Goal: Communication & Community: Answer question/provide support

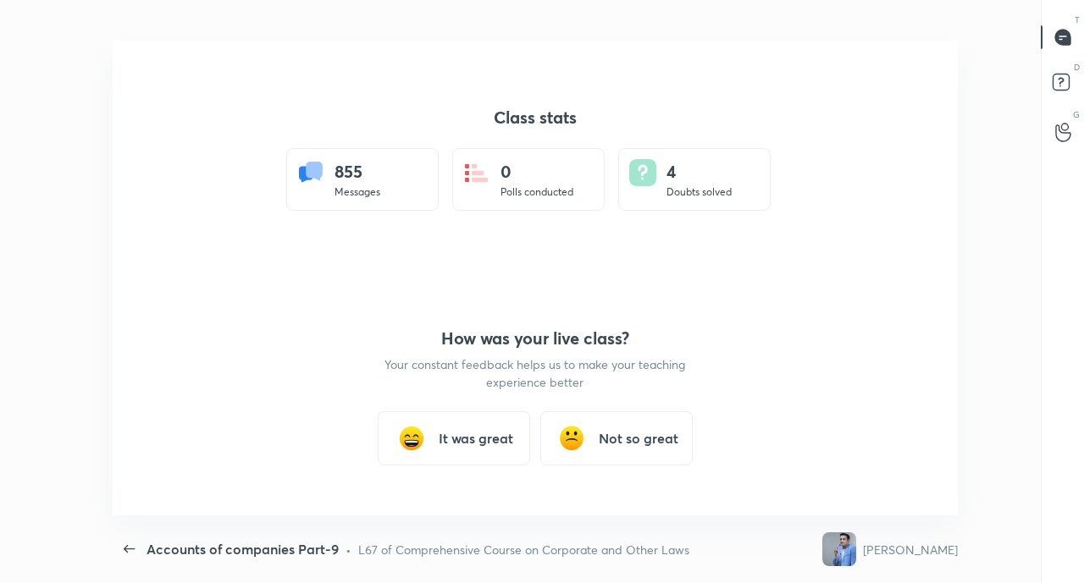
scroll to position [5, 1]
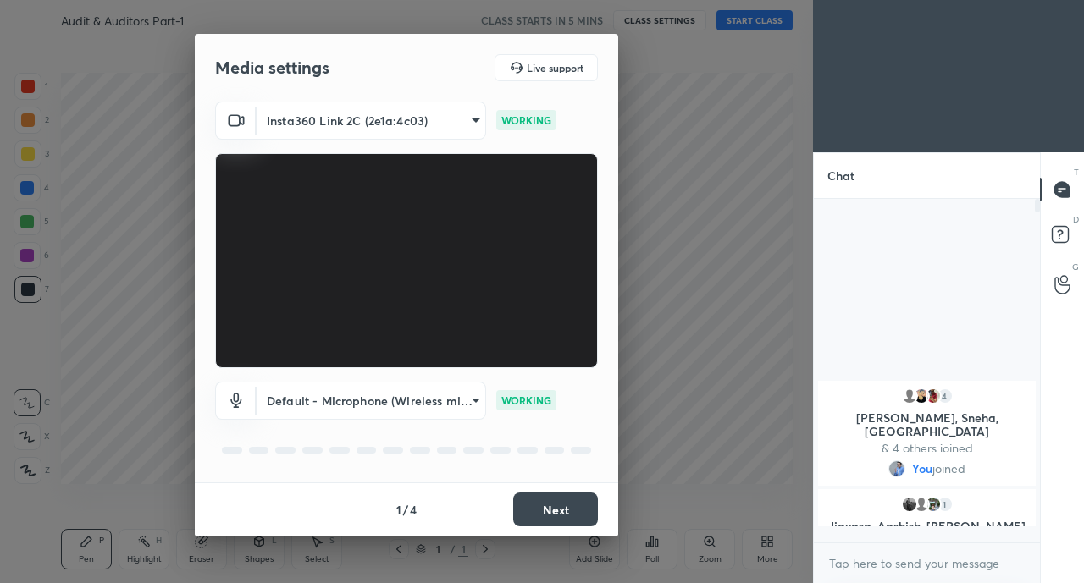
scroll to position [339, 221]
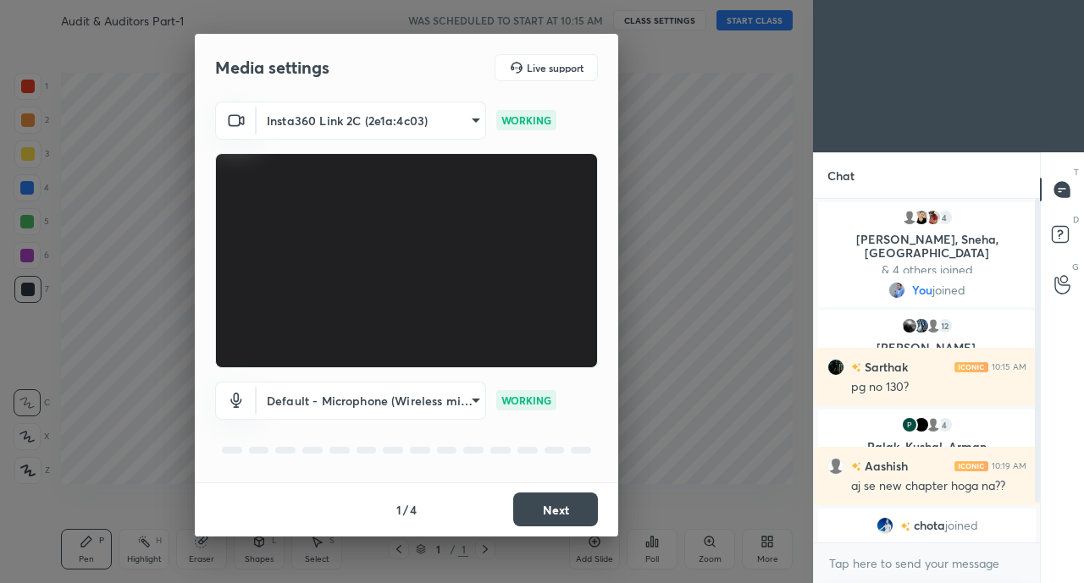
click at [567, 510] on button "Next" at bounding box center [555, 510] width 85 height 34
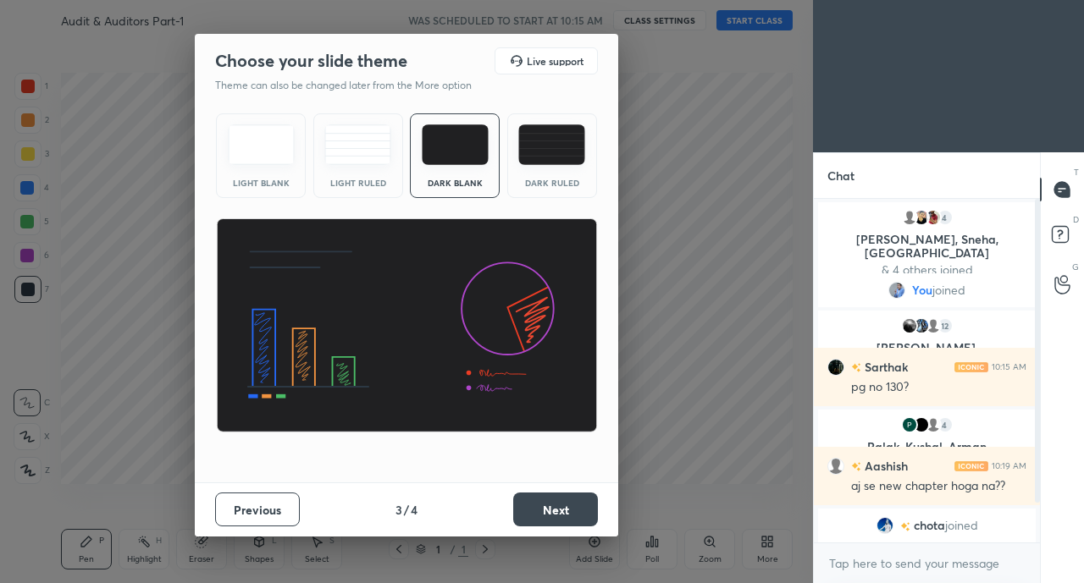
click at [581, 509] on button "Next" at bounding box center [555, 510] width 85 height 34
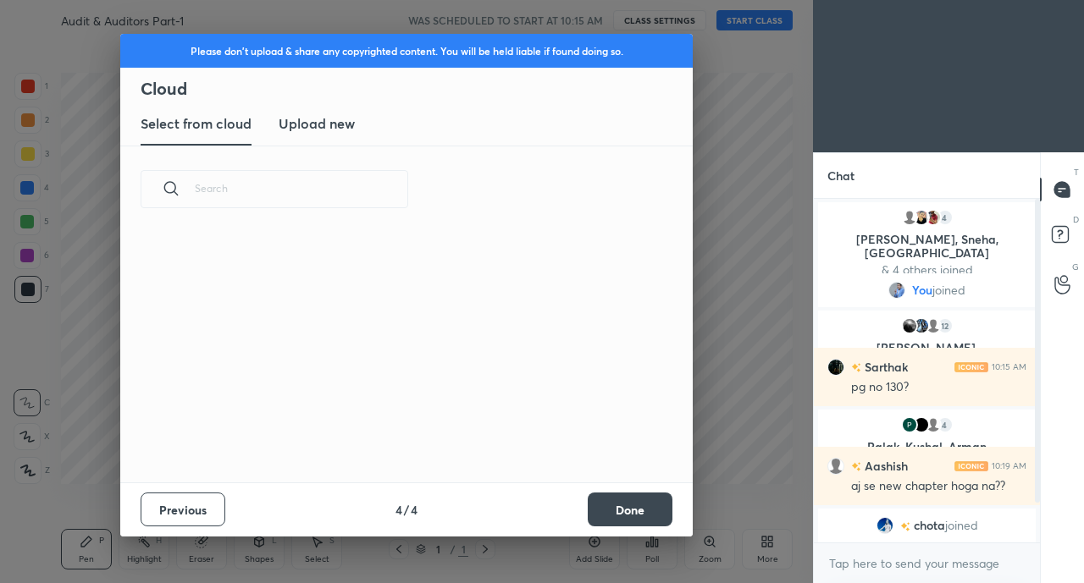
click at [589, 515] on button "Done" at bounding box center [630, 510] width 85 height 34
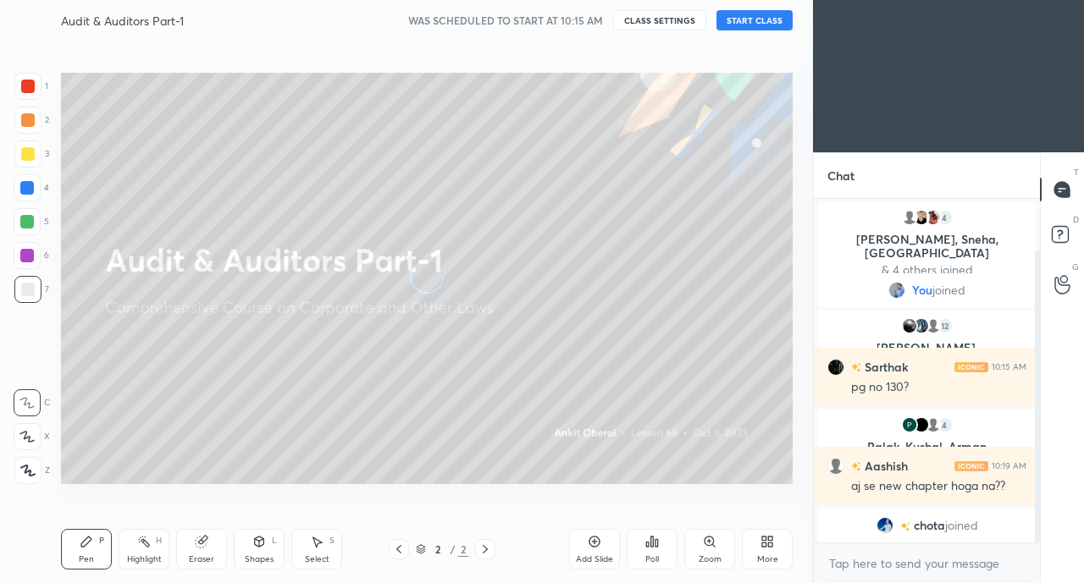
scroll to position [61, 0]
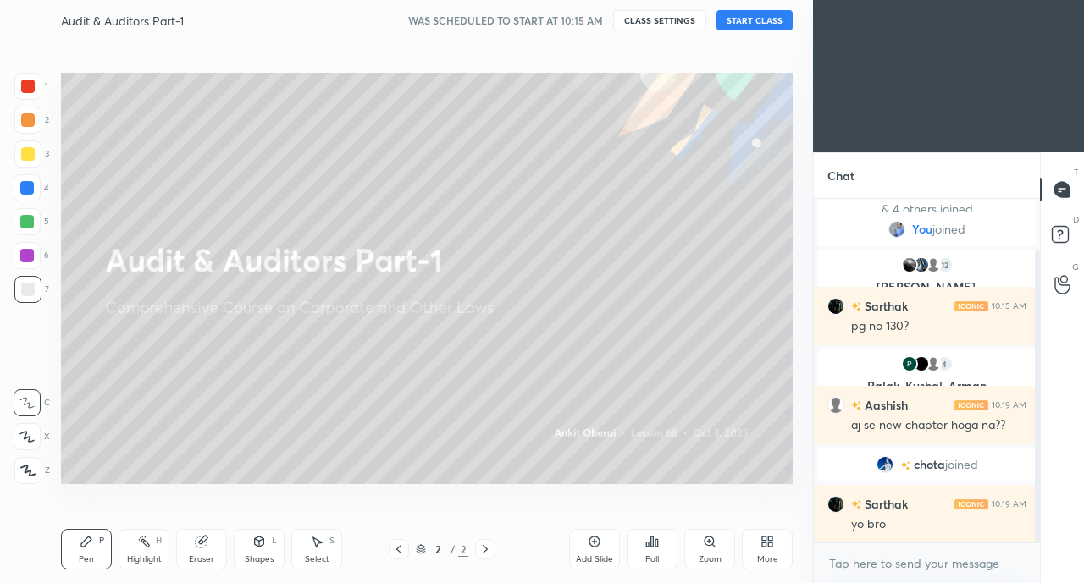
click at [752, 17] on button "START CLASS" at bounding box center [754, 20] width 76 height 20
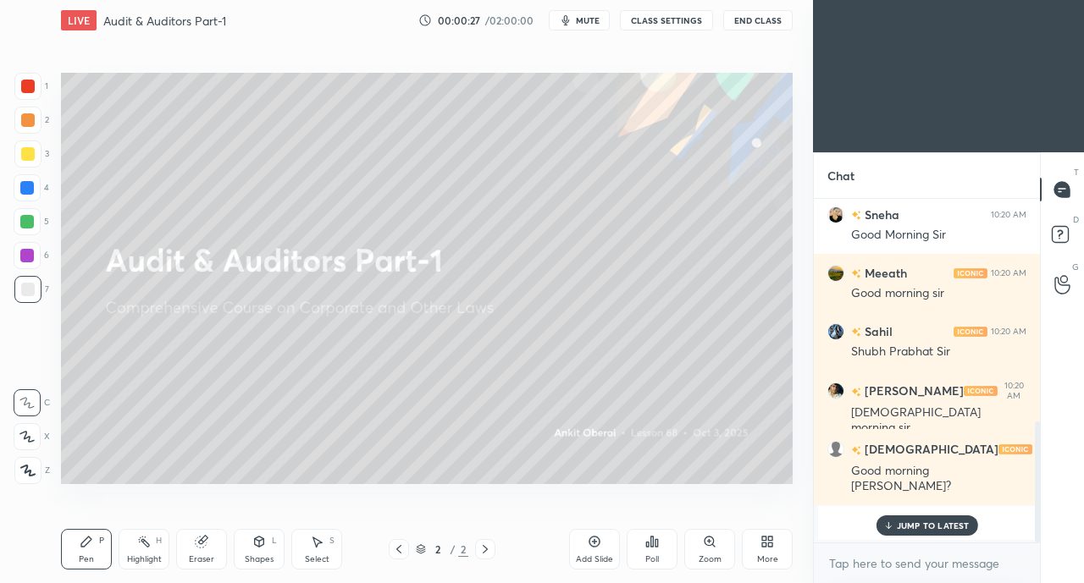
scroll to position [633, 0]
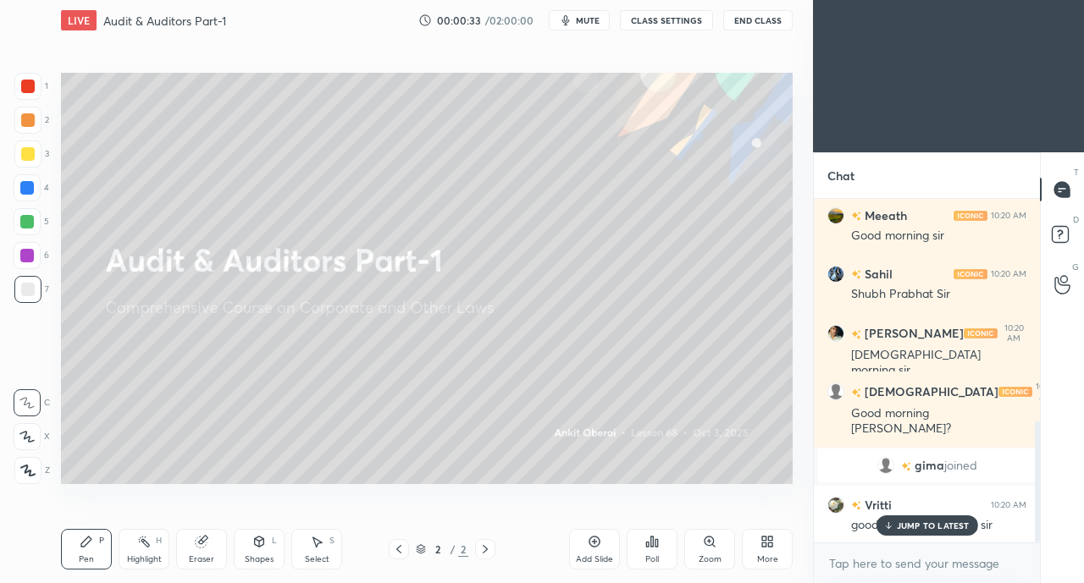
click at [906, 523] on p "JUMP TO LATEST" at bounding box center [933, 526] width 73 height 10
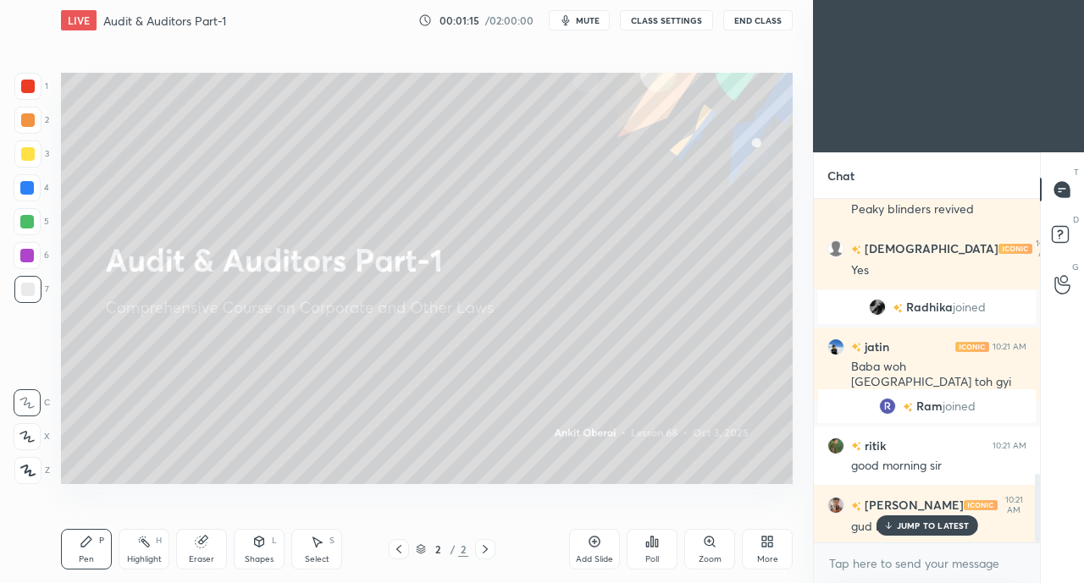
scroll to position [1373, 0]
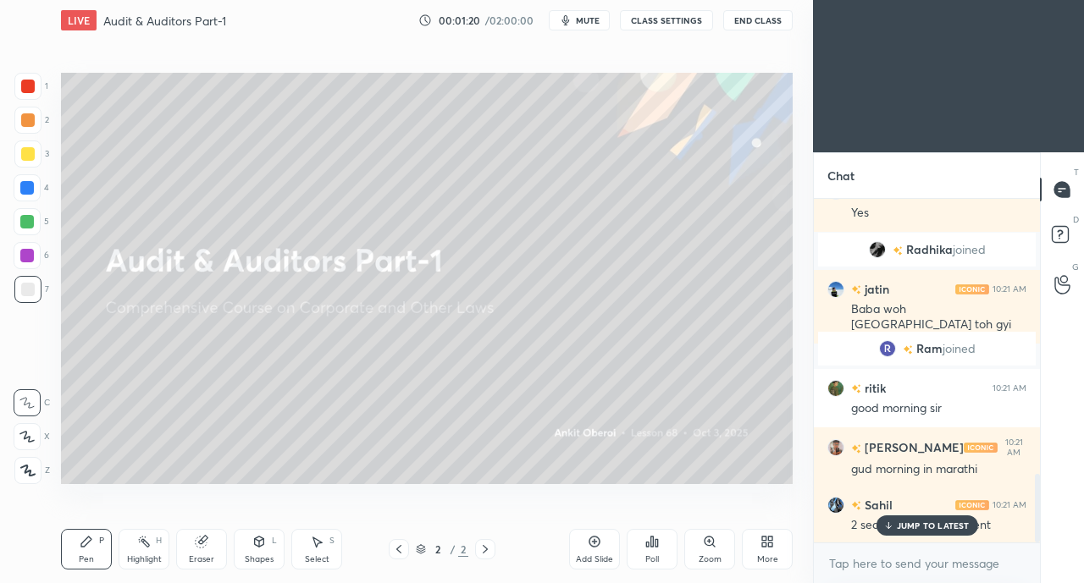
click at [907, 526] on p "JUMP TO LATEST" at bounding box center [933, 526] width 73 height 10
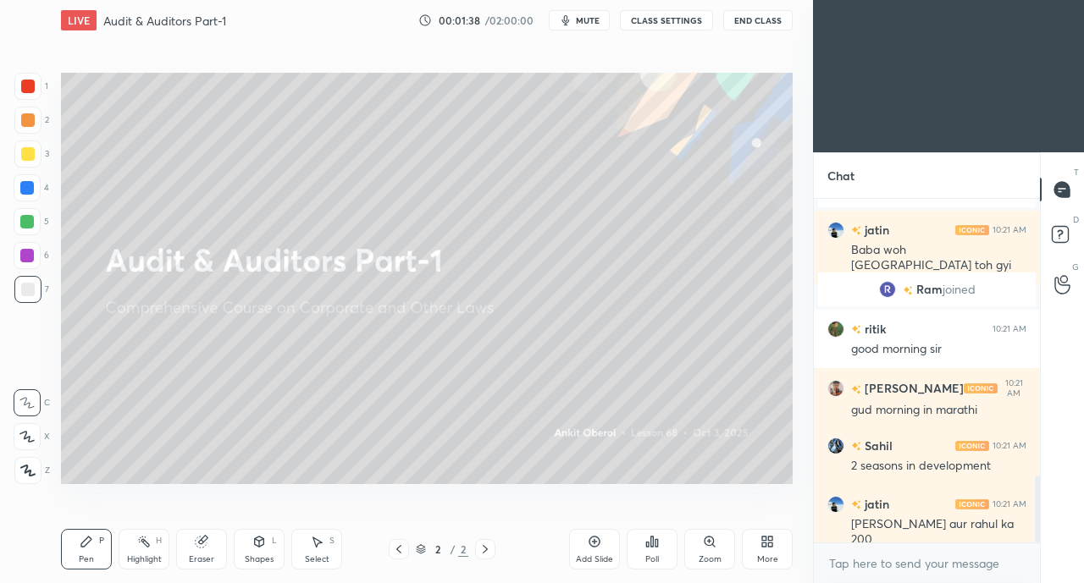
scroll to position [1490, 0]
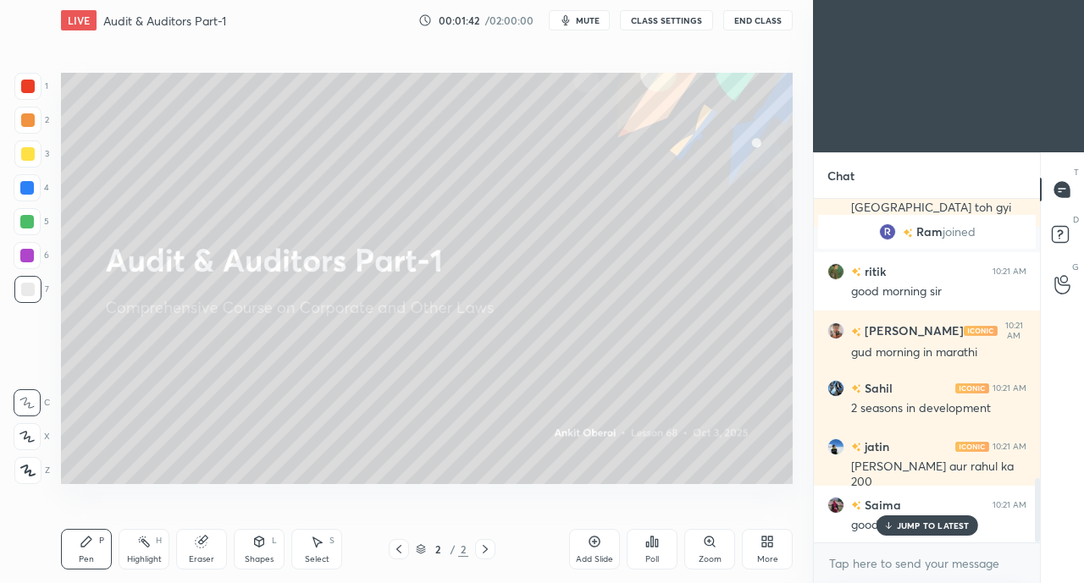
click at [938, 524] on p "JUMP TO LATEST" at bounding box center [933, 526] width 73 height 10
click at [814, 533] on div "Saima 10:21 AM good morning" at bounding box center [927, 515] width 226 height 58
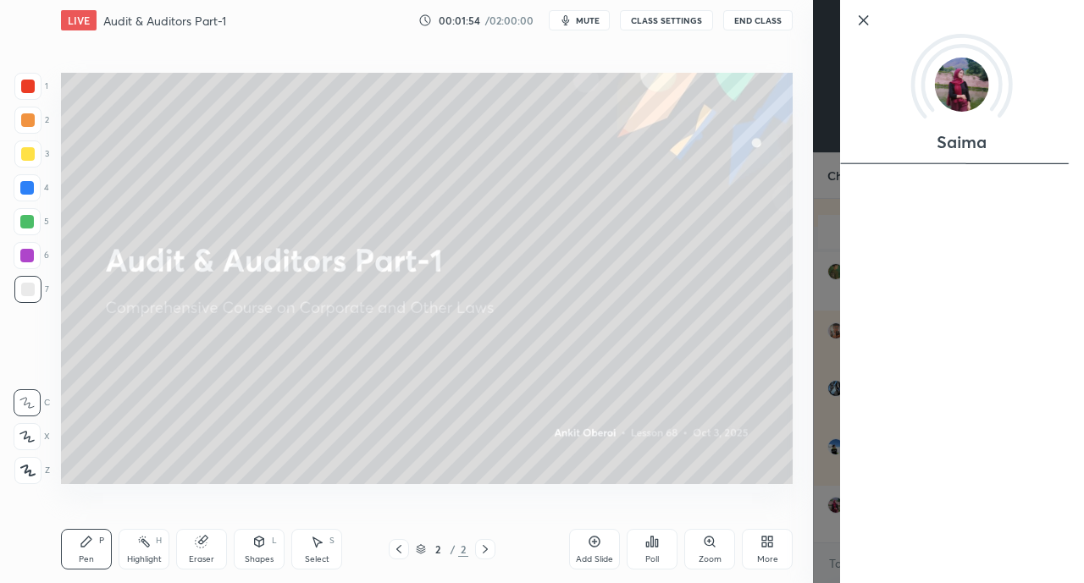
click at [770, 539] on icon at bounding box center [770, 539] width 4 height 4
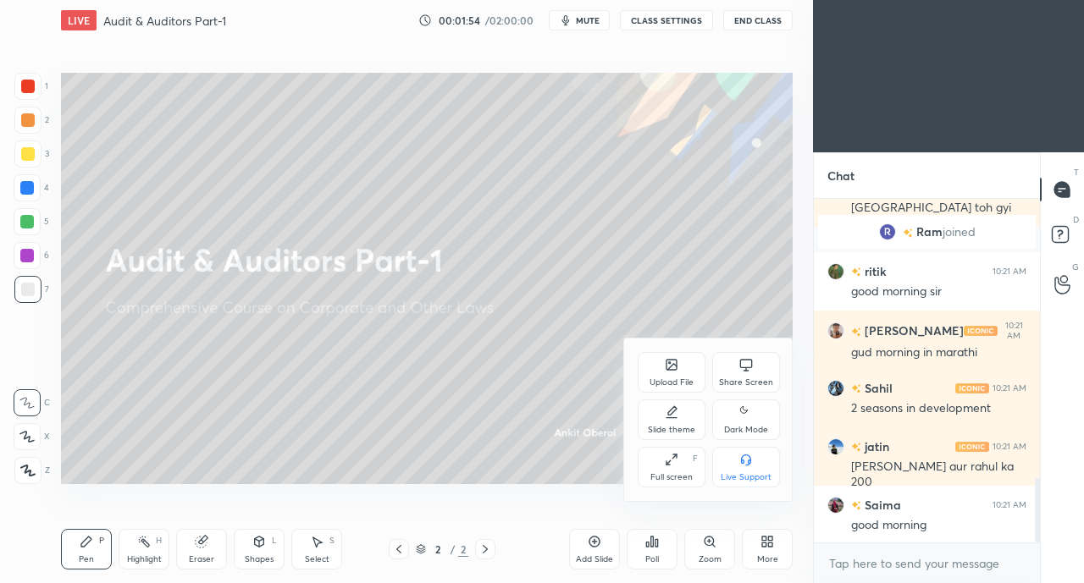
click at [769, 549] on div at bounding box center [542, 291] width 1084 height 583
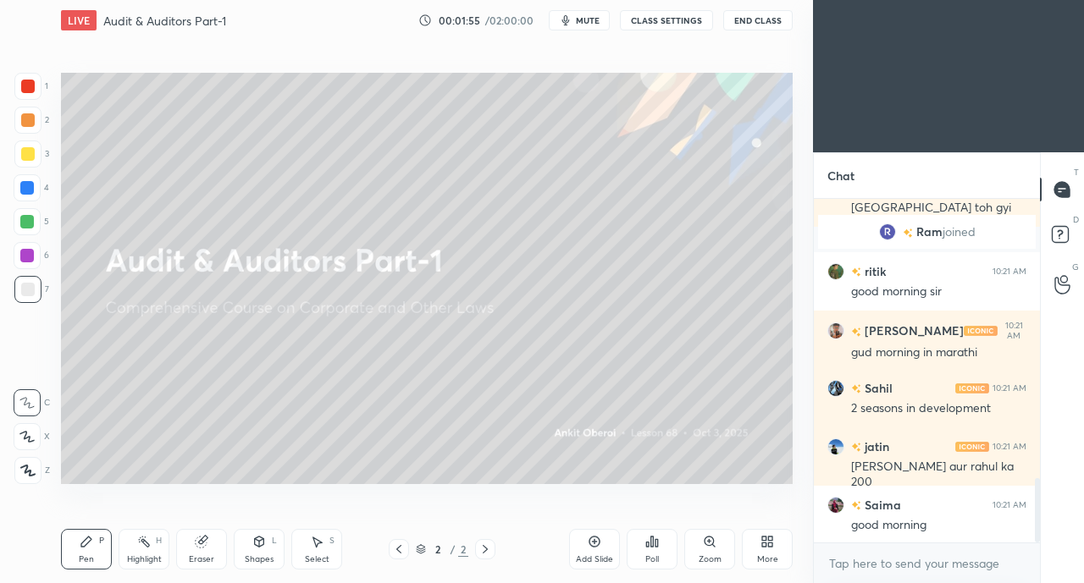
click at [767, 542] on icon at bounding box center [767, 542] width 14 height 14
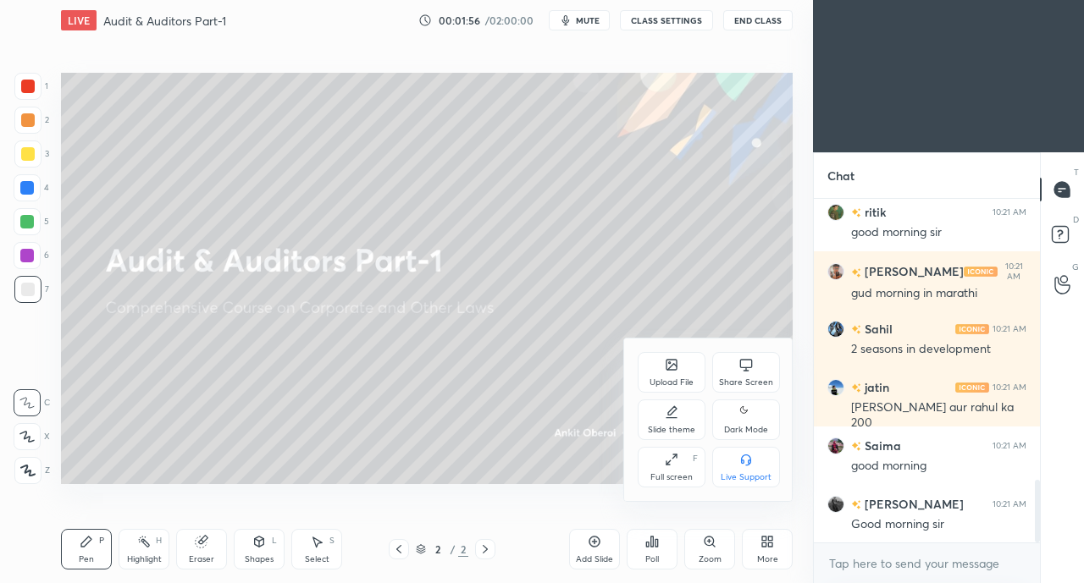
click at [660, 378] on div "Upload File" at bounding box center [671, 382] width 44 height 8
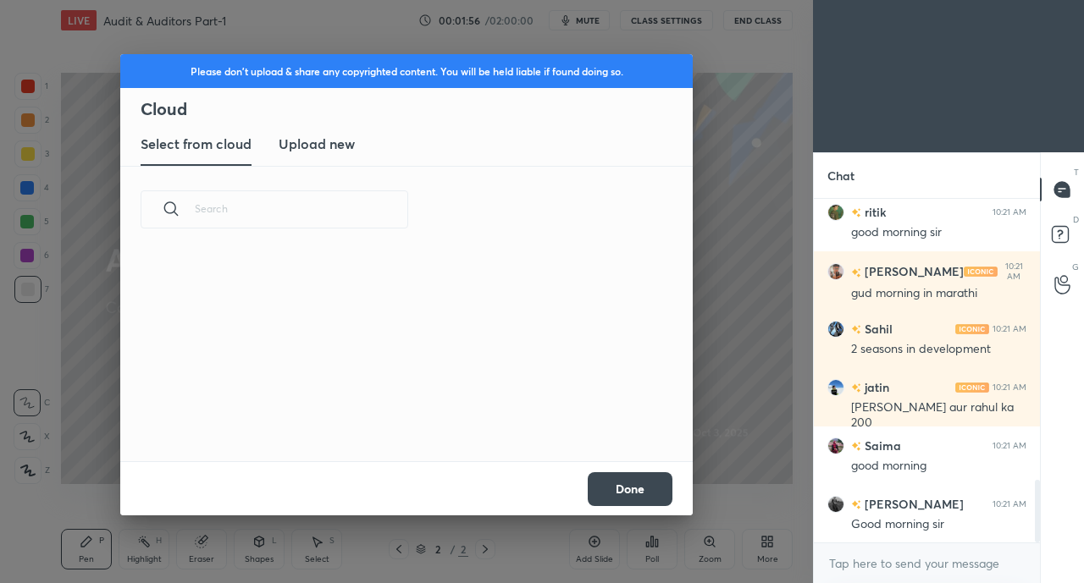
scroll to position [208, 543]
click at [339, 149] on h3 "Upload new" at bounding box center [317, 144] width 76 height 20
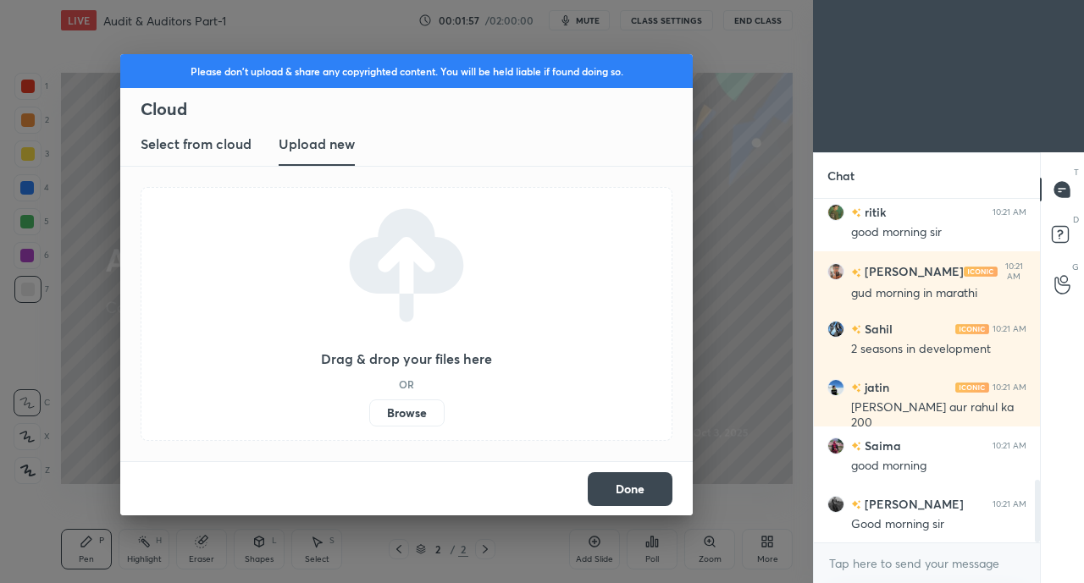
click at [409, 420] on label "Browse" at bounding box center [406, 413] width 75 height 27
click at [369, 420] on input "Browse" at bounding box center [369, 413] width 0 height 27
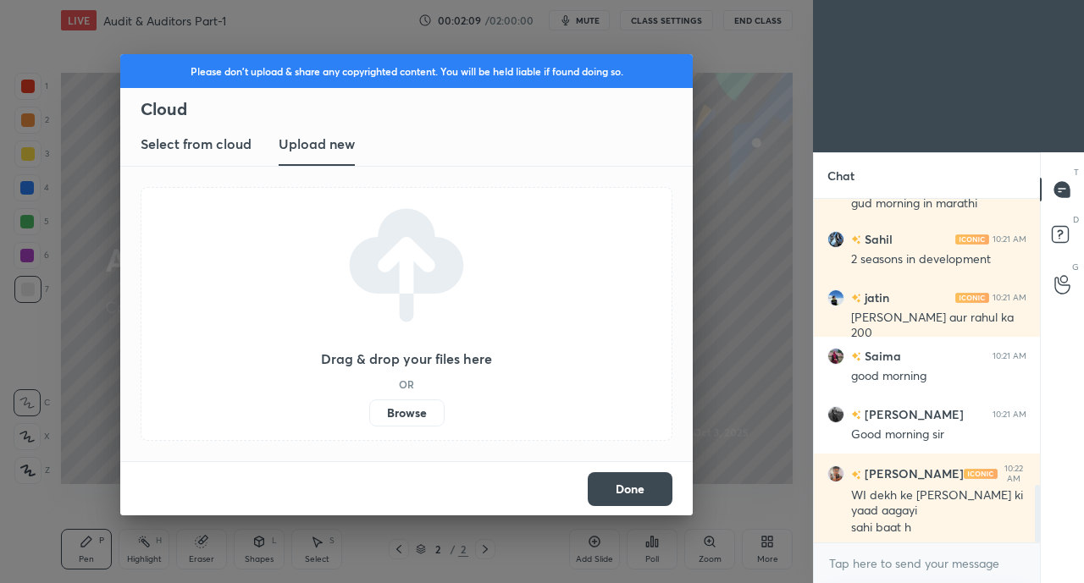
scroll to position [1698, 0]
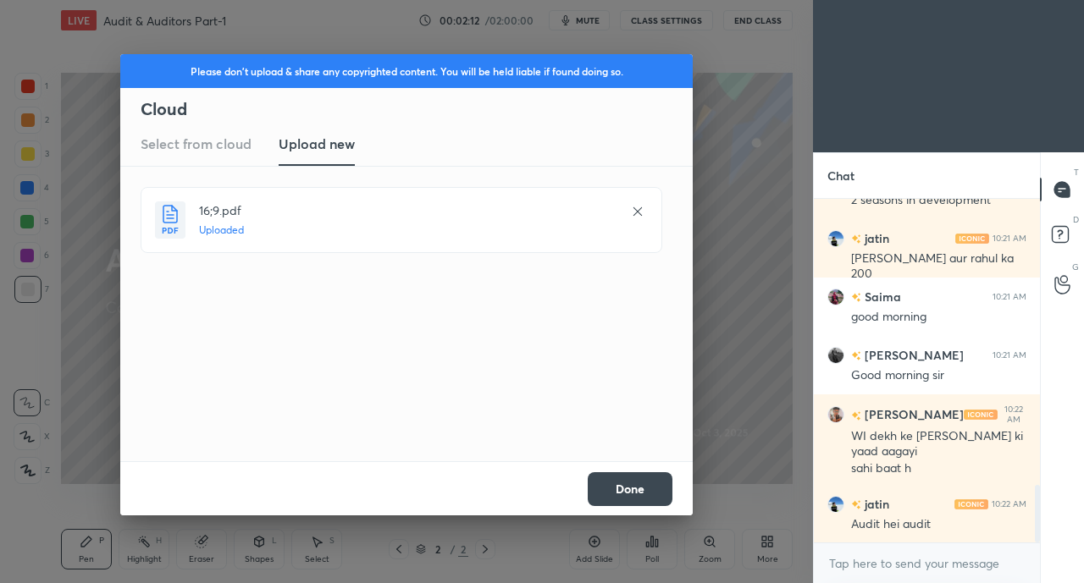
click at [644, 496] on button "Done" at bounding box center [630, 489] width 85 height 34
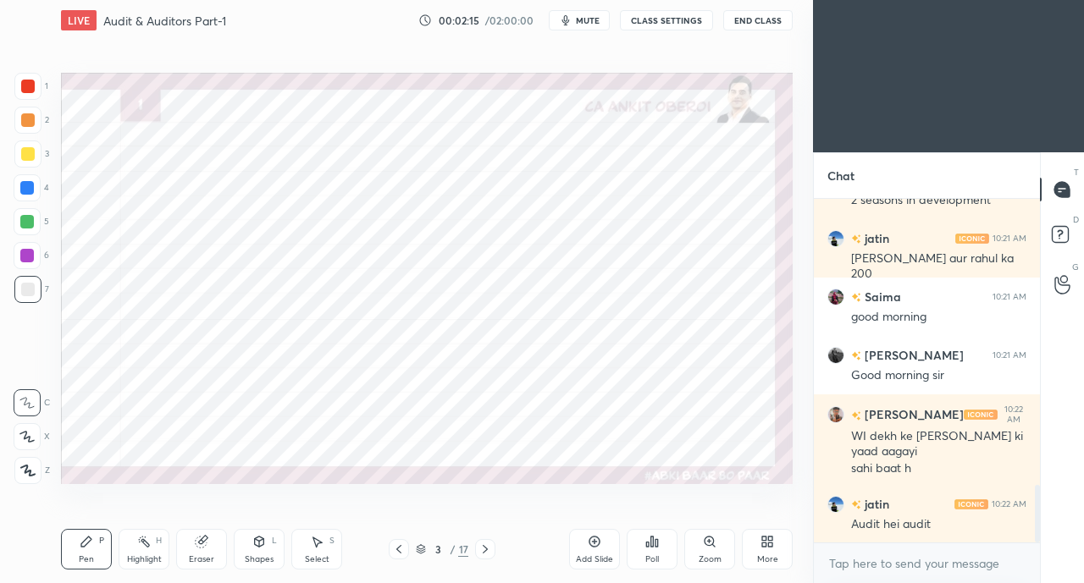
scroll to position [1771, 0]
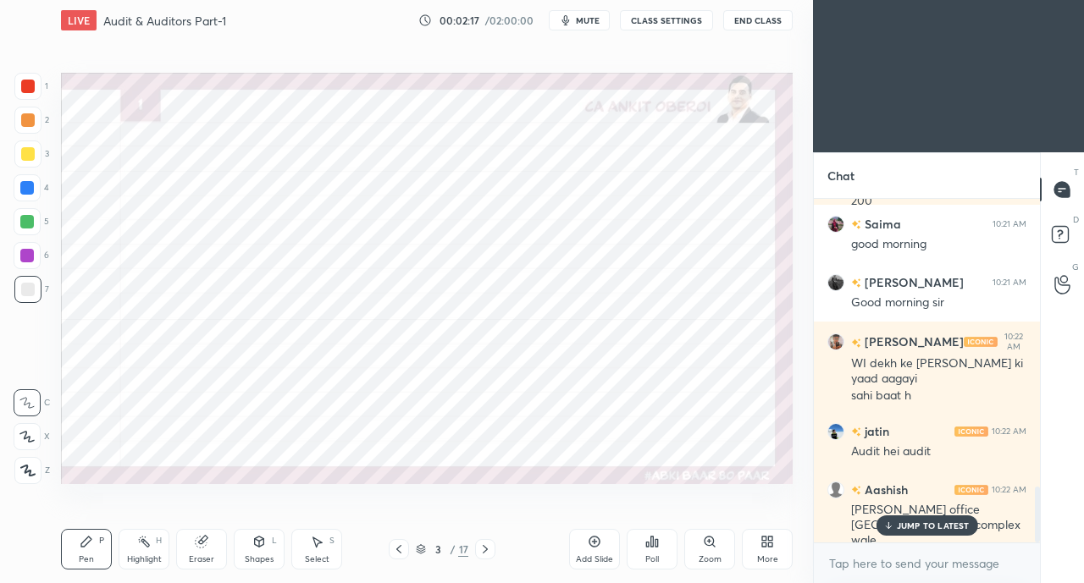
click at [924, 526] on p "JUMP TO LATEST" at bounding box center [933, 526] width 73 height 10
click at [33, 435] on icon at bounding box center [26, 437] width 15 height 12
click at [30, 438] on icon at bounding box center [26, 437] width 15 height 12
click at [25, 187] on div at bounding box center [27, 188] width 14 height 14
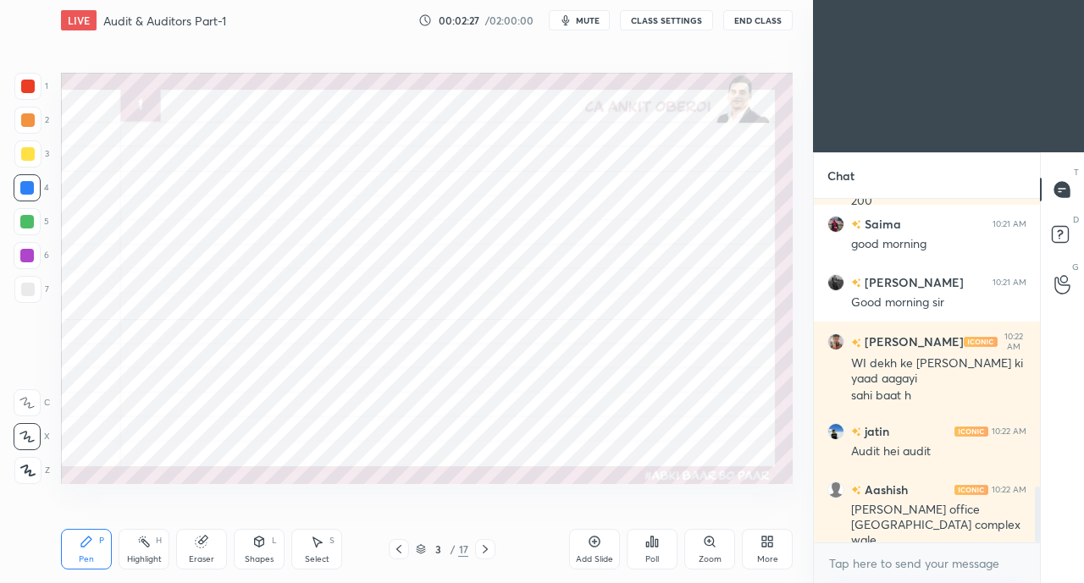
scroll to position [1788, 0]
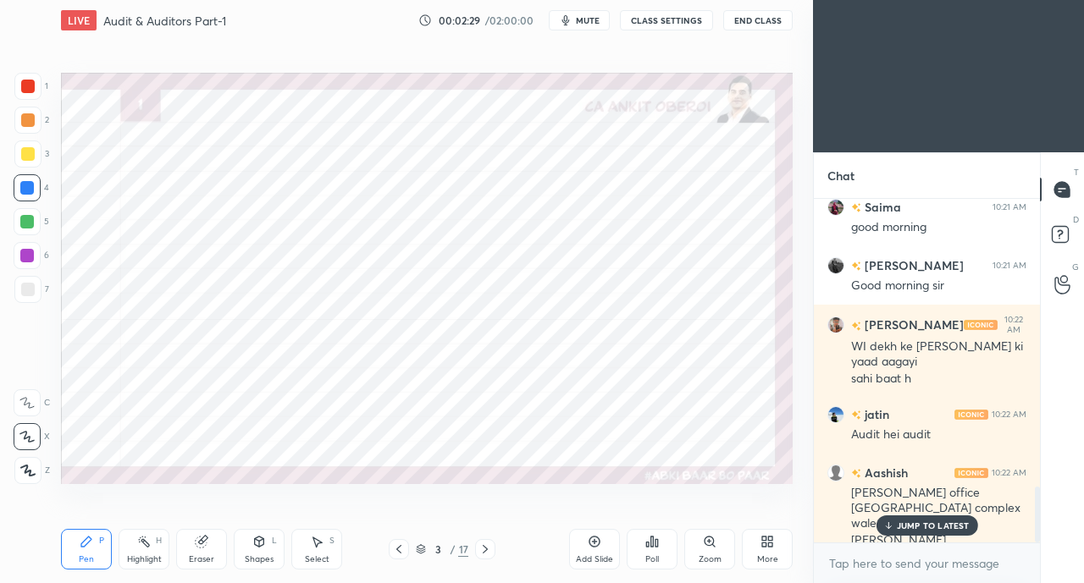
click at [891, 529] on icon at bounding box center [887, 526] width 11 height 10
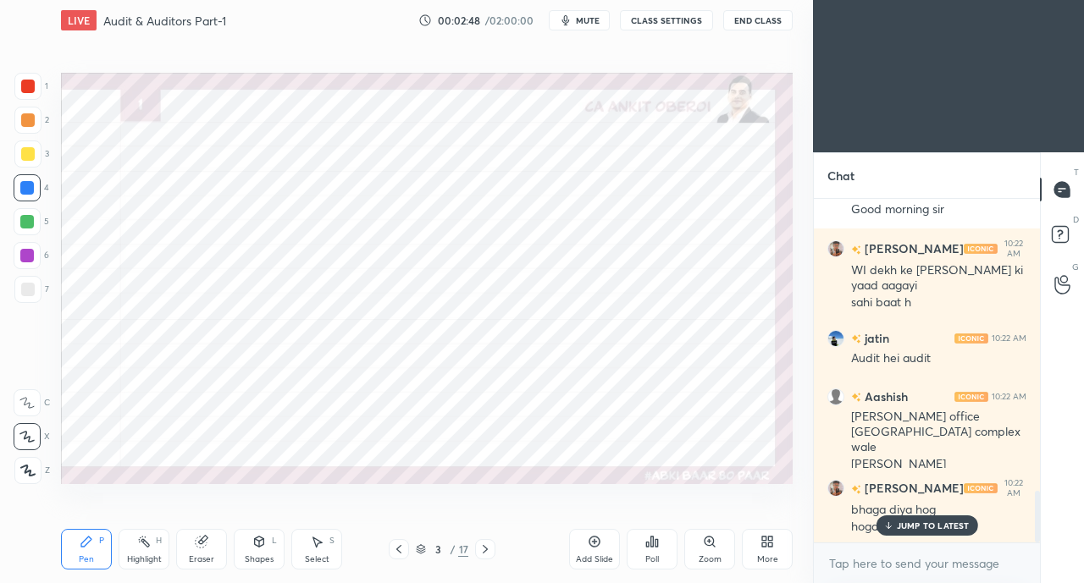
scroll to position [1937, 0]
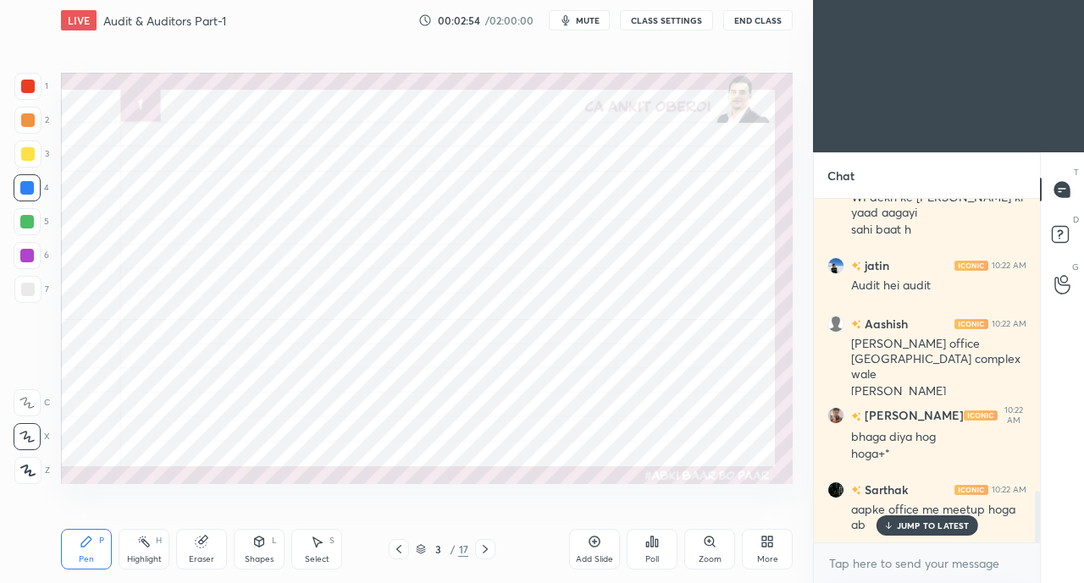
click at [35, 90] on div at bounding box center [27, 86] width 27 height 27
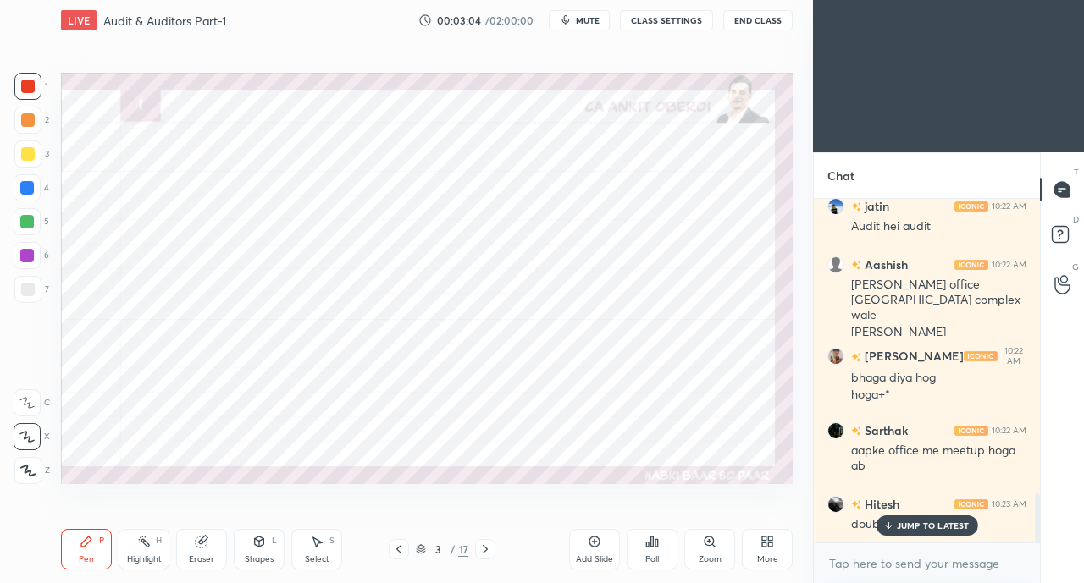
scroll to position [2054, 0]
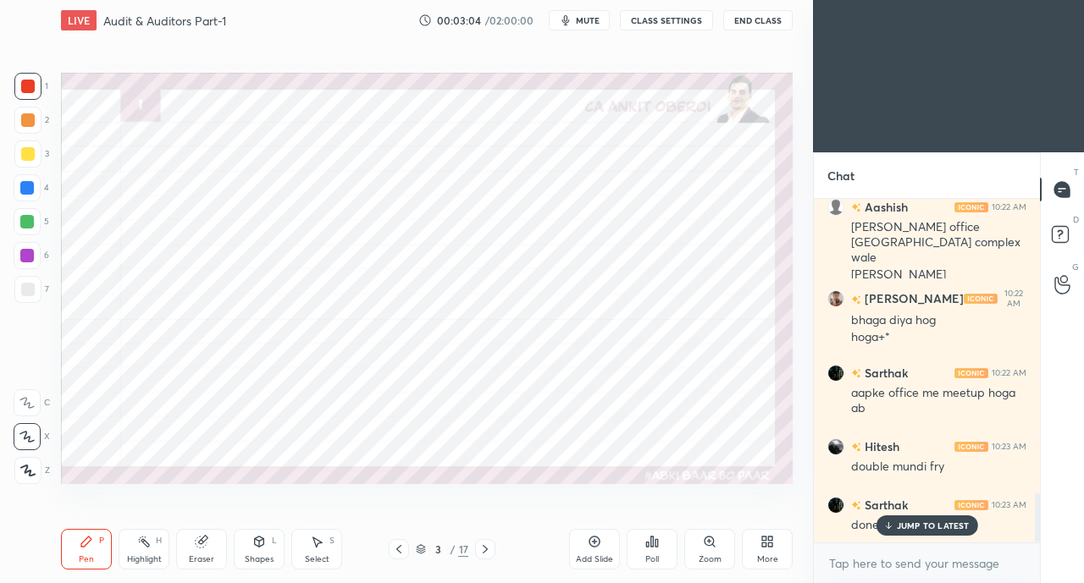
click at [895, 528] on div "JUMP TO LATEST" at bounding box center [926, 526] width 102 height 20
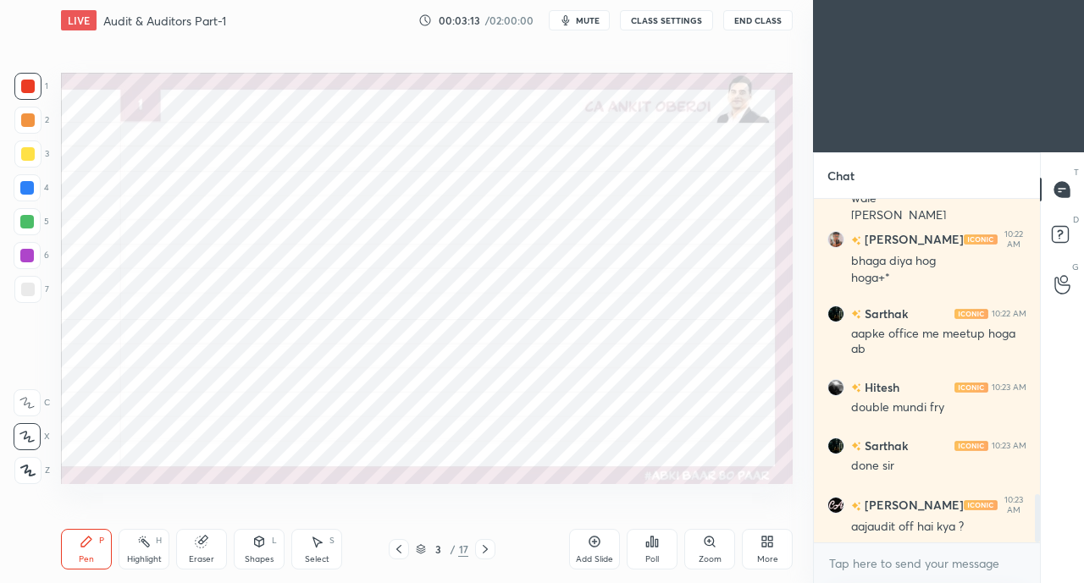
scroll to position [2186, 0]
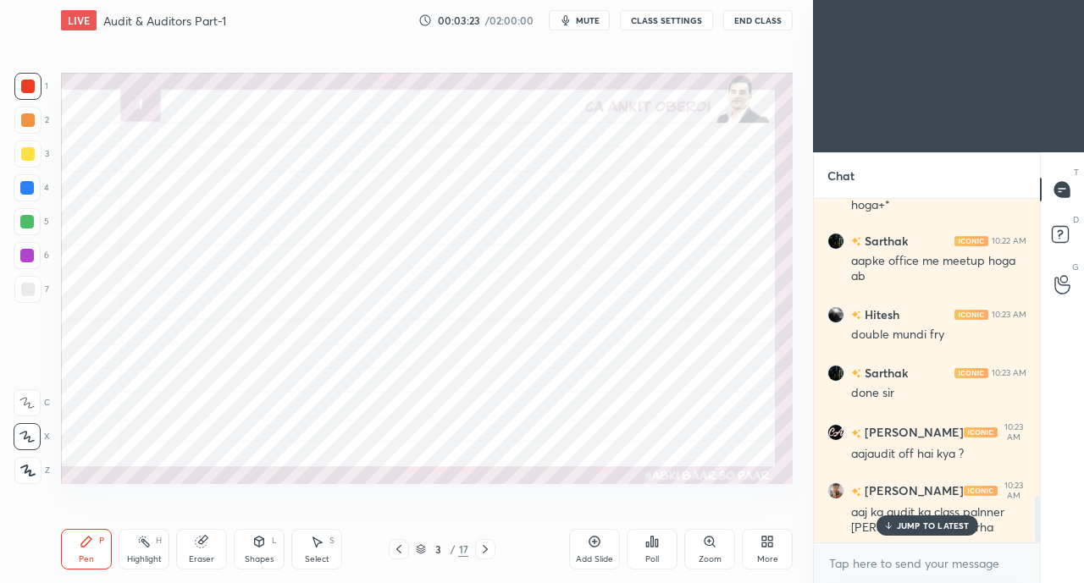
click at [588, 14] on span "mute" at bounding box center [588, 20] width 24 height 12
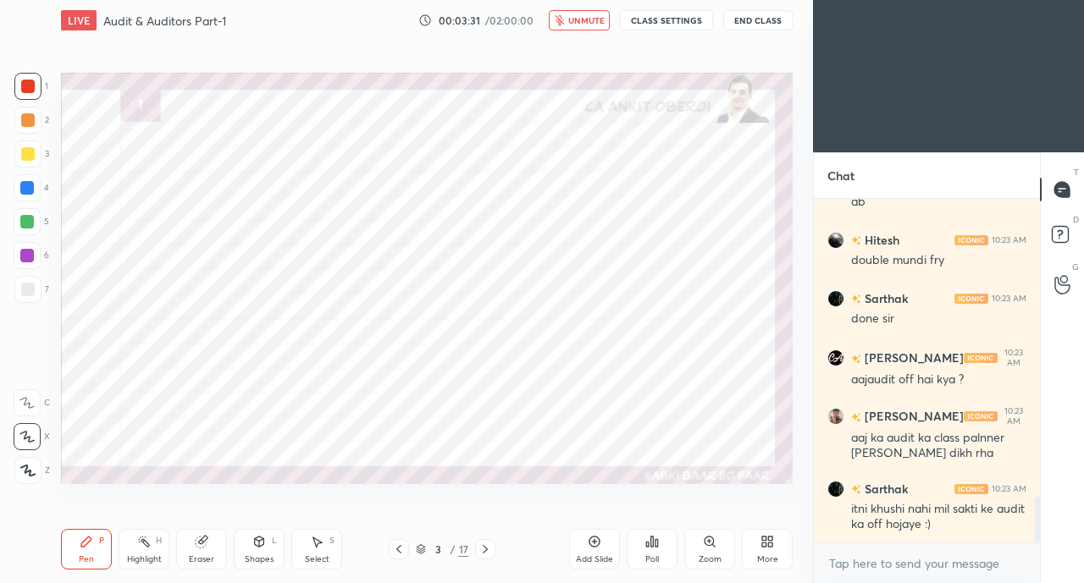
scroll to position [2318, 0]
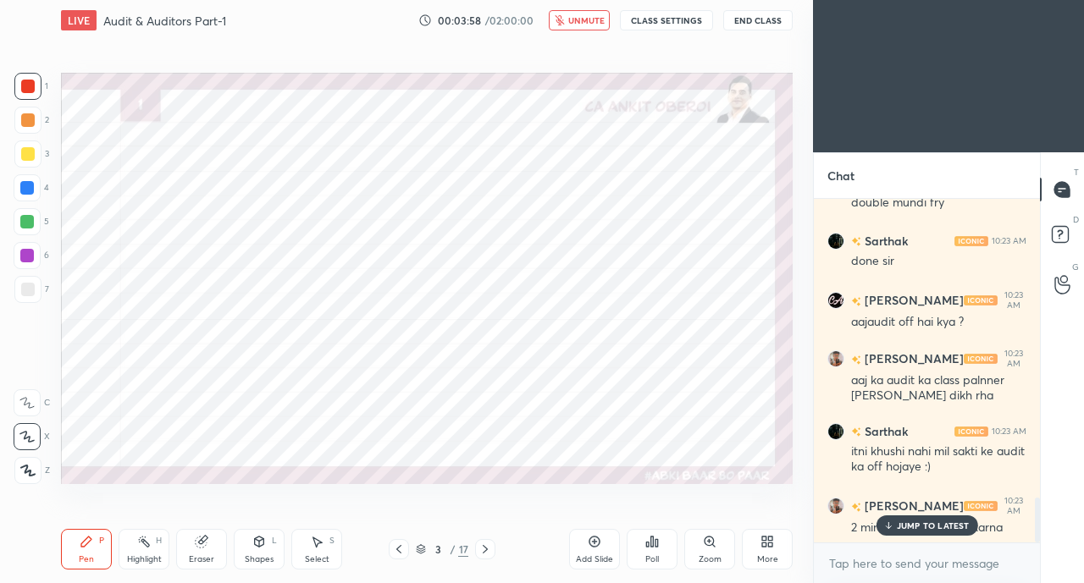
click at [914, 527] on p "JUMP TO LATEST" at bounding box center [933, 526] width 73 height 10
click at [577, 20] on span "unmute" at bounding box center [586, 20] width 36 height 12
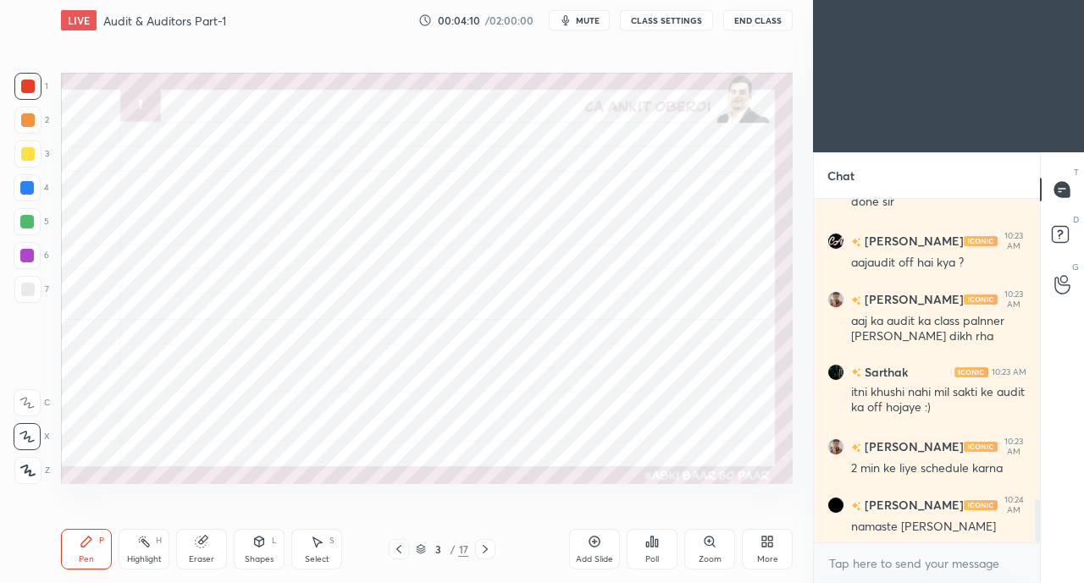
scroll to position [2435, 0]
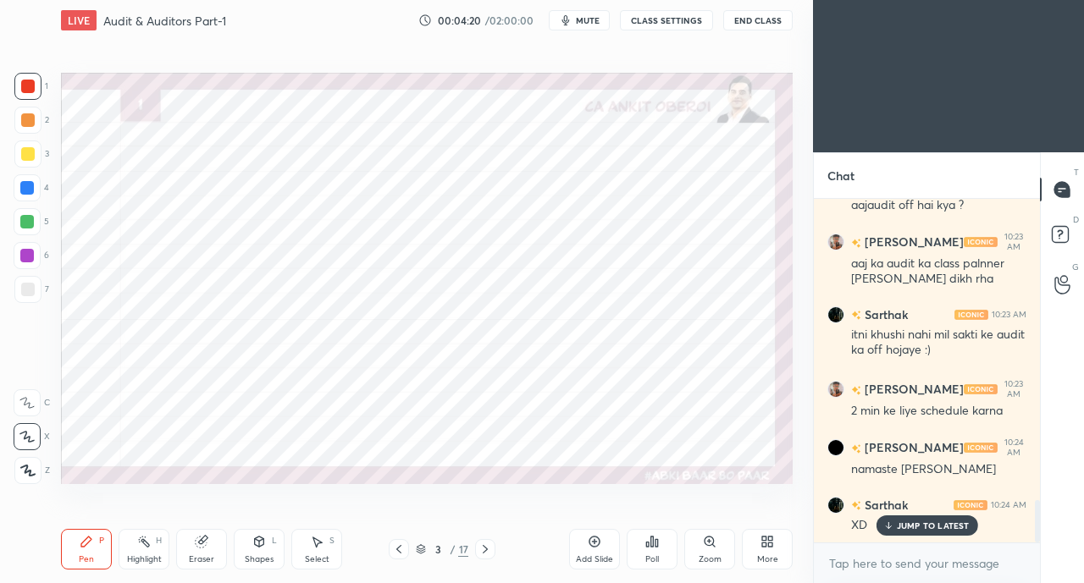
click at [200, 547] on icon at bounding box center [201, 542] width 11 height 11
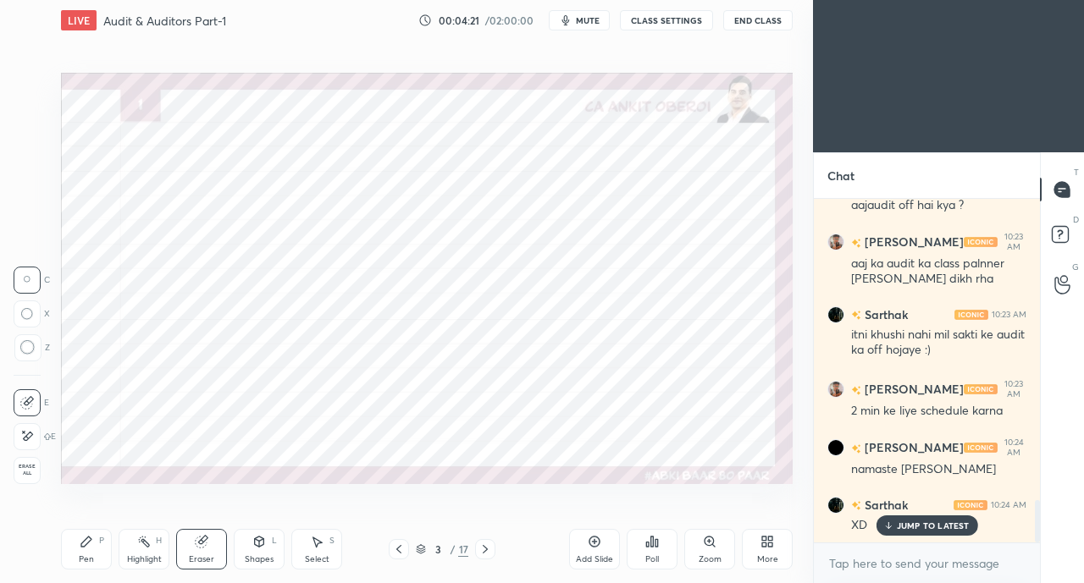
click at [90, 549] on icon at bounding box center [87, 542] width 14 height 14
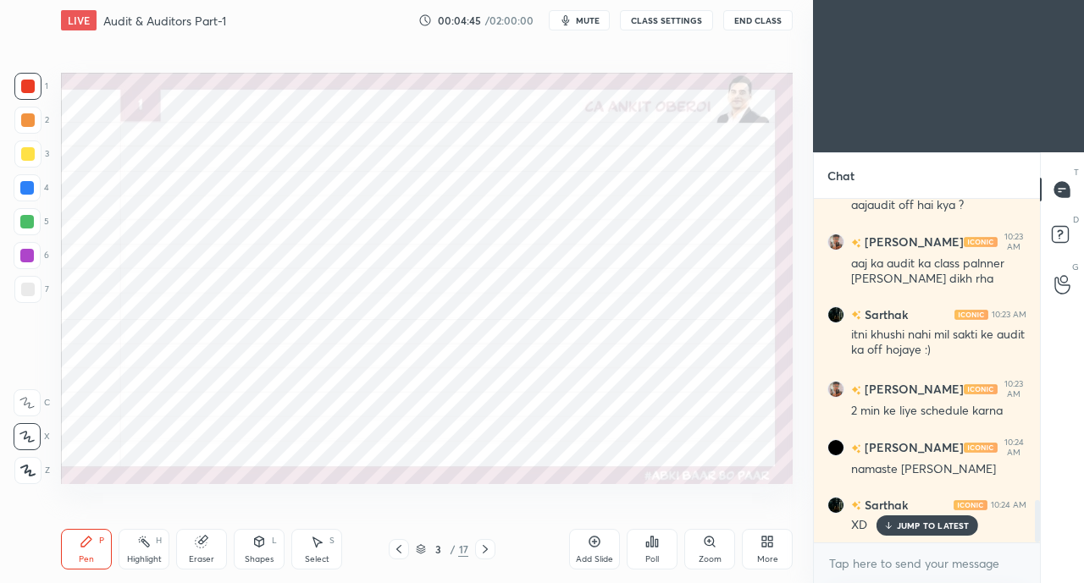
click at [911, 521] on p "JUMP TO LATEST" at bounding box center [933, 526] width 73 height 10
click at [30, 184] on div at bounding box center [27, 188] width 14 height 14
click at [484, 550] on icon at bounding box center [485, 550] width 14 height 14
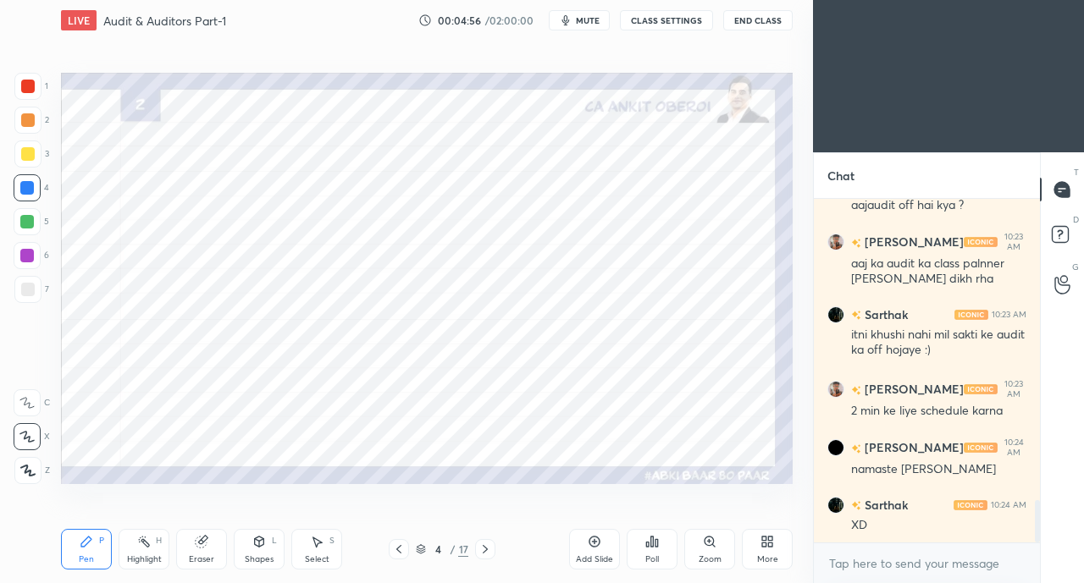
click at [28, 88] on div at bounding box center [28, 87] width 14 height 14
click at [398, 547] on icon at bounding box center [399, 550] width 14 height 14
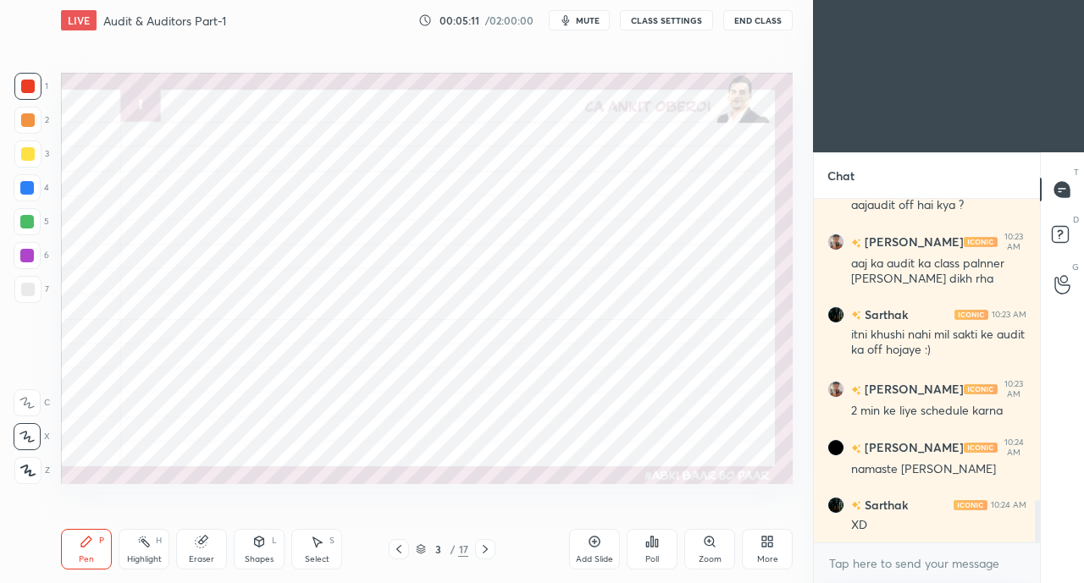
click at [19, 195] on div at bounding box center [27, 187] width 27 height 27
click at [487, 549] on icon at bounding box center [485, 549] width 5 height 8
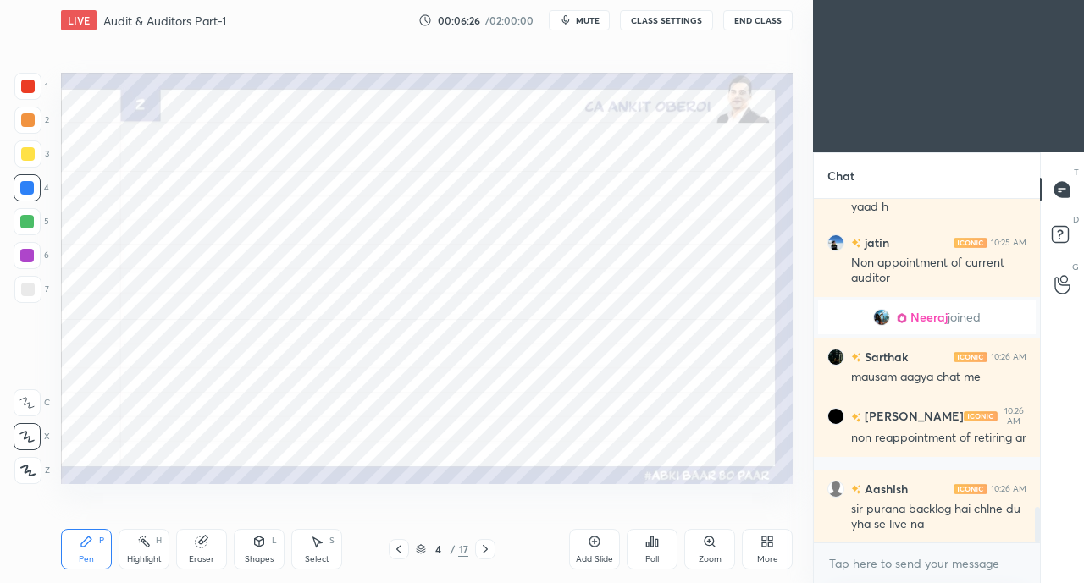
scroll to position [2983, 0]
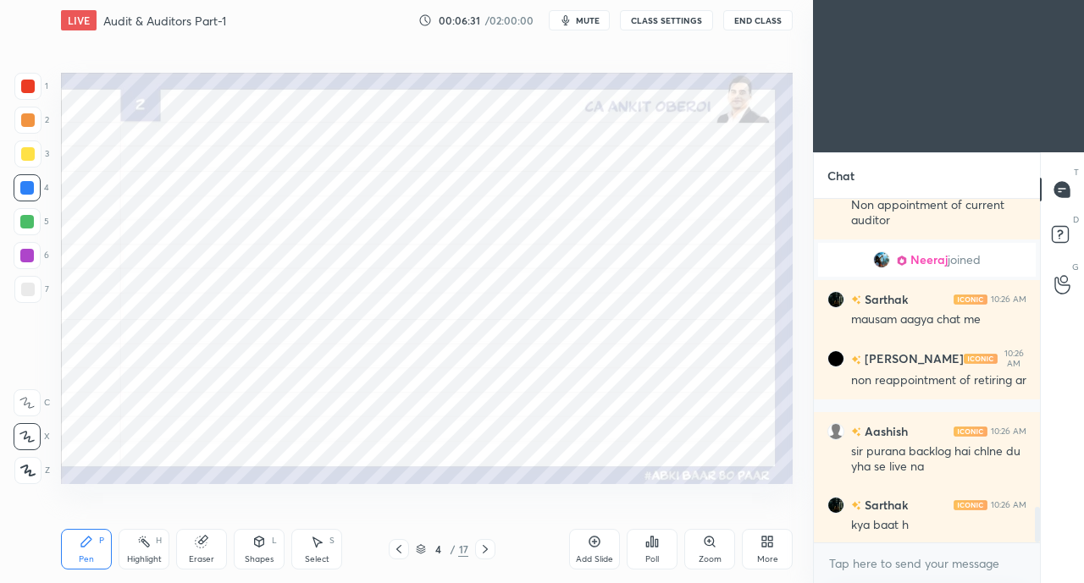
click at [23, 218] on div at bounding box center [27, 222] width 14 height 14
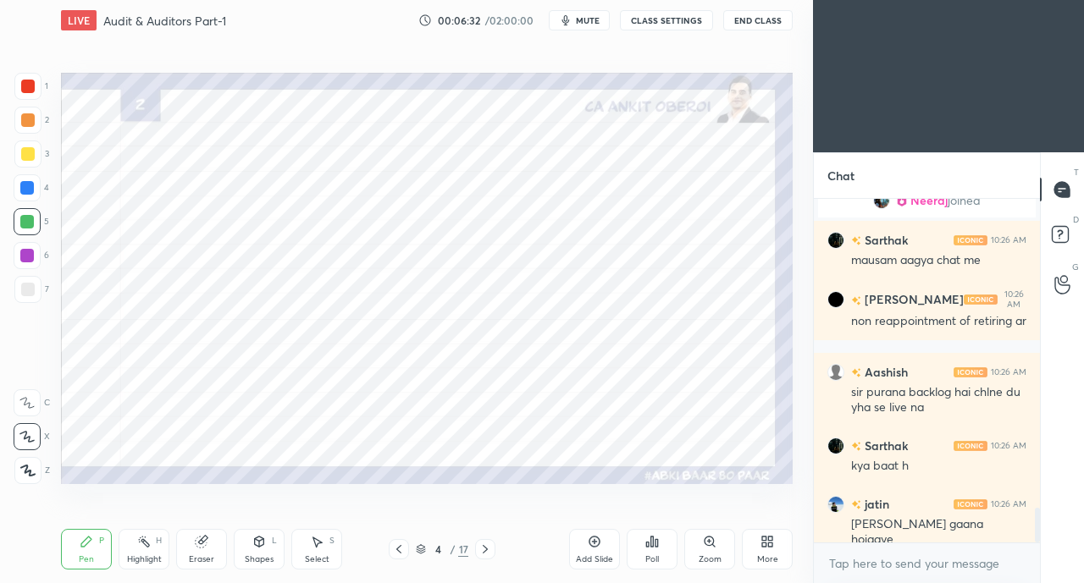
scroll to position [3100, 0]
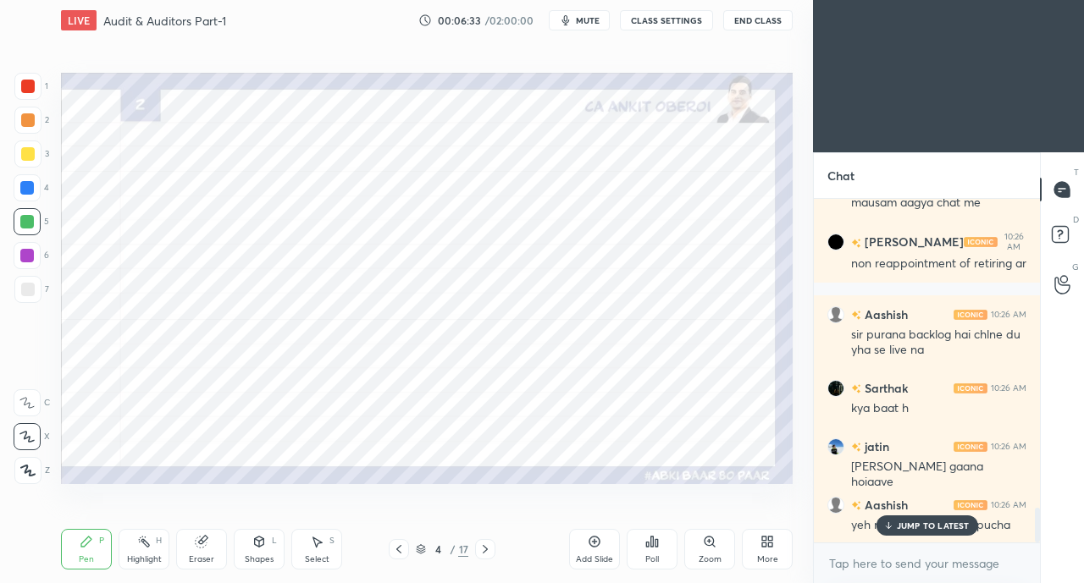
click at [904, 531] on p "JUMP TO LATEST" at bounding box center [933, 526] width 73 height 10
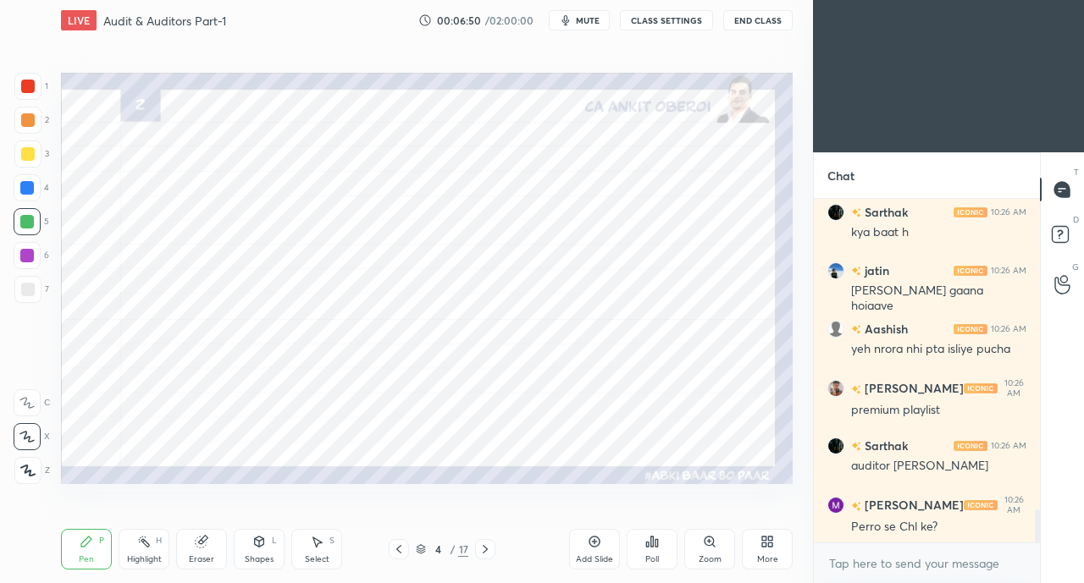
scroll to position [3334, 0]
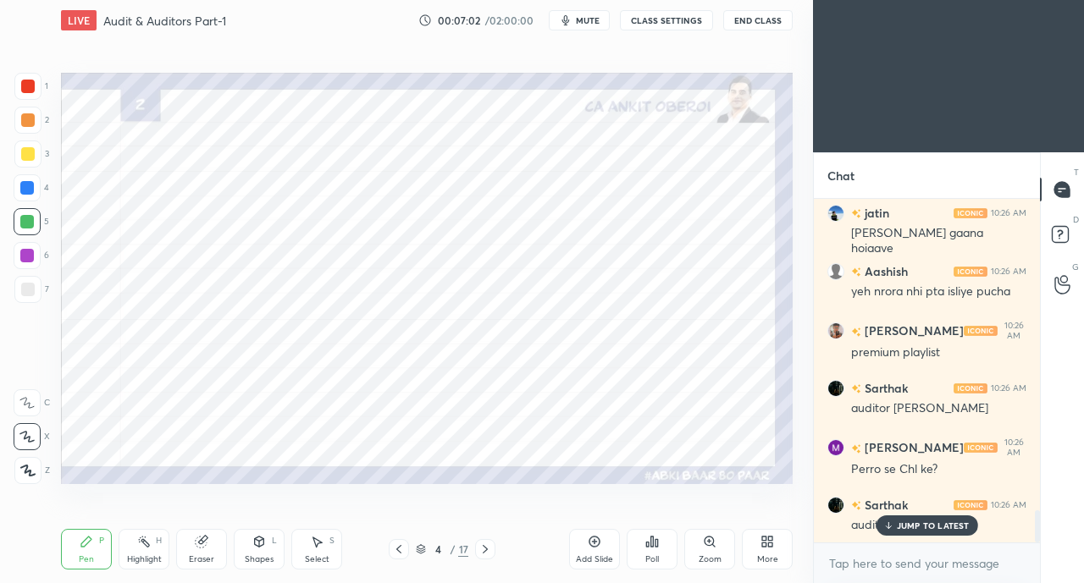
click at [871, 525] on div "auditor kitna lega" at bounding box center [938, 525] width 175 height 17
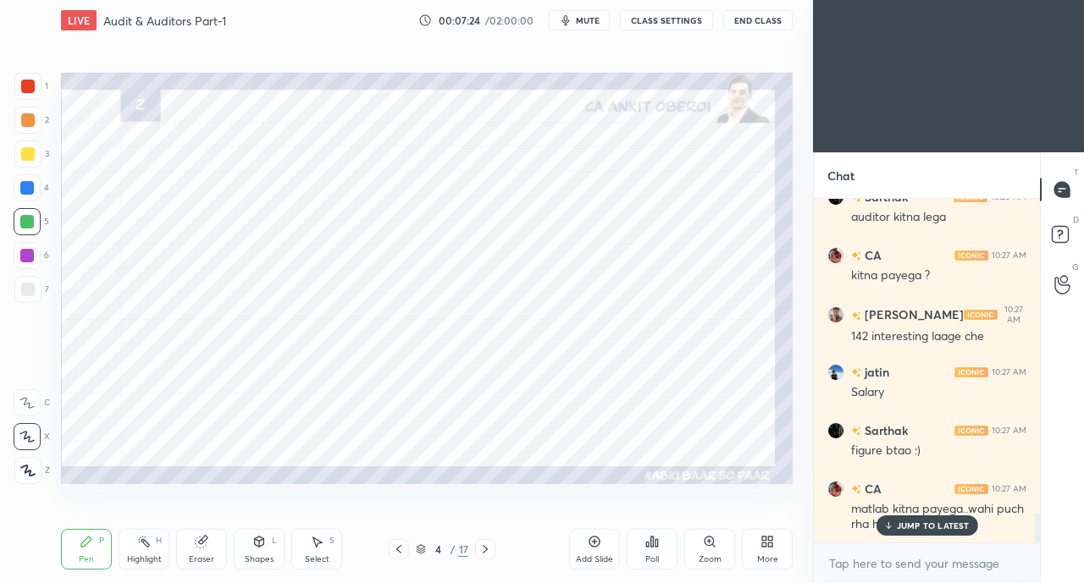
scroll to position [3699, 0]
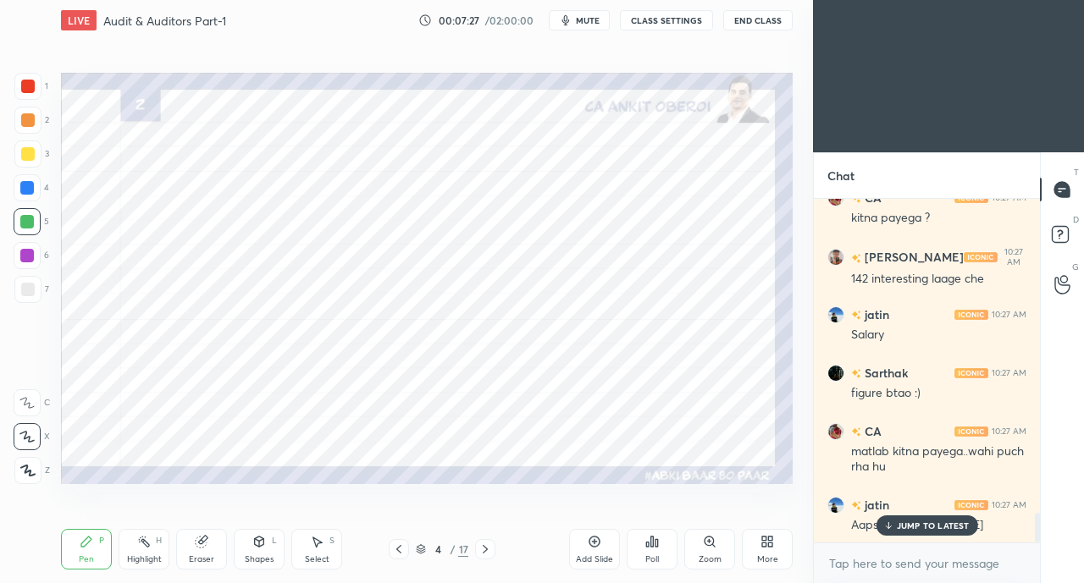
click at [900, 529] on p "JUMP TO LATEST" at bounding box center [933, 526] width 73 height 10
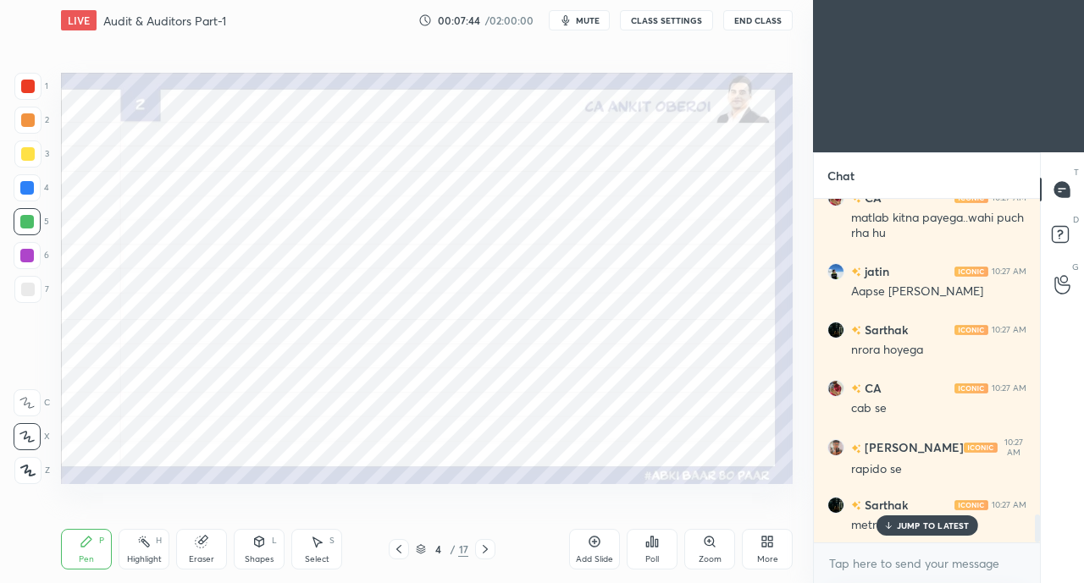
scroll to position [3950, 0]
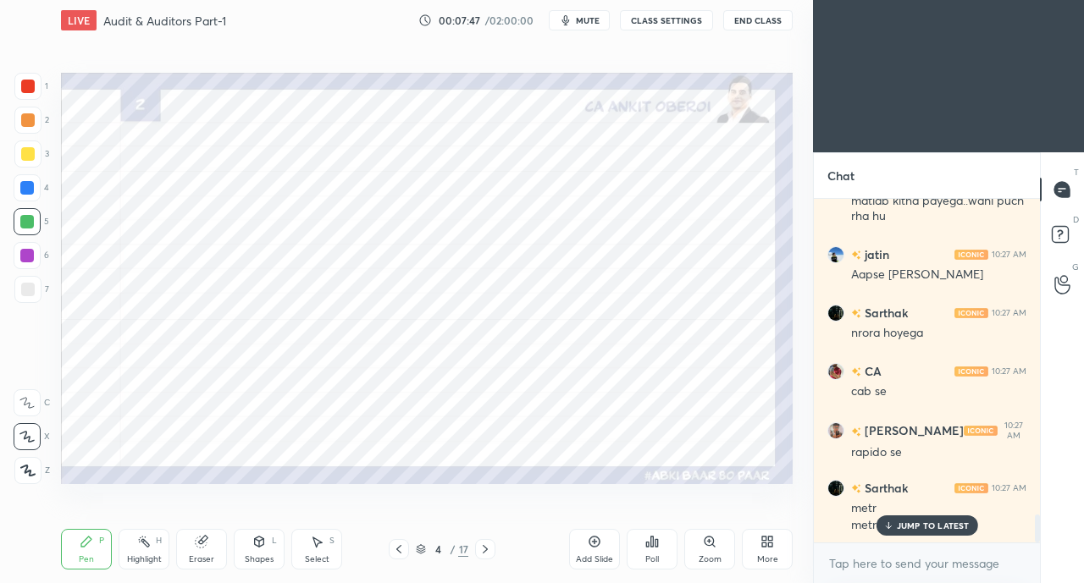
click at [894, 529] on div "JUMP TO LATEST" at bounding box center [926, 526] width 102 height 20
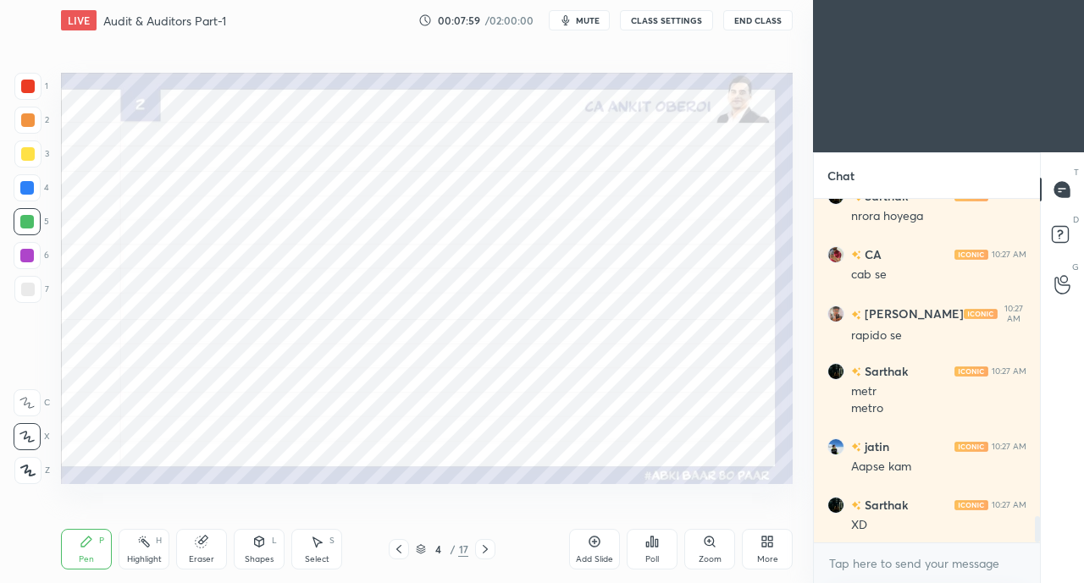
scroll to position [4126, 0]
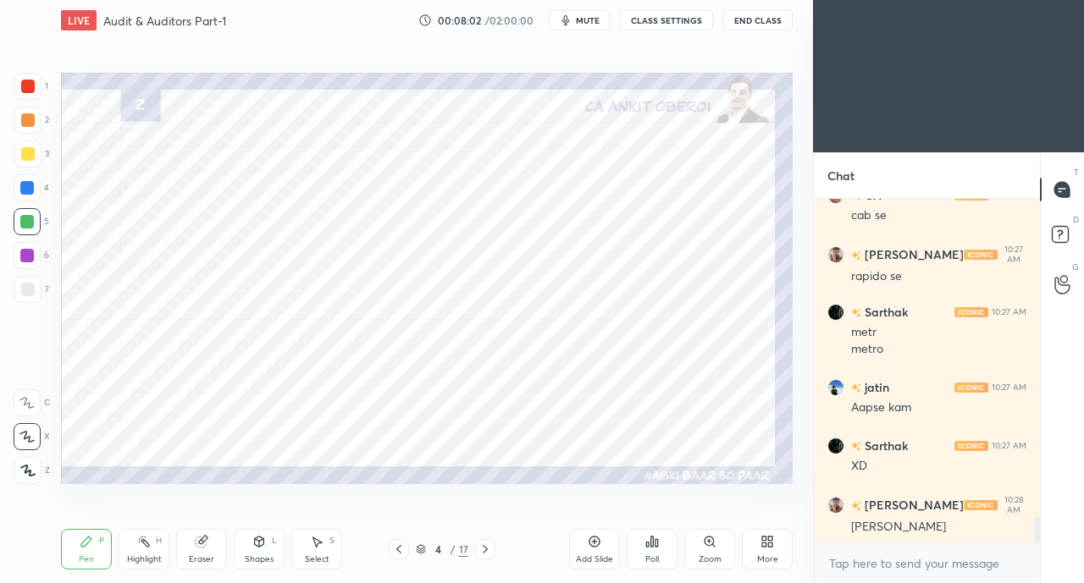
click at [34, 87] on div at bounding box center [28, 87] width 14 height 14
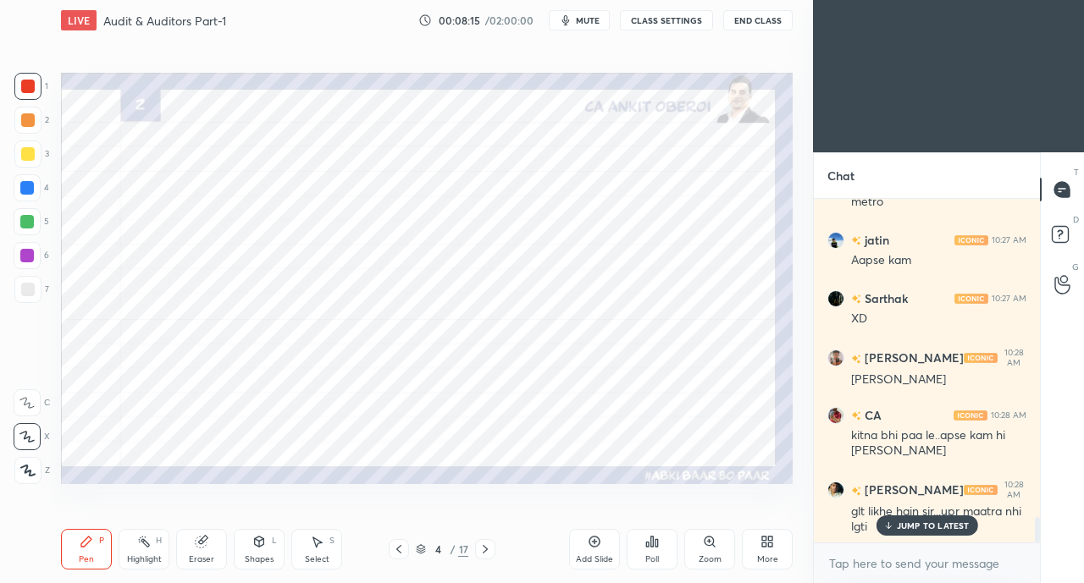
scroll to position [4346, 0]
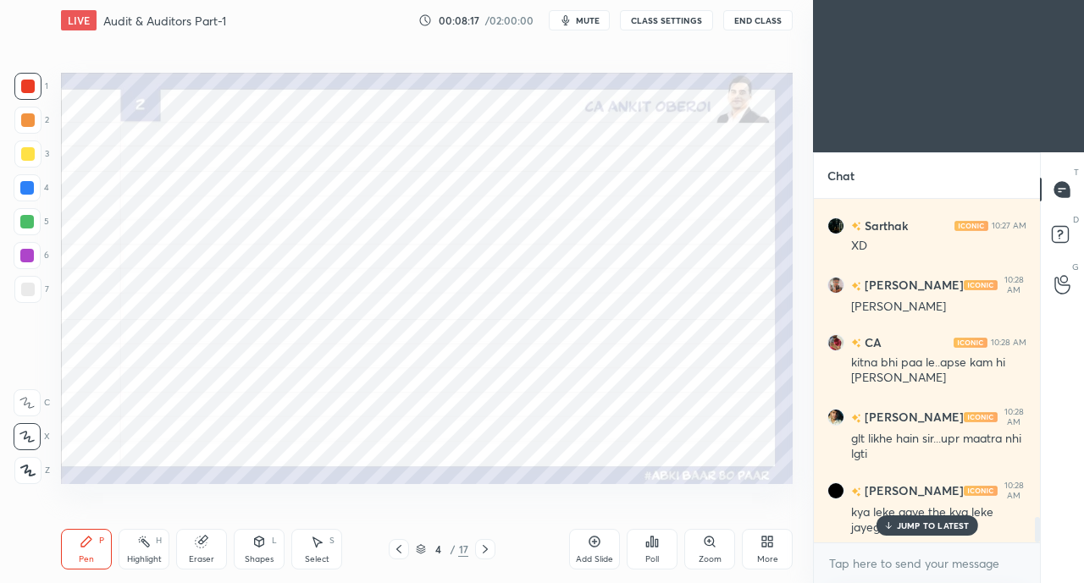
click at [207, 549] on icon at bounding box center [202, 542] width 14 height 14
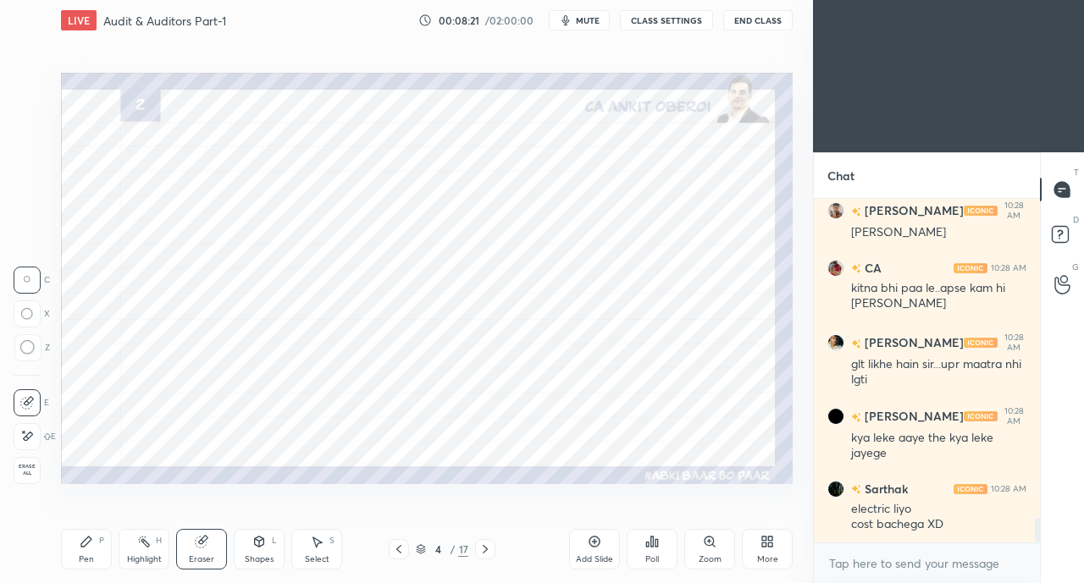
scroll to position [4478, 0]
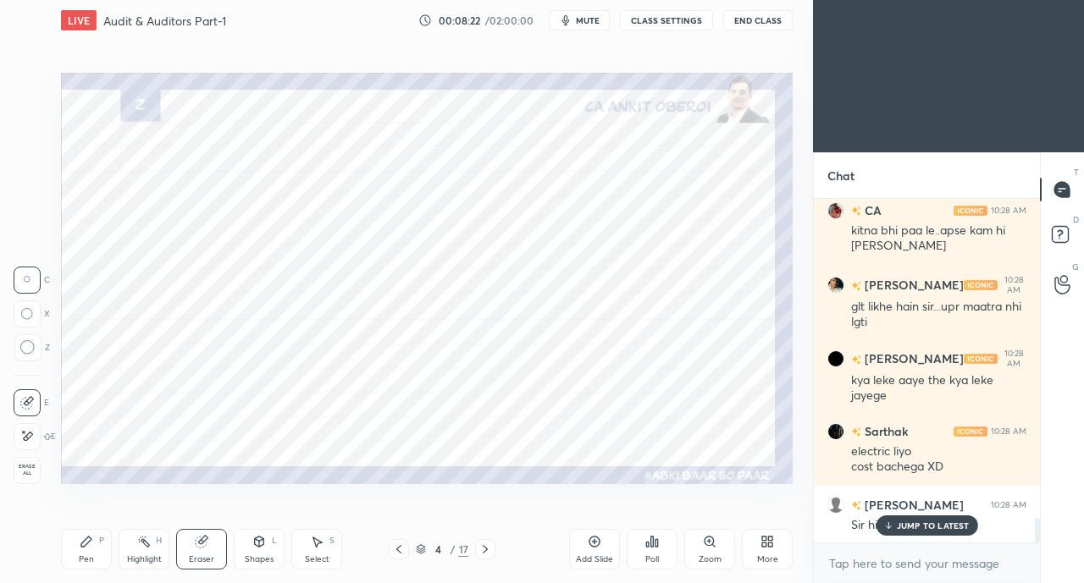
click at [93, 549] on div "Pen P" at bounding box center [86, 549] width 51 height 41
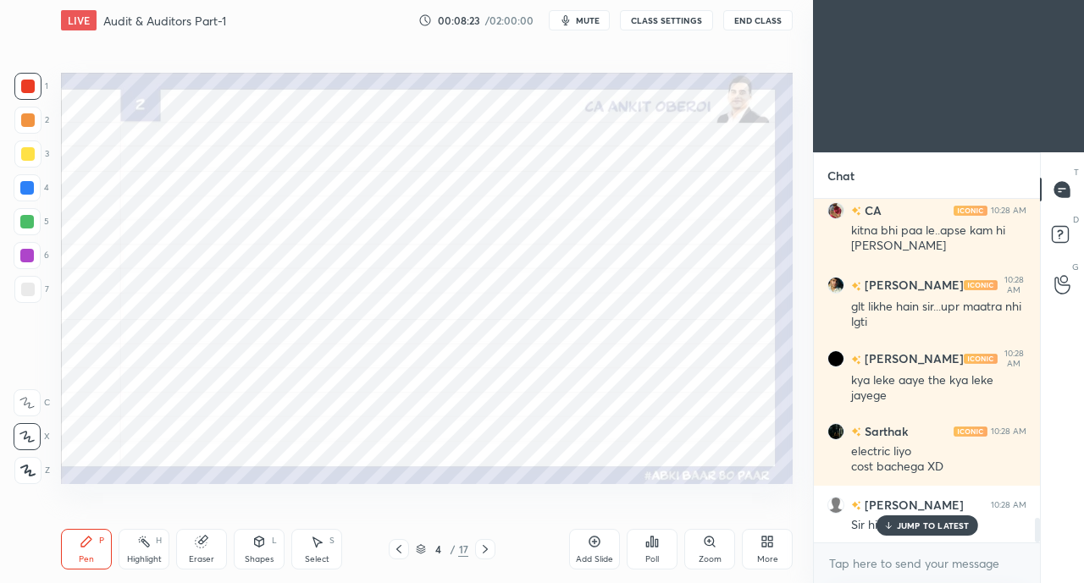
click at [905, 532] on div "JUMP TO LATEST" at bounding box center [926, 526] width 102 height 20
click at [27, 84] on div at bounding box center [28, 87] width 14 height 14
click at [28, 210] on div at bounding box center [27, 221] width 27 height 27
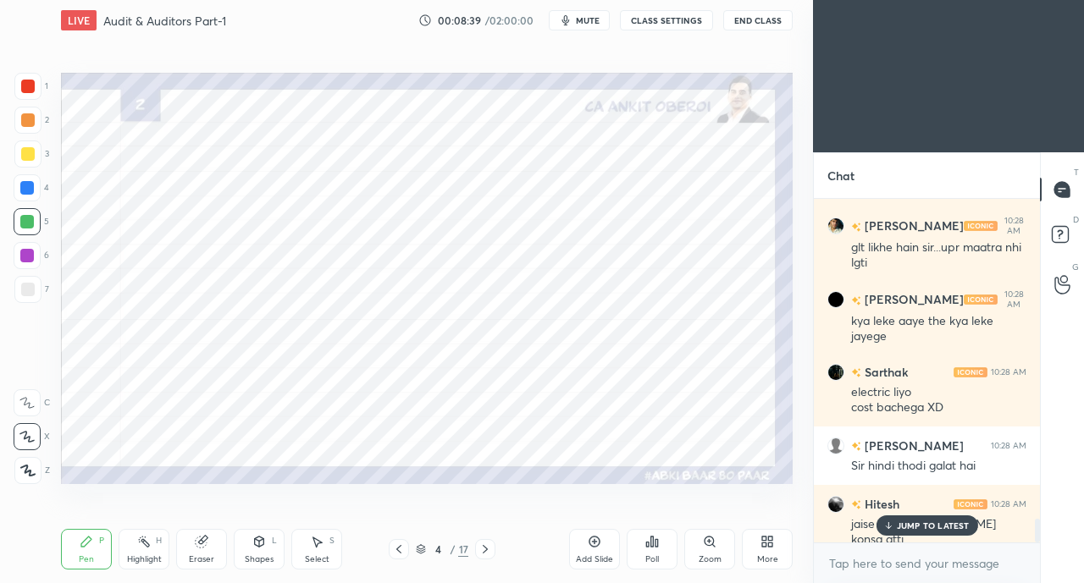
scroll to position [4595, 0]
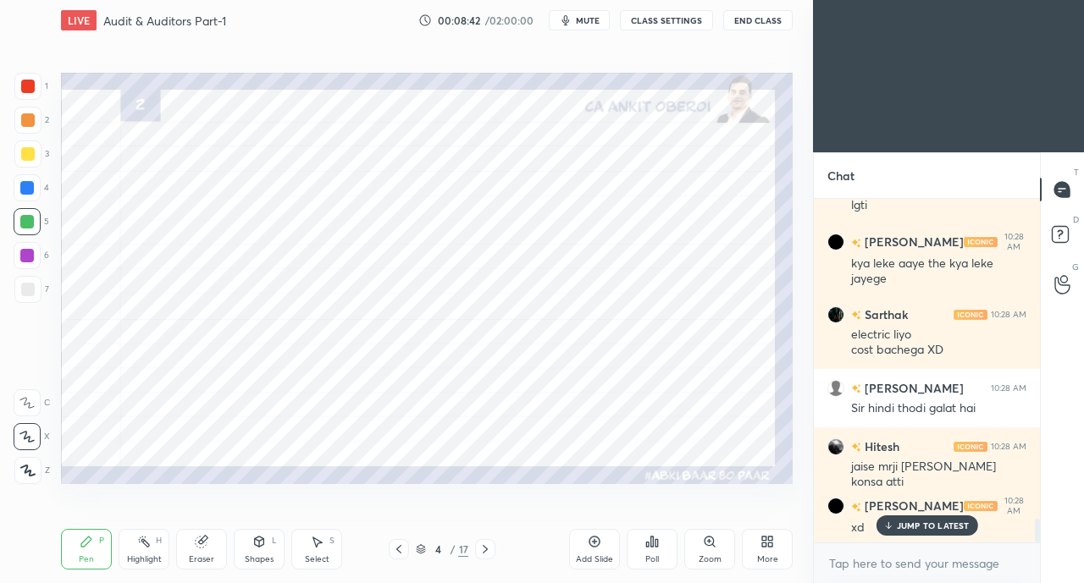
click at [487, 545] on icon at bounding box center [485, 550] width 14 height 14
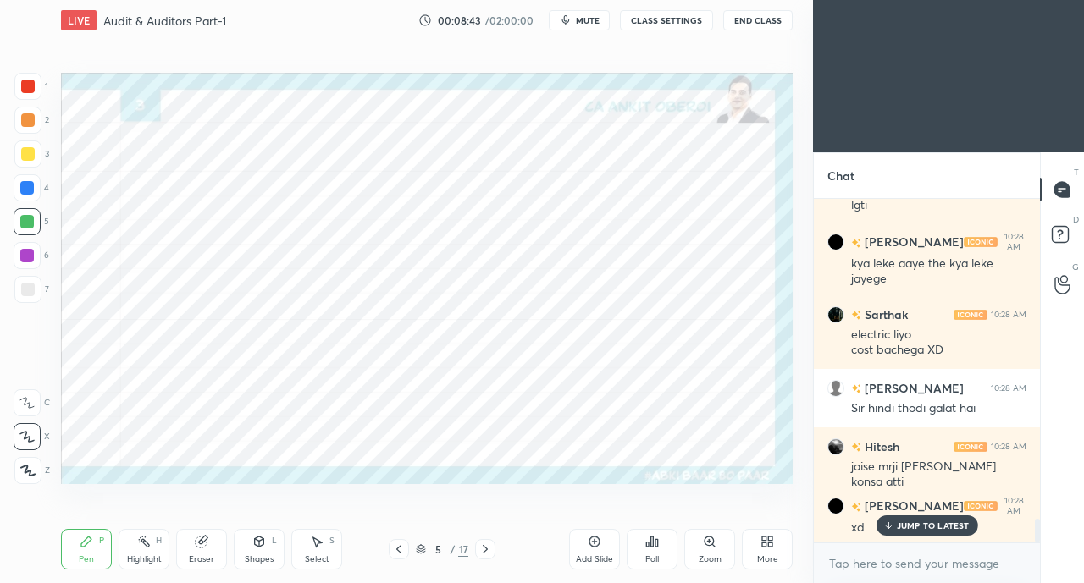
click at [25, 186] on div at bounding box center [27, 188] width 14 height 14
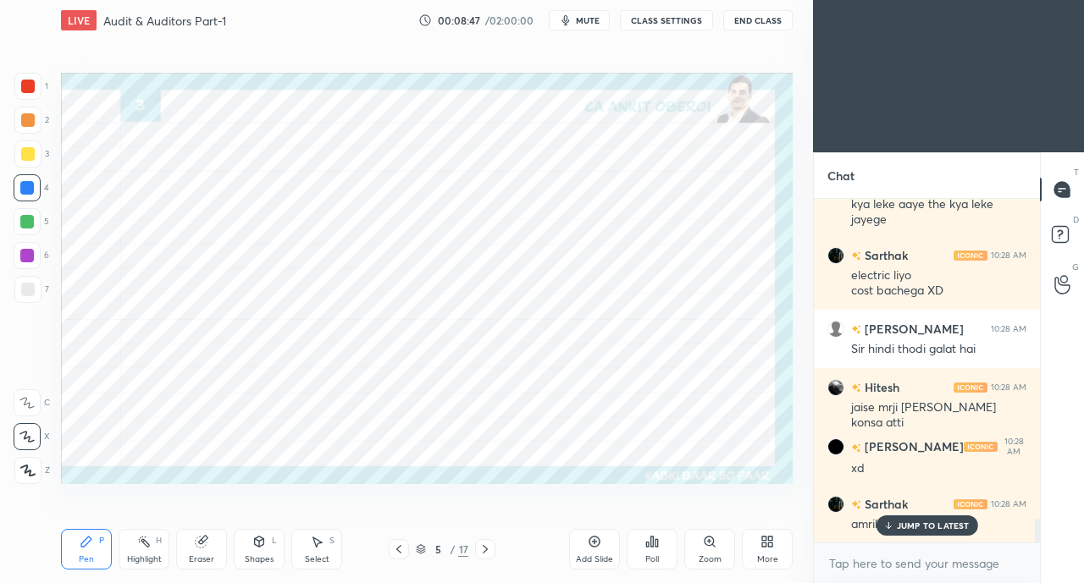
scroll to position [4712, 0]
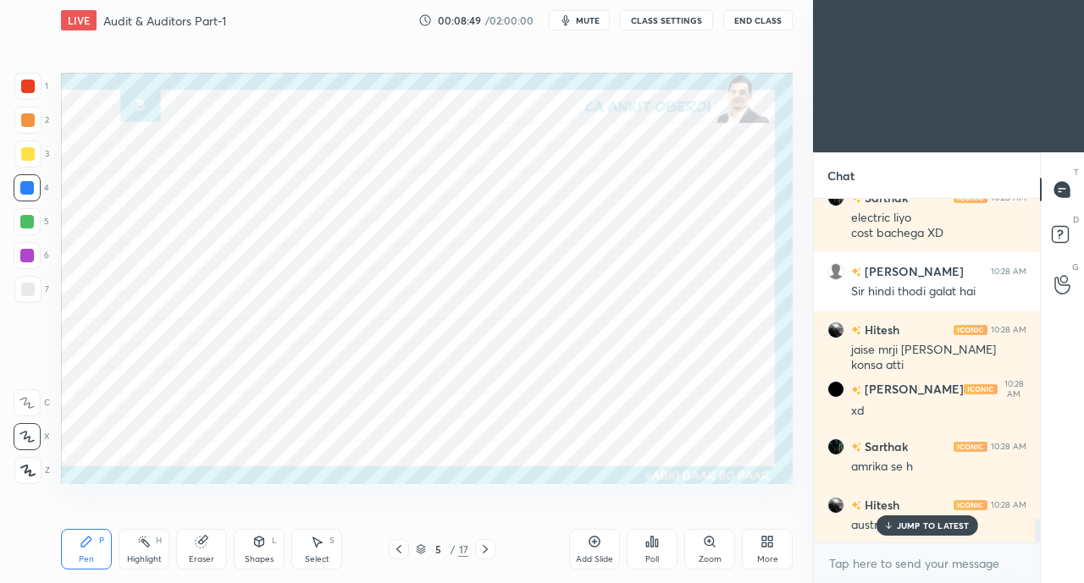
click at [909, 527] on p "JUMP TO LATEST" at bounding box center [933, 526] width 73 height 10
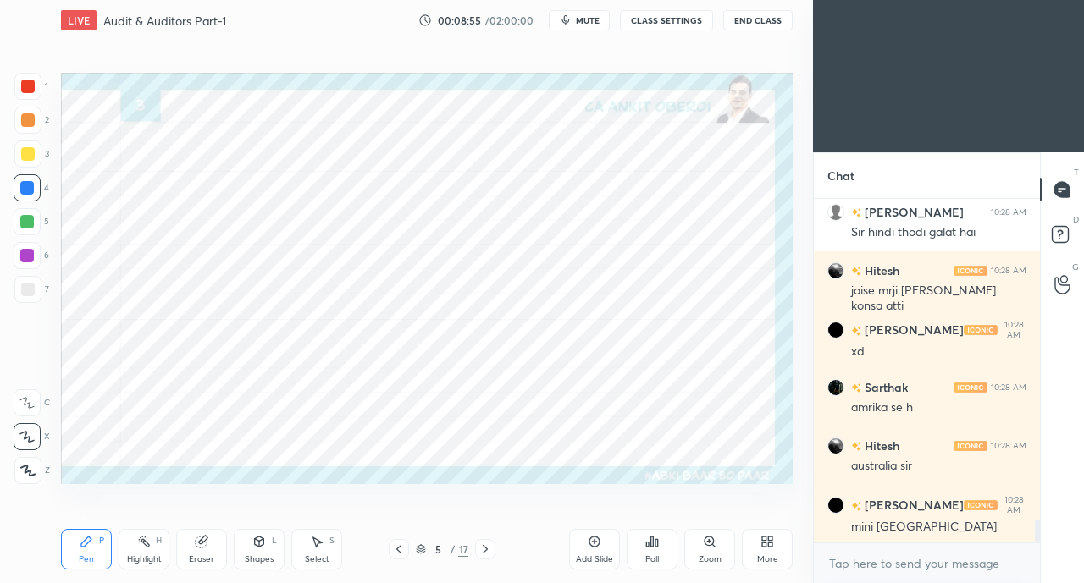
scroll to position [4844, 0]
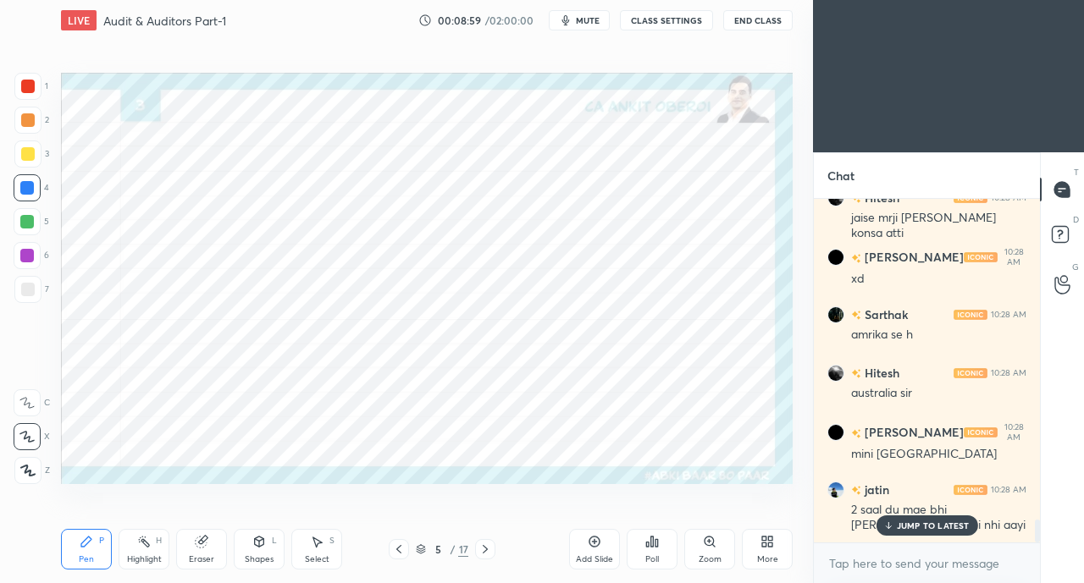
click at [901, 534] on div "JUMP TO LATEST" at bounding box center [926, 526] width 102 height 20
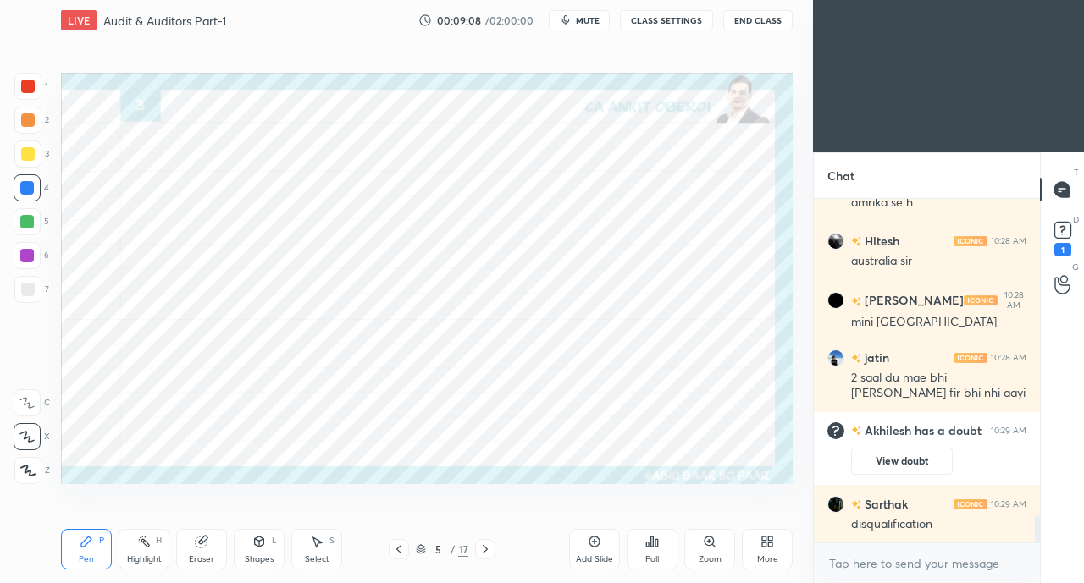
scroll to position [4099, 0]
click at [24, 87] on div at bounding box center [28, 87] width 14 height 14
click at [207, 552] on div "Eraser" at bounding box center [201, 549] width 51 height 41
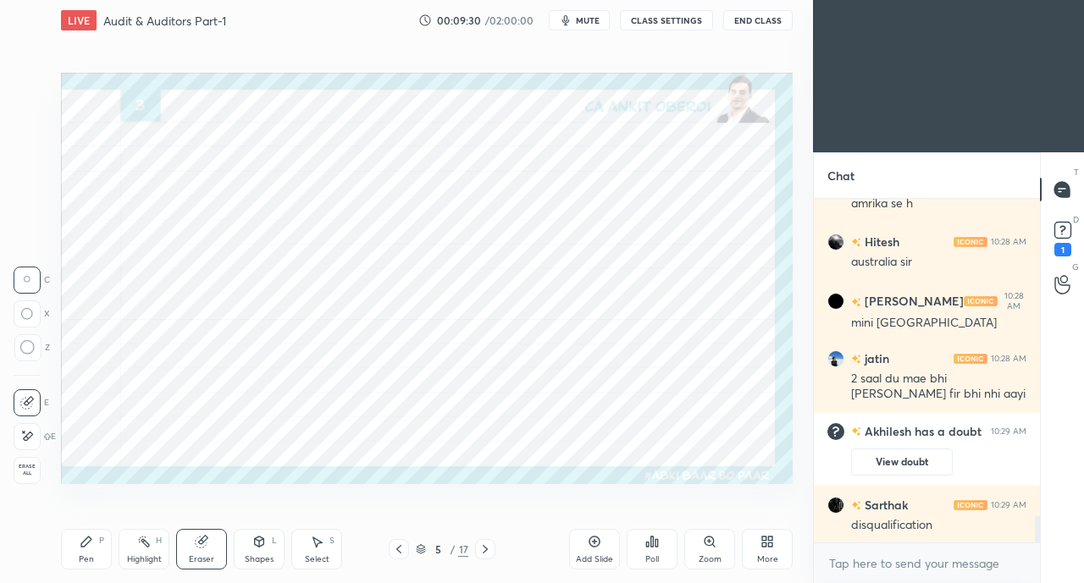
click at [29, 431] on icon at bounding box center [27, 436] width 14 height 14
click at [93, 548] on div "Pen P" at bounding box center [86, 549] width 51 height 41
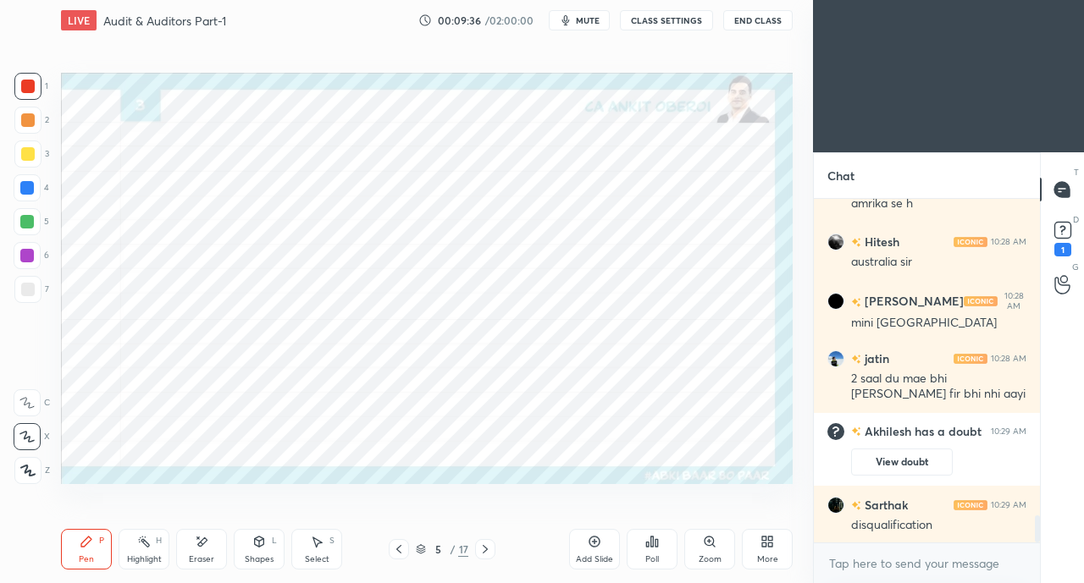
click at [487, 544] on icon at bounding box center [485, 550] width 14 height 14
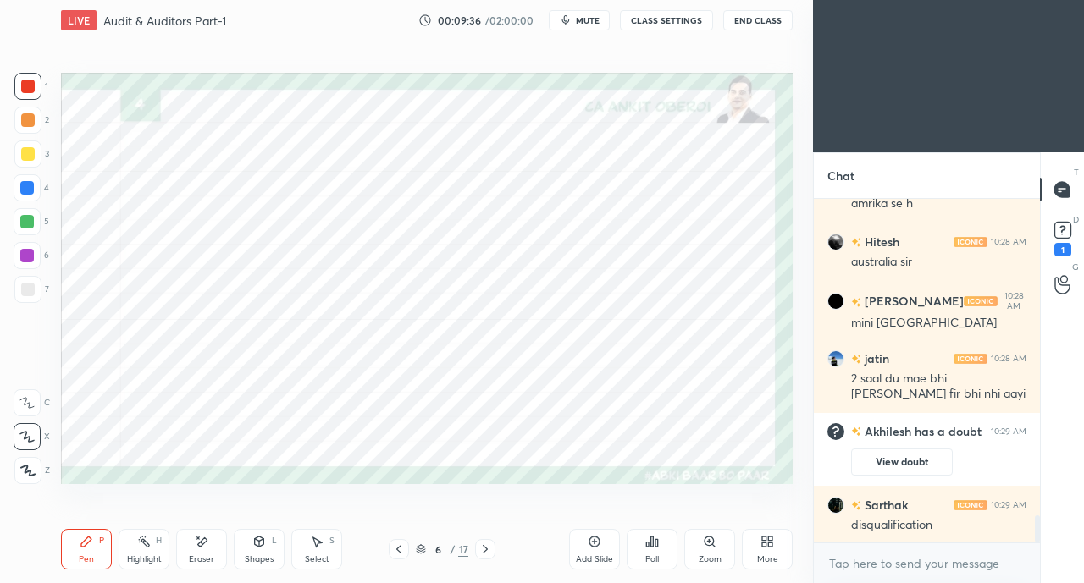
click at [489, 545] on icon at bounding box center [485, 550] width 14 height 14
click at [491, 545] on icon at bounding box center [485, 550] width 14 height 14
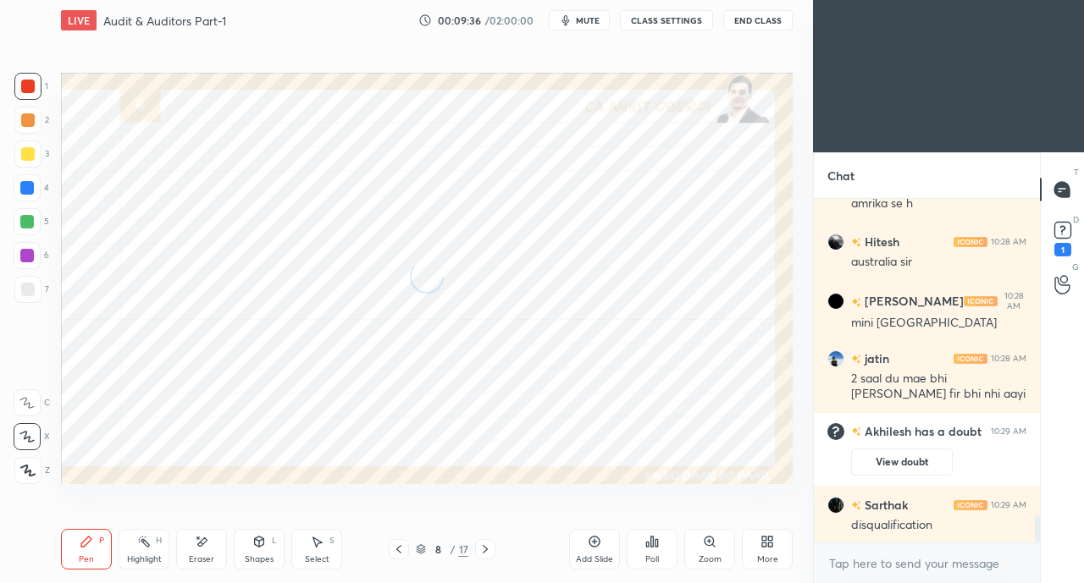
click at [490, 546] on icon at bounding box center [485, 550] width 14 height 14
click at [493, 545] on div at bounding box center [485, 549] width 20 height 20
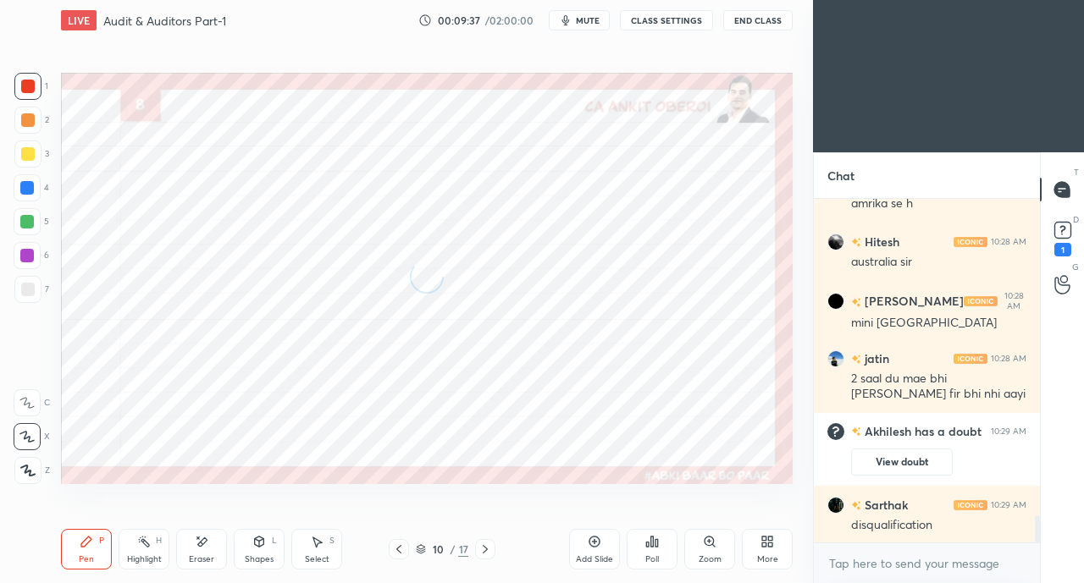
click at [493, 544] on div at bounding box center [485, 549] width 20 height 20
click at [491, 545] on icon at bounding box center [485, 550] width 14 height 14
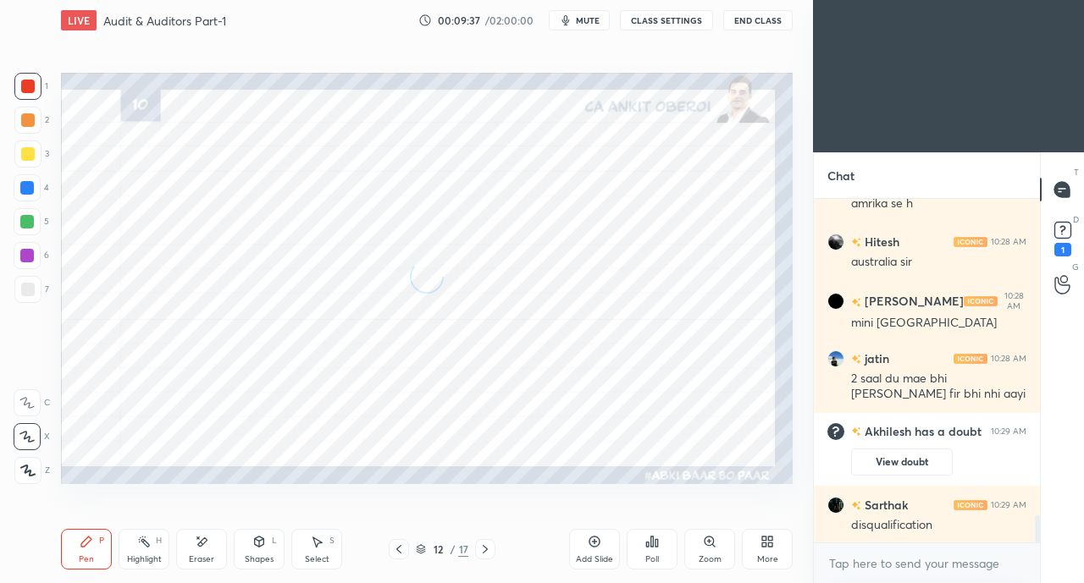
click at [492, 546] on div at bounding box center [485, 549] width 20 height 20
click at [490, 547] on icon at bounding box center [485, 550] width 14 height 14
click at [489, 548] on icon at bounding box center [485, 550] width 14 height 14
click at [488, 548] on icon at bounding box center [485, 550] width 14 height 14
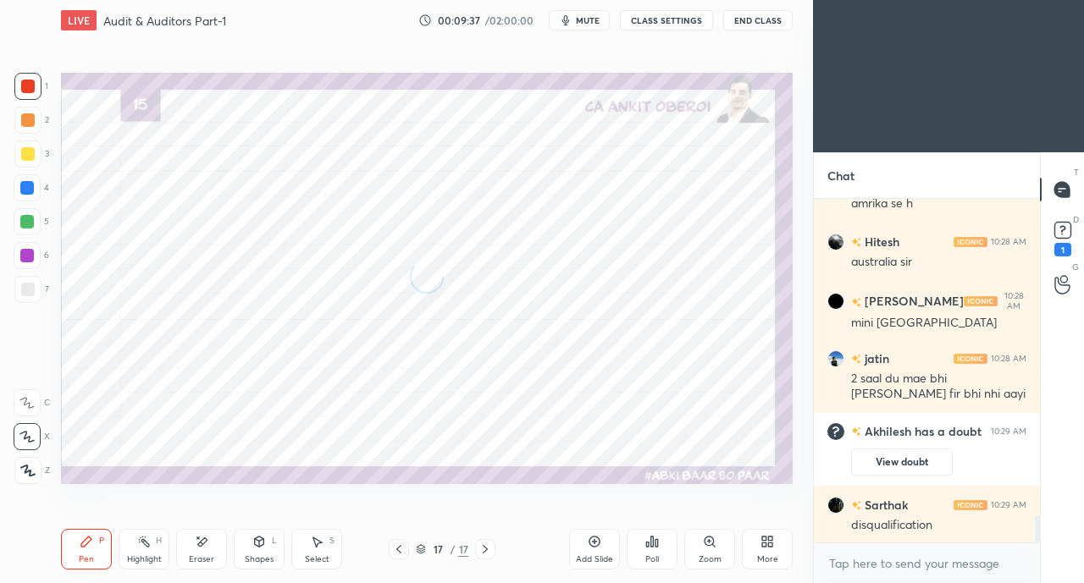
click at [488, 548] on icon at bounding box center [485, 550] width 14 height 14
click at [487, 549] on icon at bounding box center [485, 550] width 14 height 14
click at [261, 556] on div "Shapes" at bounding box center [259, 559] width 29 height 8
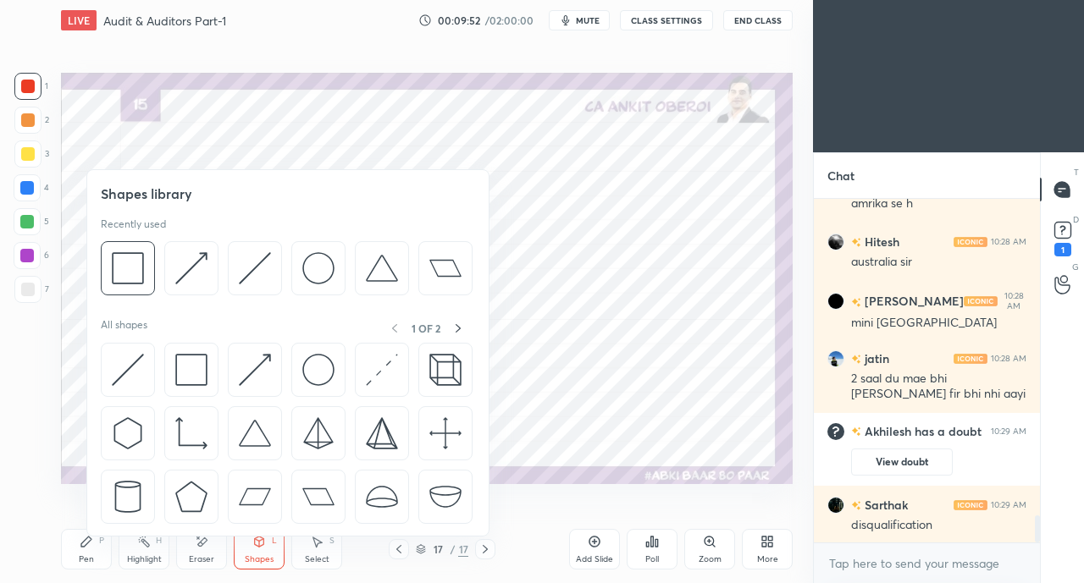
click at [128, 360] on img at bounding box center [128, 370] width 32 height 32
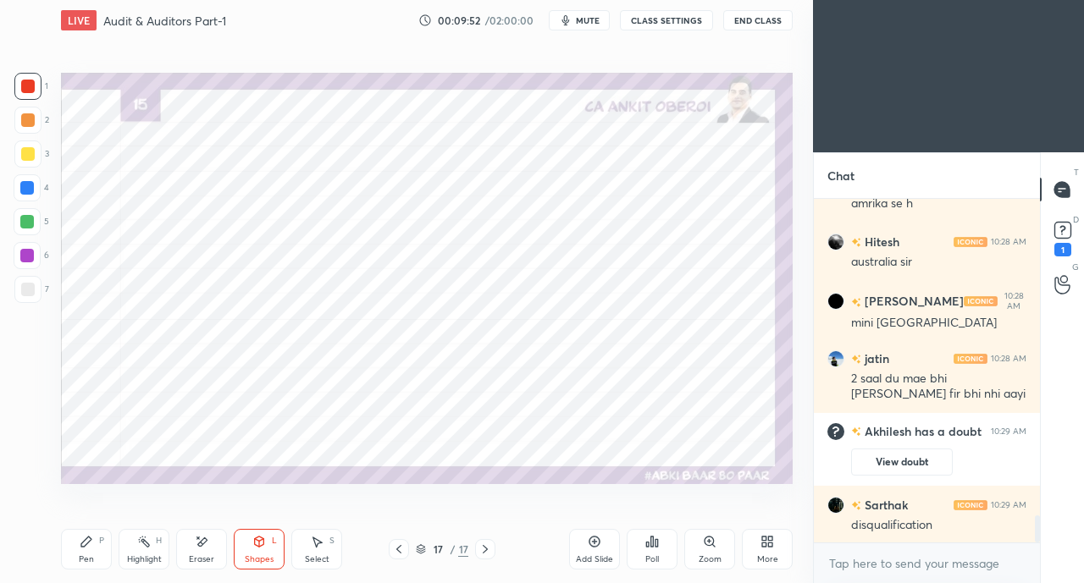
click at [30, 181] on div at bounding box center [27, 188] width 14 height 14
click at [91, 537] on icon at bounding box center [87, 542] width 14 height 14
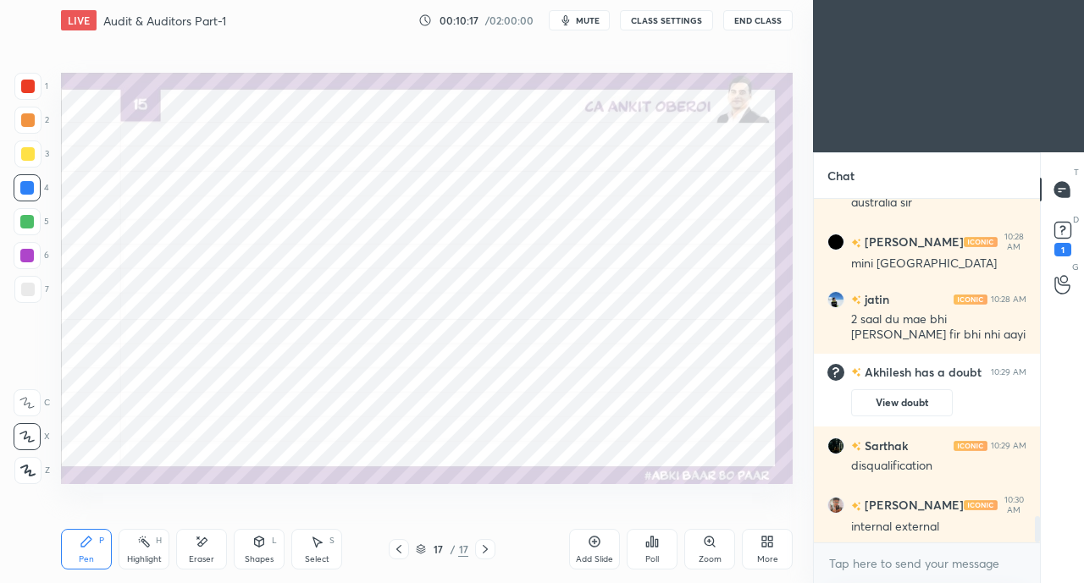
scroll to position [4216, 0]
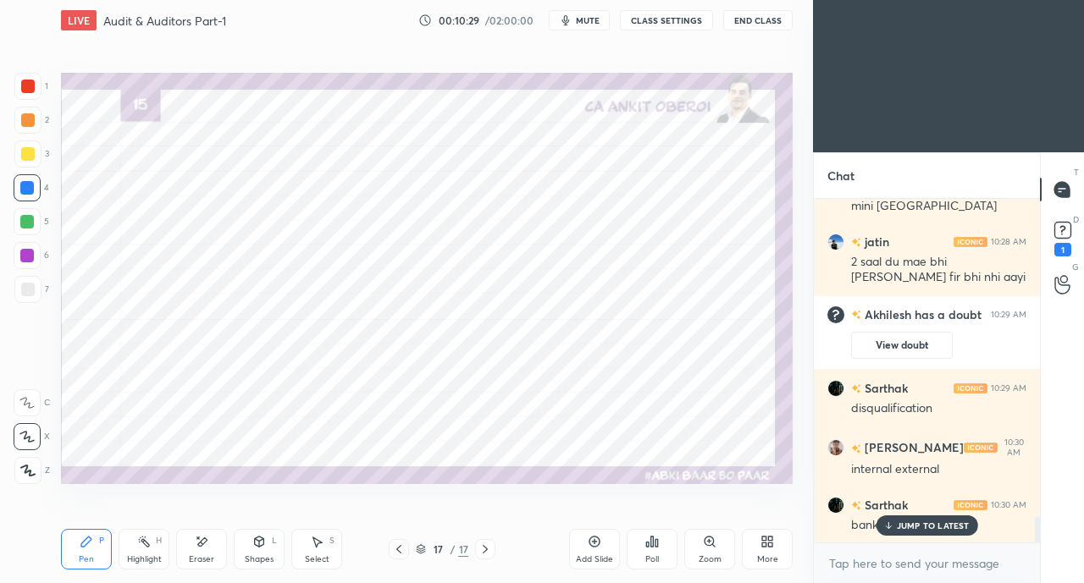
click at [931, 522] on p "JUMP TO LATEST" at bounding box center [933, 526] width 73 height 10
click at [34, 84] on div at bounding box center [28, 87] width 14 height 14
click at [25, 185] on div at bounding box center [27, 188] width 14 height 14
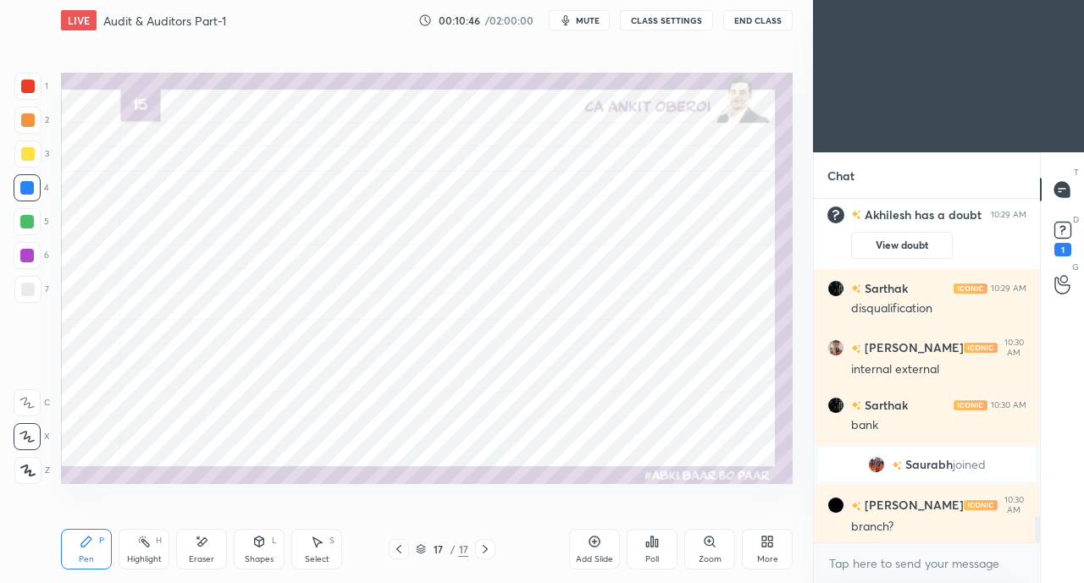
scroll to position [4235, 0]
click at [30, 86] on div at bounding box center [28, 87] width 14 height 14
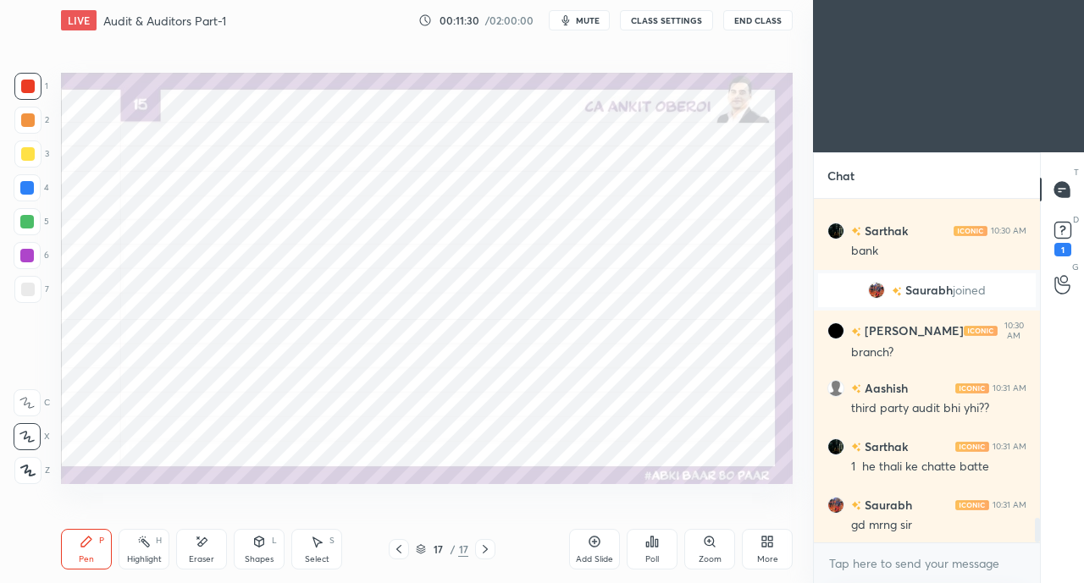
scroll to position [4468, 0]
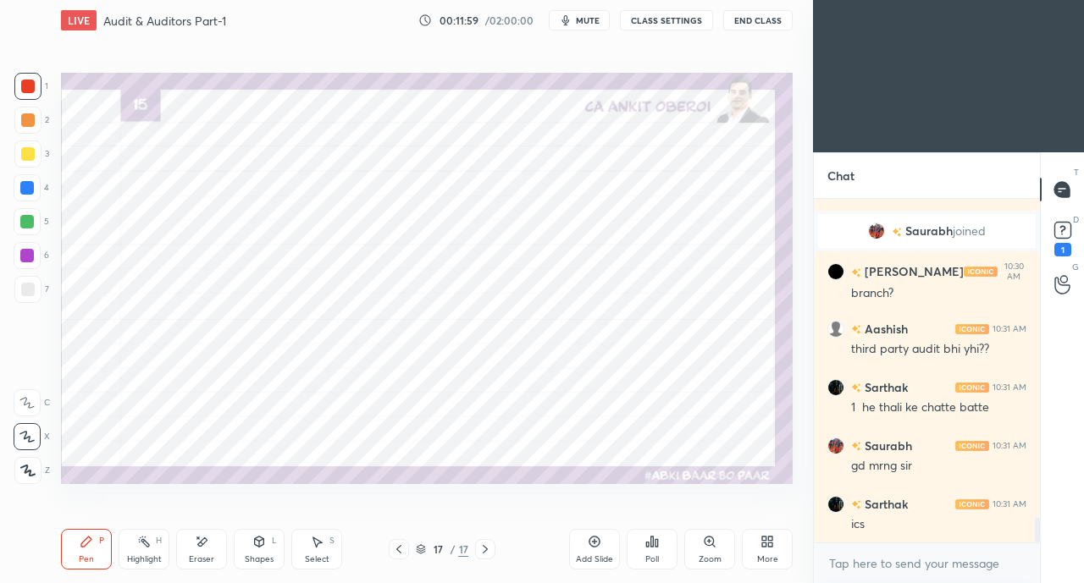
click at [22, 219] on div at bounding box center [27, 222] width 14 height 14
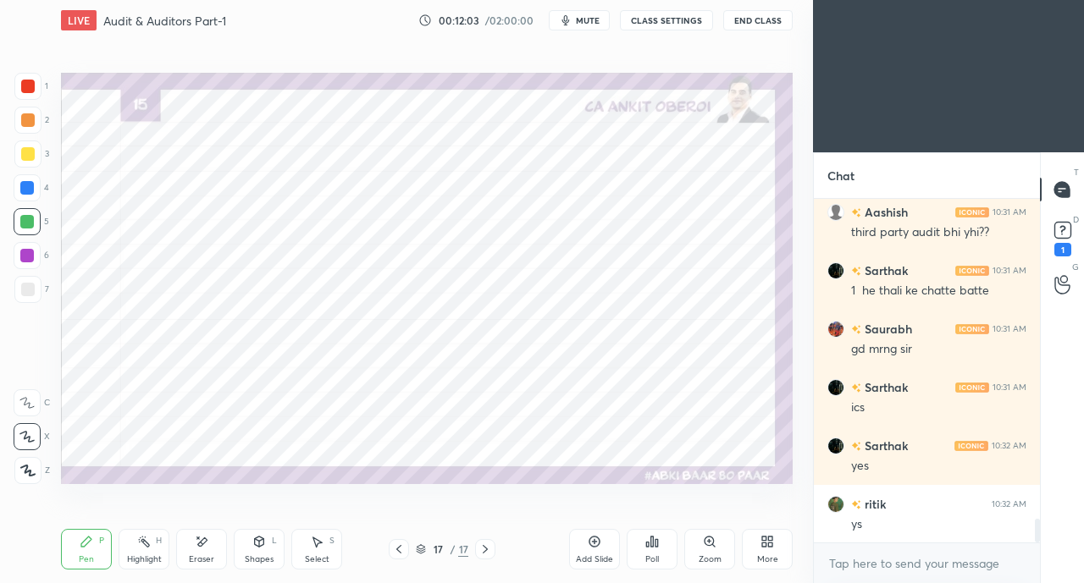
scroll to position [4643, 0]
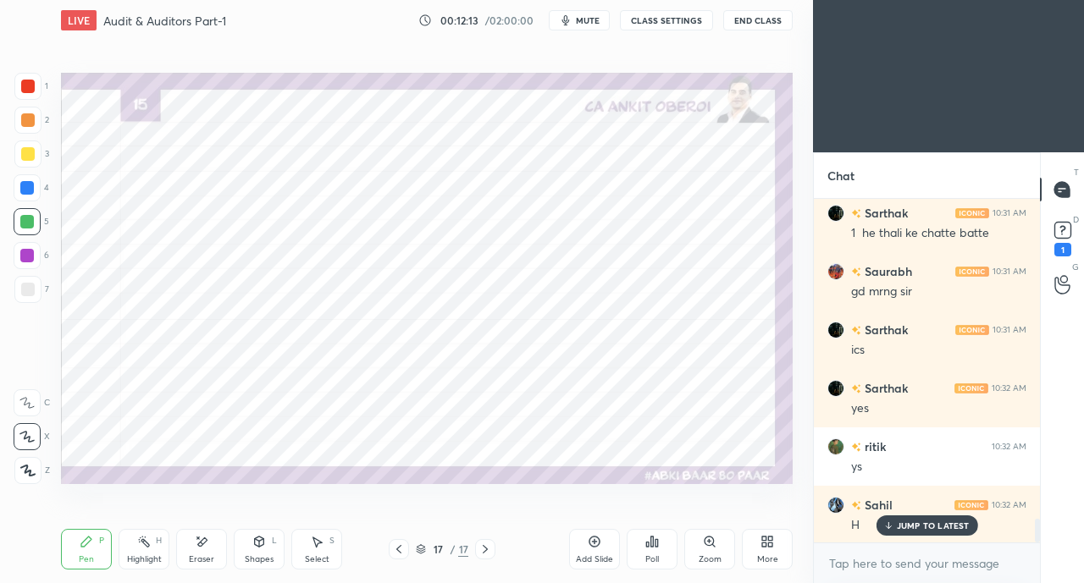
click at [36, 177] on div at bounding box center [27, 187] width 27 height 27
click at [30, 189] on div at bounding box center [27, 188] width 14 height 14
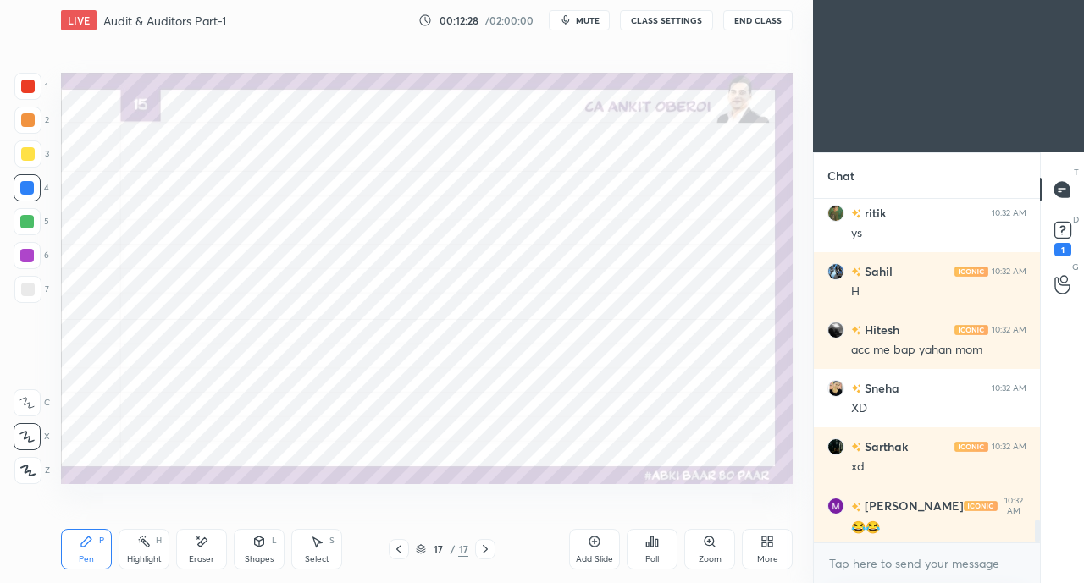
scroll to position [4935, 0]
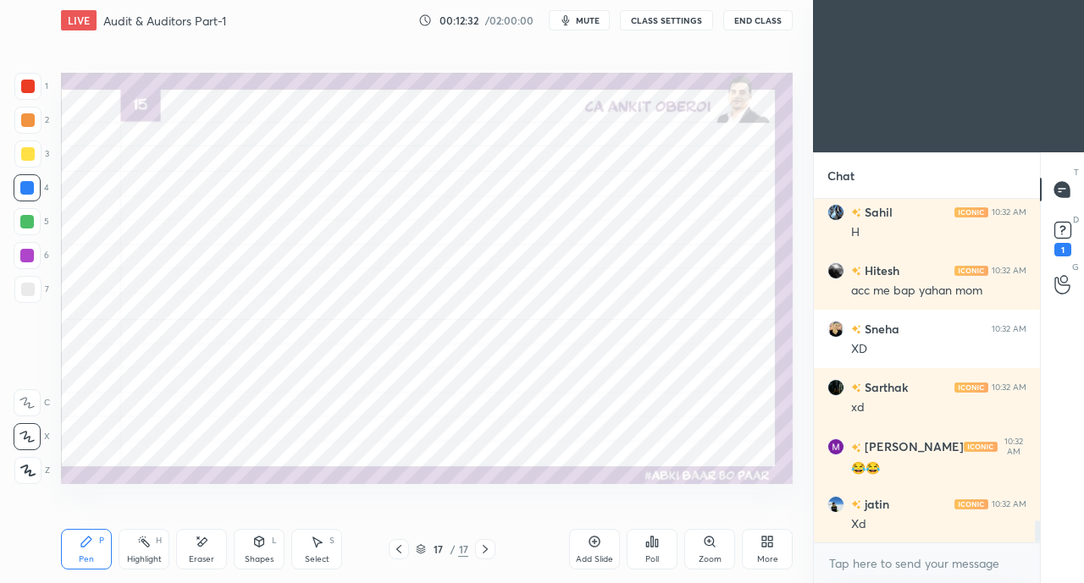
click at [28, 97] on div at bounding box center [27, 86] width 27 height 27
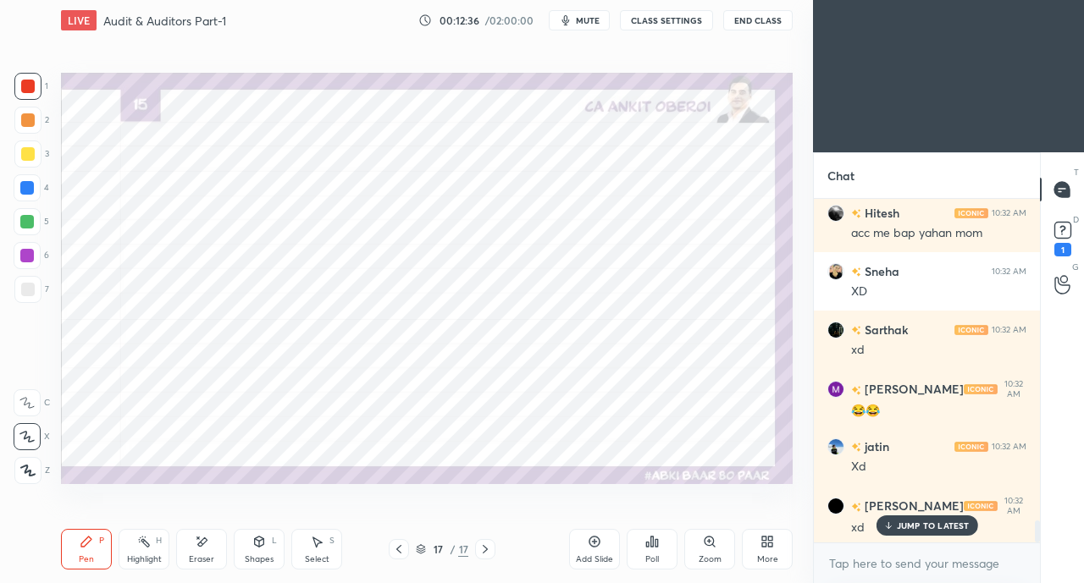
click at [897, 524] on p "JUMP TO LATEST" at bounding box center [933, 526] width 73 height 10
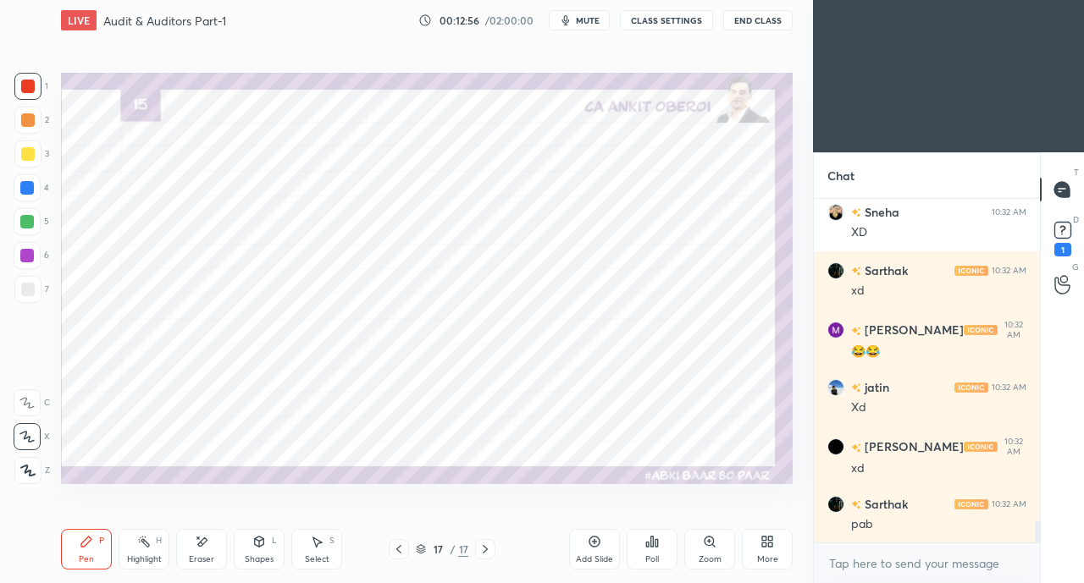
scroll to position [5110, 0]
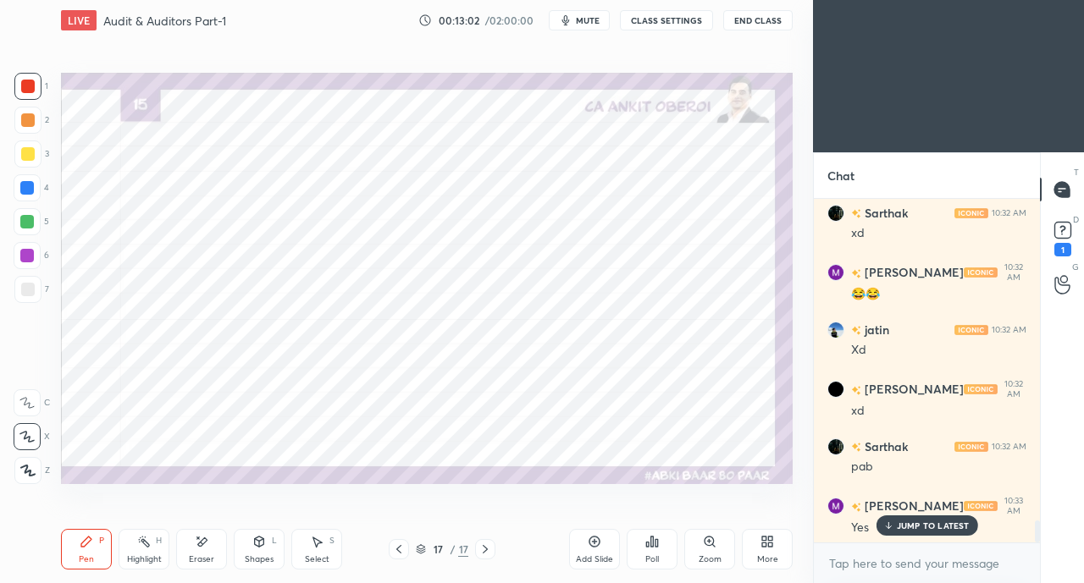
click at [747, 540] on div "More" at bounding box center [767, 549] width 51 height 41
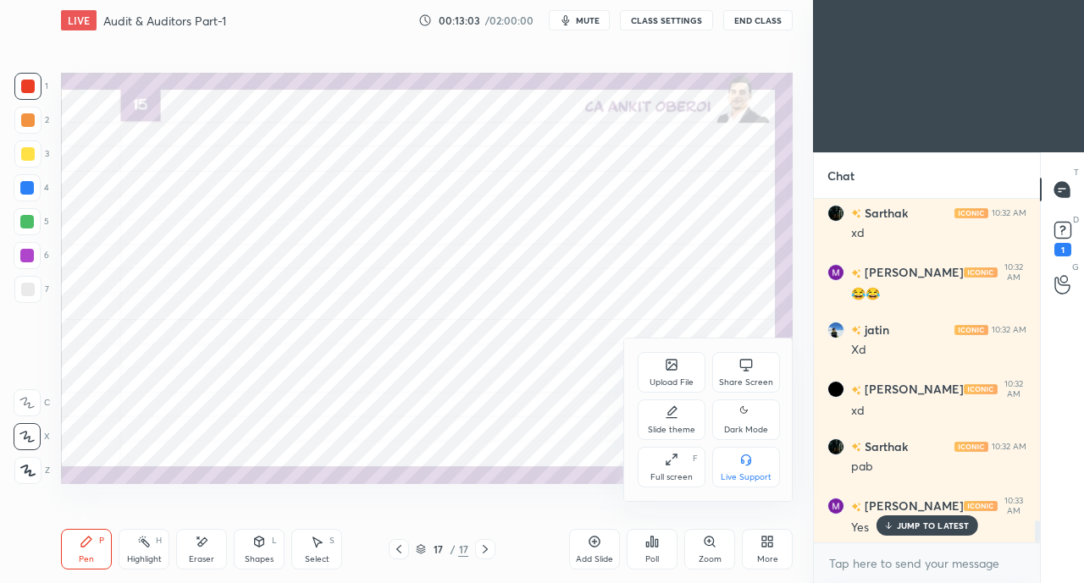
click at [598, 375] on div at bounding box center [542, 291] width 1084 height 583
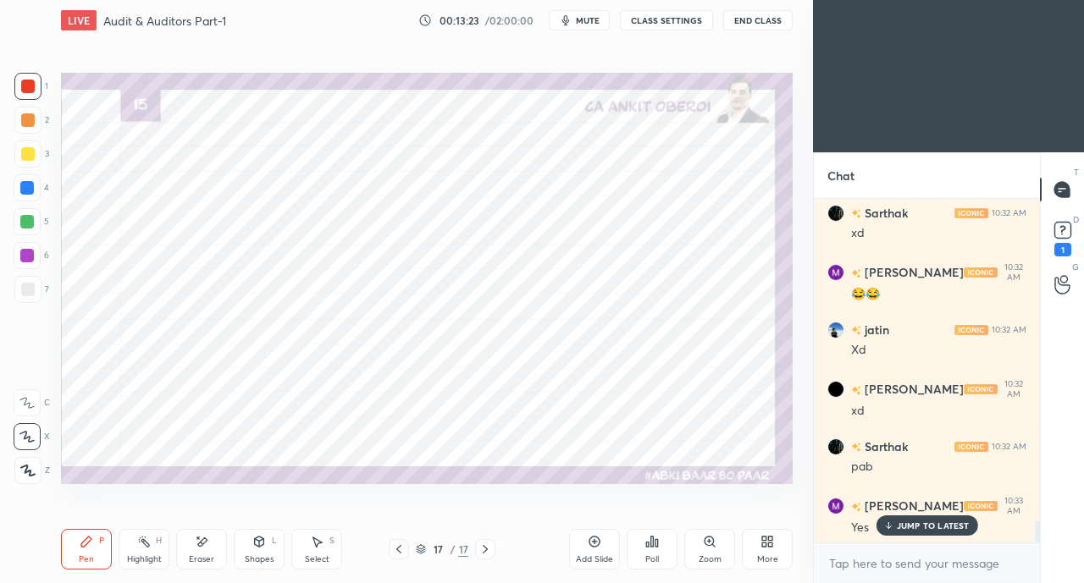
click at [26, 181] on div at bounding box center [27, 188] width 14 height 14
click at [397, 546] on icon at bounding box center [399, 550] width 14 height 14
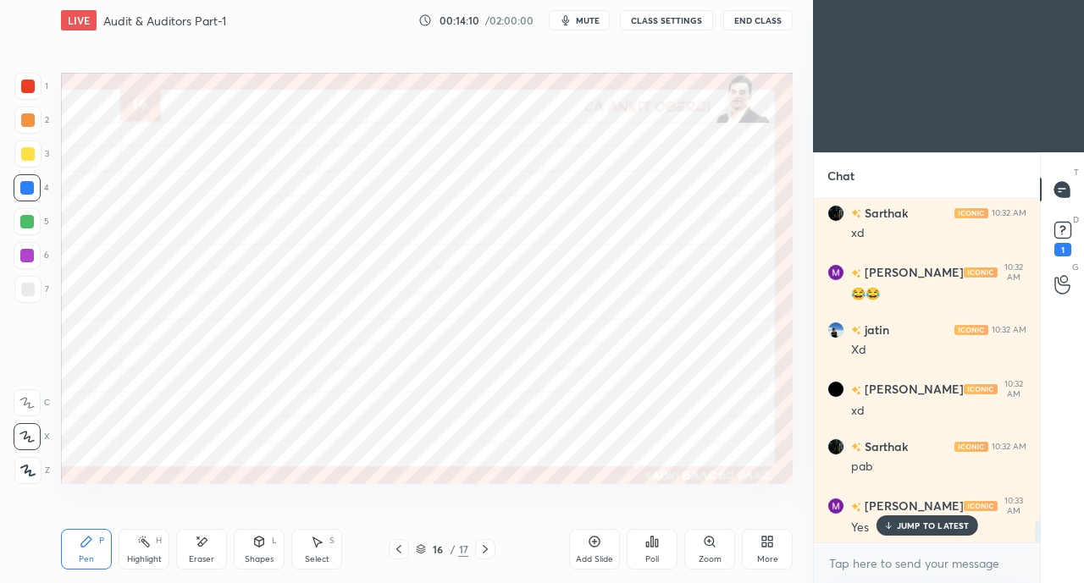
click at [396, 546] on icon at bounding box center [399, 550] width 14 height 14
click at [394, 544] on icon at bounding box center [399, 550] width 14 height 14
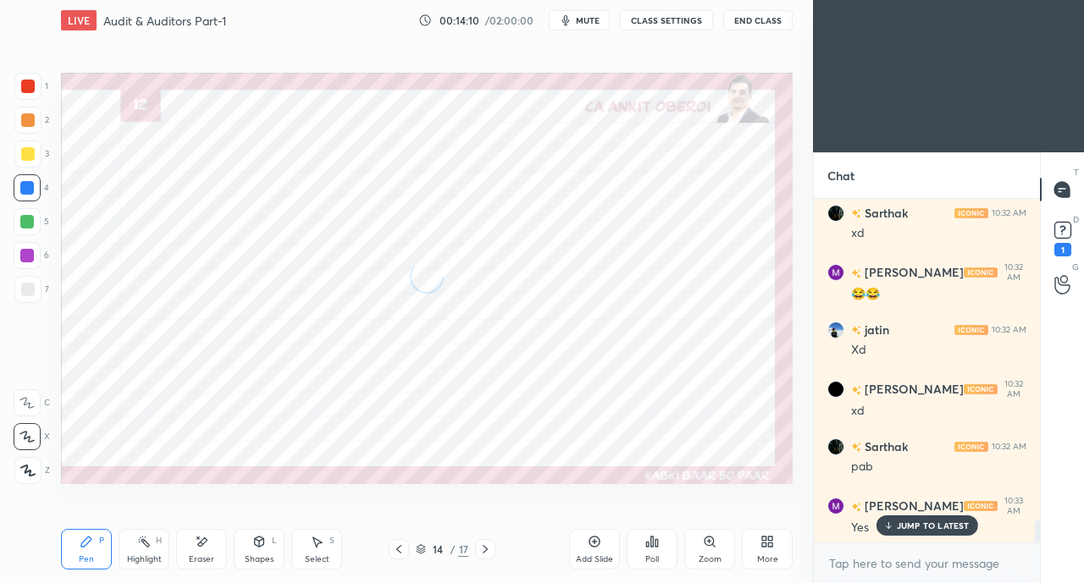
click at [394, 546] on icon at bounding box center [399, 550] width 14 height 14
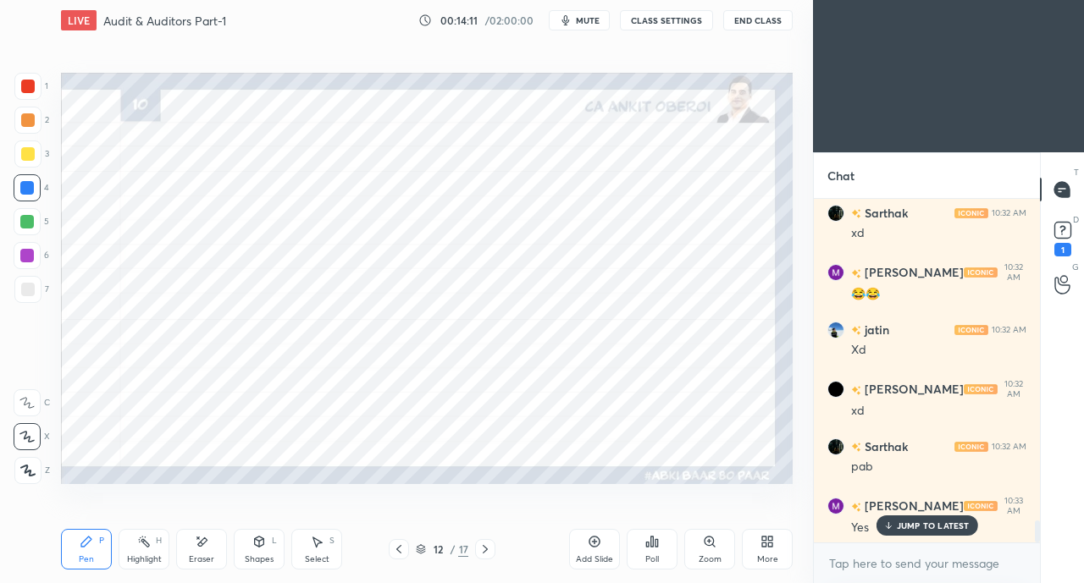
click at [394, 546] on icon at bounding box center [399, 550] width 14 height 14
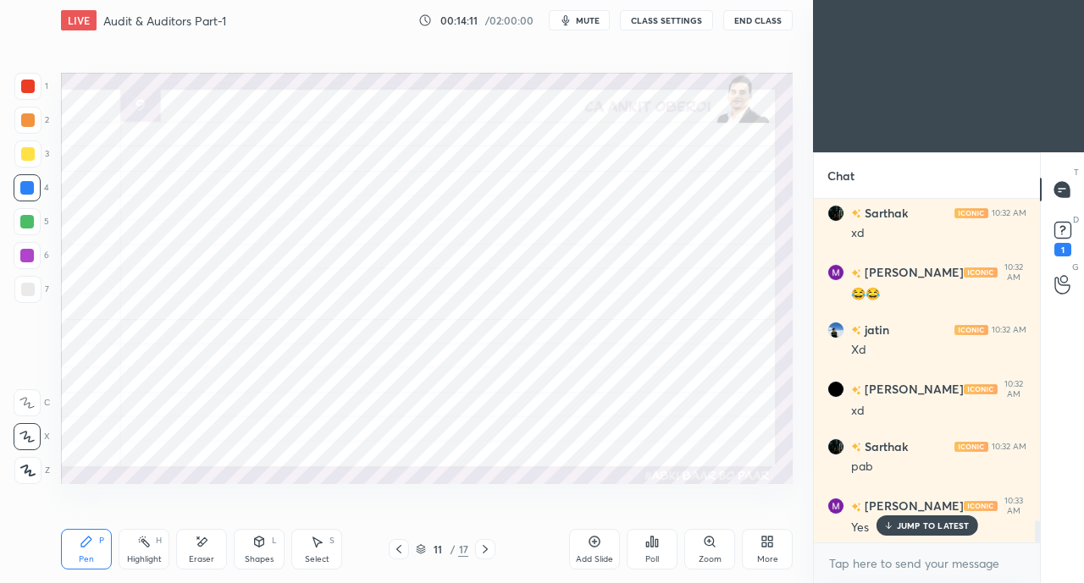
click at [395, 546] on icon at bounding box center [399, 550] width 14 height 14
click at [394, 546] on icon at bounding box center [399, 550] width 14 height 14
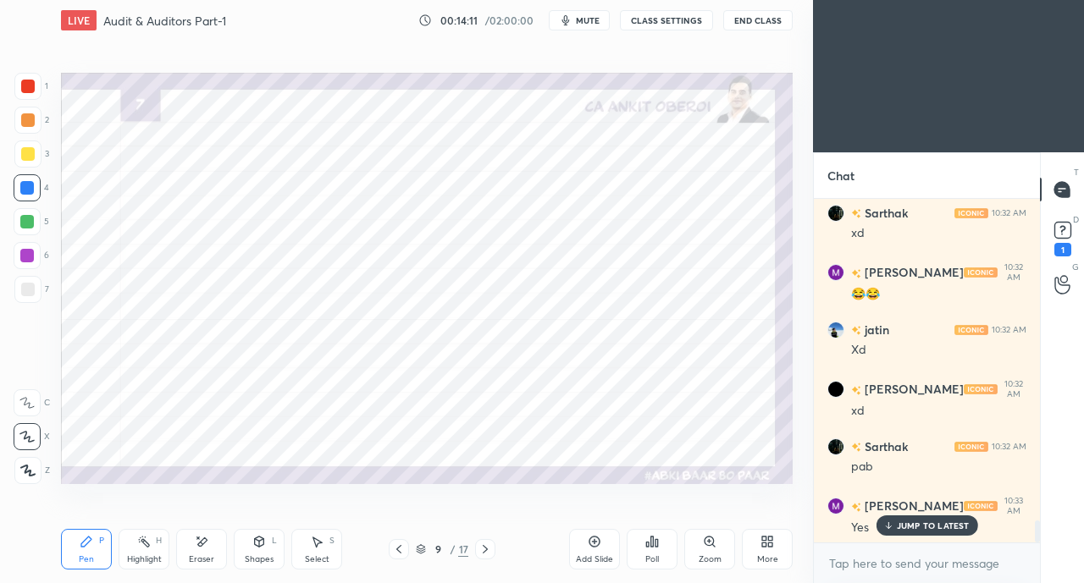
click at [394, 547] on icon at bounding box center [399, 550] width 14 height 14
click at [393, 548] on icon at bounding box center [399, 550] width 14 height 14
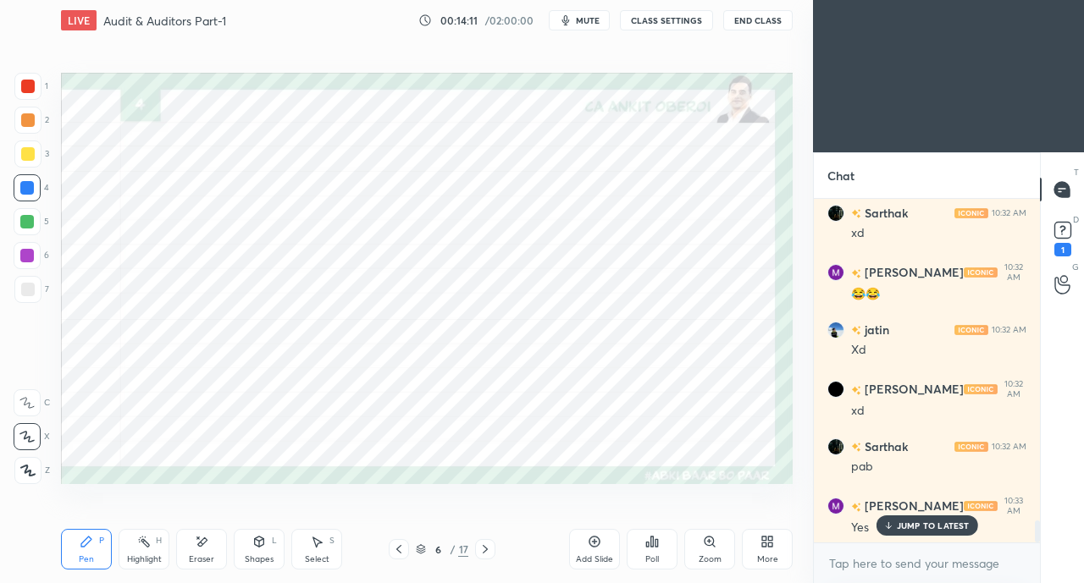
click at [393, 548] on icon at bounding box center [399, 550] width 14 height 14
click at [393, 549] on icon at bounding box center [399, 550] width 14 height 14
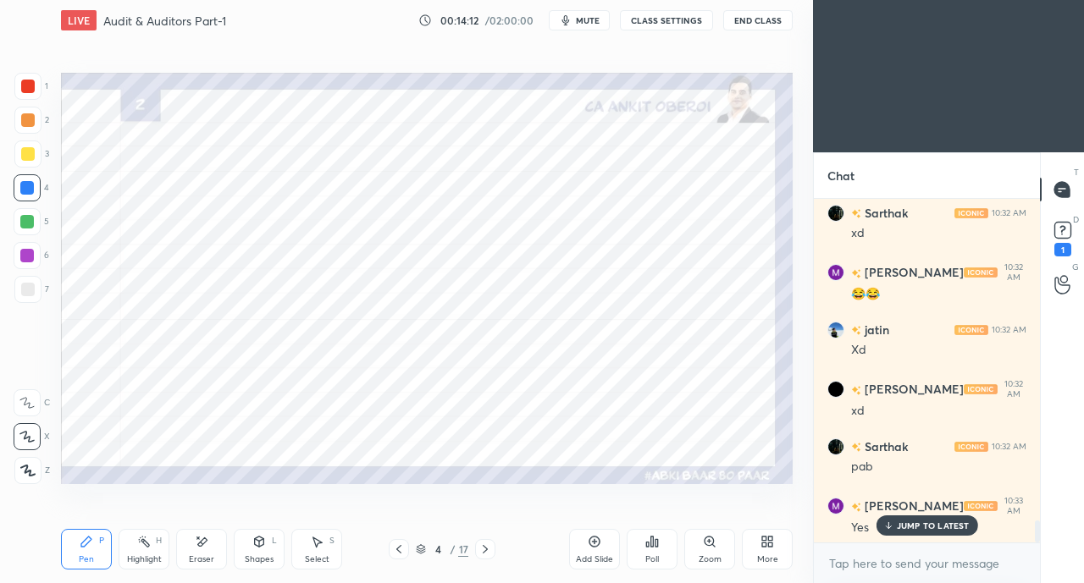
click at [392, 549] on icon at bounding box center [399, 550] width 14 height 14
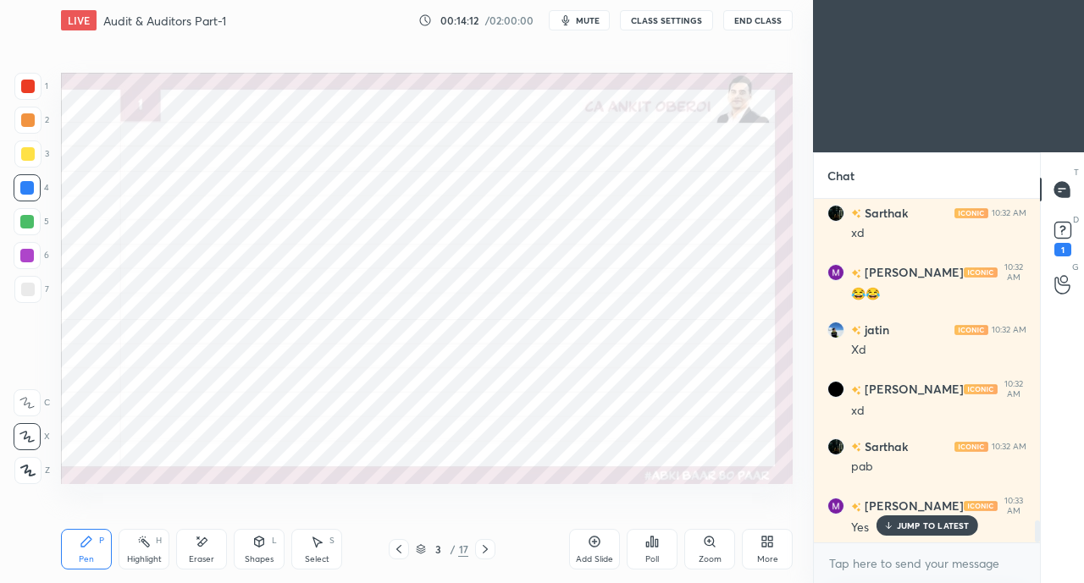
click at [486, 549] on icon at bounding box center [485, 549] width 5 height 8
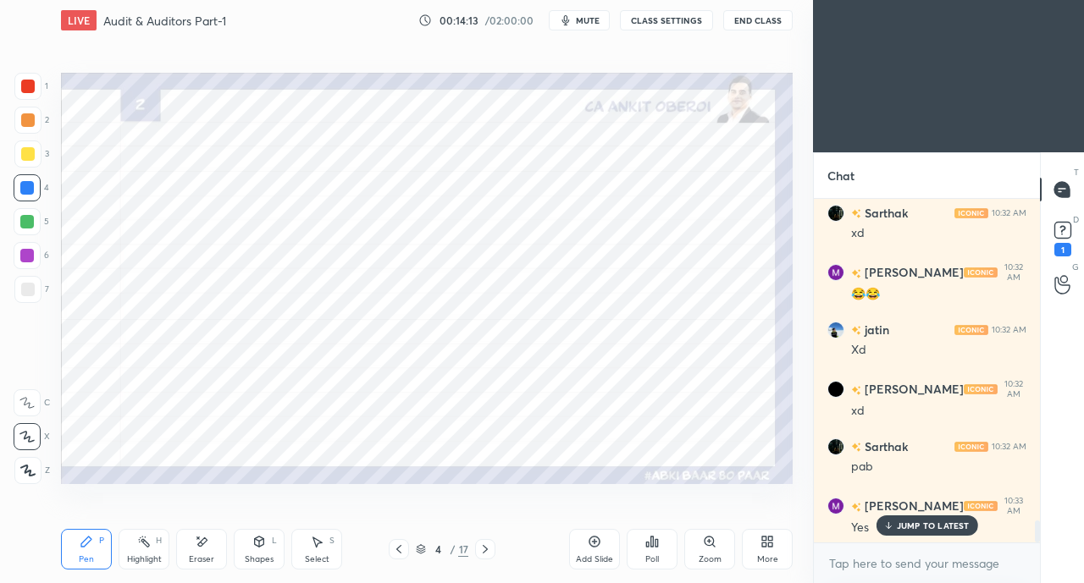
click at [488, 544] on icon at bounding box center [485, 550] width 14 height 14
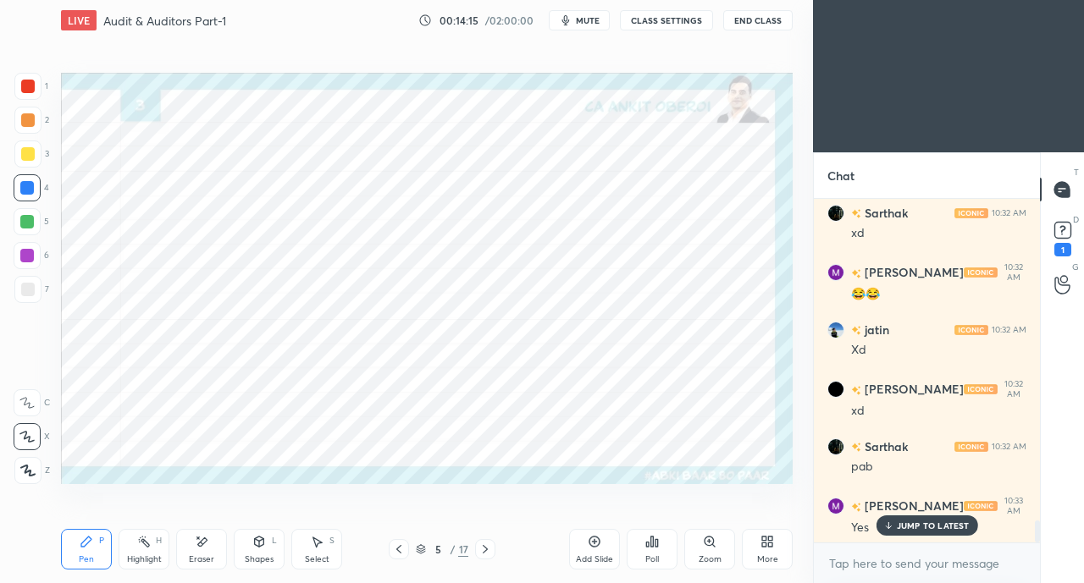
click at [30, 97] on div at bounding box center [27, 86] width 27 height 27
click at [28, 253] on div at bounding box center [27, 256] width 14 height 14
click at [202, 549] on div "Eraser" at bounding box center [201, 549] width 51 height 41
click at [91, 549] on div "Pen P" at bounding box center [86, 549] width 51 height 41
click at [488, 550] on icon at bounding box center [485, 550] width 14 height 14
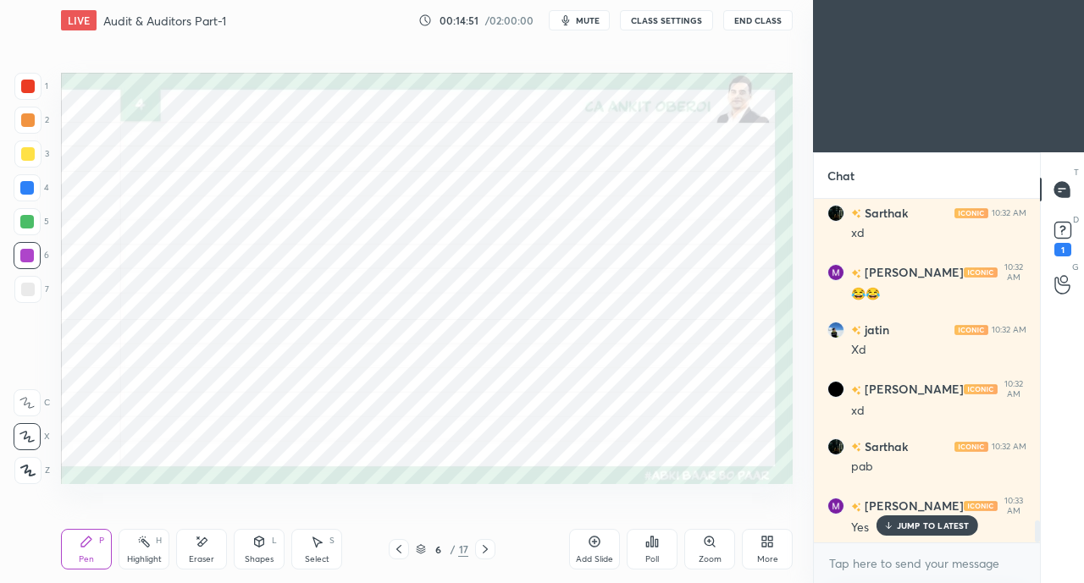
click at [27, 181] on div at bounding box center [27, 188] width 14 height 14
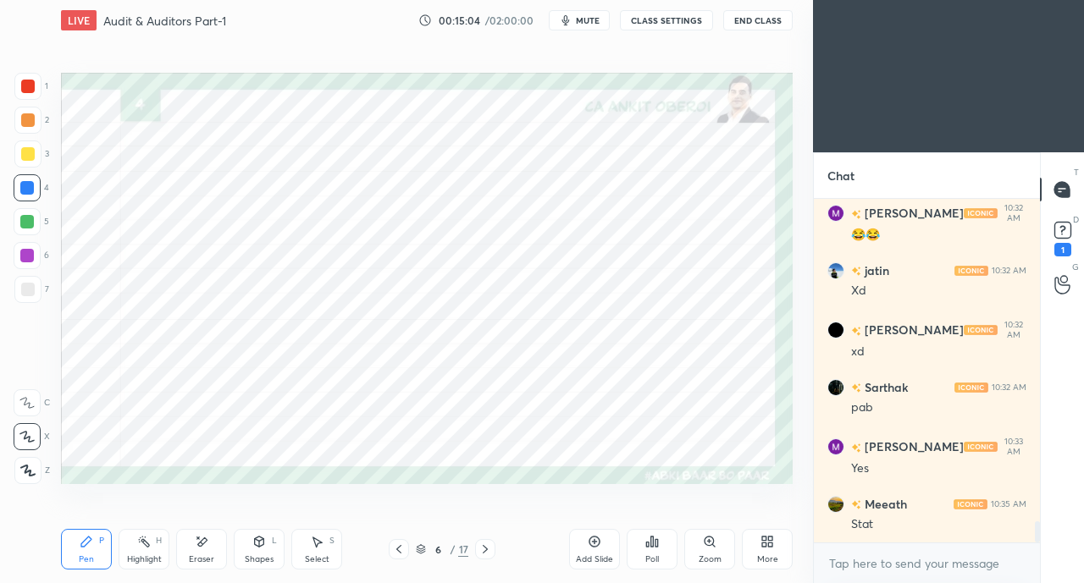
scroll to position [5227, 0]
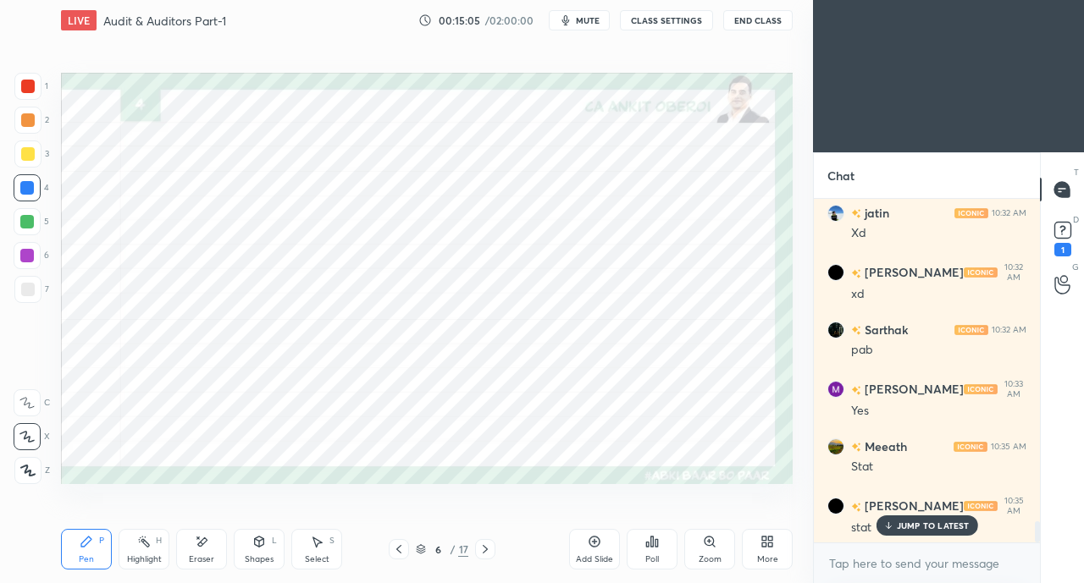
click at [30, 84] on div at bounding box center [28, 87] width 14 height 14
click at [255, 548] on icon at bounding box center [259, 542] width 14 height 14
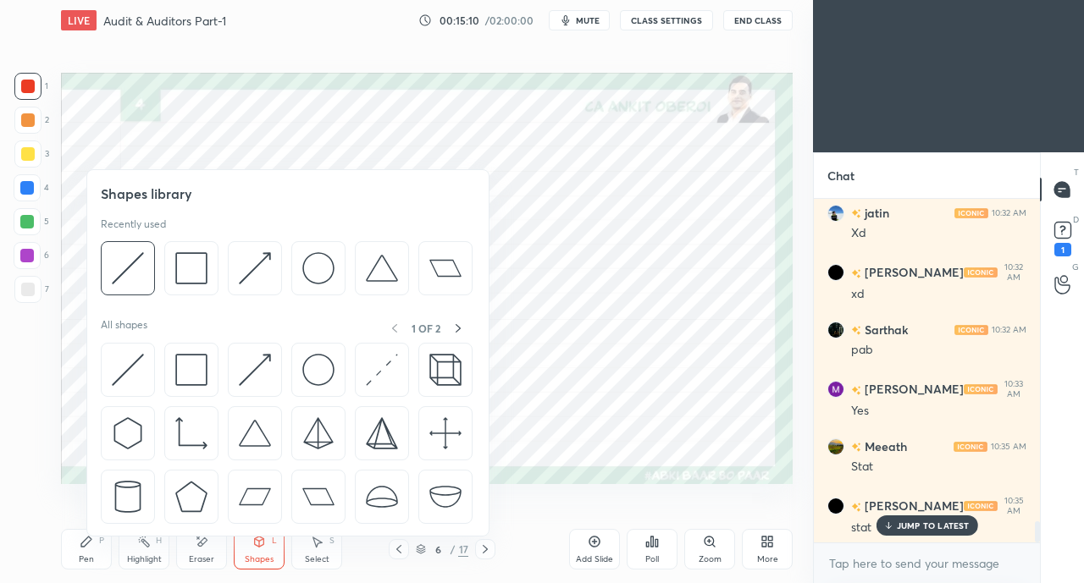
click at [124, 377] on img at bounding box center [128, 370] width 32 height 32
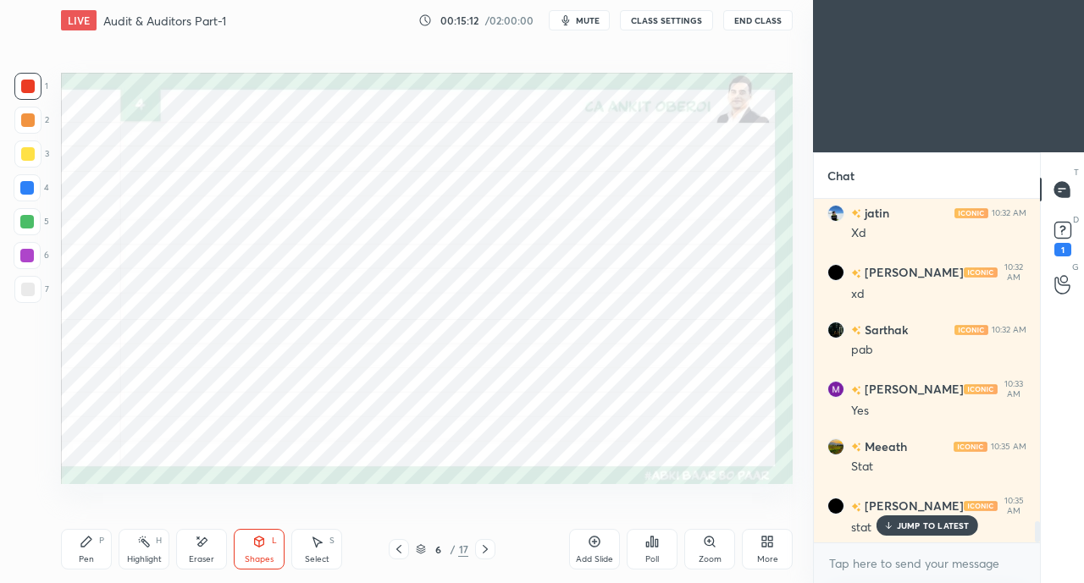
click at [102, 553] on div "Pen P" at bounding box center [86, 549] width 51 height 41
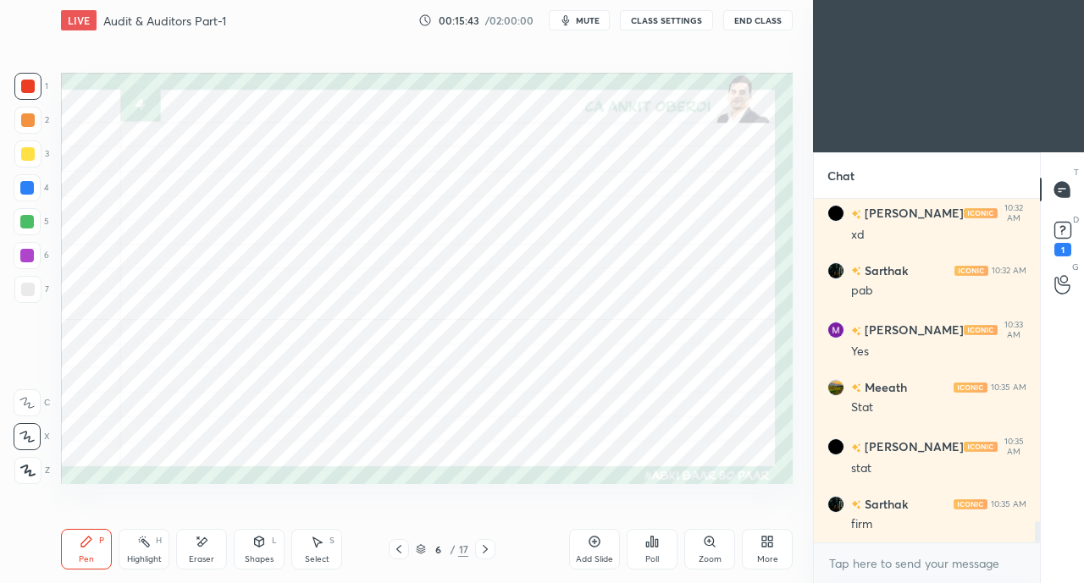
scroll to position [5344, 0]
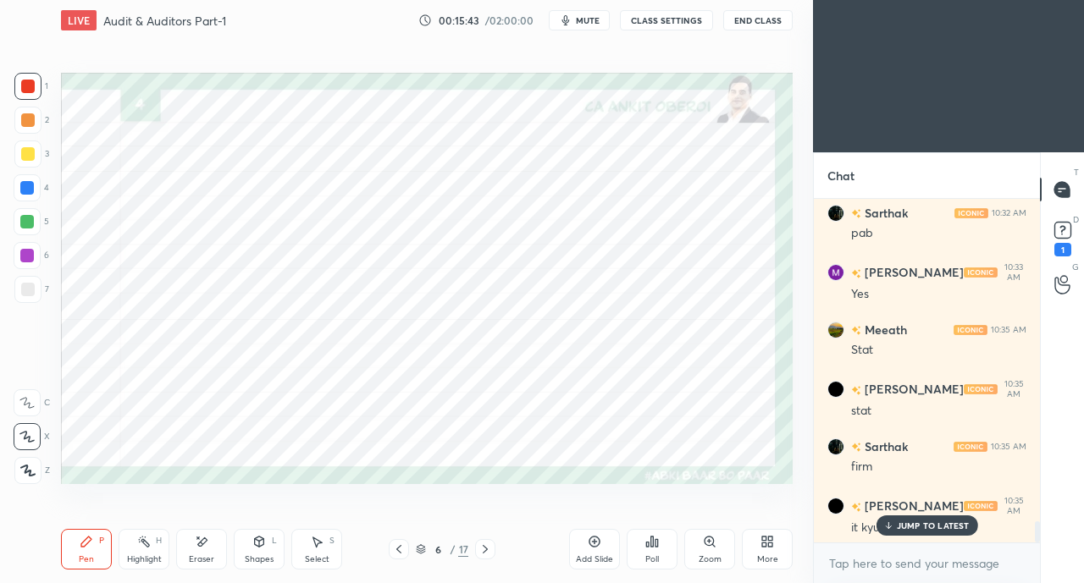
click at [489, 549] on icon at bounding box center [485, 550] width 14 height 14
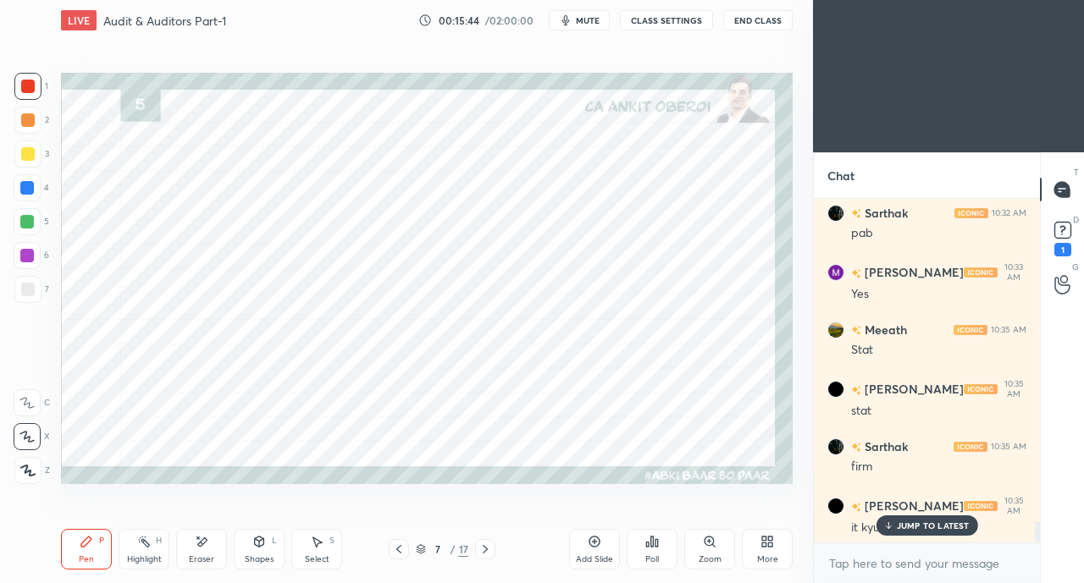
click at [908, 532] on div "JUMP TO LATEST" at bounding box center [926, 526] width 102 height 20
click at [486, 553] on icon at bounding box center [485, 550] width 14 height 14
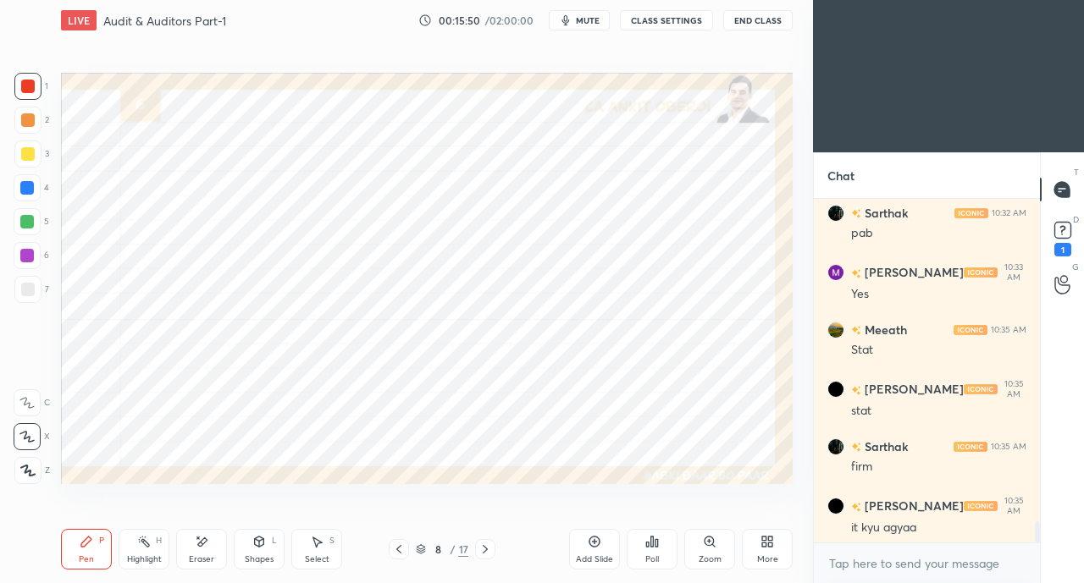
click at [30, 185] on div at bounding box center [27, 188] width 14 height 14
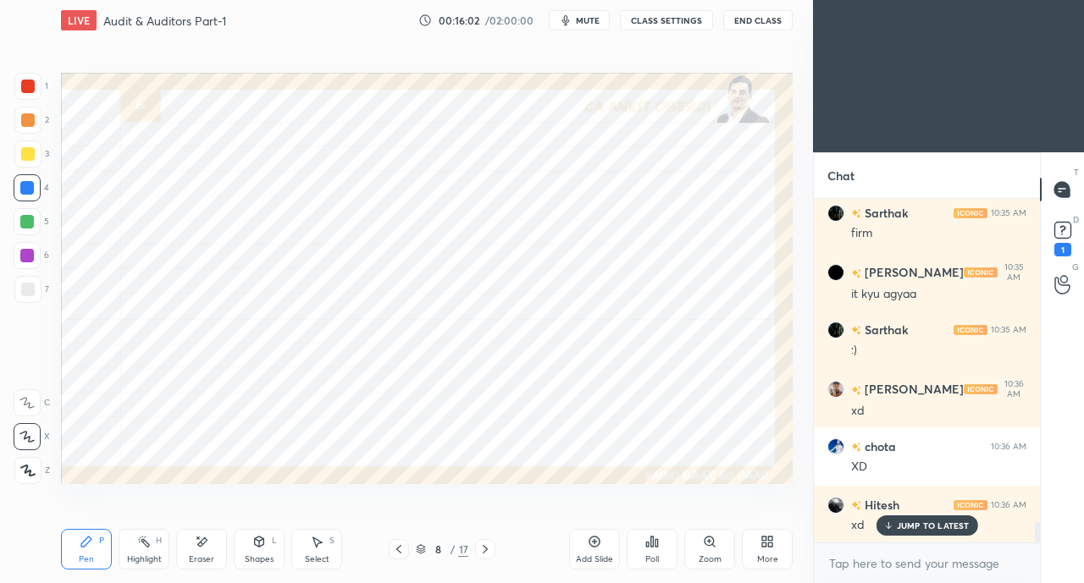
scroll to position [5636, 0]
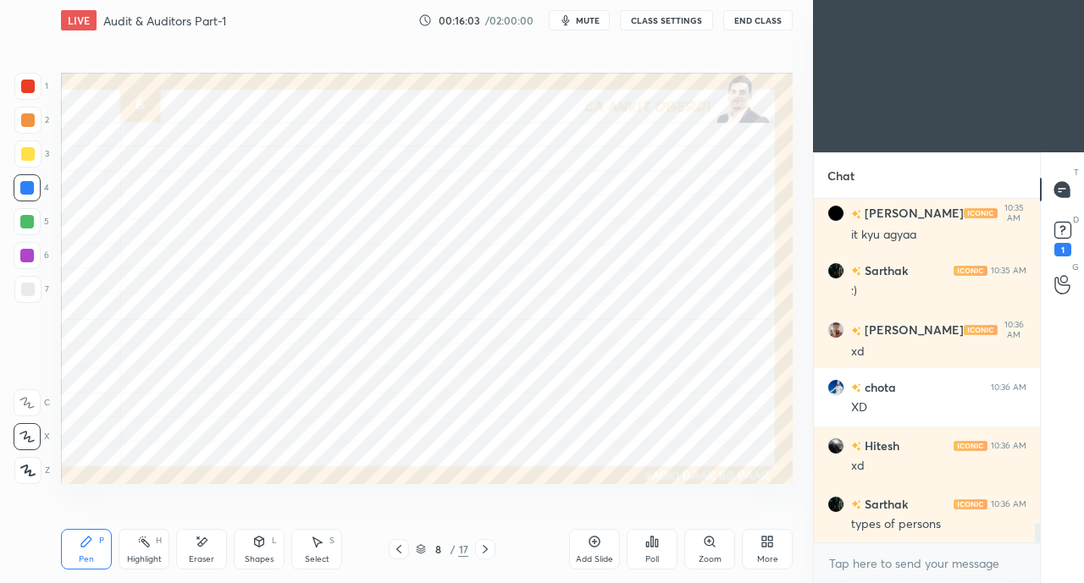
click at [252, 542] on icon at bounding box center [259, 542] width 14 height 14
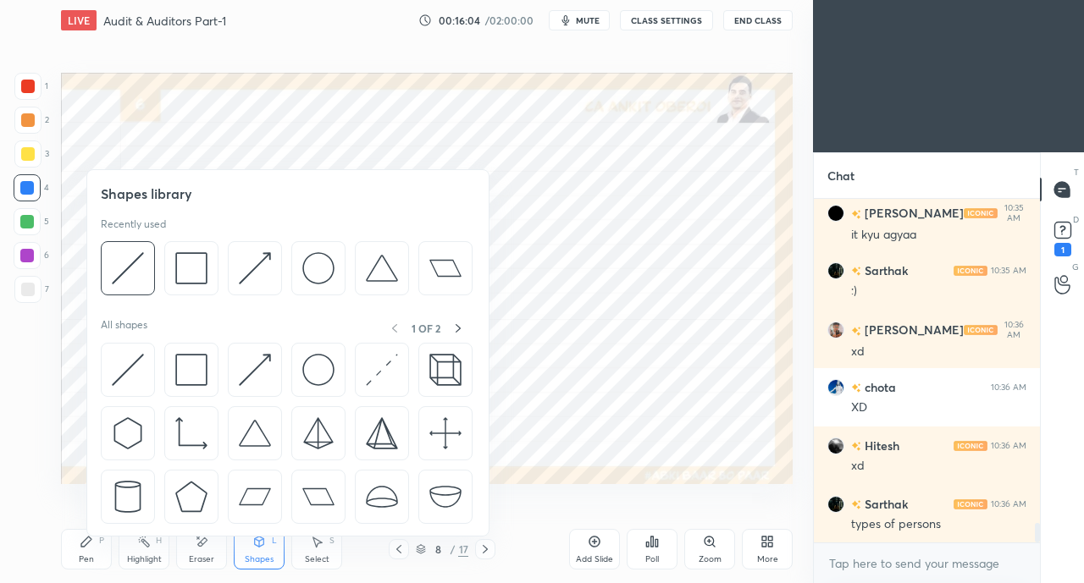
click at [180, 367] on img at bounding box center [191, 370] width 32 height 32
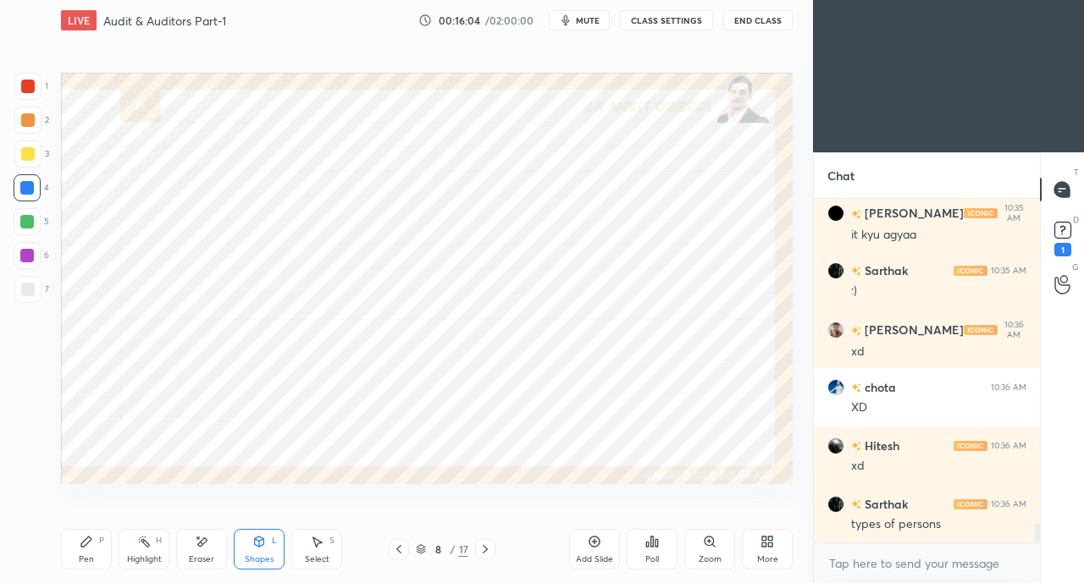
click at [263, 536] on icon at bounding box center [259, 542] width 14 height 14
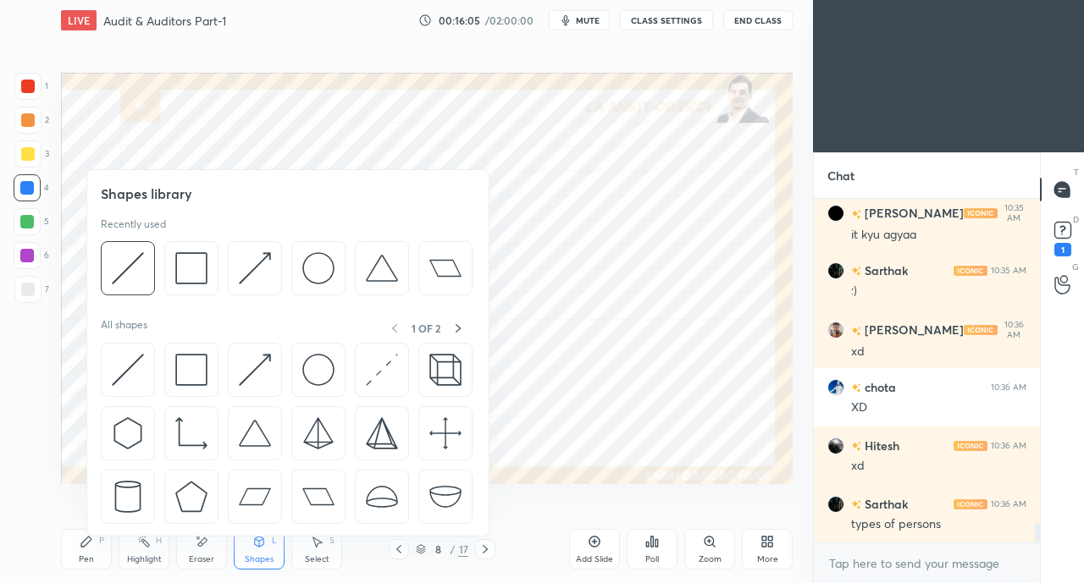
click at [127, 350] on div at bounding box center [128, 370] width 54 height 54
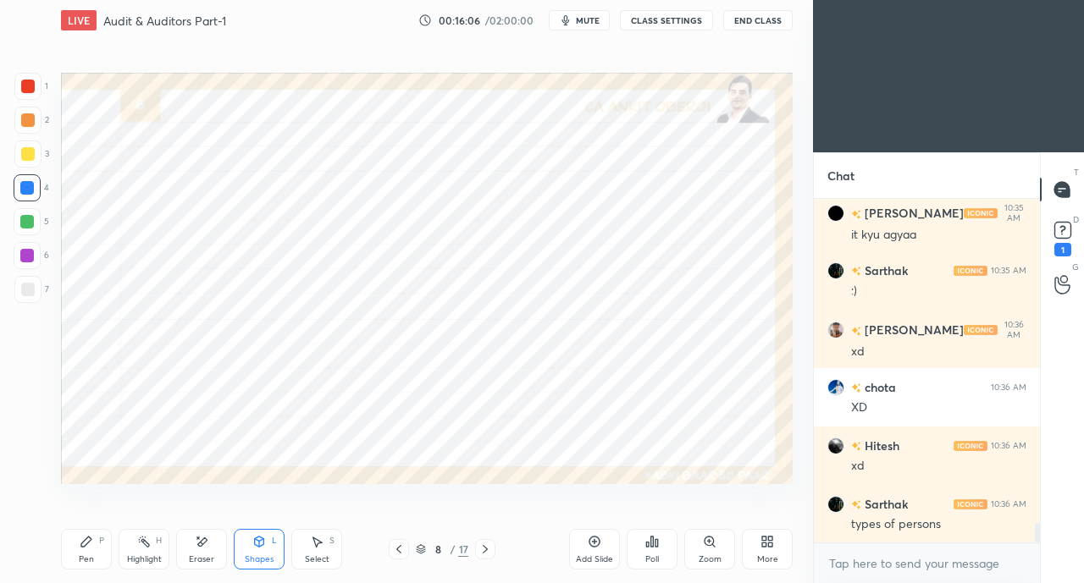
scroll to position [5694, 0]
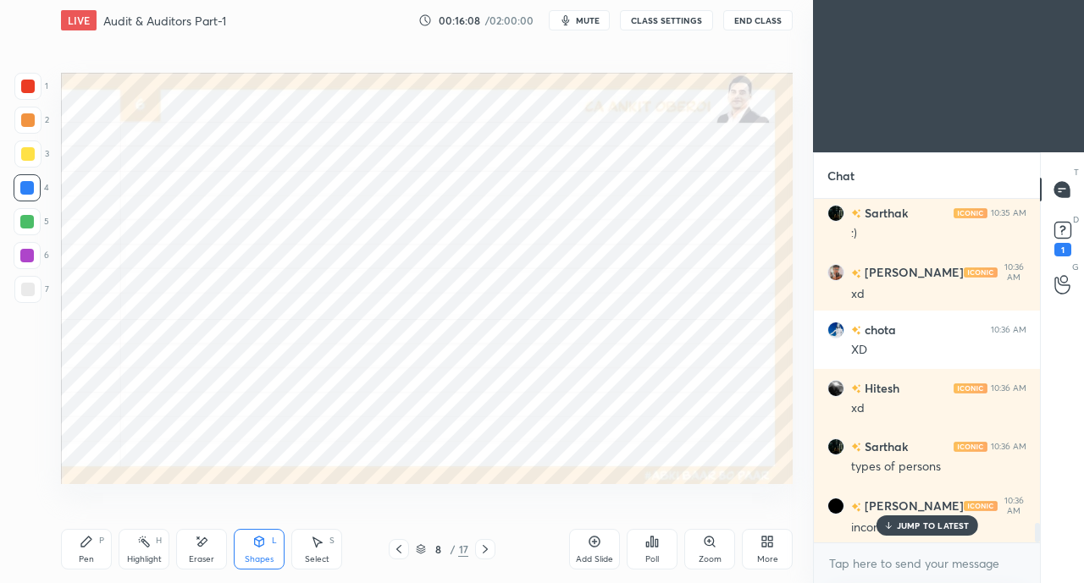
click at [906, 522] on p "JUMP TO LATEST" at bounding box center [933, 526] width 73 height 10
click at [97, 532] on div "Pen P" at bounding box center [86, 549] width 51 height 41
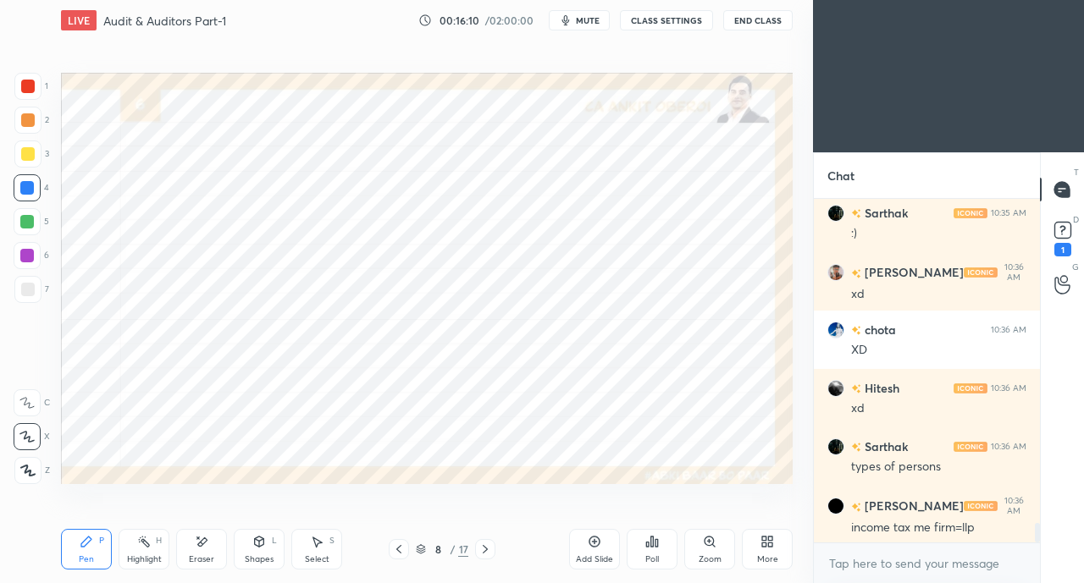
click at [34, 89] on div at bounding box center [28, 87] width 14 height 14
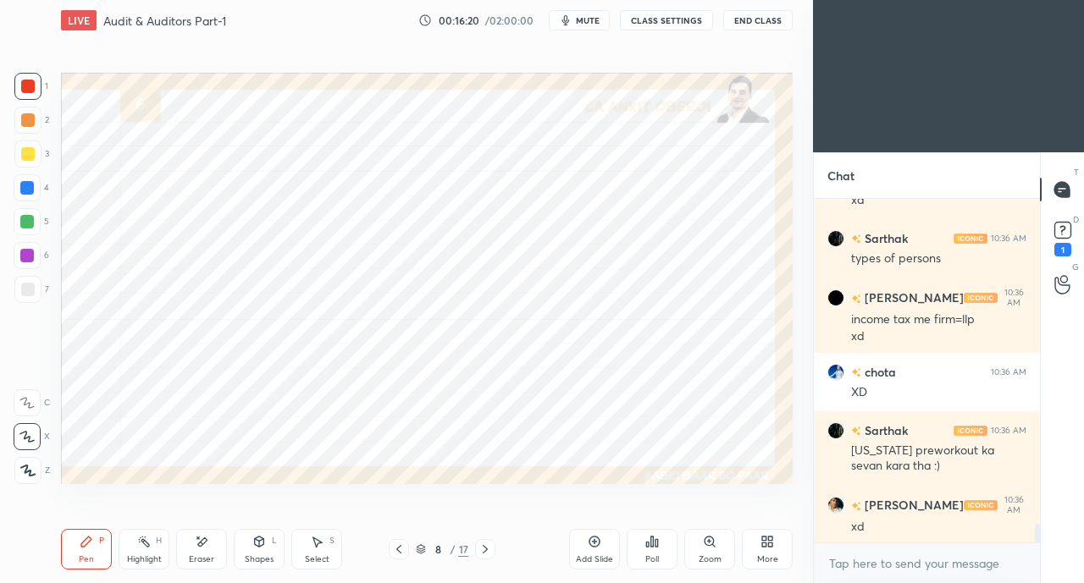
scroll to position [5960, 0]
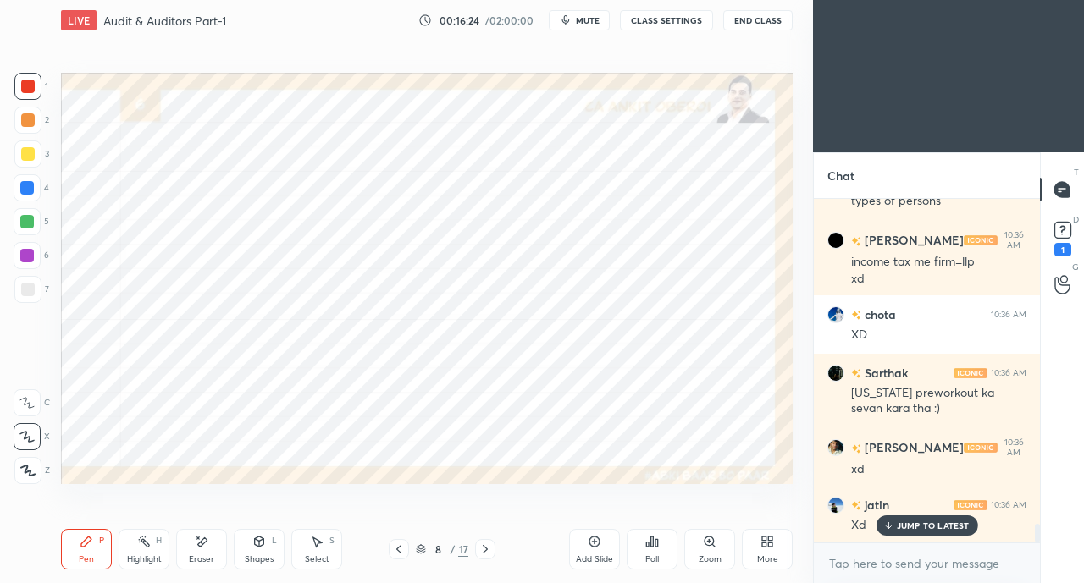
click at [398, 543] on icon at bounding box center [399, 550] width 14 height 14
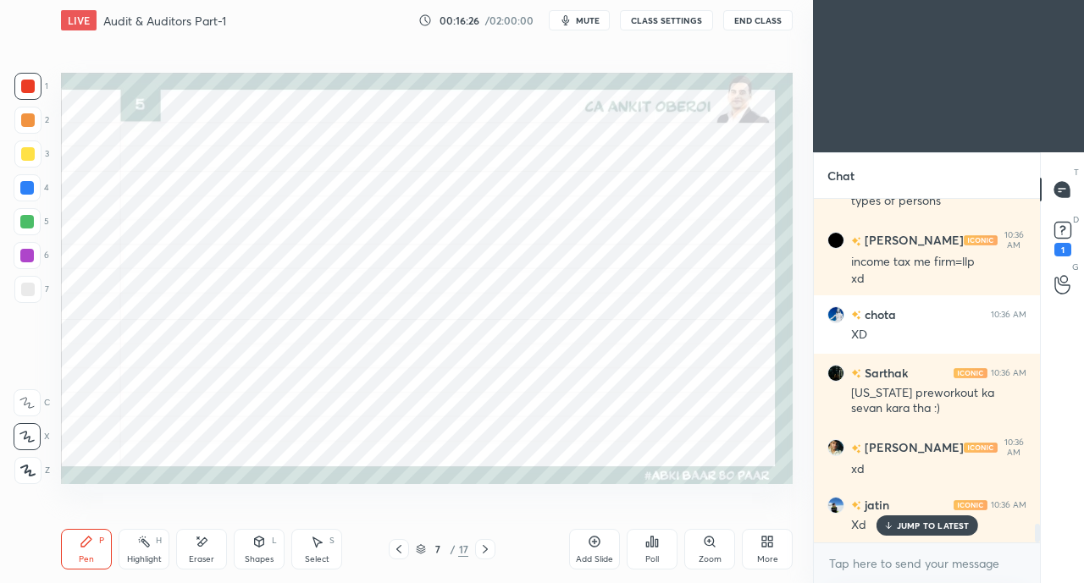
click at [400, 549] on icon at bounding box center [399, 550] width 14 height 14
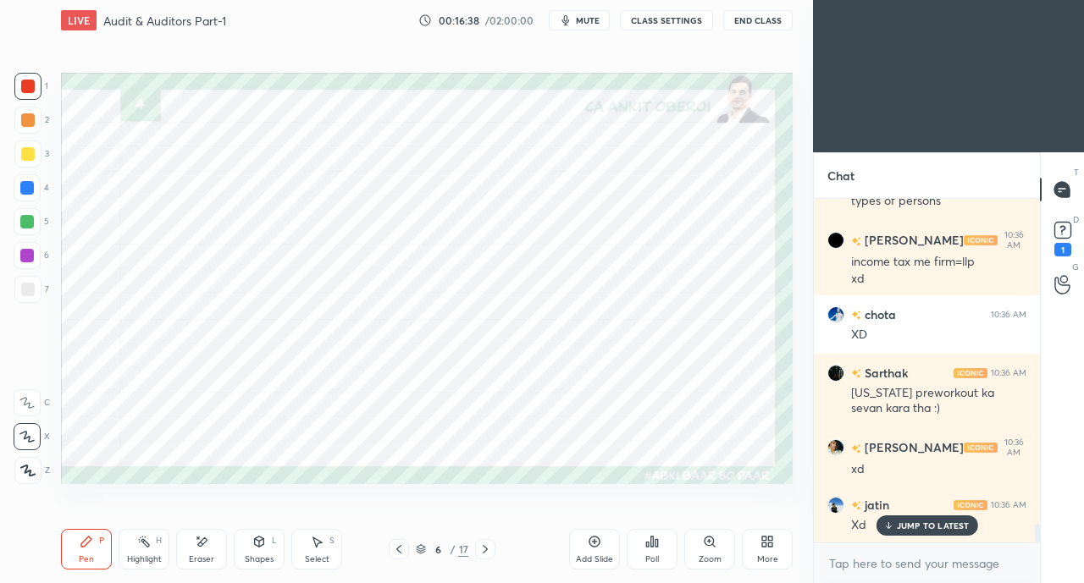
click at [493, 545] on div at bounding box center [485, 549] width 20 height 20
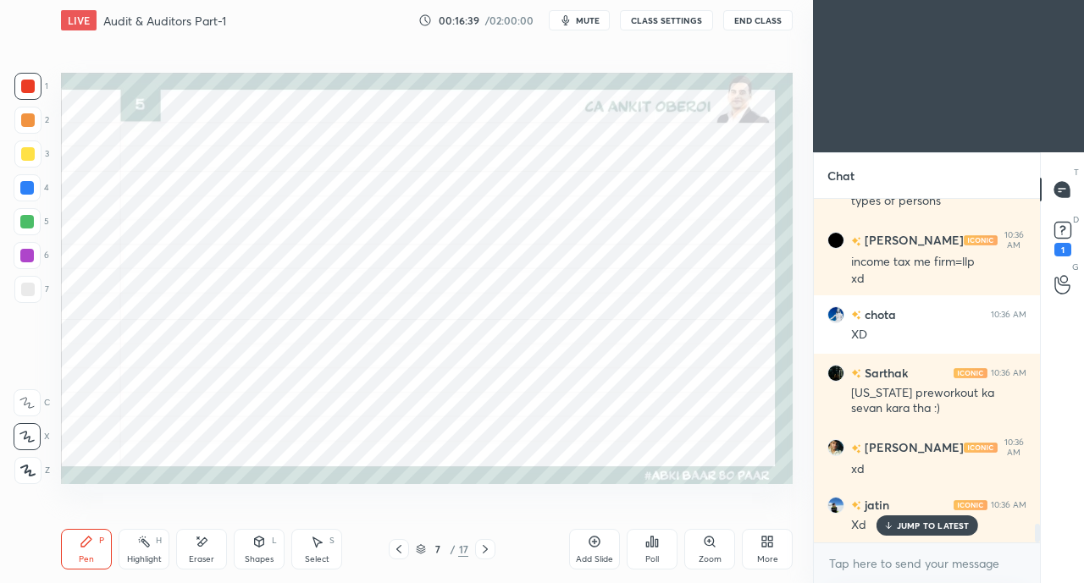
click at [489, 545] on icon at bounding box center [485, 550] width 14 height 14
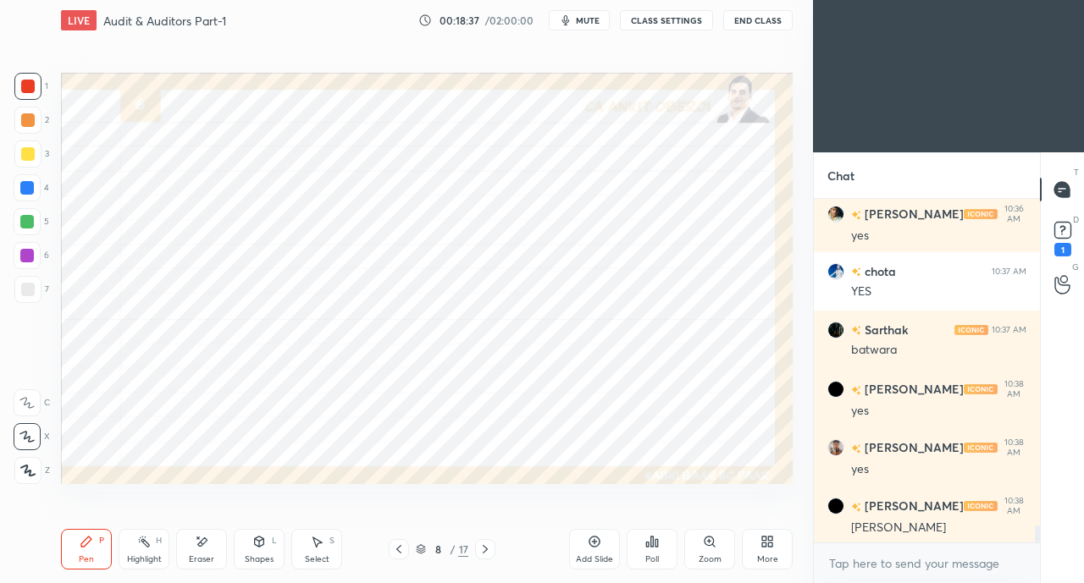
scroll to position [6486, 0]
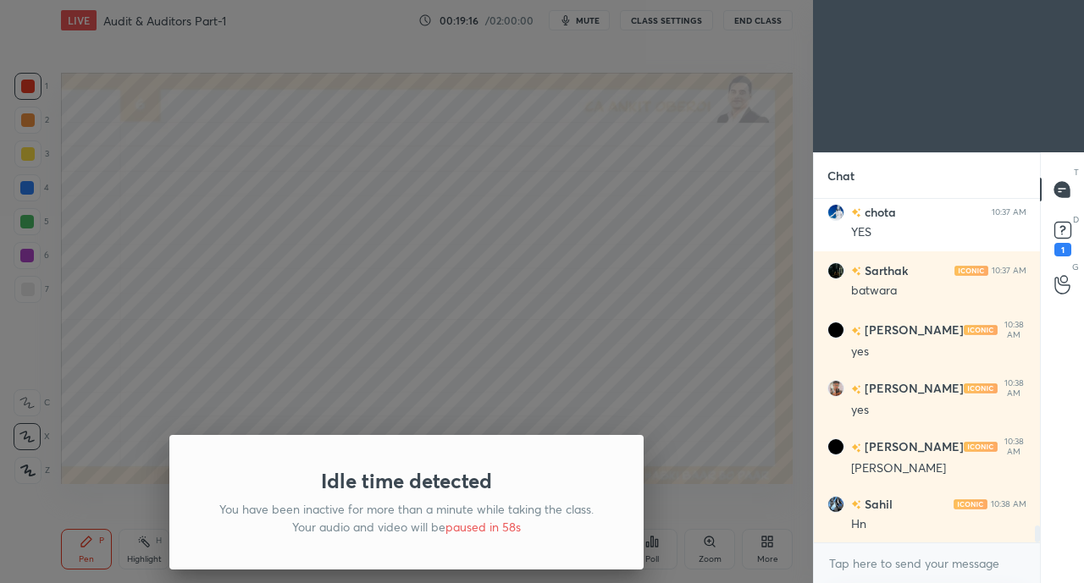
click at [733, 447] on div "Idle time detected You have been inactive for more than a minute while taking t…" at bounding box center [406, 291] width 813 height 583
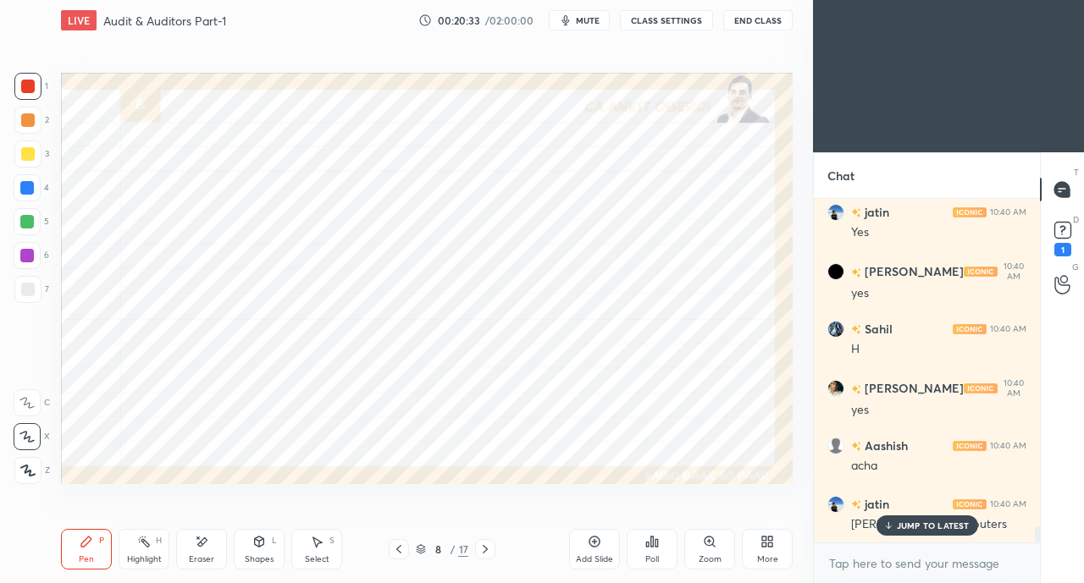
scroll to position [6894, 0]
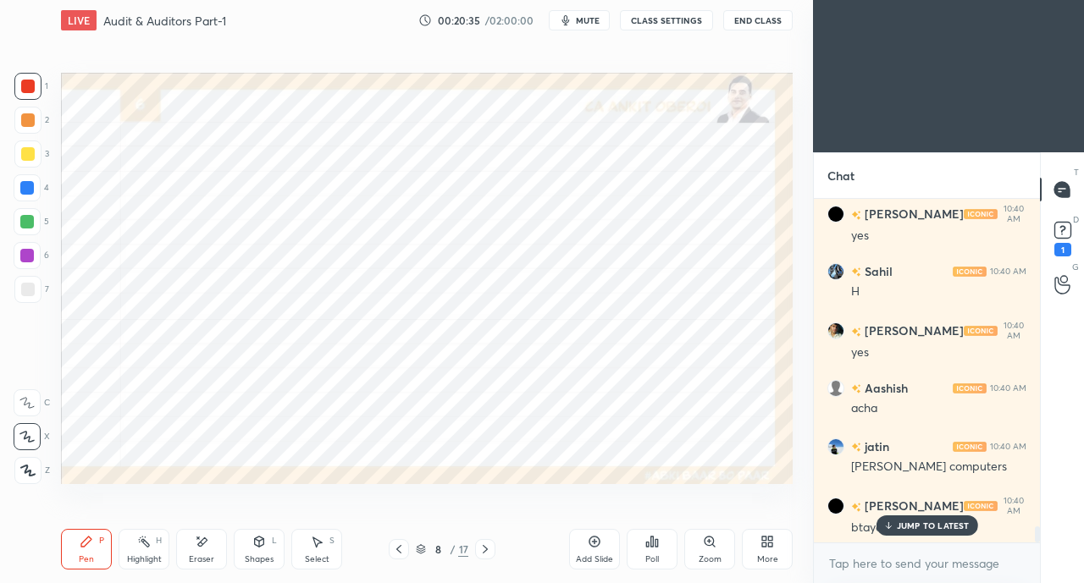
click at [917, 522] on p "JUMP TO LATEST" at bounding box center [933, 526] width 73 height 10
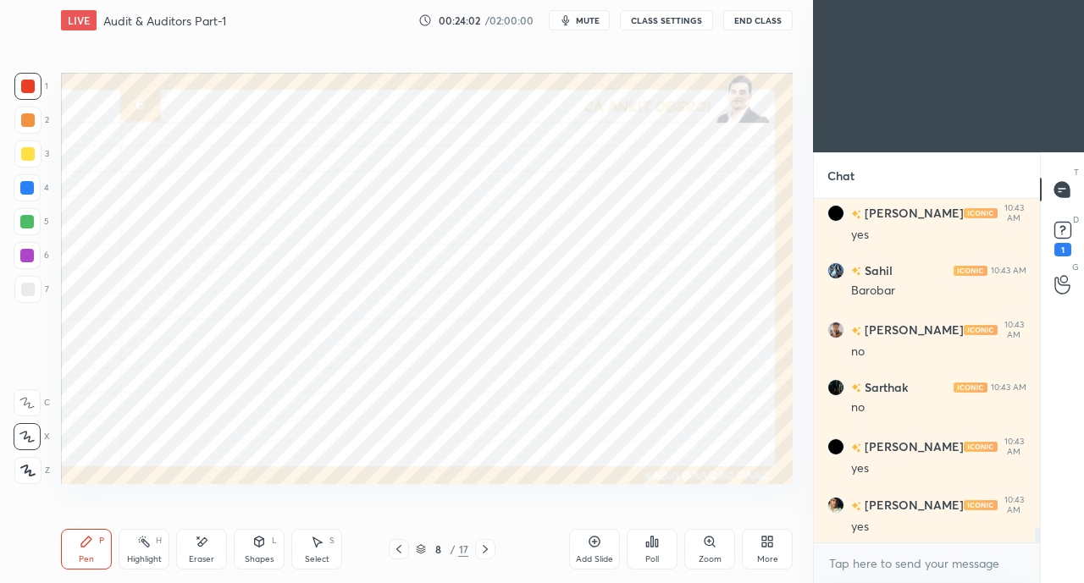
scroll to position [7362, 0]
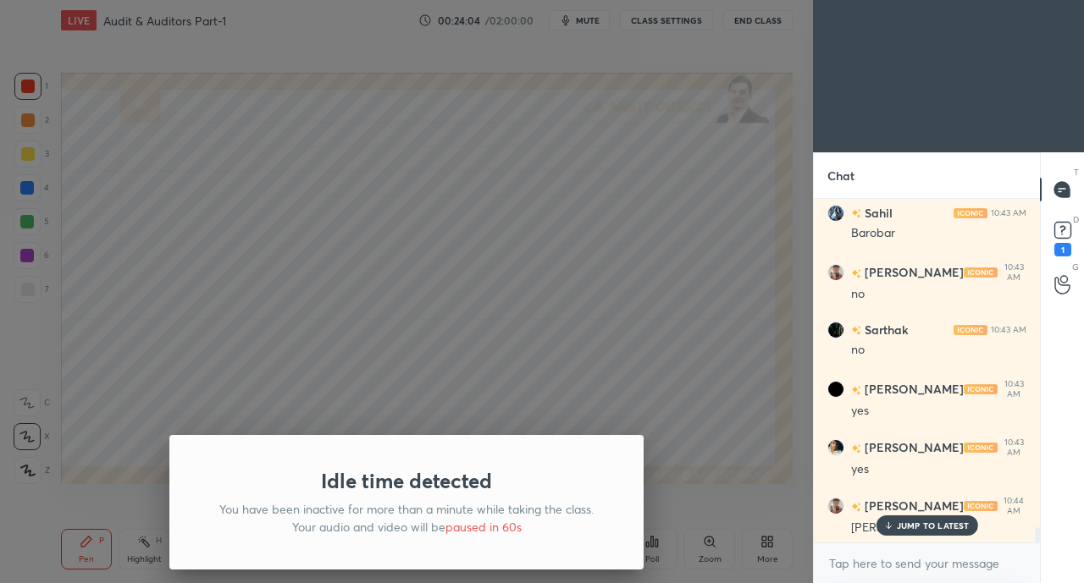
click at [477, 230] on div "Idle time detected You have been inactive for more than a minute while taking t…" at bounding box center [406, 291] width 813 height 583
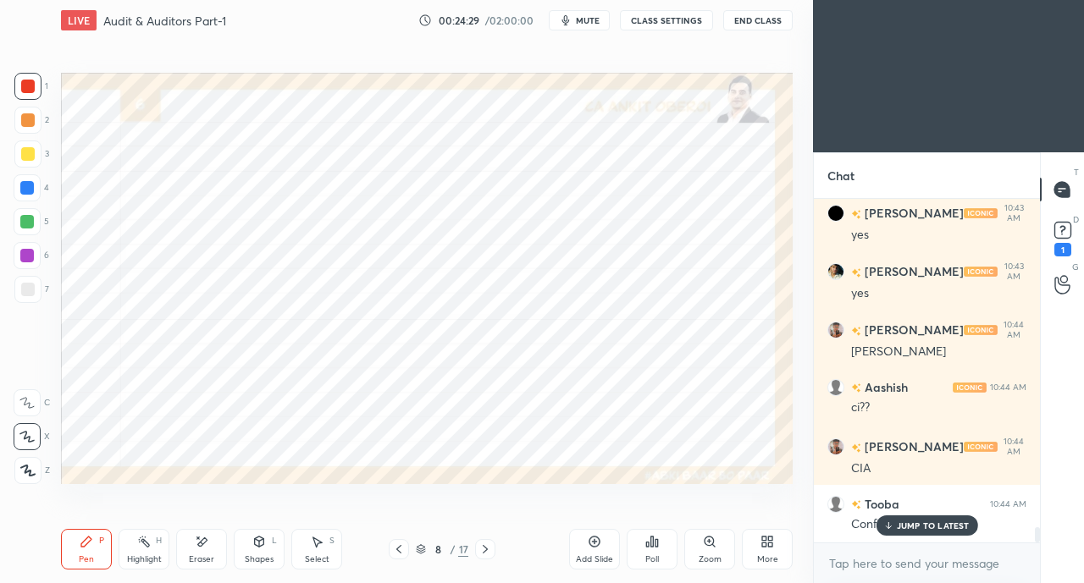
scroll to position [7595, 0]
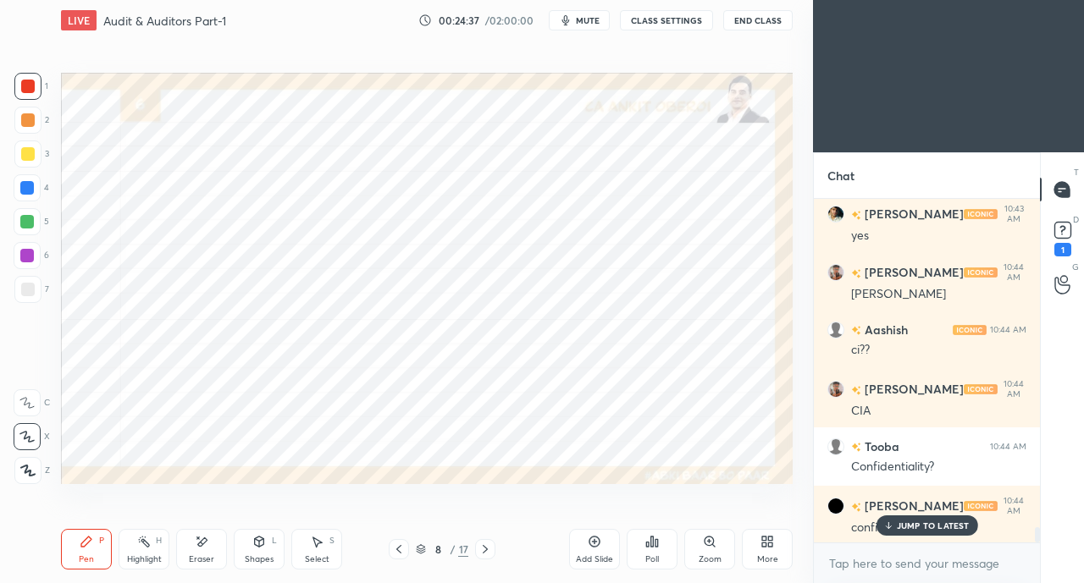
click at [924, 526] on p "JUMP TO LATEST" at bounding box center [933, 526] width 73 height 10
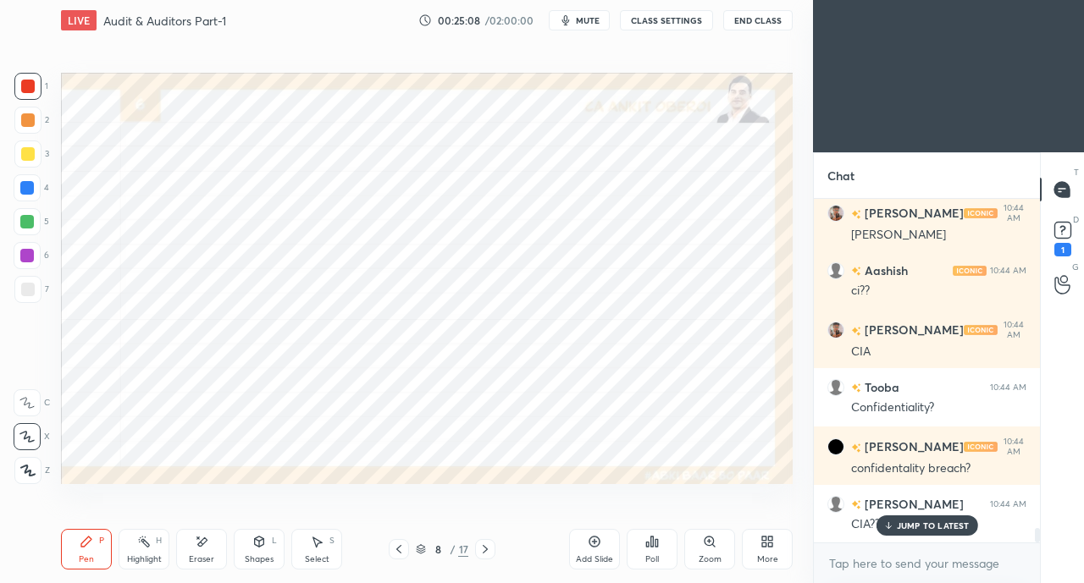
scroll to position [7712, 0]
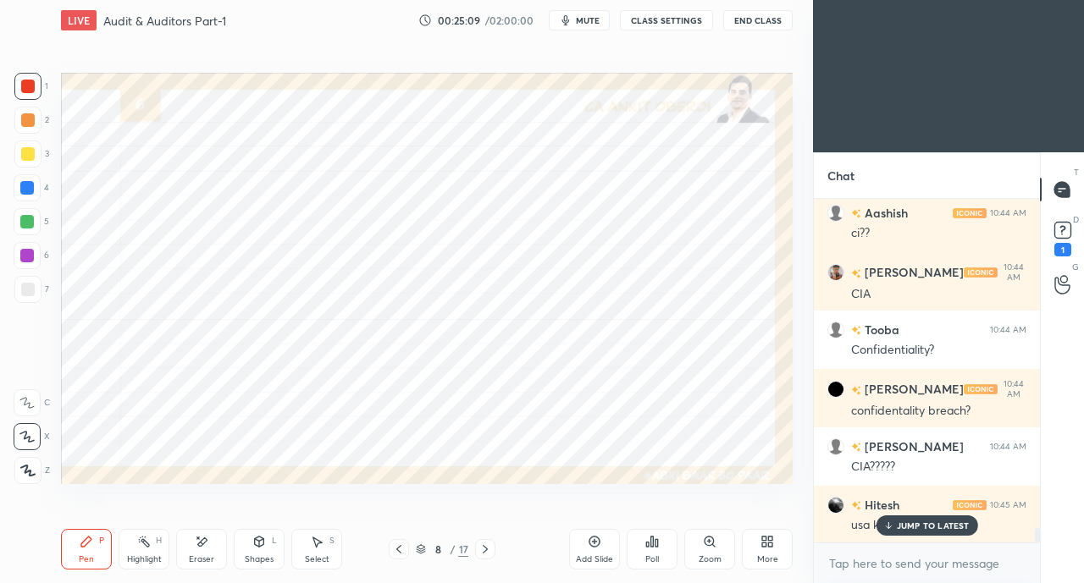
click at [928, 523] on p "JUMP TO LATEST" at bounding box center [933, 526] width 73 height 10
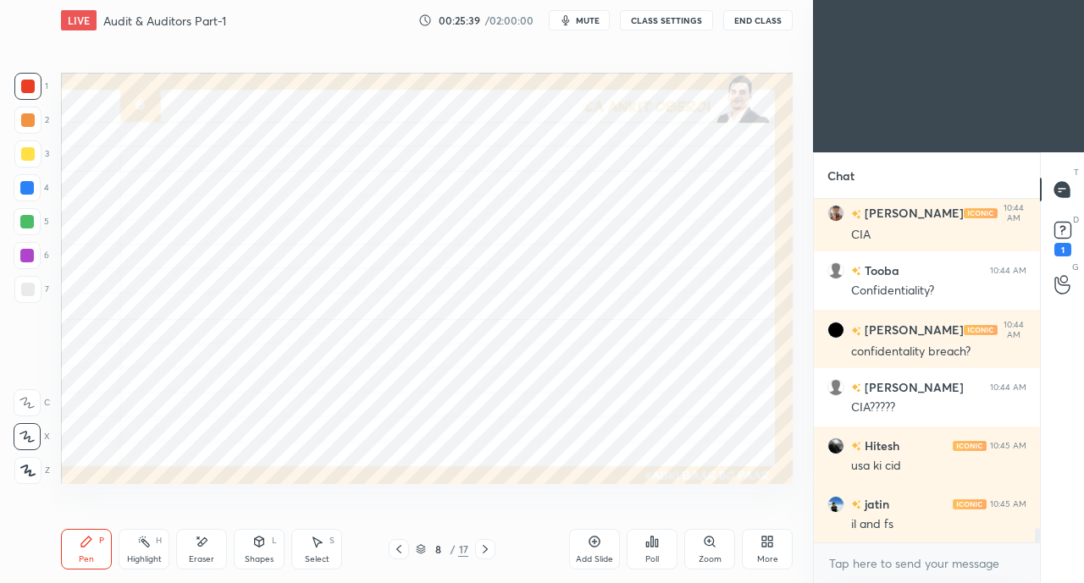
scroll to position [7844, 0]
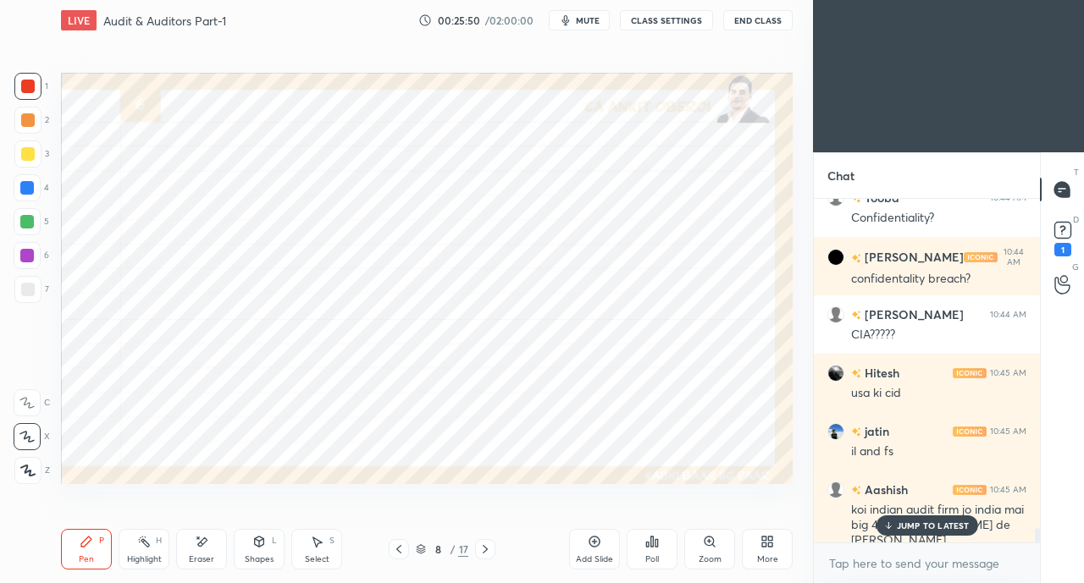
click at [888, 526] on icon at bounding box center [888, 525] width 0 height 6
click at [398, 551] on icon at bounding box center [398, 549] width 5 height 8
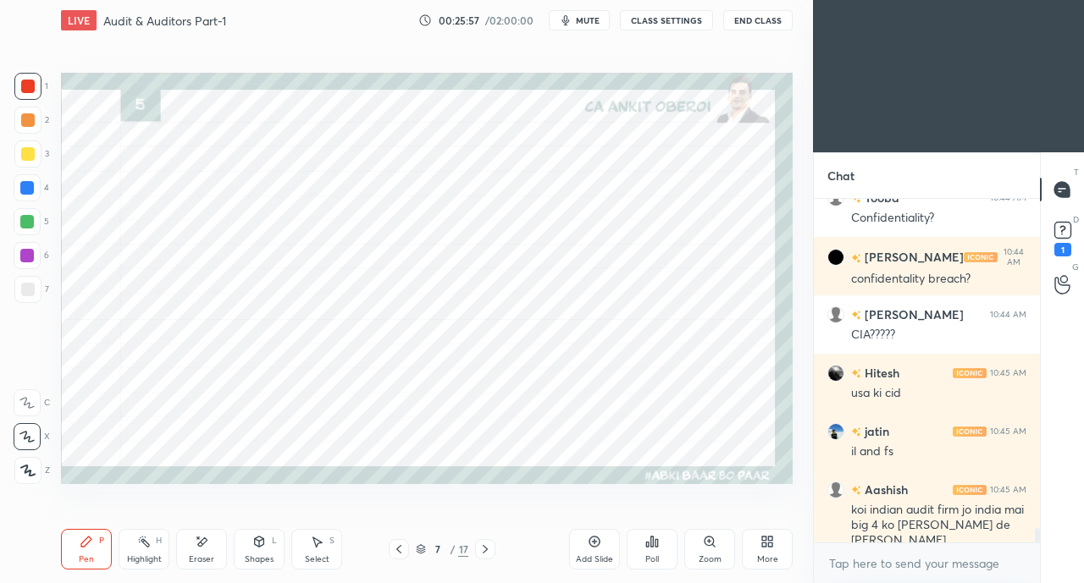
click at [486, 549] on icon at bounding box center [485, 549] width 5 height 8
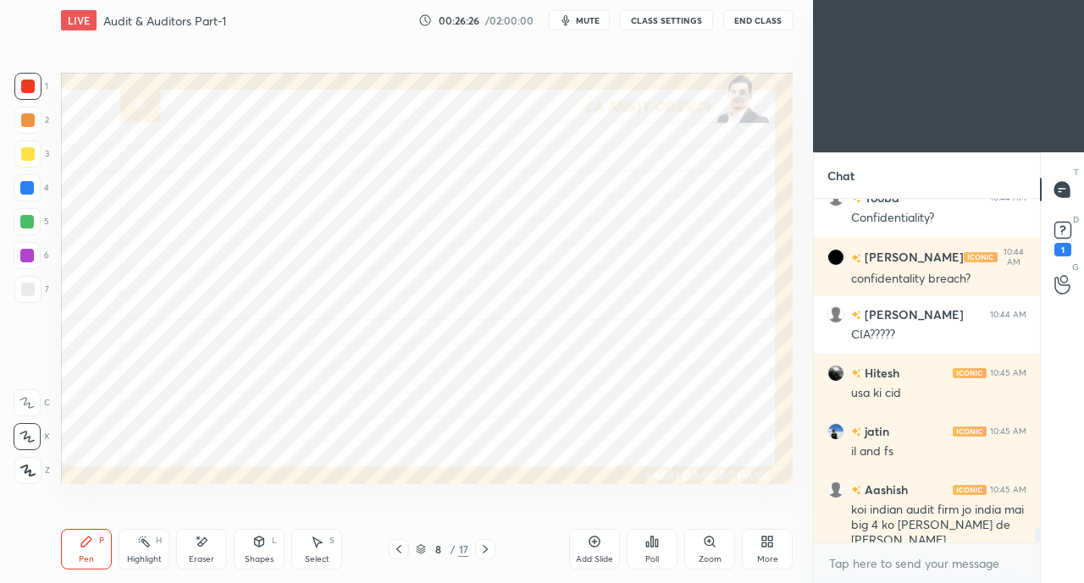
scroll to position [7919, 0]
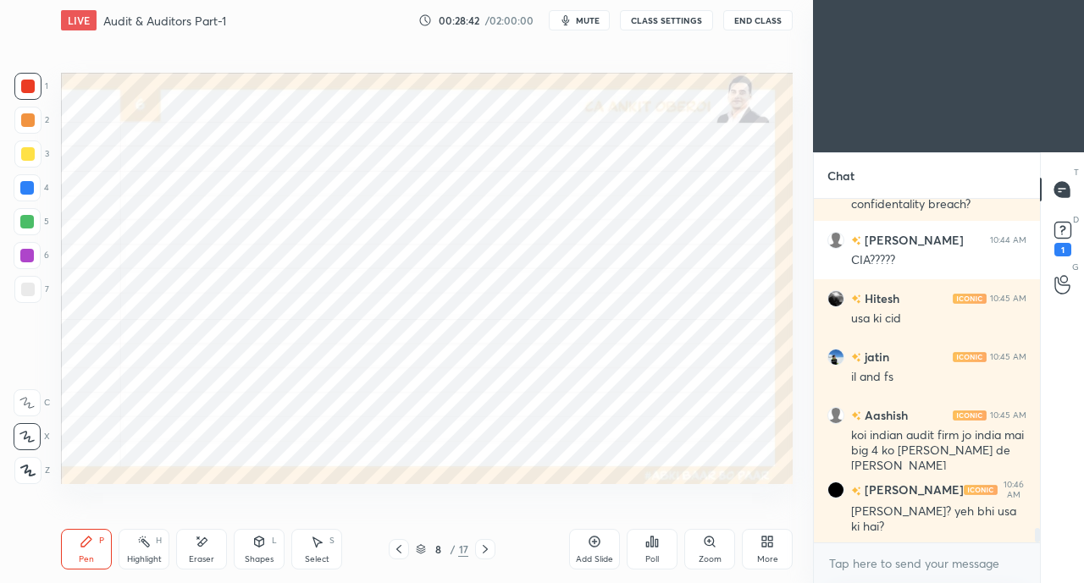
click at [25, 218] on div at bounding box center [27, 222] width 14 height 14
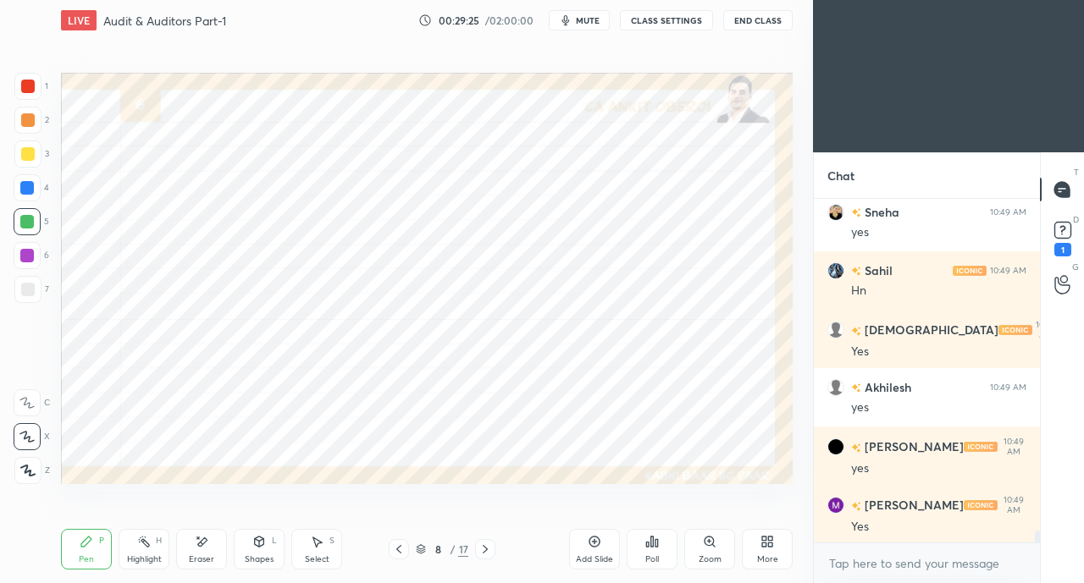
scroll to position [9729, 0]
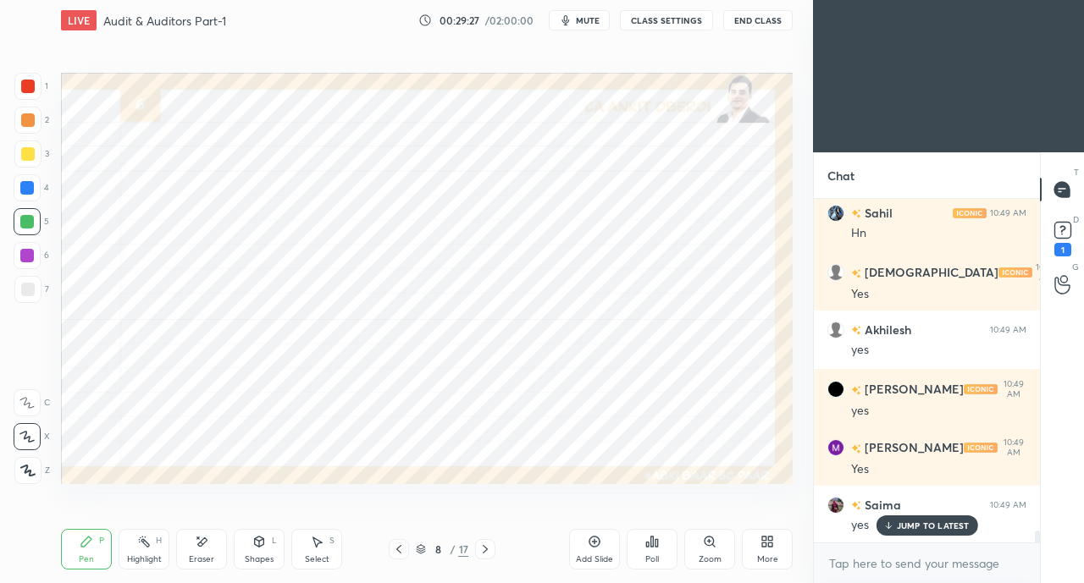
click at [27, 157] on div at bounding box center [28, 154] width 14 height 14
click at [24, 184] on div at bounding box center [27, 188] width 14 height 14
click at [193, 544] on div "Eraser" at bounding box center [201, 549] width 51 height 41
click at [95, 551] on div "Pen P" at bounding box center [86, 549] width 51 height 41
click at [25, 224] on div at bounding box center [27, 222] width 14 height 14
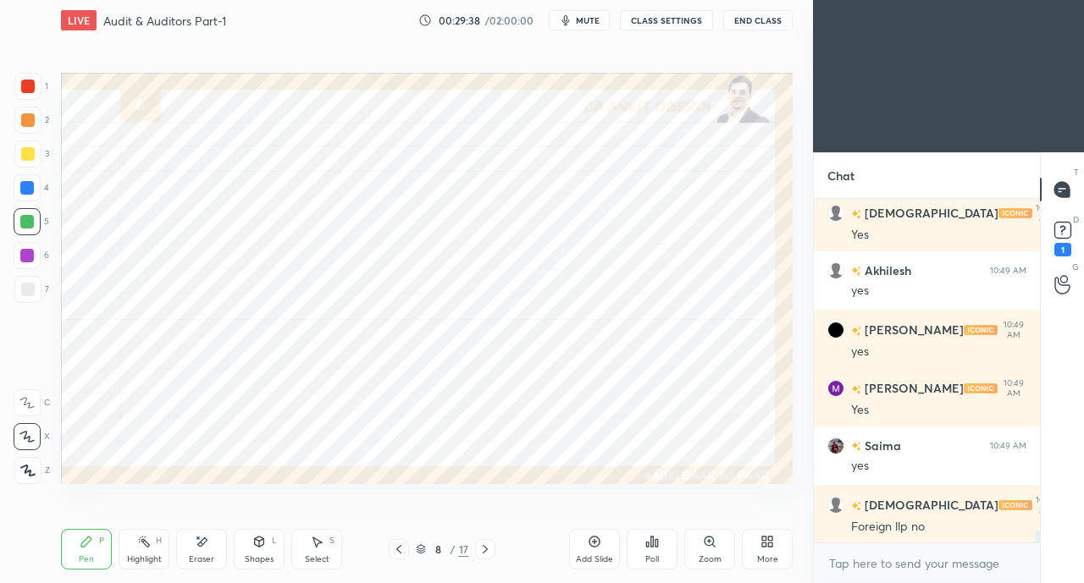
scroll to position [9846, 0]
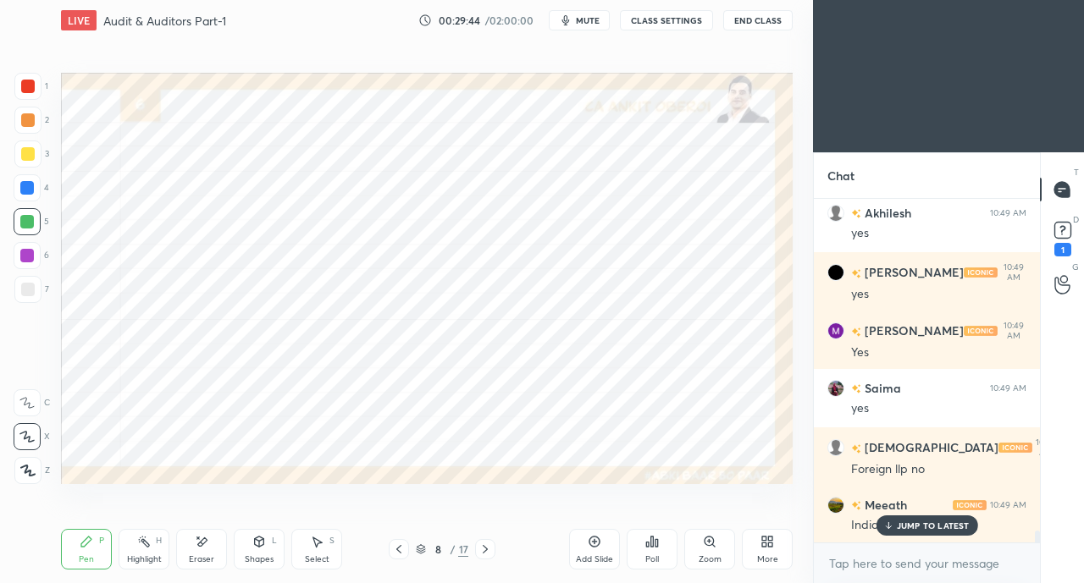
click at [24, 89] on div at bounding box center [28, 87] width 14 height 14
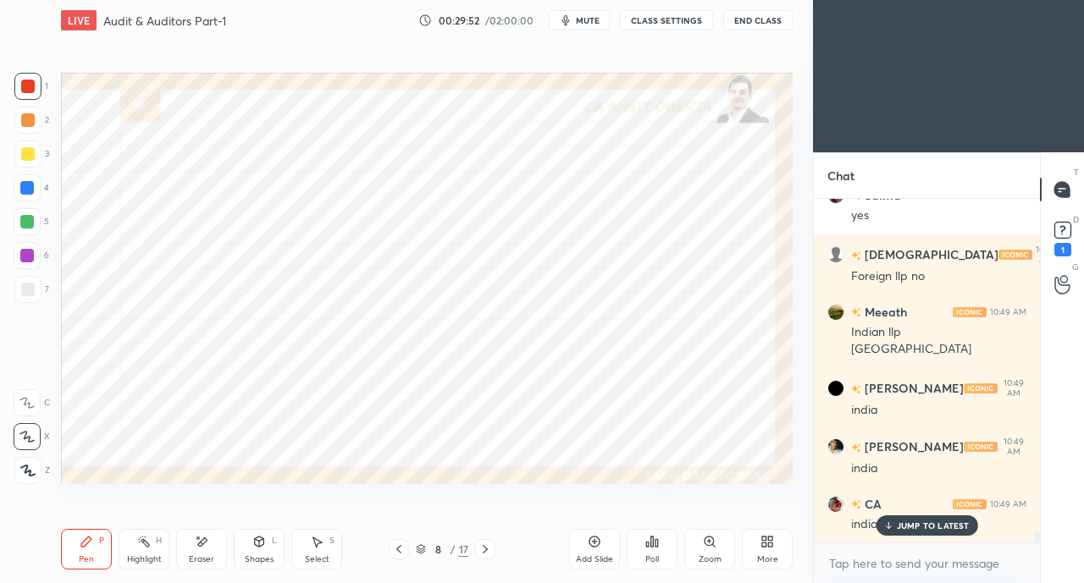
scroll to position [10213, 0]
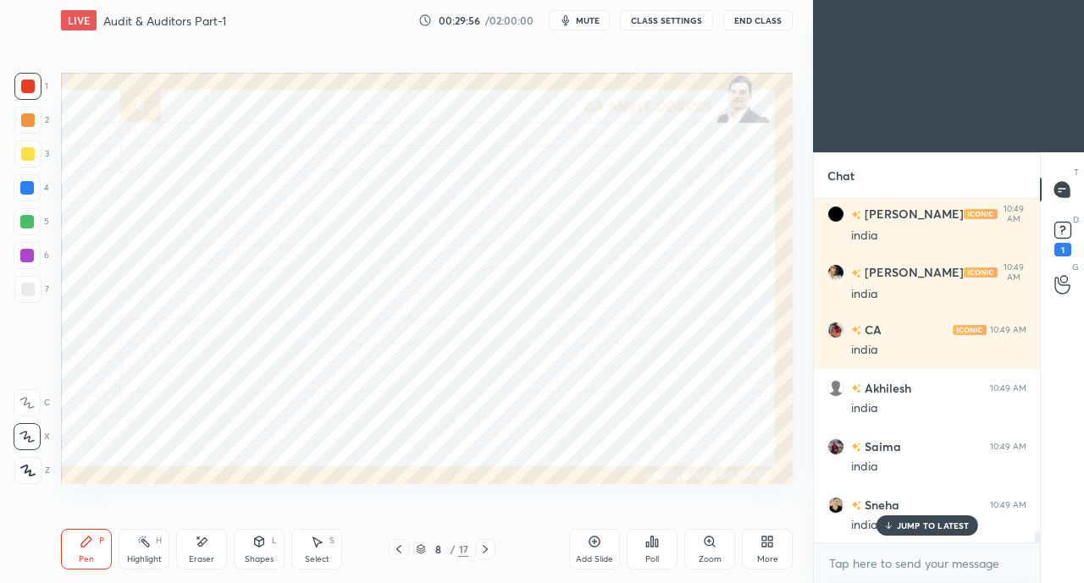
click at [30, 223] on div at bounding box center [27, 222] width 14 height 14
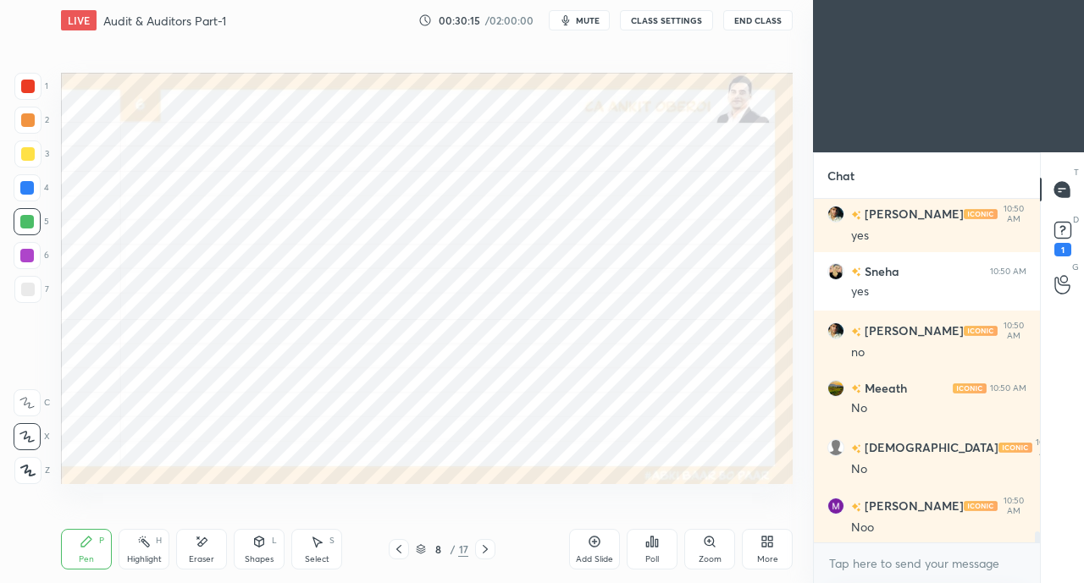
scroll to position [10623, 0]
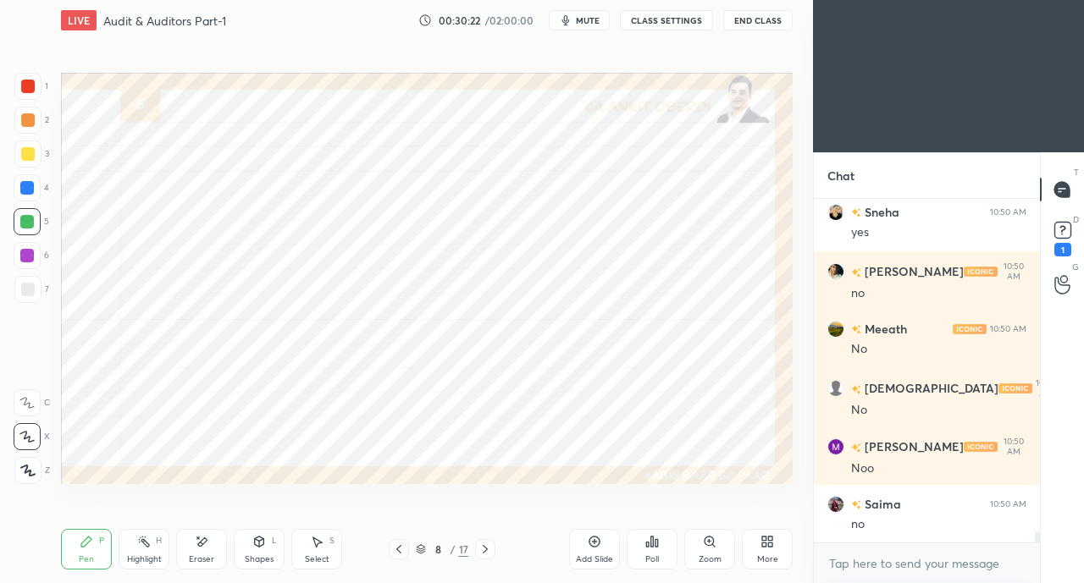
click at [398, 548] on icon at bounding box center [399, 550] width 14 height 14
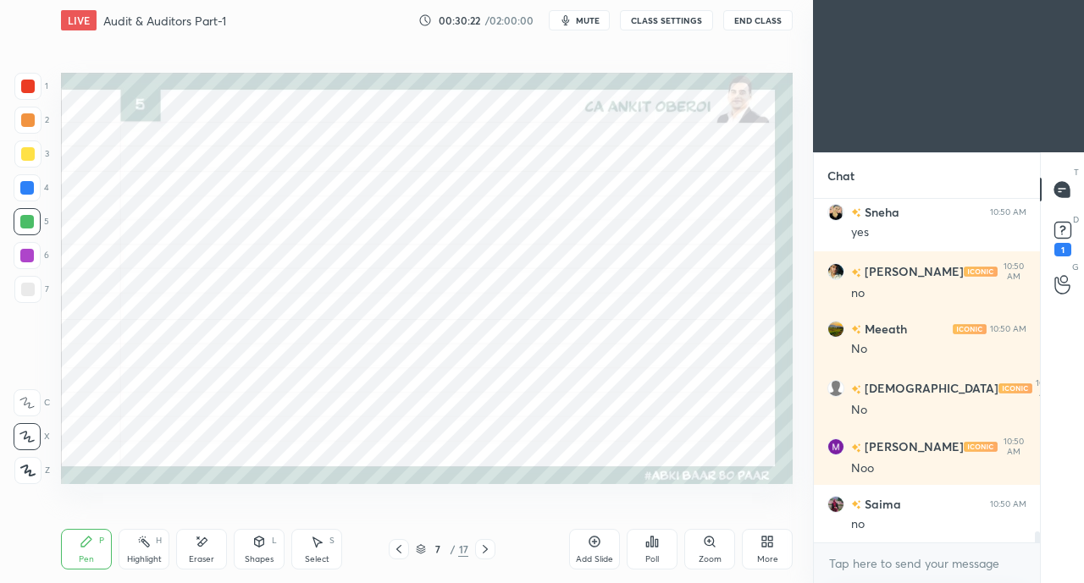
click at [398, 551] on icon at bounding box center [398, 549] width 5 height 8
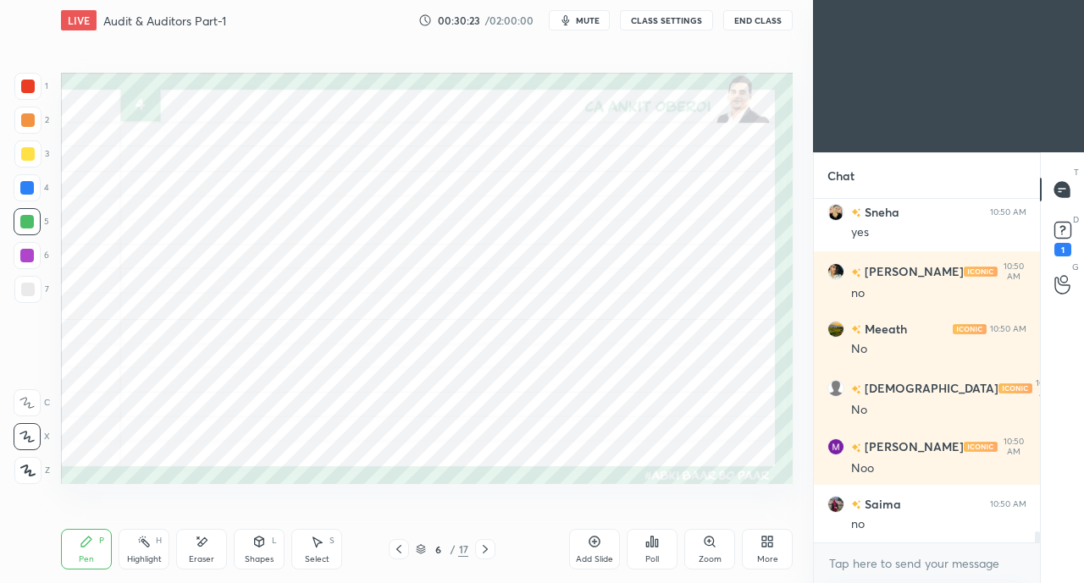
click at [399, 550] on icon at bounding box center [399, 550] width 14 height 14
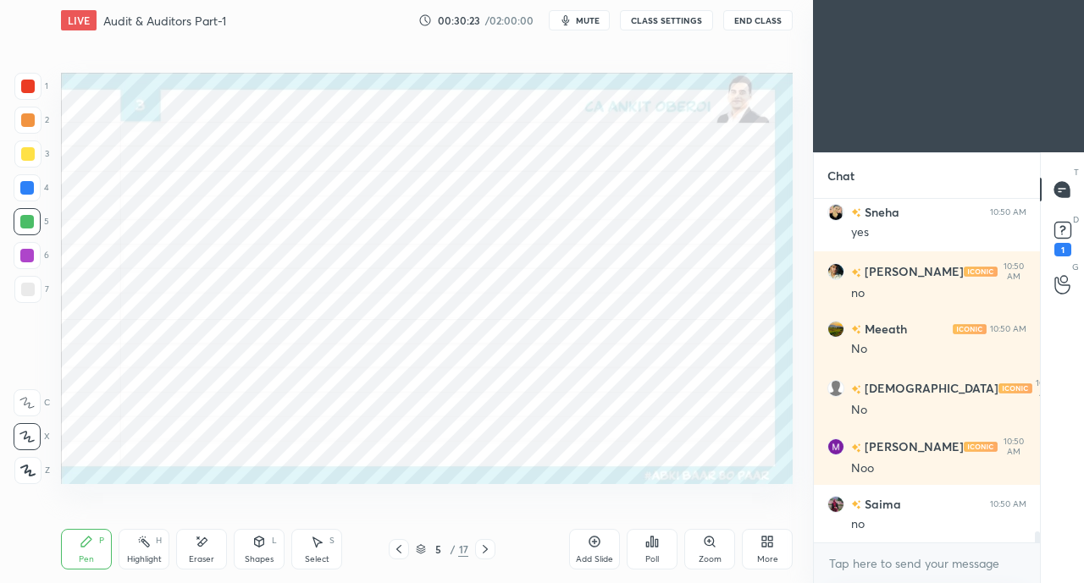
click at [483, 548] on icon at bounding box center [485, 550] width 14 height 14
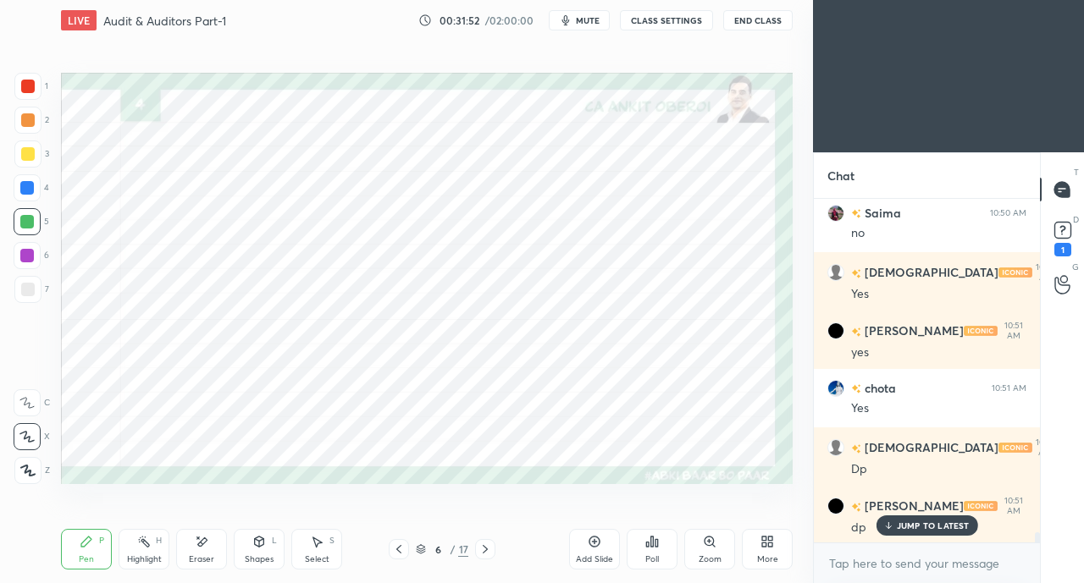
scroll to position [10931, 0]
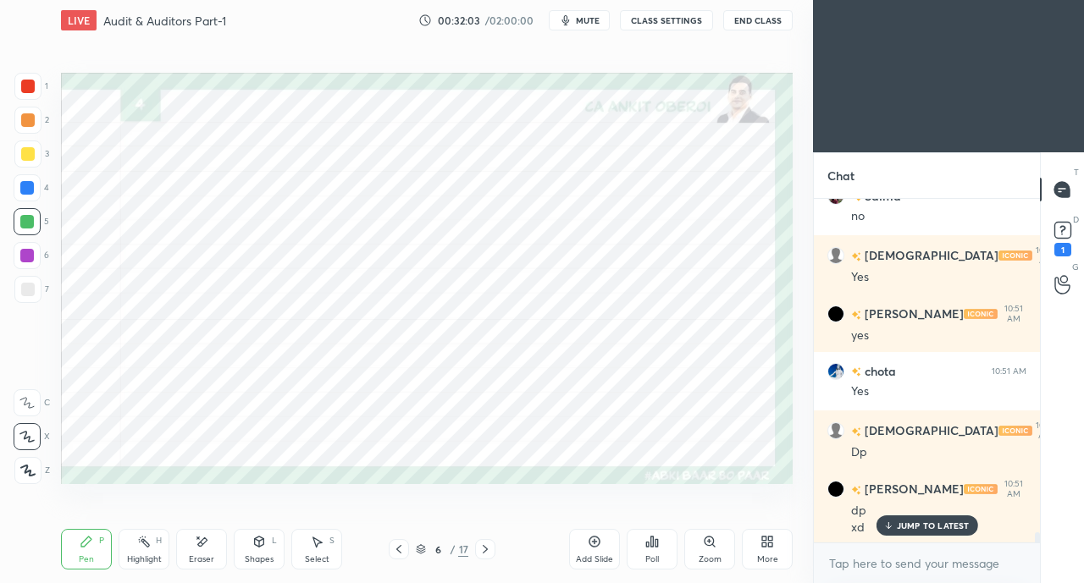
click at [901, 529] on p "JUMP TO LATEST" at bounding box center [933, 526] width 73 height 10
click at [29, 186] on div at bounding box center [27, 188] width 14 height 14
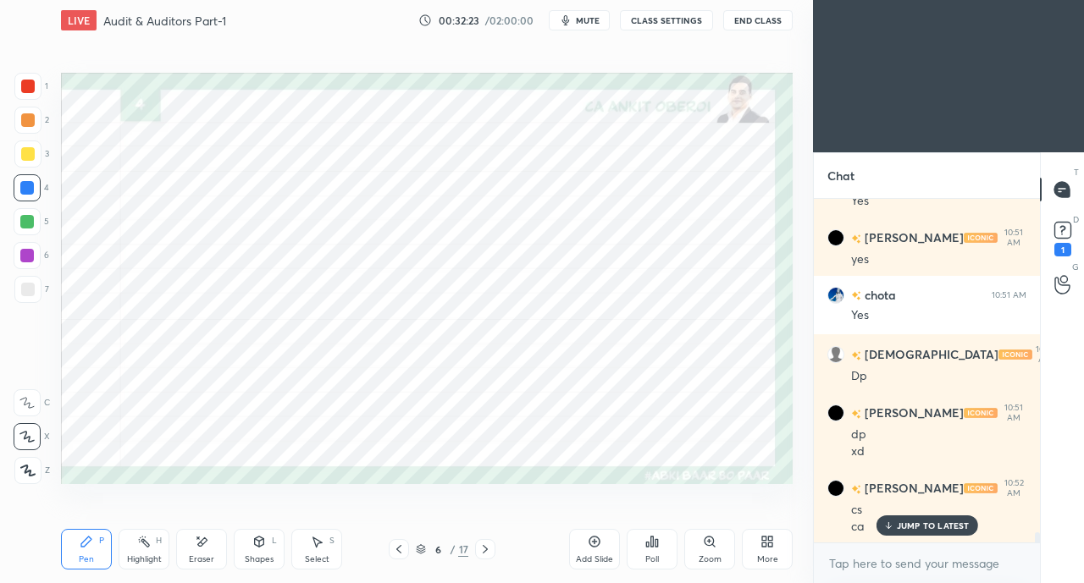
scroll to position [11065, 0]
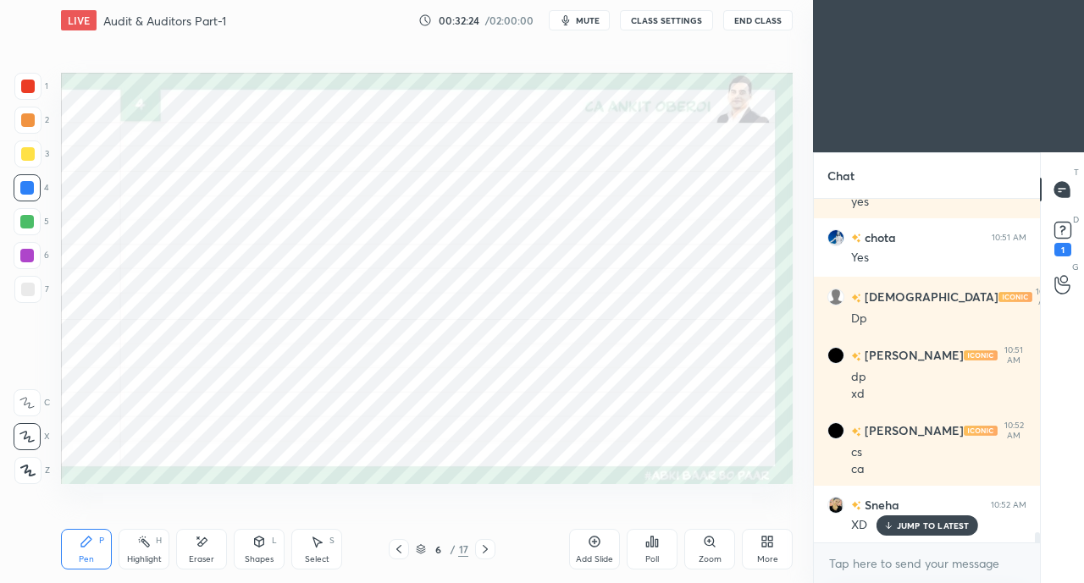
click at [29, 87] on div at bounding box center [28, 87] width 14 height 14
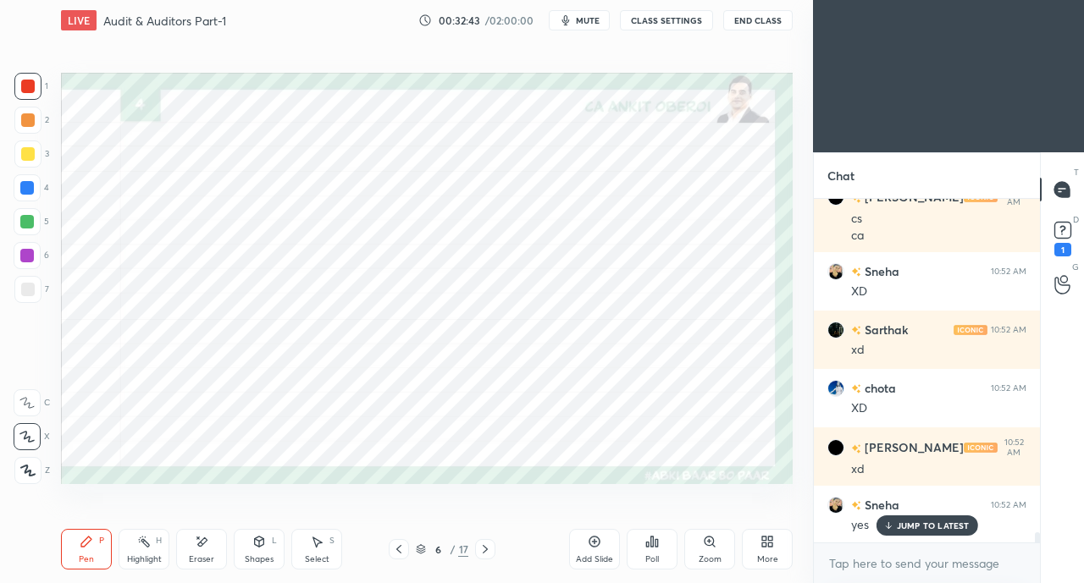
scroll to position [11357, 0]
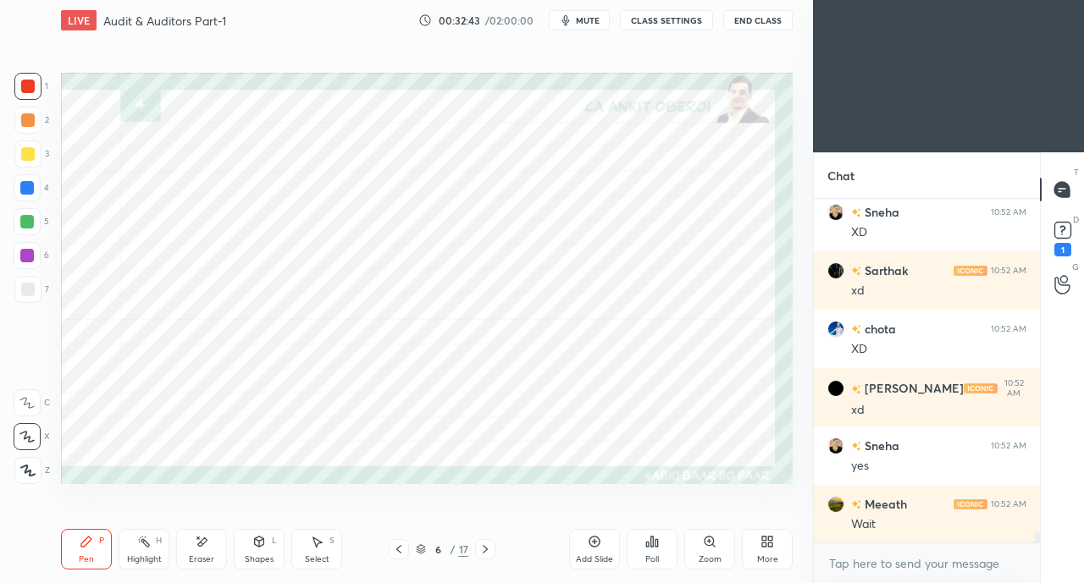
click at [761, 553] on div "More" at bounding box center [767, 549] width 51 height 41
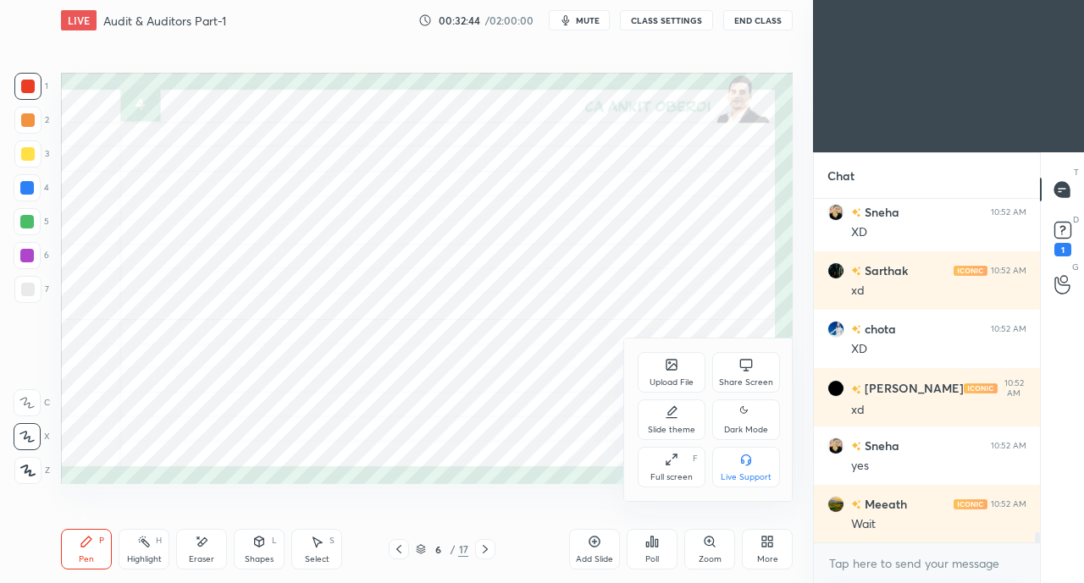
click at [743, 365] on icon at bounding box center [746, 365] width 14 height 14
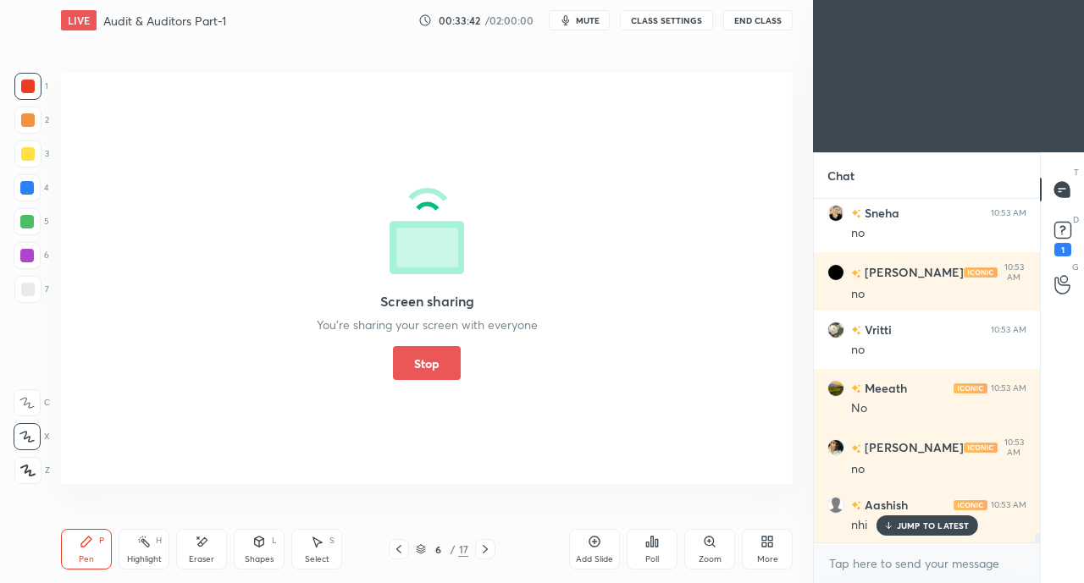
scroll to position [12209, 0]
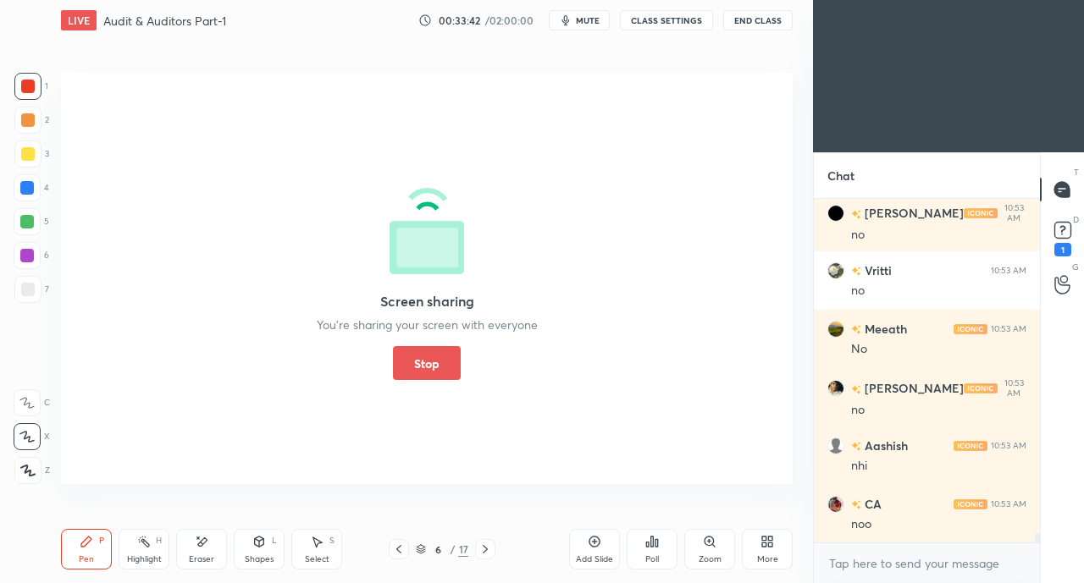
click at [432, 348] on button "Stop" at bounding box center [427, 363] width 68 height 34
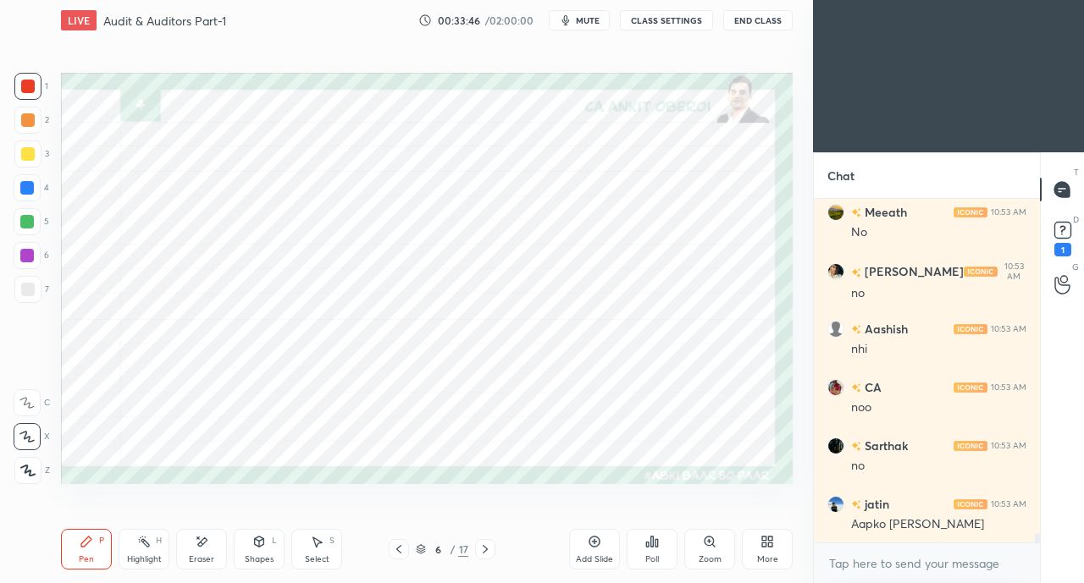
scroll to position [12384, 0]
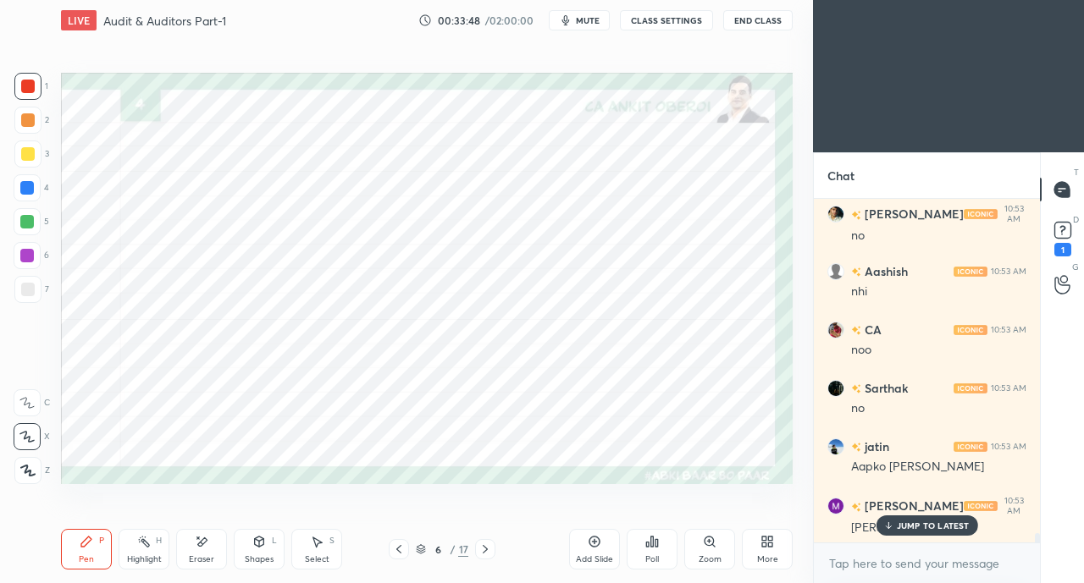
click at [933, 518] on div "JUMP TO LATEST" at bounding box center [926, 526] width 102 height 20
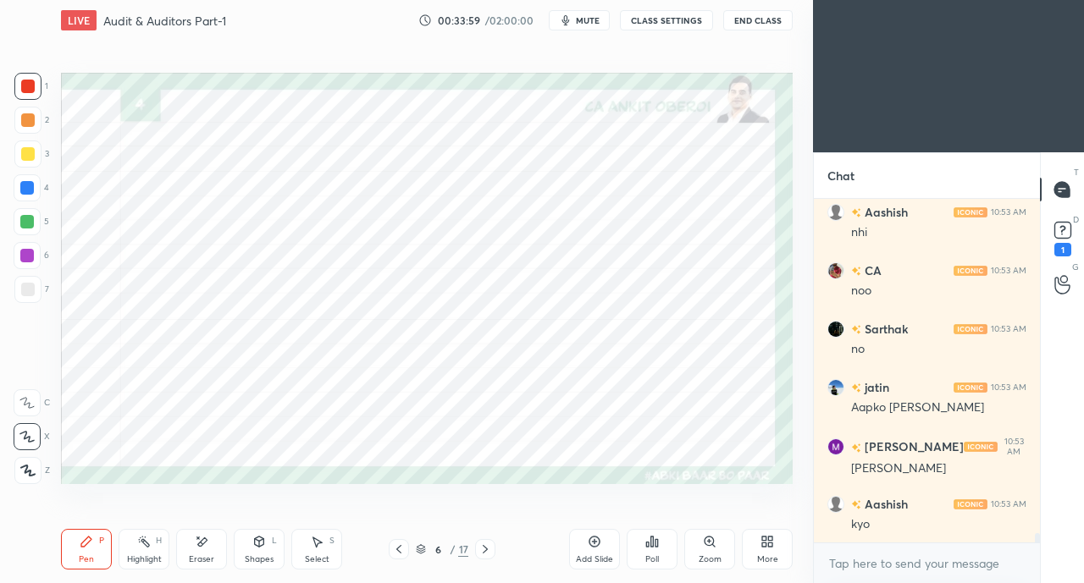
scroll to position [12500, 0]
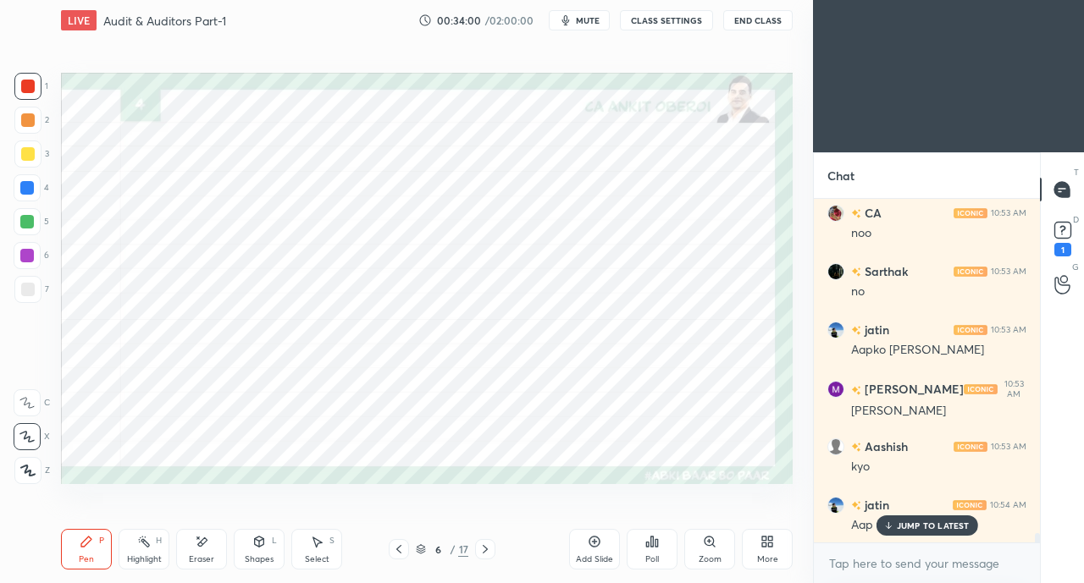
click at [916, 523] on p "JUMP TO LATEST" at bounding box center [933, 526] width 73 height 10
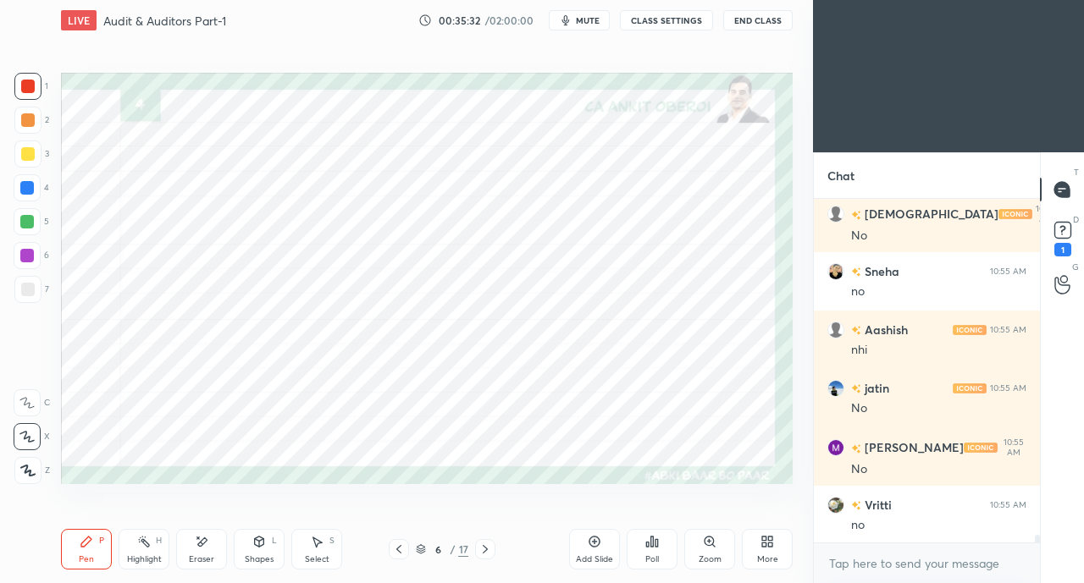
scroll to position [14546, 0]
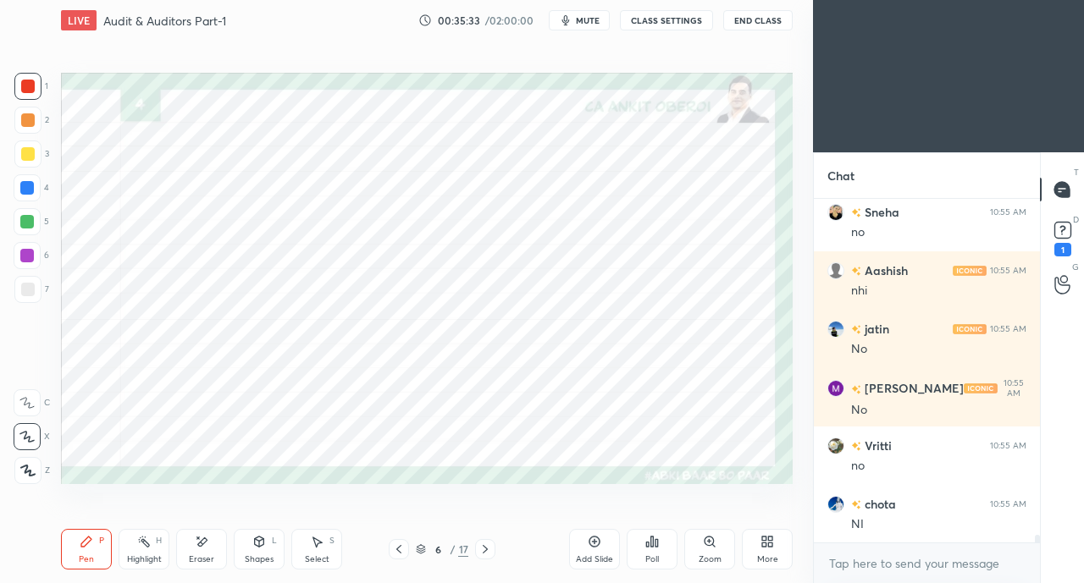
click at [30, 224] on div at bounding box center [27, 222] width 14 height 14
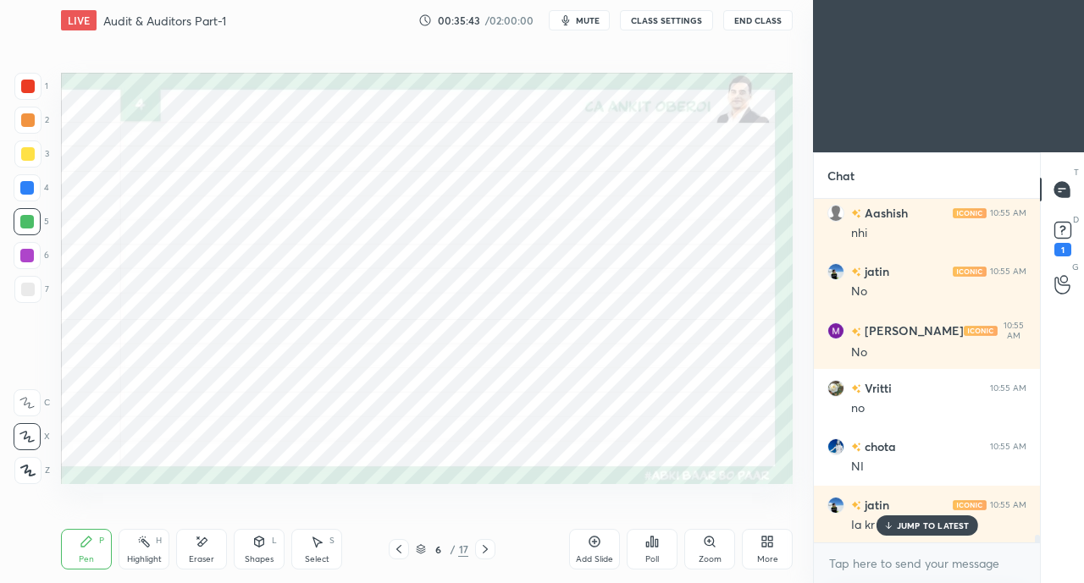
click at [921, 532] on div "JUMP TO LATEST" at bounding box center [926, 526] width 102 height 20
click at [29, 89] on div at bounding box center [28, 87] width 14 height 14
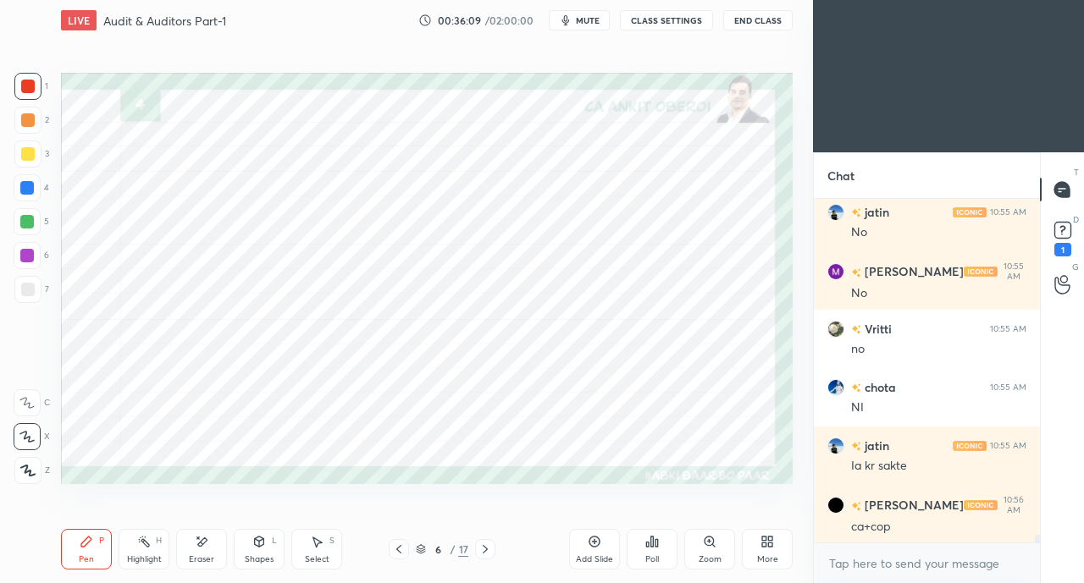
click at [25, 190] on div at bounding box center [27, 188] width 14 height 14
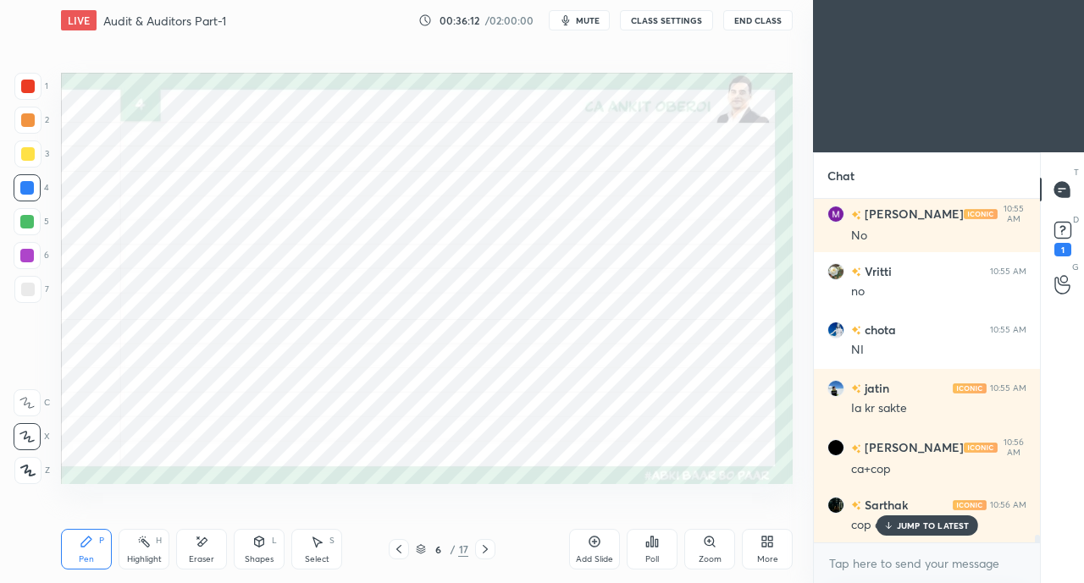
click at [902, 525] on p "JUMP TO LATEST" at bounding box center [933, 526] width 73 height 10
click at [200, 546] on icon at bounding box center [202, 542] width 9 height 8
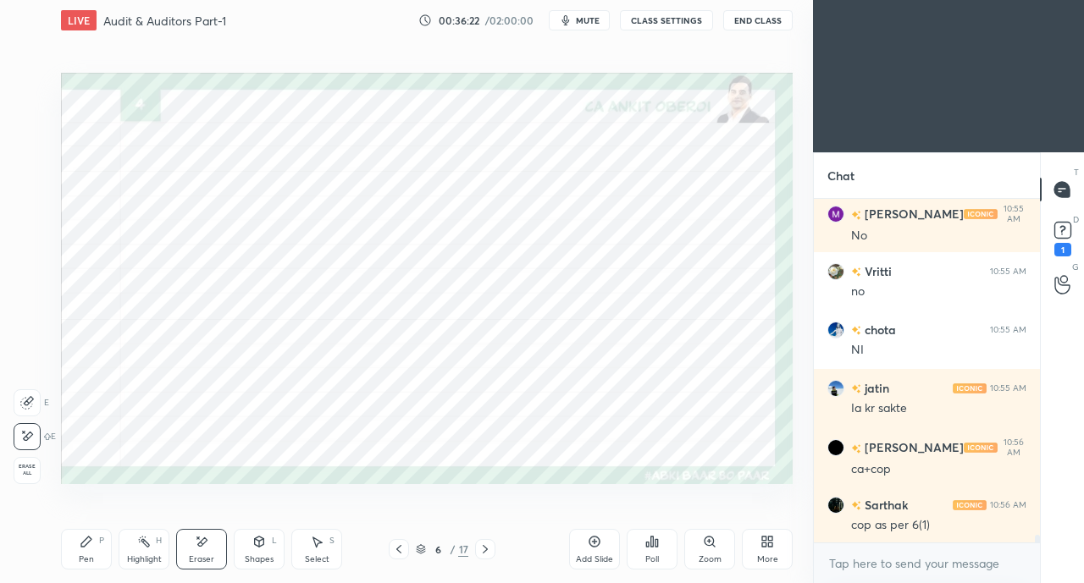
click at [97, 542] on div "Pen P" at bounding box center [86, 549] width 51 height 41
click at [28, 221] on div at bounding box center [27, 222] width 14 height 14
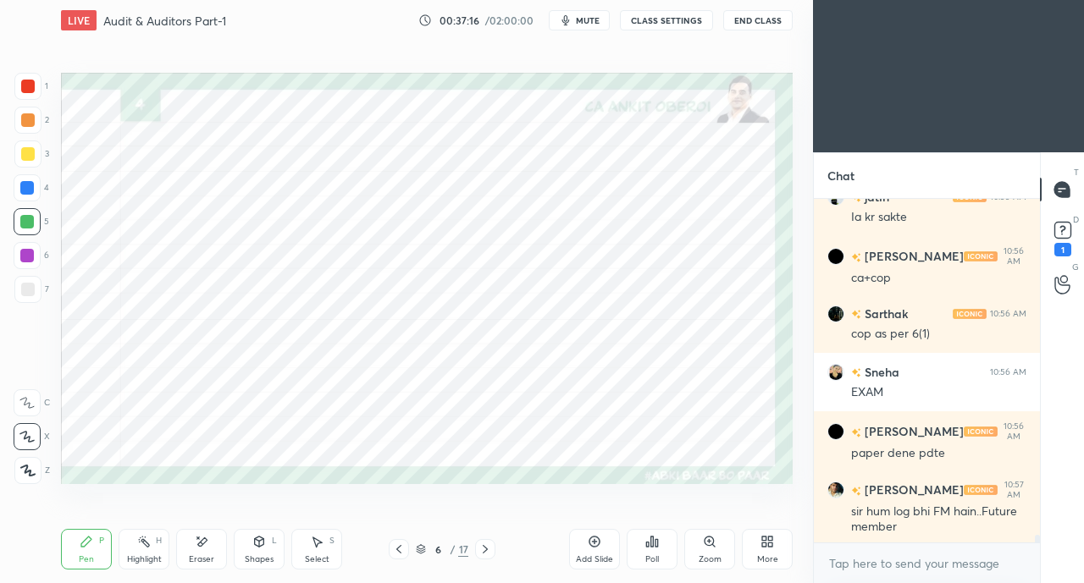
scroll to position [14969, 0]
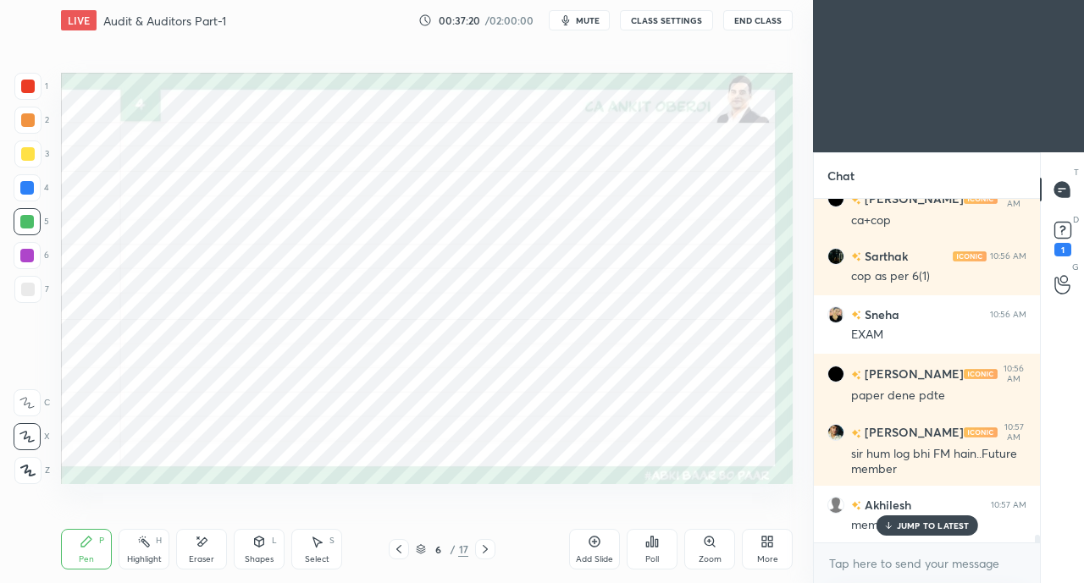
click at [893, 526] on icon at bounding box center [887, 526] width 11 height 10
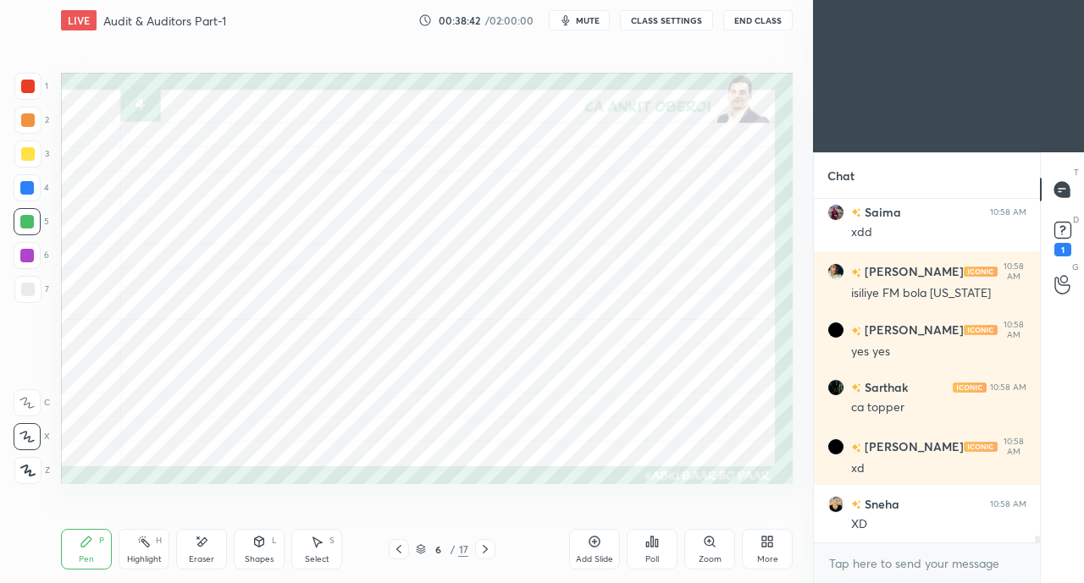
scroll to position [16533, 0]
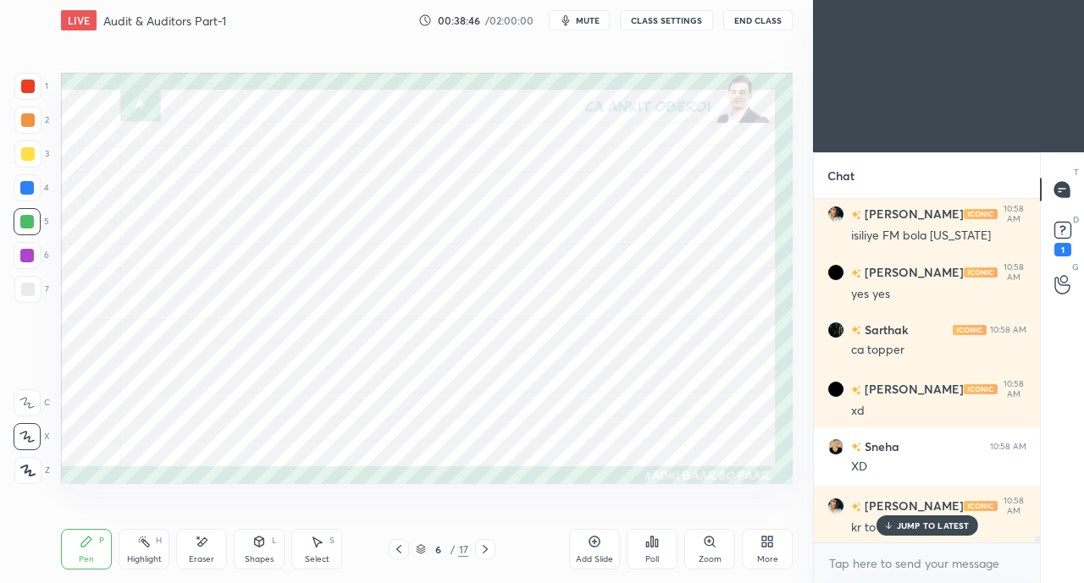
click at [896, 522] on div "JUMP TO LATEST" at bounding box center [926, 526] width 102 height 20
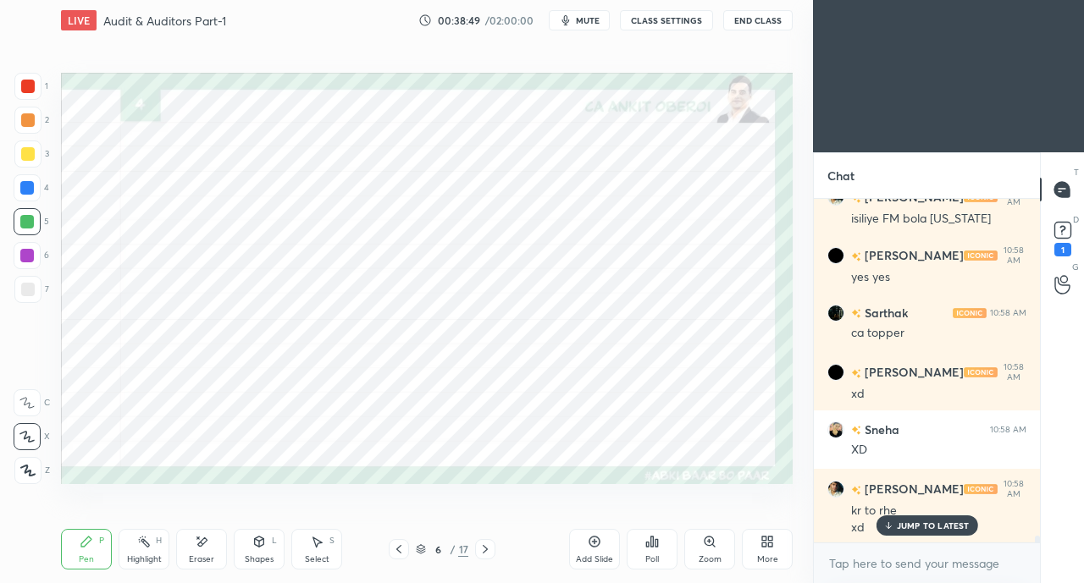
click at [891, 527] on icon at bounding box center [887, 526] width 11 height 10
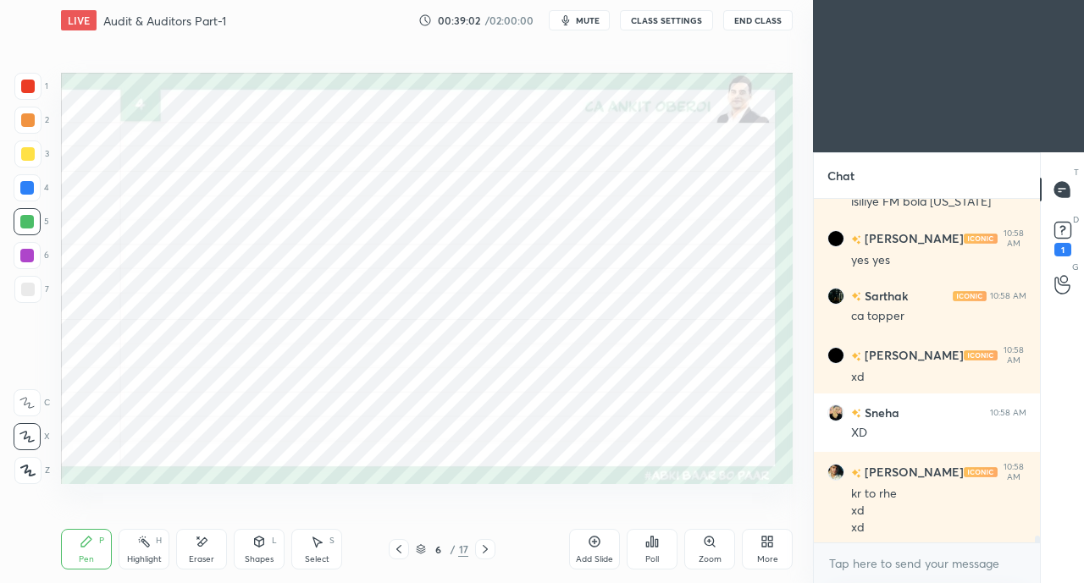
scroll to position [16627, 0]
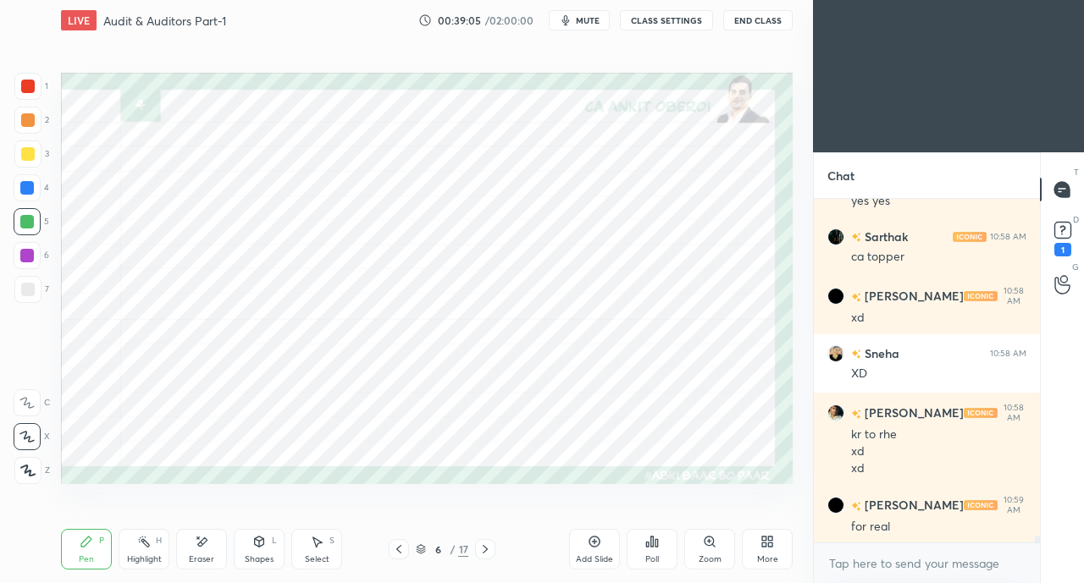
click at [30, 86] on div at bounding box center [28, 87] width 14 height 14
click at [25, 185] on div at bounding box center [27, 188] width 14 height 14
click at [488, 545] on icon at bounding box center [485, 550] width 14 height 14
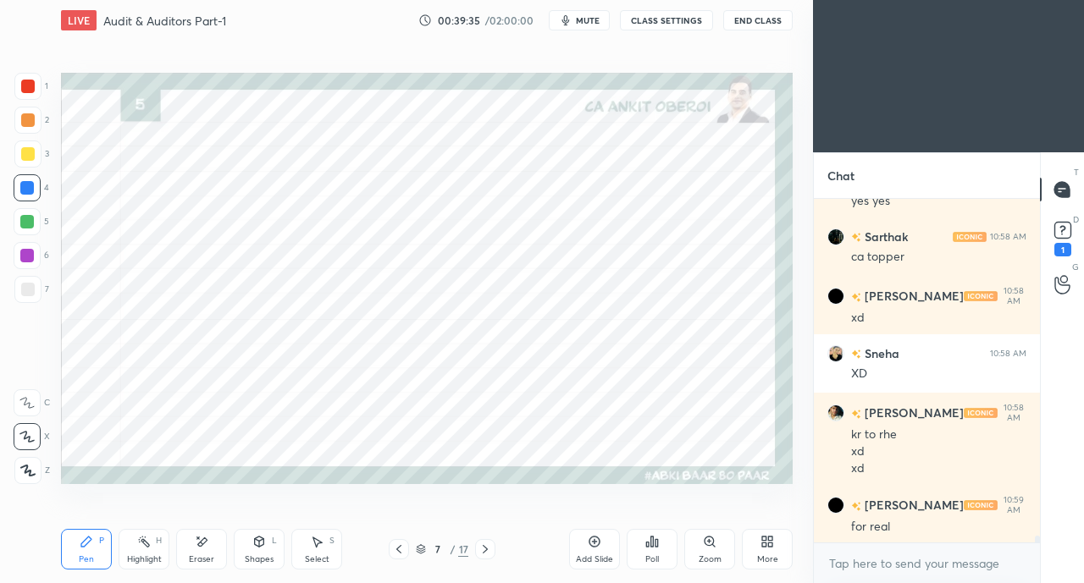
click at [25, 218] on div at bounding box center [27, 222] width 14 height 14
click at [32, 188] on div at bounding box center [27, 188] width 14 height 14
click at [257, 548] on icon at bounding box center [259, 542] width 14 height 14
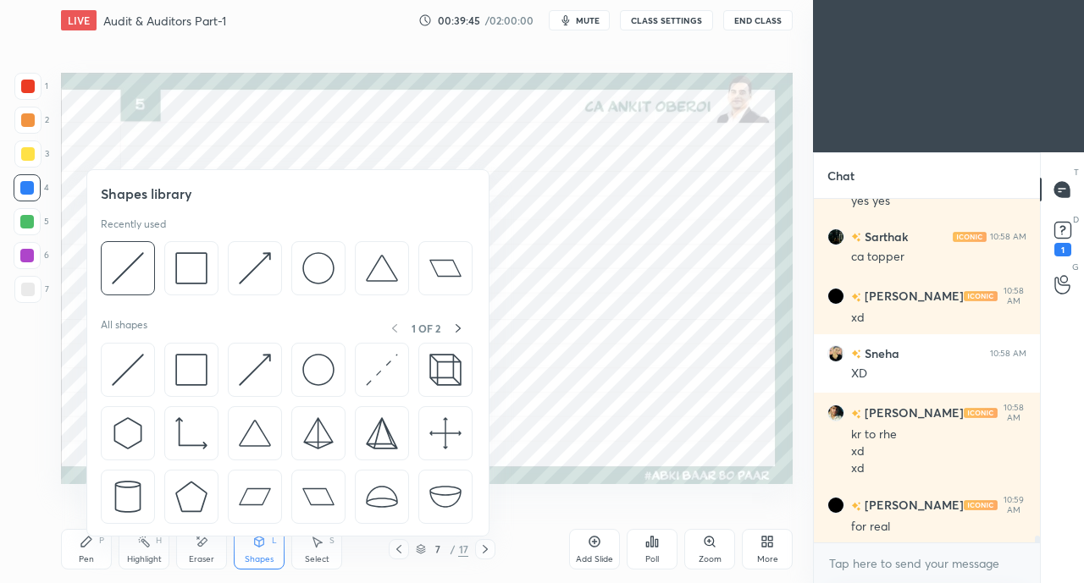
click at [118, 272] on img at bounding box center [128, 268] width 32 height 32
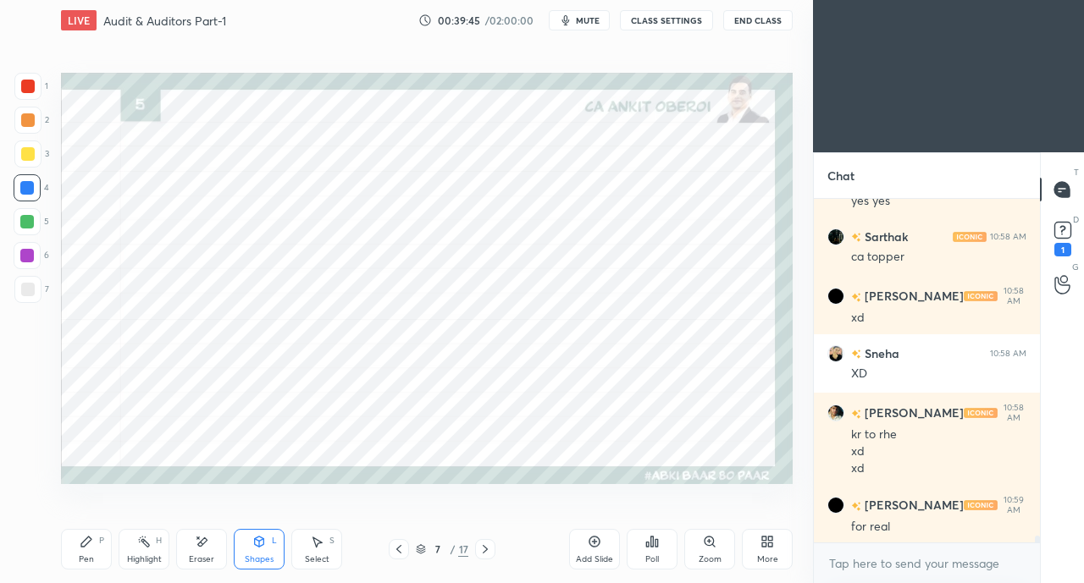
click at [34, 84] on div at bounding box center [28, 87] width 14 height 14
click at [96, 566] on div "Pen P" at bounding box center [86, 549] width 51 height 41
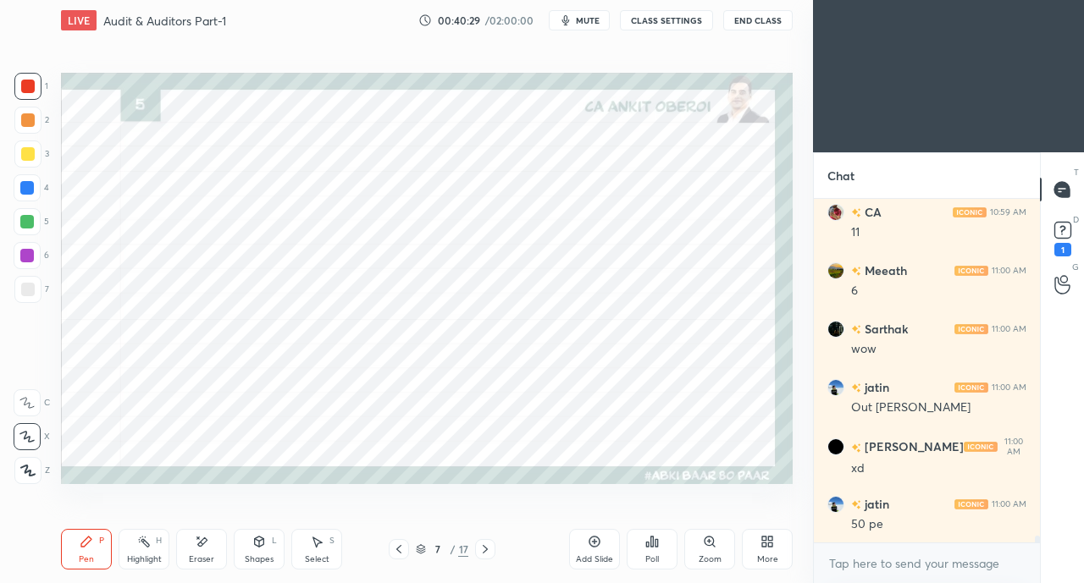
scroll to position [17035, 0]
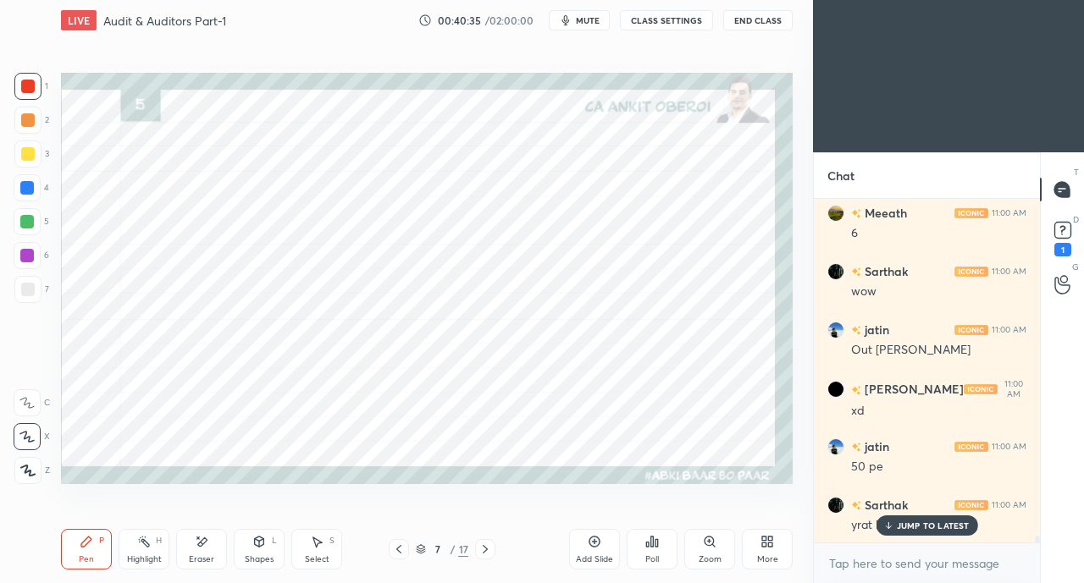
click at [198, 548] on icon at bounding box center [202, 542] width 14 height 14
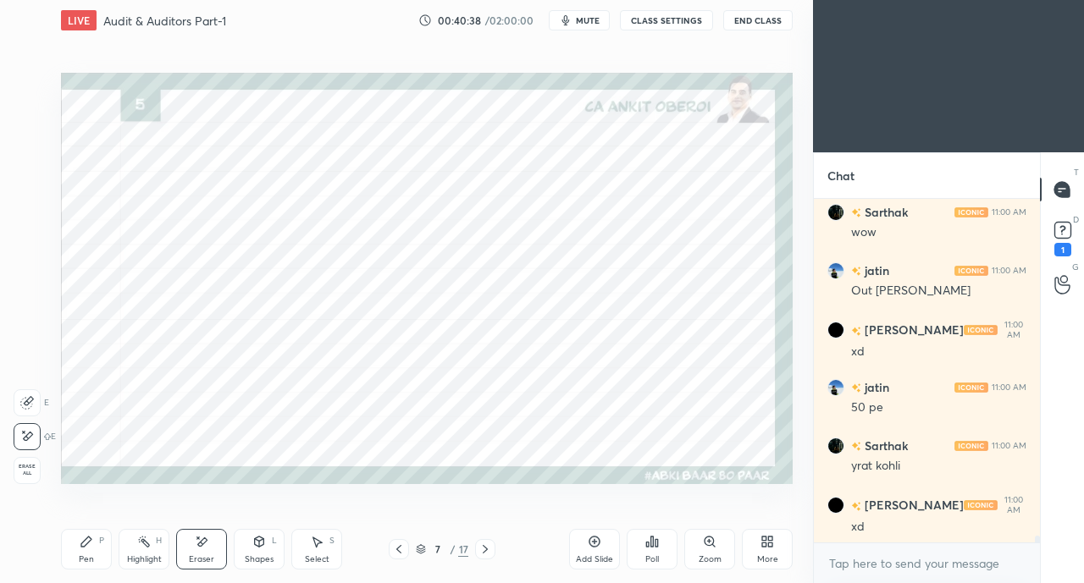
scroll to position [17151, 0]
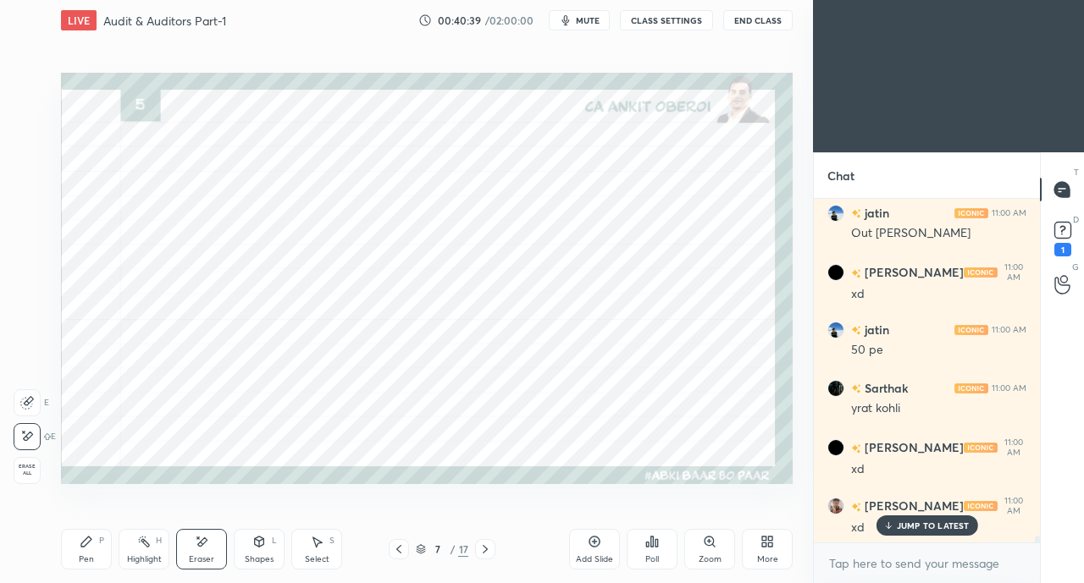
click at [74, 543] on div "Pen P" at bounding box center [86, 549] width 51 height 41
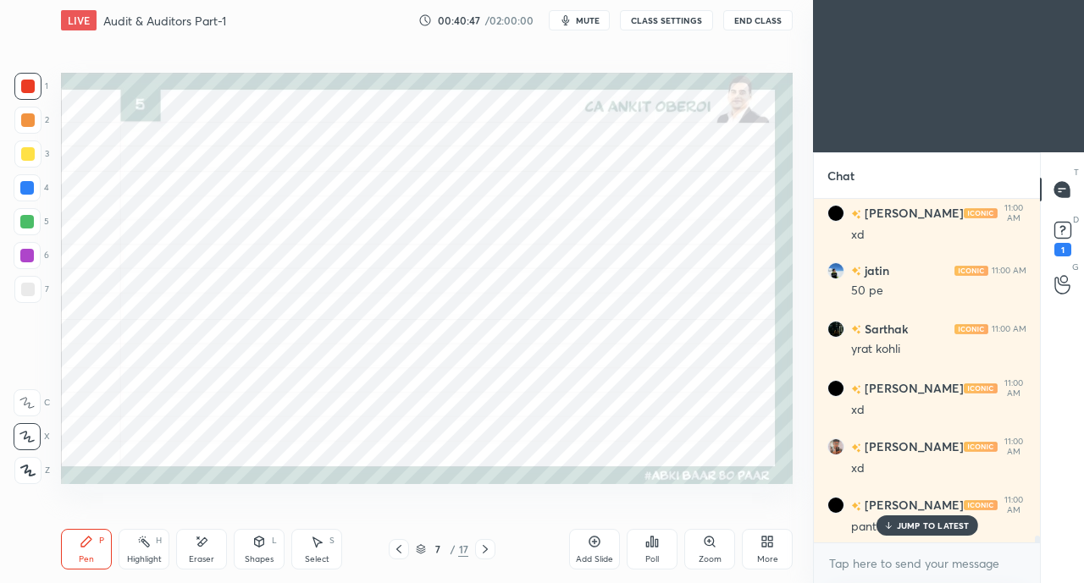
scroll to position [17268, 0]
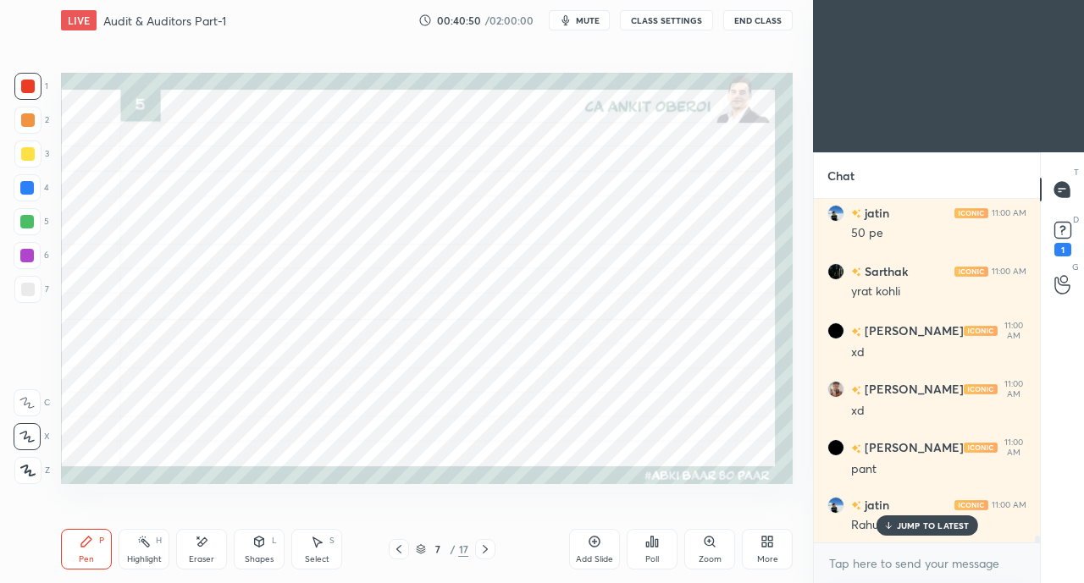
click at [908, 527] on p "JUMP TO LATEST" at bounding box center [933, 526] width 73 height 10
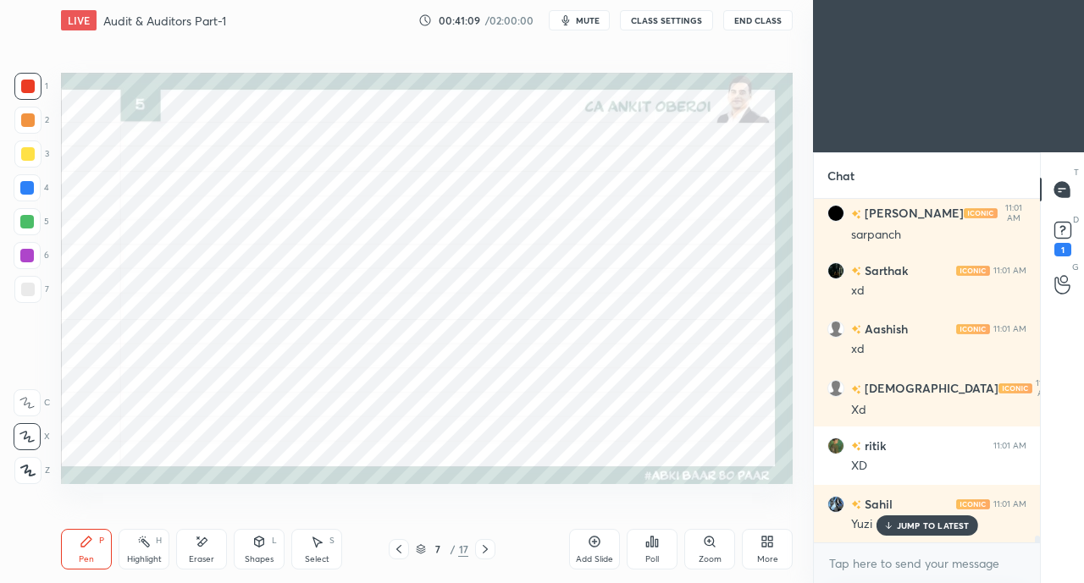
scroll to position [18203, 0]
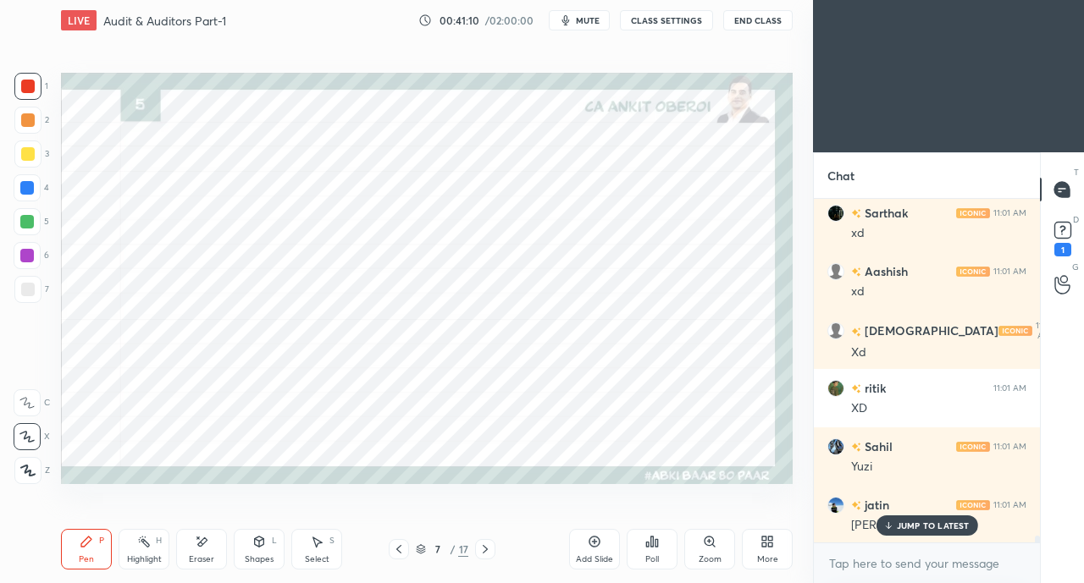
click at [921, 521] on p "JUMP TO LATEST" at bounding box center [933, 526] width 73 height 10
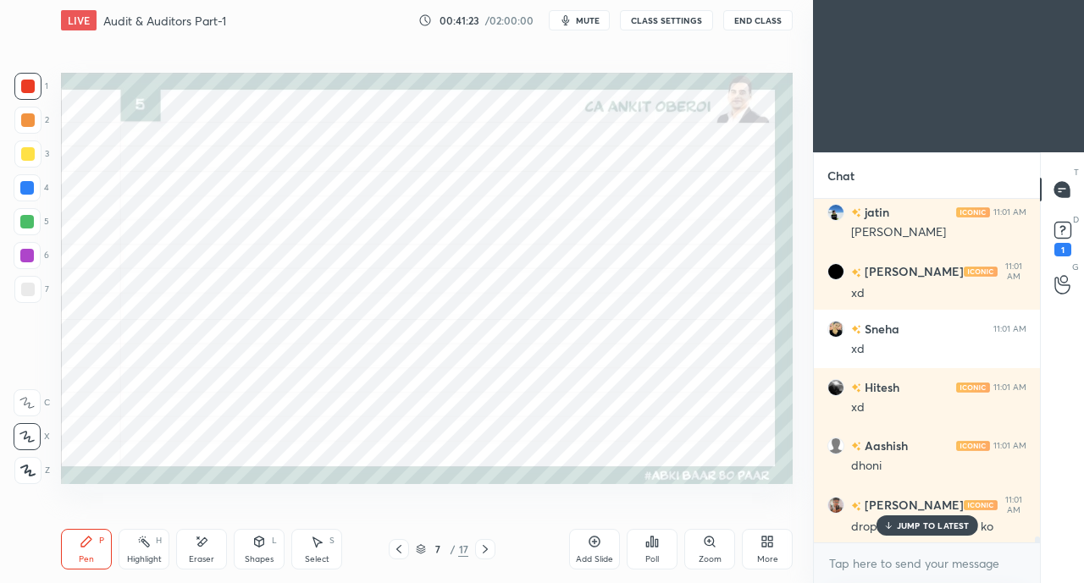
scroll to position [18553, 0]
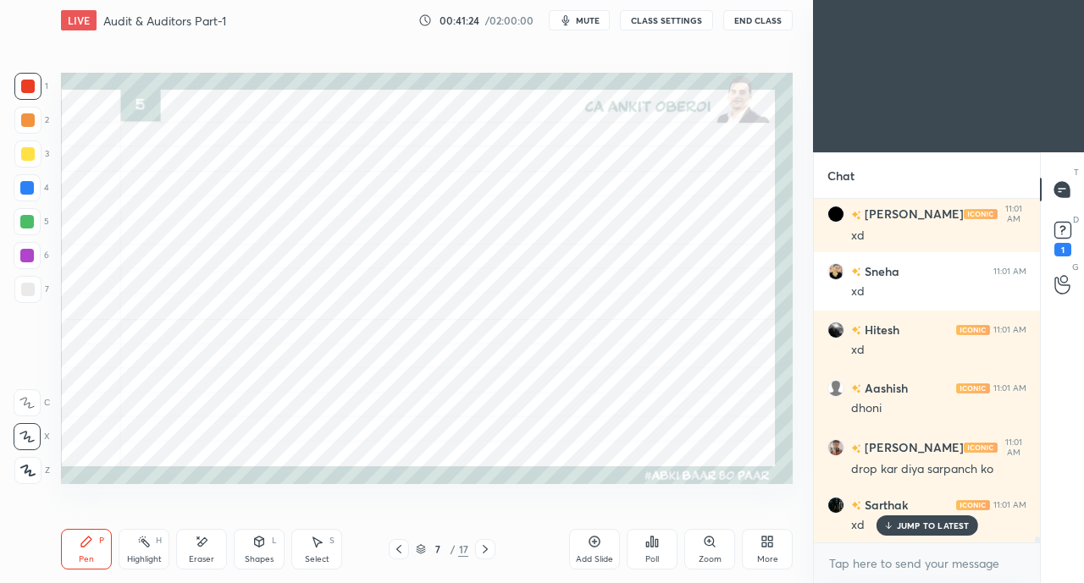
click at [26, 190] on div at bounding box center [27, 188] width 14 height 14
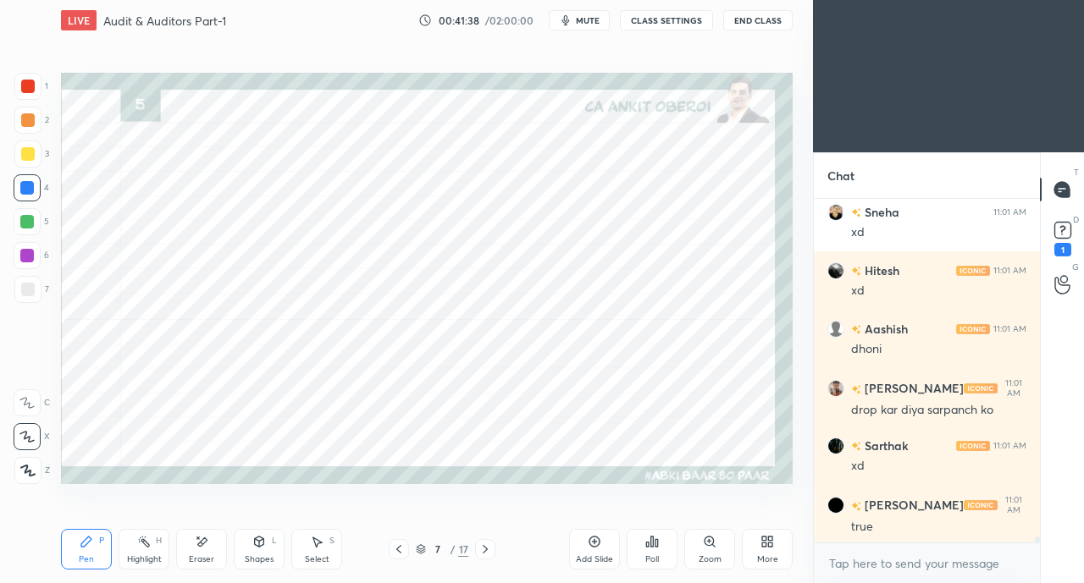
scroll to position [18670, 0]
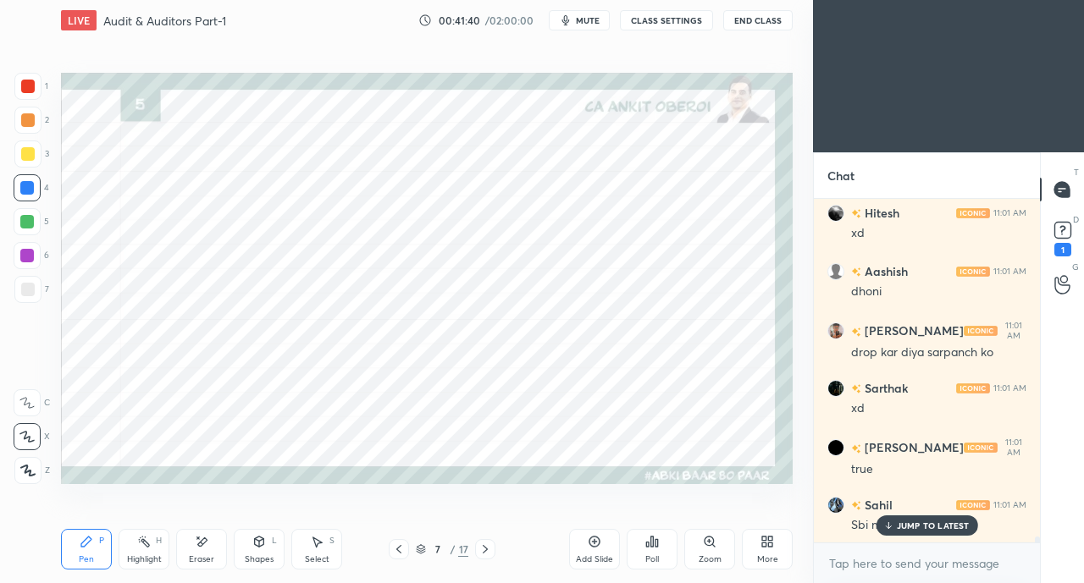
click at [904, 524] on p "JUMP TO LATEST" at bounding box center [933, 526] width 73 height 10
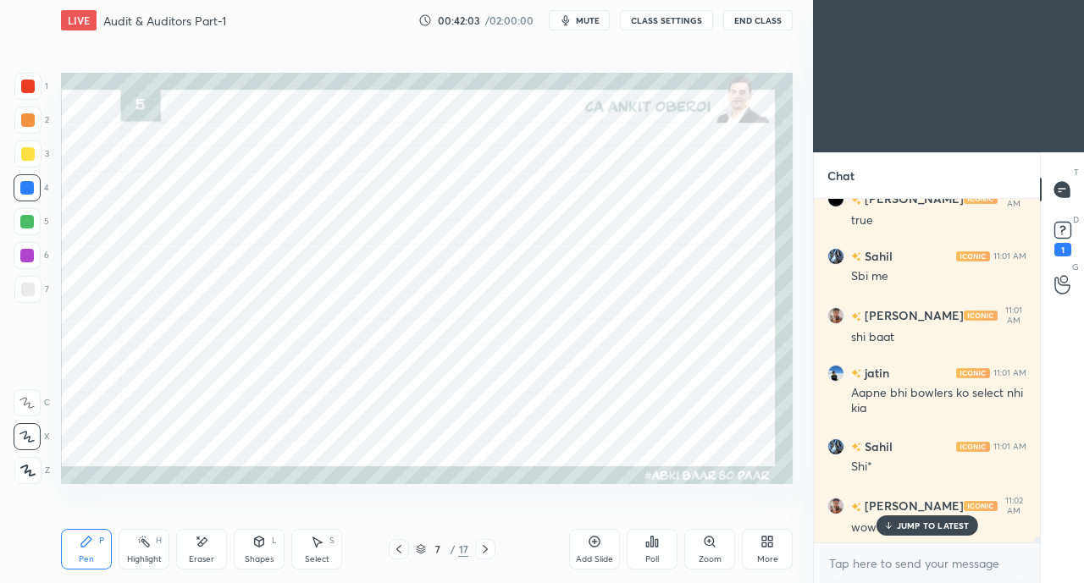
scroll to position [18978, 0]
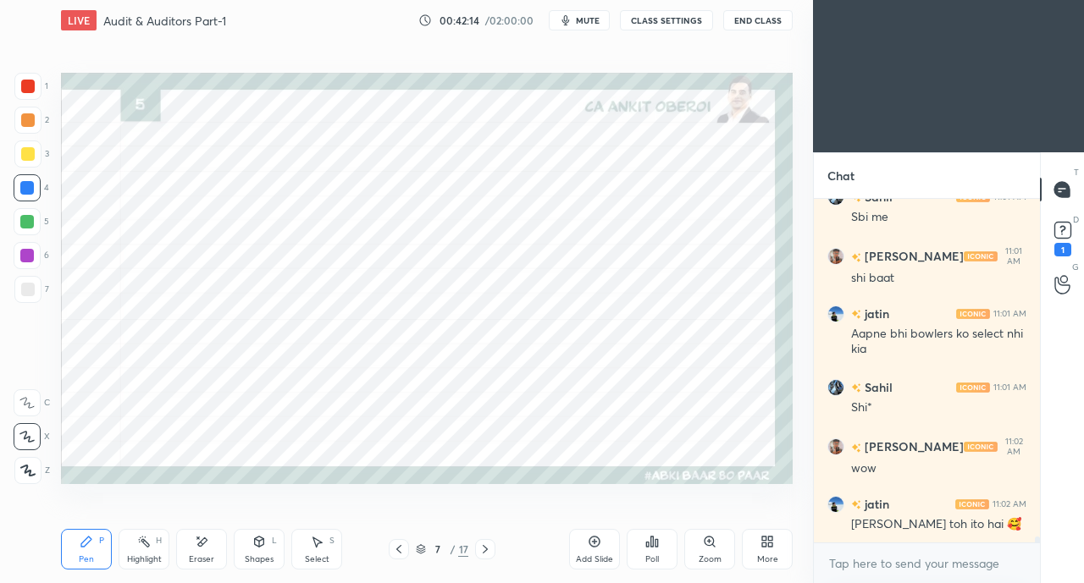
click at [714, 566] on div "Zoom" at bounding box center [709, 549] width 51 height 41
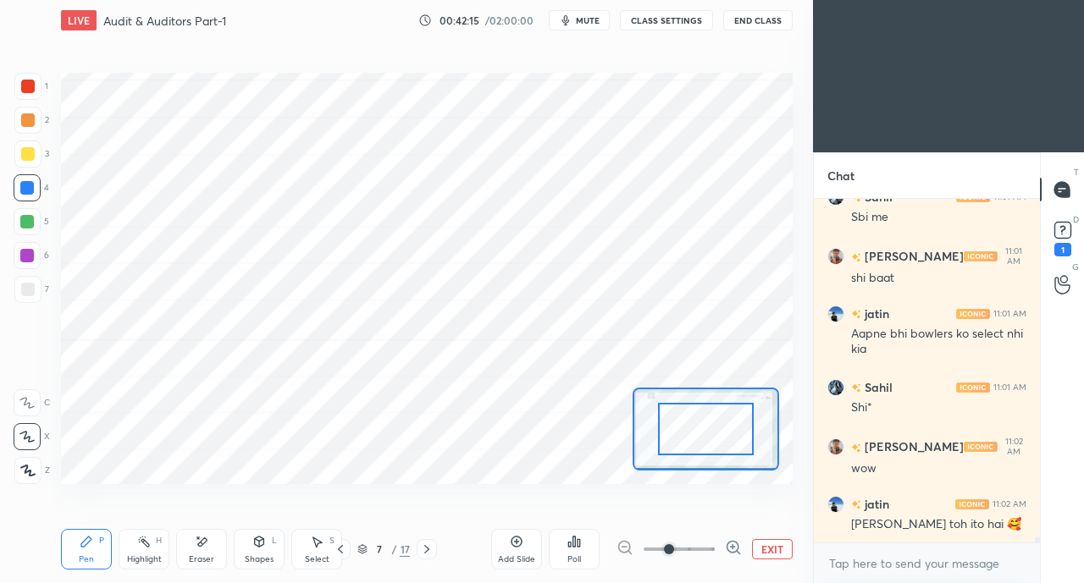
click at [433, 549] on div at bounding box center [427, 549] width 20 height 20
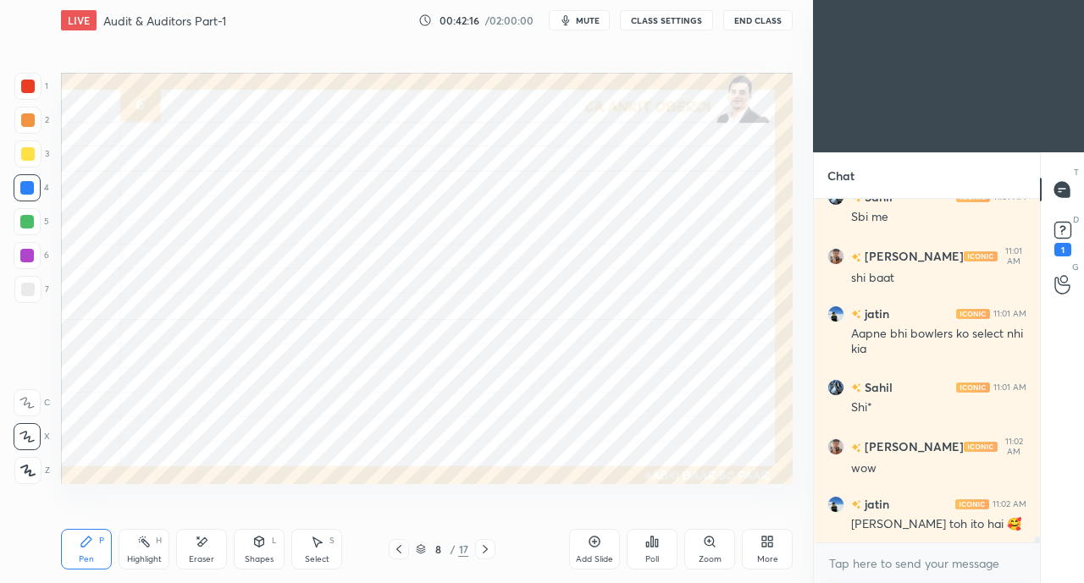
click at [397, 548] on icon at bounding box center [399, 550] width 14 height 14
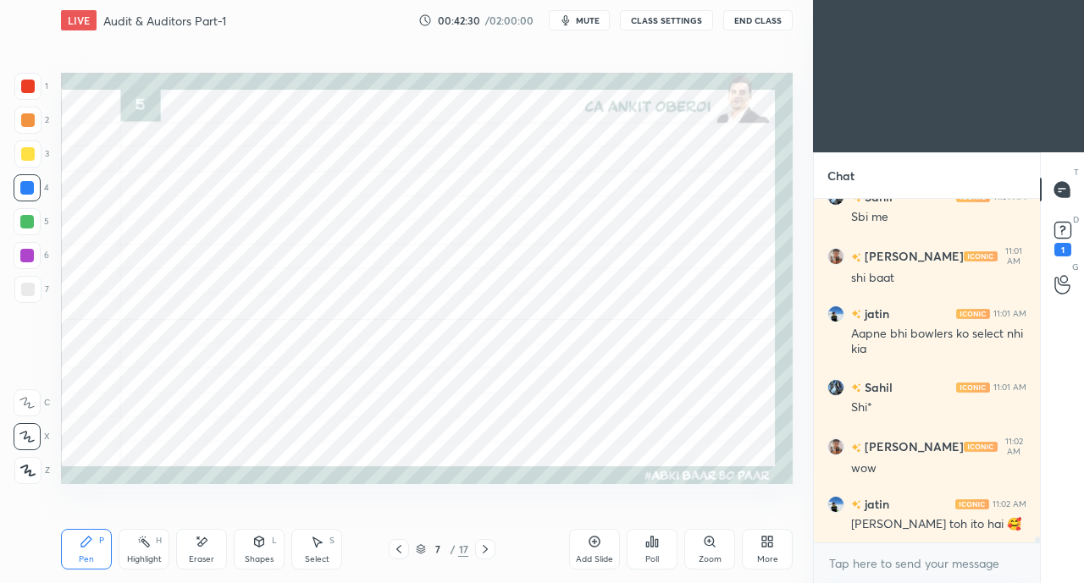
scroll to position [19036, 0]
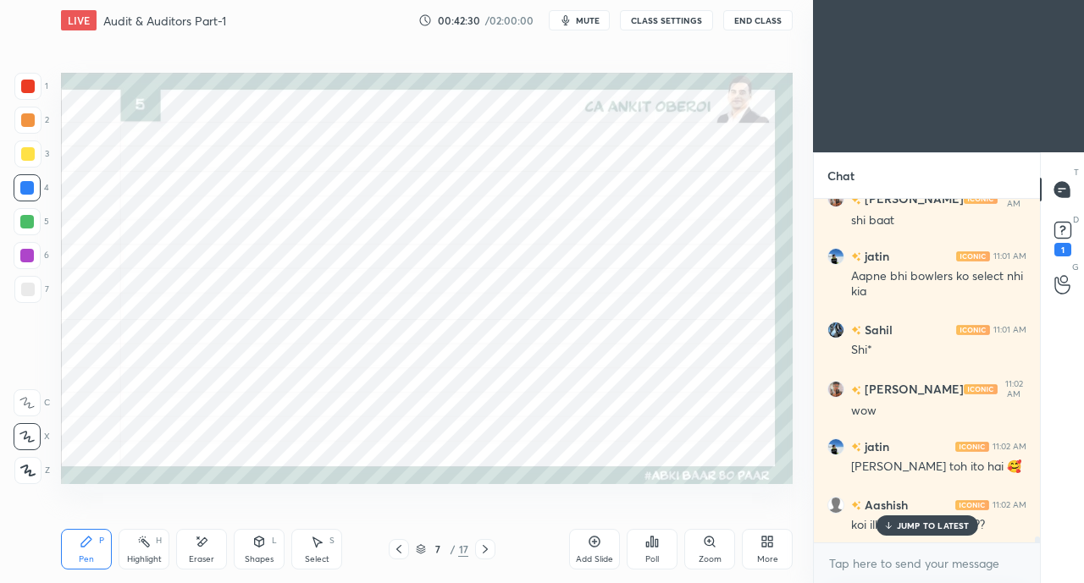
click at [904, 526] on p "JUMP TO LATEST" at bounding box center [933, 526] width 73 height 10
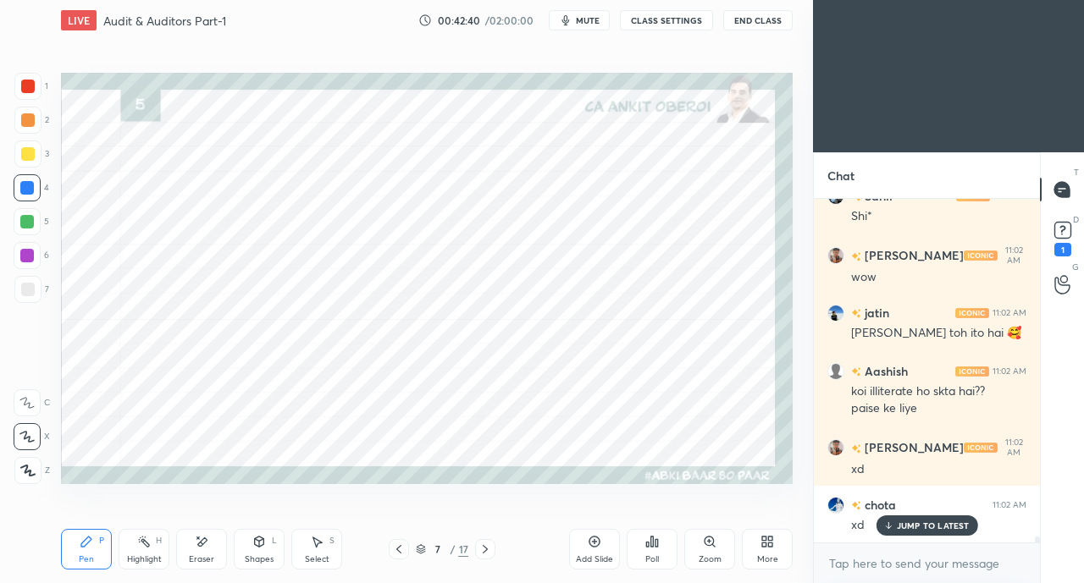
scroll to position [19346, 0]
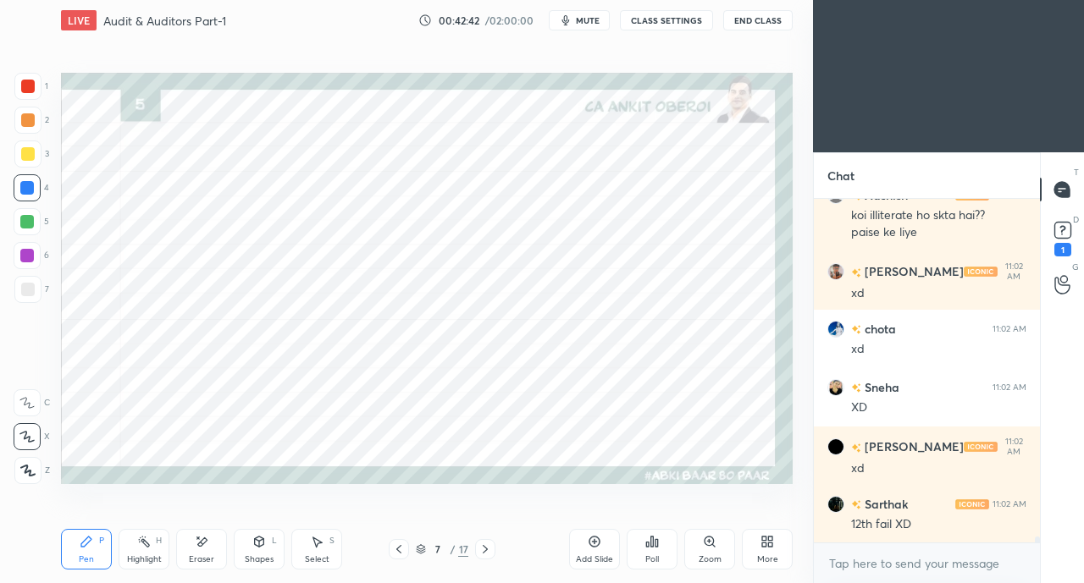
click at [28, 217] on div at bounding box center [27, 222] width 14 height 14
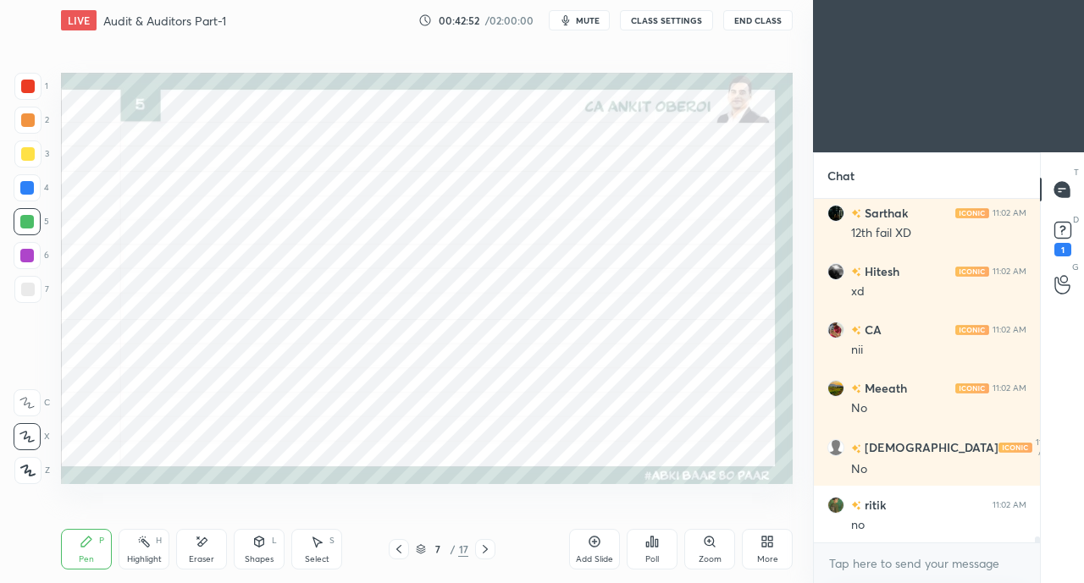
scroll to position [19696, 0]
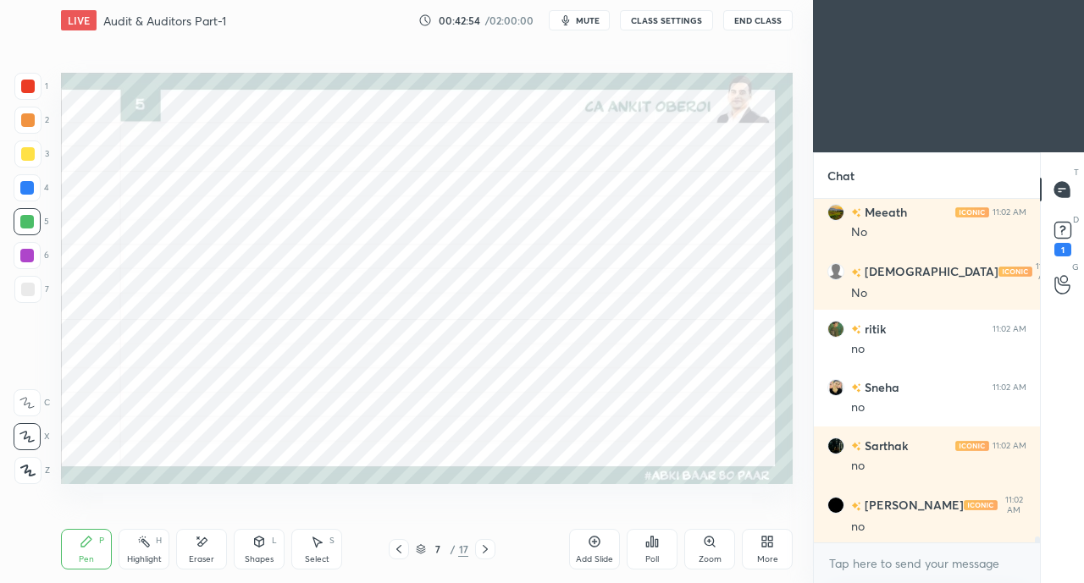
click at [34, 81] on div at bounding box center [28, 87] width 14 height 14
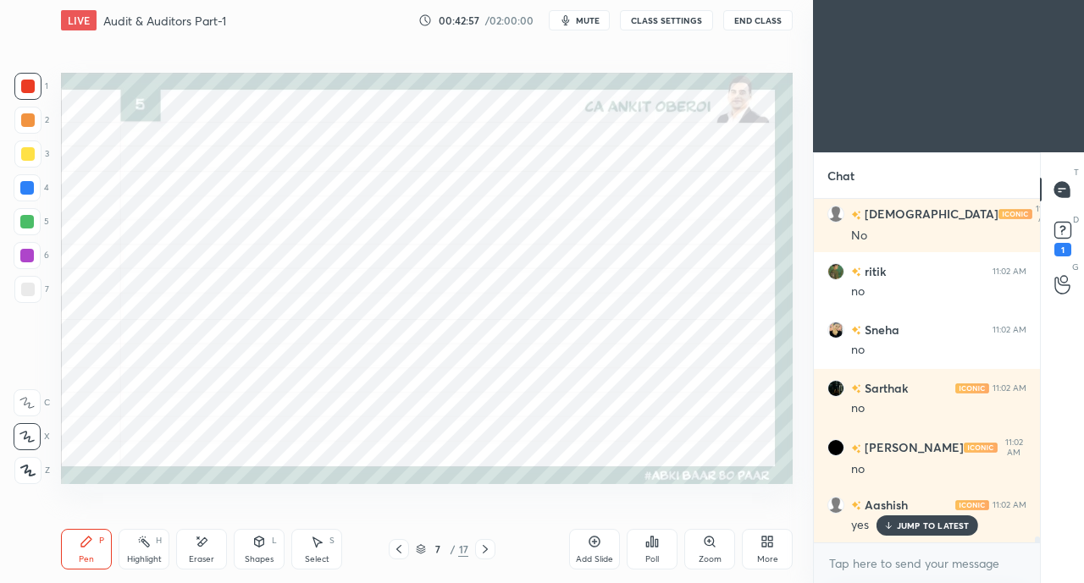
click at [320, 549] on icon at bounding box center [317, 542] width 14 height 14
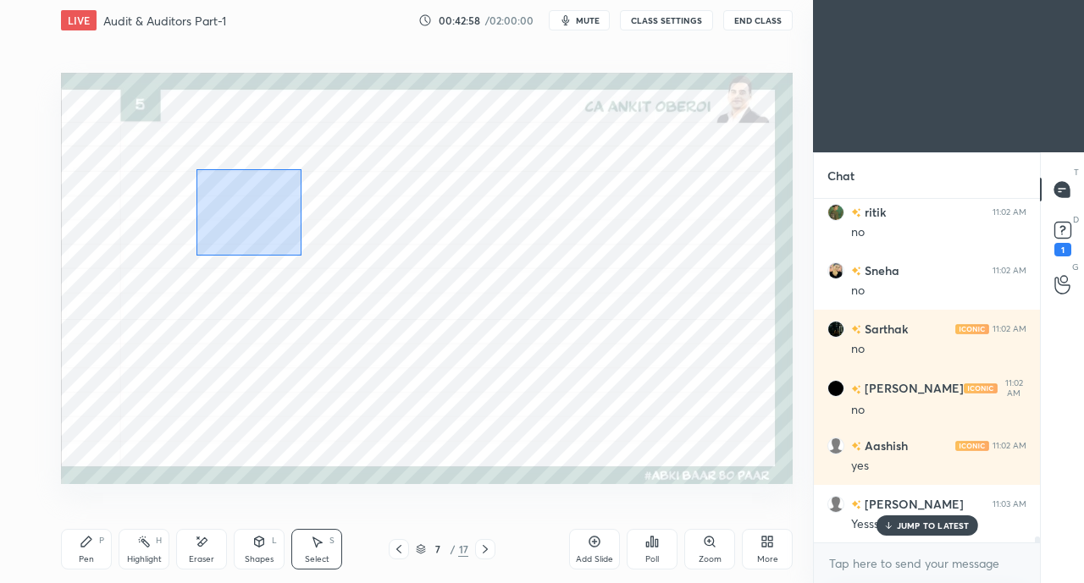
scroll to position [19987, 0]
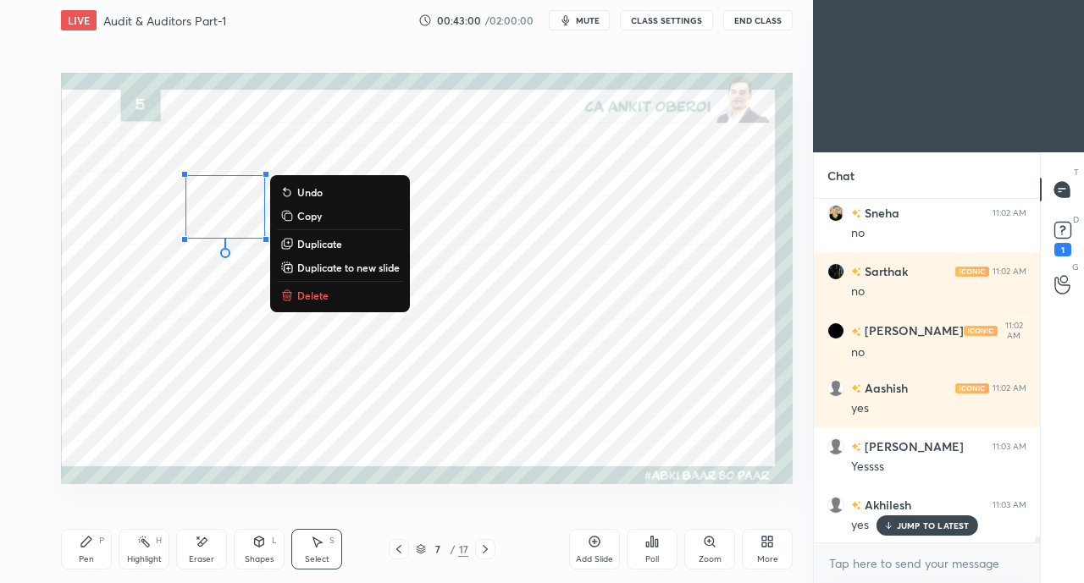
click at [208, 355] on div "0 ° Undo Copy Duplicate Duplicate to new slide Delete" at bounding box center [426, 278] width 731 height 411
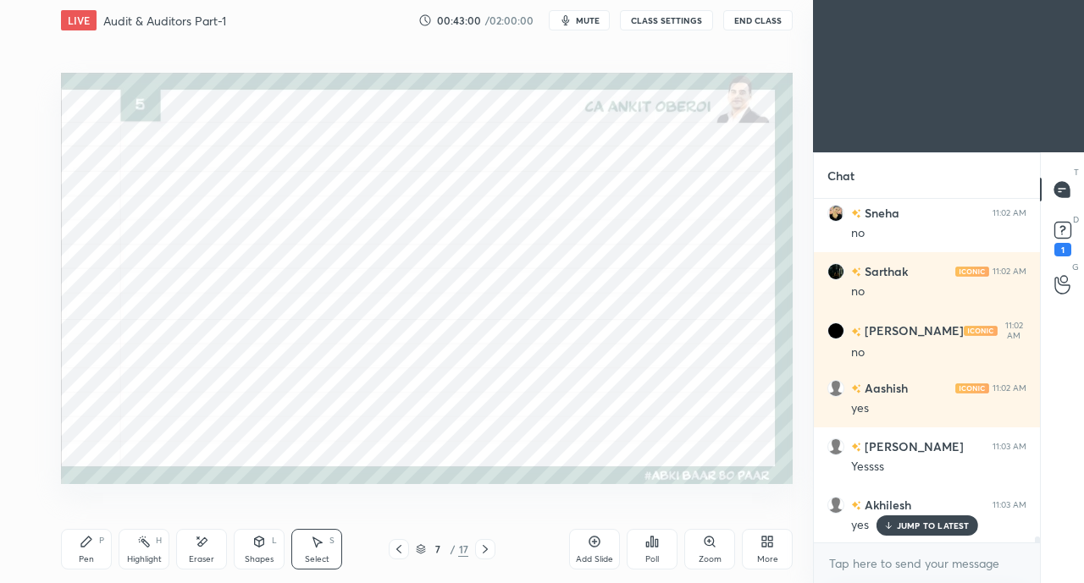
click at [88, 554] on div "Pen P" at bounding box center [86, 549] width 51 height 41
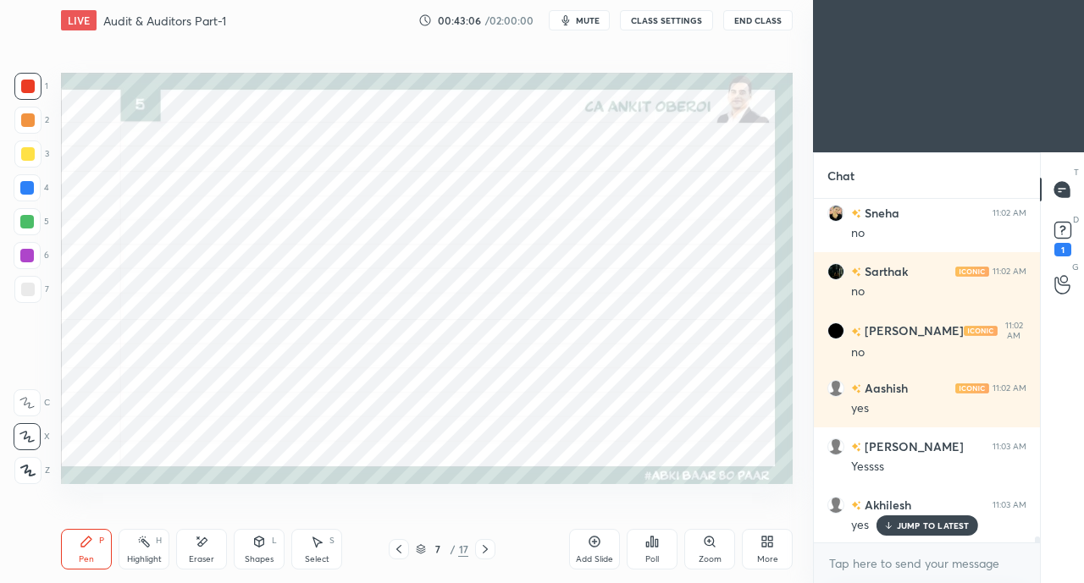
click at [30, 187] on div at bounding box center [27, 188] width 14 height 14
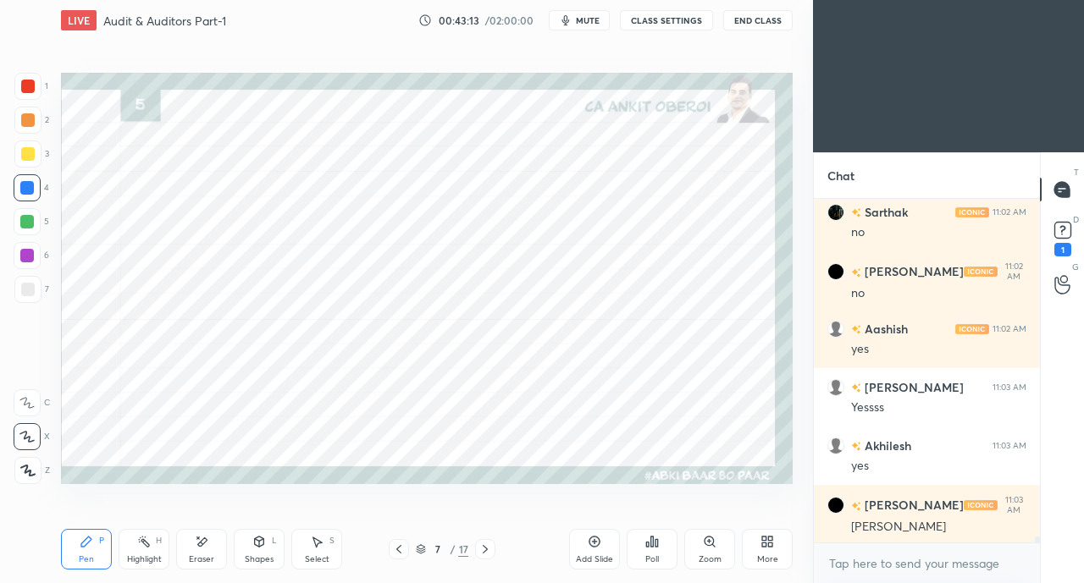
scroll to position [20104, 0]
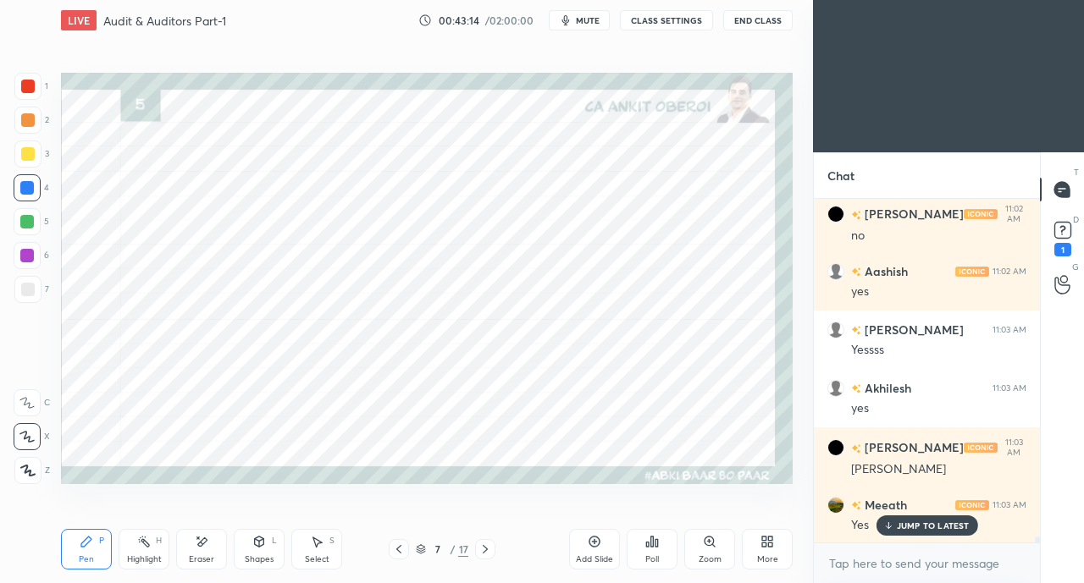
click at [911, 524] on p "JUMP TO LATEST" at bounding box center [933, 526] width 73 height 10
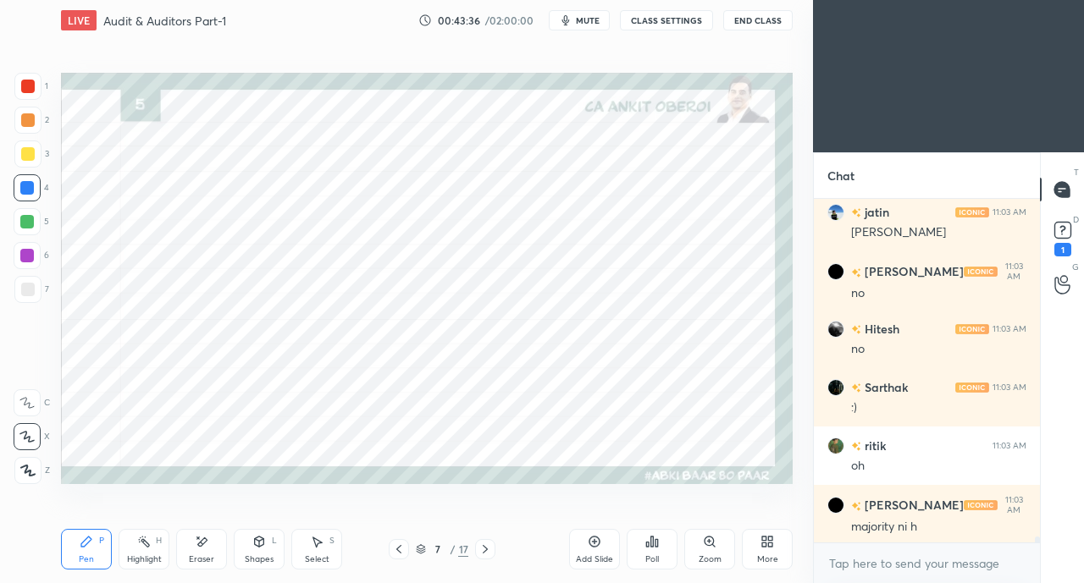
scroll to position [20805, 0]
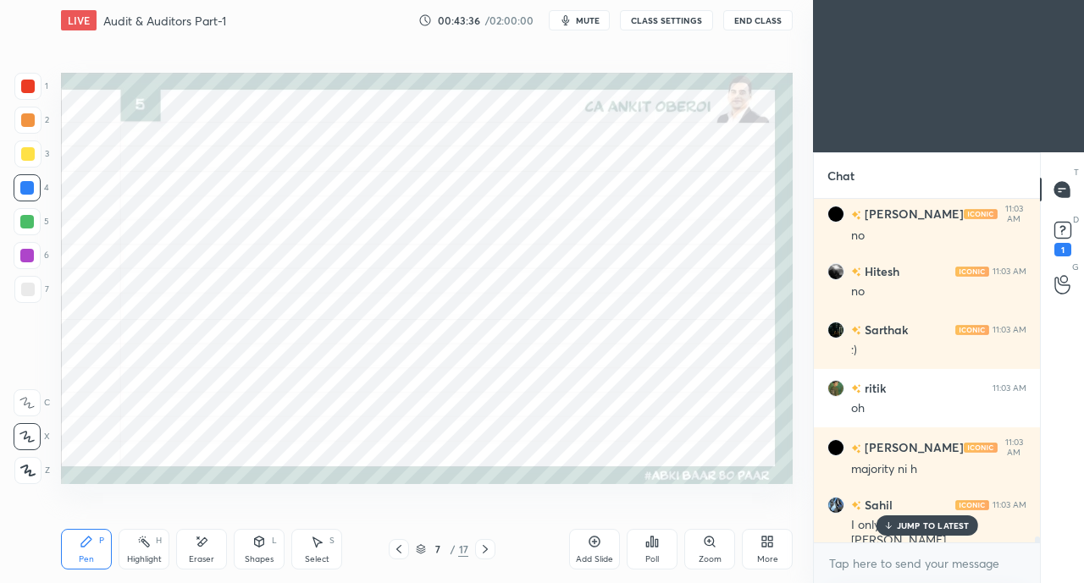
click at [899, 522] on p "JUMP TO LATEST" at bounding box center [933, 526] width 73 height 10
click at [27, 91] on div at bounding box center [28, 87] width 14 height 14
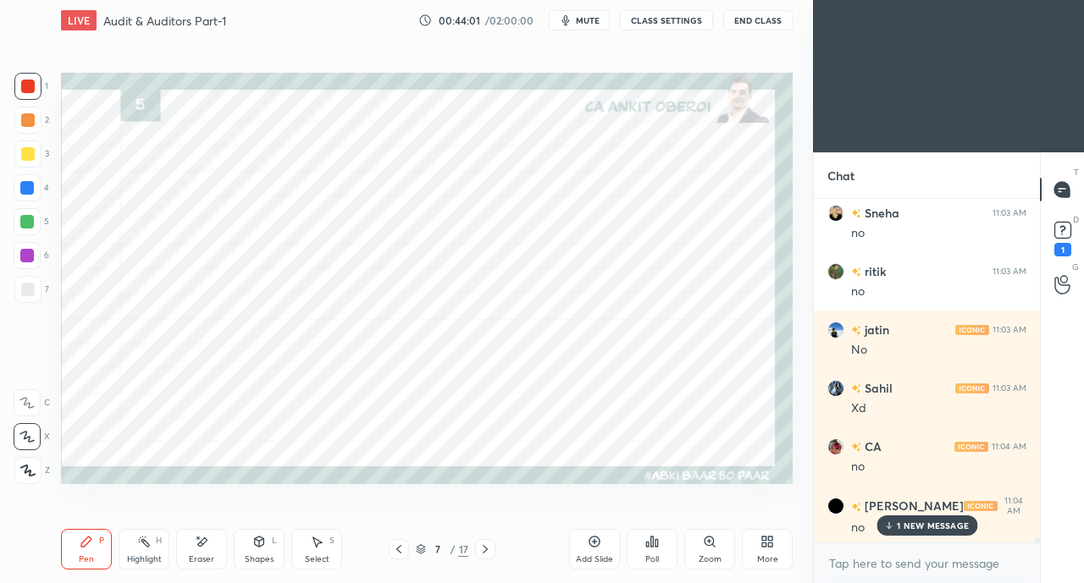
scroll to position [21449, 0]
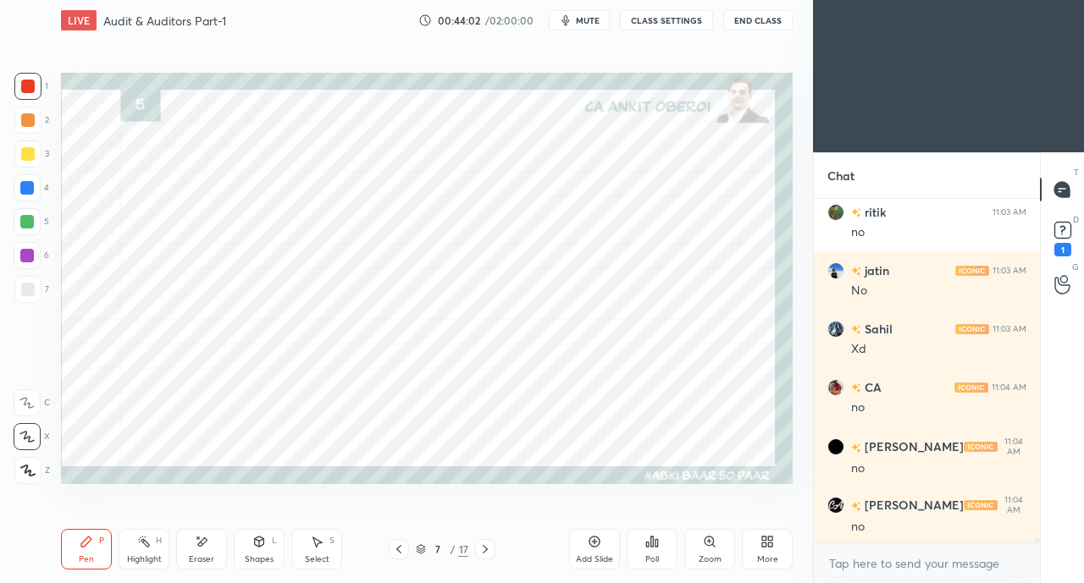
click at [24, 184] on div at bounding box center [27, 188] width 14 height 14
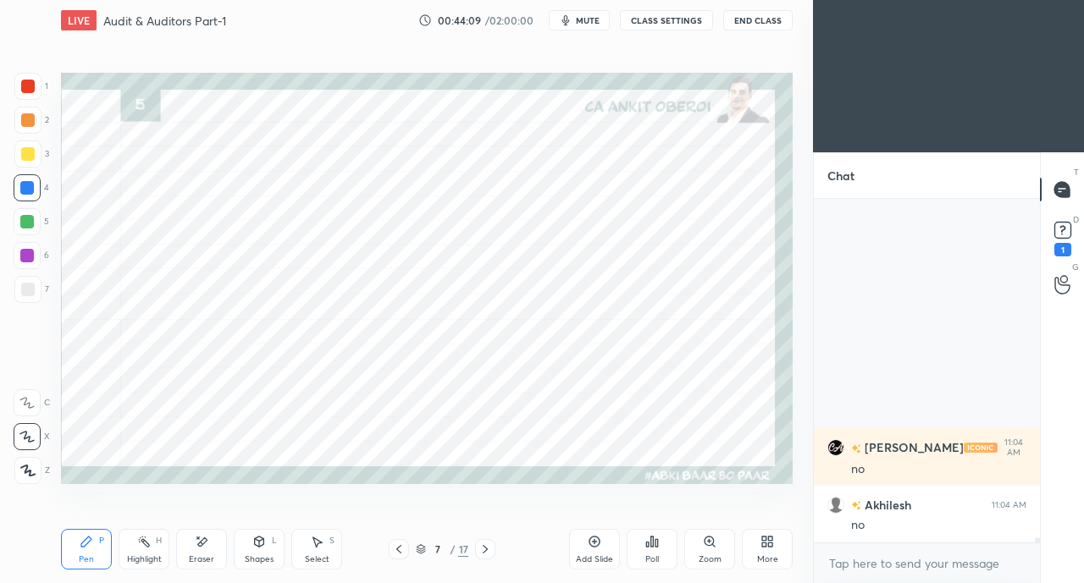
scroll to position [21799, 0]
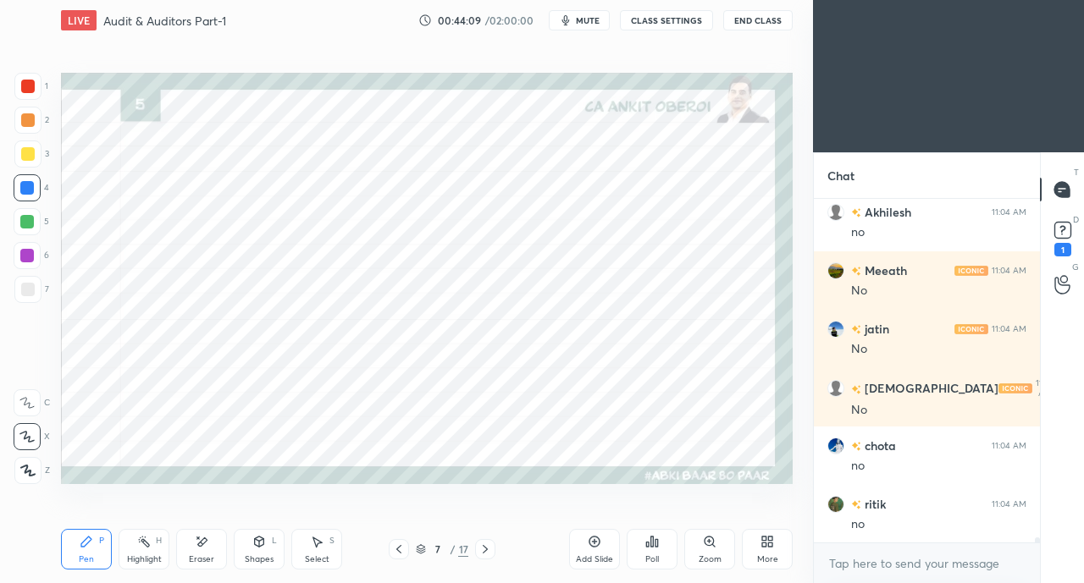
click at [32, 86] on div at bounding box center [28, 87] width 14 height 14
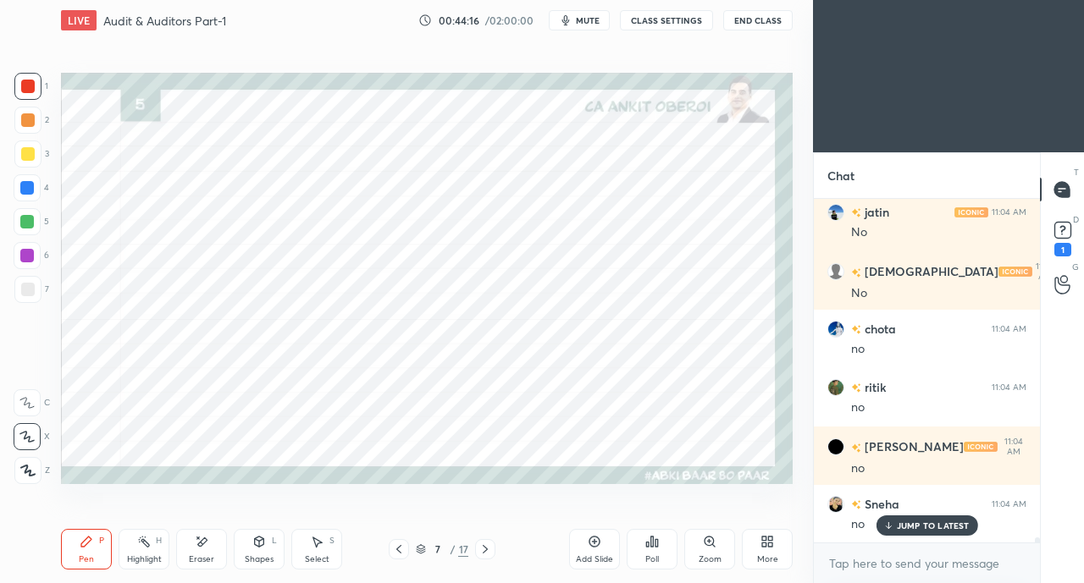
scroll to position [21973, 0]
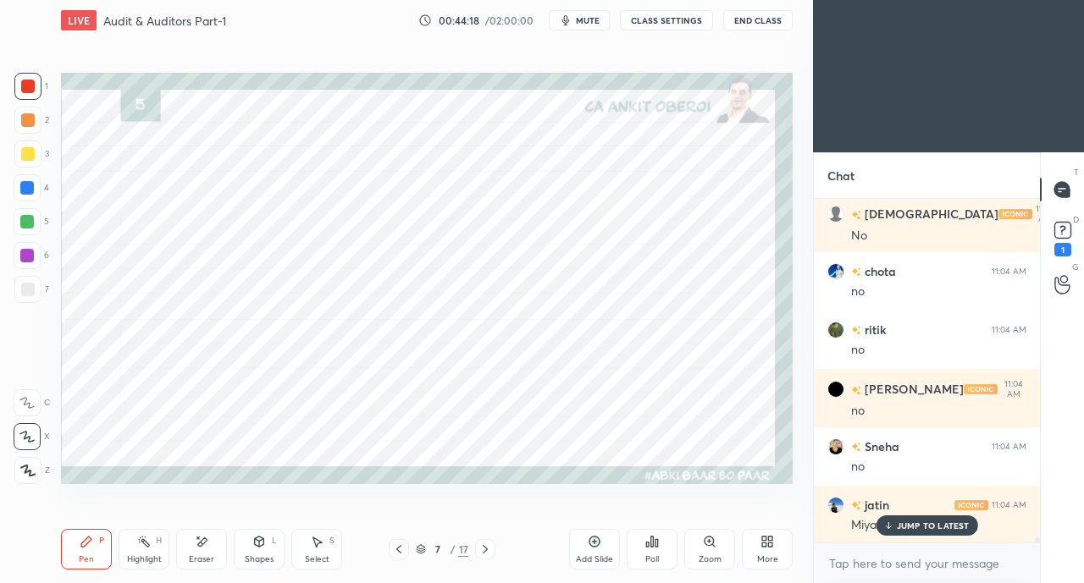
click at [17, 184] on div at bounding box center [27, 187] width 27 height 27
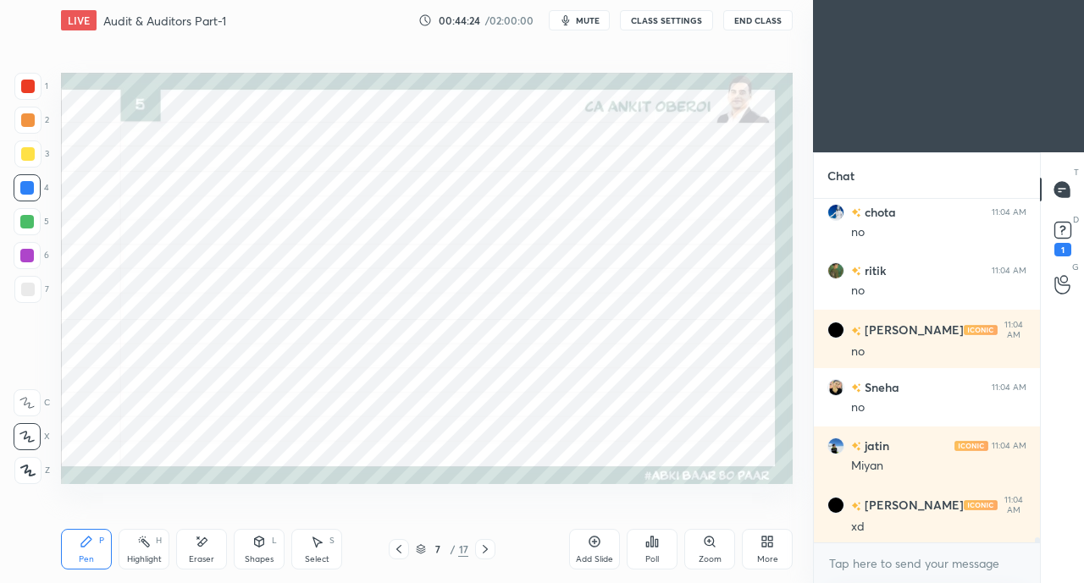
scroll to position [22090, 0]
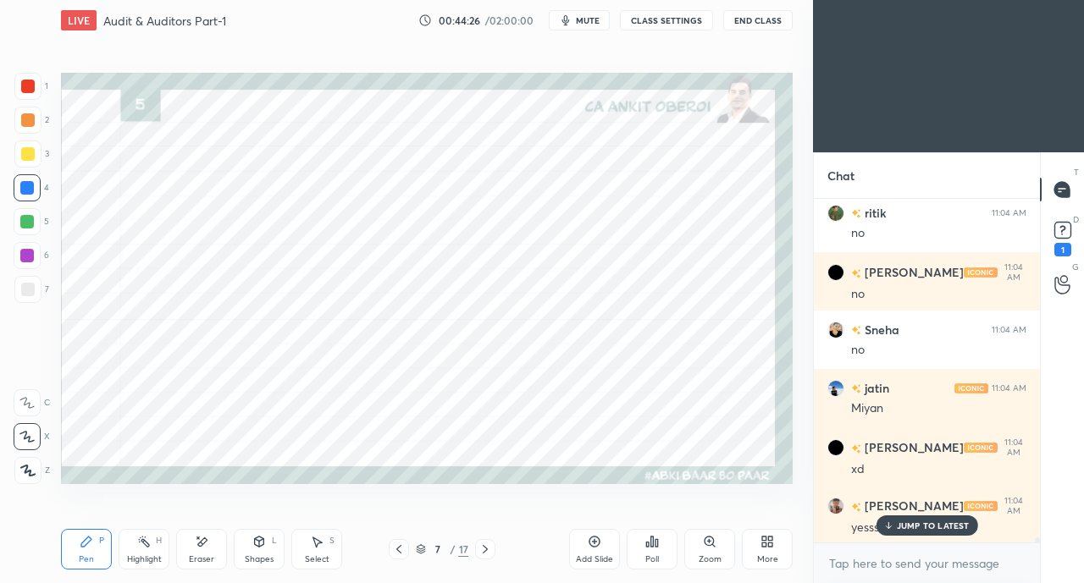
click at [901, 534] on div "JUMP TO LATEST" at bounding box center [926, 526] width 102 height 20
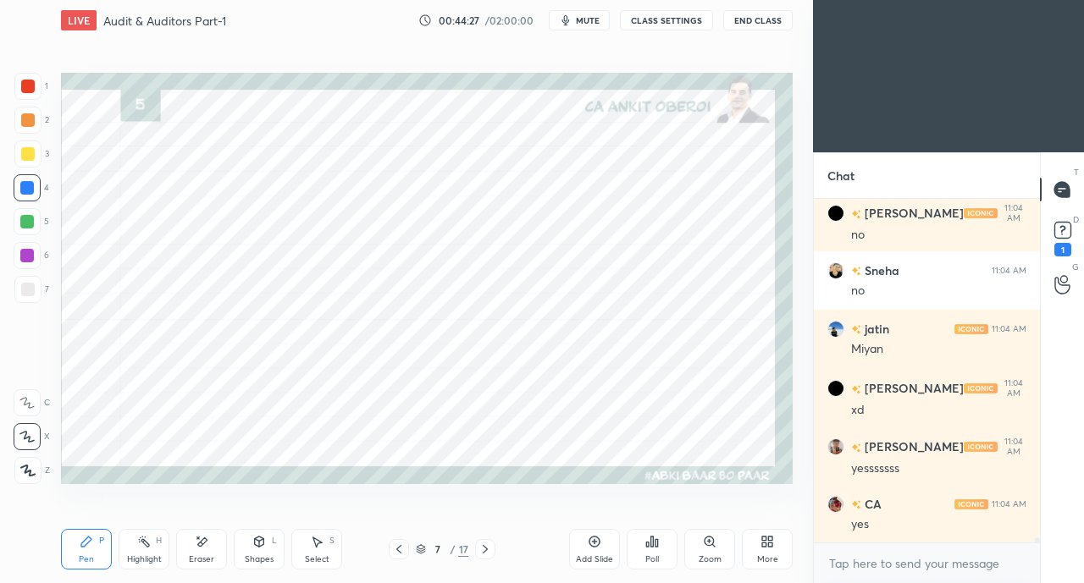
click at [196, 552] on div "Eraser" at bounding box center [201, 549] width 51 height 41
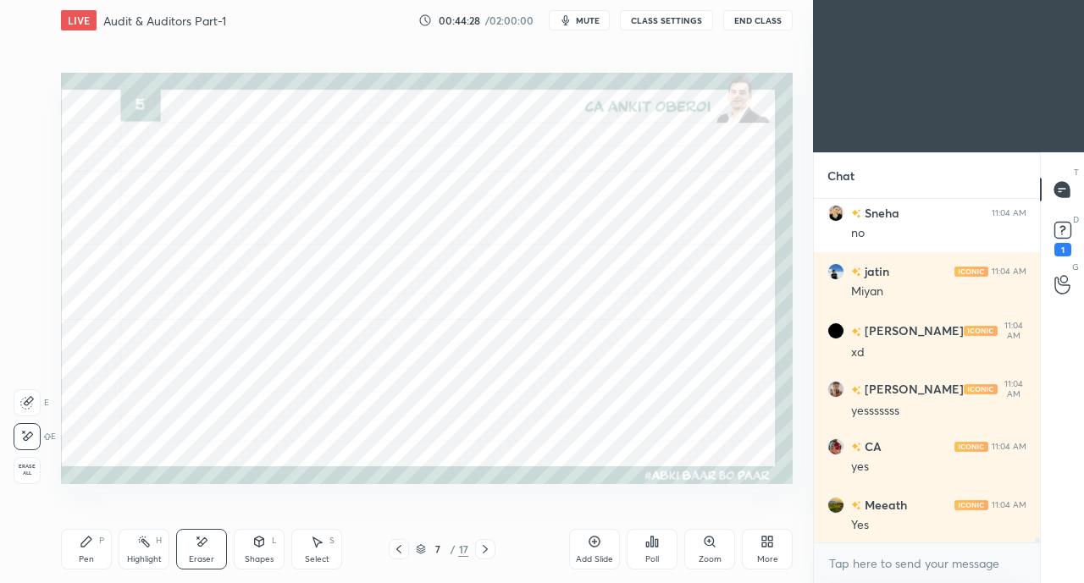
scroll to position [22266, 0]
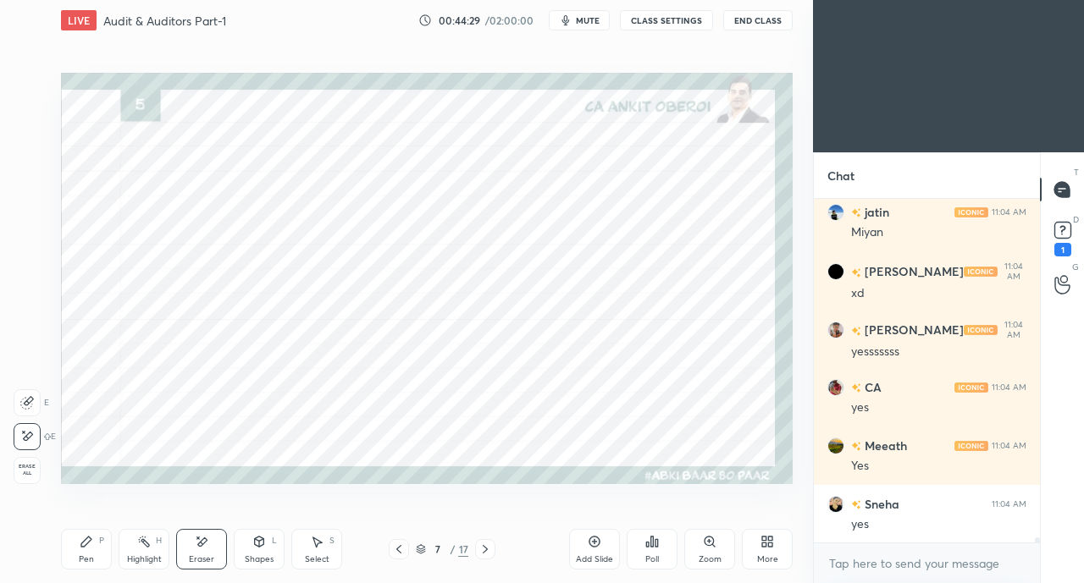
click at [97, 555] on div "Pen P" at bounding box center [86, 549] width 51 height 41
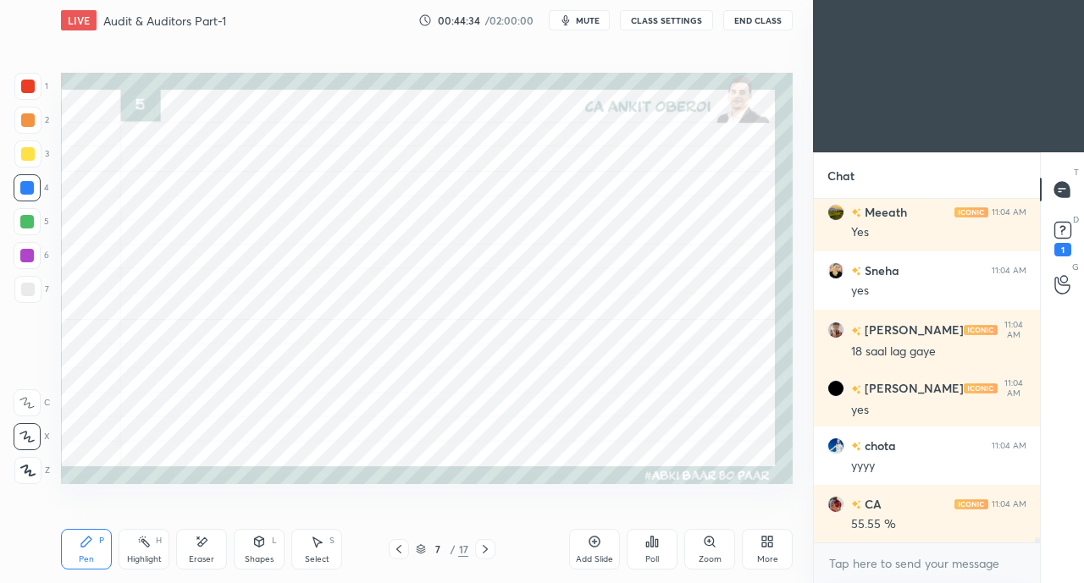
scroll to position [22558, 0]
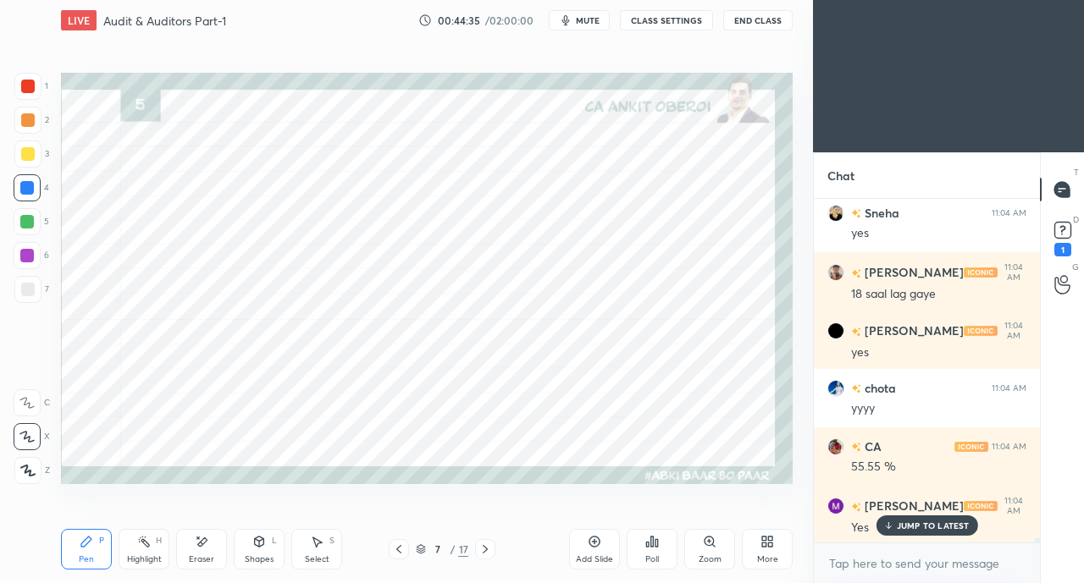
click at [207, 544] on icon at bounding box center [202, 542] width 14 height 14
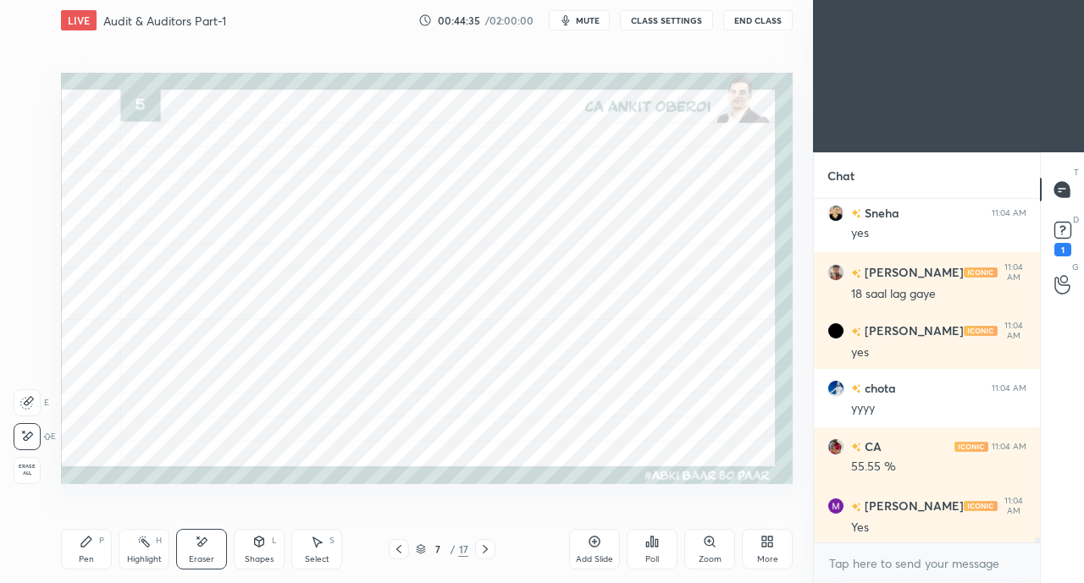
scroll to position [22674, 0]
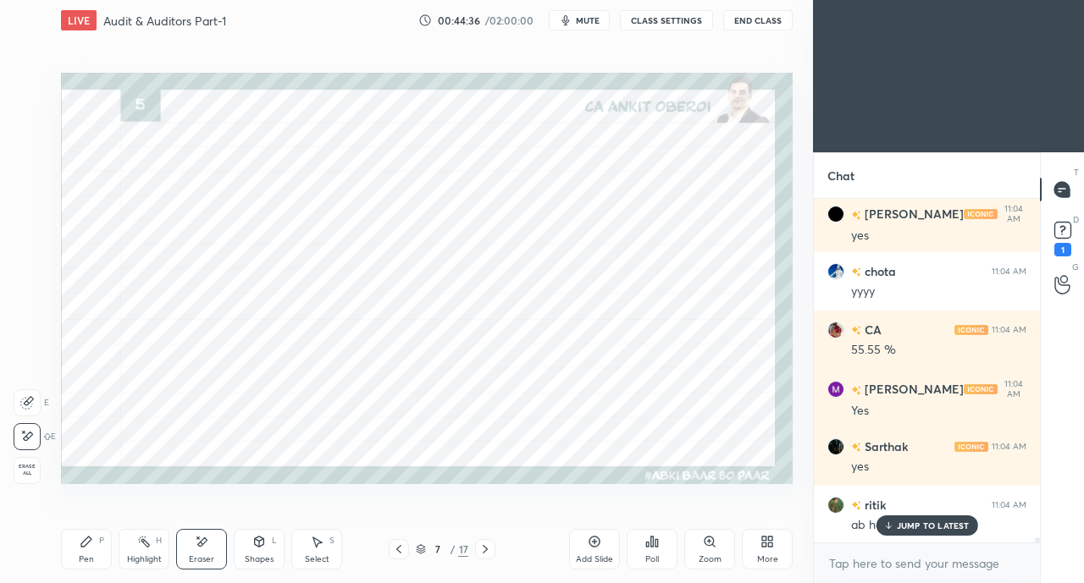
click at [91, 555] on div "Pen" at bounding box center [86, 559] width 15 height 8
click at [27, 89] on div at bounding box center [28, 87] width 14 height 14
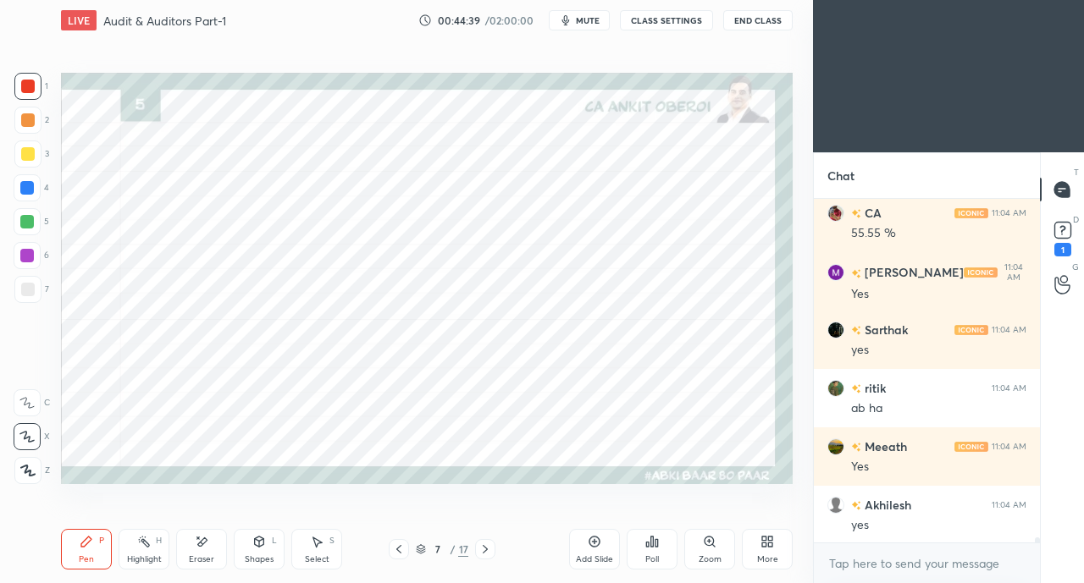
scroll to position [22850, 0]
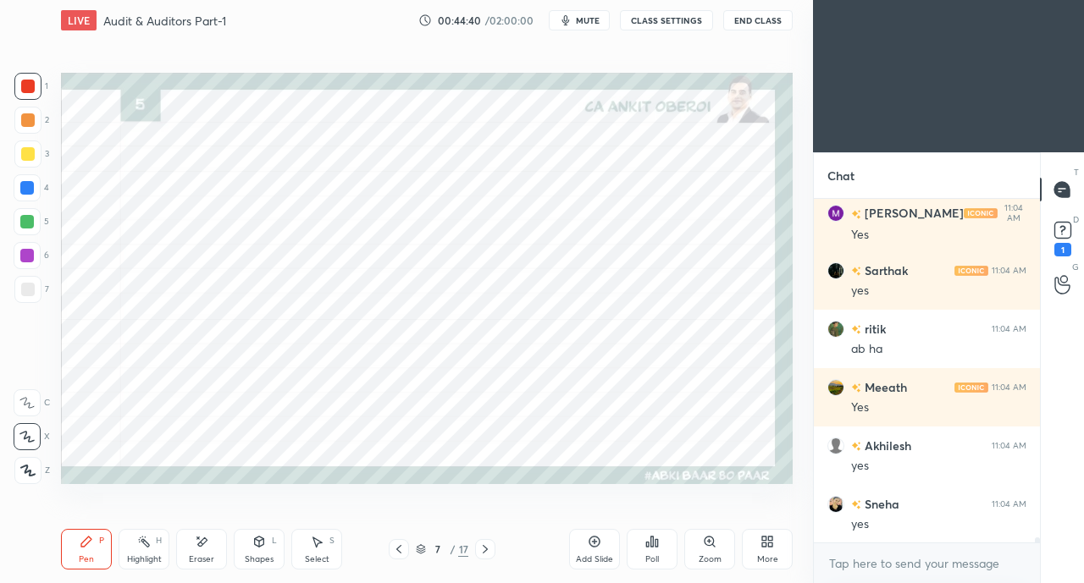
click at [25, 189] on div at bounding box center [27, 188] width 14 height 14
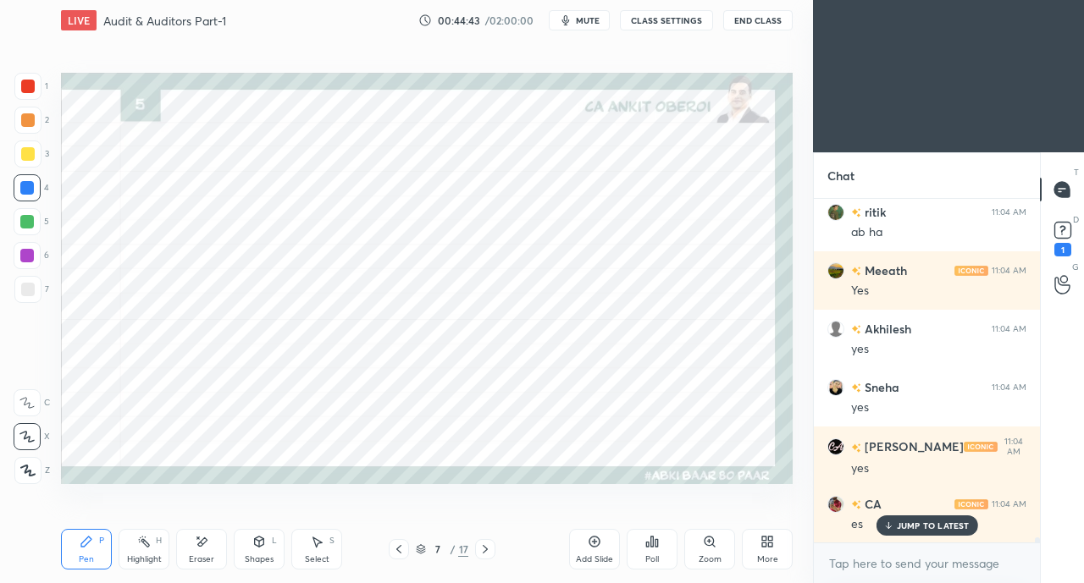
scroll to position [23025, 0]
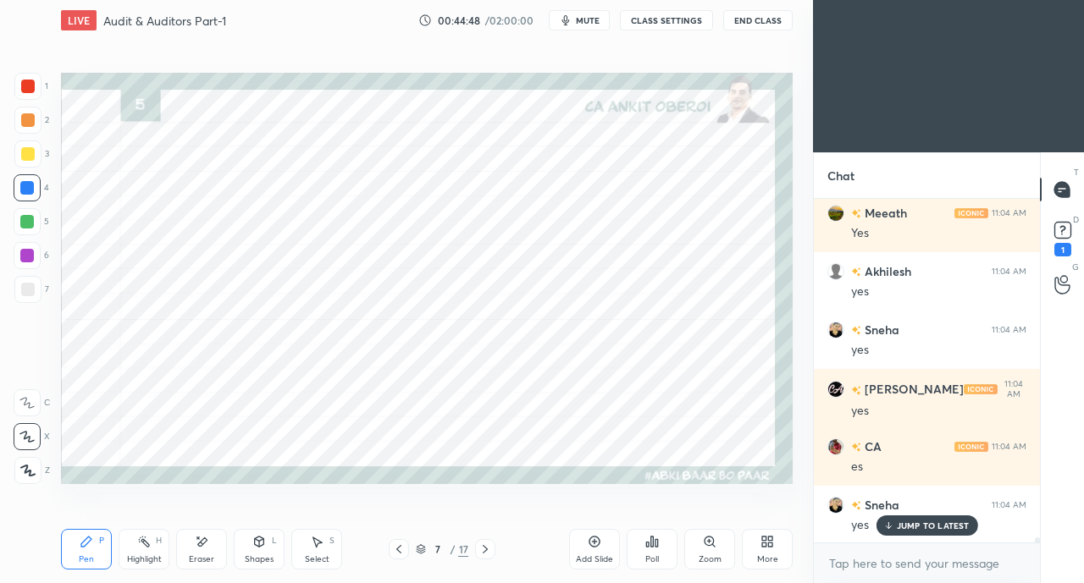
click at [393, 544] on icon at bounding box center [399, 550] width 14 height 14
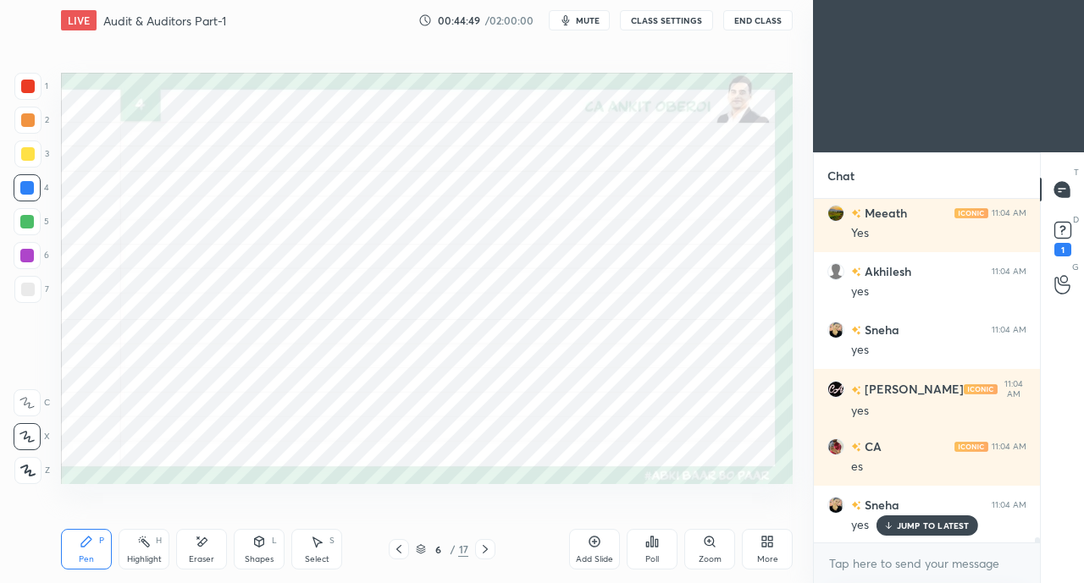
click at [394, 542] on div at bounding box center [399, 549] width 20 height 20
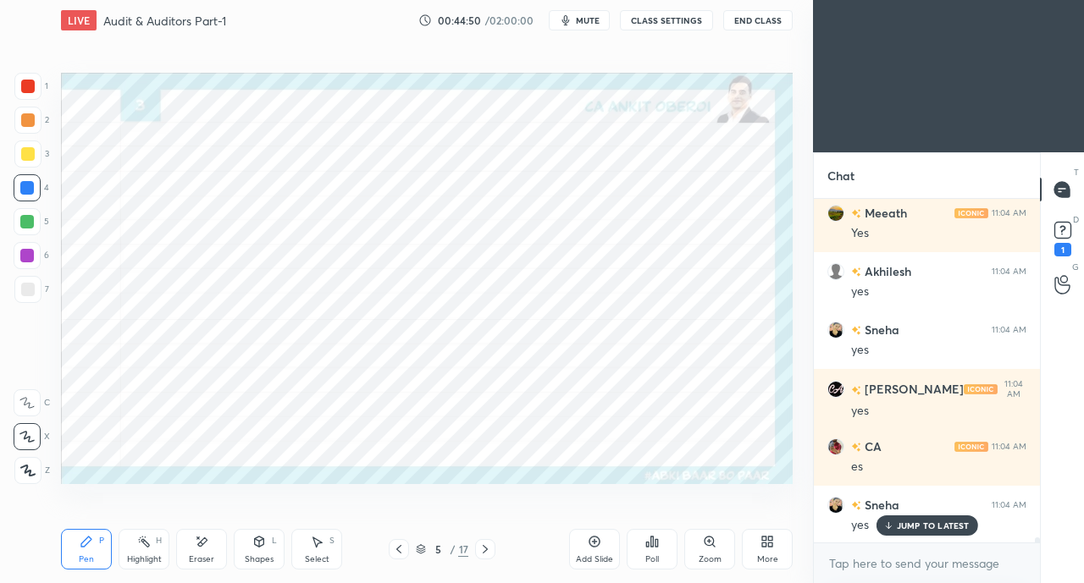
click at [484, 551] on icon at bounding box center [485, 550] width 14 height 14
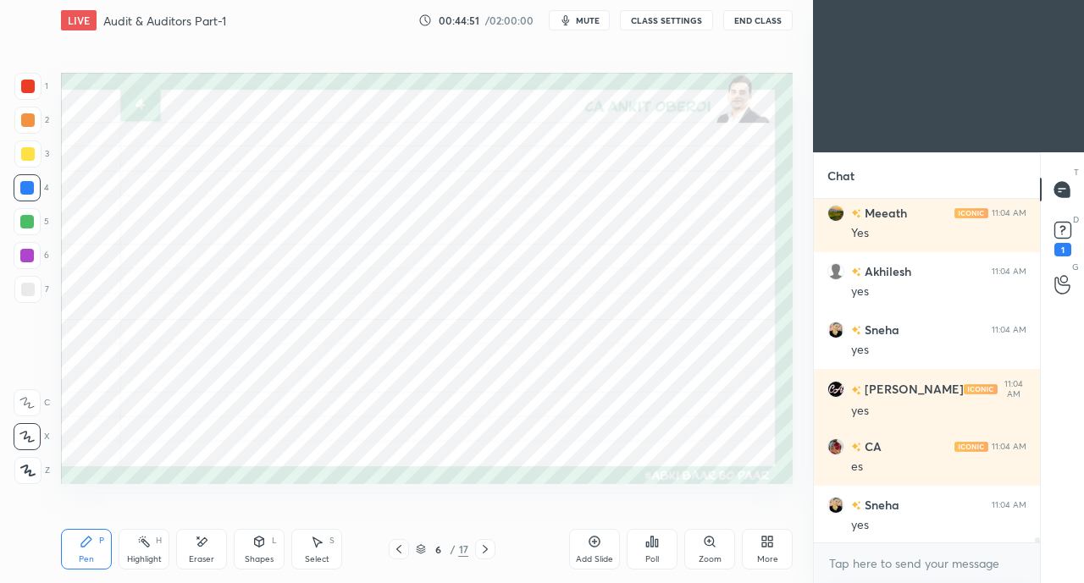
scroll to position [23099, 0]
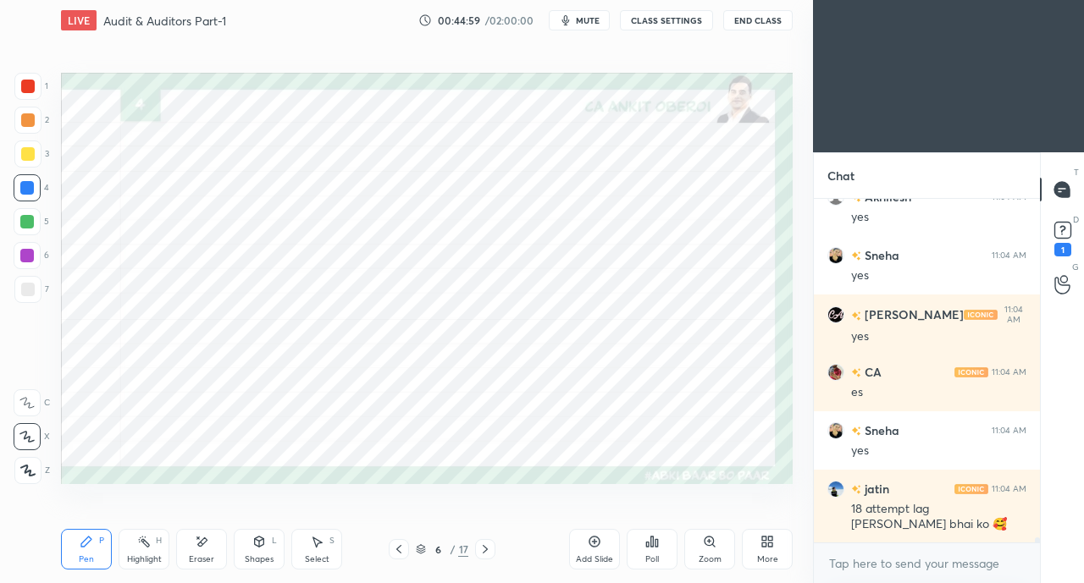
click at [489, 546] on icon at bounding box center [485, 550] width 14 height 14
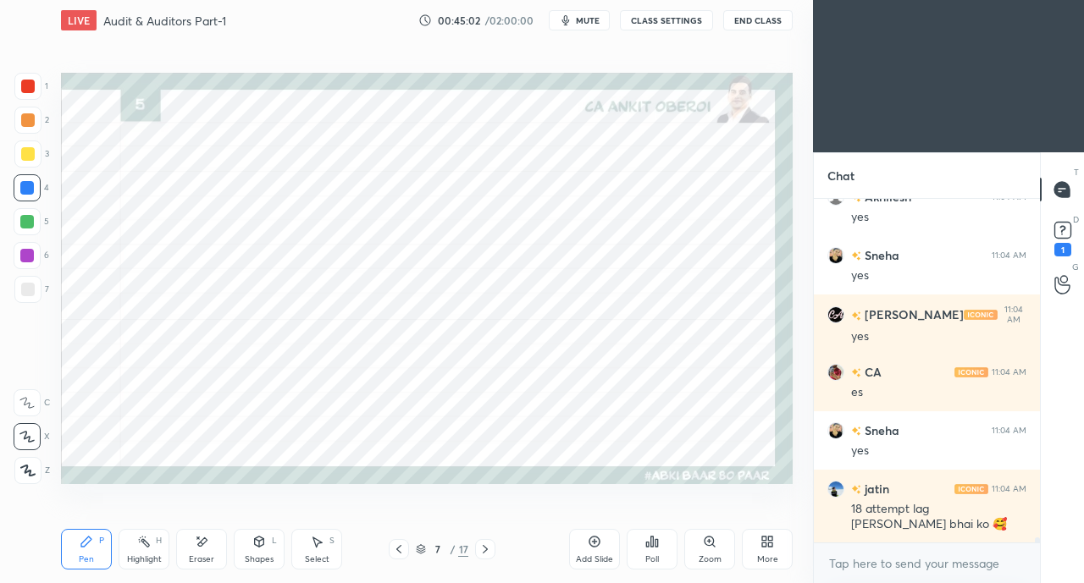
click at [25, 218] on div at bounding box center [27, 222] width 14 height 14
click at [32, 186] on div at bounding box center [27, 188] width 14 height 14
click at [24, 221] on div at bounding box center [27, 222] width 14 height 14
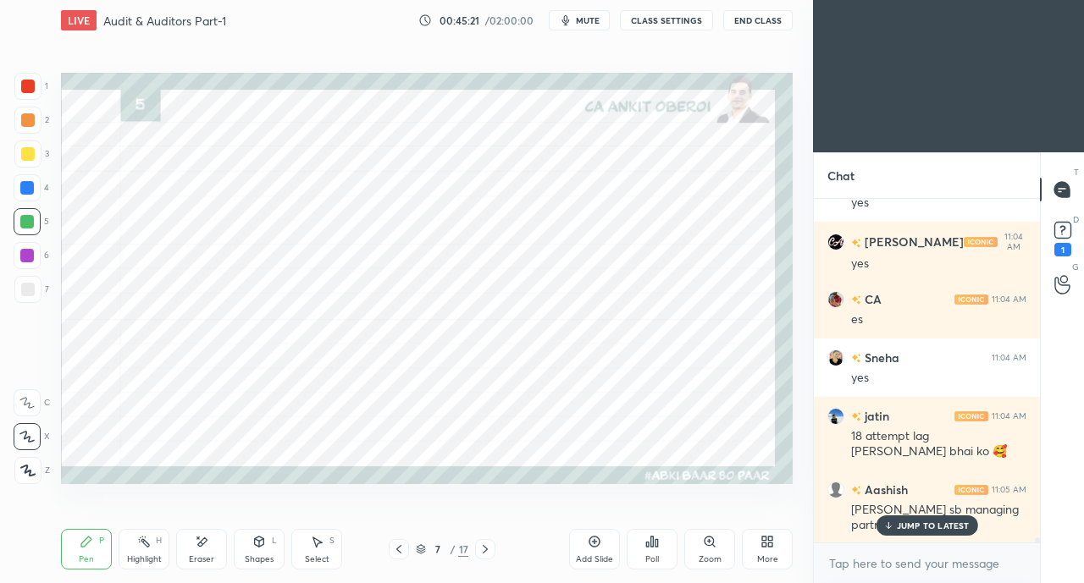
click at [923, 521] on p "JUMP TO LATEST" at bounding box center [933, 526] width 73 height 10
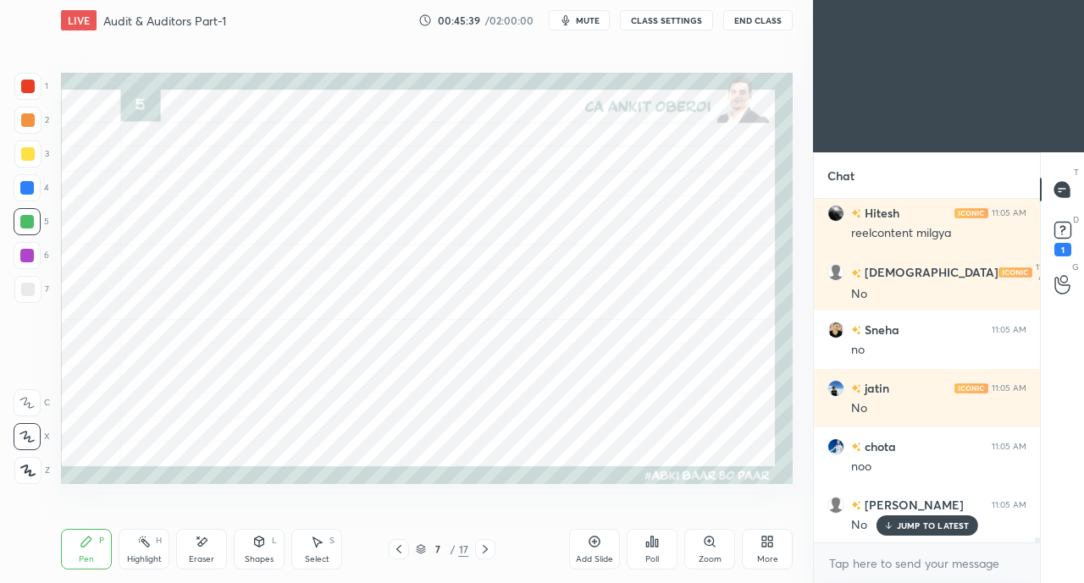
scroll to position [23816, 0]
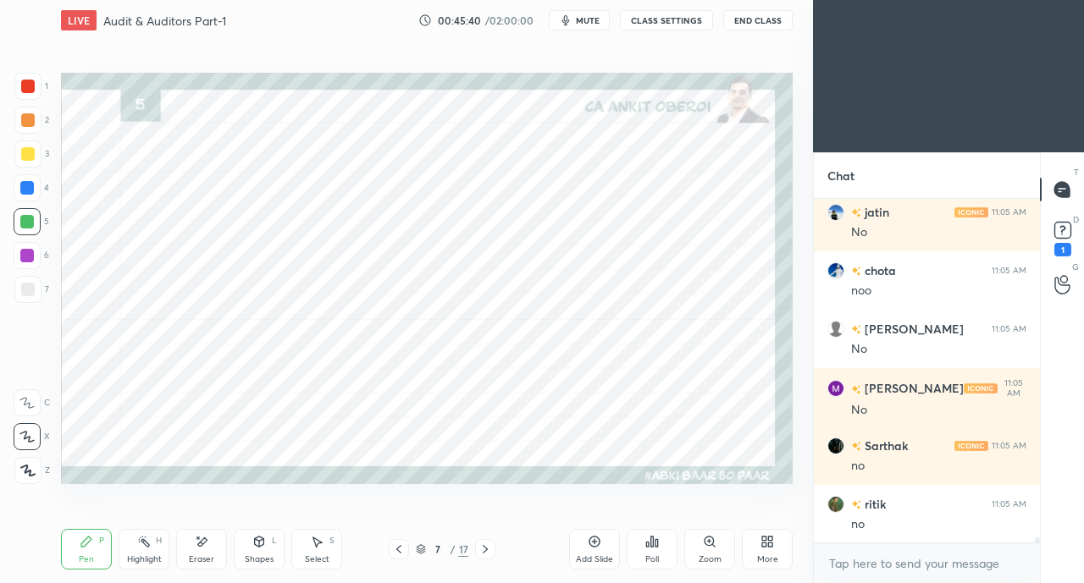
click at [28, 84] on div at bounding box center [28, 87] width 14 height 14
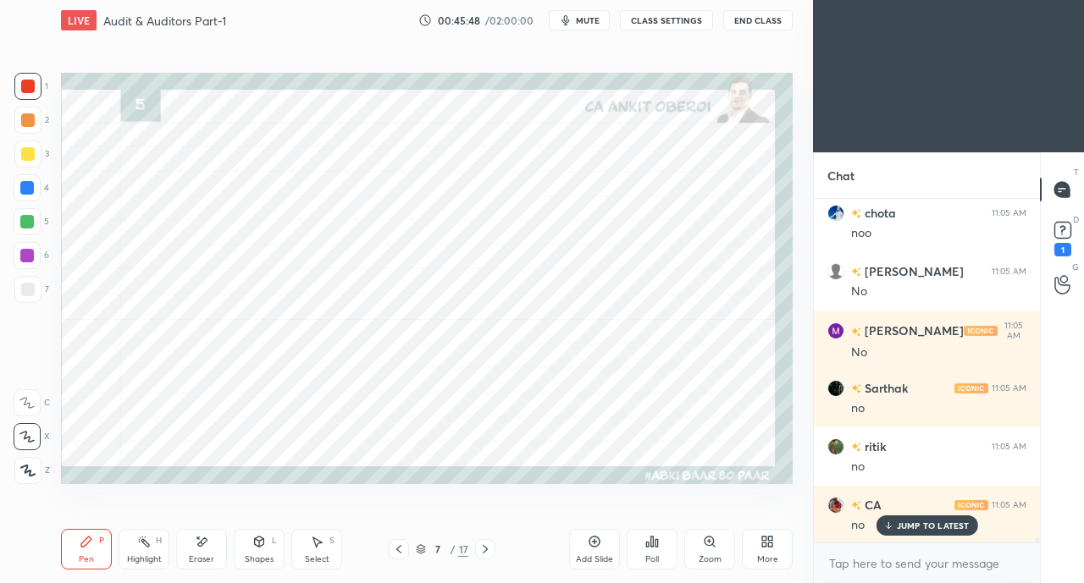
click at [24, 211] on div at bounding box center [27, 221] width 27 height 27
click at [25, 194] on div at bounding box center [27, 188] width 14 height 14
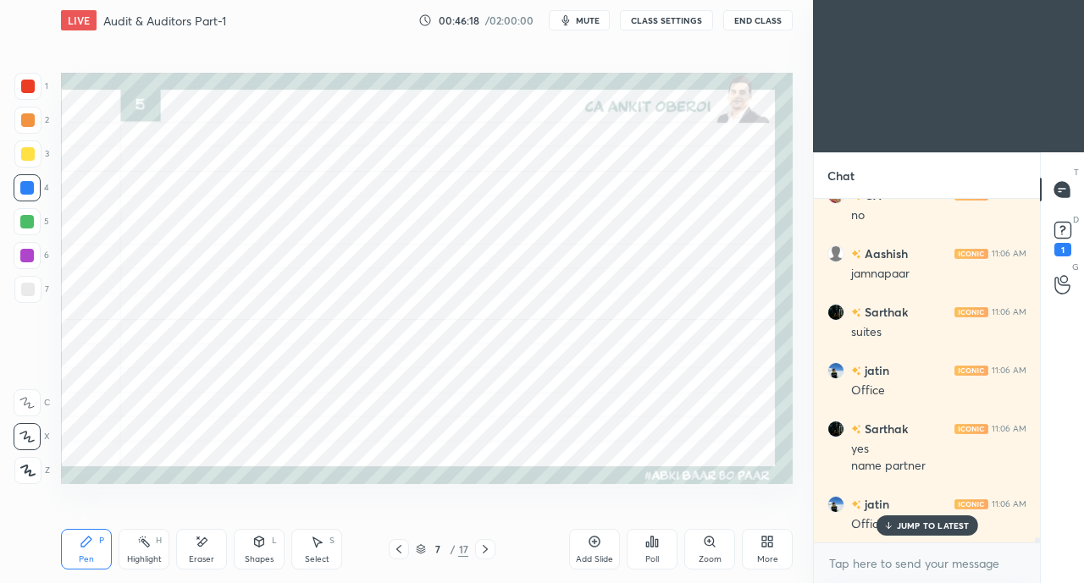
scroll to position [24241, 0]
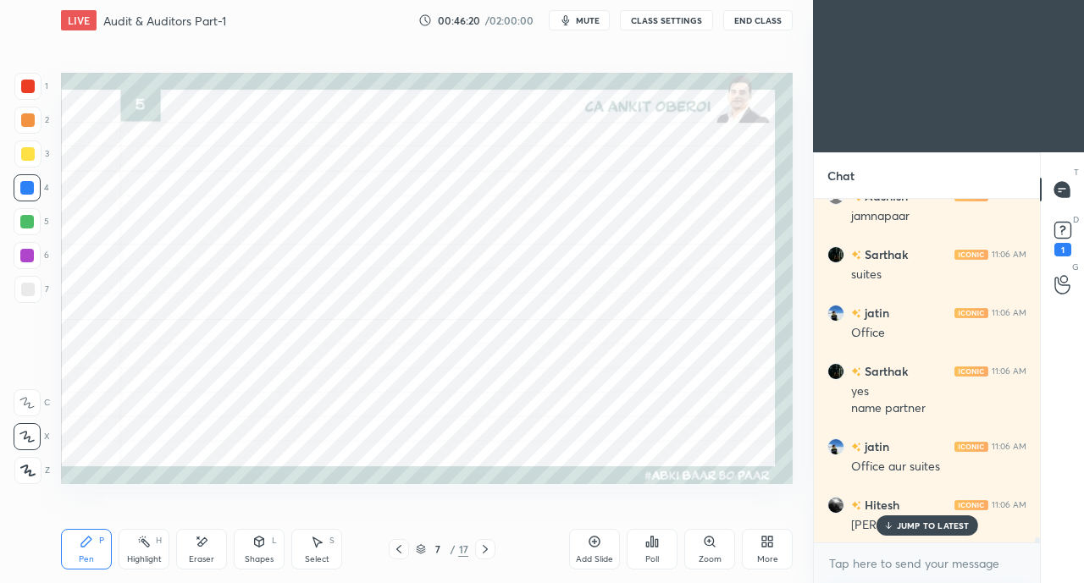
click at [896, 521] on div "JUMP TO LATEST" at bounding box center [926, 526] width 102 height 20
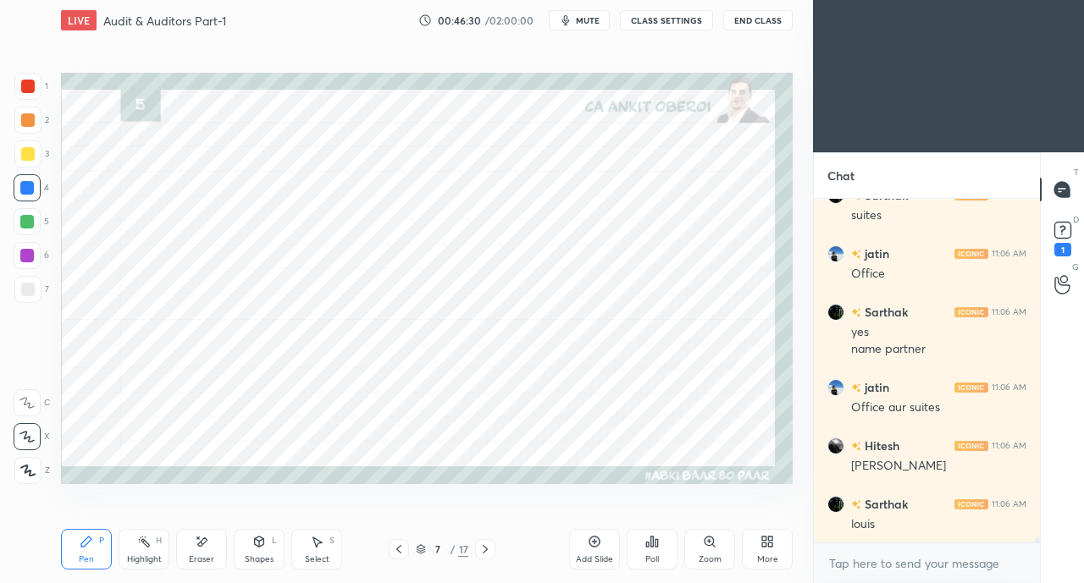
click at [27, 91] on div at bounding box center [28, 87] width 14 height 14
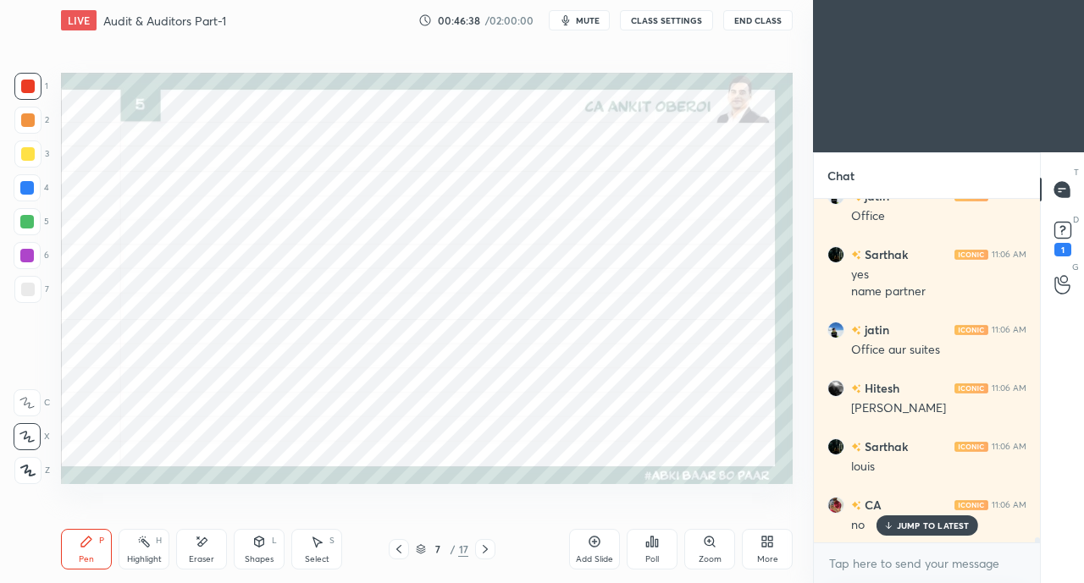
click at [399, 548] on icon at bounding box center [398, 549] width 5 height 8
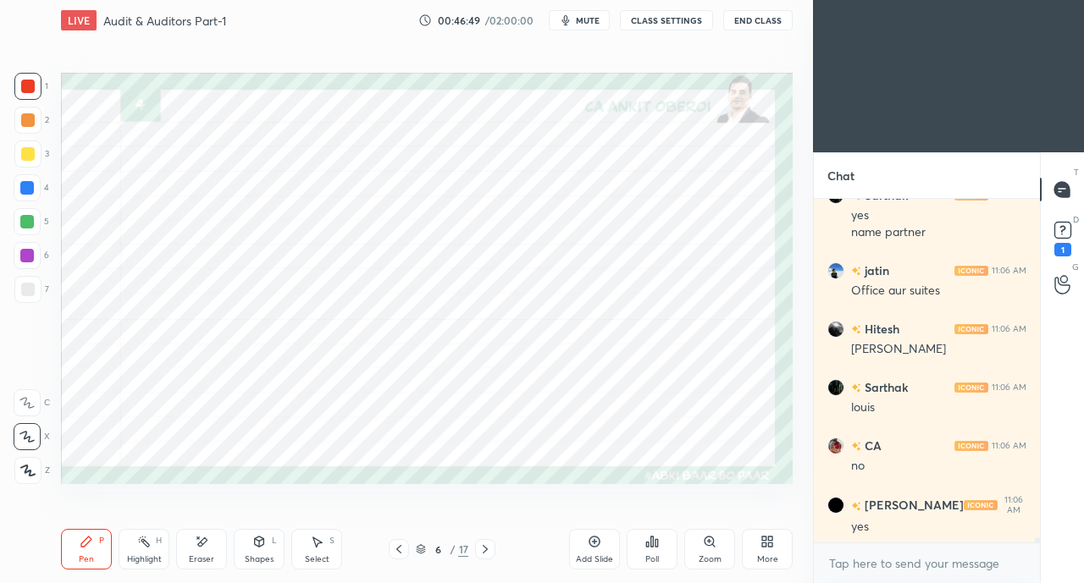
scroll to position [24434, 0]
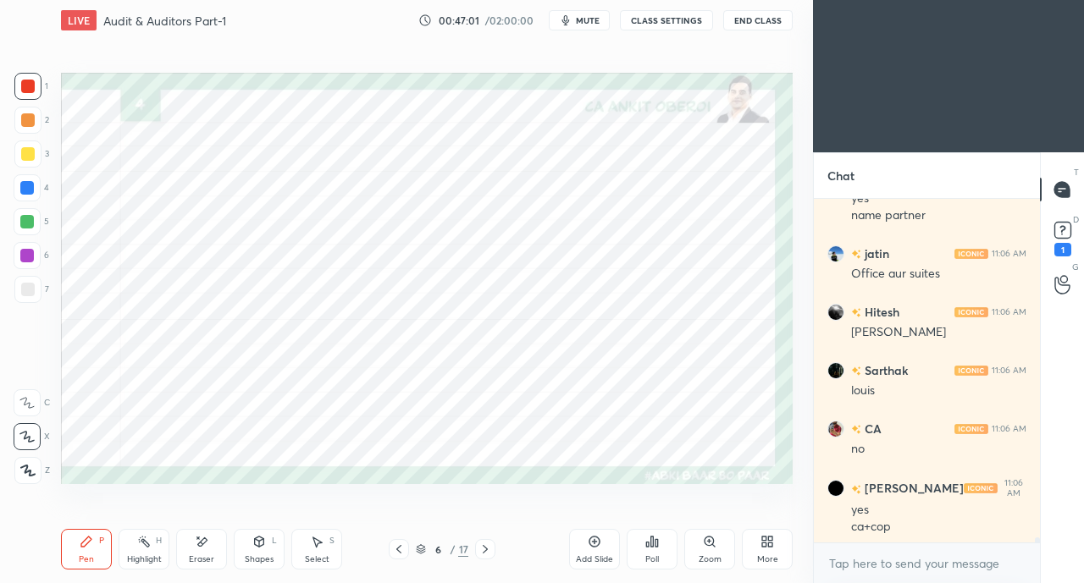
click at [490, 548] on icon at bounding box center [485, 550] width 14 height 14
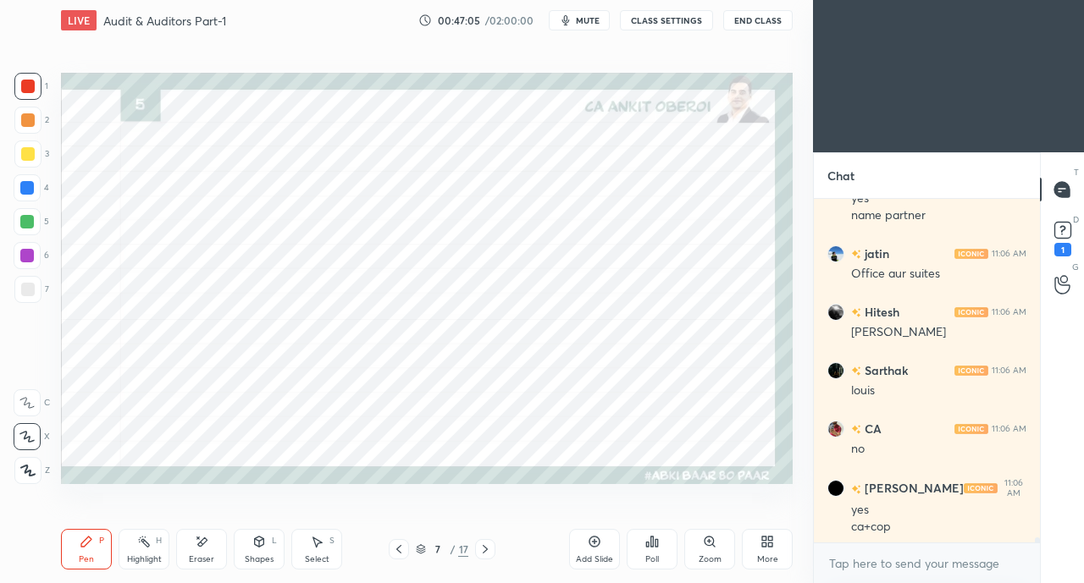
click at [26, 191] on div at bounding box center [27, 188] width 14 height 14
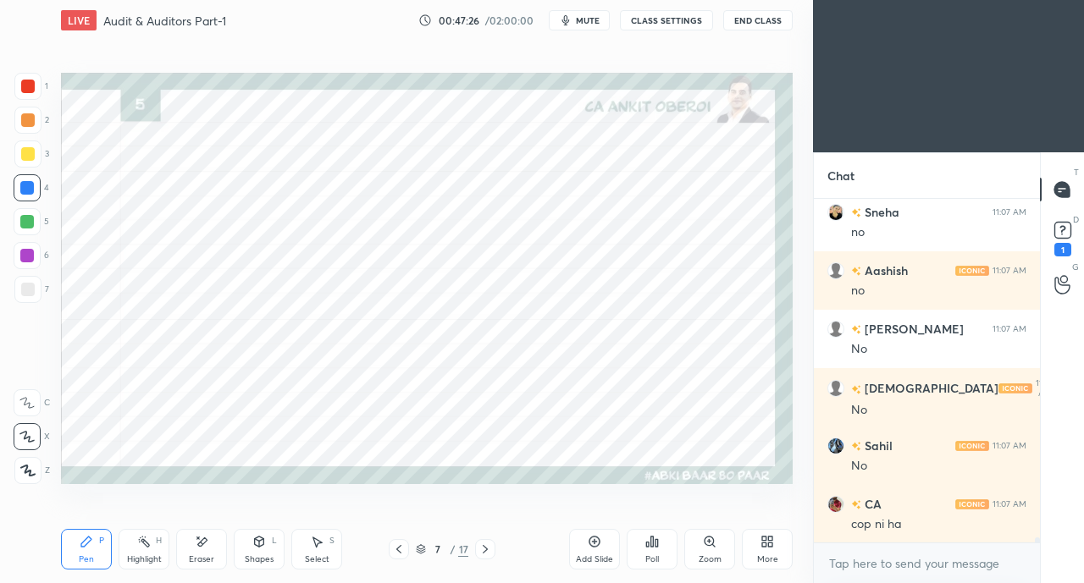
scroll to position [25075, 0]
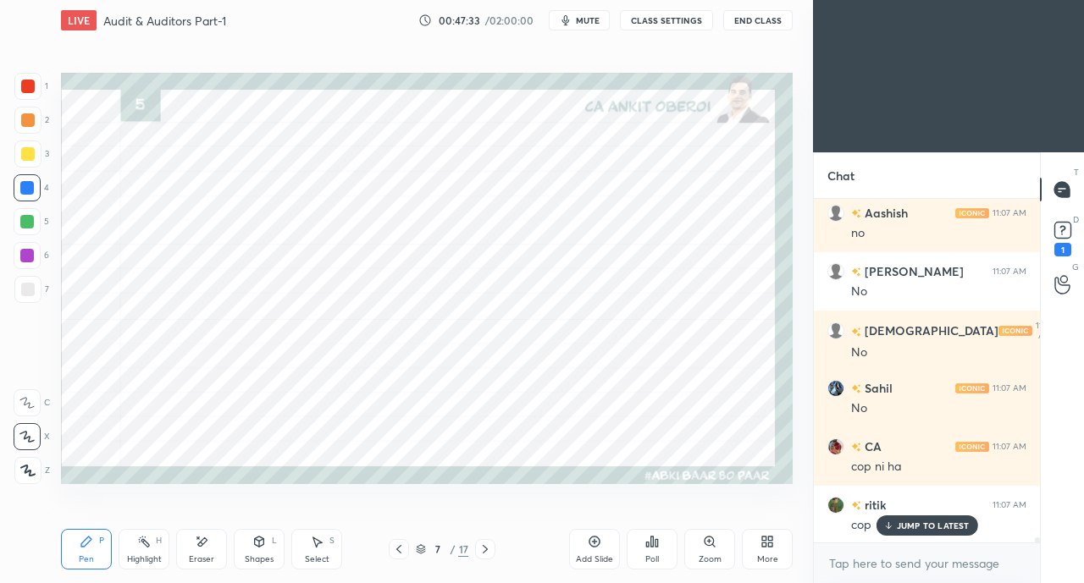
click at [394, 552] on icon at bounding box center [399, 550] width 14 height 14
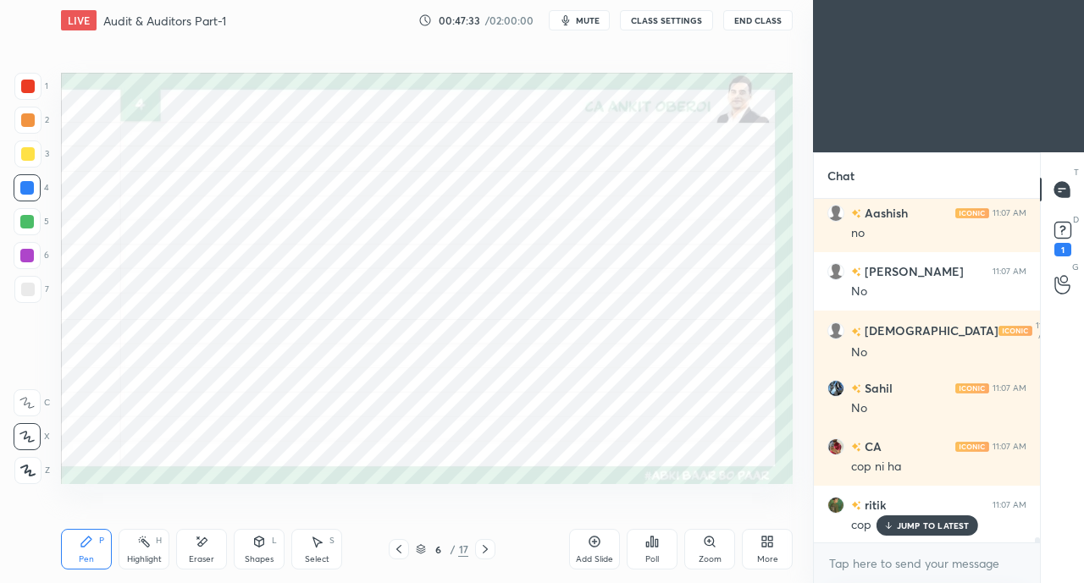
click at [391, 549] on div at bounding box center [399, 549] width 20 height 20
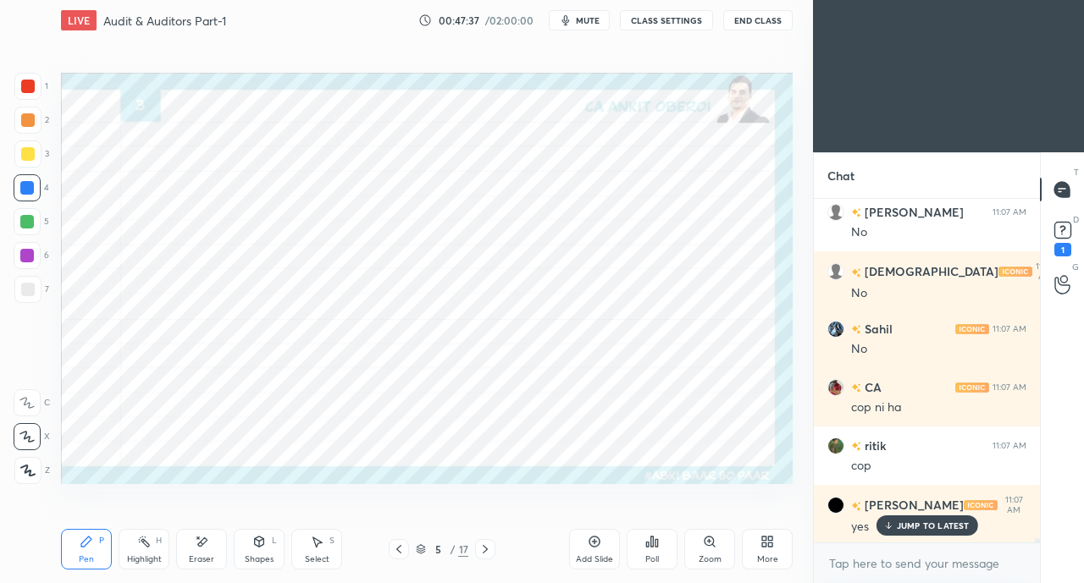
scroll to position [25192, 0]
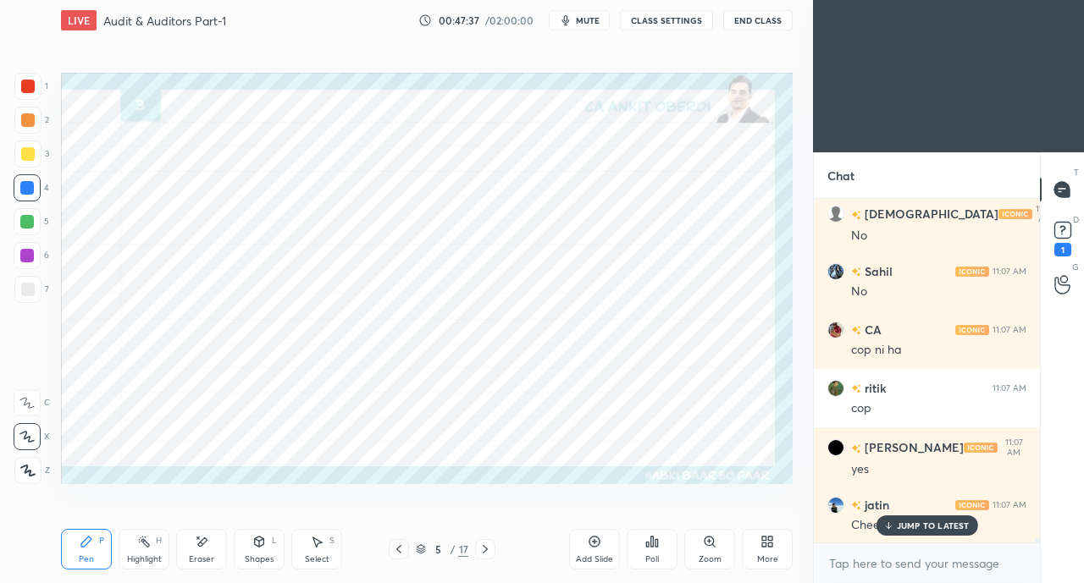
click at [489, 551] on icon at bounding box center [485, 550] width 14 height 14
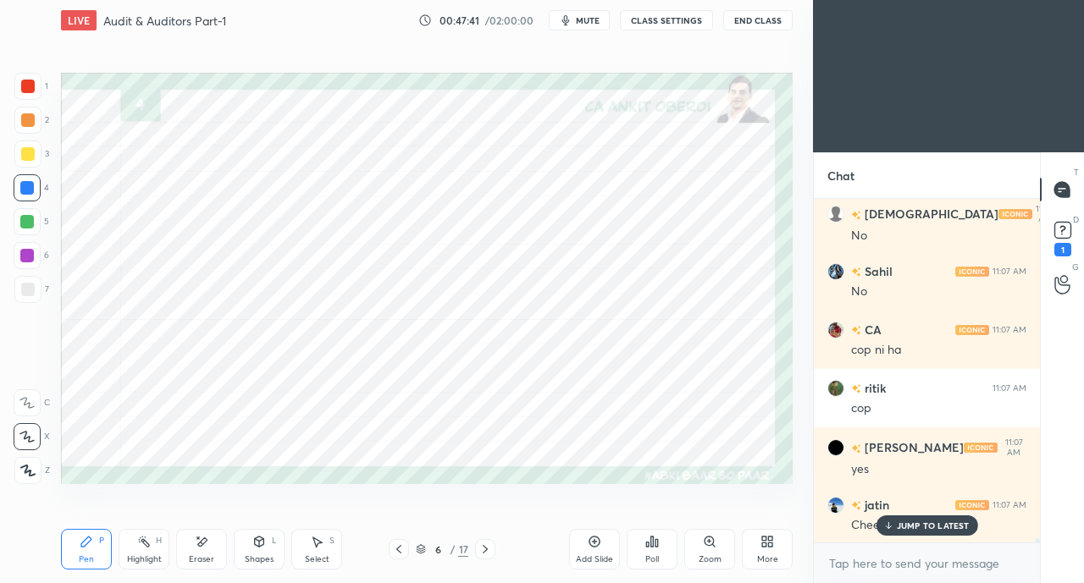
click at [906, 531] on p "JUMP TO LATEST" at bounding box center [933, 526] width 73 height 10
click at [220, 549] on div "Eraser" at bounding box center [201, 549] width 51 height 41
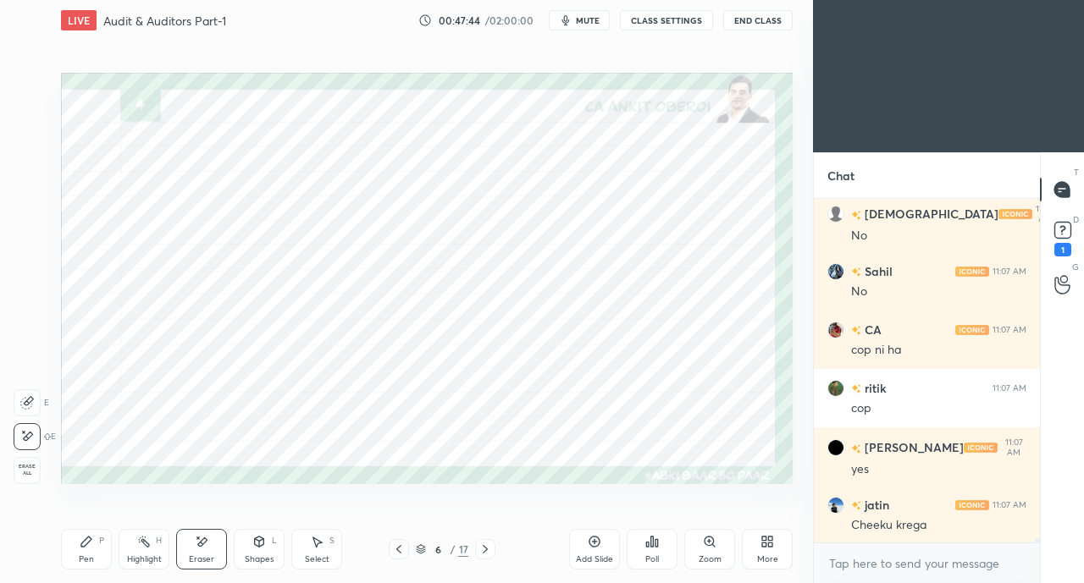
click at [191, 548] on div "Eraser" at bounding box center [201, 549] width 51 height 41
click at [80, 549] on div "Pen P" at bounding box center [86, 549] width 51 height 41
click at [196, 548] on icon at bounding box center [202, 542] width 14 height 14
click at [80, 560] on div "Pen" at bounding box center [86, 559] width 15 height 8
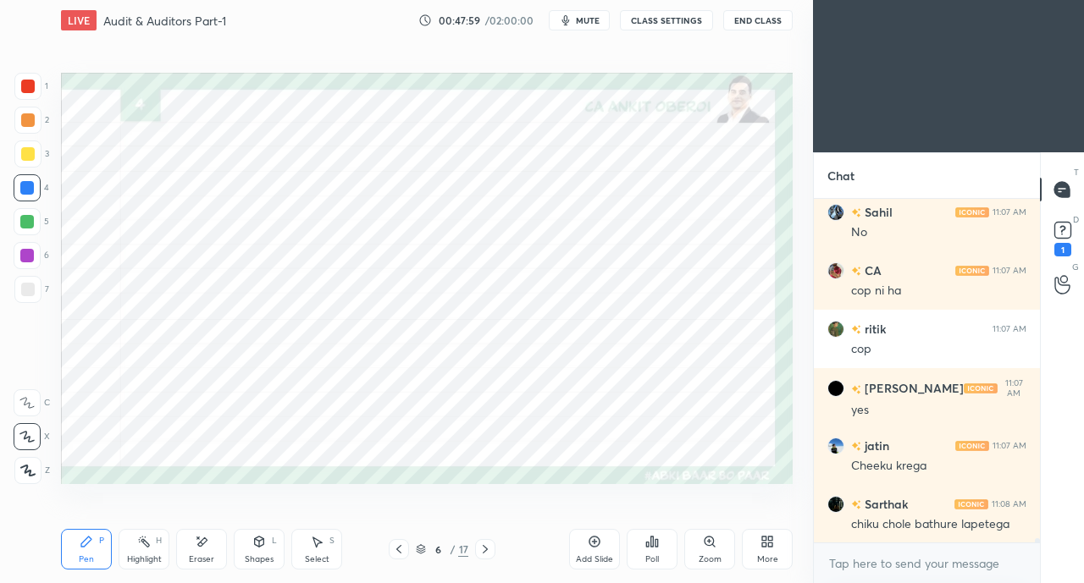
scroll to position [25324, 0]
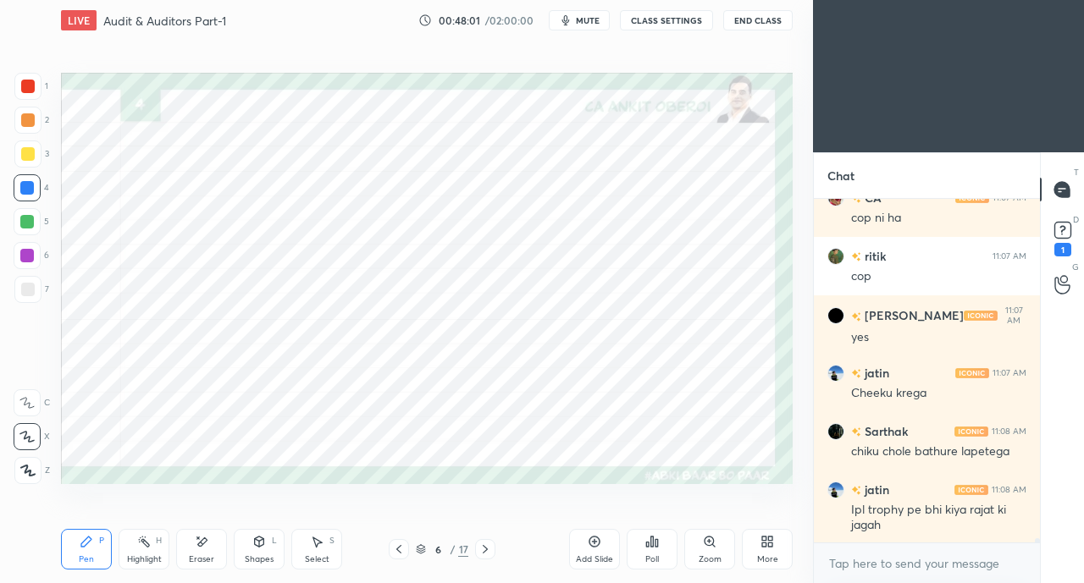
click at [201, 554] on div "Eraser" at bounding box center [201, 549] width 51 height 41
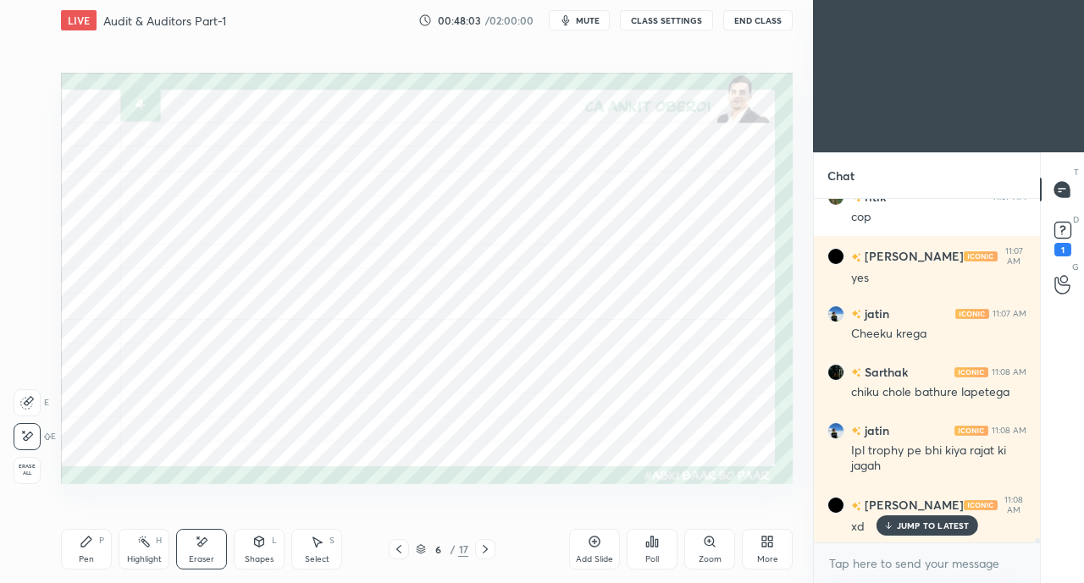
scroll to position [25441, 0]
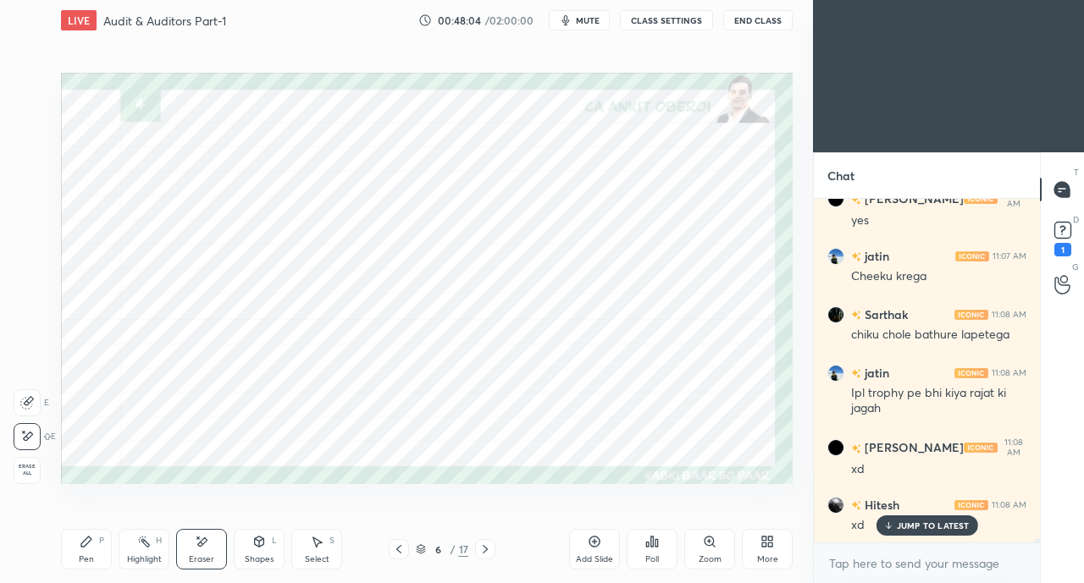
click at [891, 526] on icon at bounding box center [887, 526] width 11 height 10
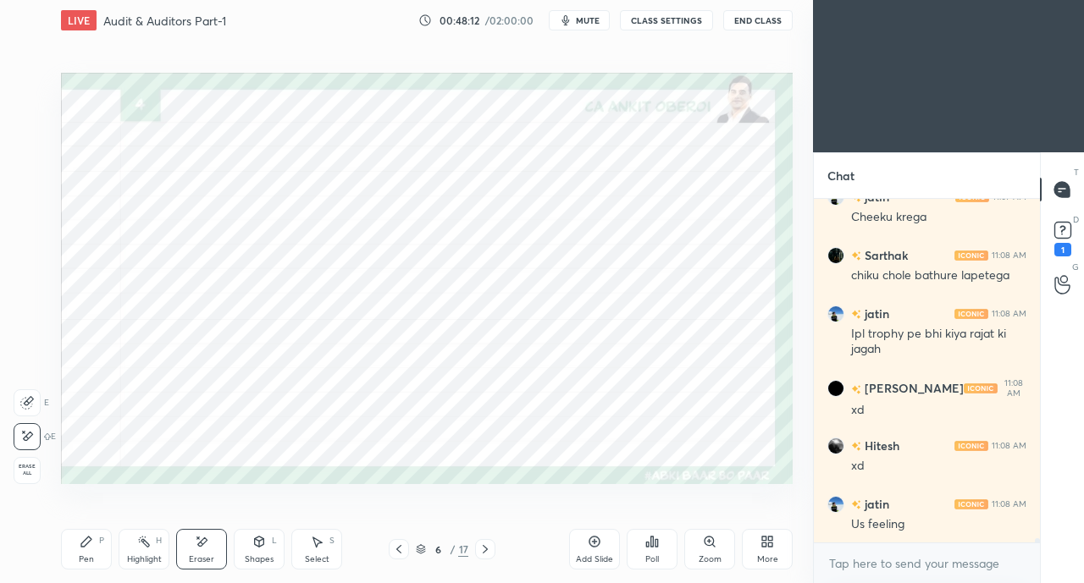
click at [488, 549] on icon at bounding box center [485, 550] width 14 height 14
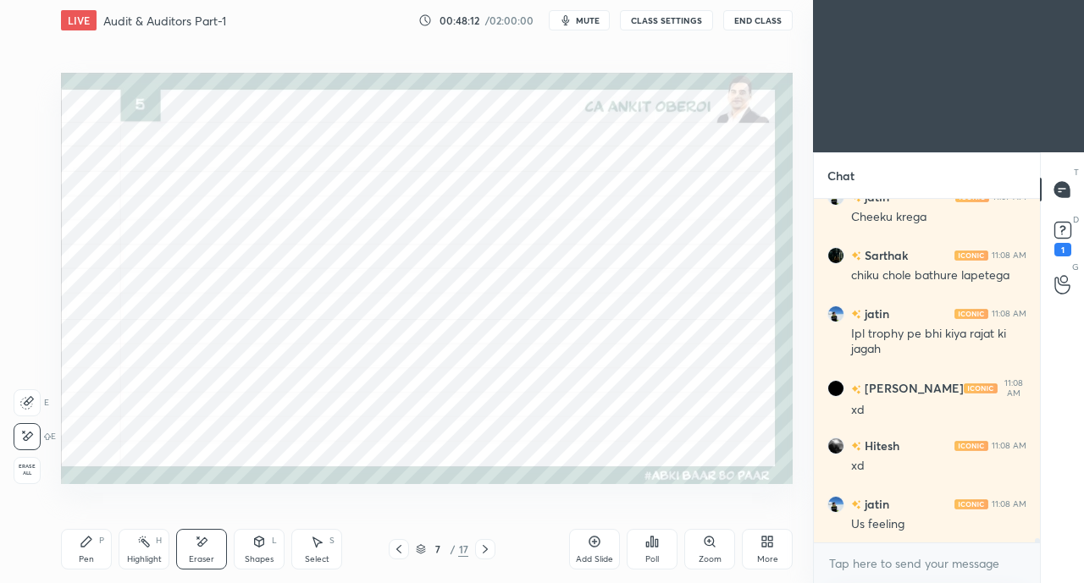
click at [480, 548] on icon at bounding box center [485, 550] width 14 height 14
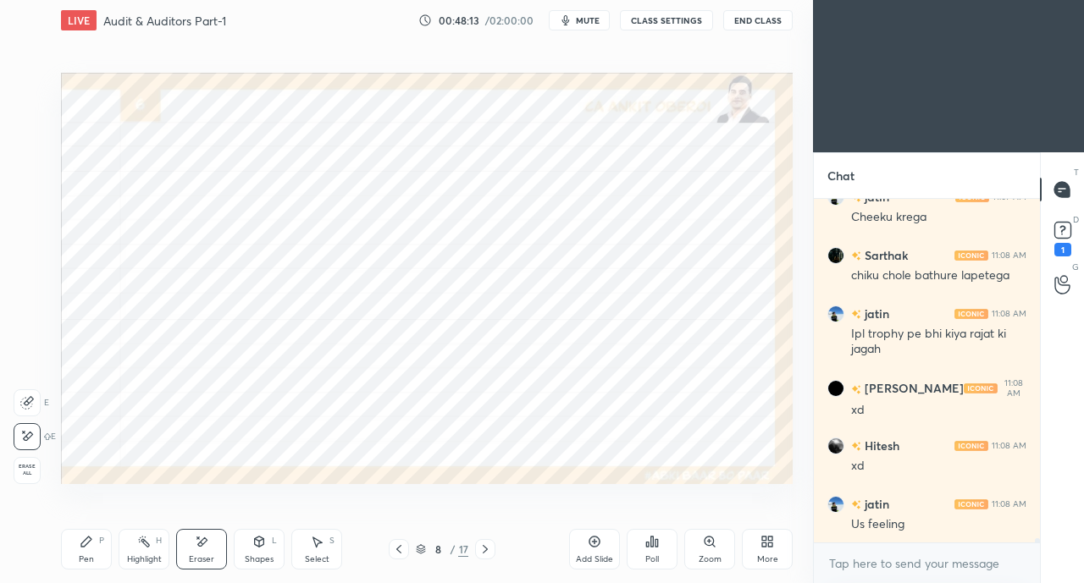
click at [483, 547] on icon at bounding box center [485, 549] width 5 height 8
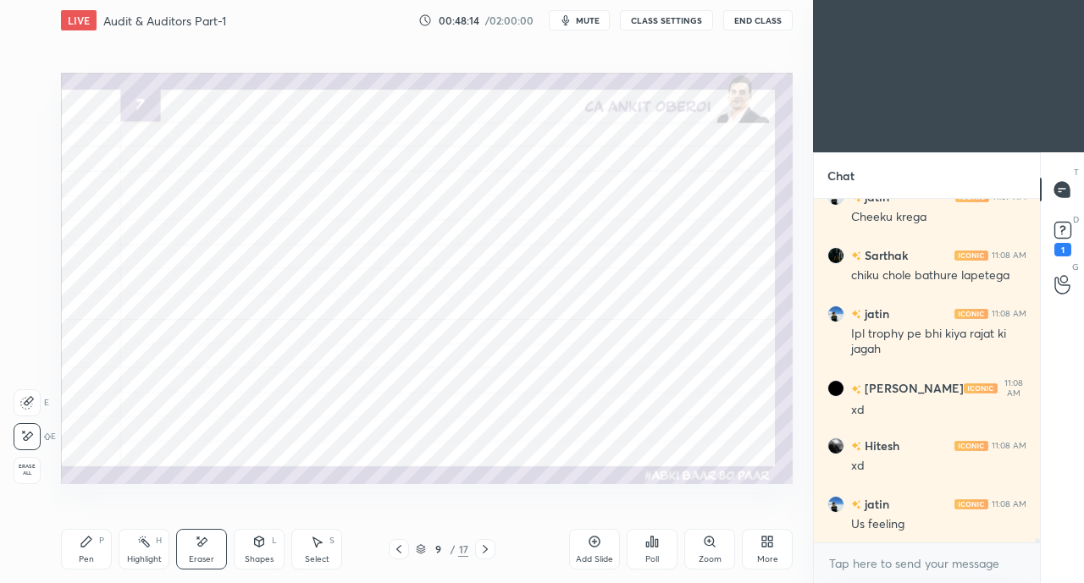
click at [394, 546] on icon at bounding box center [399, 550] width 14 height 14
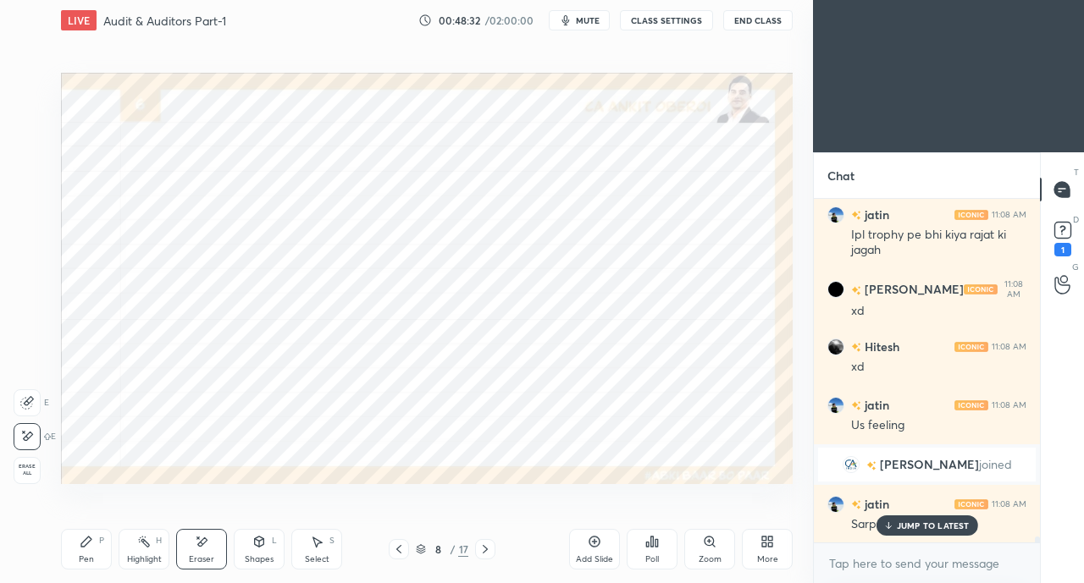
scroll to position [19429, 0]
click at [919, 525] on p "JUMP TO LATEST" at bounding box center [933, 526] width 73 height 10
click at [755, 555] on div "More" at bounding box center [767, 549] width 51 height 41
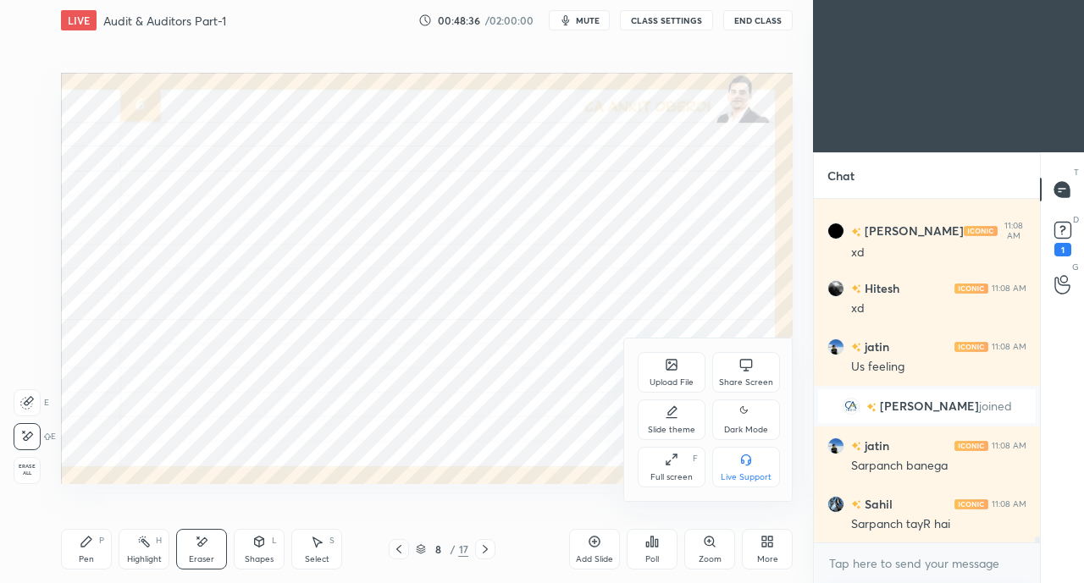
click at [742, 374] on div "Share Screen" at bounding box center [746, 372] width 68 height 41
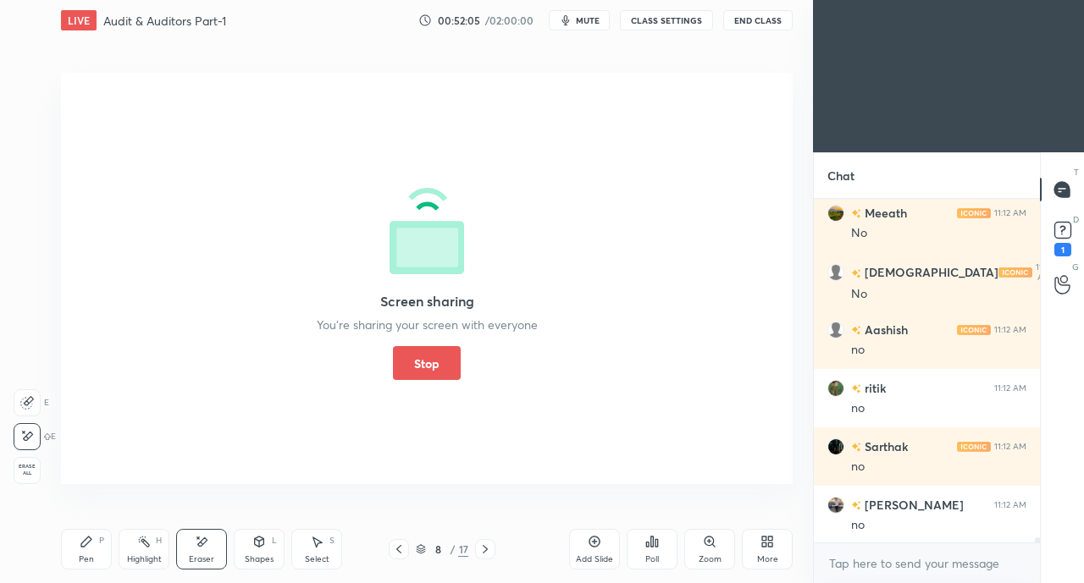
scroll to position [22058, 0]
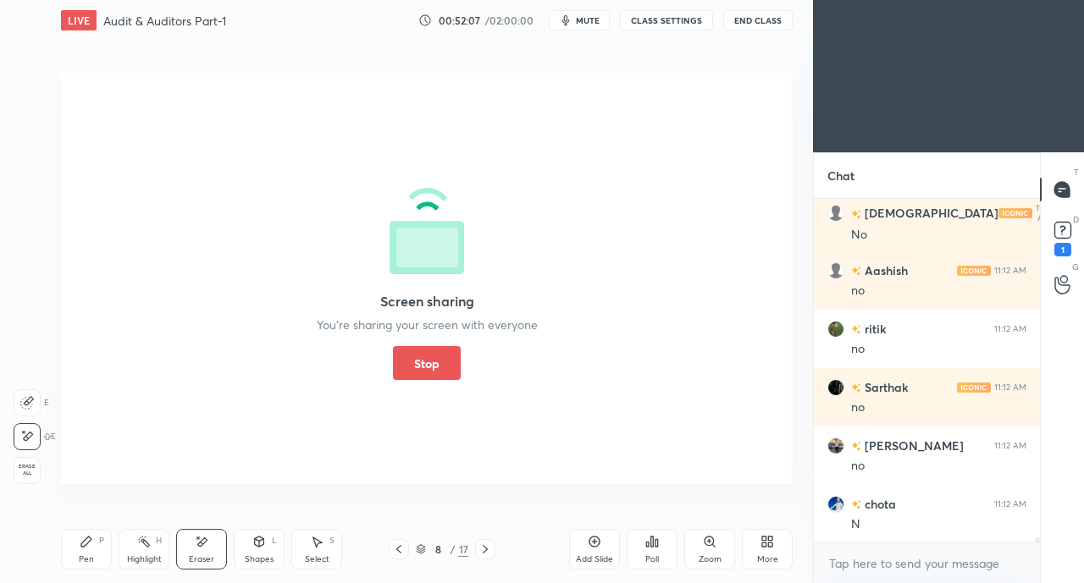
click at [425, 367] on button "Stop" at bounding box center [427, 363] width 68 height 34
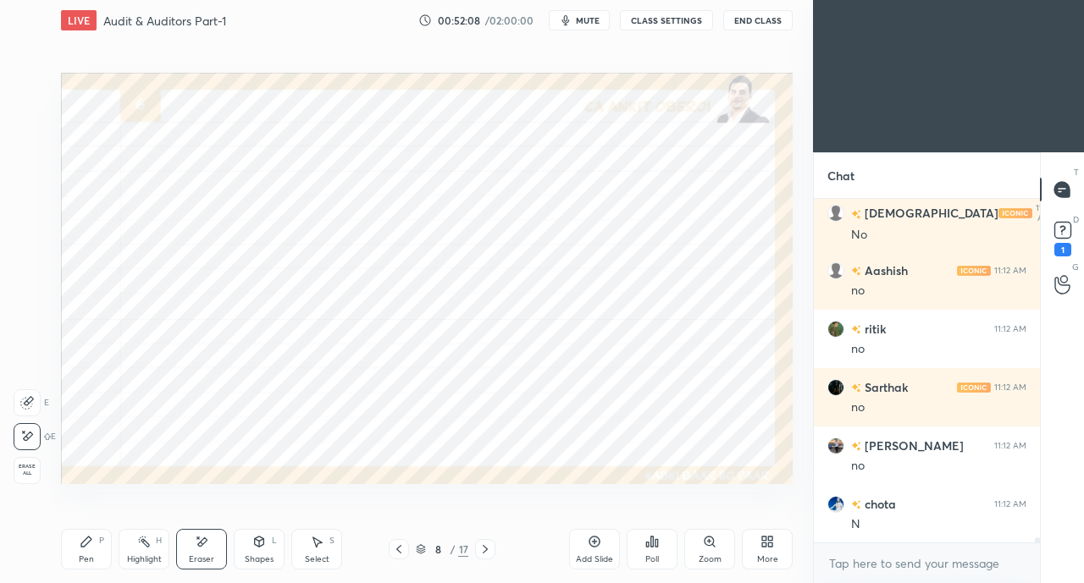
scroll to position [22116, 0]
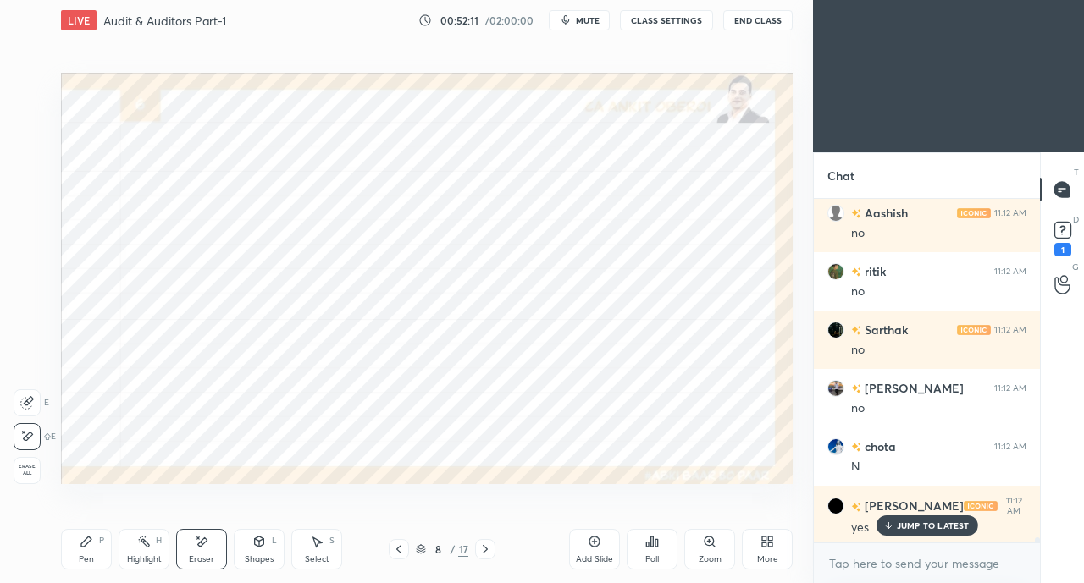
click at [925, 526] on p "JUMP TO LATEST" at bounding box center [933, 526] width 73 height 10
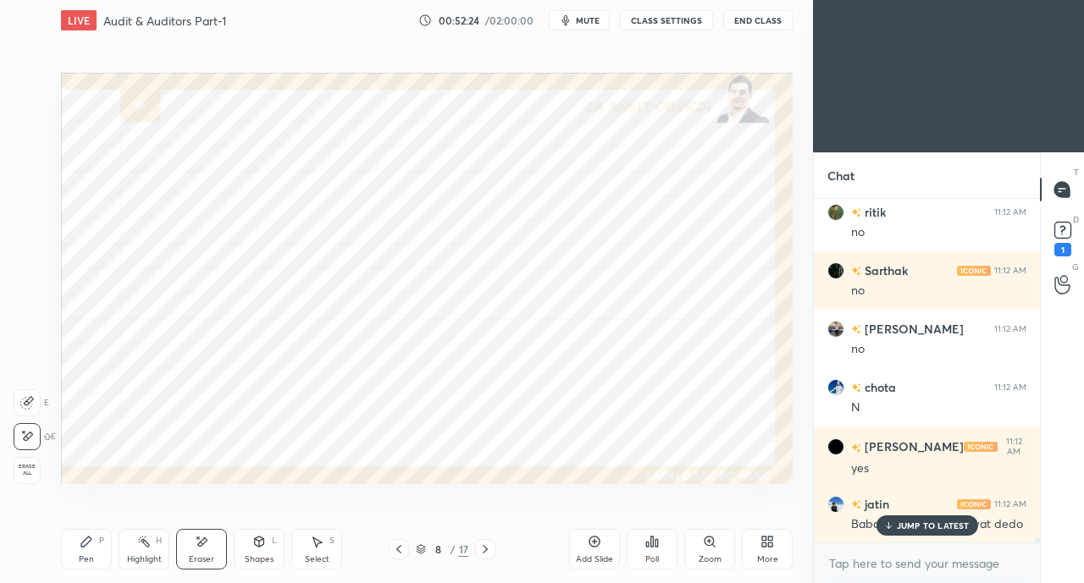
scroll to position [22248, 0]
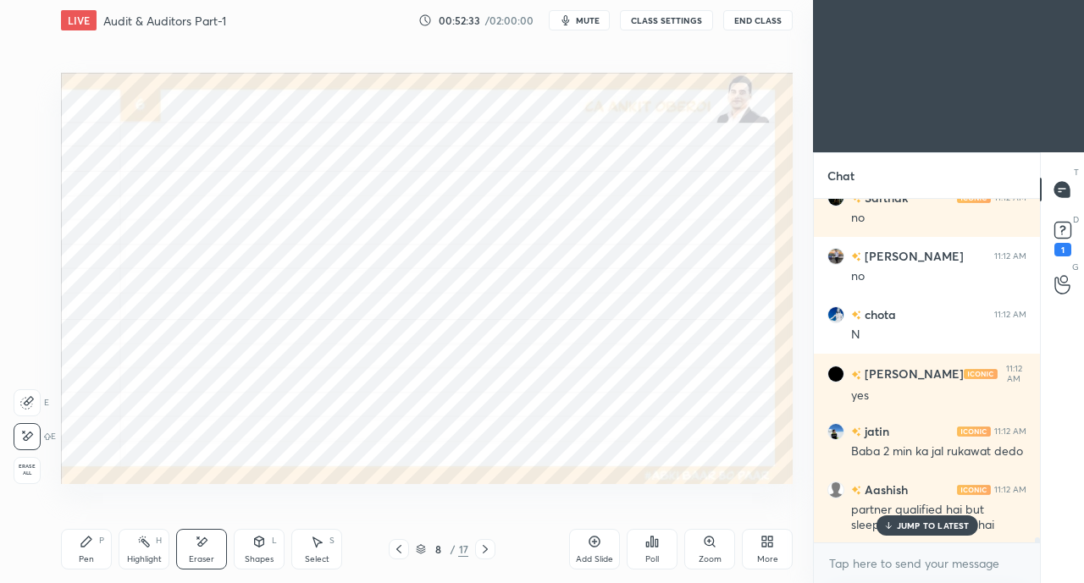
click at [955, 526] on p "JUMP TO LATEST" at bounding box center [933, 526] width 73 height 10
click at [950, 528] on div "partner qualified hai but sleeping hai??jb kr skta hai" at bounding box center [938, 518] width 175 height 32
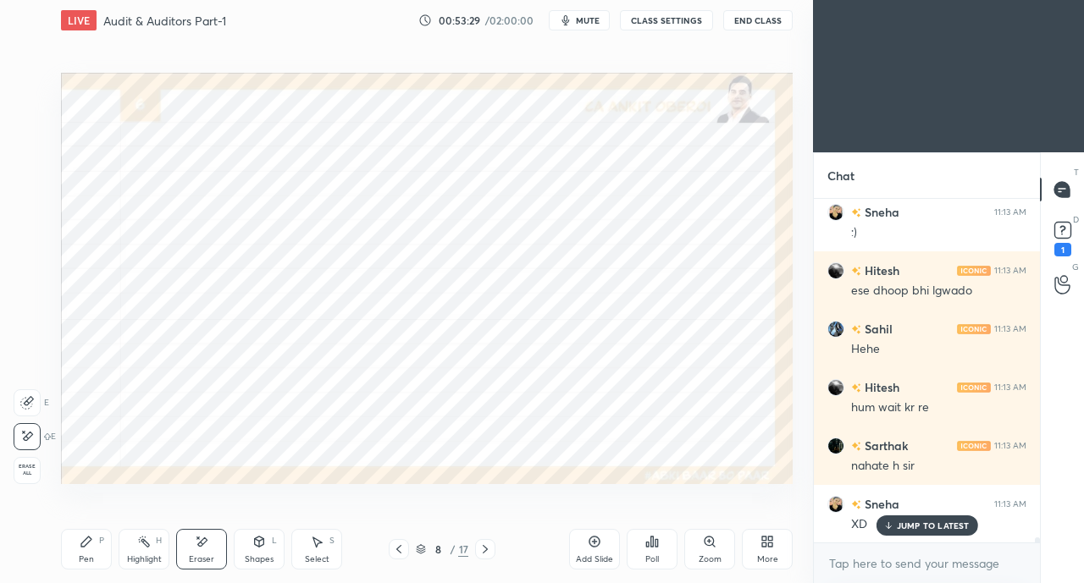
scroll to position [23081, 0]
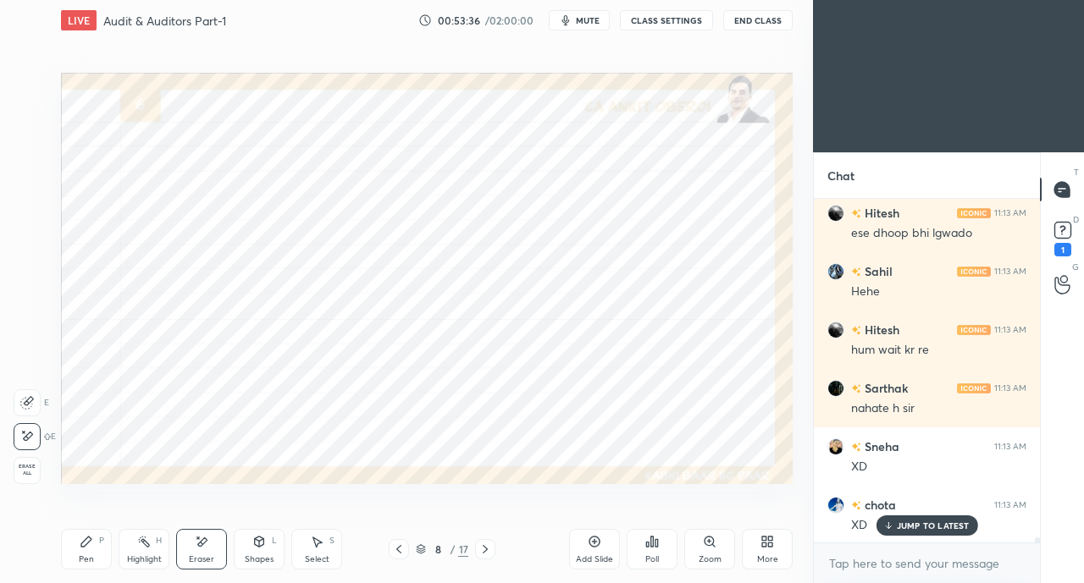
click at [904, 525] on p "JUMP TO LATEST" at bounding box center [933, 526] width 73 height 10
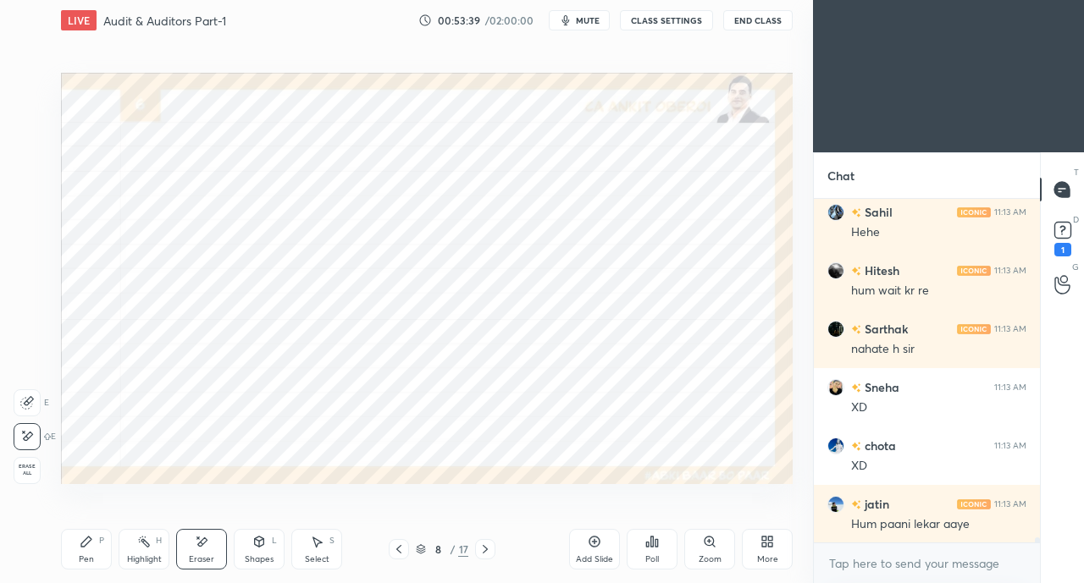
click at [402, 551] on icon at bounding box center [399, 550] width 14 height 14
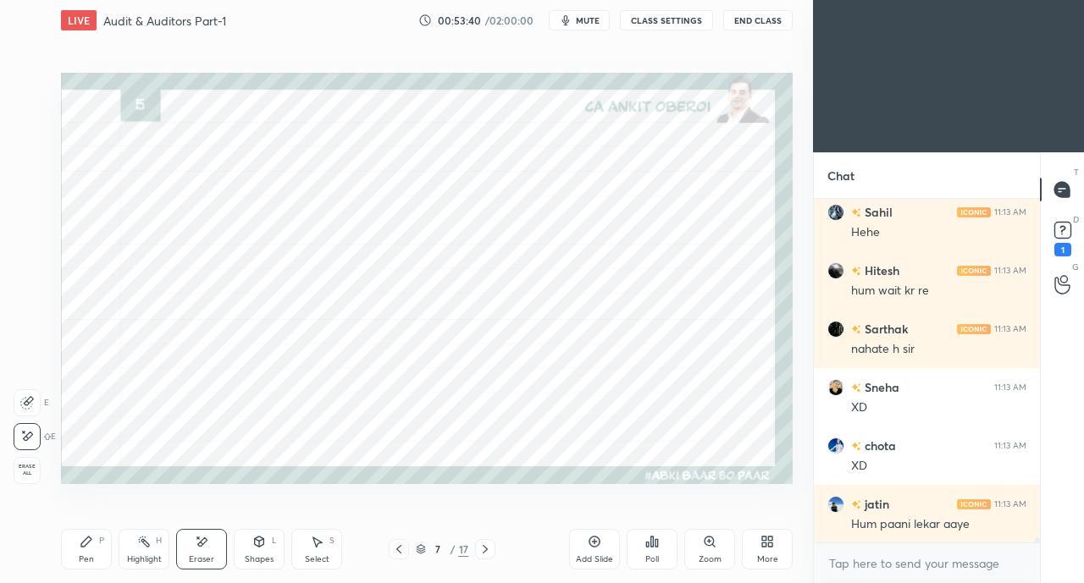
click at [488, 543] on icon at bounding box center [485, 550] width 14 height 14
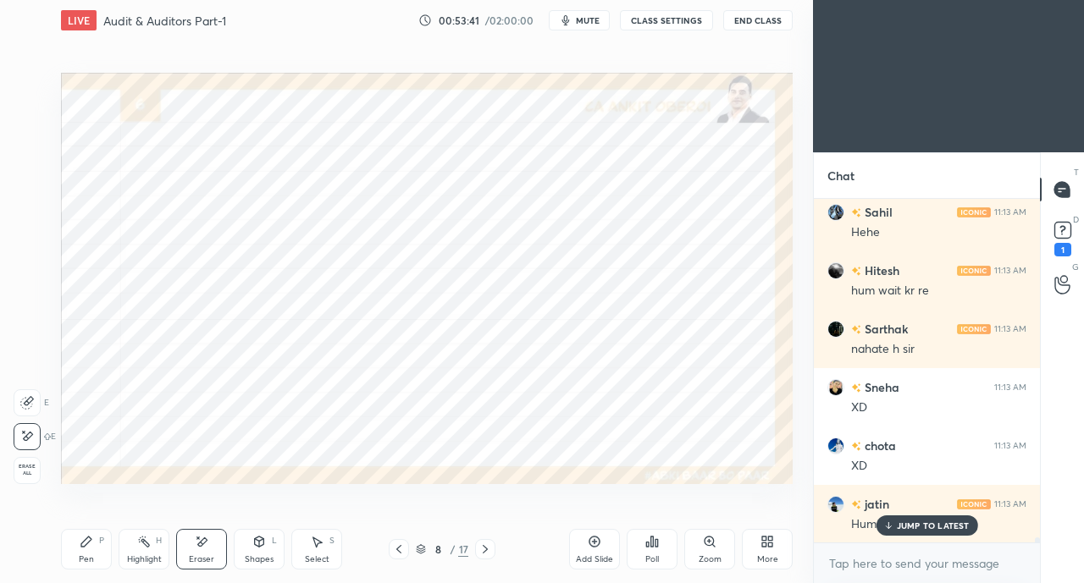
scroll to position [23198, 0]
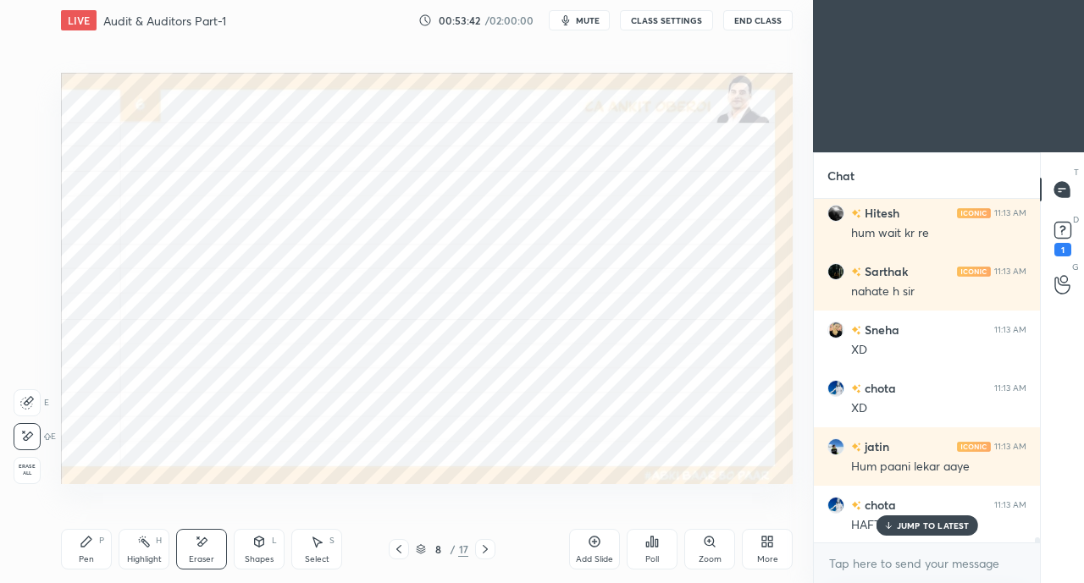
click at [81, 552] on div "Pen P" at bounding box center [86, 549] width 51 height 41
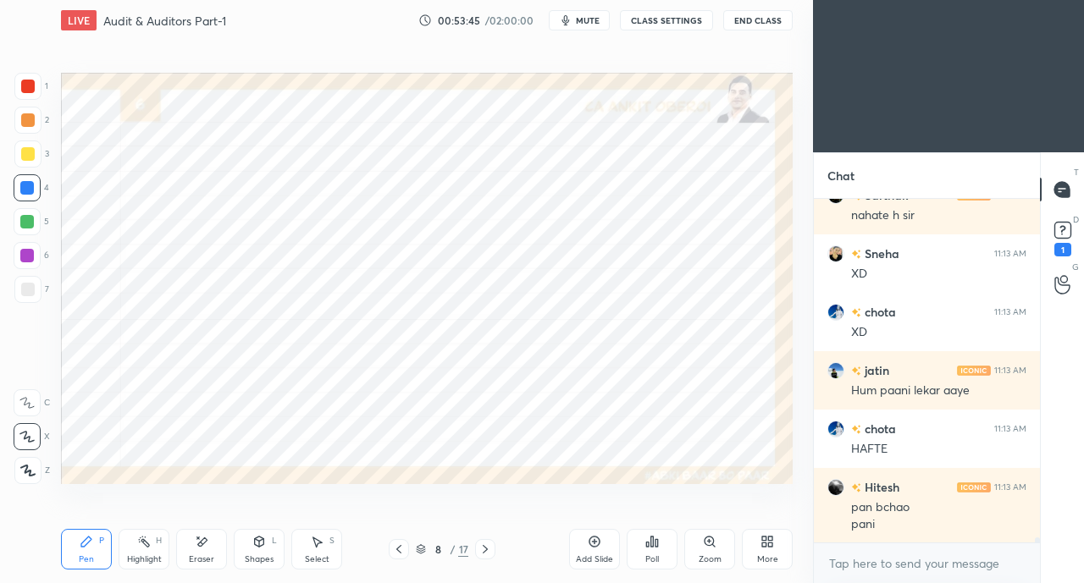
scroll to position [23347, 0]
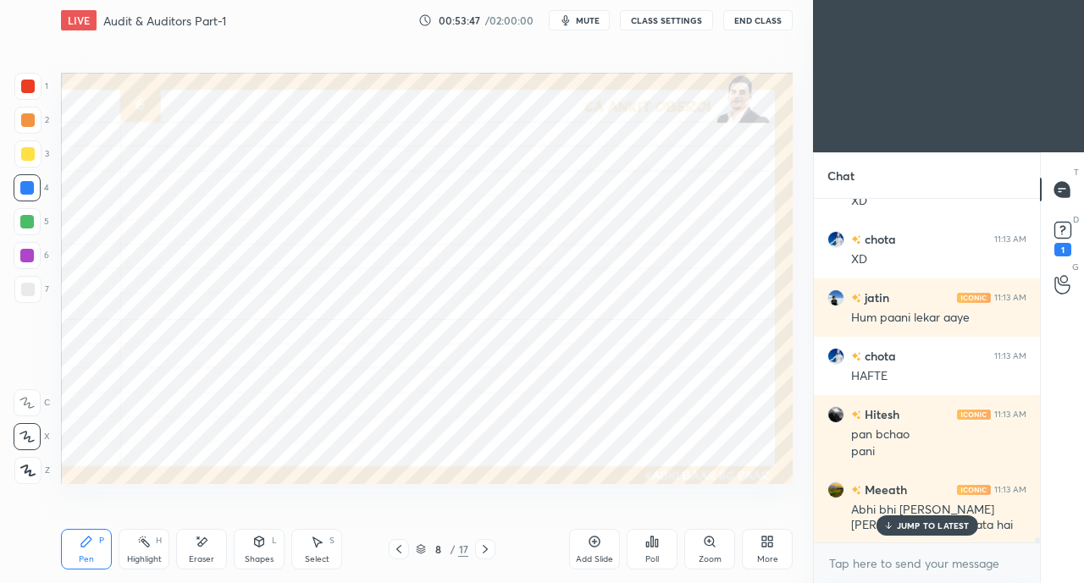
click at [25, 89] on div at bounding box center [28, 87] width 14 height 14
click at [909, 524] on p "JUMP TO LATEST" at bounding box center [933, 526] width 73 height 10
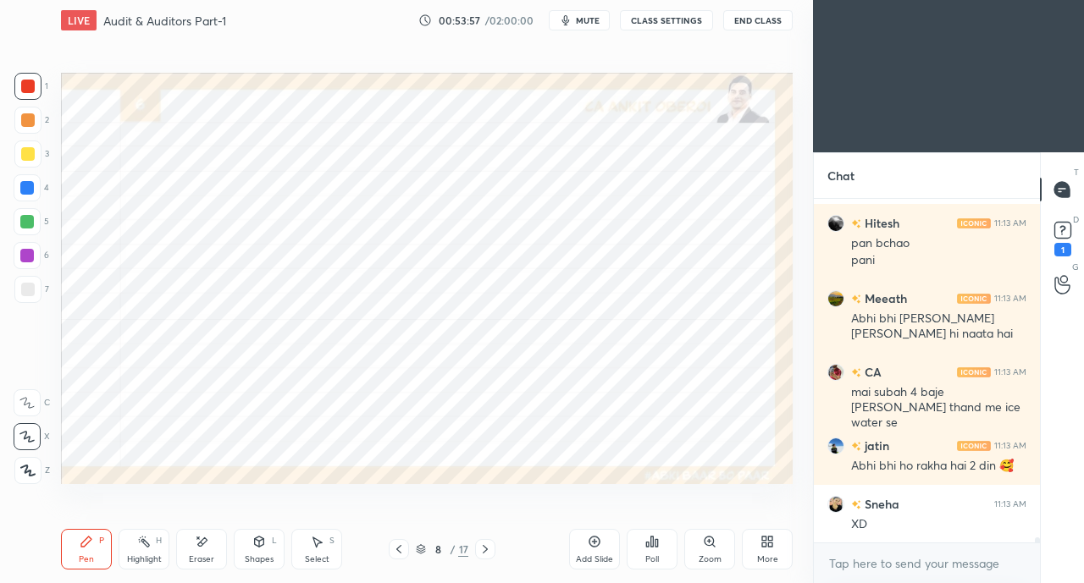
scroll to position [23595, 0]
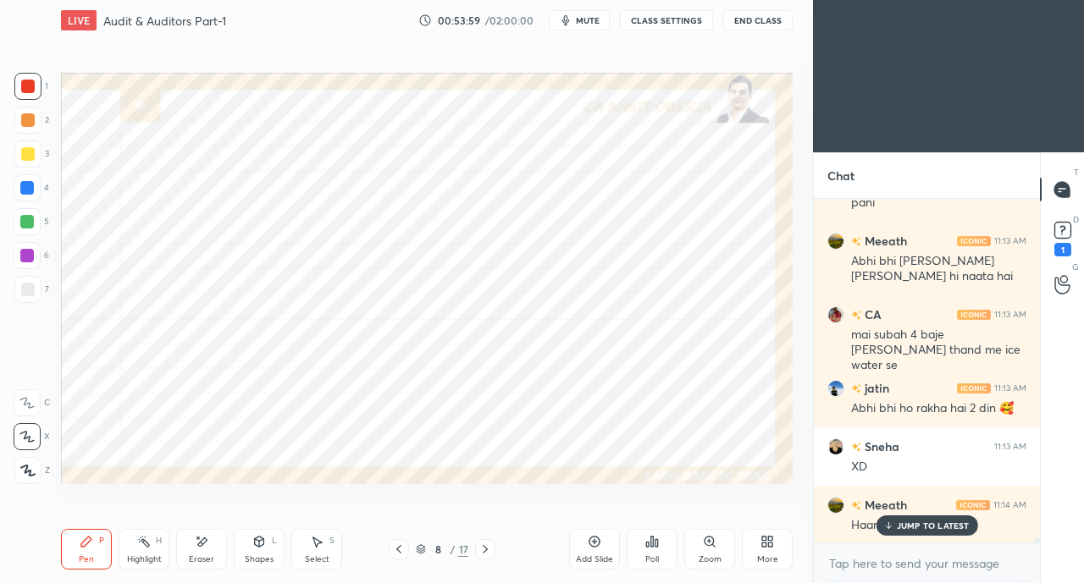
click at [902, 530] on p "JUMP TO LATEST" at bounding box center [933, 526] width 73 height 10
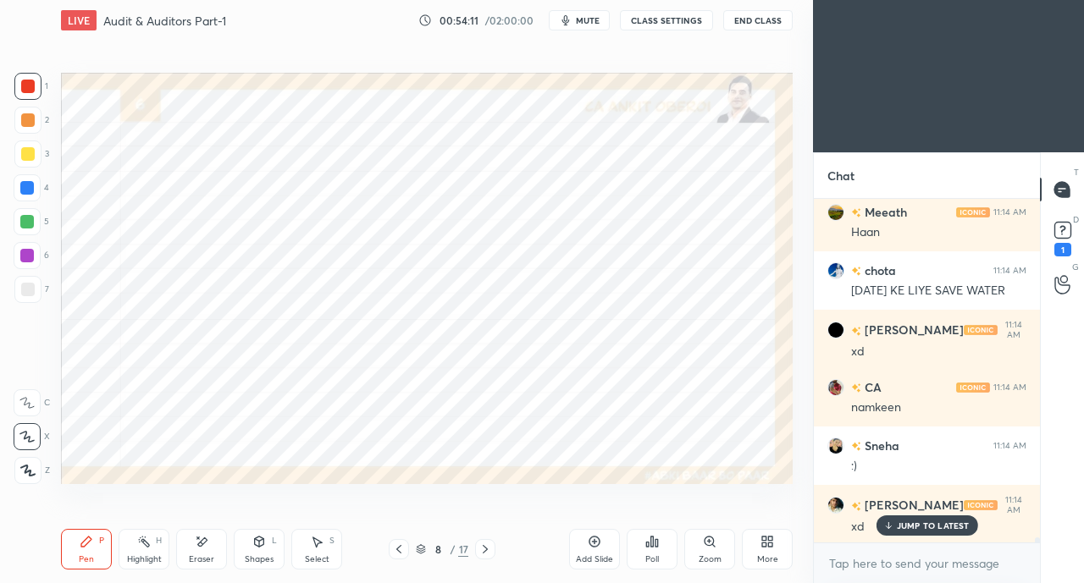
scroll to position [23961, 0]
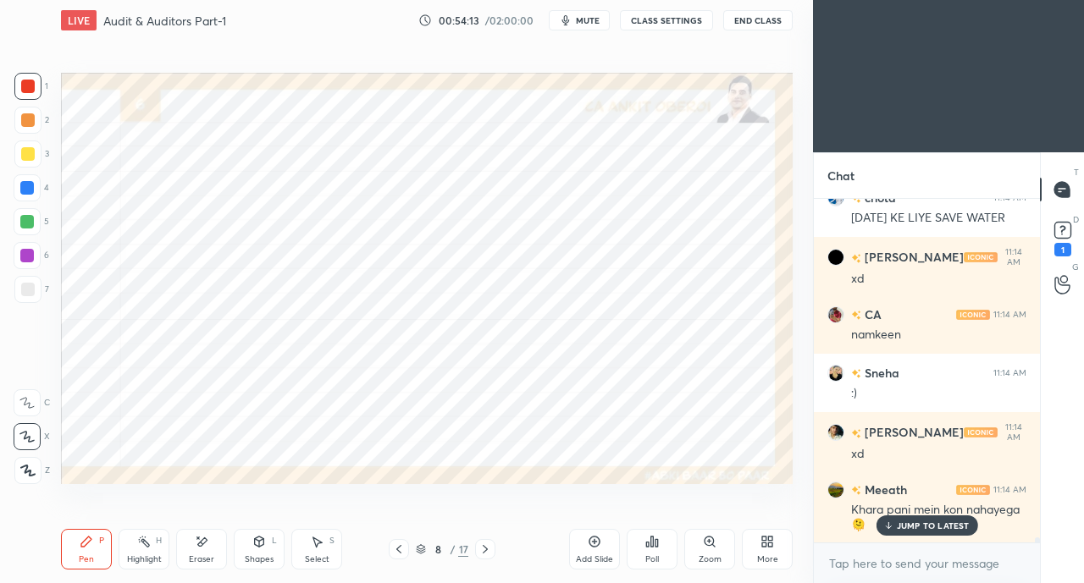
click at [904, 522] on p "JUMP TO LATEST" at bounding box center [933, 526] width 73 height 10
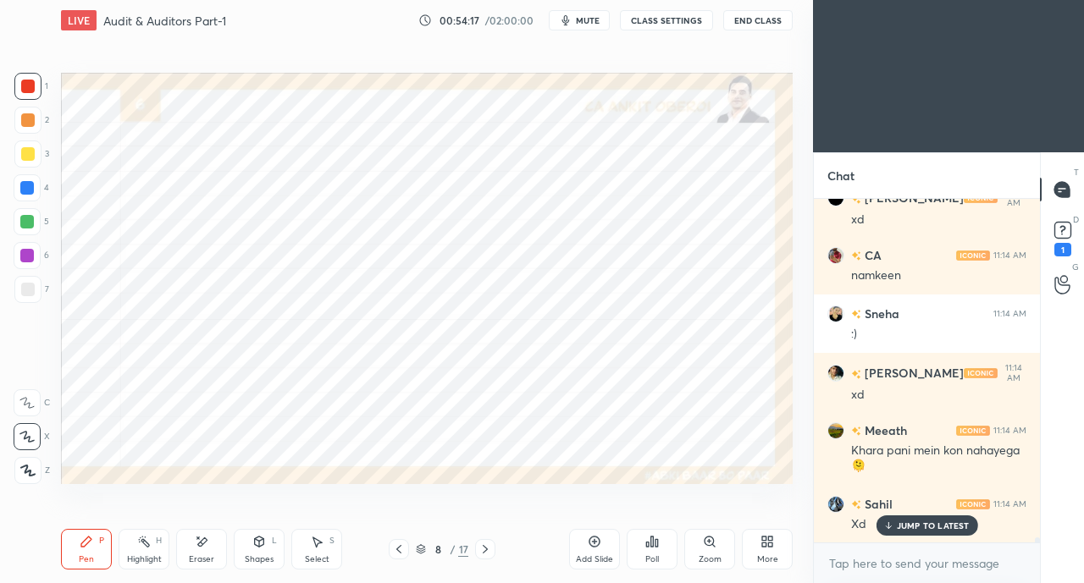
scroll to position [24078, 0]
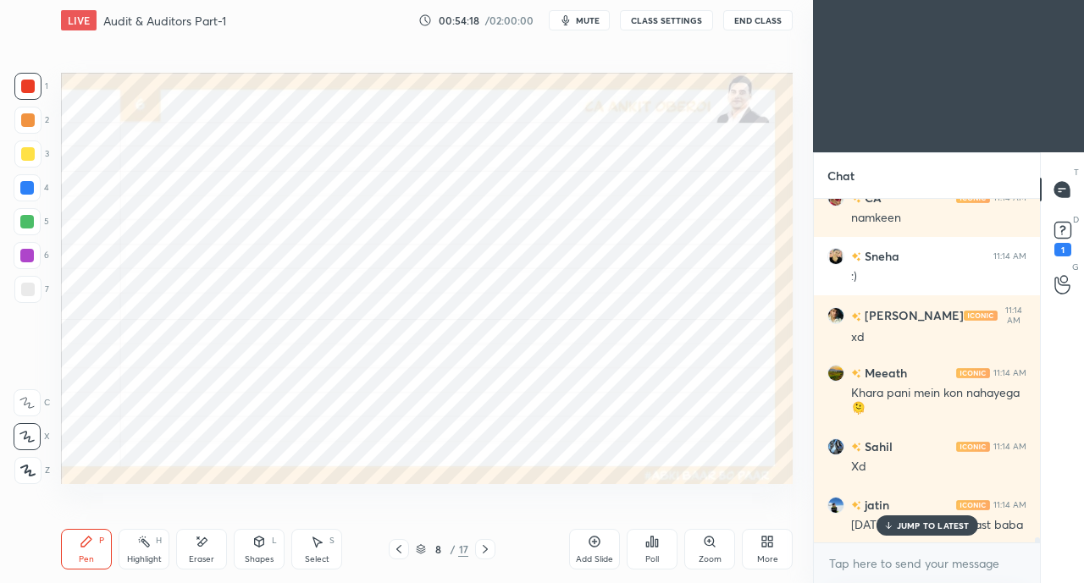
click at [900, 525] on p "JUMP TO LATEST" at bounding box center [933, 526] width 73 height 10
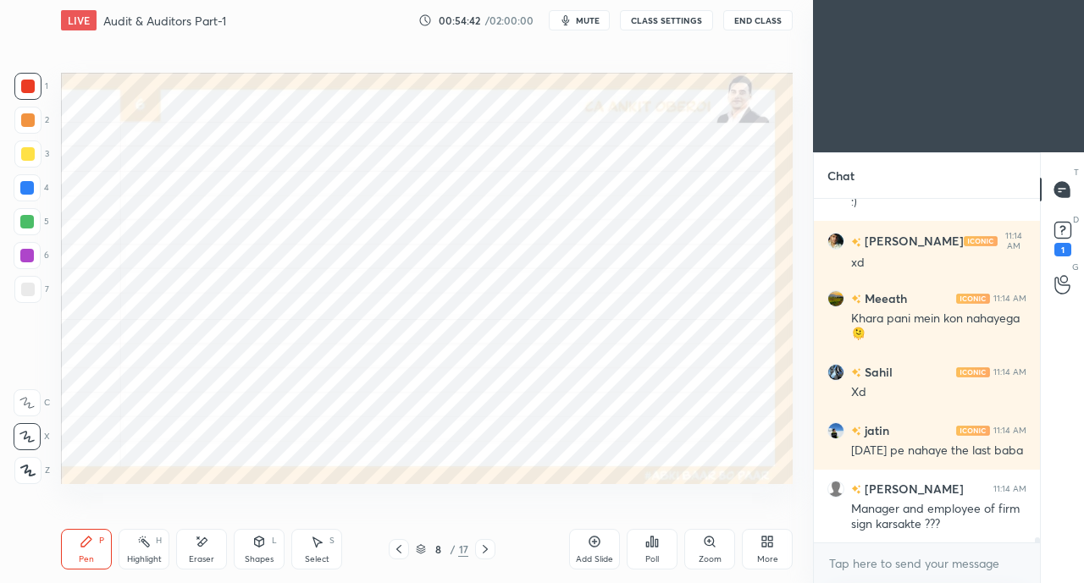
scroll to position [24225, 0]
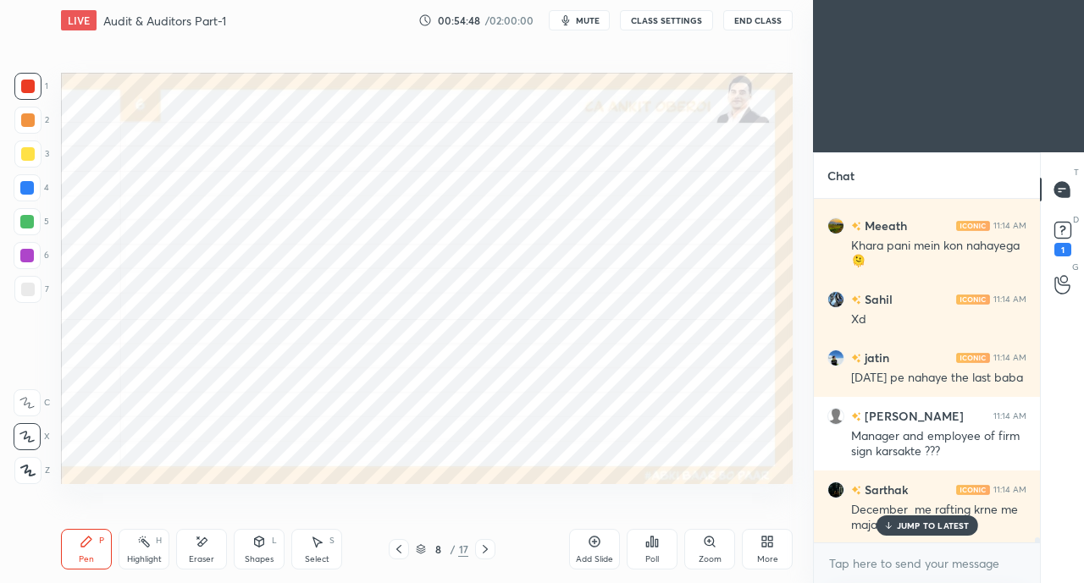
click at [26, 191] on div at bounding box center [27, 188] width 14 height 14
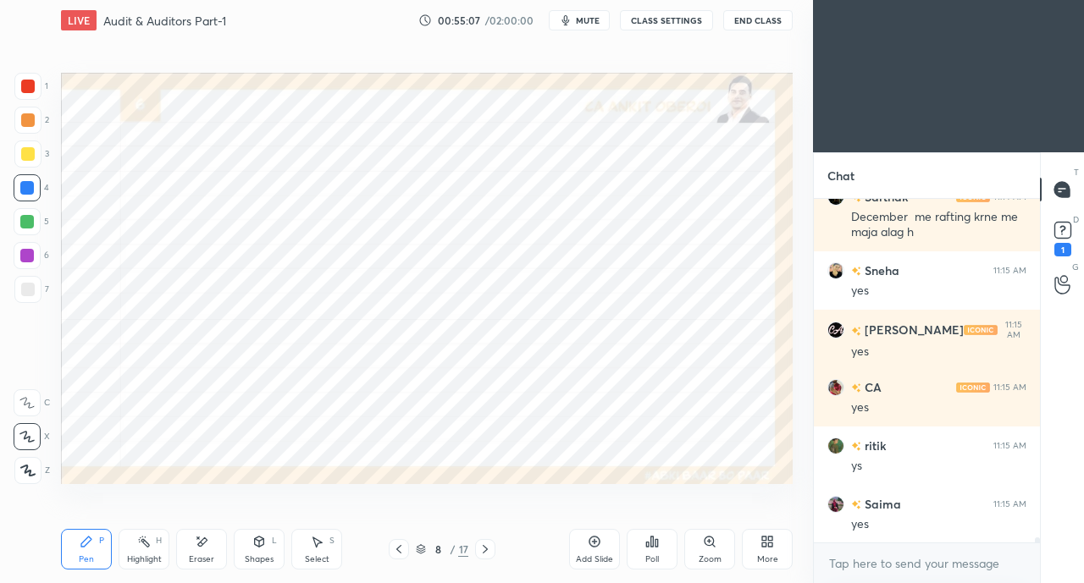
scroll to position [24576, 0]
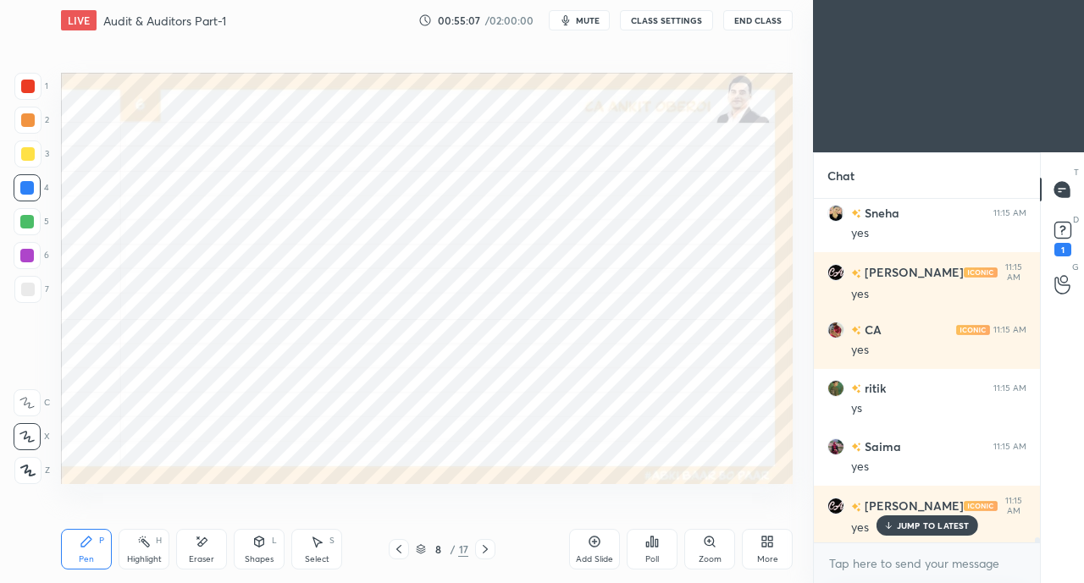
click at [208, 549] on div "Eraser" at bounding box center [201, 549] width 51 height 41
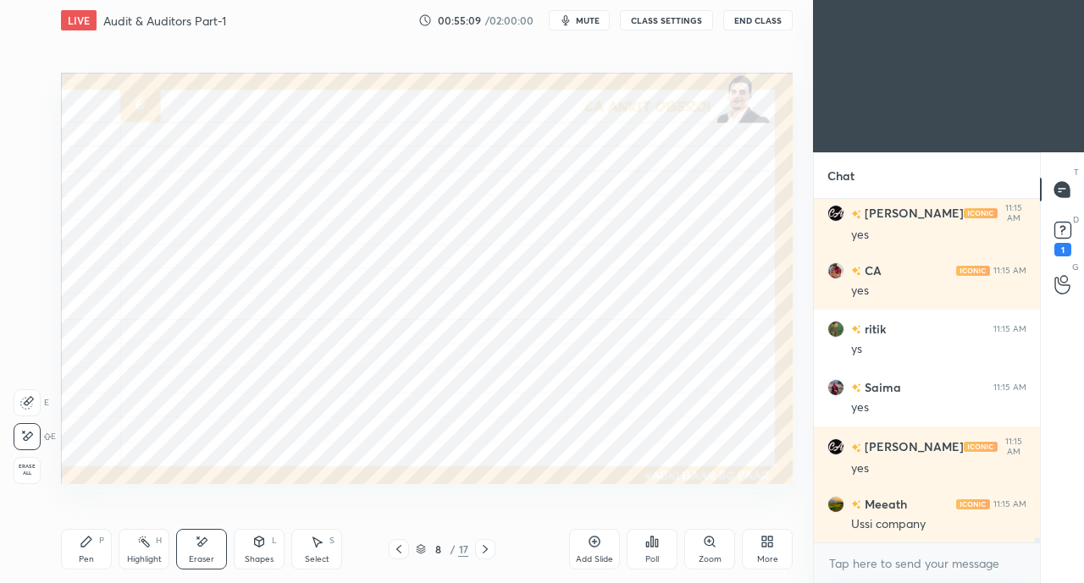
click at [86, 549] on div "Pen P" at bounding box center [86, 549] width 51 height 41
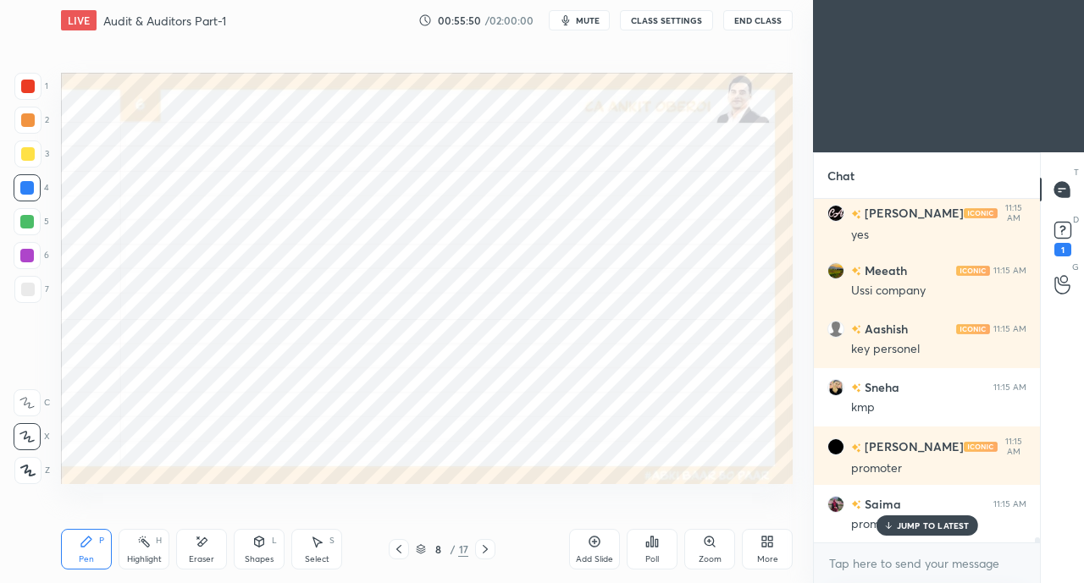
scroll to position [24926, 0]
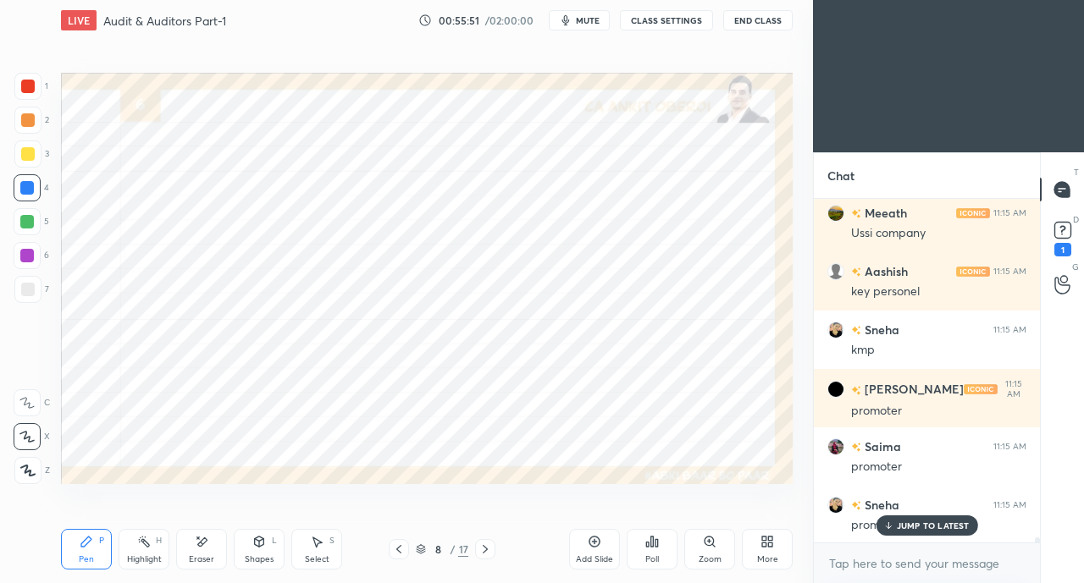
click at [901, 530] on p "JUMP TO LATEST" at bounding box center [933, 526] width 73 height 10
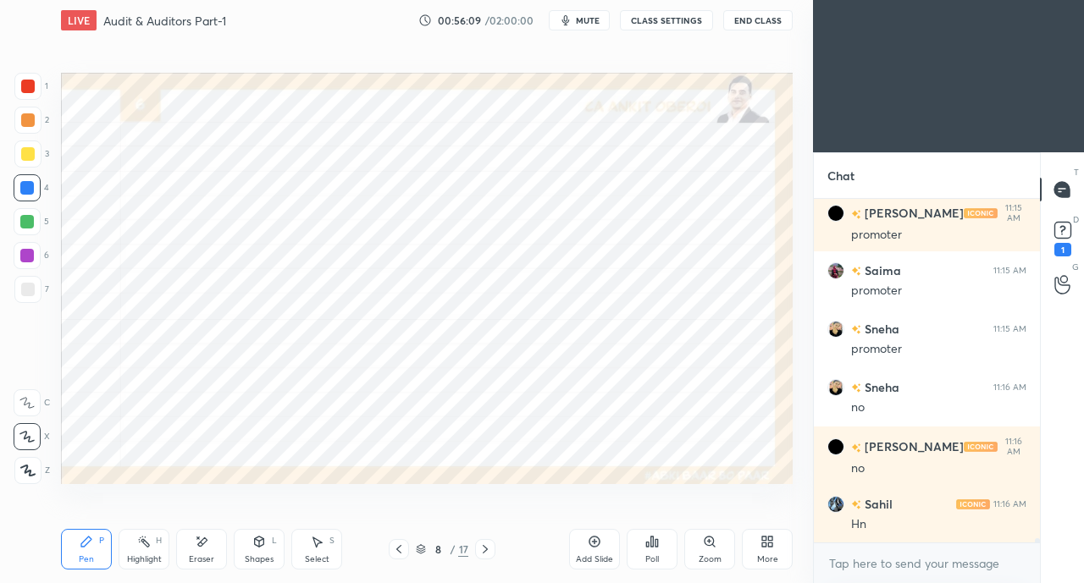
scroll to position [25160, 0]
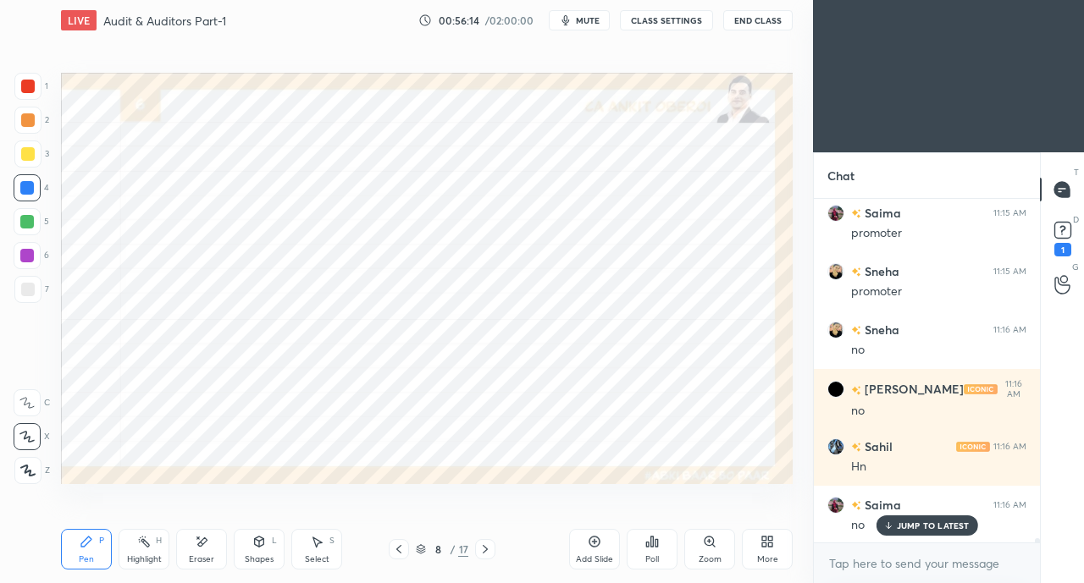
click at [488, 543] on icon at bounding box center [485, 550] width 14 height 14
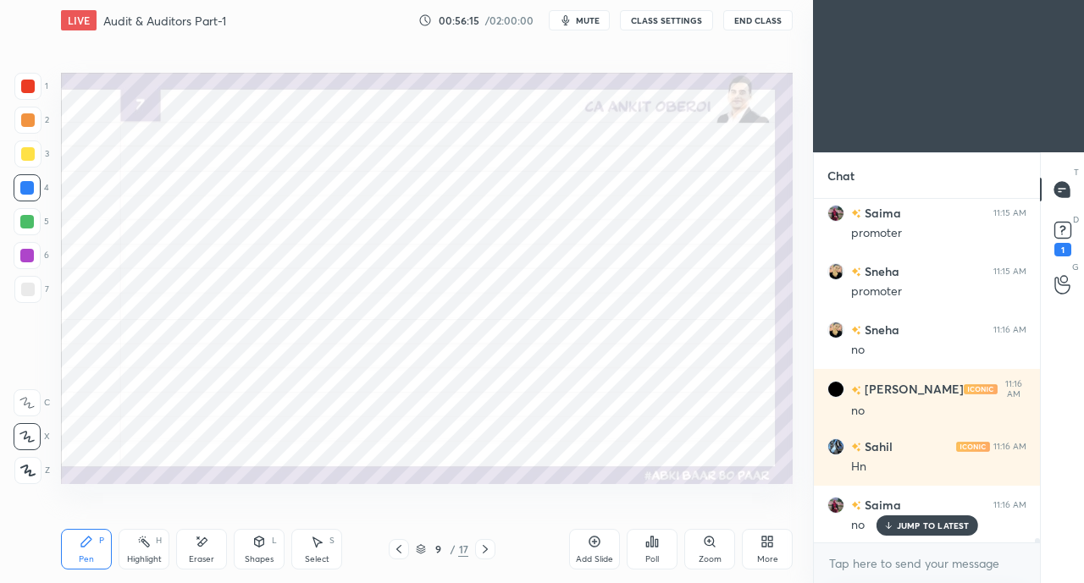
click at [489, 542] on div at bounding box center [485, 549] width 20 height 20
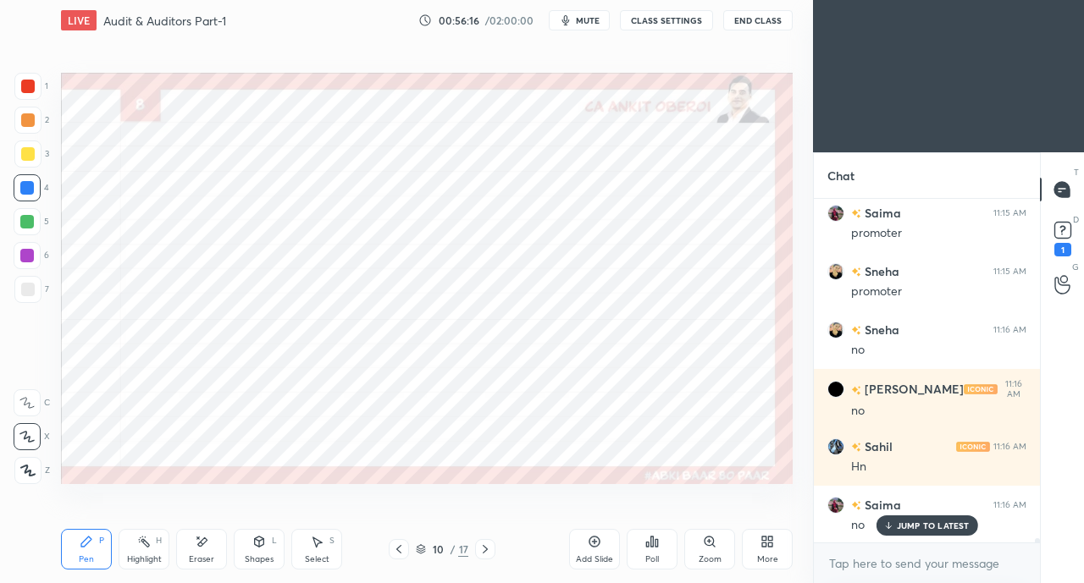
click at [401, 549] on icon at bounding box center [399, 550] width 14 height 14
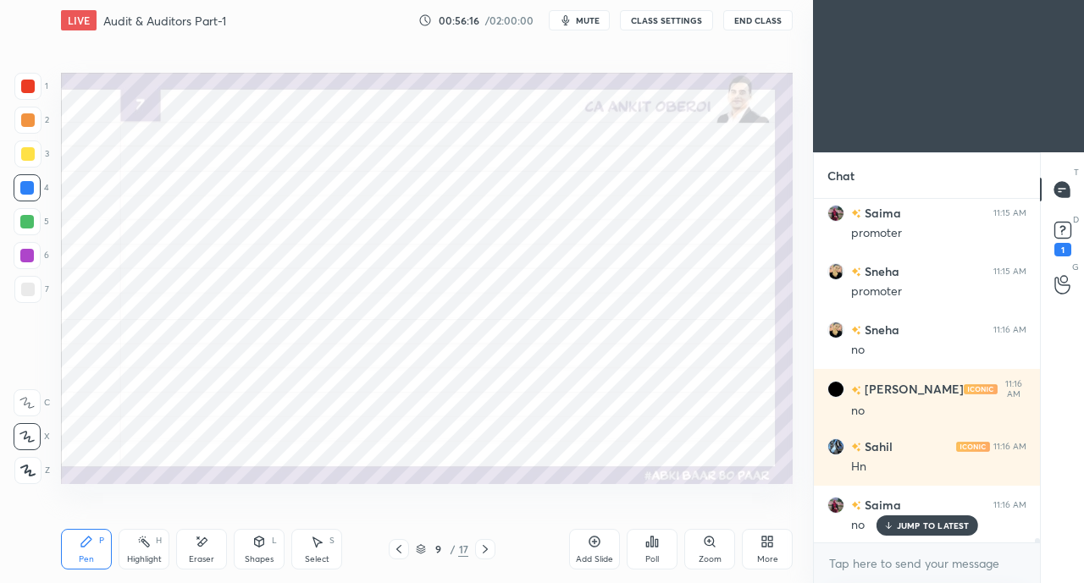
click at [401, 549] on icon at bounding box center [399, 550] width 14 height 14
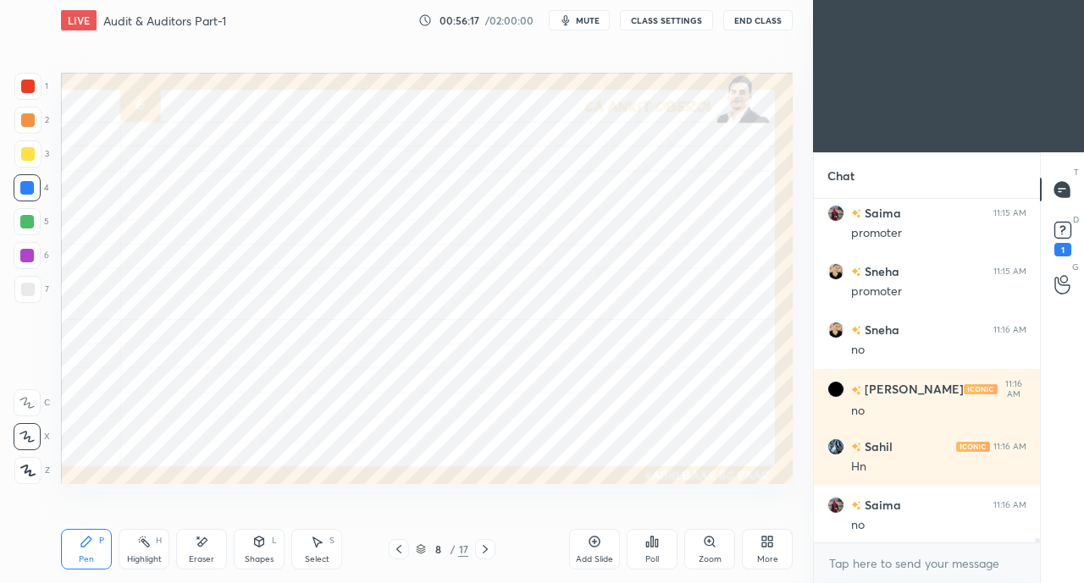
scroll to position [25219, 0]
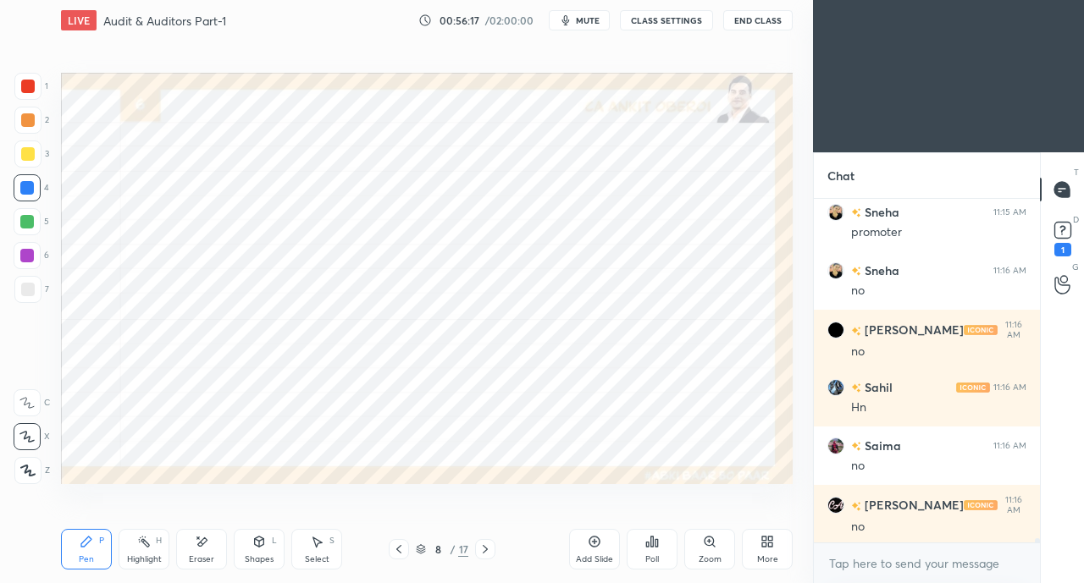
click at [486, 550] on icon at bounding box center [485, 549] width 5 height 8
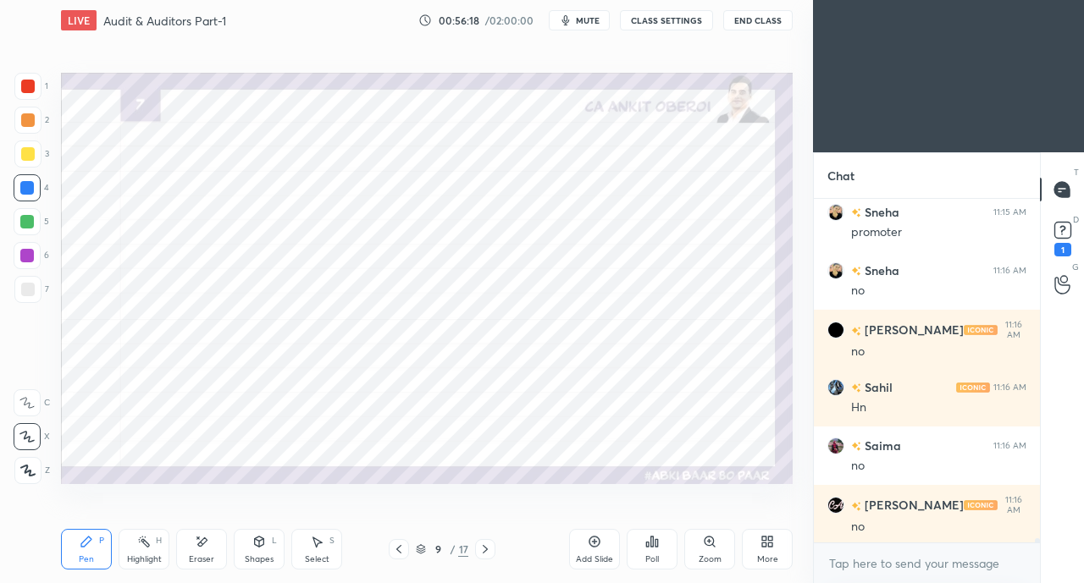
click at [25, 88] on div at bounding box center [28, 87] width 14 height 14
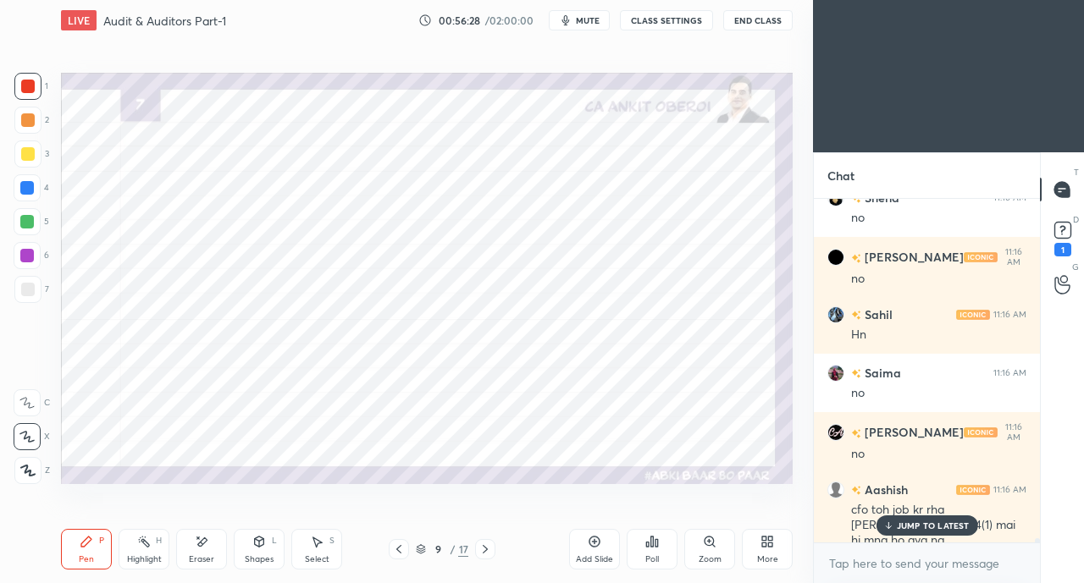
click at [244, 546] on div "Shapes L" at bounding box center [259, 549] width 51 height 41
click at [911, 527] on p "JUMP TO LATEST" at bounding box center [933, 526] width 73 height 10
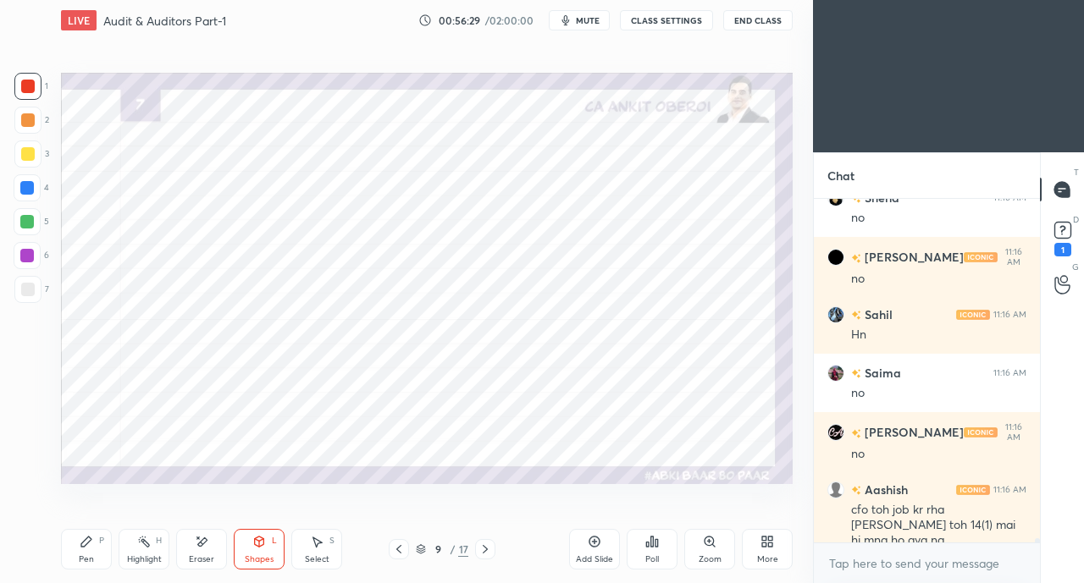
click at [254, 549] on icon at bounding box center [259, 542] width 14 height 14
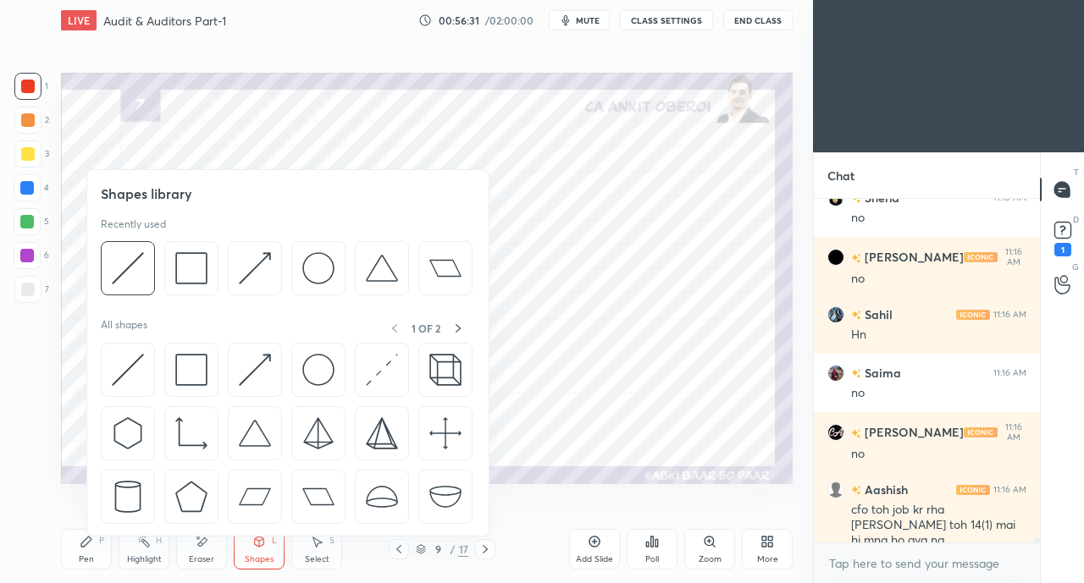
click at [254, 367] on img at bounding box center [255, 370] width 32 height 32
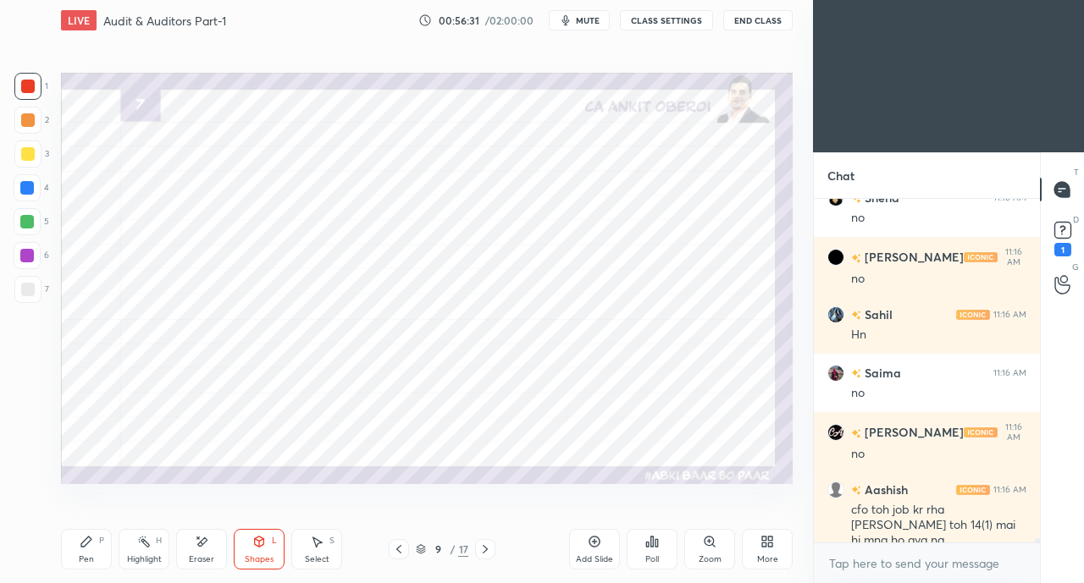
click at [20, 183] on div at bounding box center [27, 188] width 14 height 14
click at [83, 541] on icon at bounding box center [87, 542] width 14 height 14
click at [30, 91] on div at bounding box center [28, 87] width 14 height 14
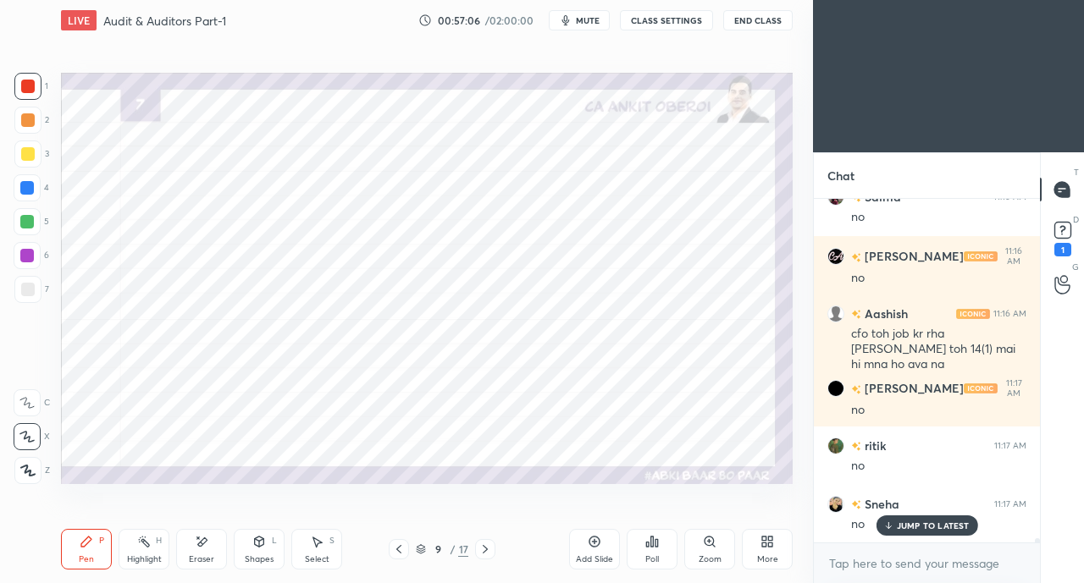
scroll to position [25526, 0]
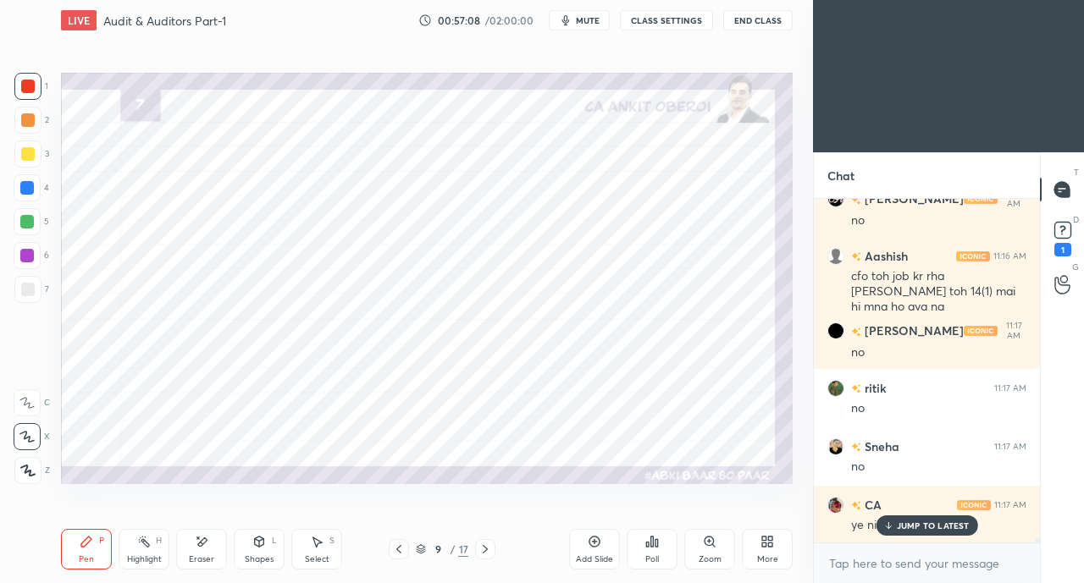
click at [596, 18] on span "mute" at bounding box center [588, 20] width 24 height 12
click at [908, 524] on p "JUMP TO LATEST" at bounding box center [933, 526] width 73 height 10
click at [589, 18] on span "unmute" at bounding box center [586, 20] width 36 height 12
click at [27, 180] on div at bounding box center [27, 187] width 27 height 27
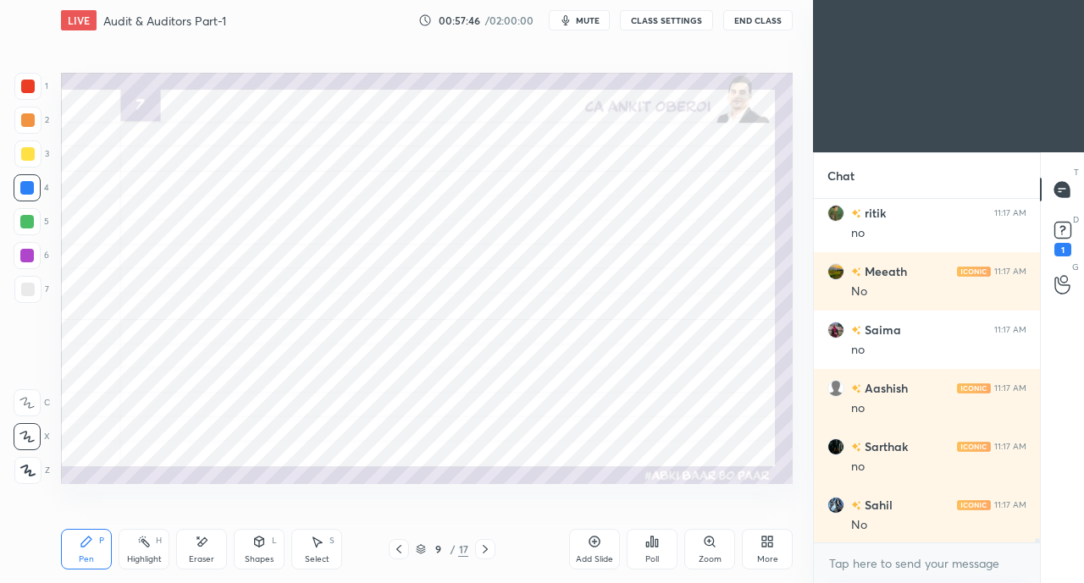
scroll to position [26169, 0]
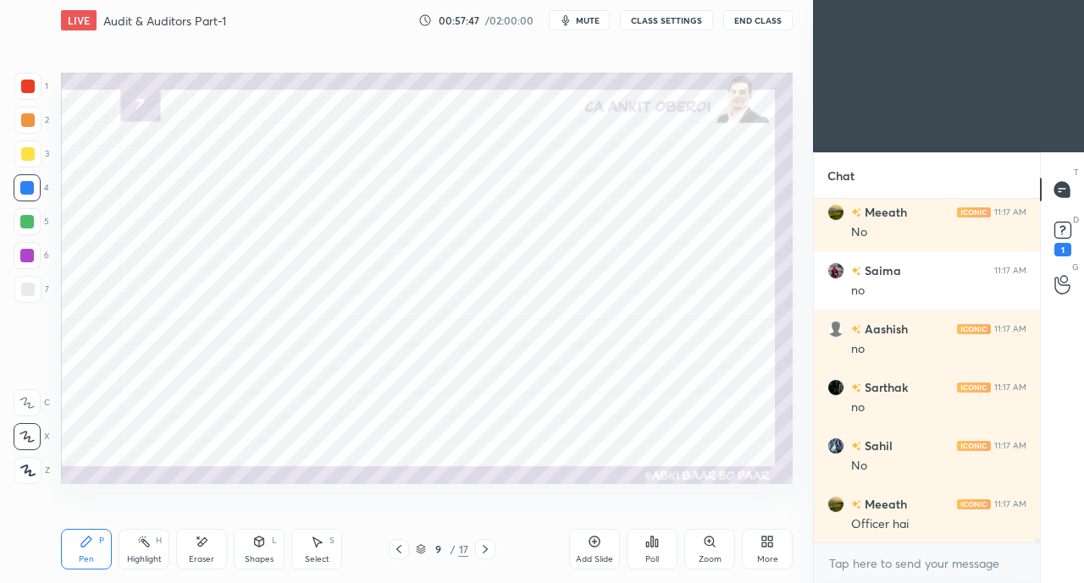
click at [257, 548] on icon at bounding box center [259, 542] width 14 height 14
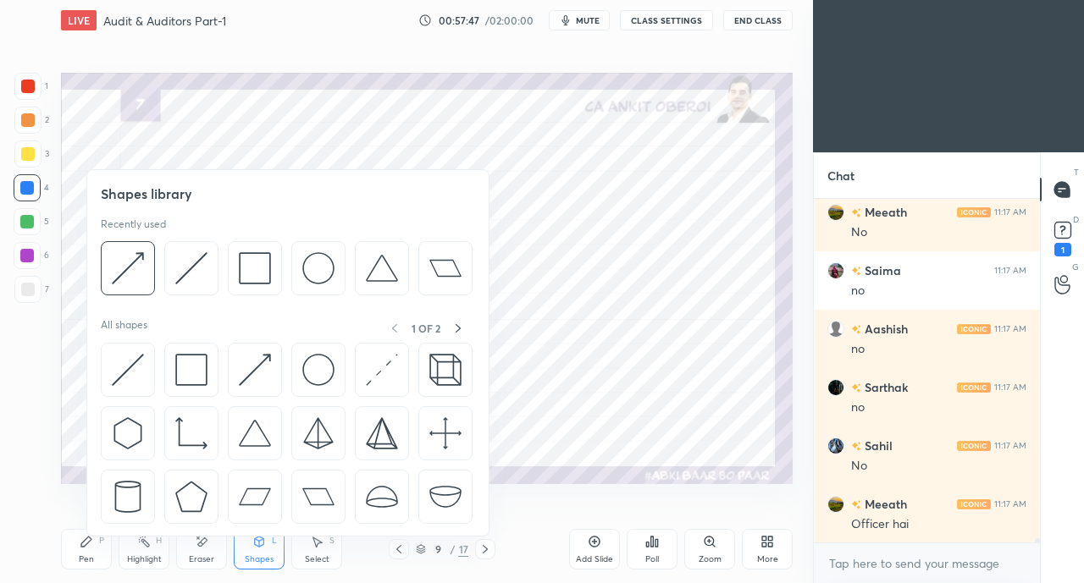
click at [127, 367] on img at bounding box center [128, 370] width 32 height 32
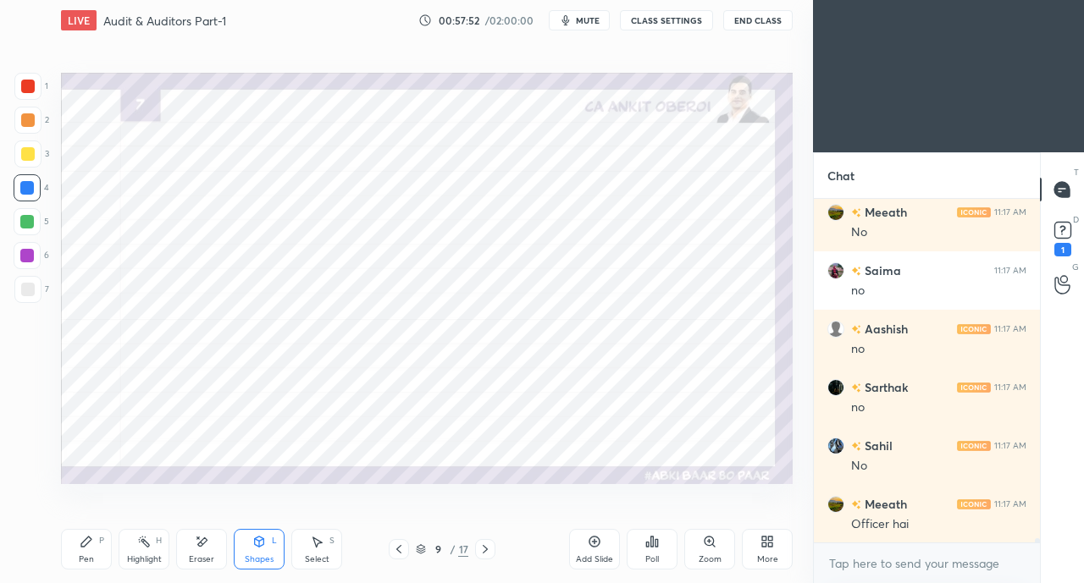
scroll to position [26227, 0]
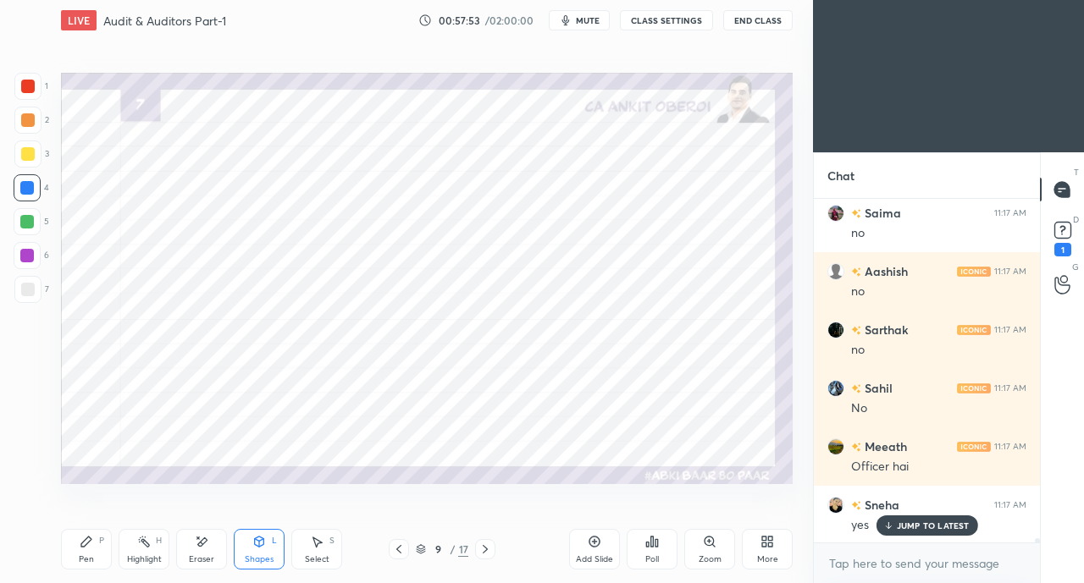
click at [84, 547] on icon at bounding box center [86, 542] width 10 height 10
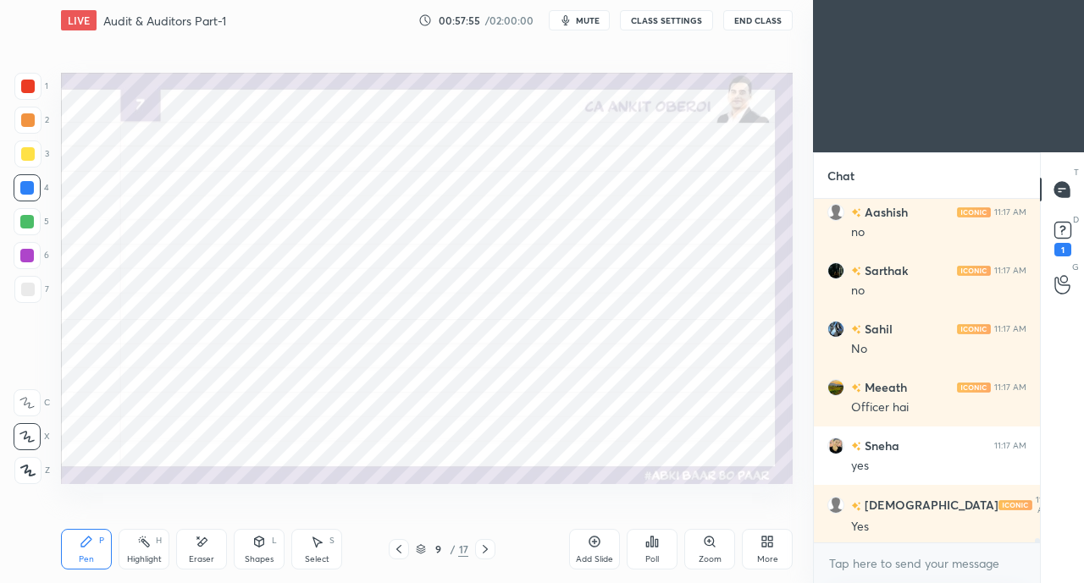
click at [30, 79] on div at bounding box center [27, 86] width 27 height 27
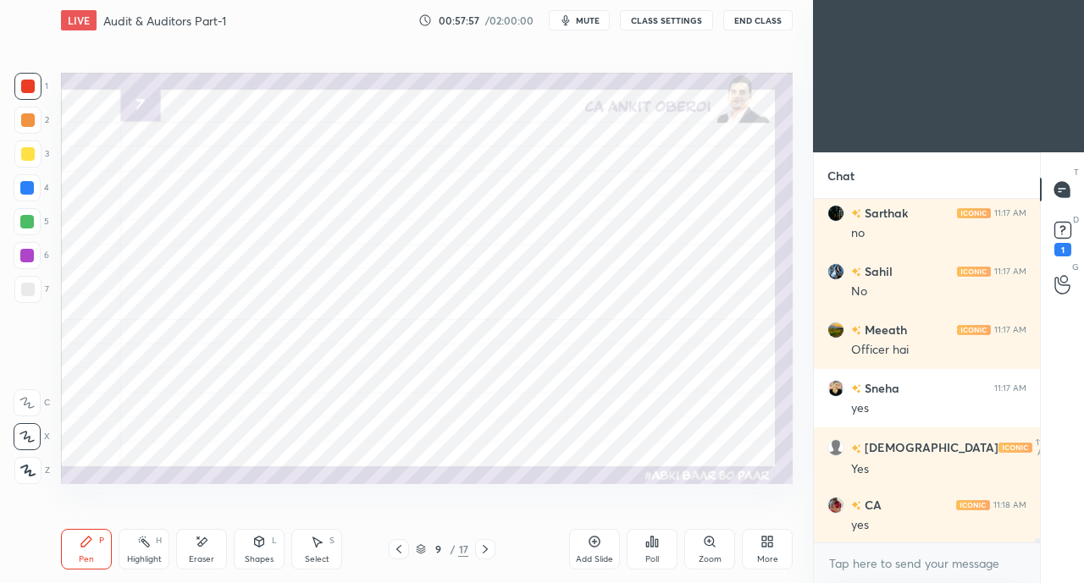
scroll to position [26403, 0]
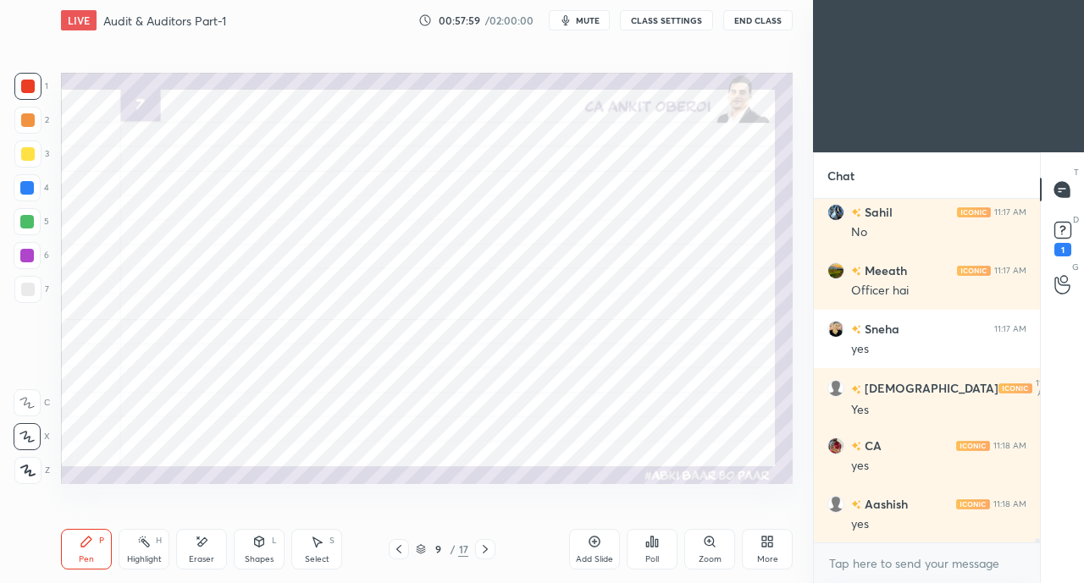
click at [20, 187] on div at bounding box center [27, 188] width 14 height 14
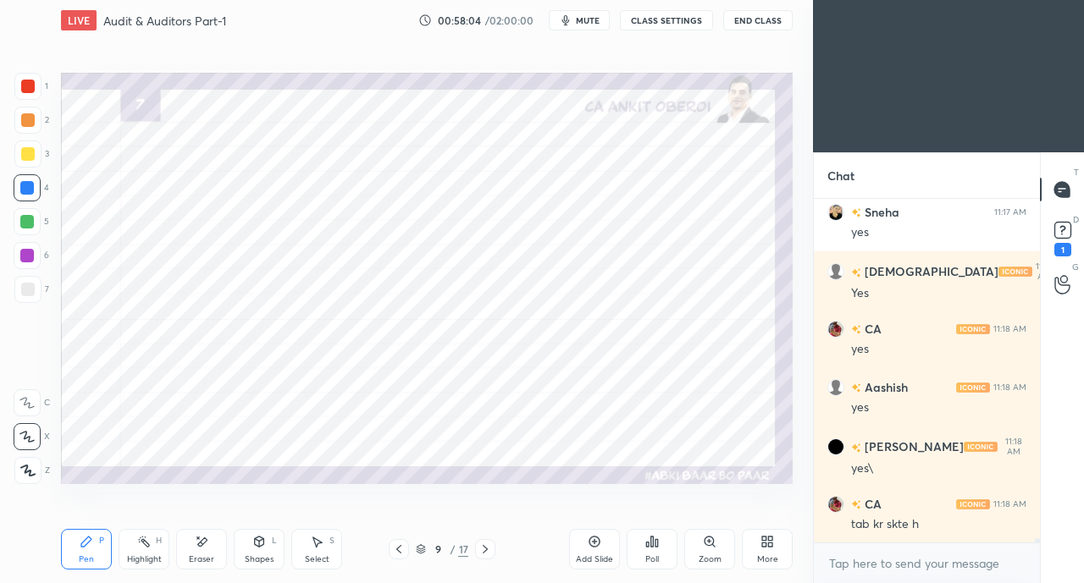
scroll to position [26577, 0]
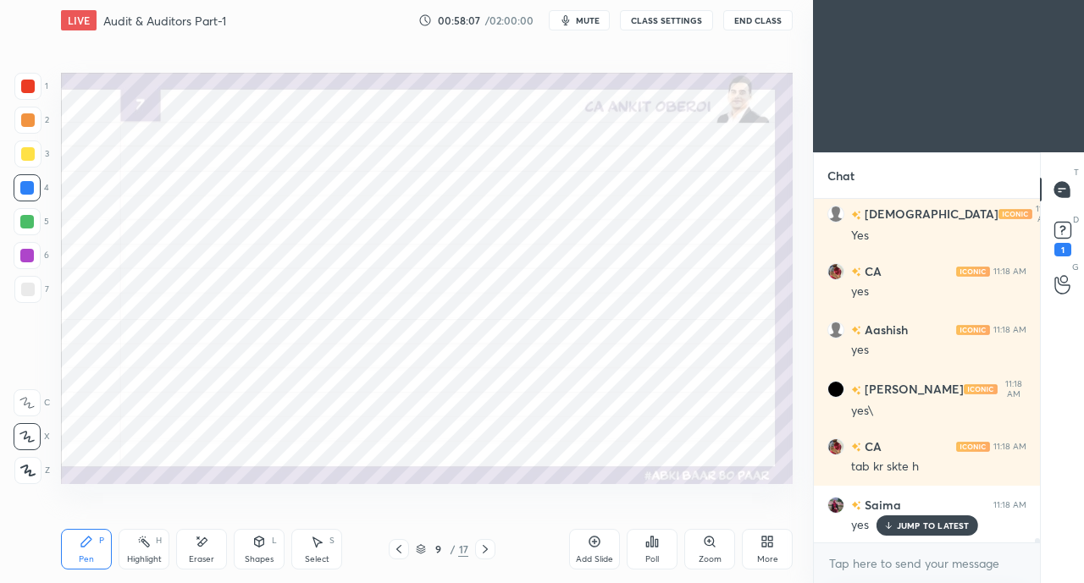
click at [395, 546] on icon at bounding box center [399, 550] width 14 height 14
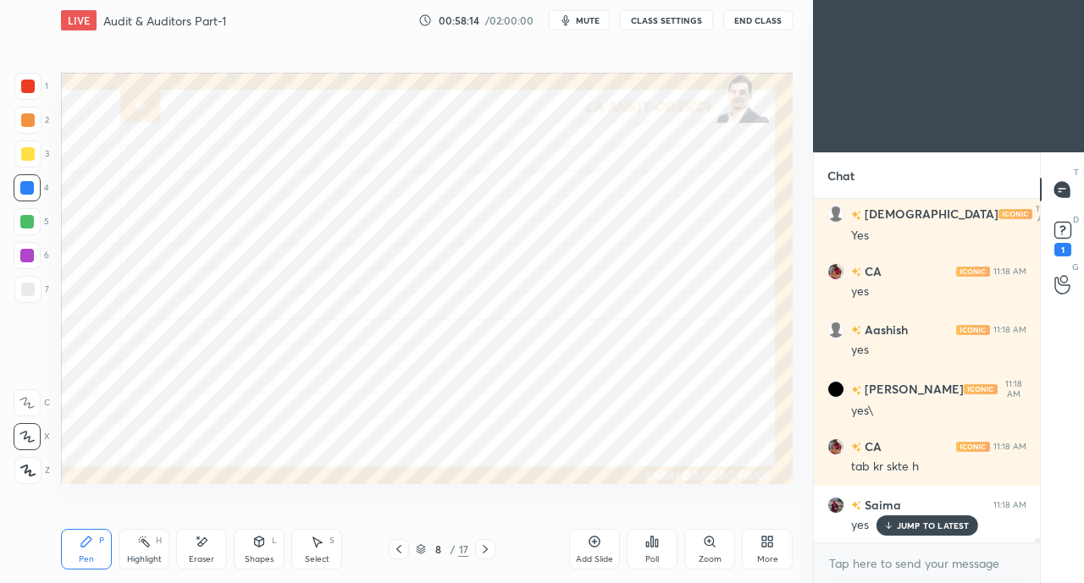
click at [494, 545] on div at bounding box center [485, 549] width 20 height 20
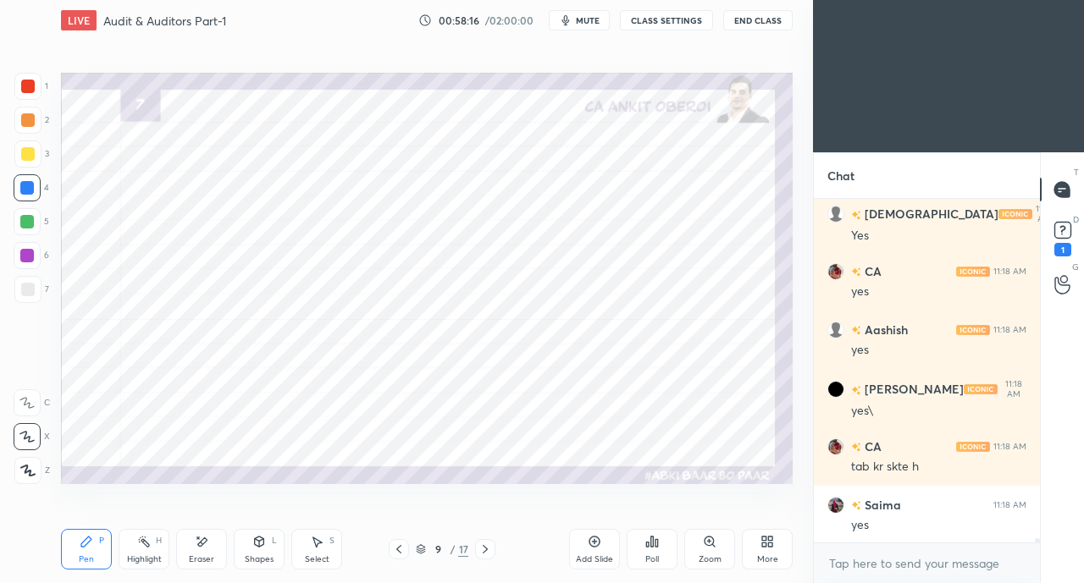
scroll to position [26636, 0]
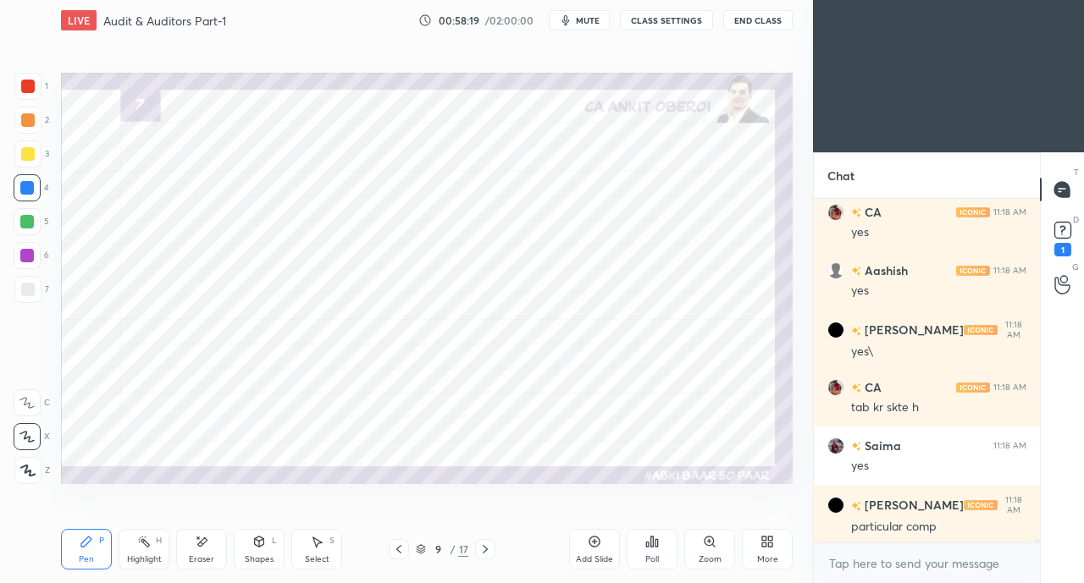
click at [398, 546] on icon at bounding box center [399, 550] width 14 height 14
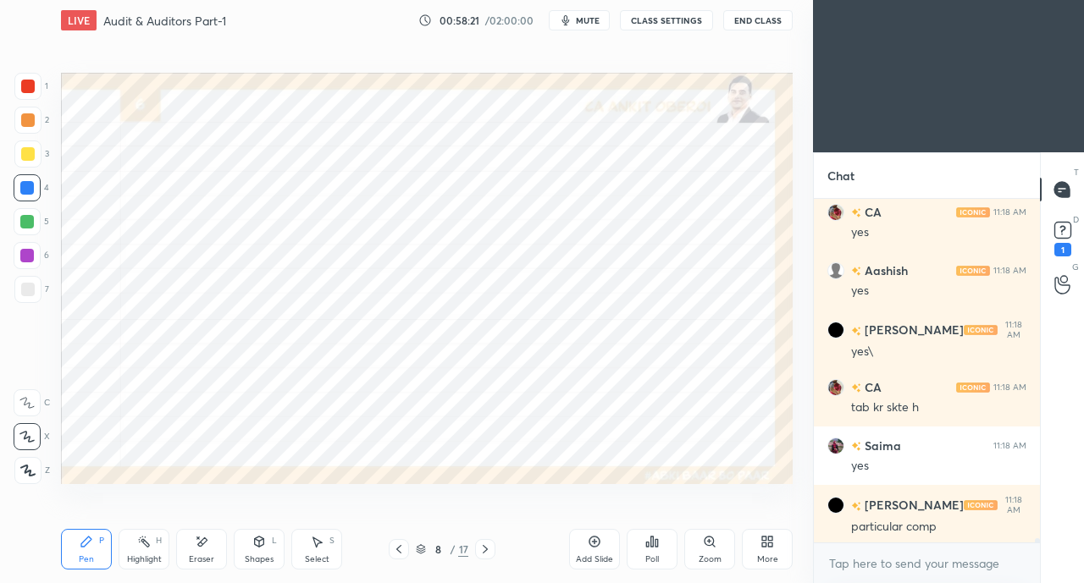
click at [32, 85] on div at bounding box center [28, 87] width 14 height 14
click at [488, 550] on icon at bounding box center [485, 550] width 14 height 14
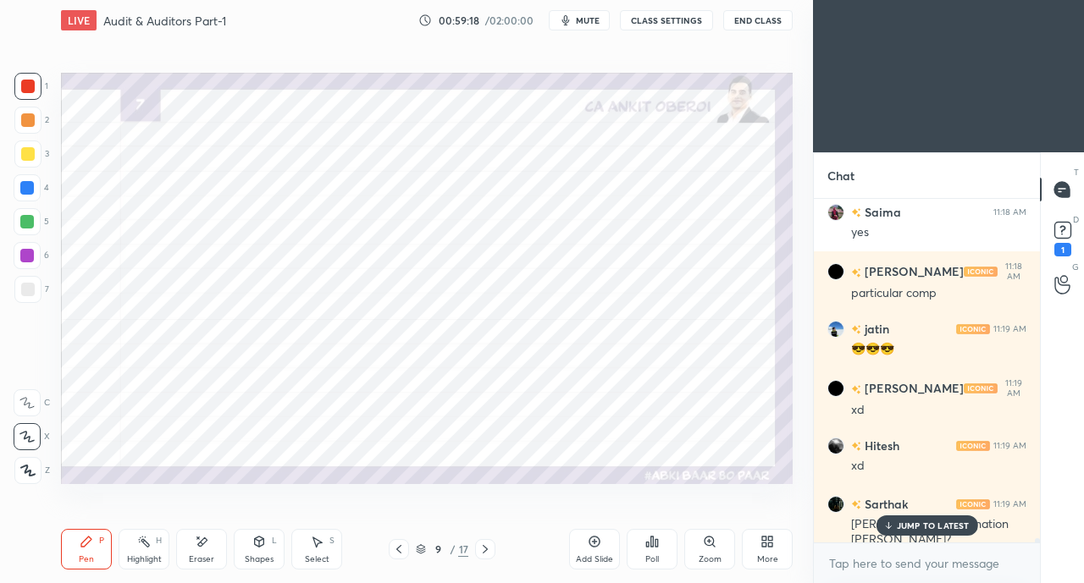
scroll to position [26927, 0]
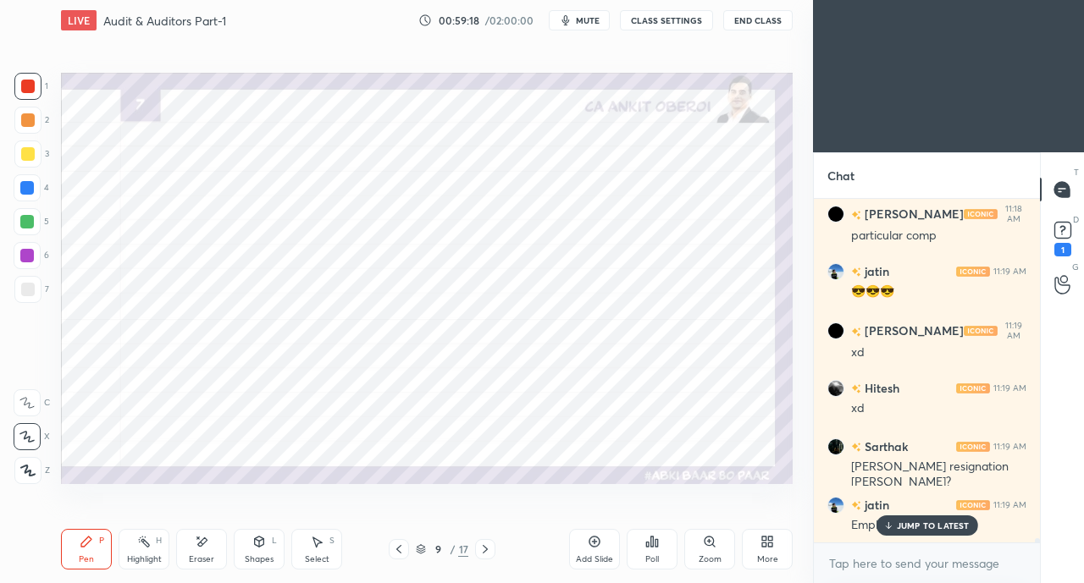
click at [30, 155] on div at bounding box center [28, 154] width 14 height 14
click at [906, 531] on p "JUMP TO LATEST" at bounding box center [933, 526] width 73 height 10
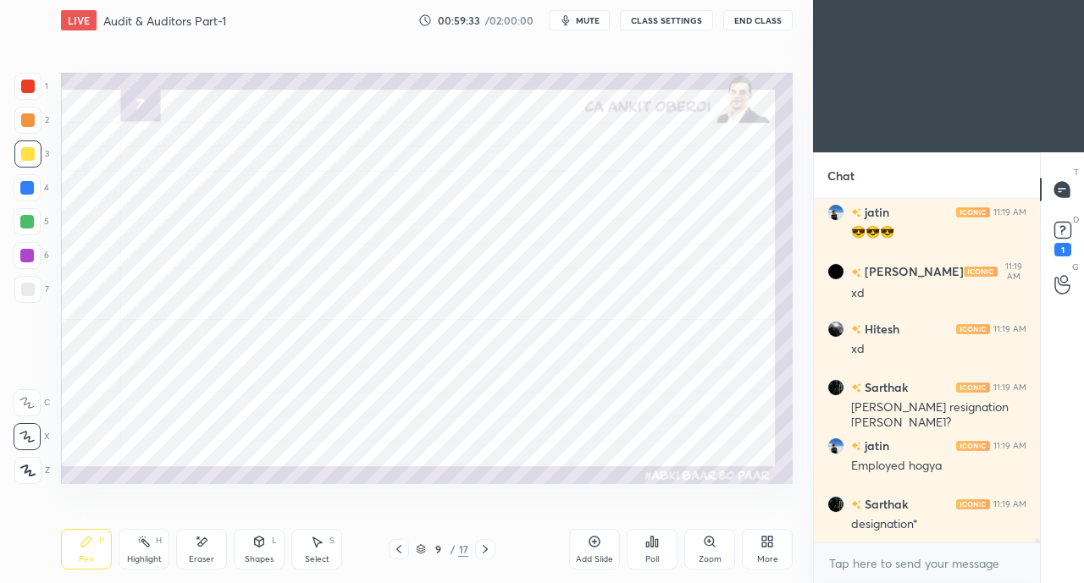
click at [254, 553] on div "Shapes L" at bounding box center [259, 549] width 51 height 41
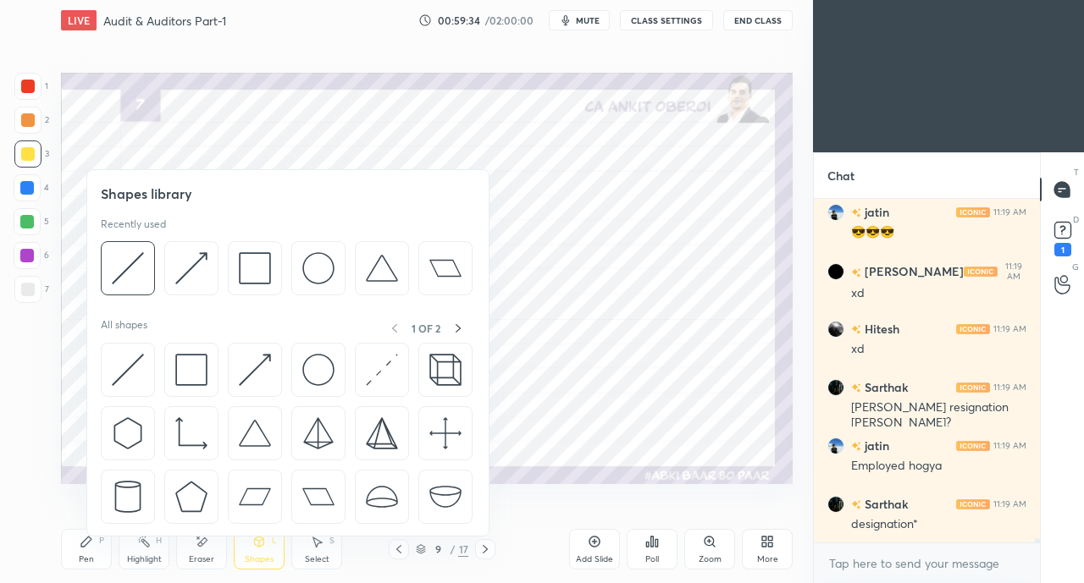
click at [130, 368] on img at bounding box center [128, 370] width 32 height 32
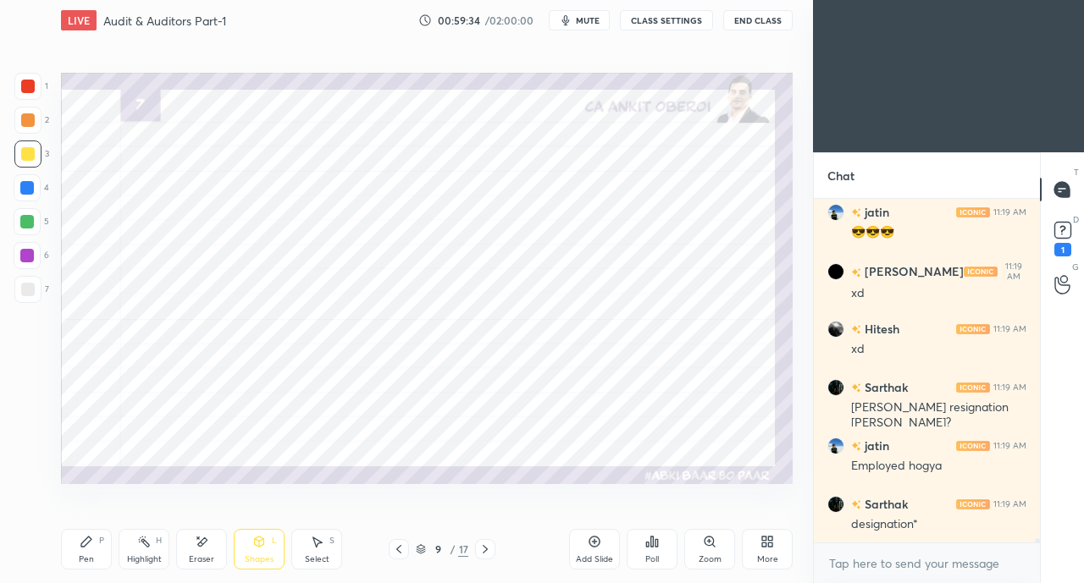
click at [37, 183] on div at bounding box center [27, 187] width 27 height 27
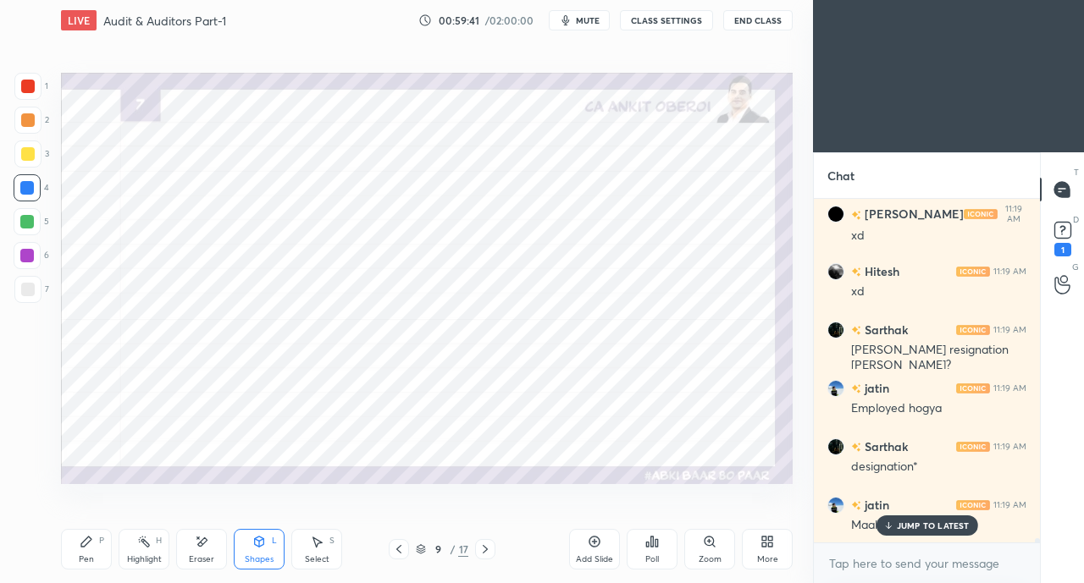
scroll to position [27104, 0]
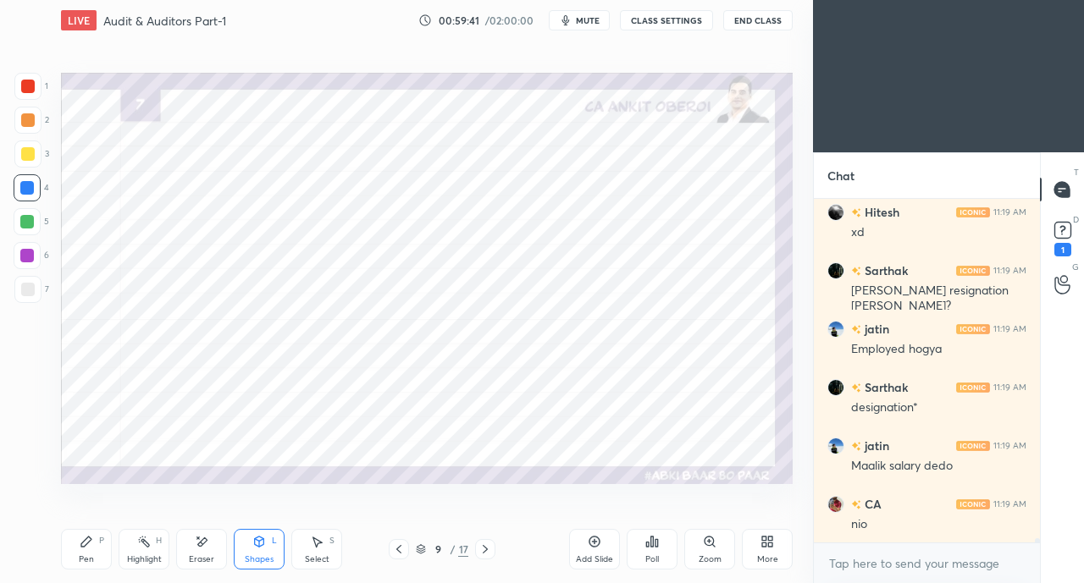
click at [84, 540] on icon at bounding box center [87, 542] width 14 height 14
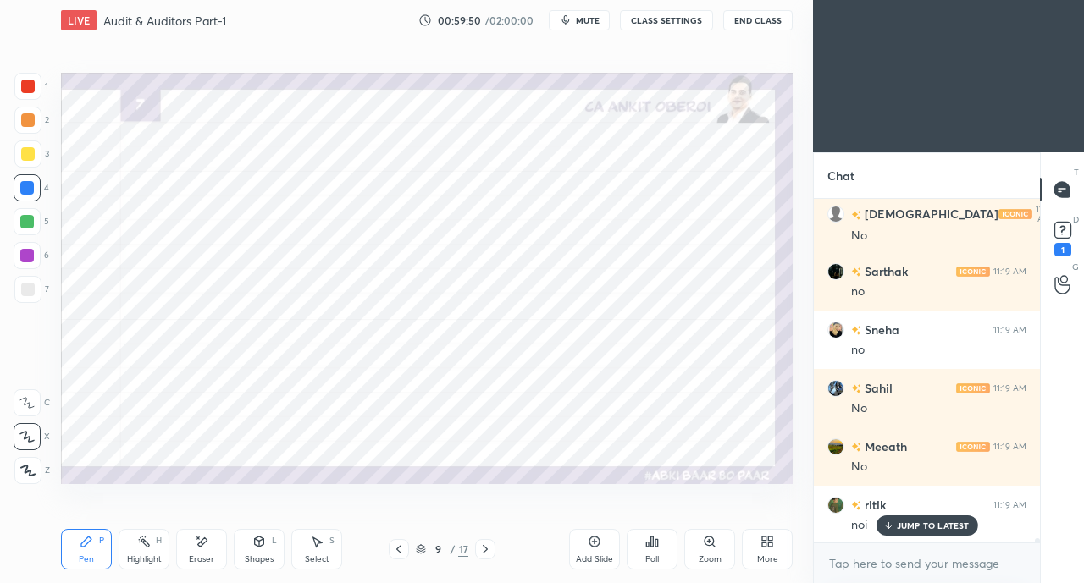
scroll to position [27571, 0]
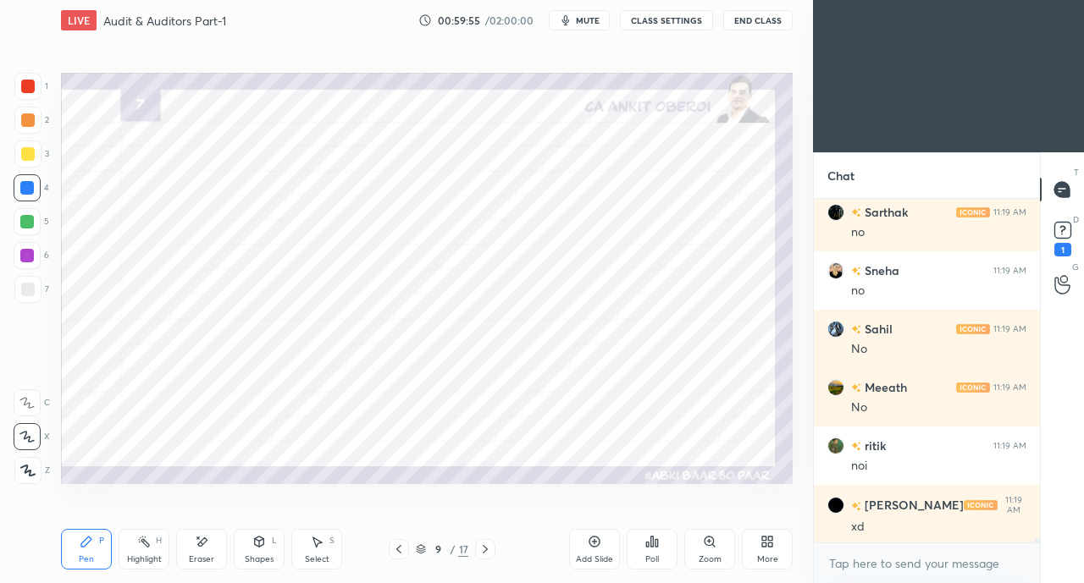
click at [396, 544] on icon at bounding box center [399, 550] width 14 height 14
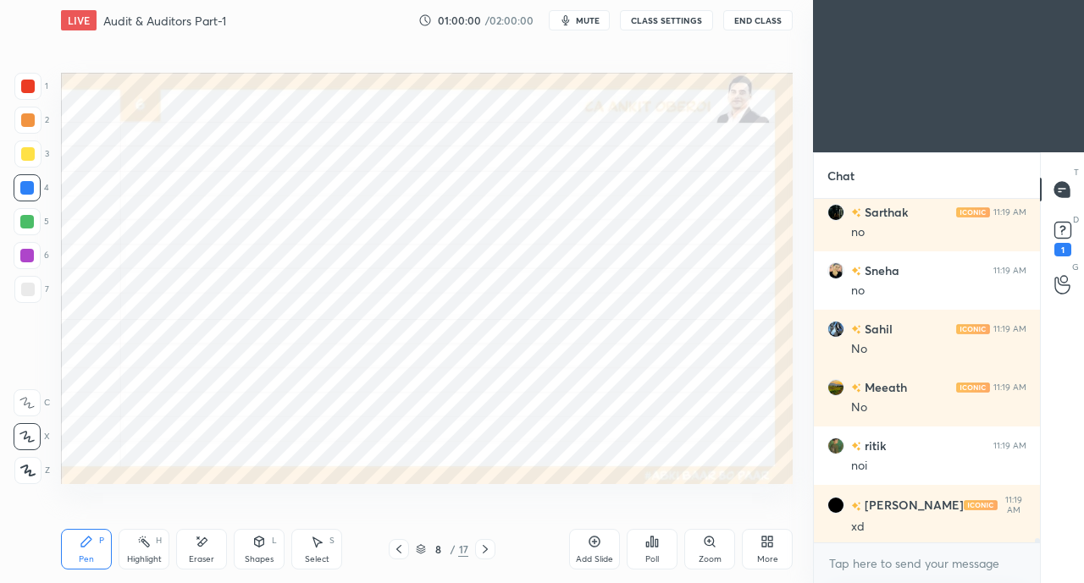
click at [483, 547] on icon at bounding box center [485, 550] width 14 height 14
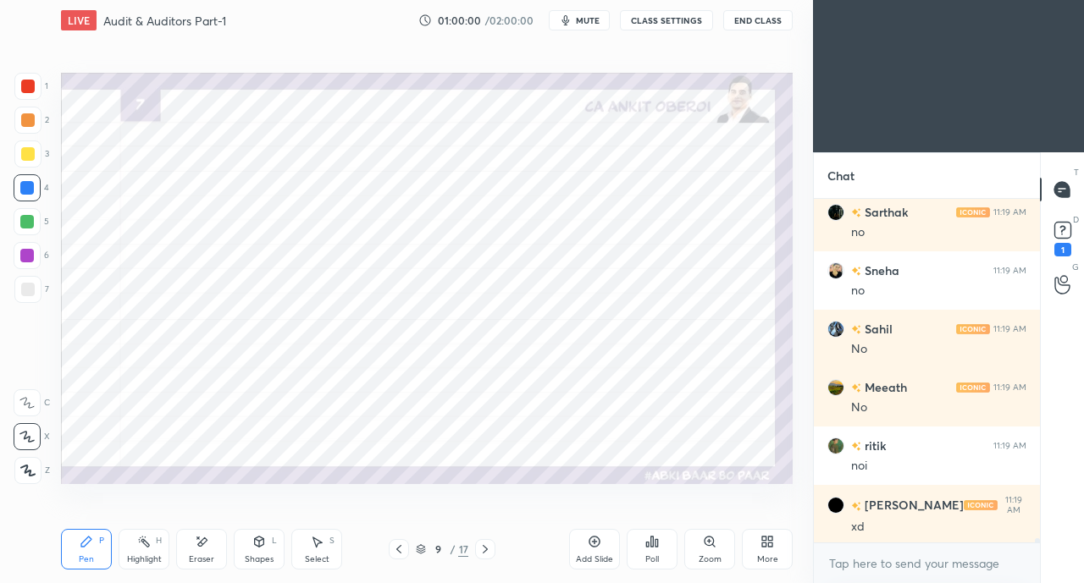
click at [251, 549] on div "Shapes L" at bounding box center [259, 549] width 51 height 41
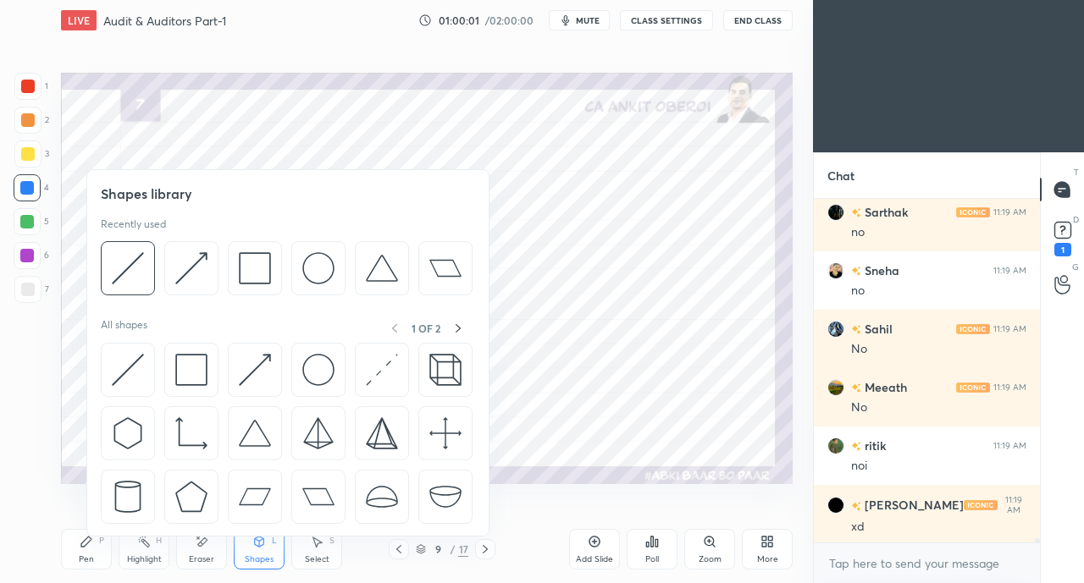
click at [251, 351] on div at bounding box center [255, 370] width 54 height 54
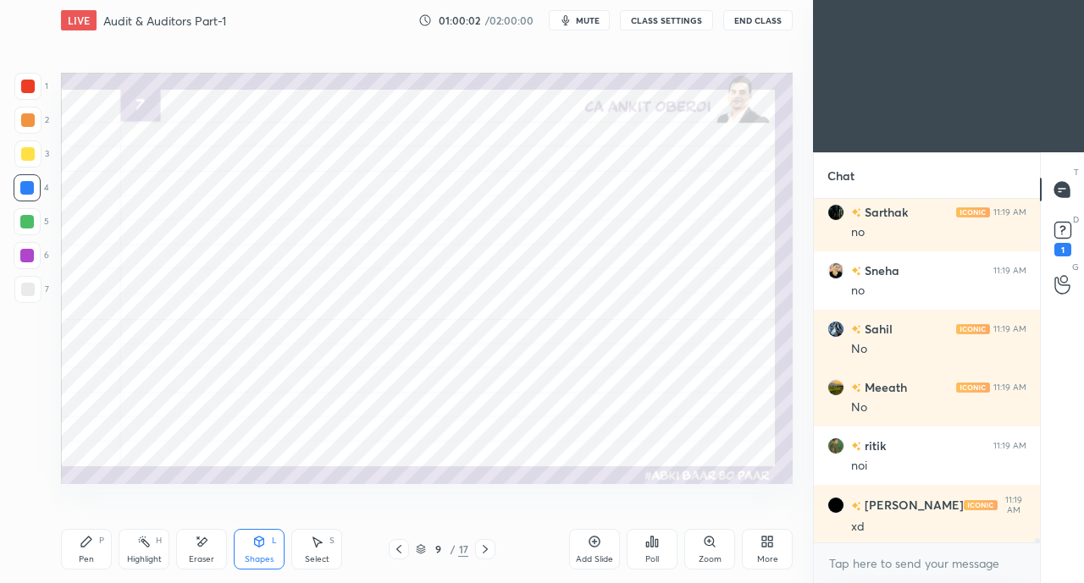
click at [29, 83] on div at bounding box center [28, 87] width 14 height 14
click at [268, 546] on div "Shapes L" at bounding box center [259, 549] width 51 height 41
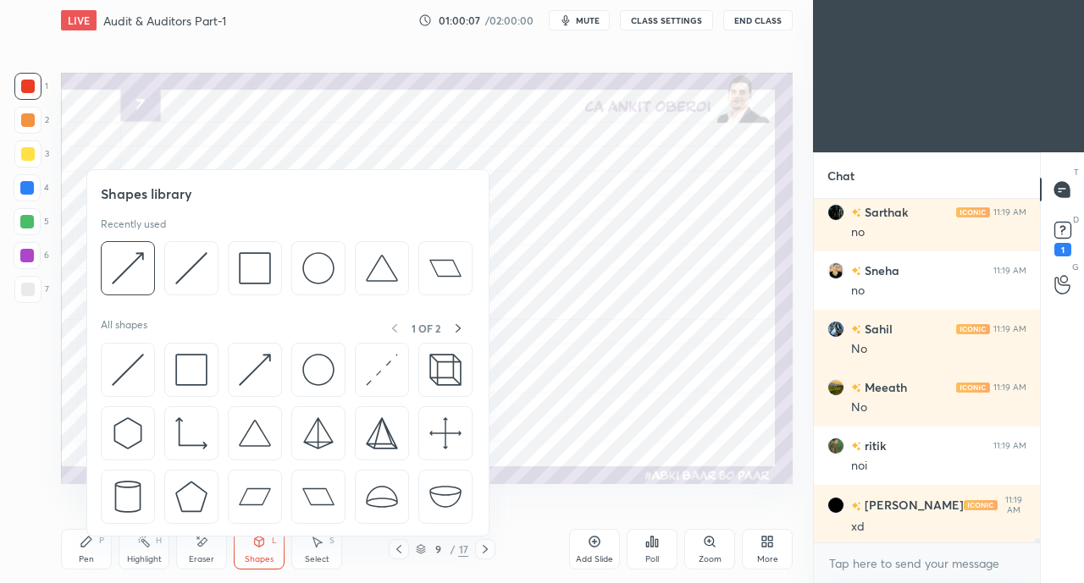
click at [196, 363] on img at bounding box center [191, 370] width 32 height 32
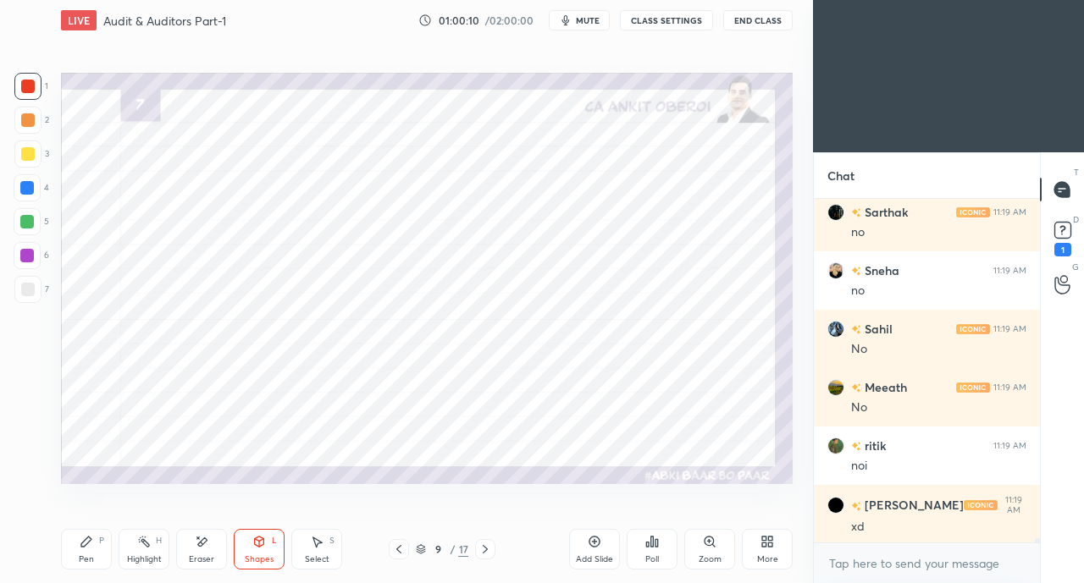
click at [93, 543] on div "Pen P" at bounding box center [86, 549] width 51 height 41
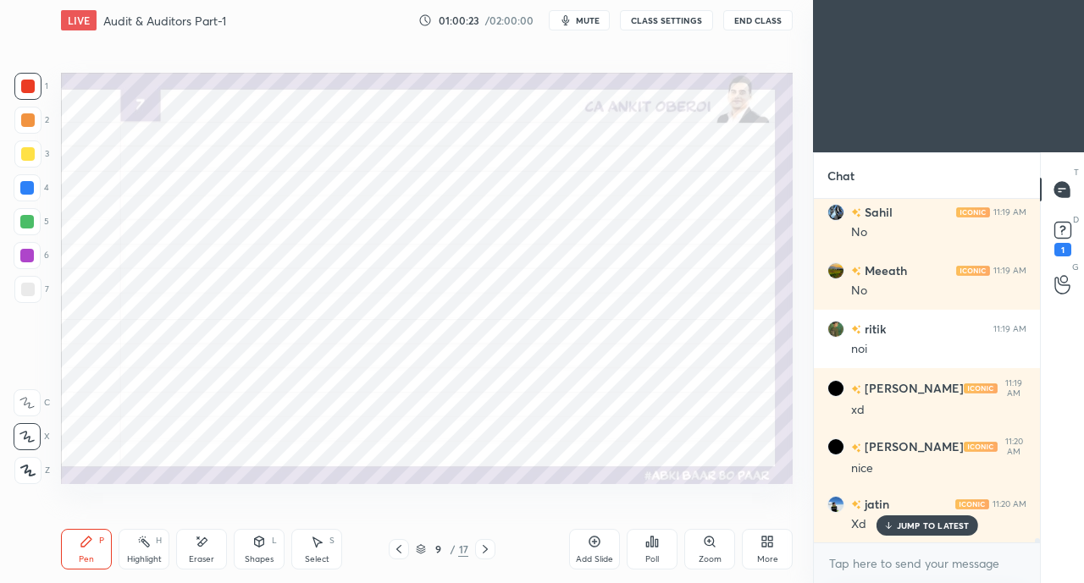
scroll to position [27745, 0]
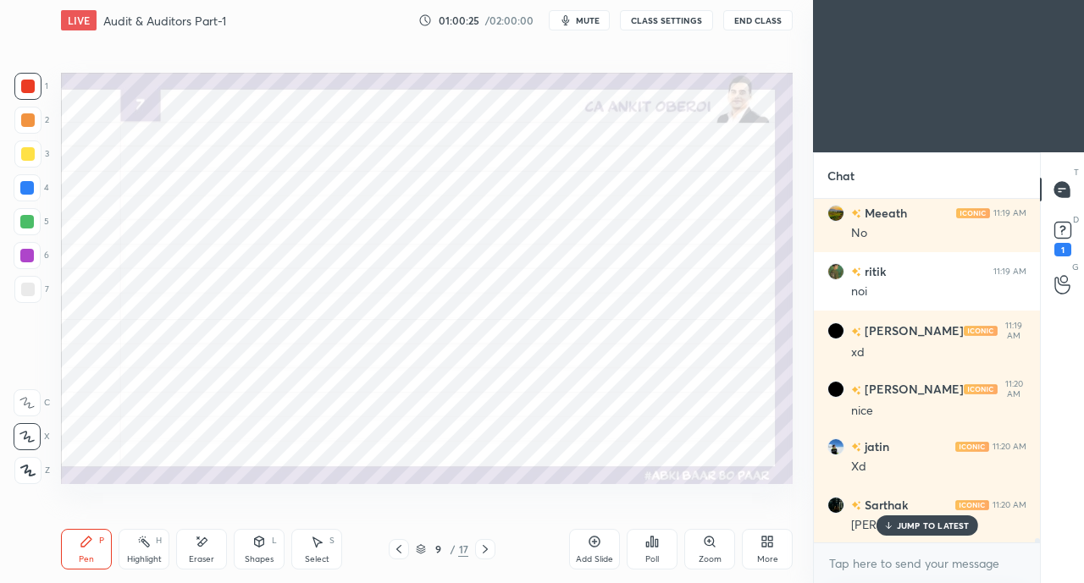
click at [888, 532] on div "JUMP TO LATEST" at bounding box center [926, 526] width 102 height 20
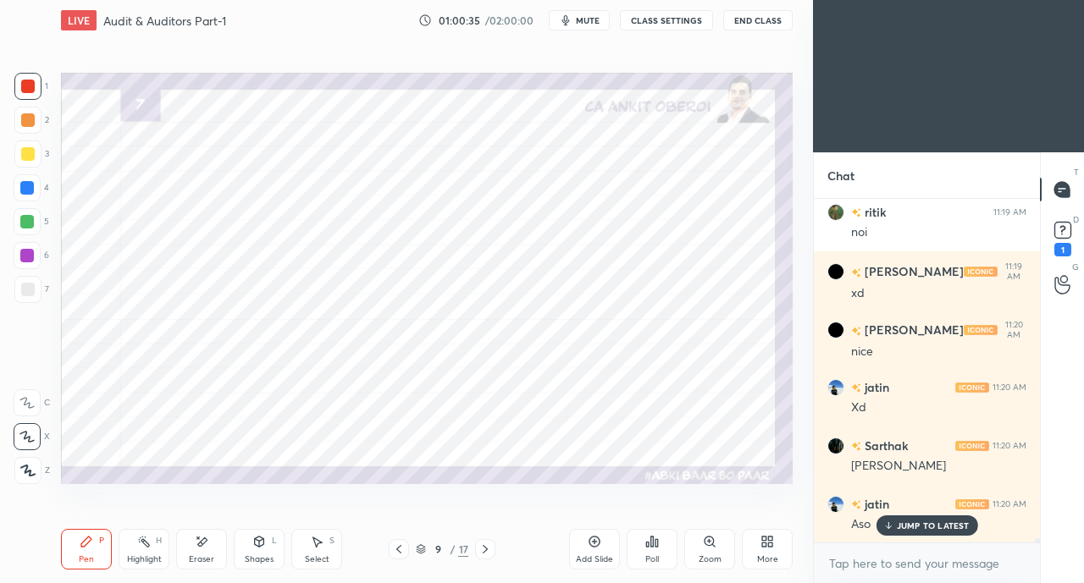
scroll to position [27862, 0]
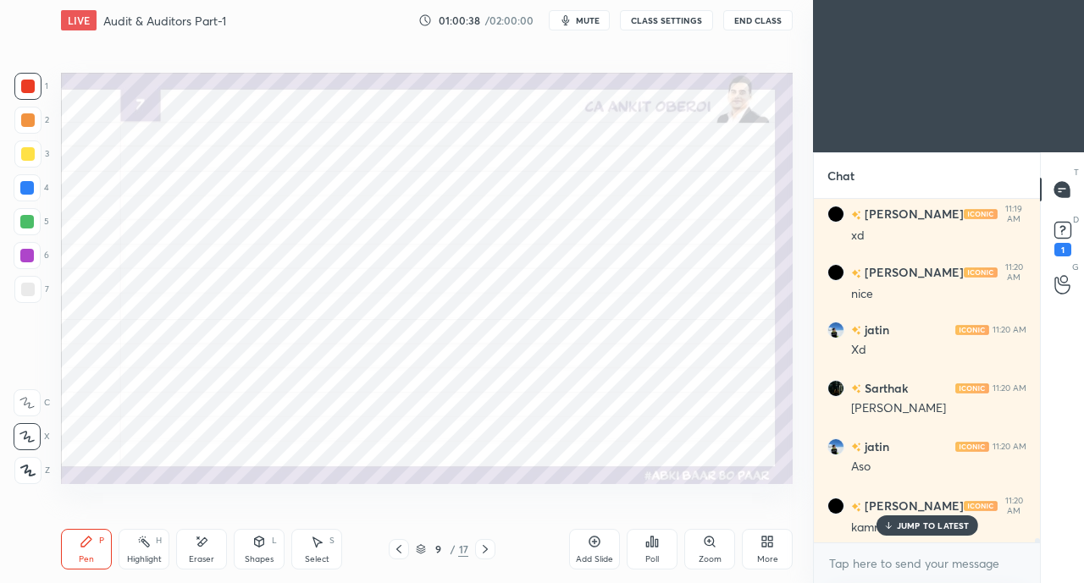
click at [197, 553] on div "Eraser" at bounding box center [201, 549] width 51 height 41
click at [86, 551] on div "Pen P" at bounding box center [86, 549] width 51 height 41
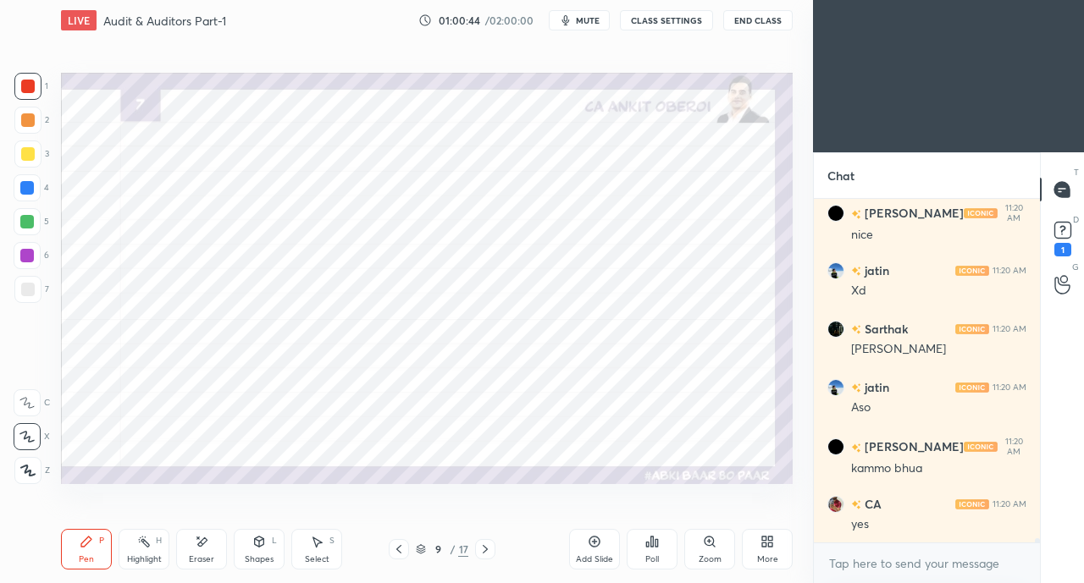
click at [25, 188] on div at bounding box center [27, 188] width 14 height 14
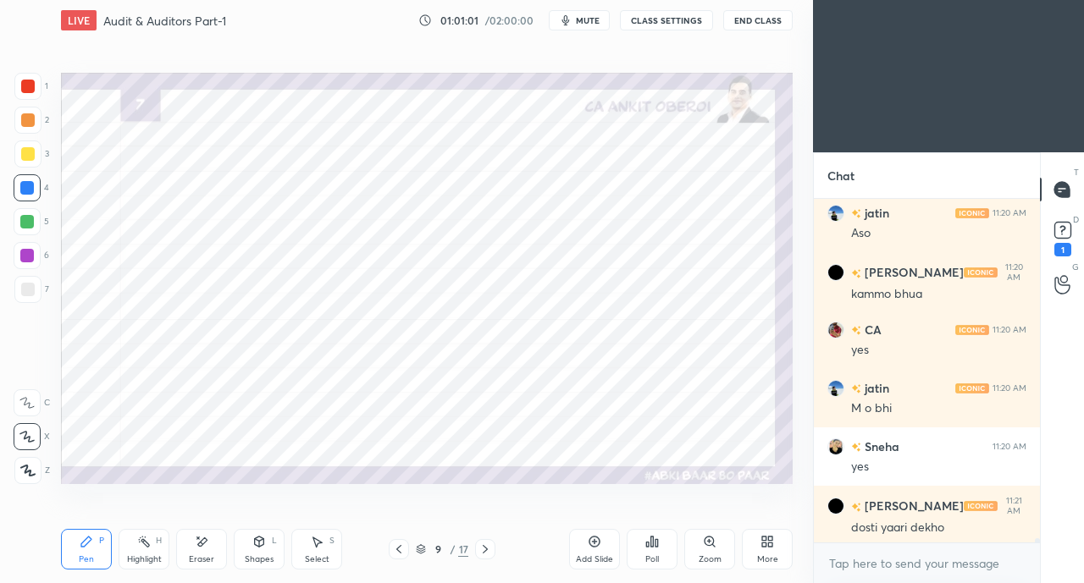
scroll to position [28155, 0]
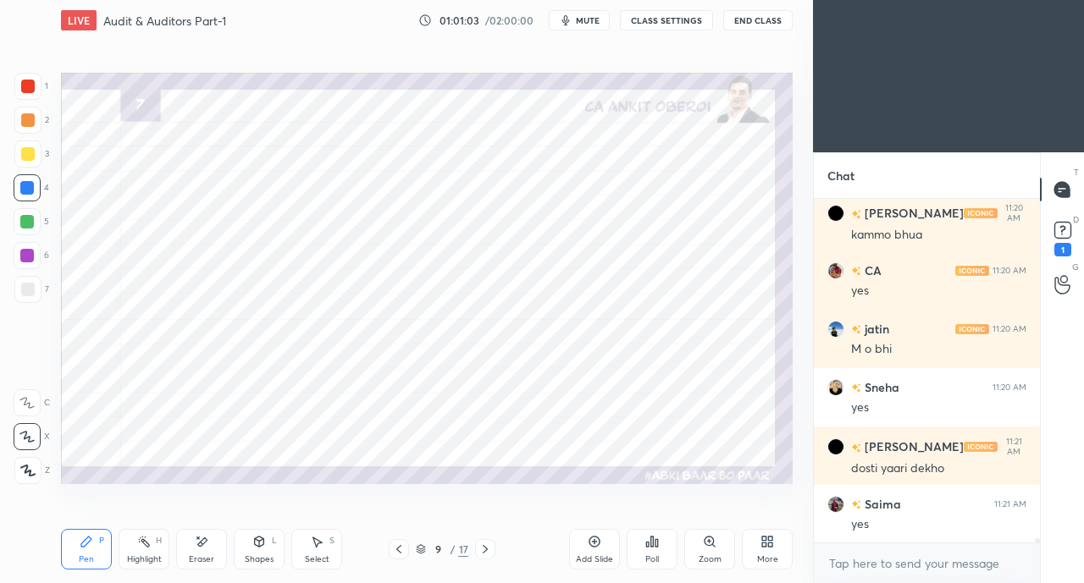
click at [405, 551] on icon at bounding box center [399, 550] width 14 height 14
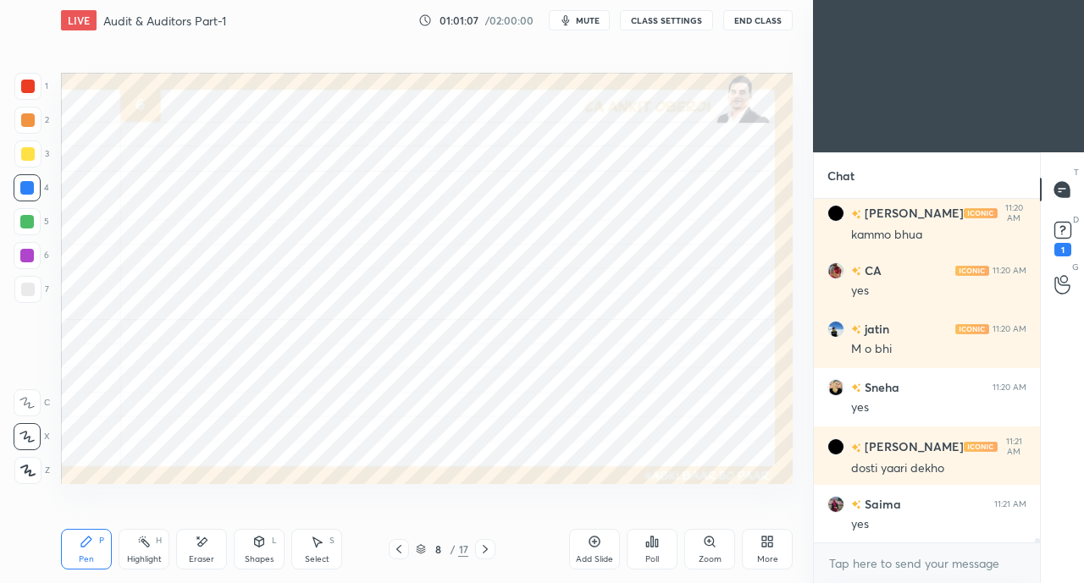
click at [480, 548] on icon at bounding box center [485, 550] width 14 height 14
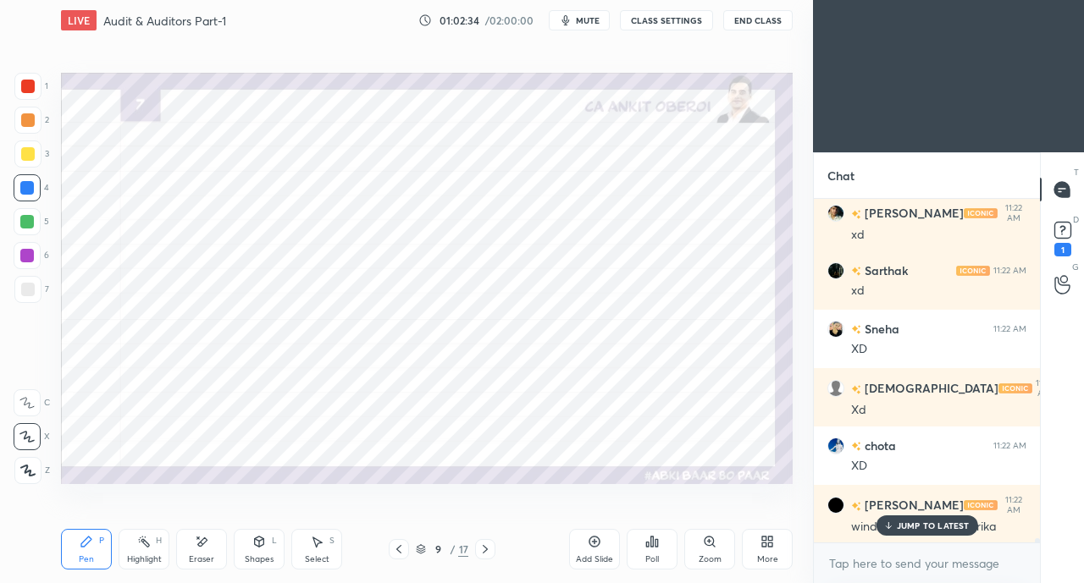
scroll to position [29747, 0]
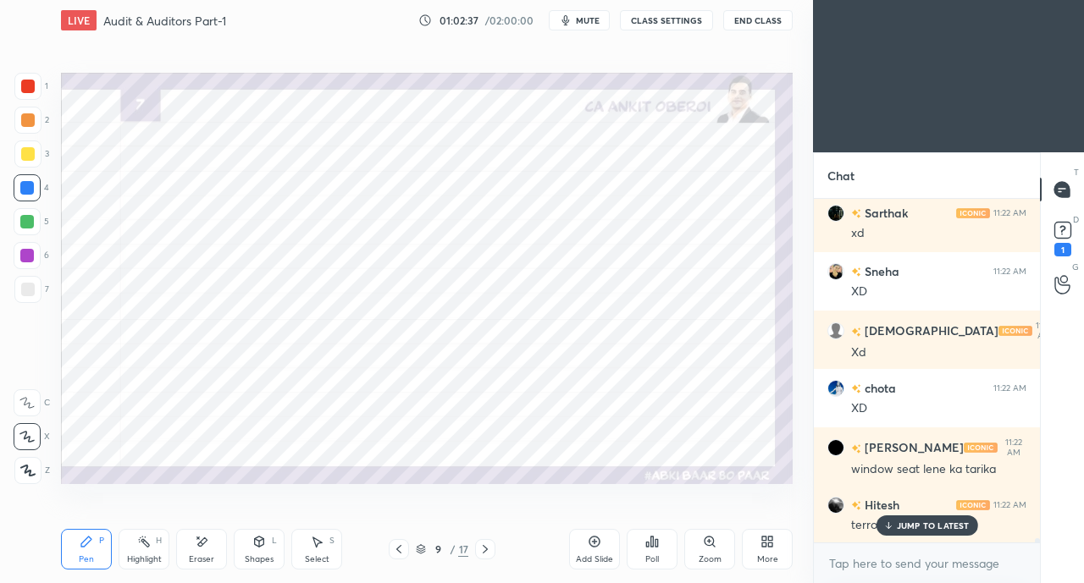
click at [919, 521] on p "JUMP TO LATEST" at bounding box center [933, 526] width 73 height 10
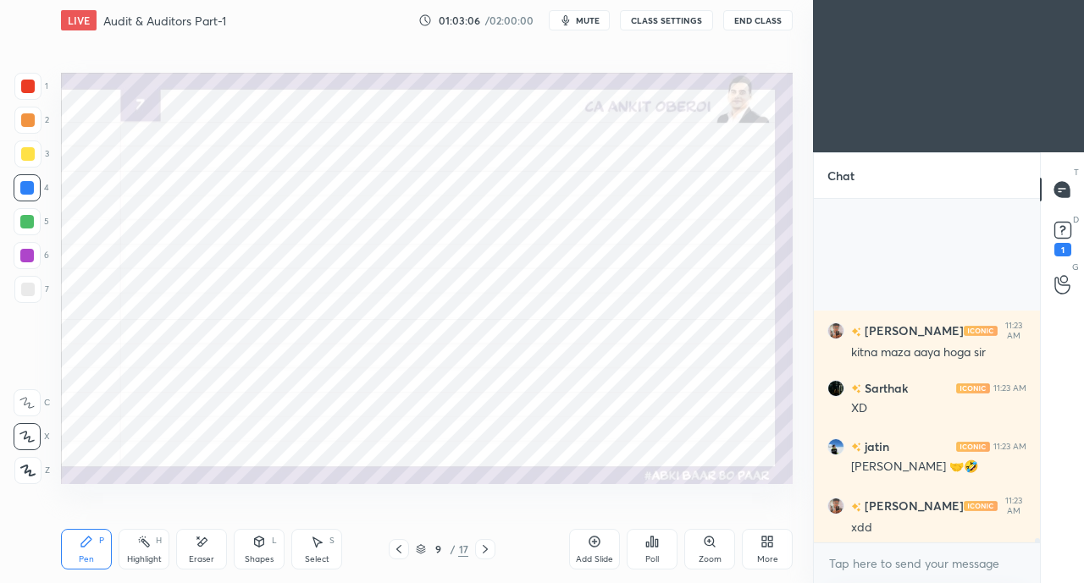
scroll to position [30507, 0]
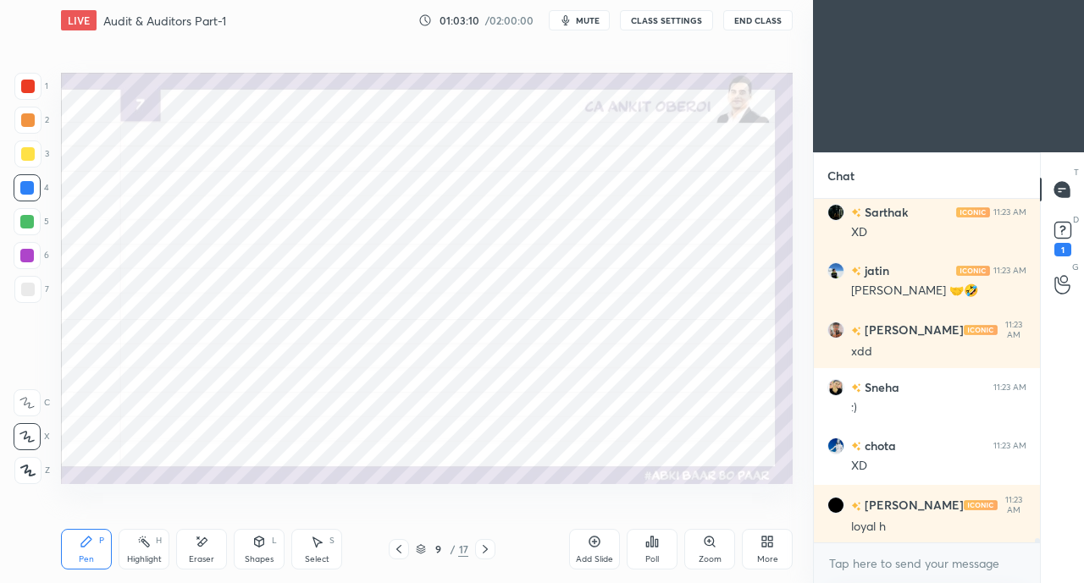
click at [259, 542] on icon at bounding box center [259, 540] width 9 height 3
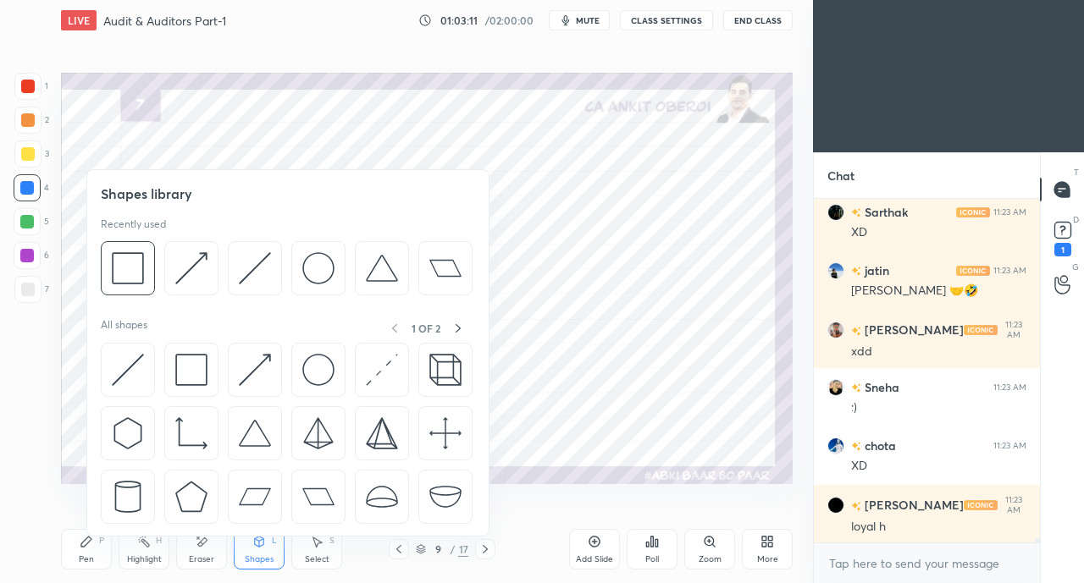
click at [127, 363] on img at bounding box center [128, 370] width 32 height 32
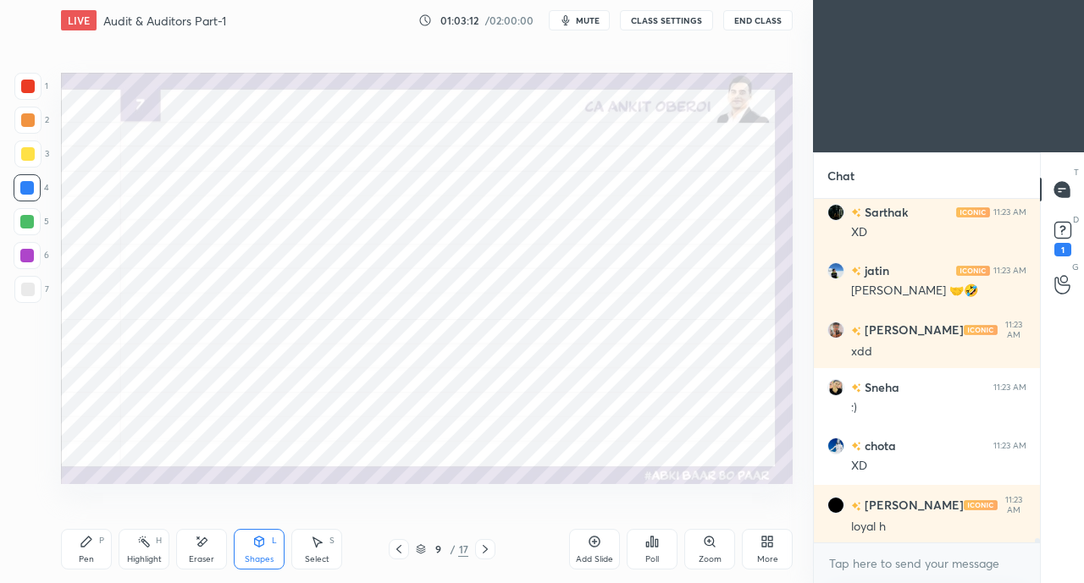
click at [30, 185] on div at bounding box center [27, 188] width 14 height 14
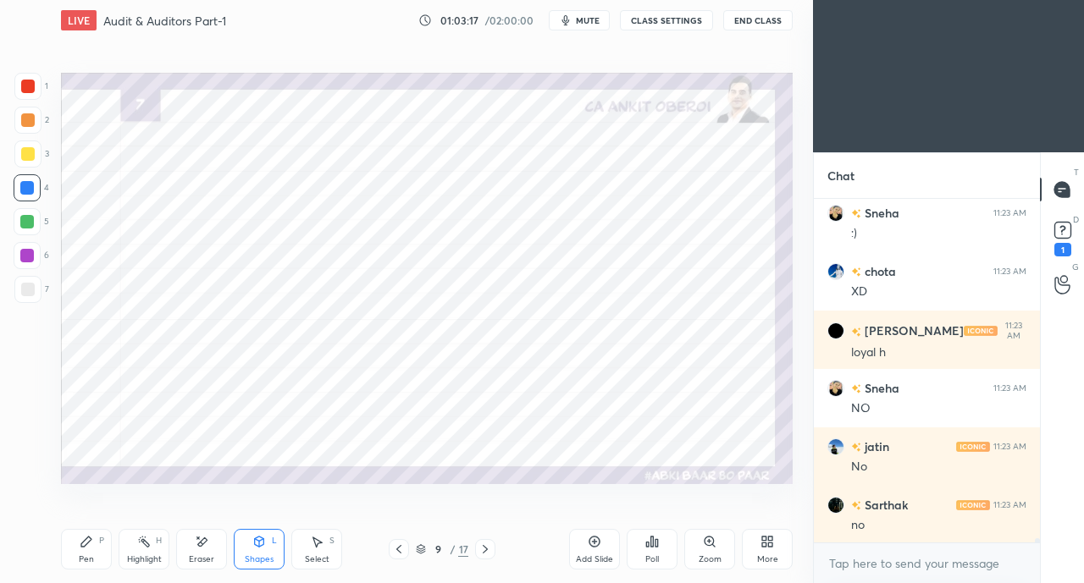
scroll to position [30740, 0]
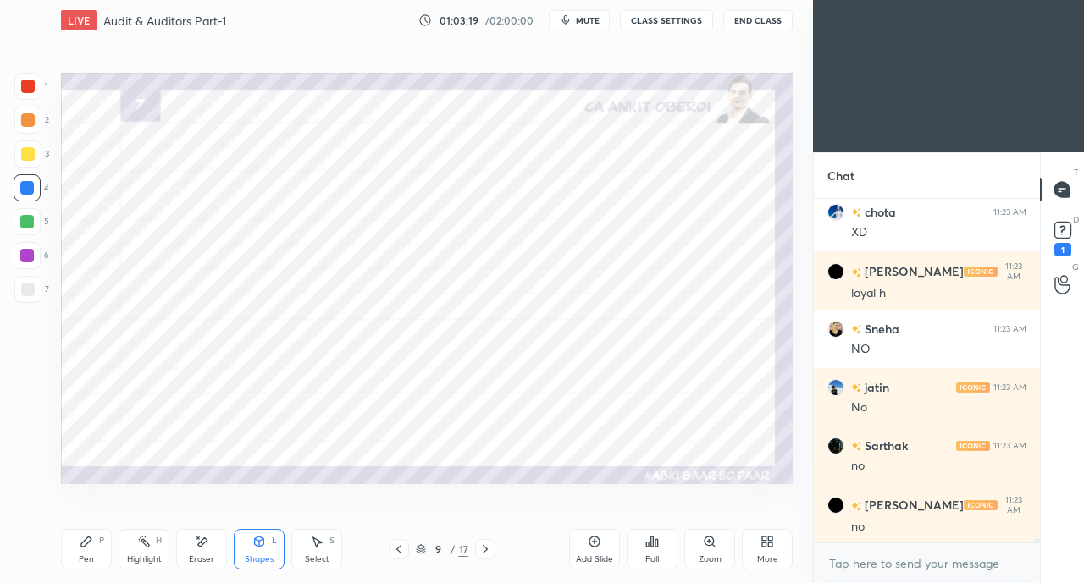
click at [98, 558] on div "Pen P" at bounding box center [86, 549] width 51 height 41
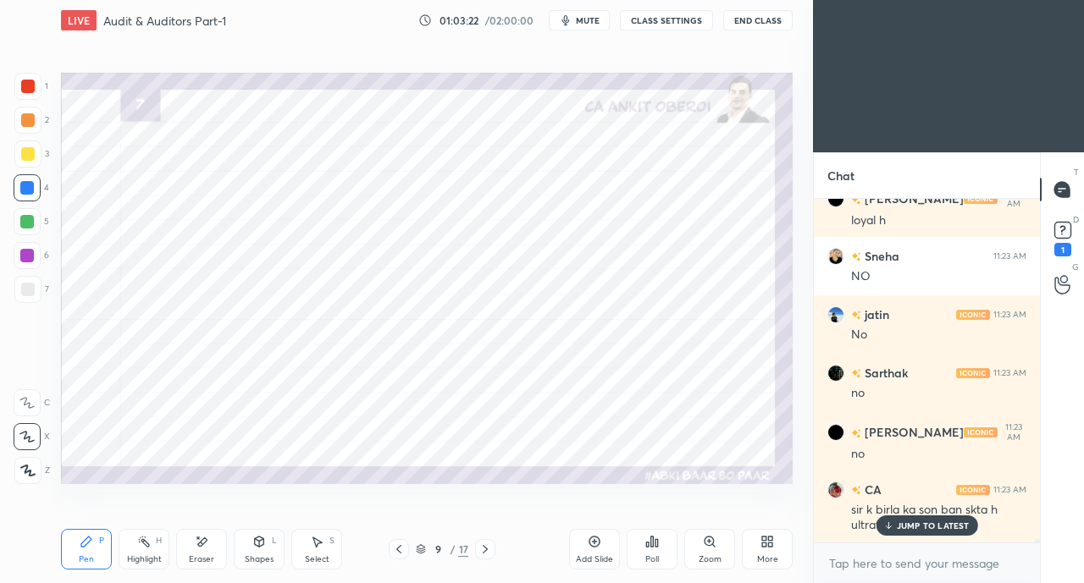
click at [911, 531] on p "JUMP TO LATEST" at bounding box center [933, 526] width 73 height 10
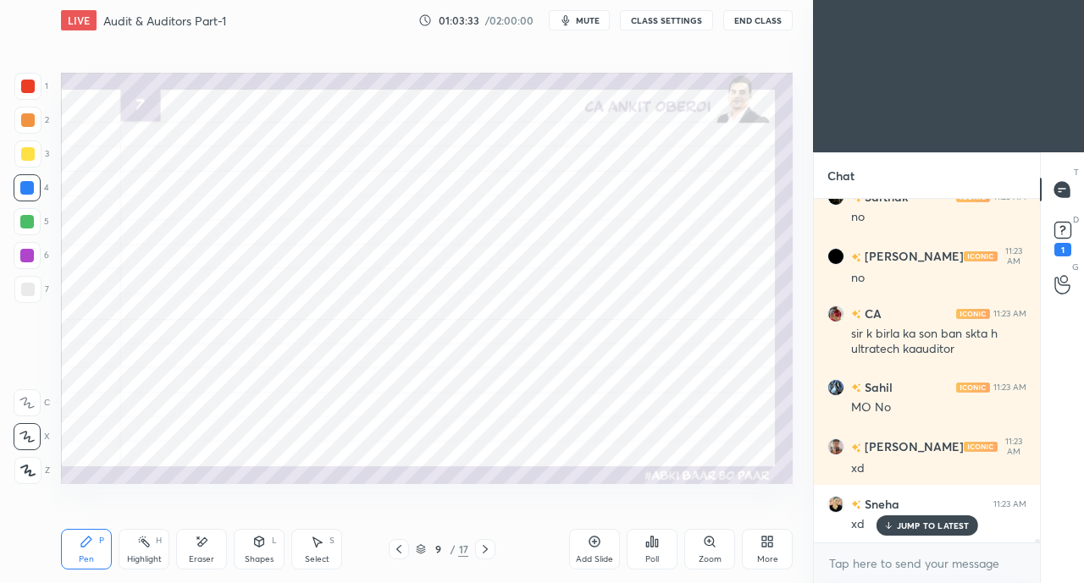
scroll to position [31047, 0]
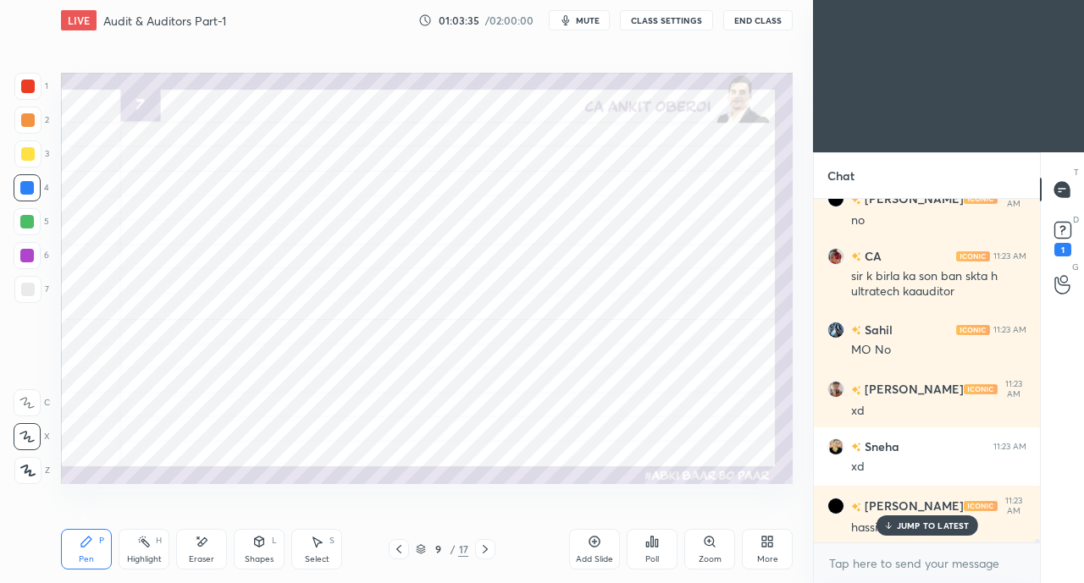
click at [906, 526] on p "JUMP TO LATEST" at bounding box center [933, 526] width 73 height 10
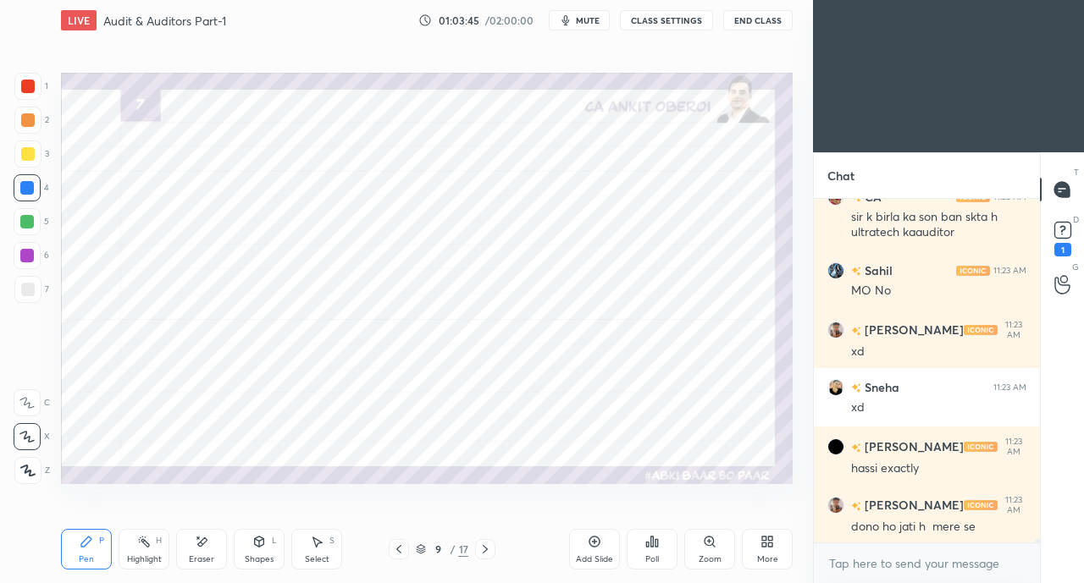
scroll to position [31179, 0]
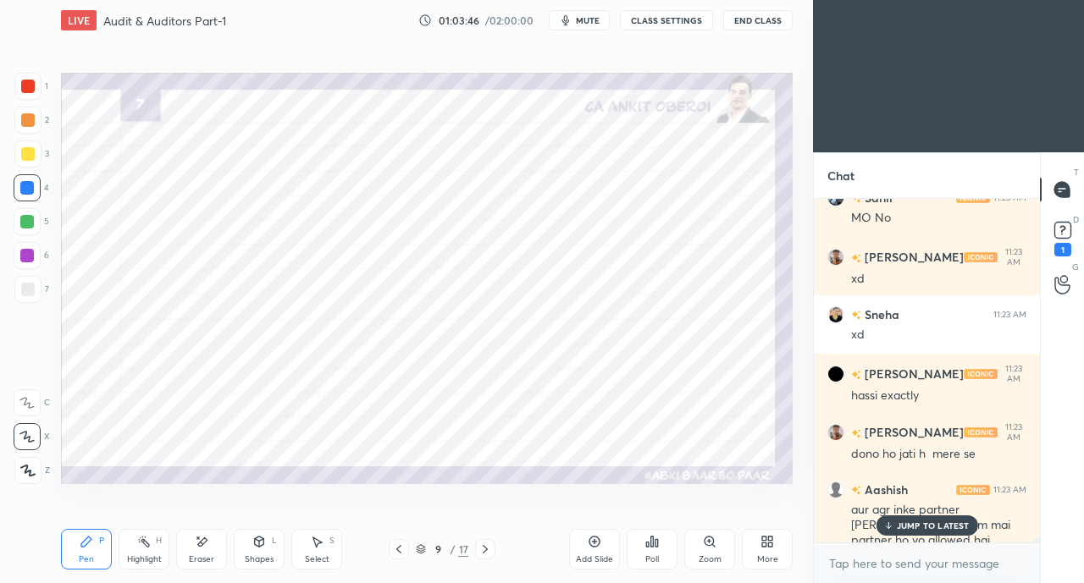
click at [911, 521] on p "JUMP TO LATEST" at bounding box center [933, 526] width 73 height 10
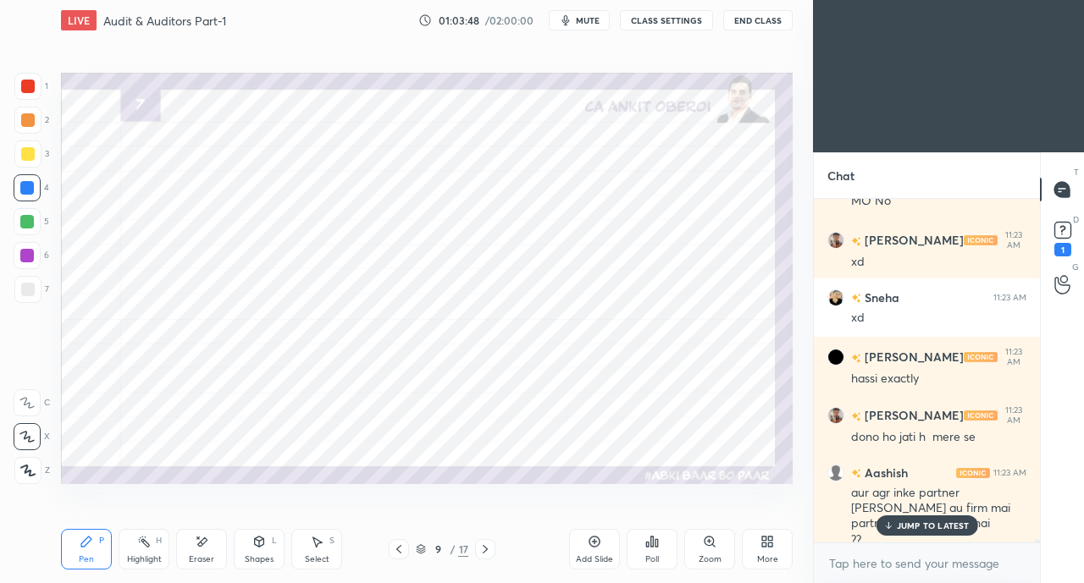
click at [259, 545] on icon at bounding box center [259, 542] width 9 height 10
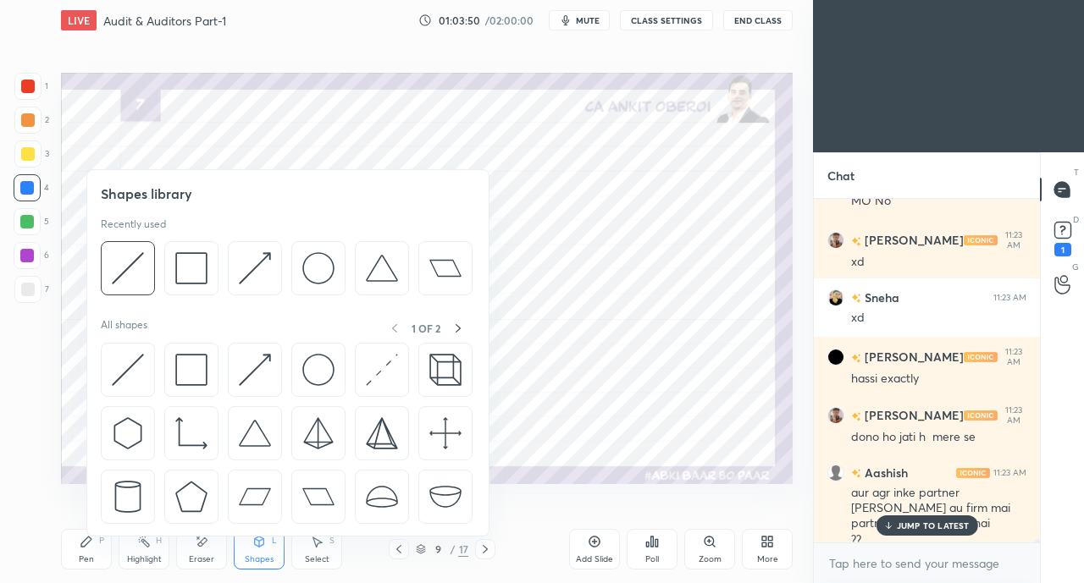
click at [249, 365] on img at bounding box center [255, 370] width 32 height 32
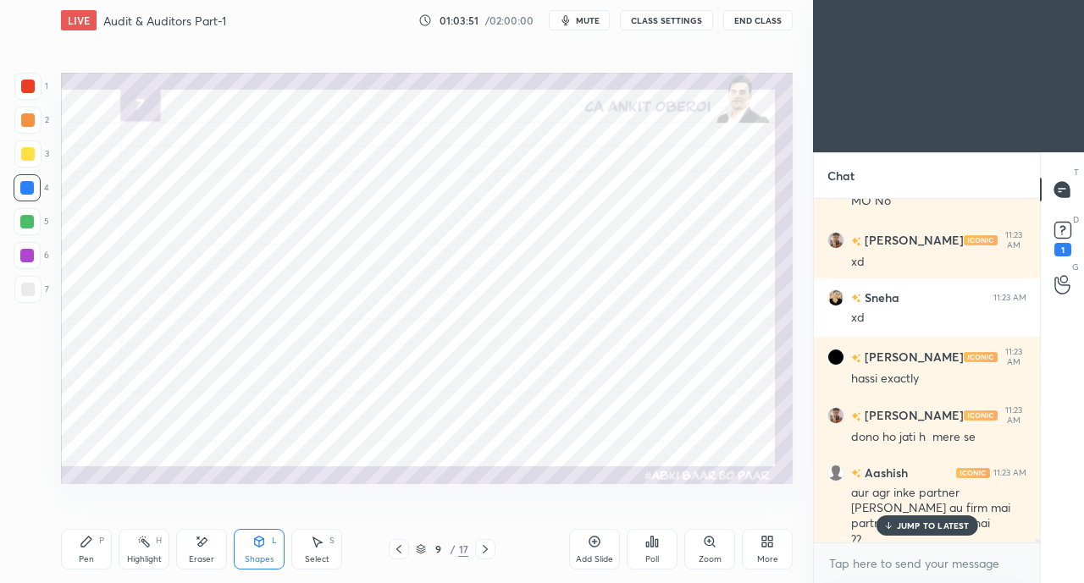
click at [19, 89] on div at bounding box center [27, 86] width 27 height 27
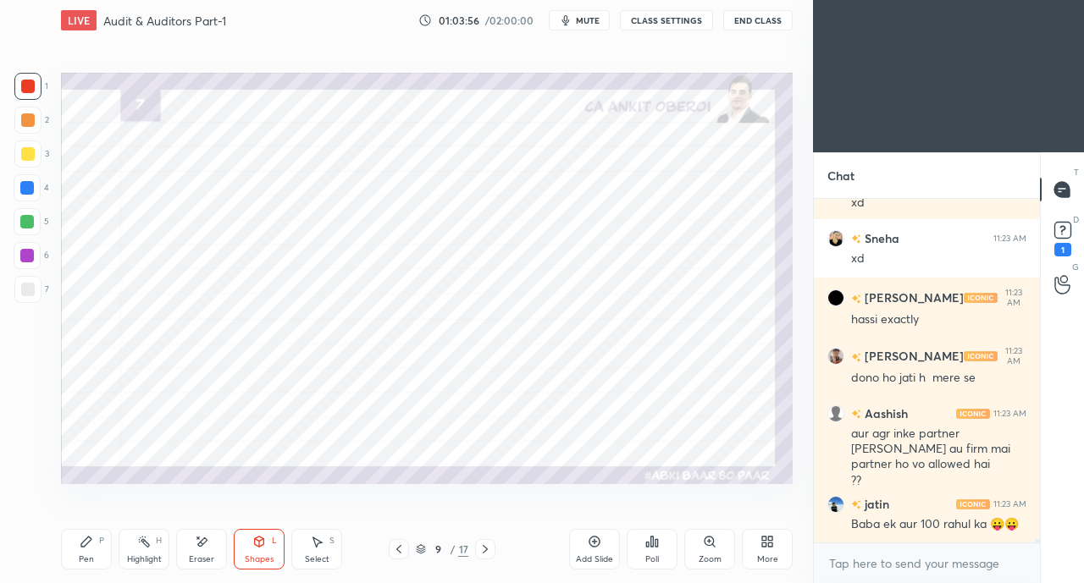
click at [264, 541] on icon at bounding box center [259, 542] width 14 height 14
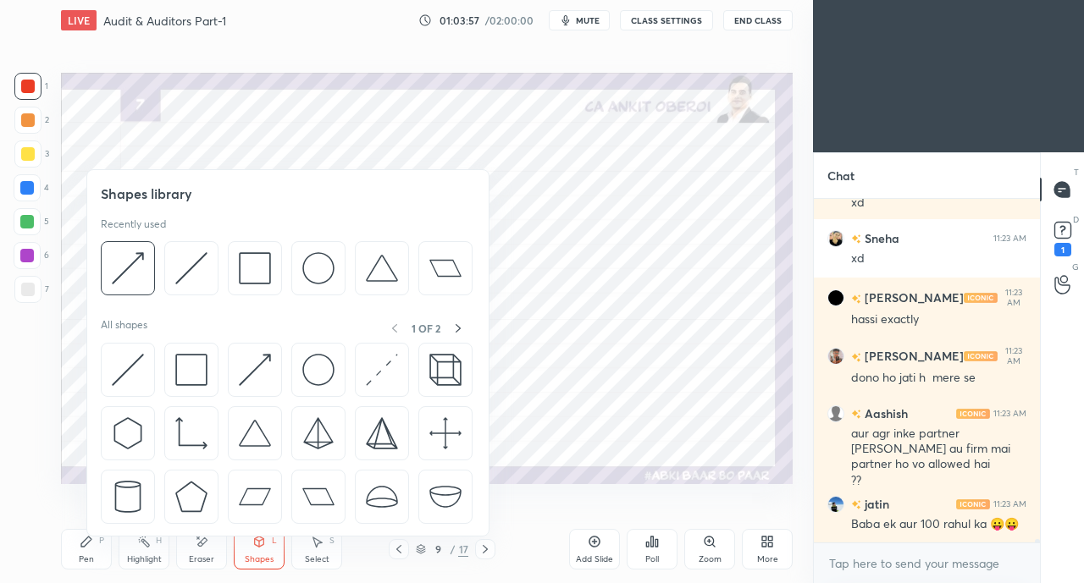
click at [182, 361] on img at bounding box center [191, 370] width 32 height 32
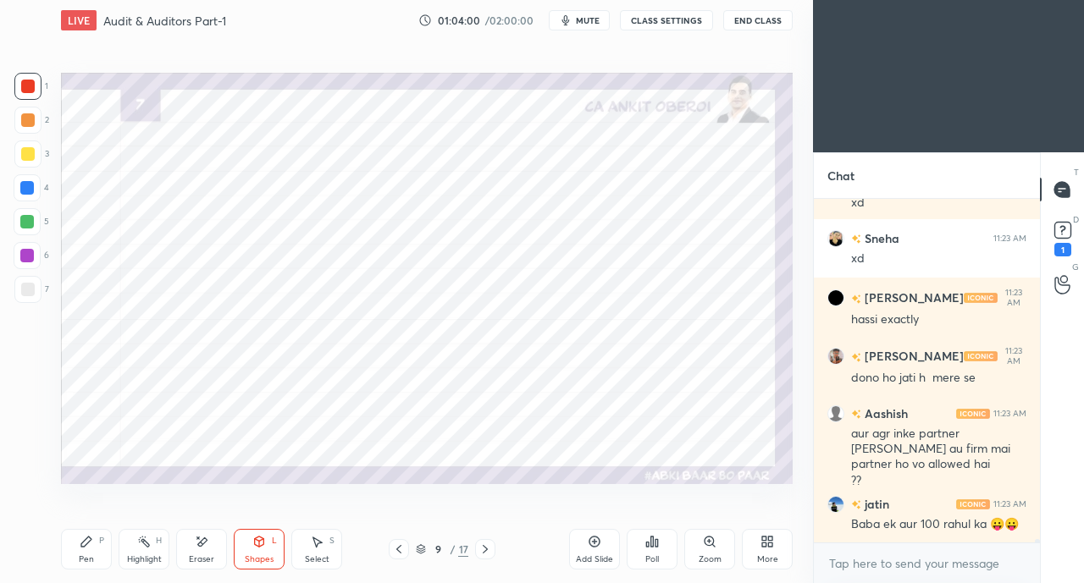
click at [90, 555] on div "Pen" at bounding box center [86, 559] width 15 height 8
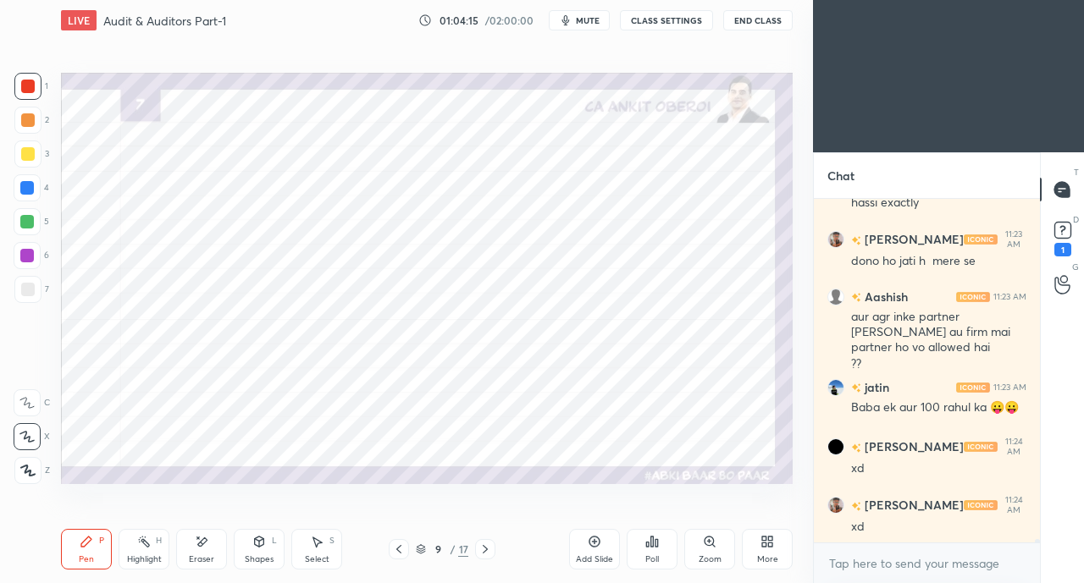
scroll to position [31430, 0]
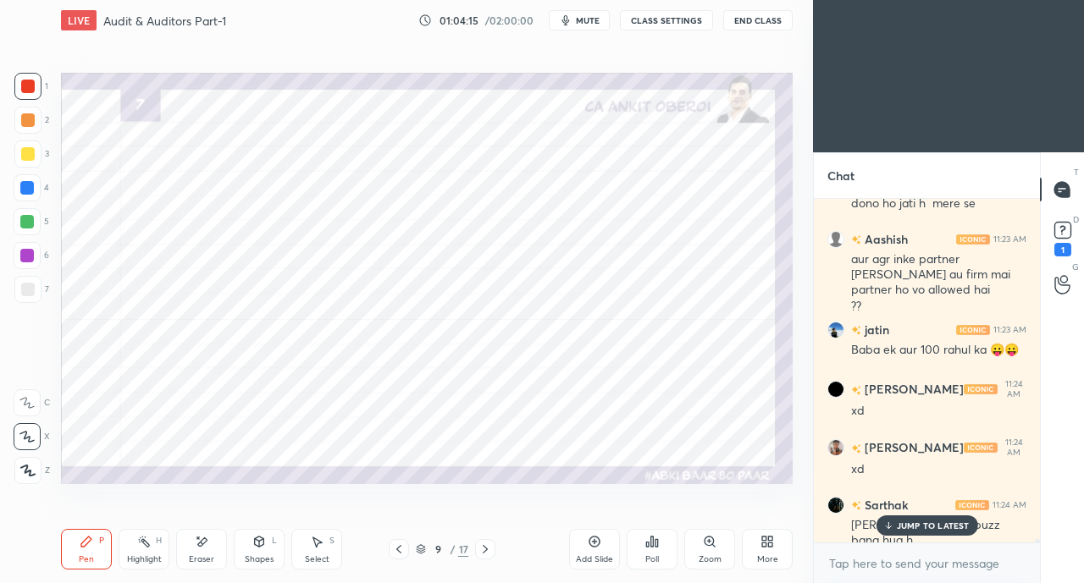
click at [18, 189] on div at bounding box center [27, 187] width 27 height 27
click at [908, 524] on p "JUMP TO LATEST" at bounding box center [933, 526] width 73 height 10
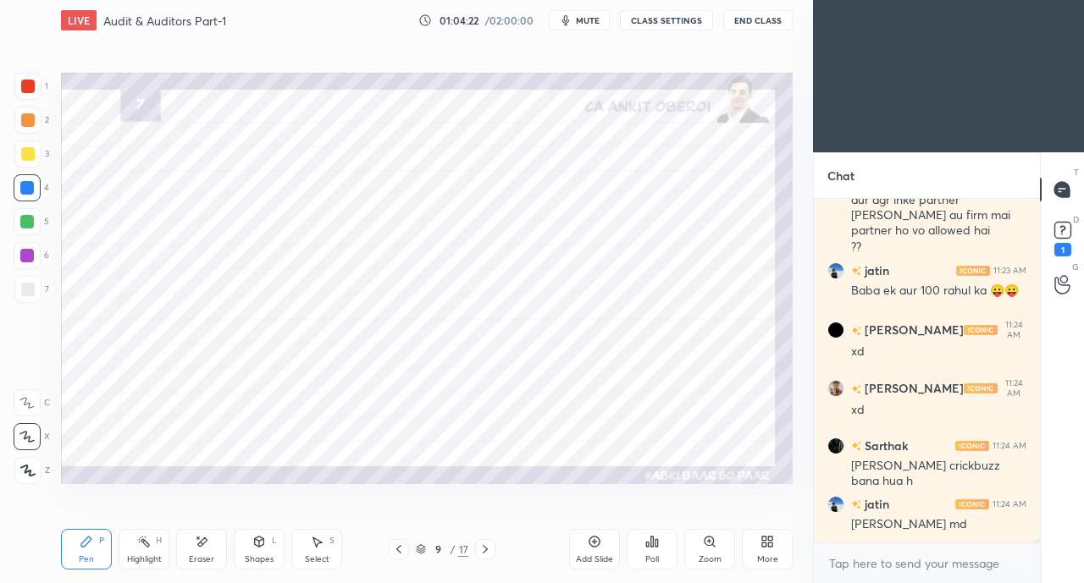
scroll to position [31562, 0]
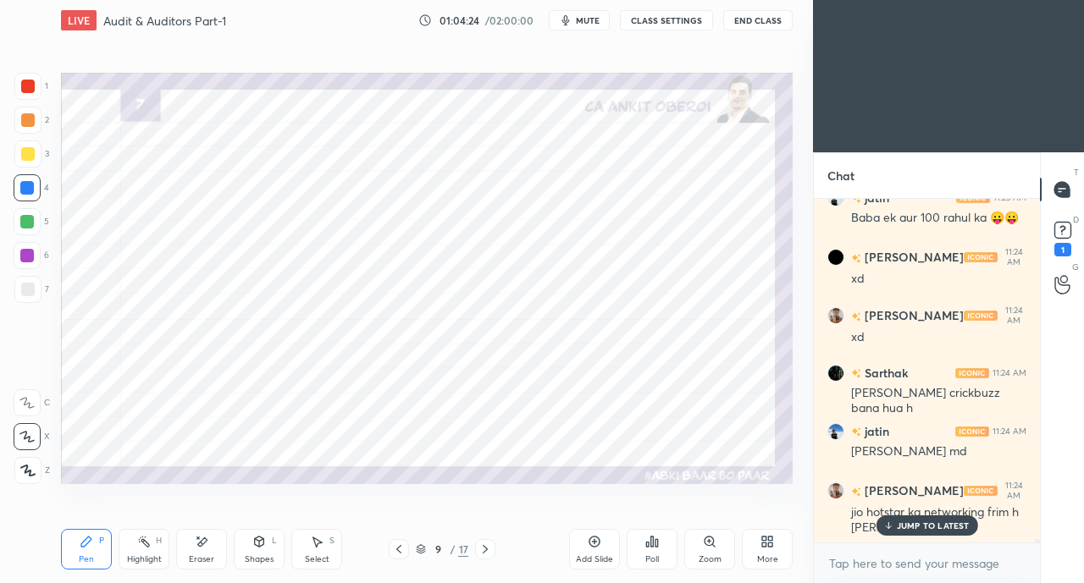
click at [924, 525] on p "JUMP TO LATEST" at bounding box center [933, 526] width 73 height 10
click at [31, 87] on div at bounding box center [28, 87] width 14 height 14
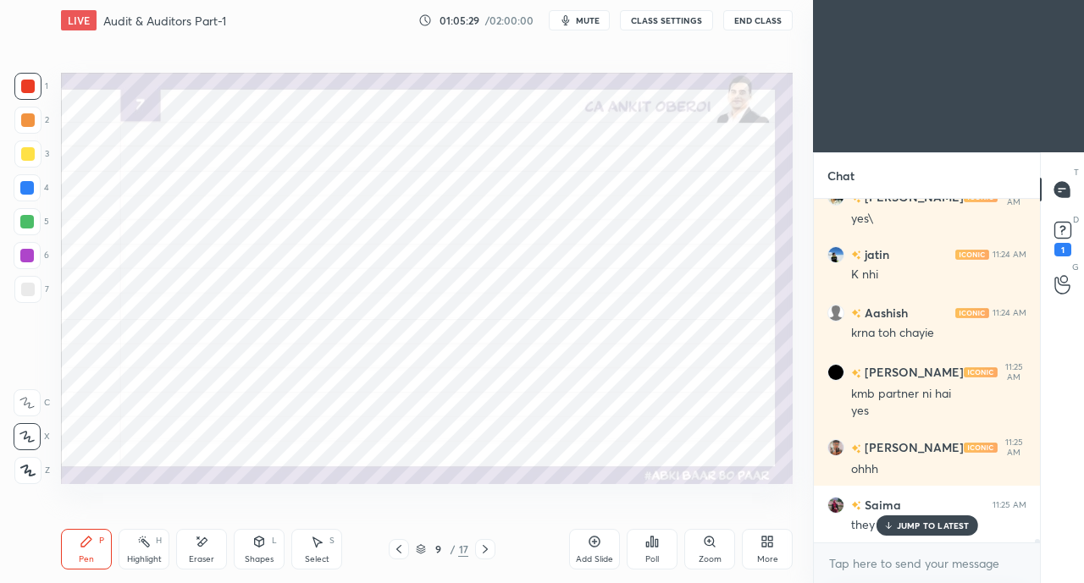
scroll to position [32572, 0]
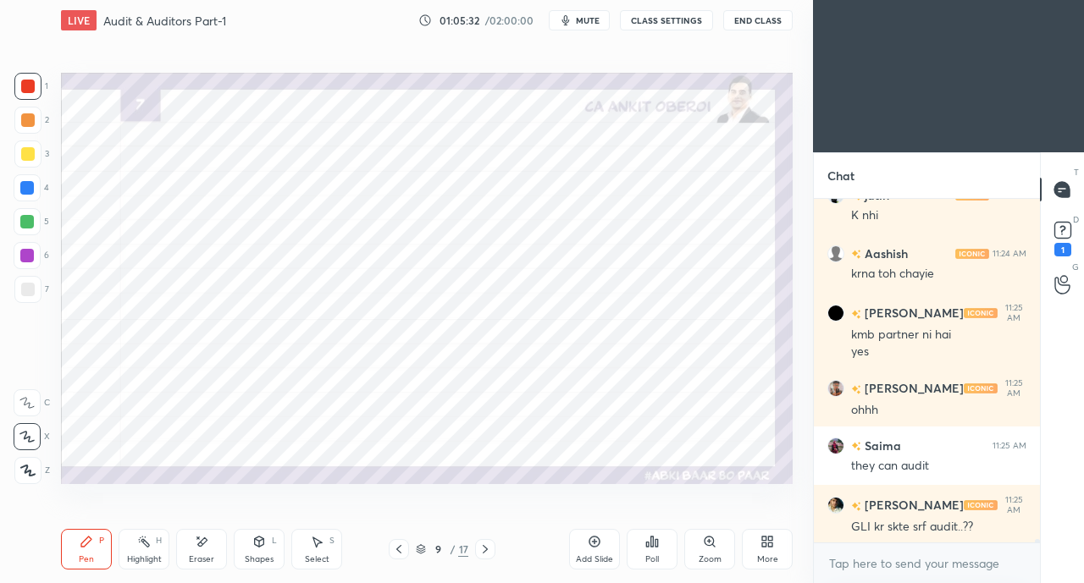
click at [27, 178] on div at bounding box center [27, 187] width 27 height 27
click at [22, 87] on div at bounding box center [28, 87] width 14 height 14
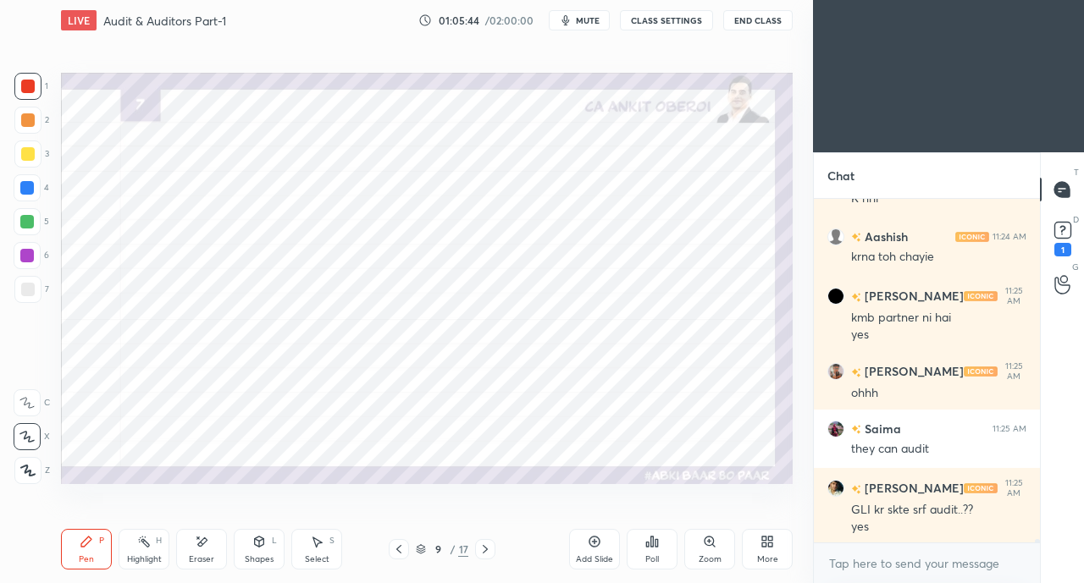
click at [25, 224] on div at bounding box center [27, 222] width 14 height 14
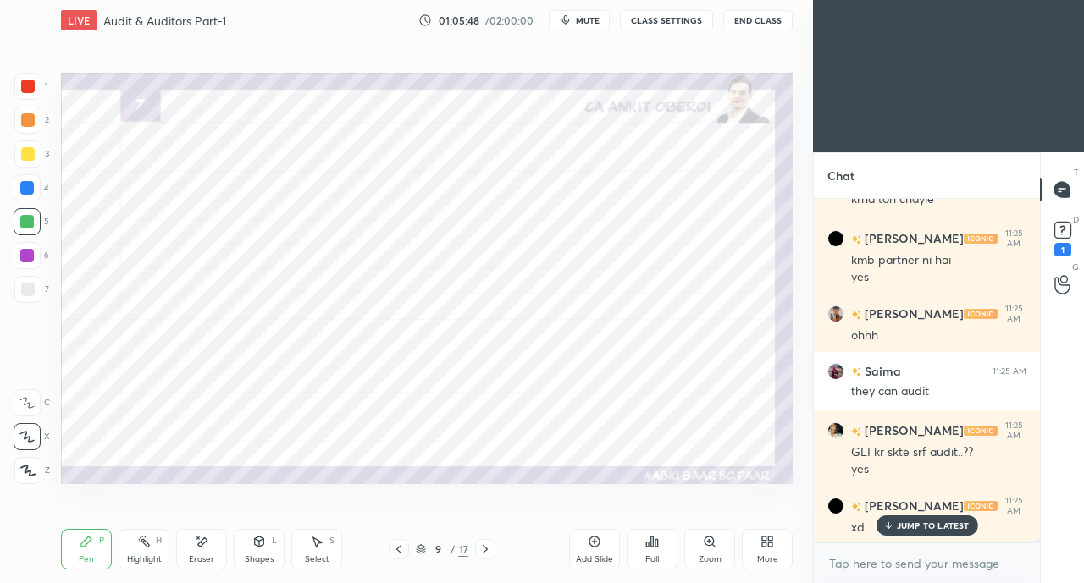
scroll to position [32706, 0]
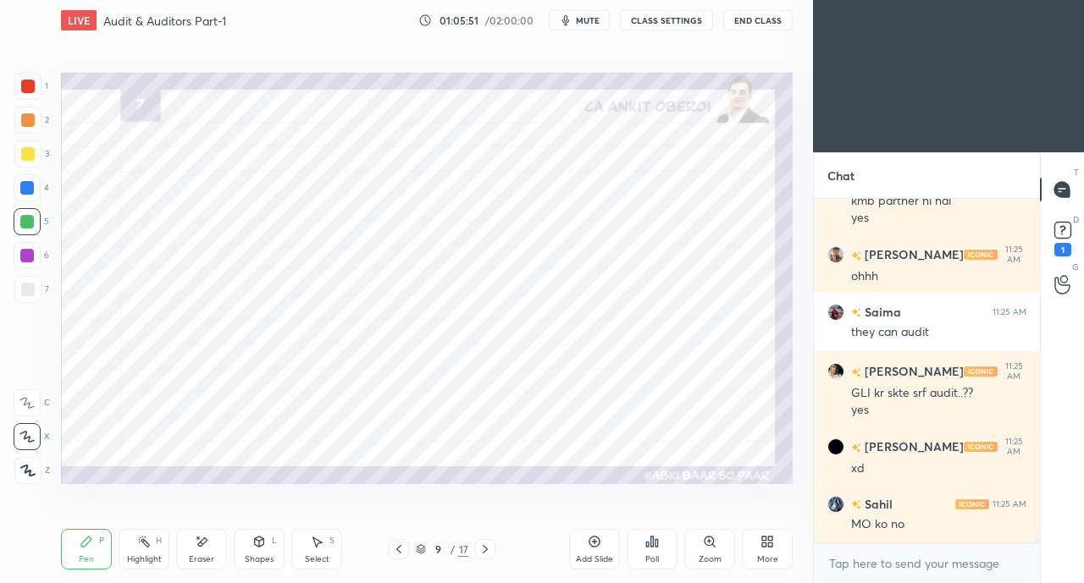
click at [27, 87] on div at bounding box center [28, 87] width 14 height 14
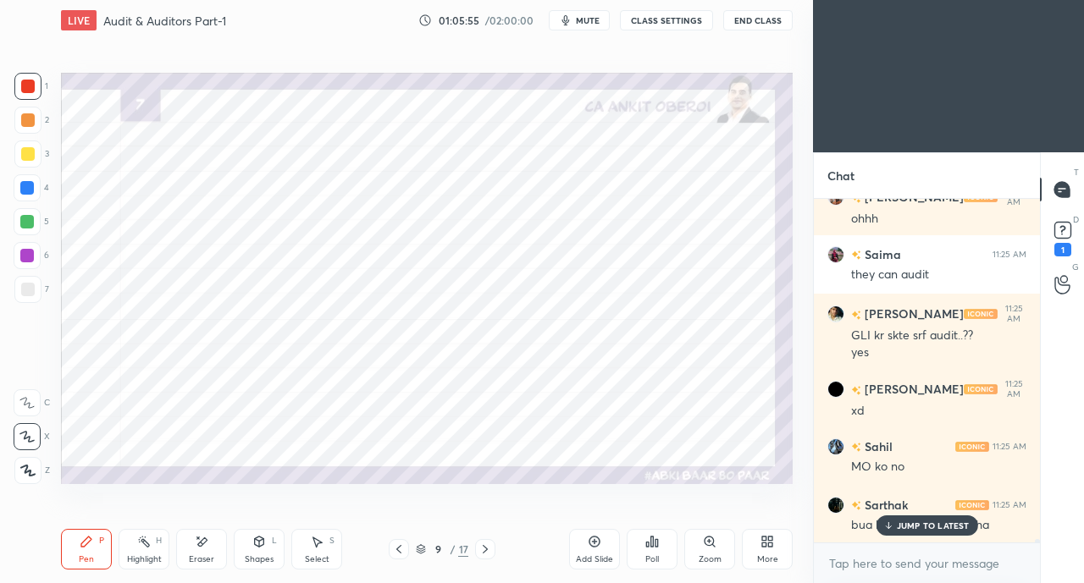
click at [918, 529] on p "JUMP TO LATEST" at bounding box center [933, 526] width 73 height 10
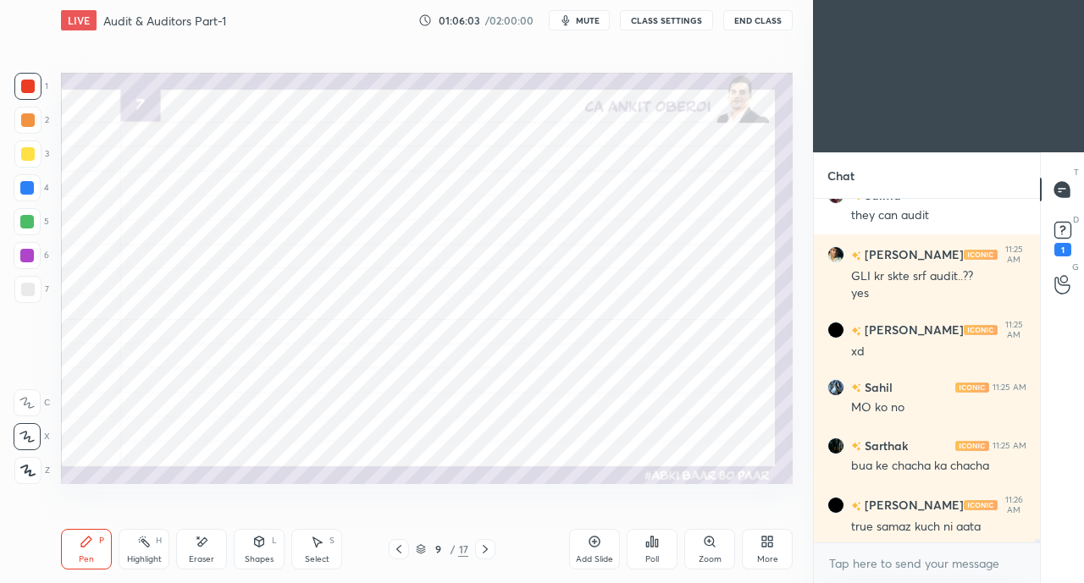
scroll to position [32881, 0]
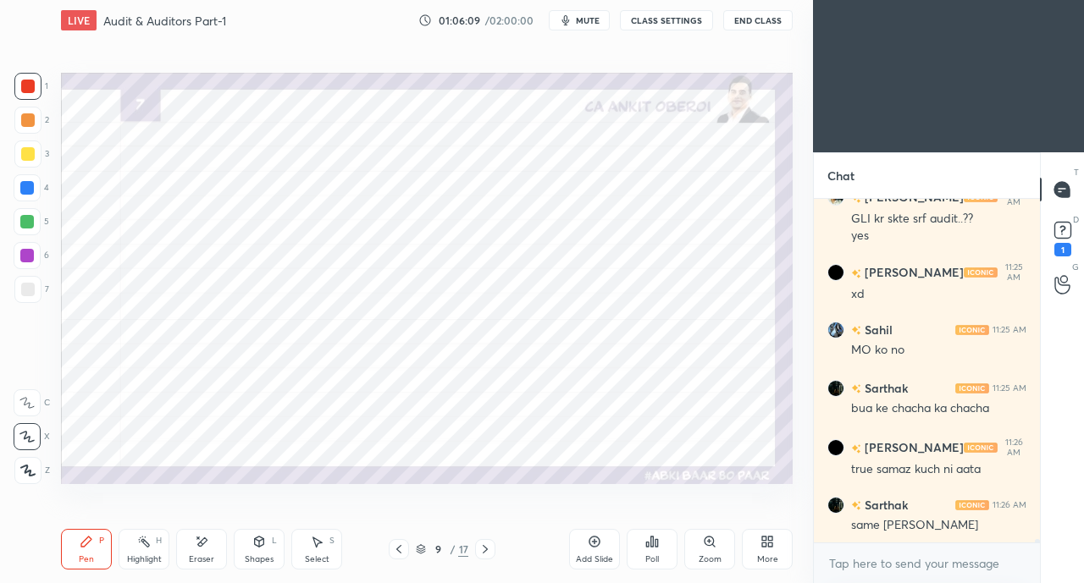
click at [24, 217] on div at bounding box center [27, 222] width 14 height 14
click at [250, 540] on div "Shapes L" at bounding box center [259, 549] width 51 height 41
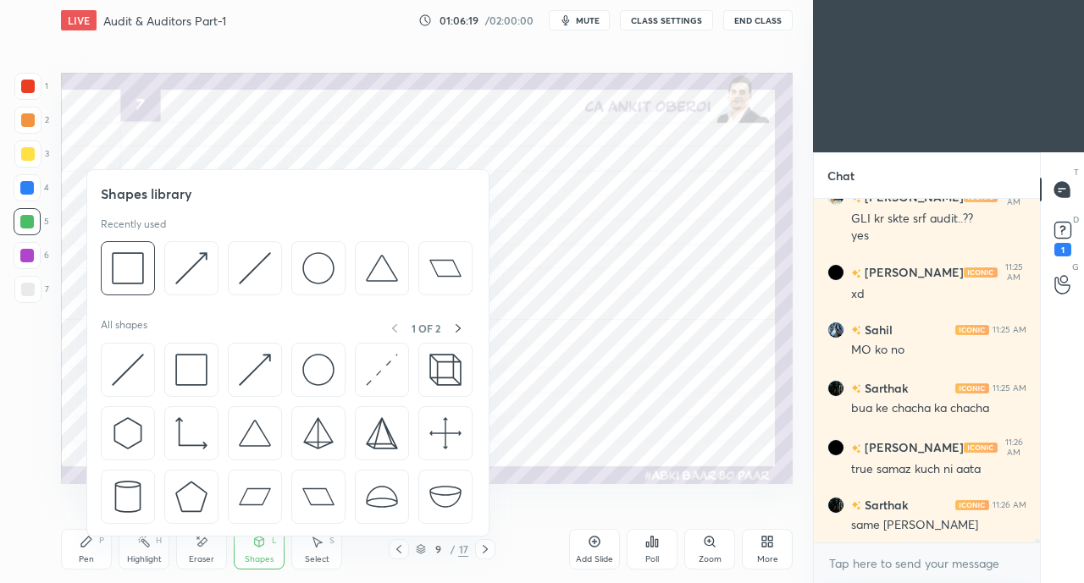
click at [116, 361] on img at bounding box center [128, 370] width 32 height 32
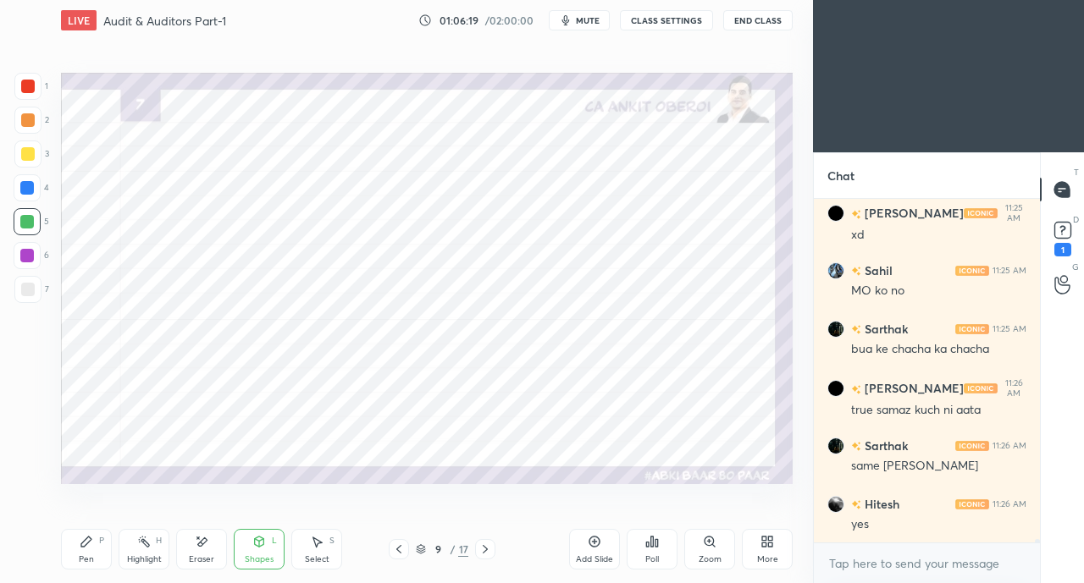
click at [18, 185] on div at bounding box center [27, 187] width 27 height 27
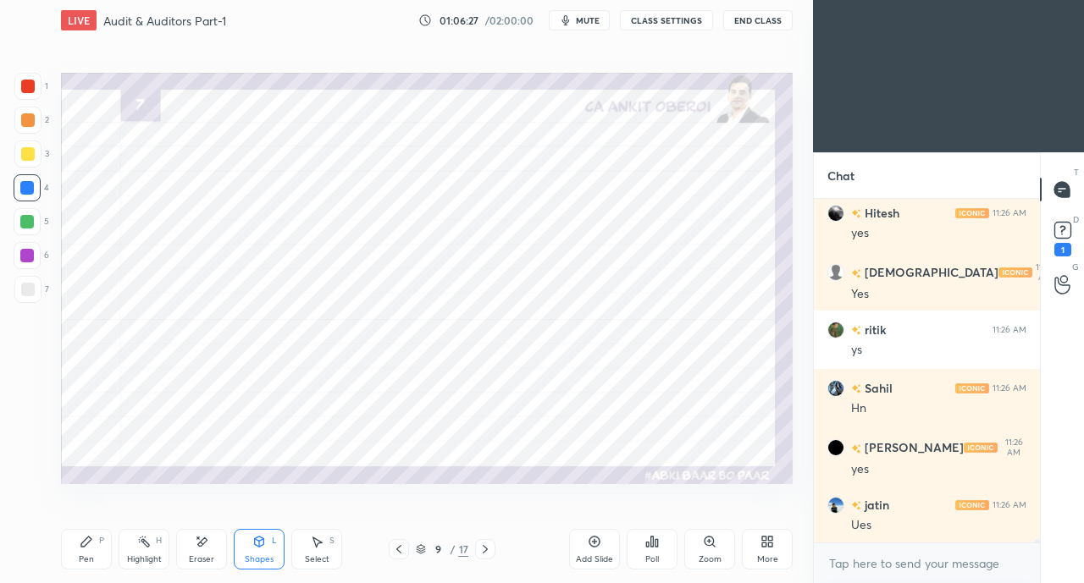
scroll to position [33290, 0]
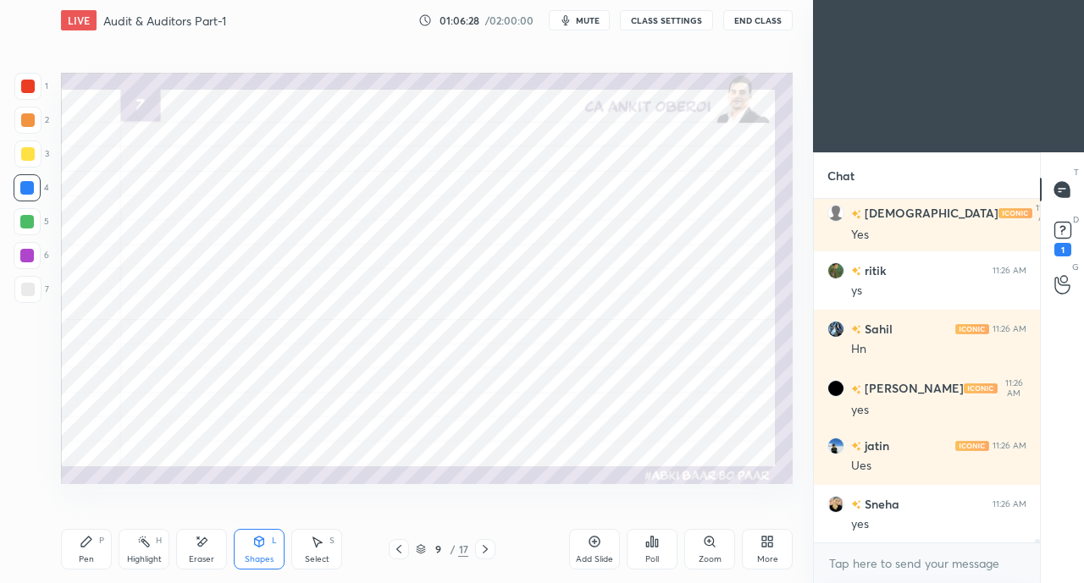
click at [86, 544] on icon at bounding box center [86, 542] width 10 height 10
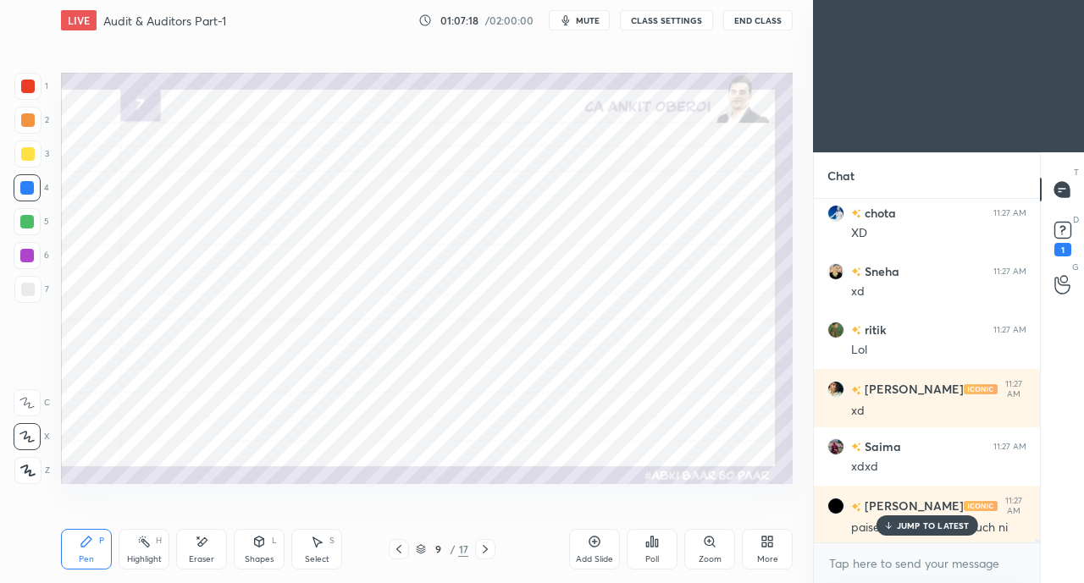
scroll to position [34753, 0]
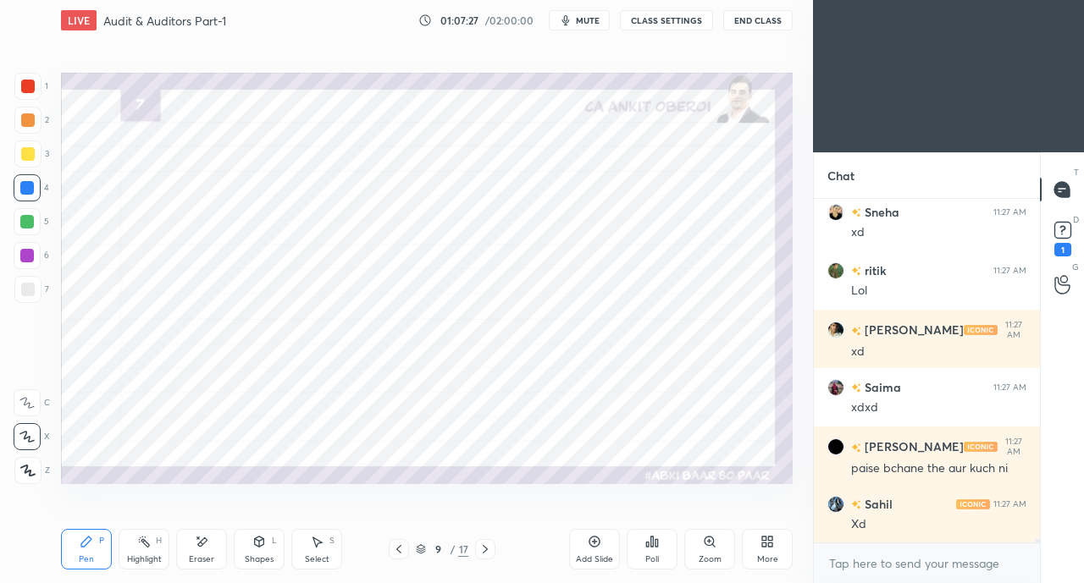
click at [398, 549] on icon at bounding box center [399, 550] width 14 height 14
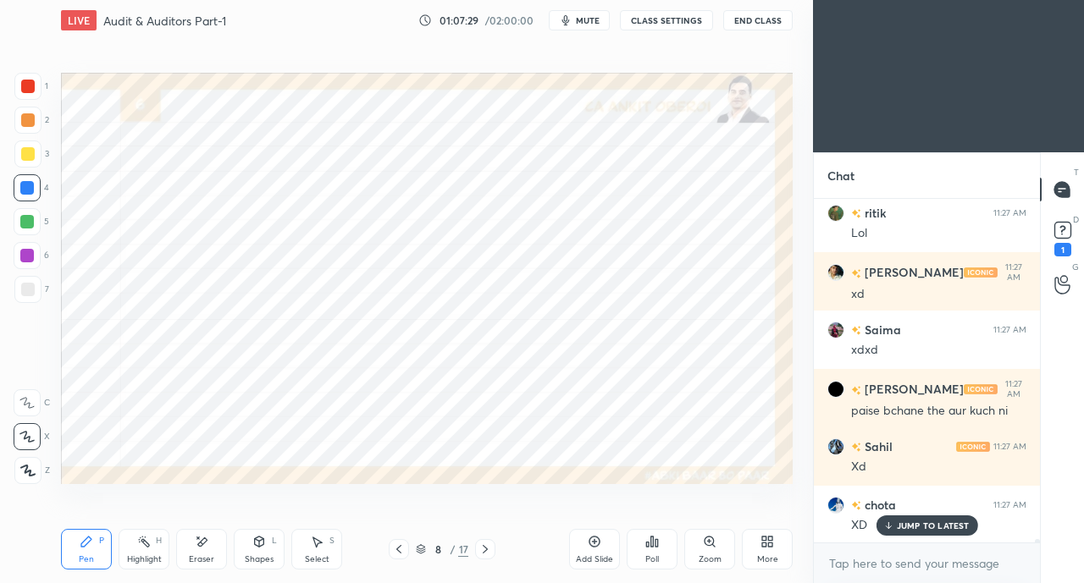
scroll to position [34870, 0]
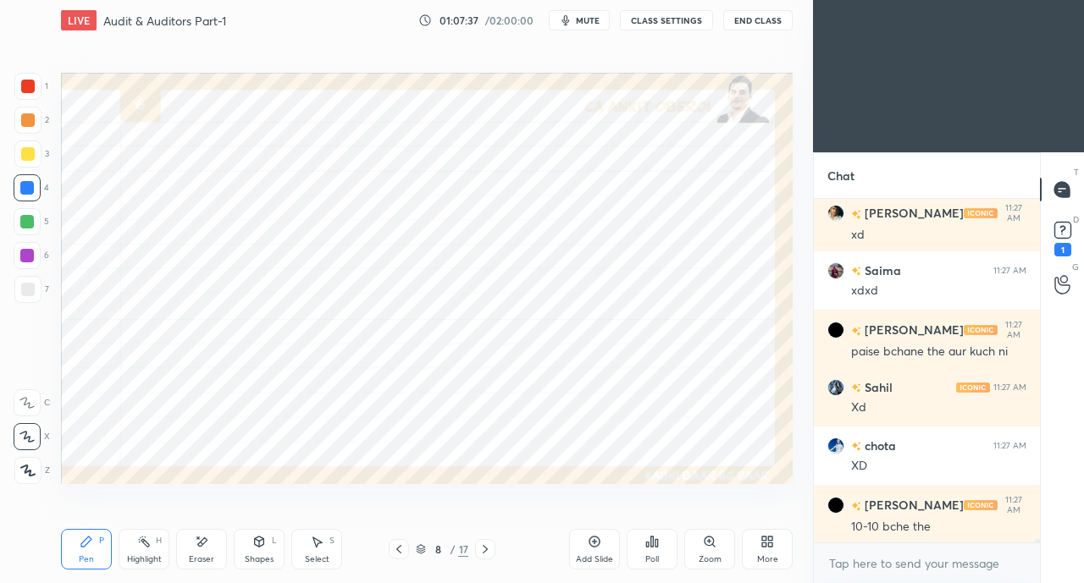
click at [486, 548] on icon at bounding box center [485, 549] width 5 height 8
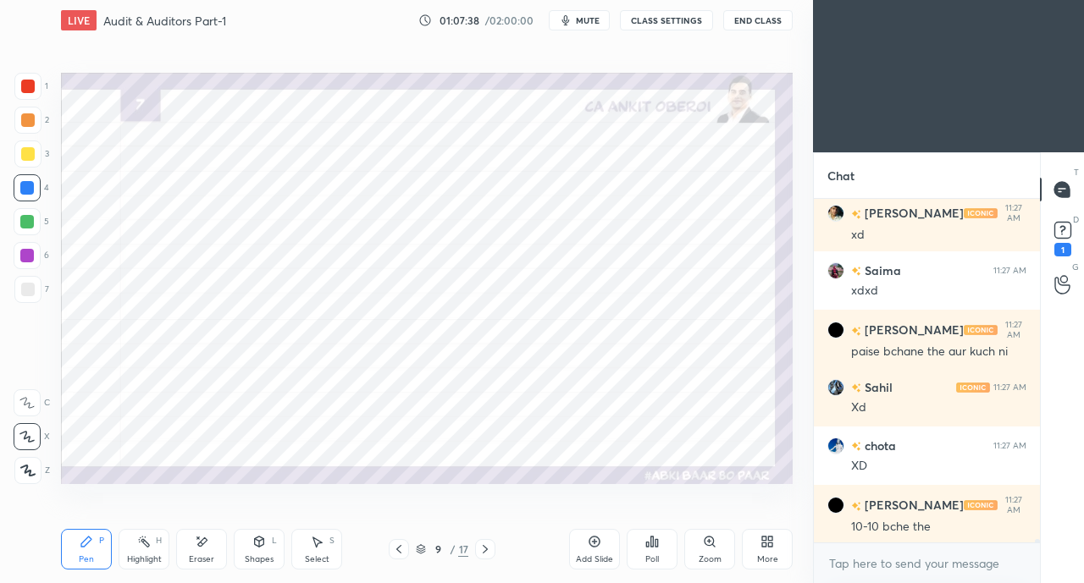
click at [484, 549] on icon at bounding box center [485, 550] width 14 height 14
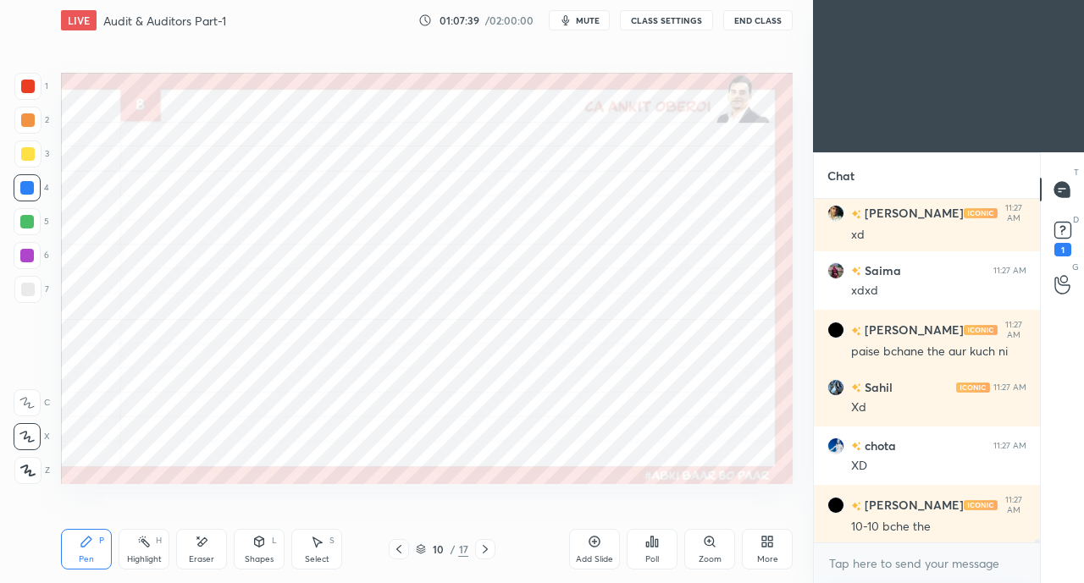
click at [397, 549] on icon at bounding box center [399, 550] width 14 height 14
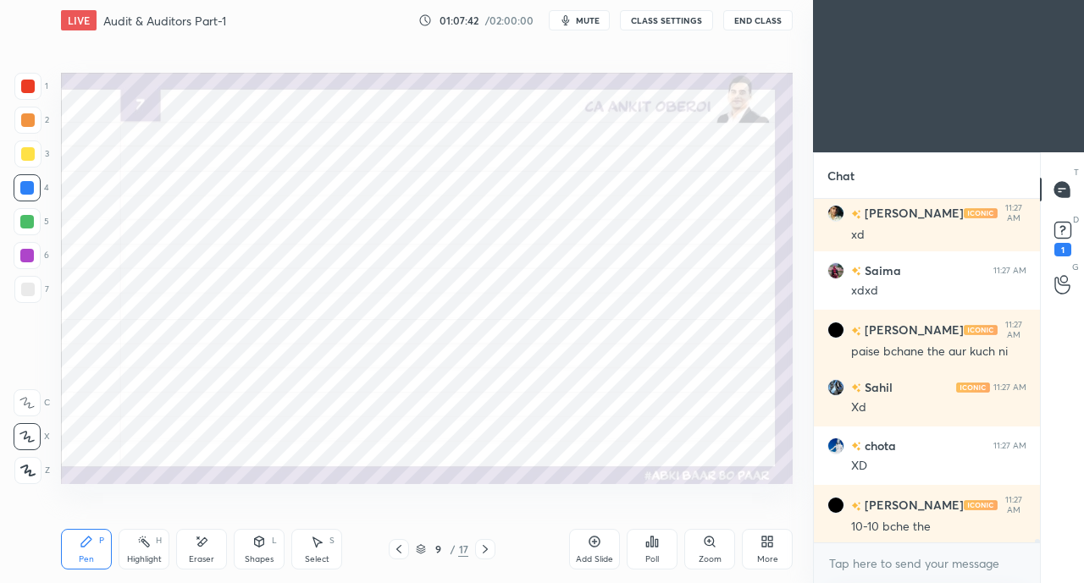
click at [397, 548] on icon at bounding box center [399, 550] width 14 height 14
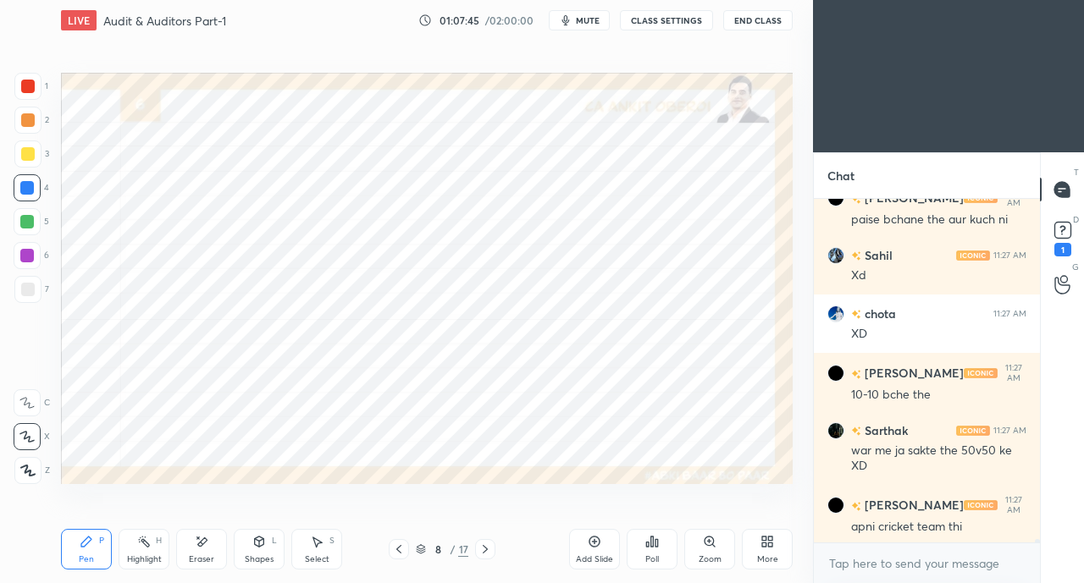
scroll to position [35060, 0]
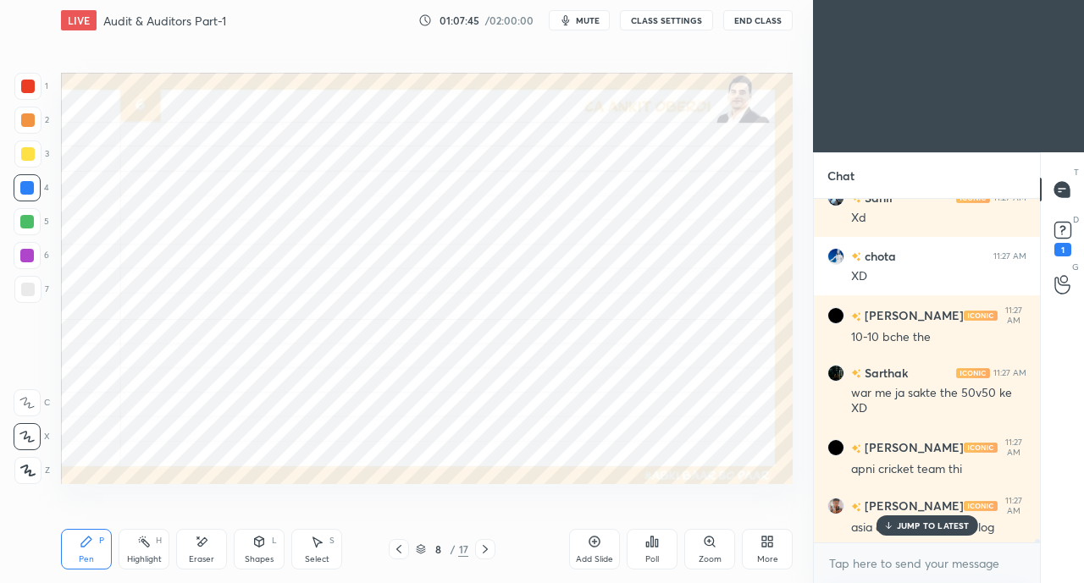
click at [30, 86] on div at bounding box center [28, 87] width 14 height 14
click at [908, 528] on p "JUMP TO LATEST" at bounding box center [933, 526] width 73 height 10
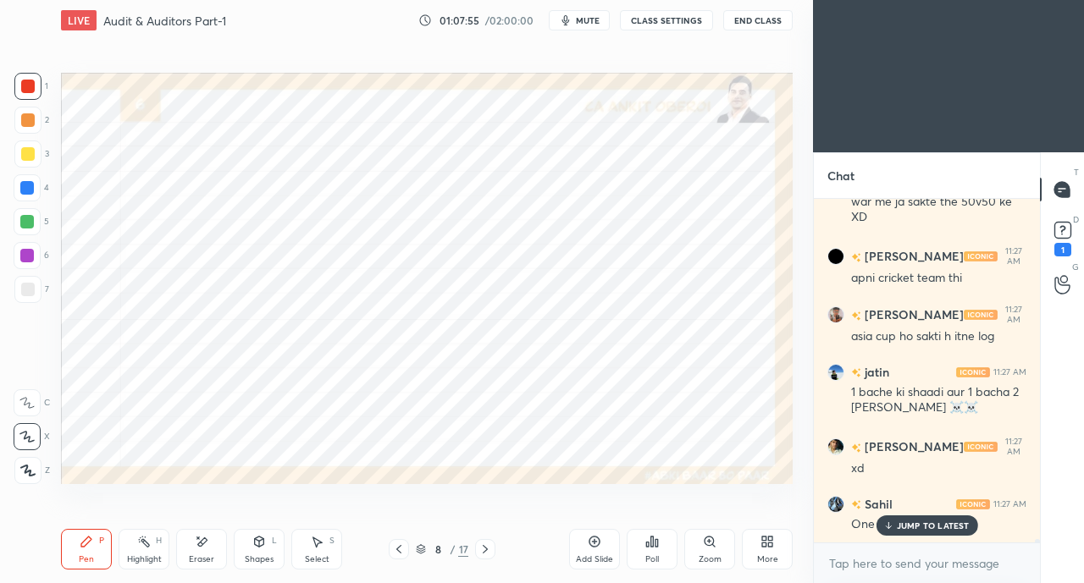
scroll to position [35324, 0]
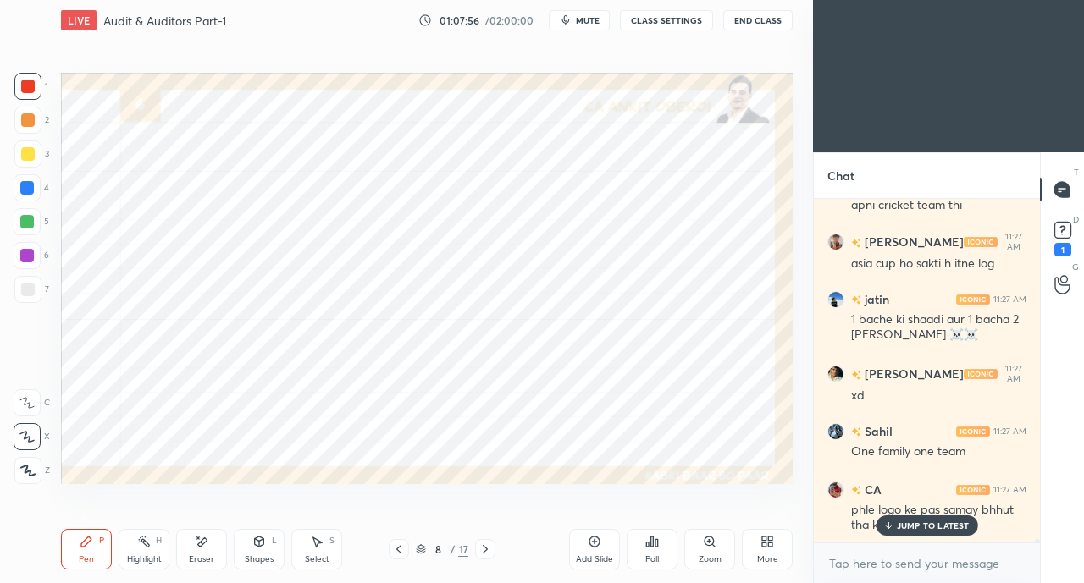
click at [916, 527] on p "JUMP TO LATEST" at bounding box center [933, 526] width 73 height 10
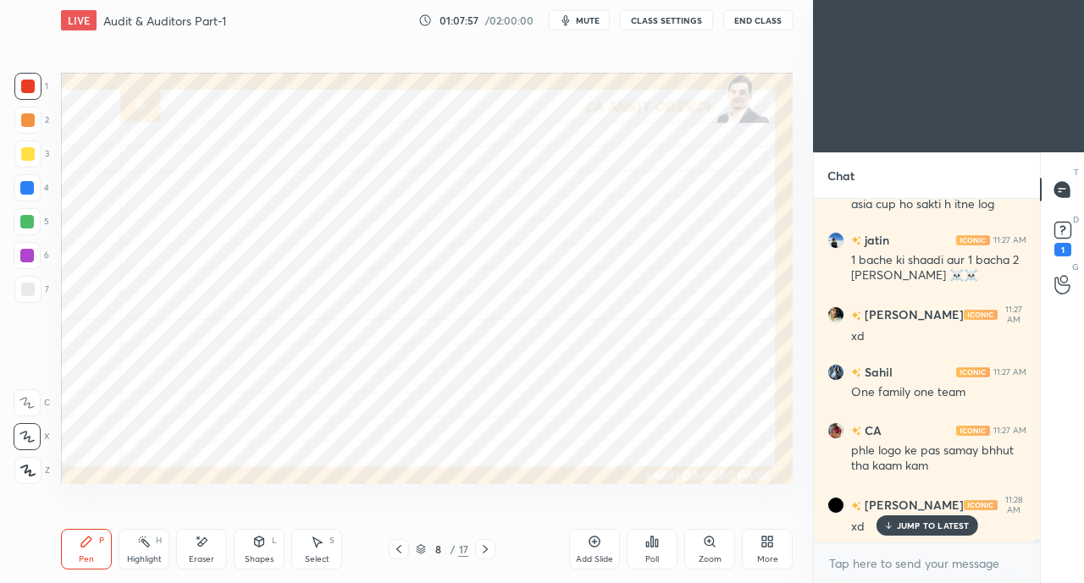
scroll to position [35441, 0]
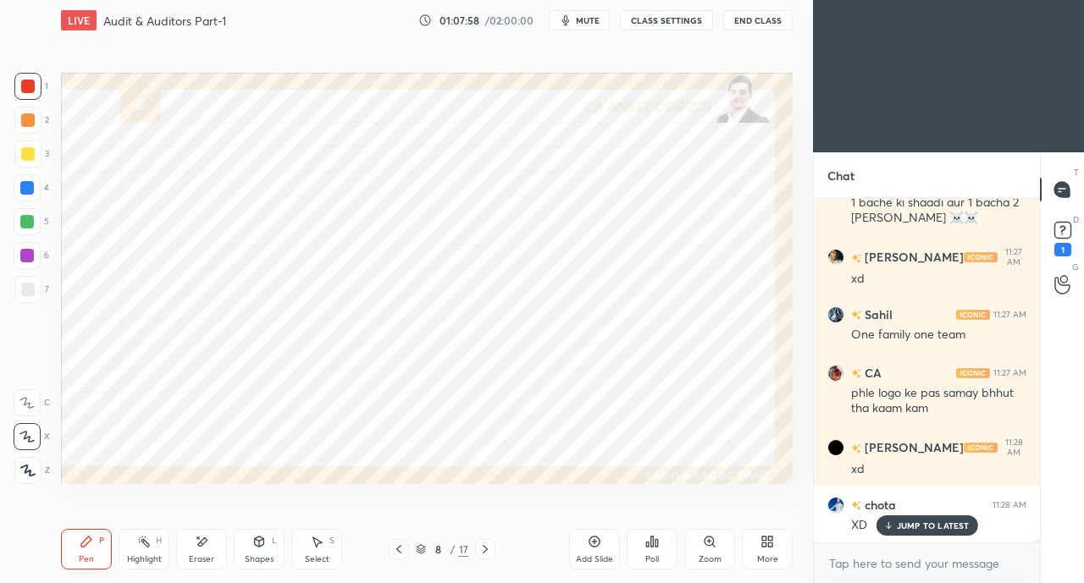
click at [489, 550] on icon at bounding box center [485, 550] width 14 height 14
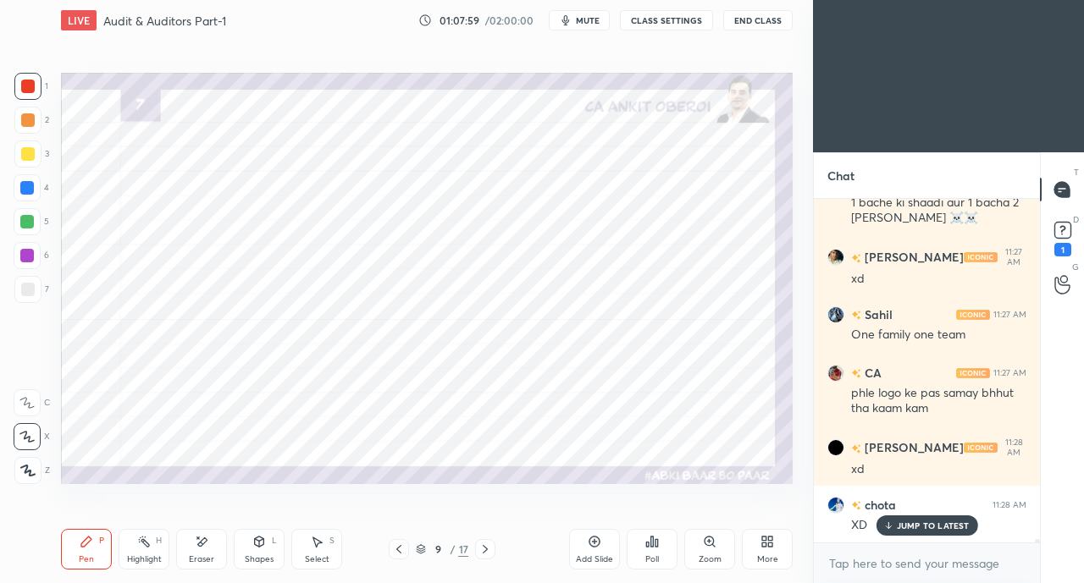
click at [396, 549] on icon at bounding box center [399, 550] width 14 height 14
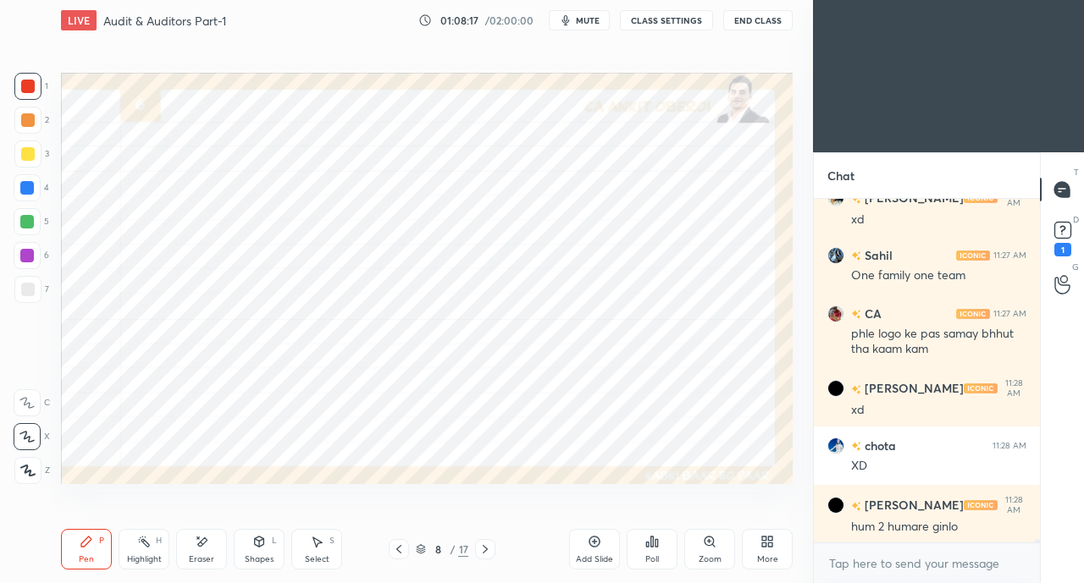
scroll to position [35557, 0]
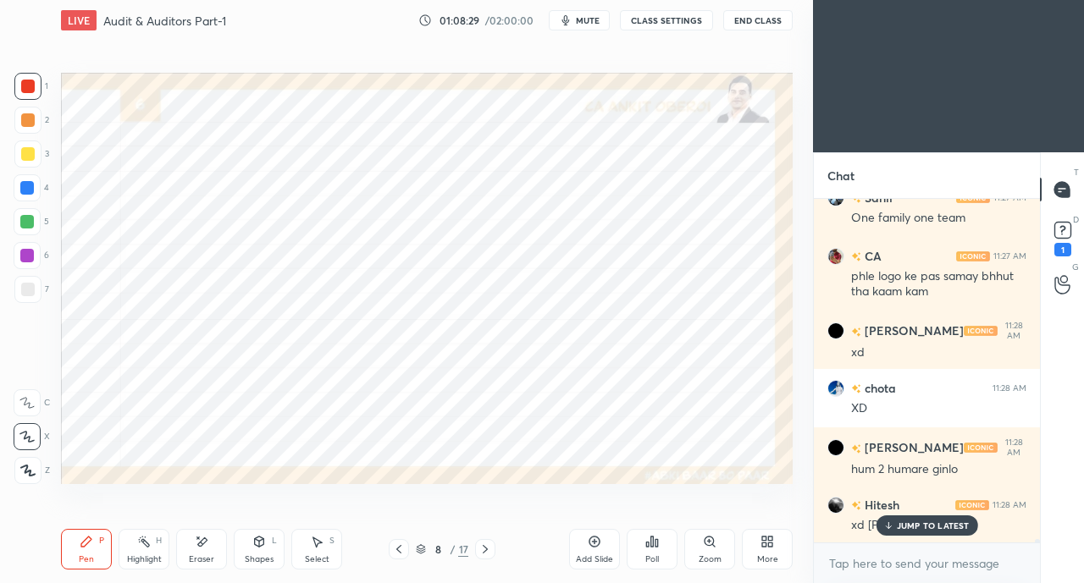
click at [200, 553] on div "Eraser" at bounding box center [201, 549] width 51 height 41
click at [203, 555] on div "Eraser" at bounding box center [201, 559] width 25 height 8
click at [83, 553] on div "Pen P" at bounding box center [86, 549] width 51 height 41
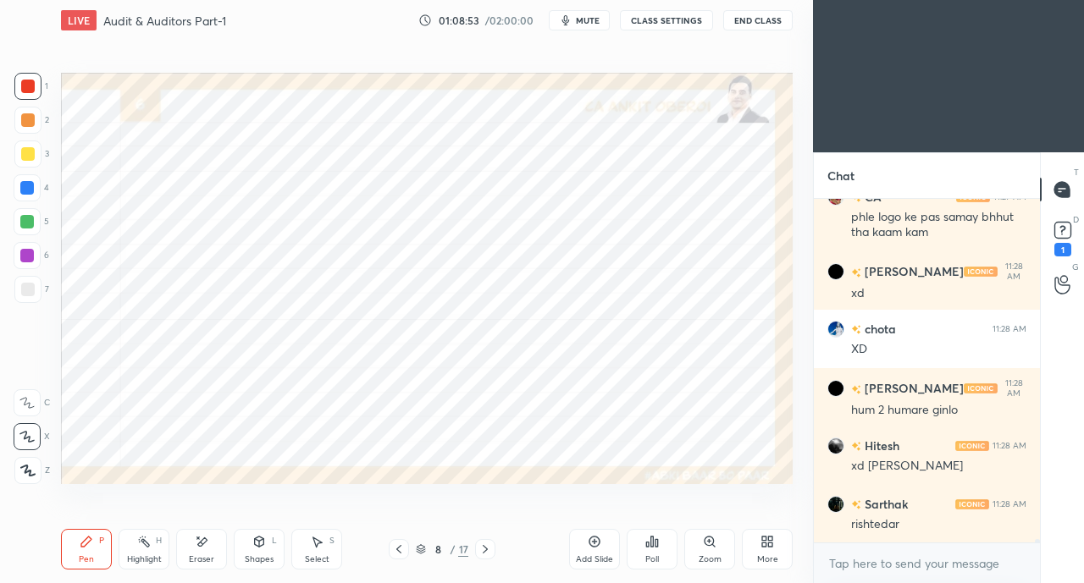
click at [28, 192] on div at bounding box center [27, 188] width 14 height 14
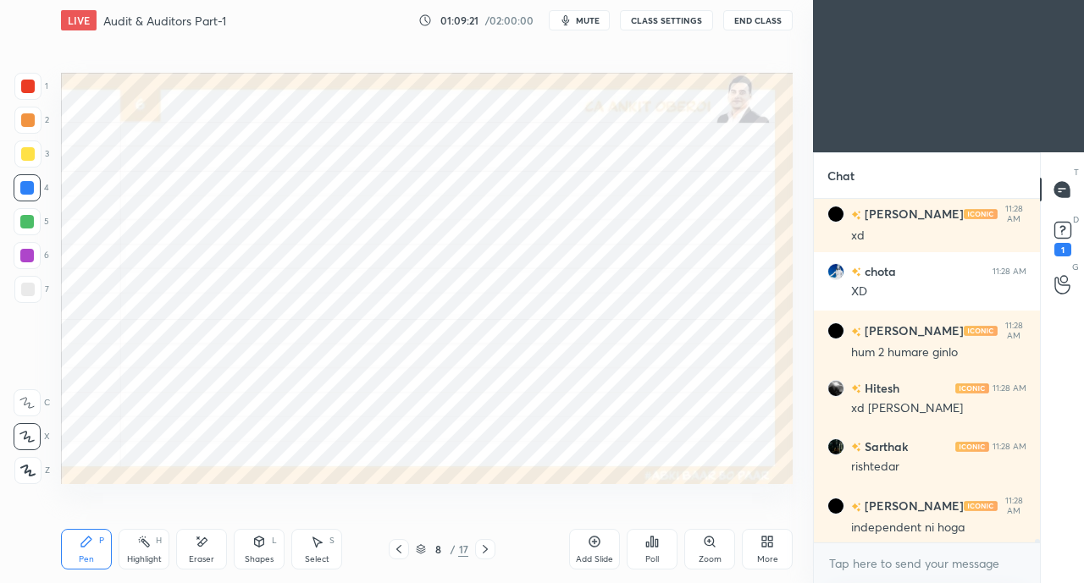
scroll to position [35733, 0]
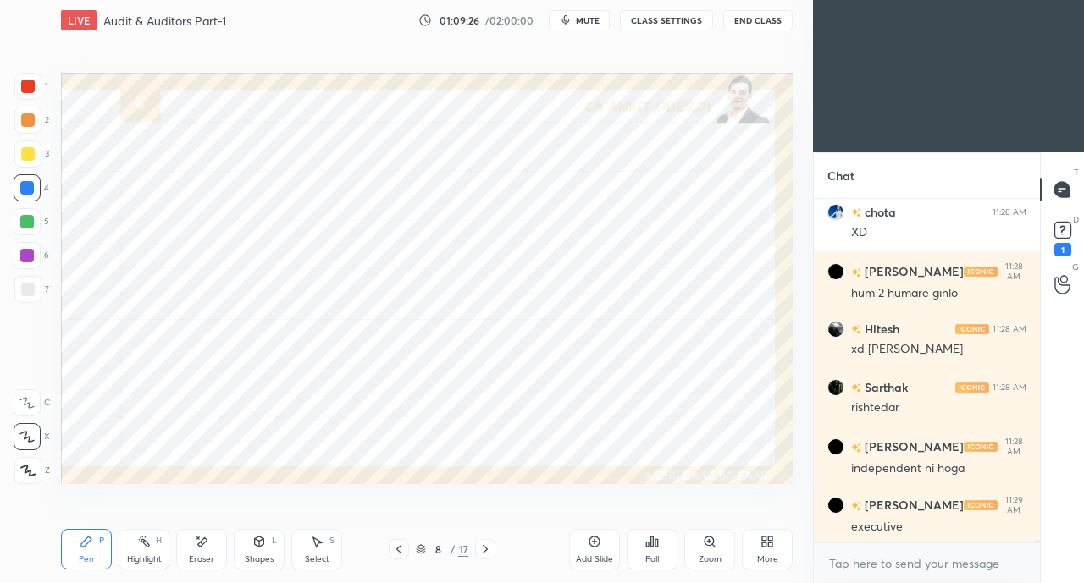
click at [27, 153] on div at bounding box center [28, 154] width 14 height 14
click at [26, 84] on div at bounding box center [28, 87] width 14 height 14
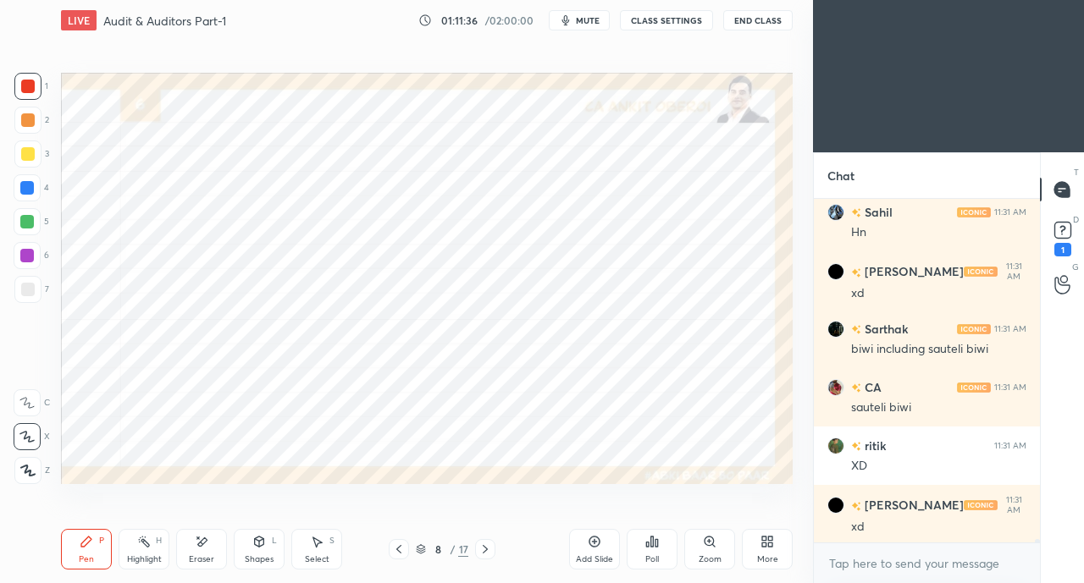
scroll to position [37506, 0]
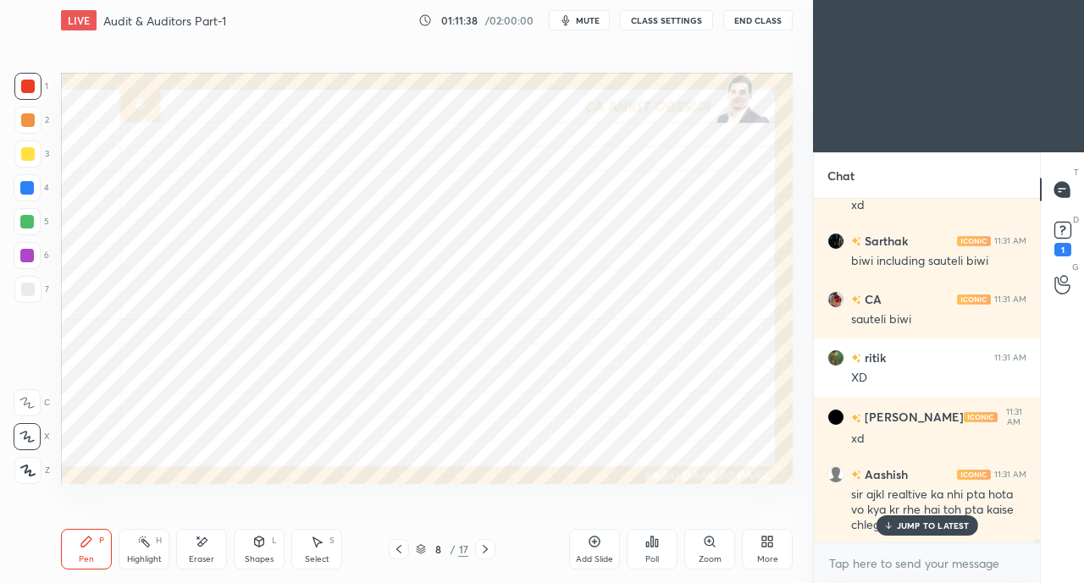
click at [908, 526] on p "JUMP TO LATEST" at bounding box center [933, 526] width 73 height 10
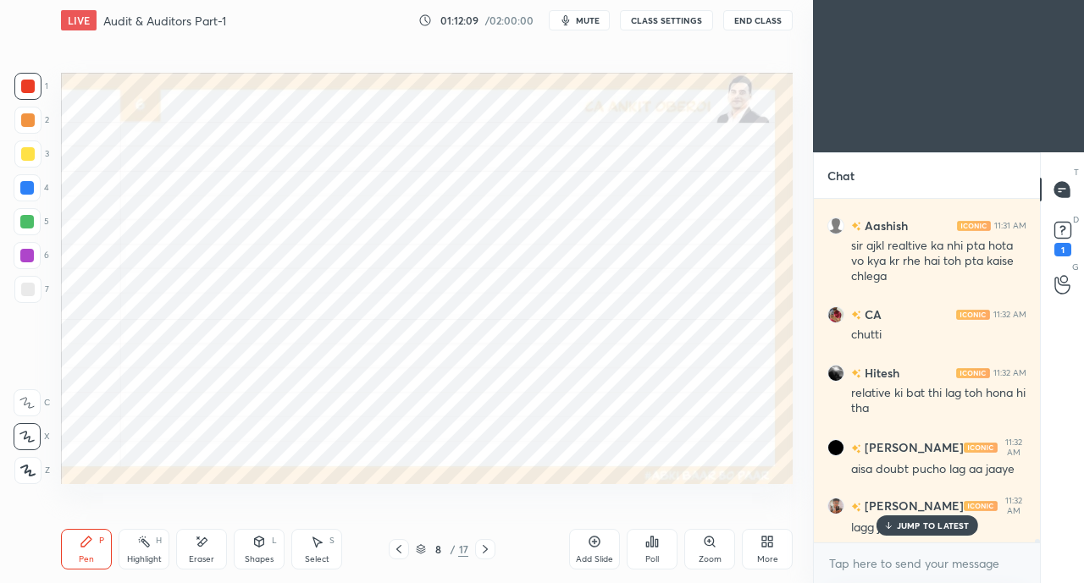
scroll to position [37772, 0]
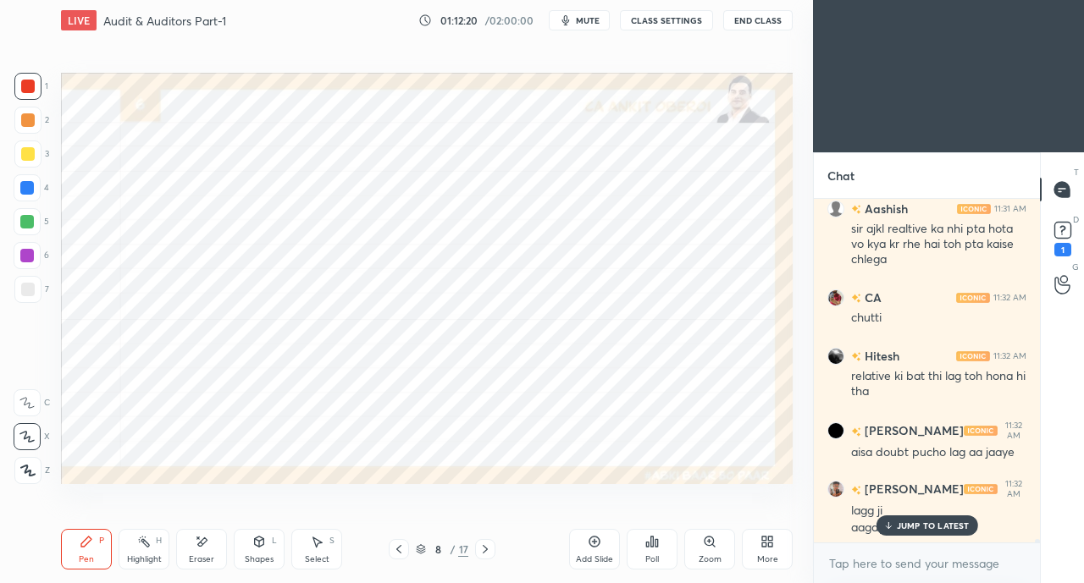
click at [906, 528] on p "JUMP TO LATEST" at bounding box center [933, 526] width 73 height 10
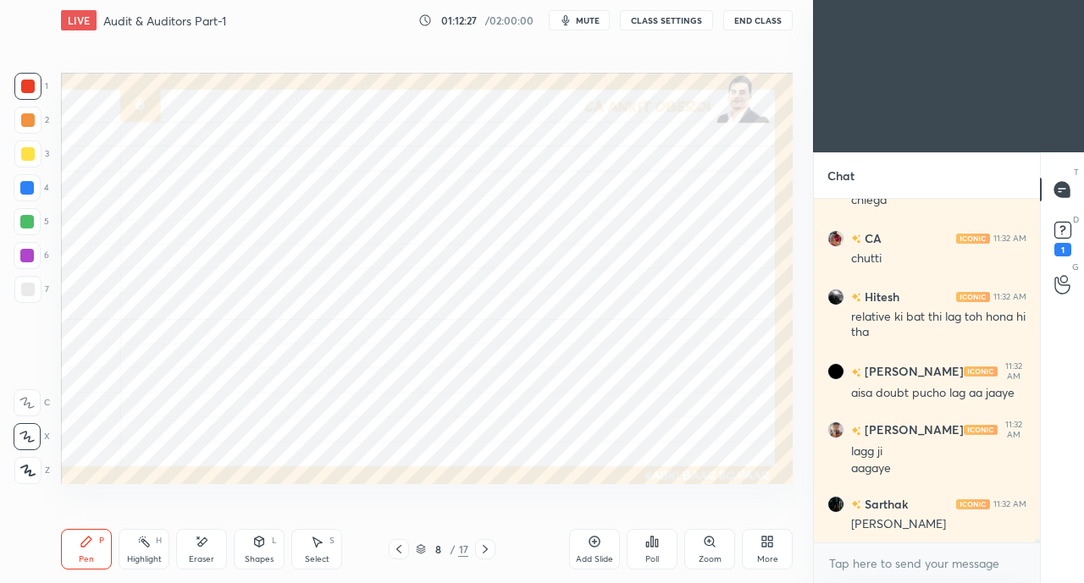
click at [488, 547] on icon at bounding box center [485, 550] width 14 height 14
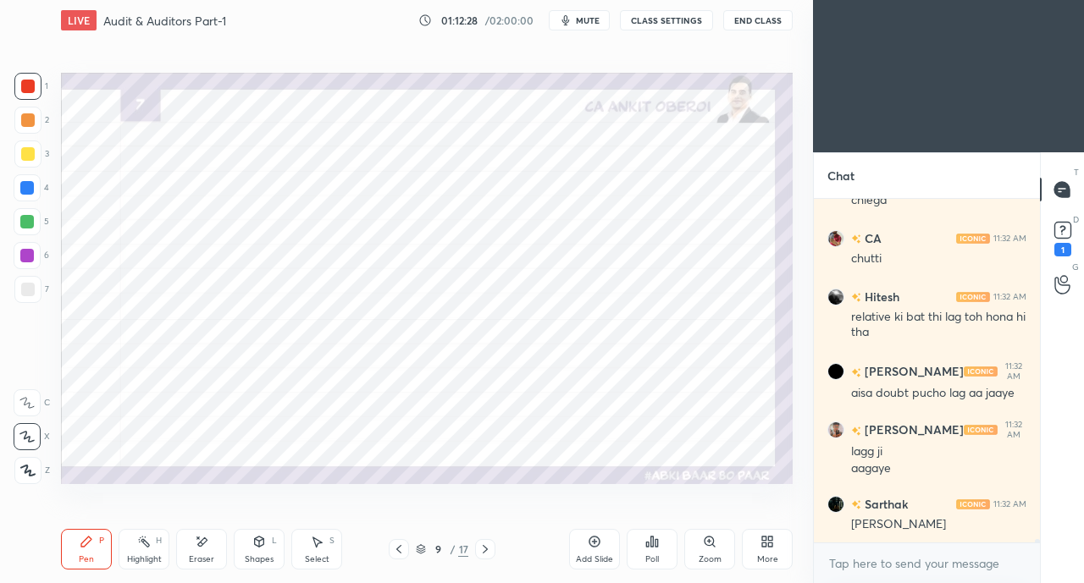
click at [487, 548] on icon at bounding box center [485, 550] width 14 height 14
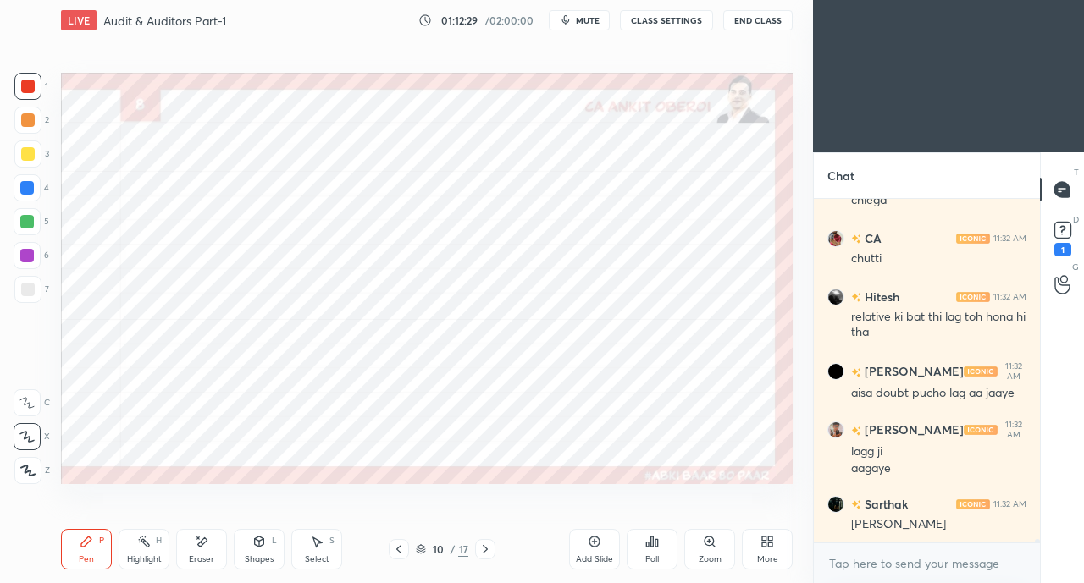
click at [34, 182] on div at bounding box center [27, 187] width 27 height 27
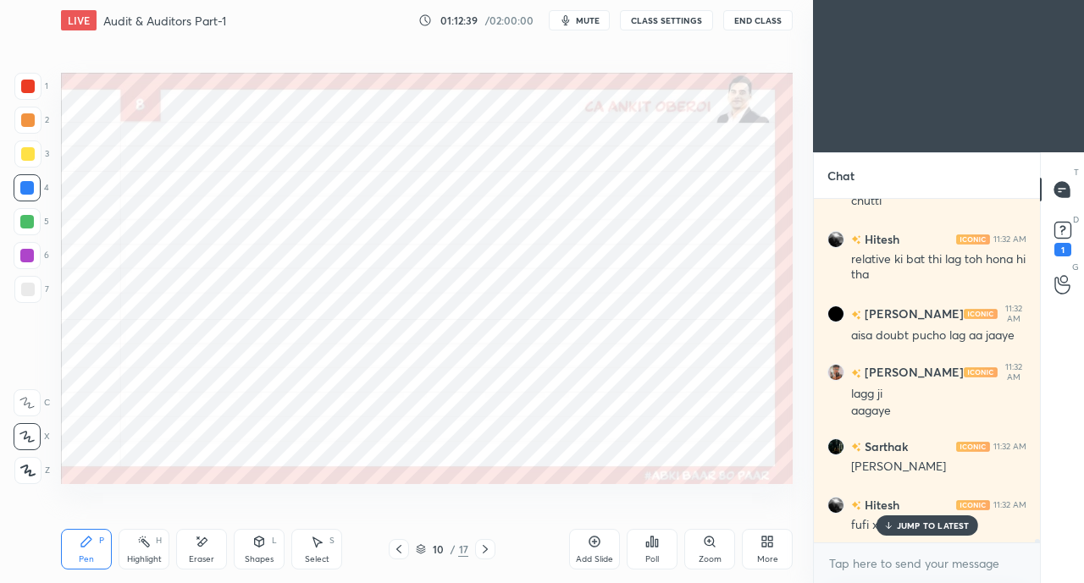
scroll to position [37948, 0]
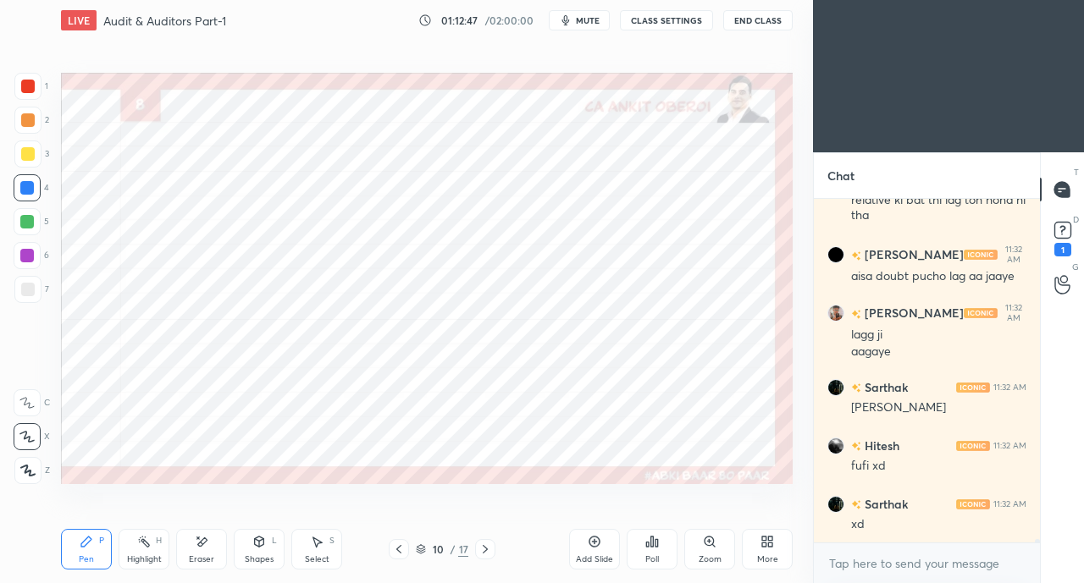
click at [25, 85] on div at bounding box center [28, 87] width 14 height 14
click at [251, 551] on div "Shapes L" at bounding box center [259, 549] width 51 height 41
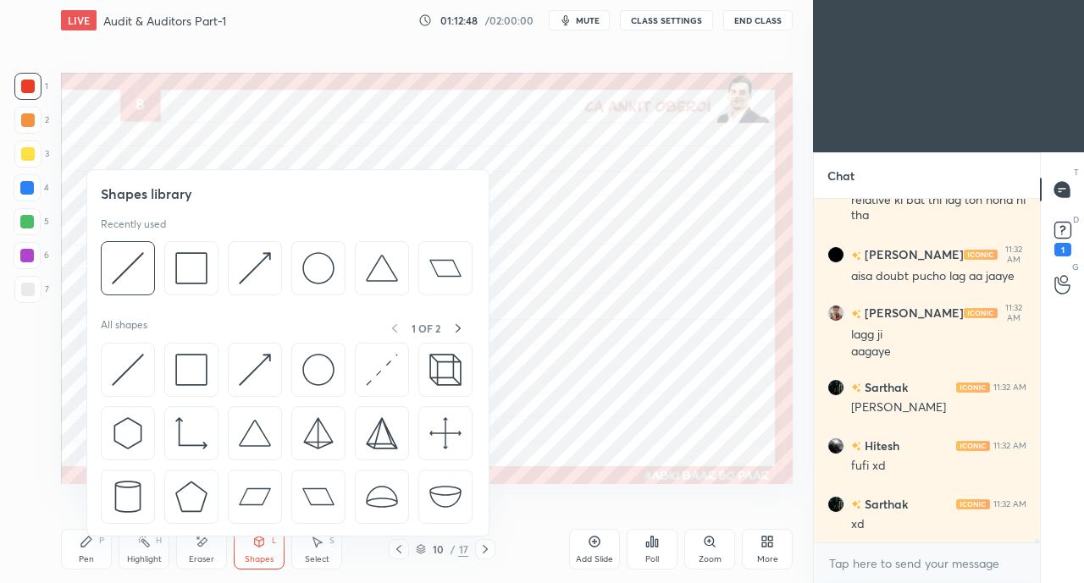
click at [239, 362] on img at bounding box center [255, 370] width 32 height 32
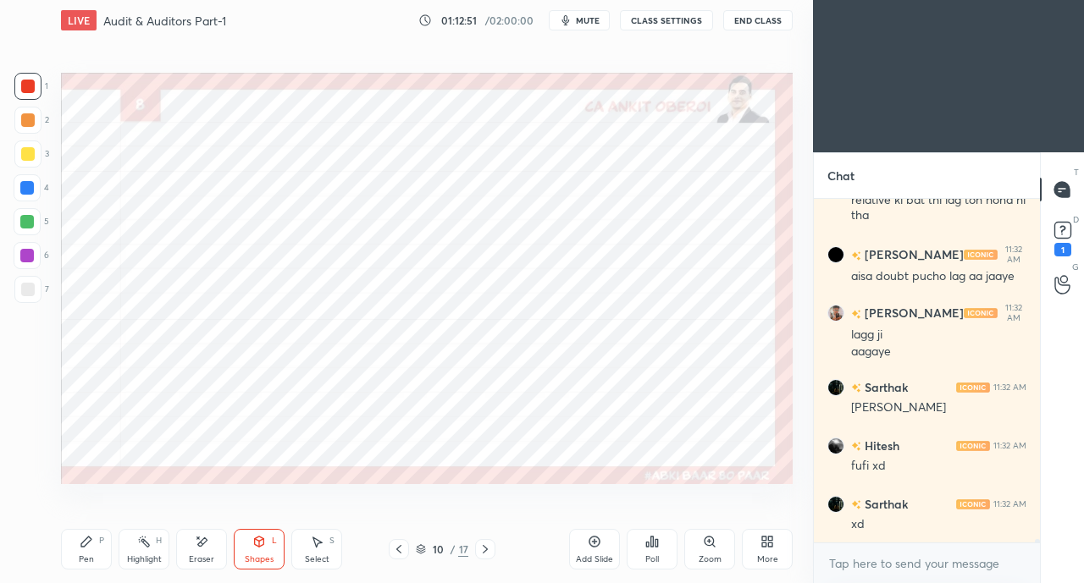
click at [99, 540] on div "P" at bounding box center [101, 541] width 5 height 8
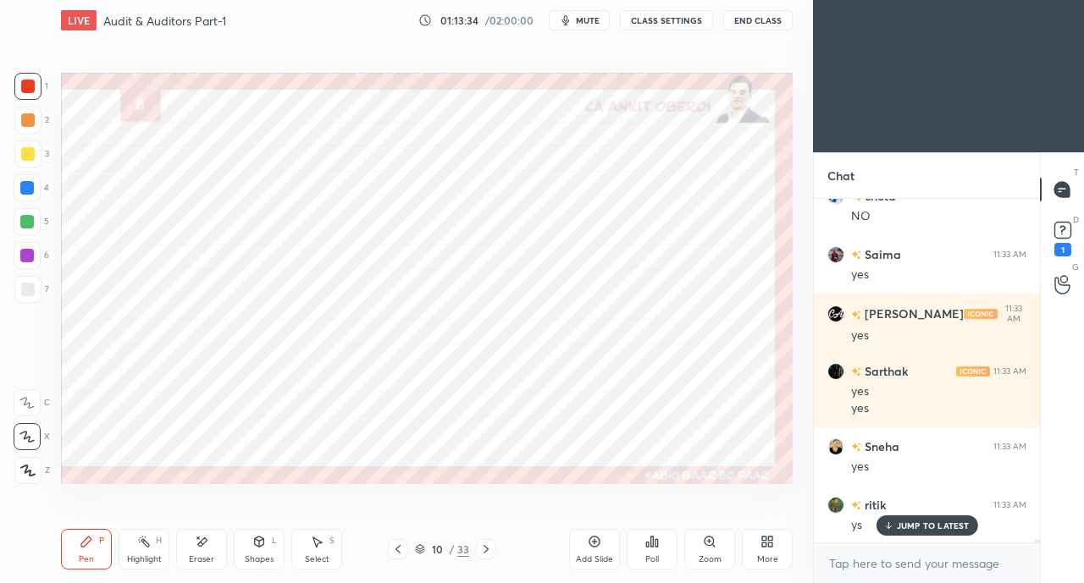
scroll to position [38666, 0]
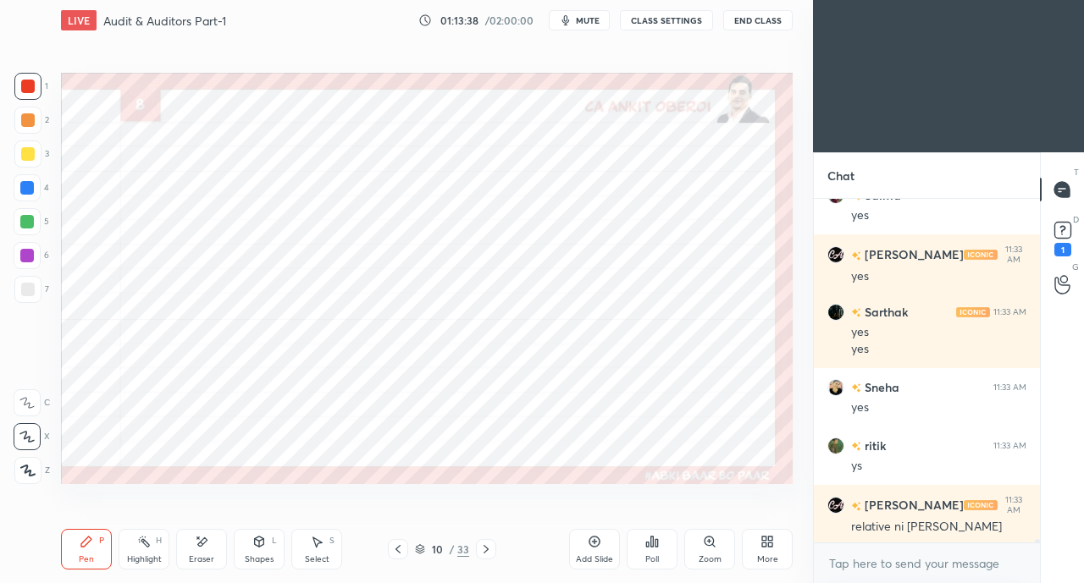
click at [30, 92] on div at bounding box center [28, 87] width 14 height 14
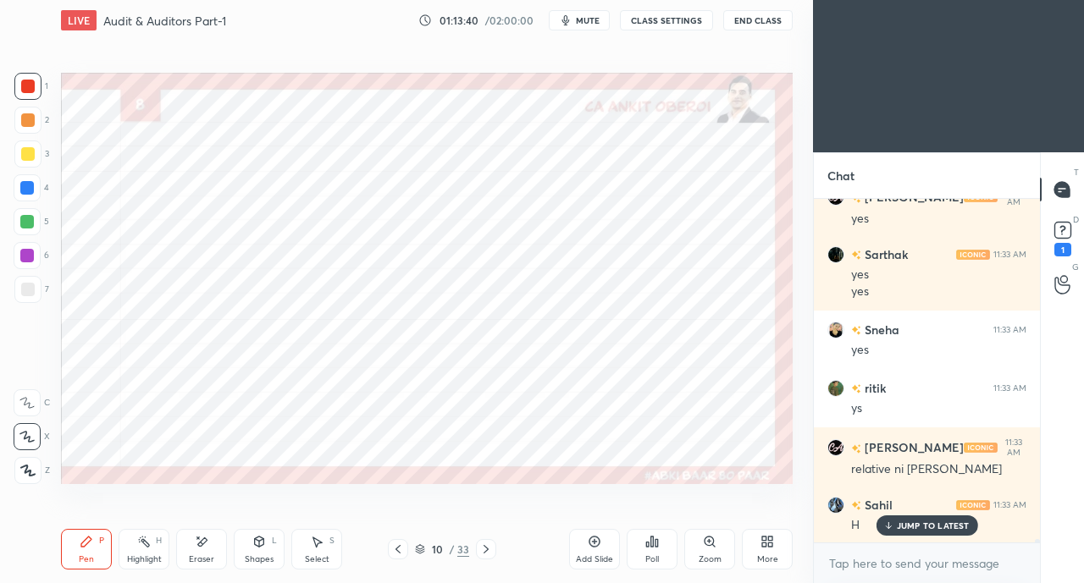
scroll to position [38783, 0]
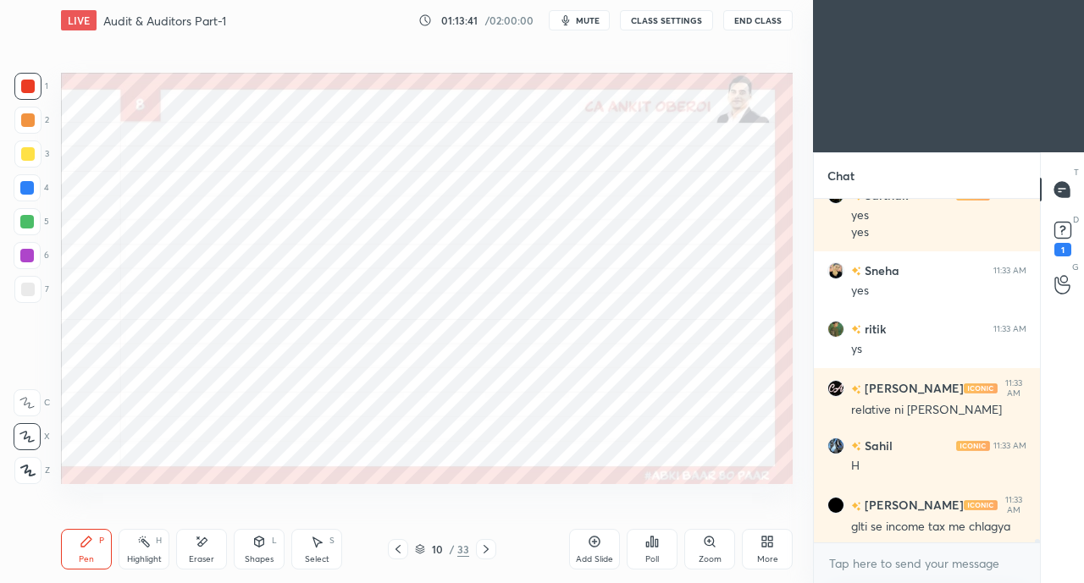
click at [31, 190] on div at bounding box center [27, 188] width 14 height 14
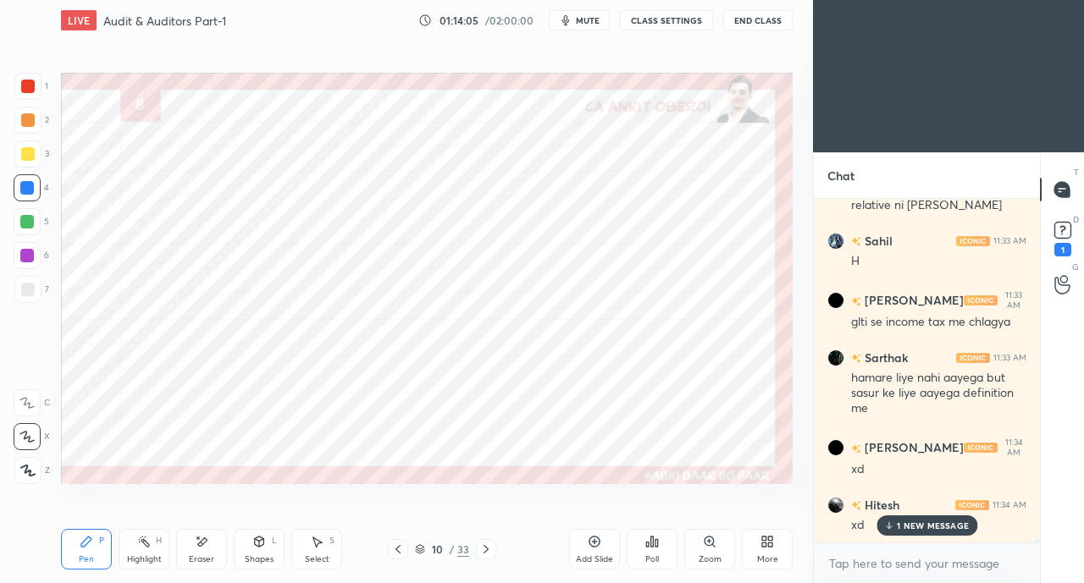
scroll to position [39047, 0]
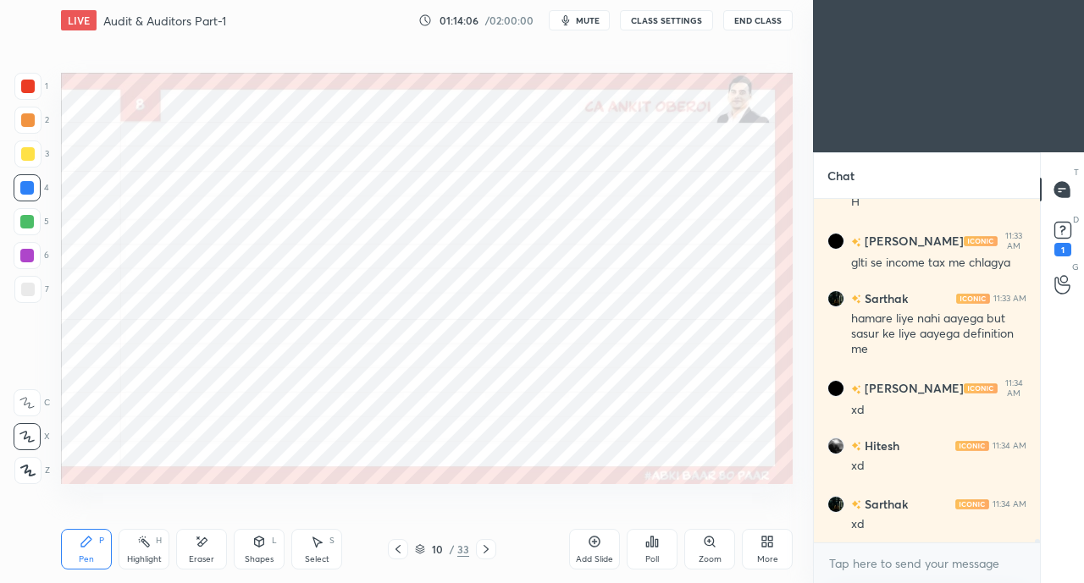
click at [35, 87] on div at bounding box center [27, 86] width 27 height 27
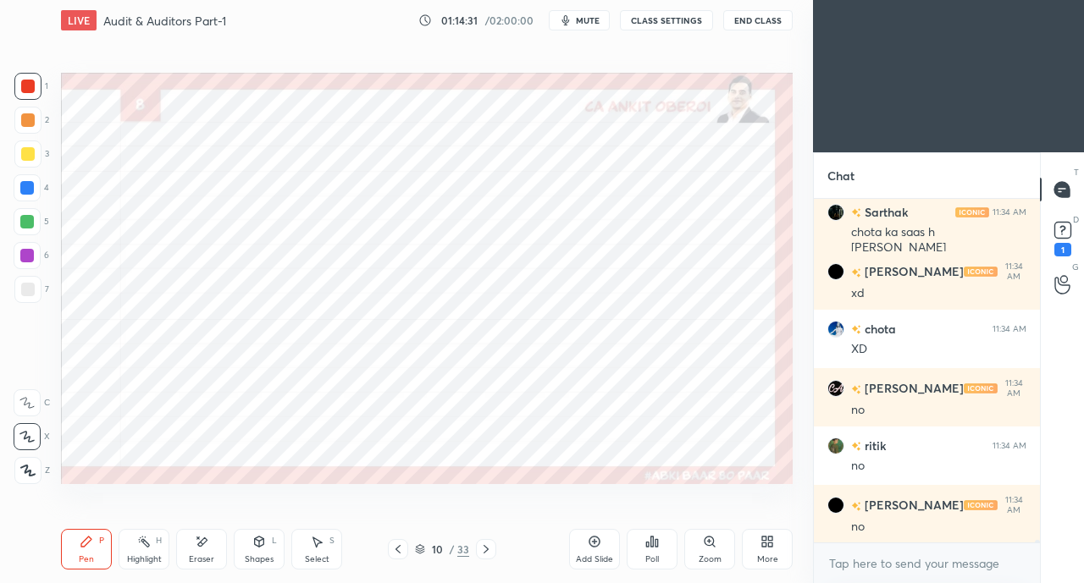
scroll to position [39689, 0]
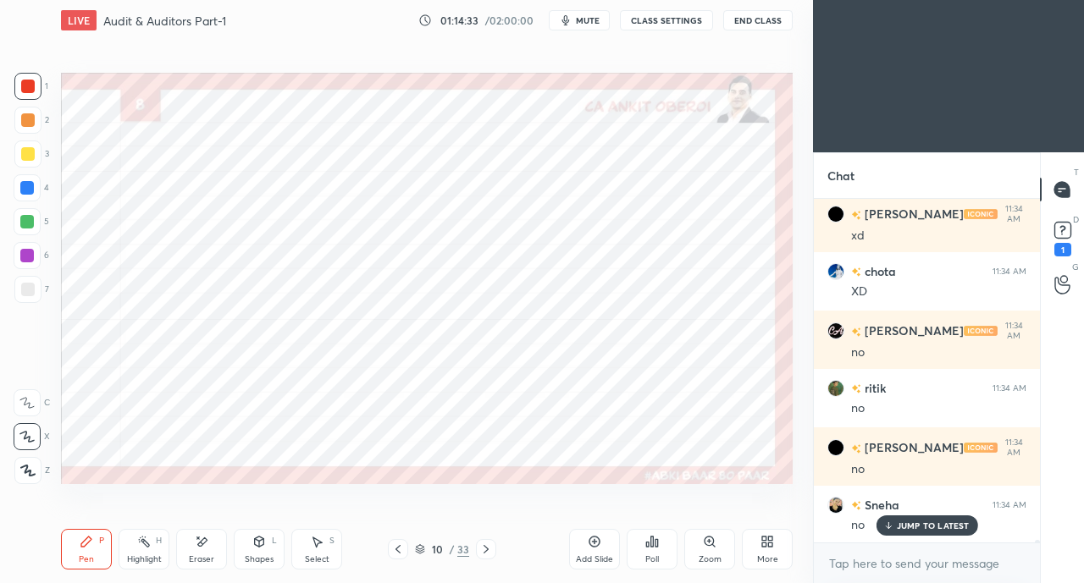
click at [212, 548] on div "Eraser" at bounding box center [201, 549] width 51 height 41
click at [264, 543] on icon at bounding box center [259, 542] width 14 height 14
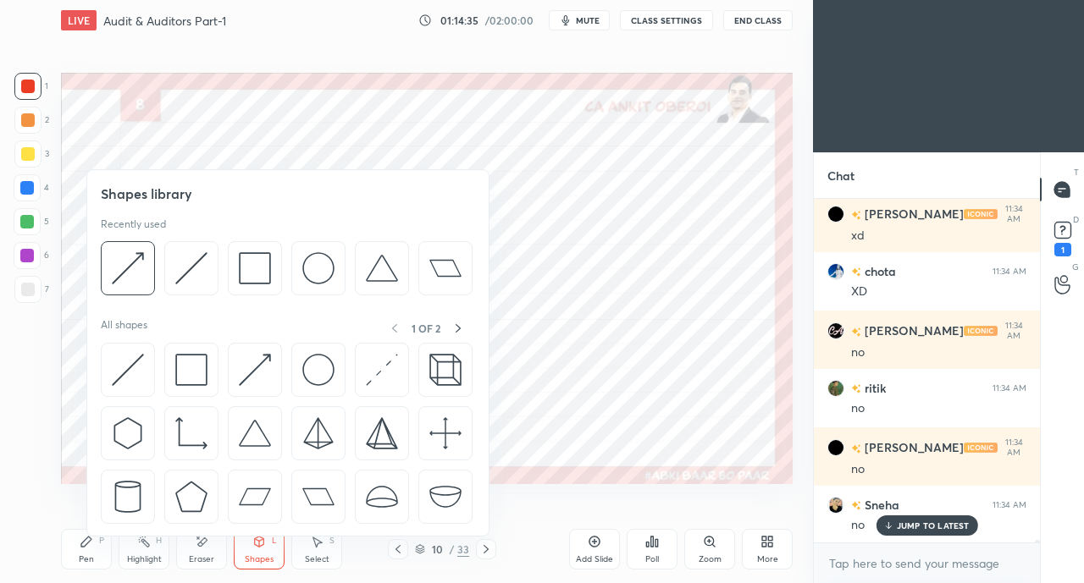
click at [251, 365] on img at bounding box center [255, 370] width 32 height 32
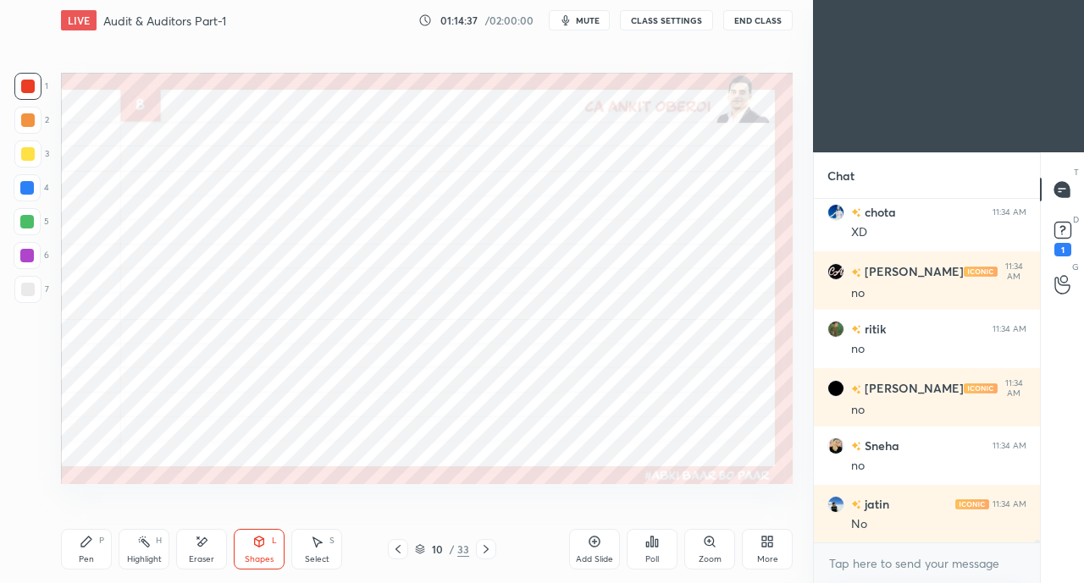
click at [99, 541] on div "P" at bounding box center [101, 541] width 5 height 8
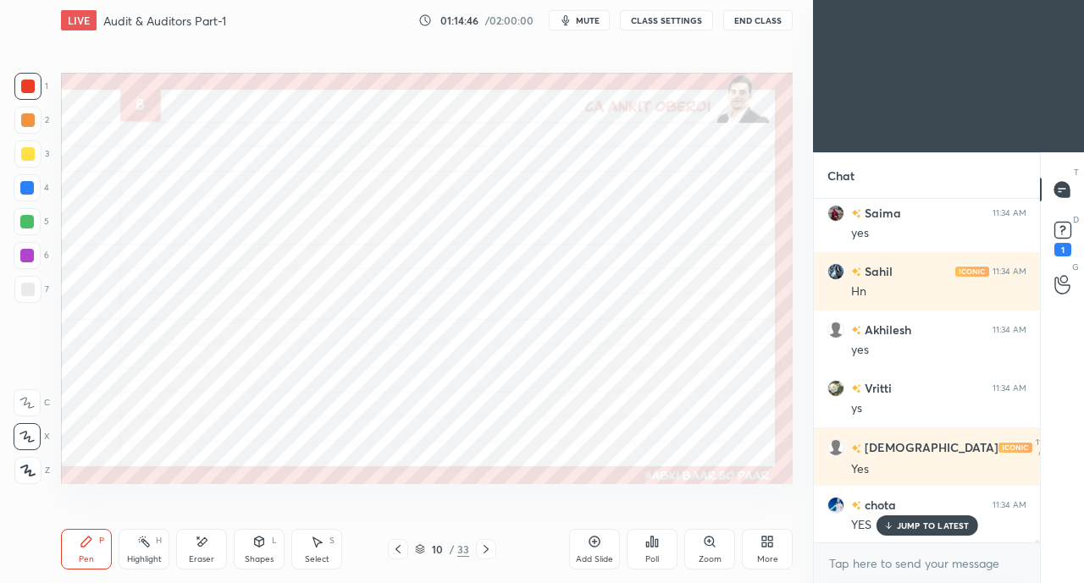
scroll to position [40332, 0]
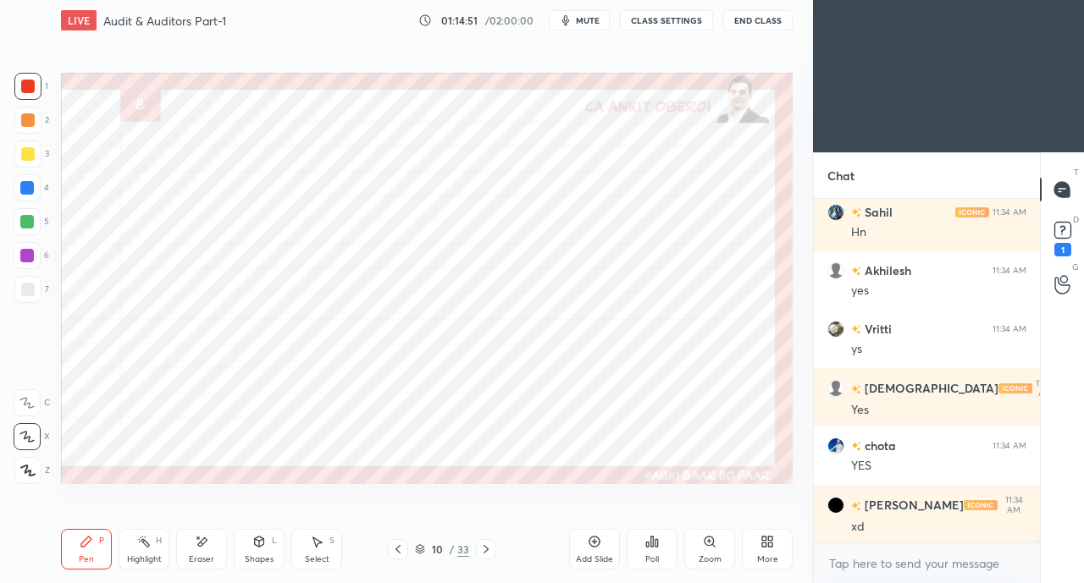
click at [30, 190] on div at bounding box center [27, 188] width 14 height 14
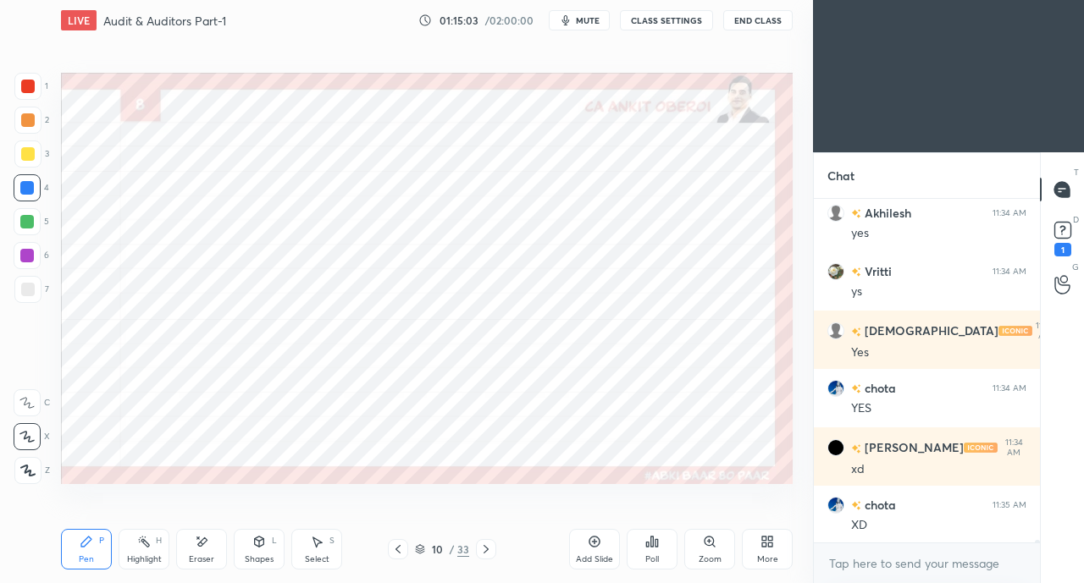
scroll to position [40449, 0]
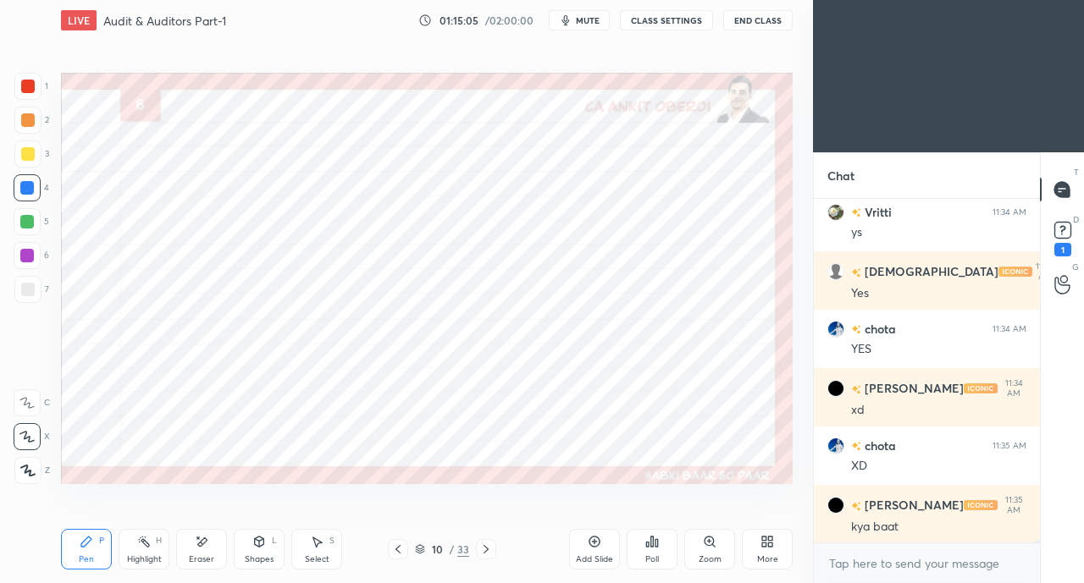
click at [258, 551] on div "Shapes L" at bounding box center [259, 549] width 51 height 41
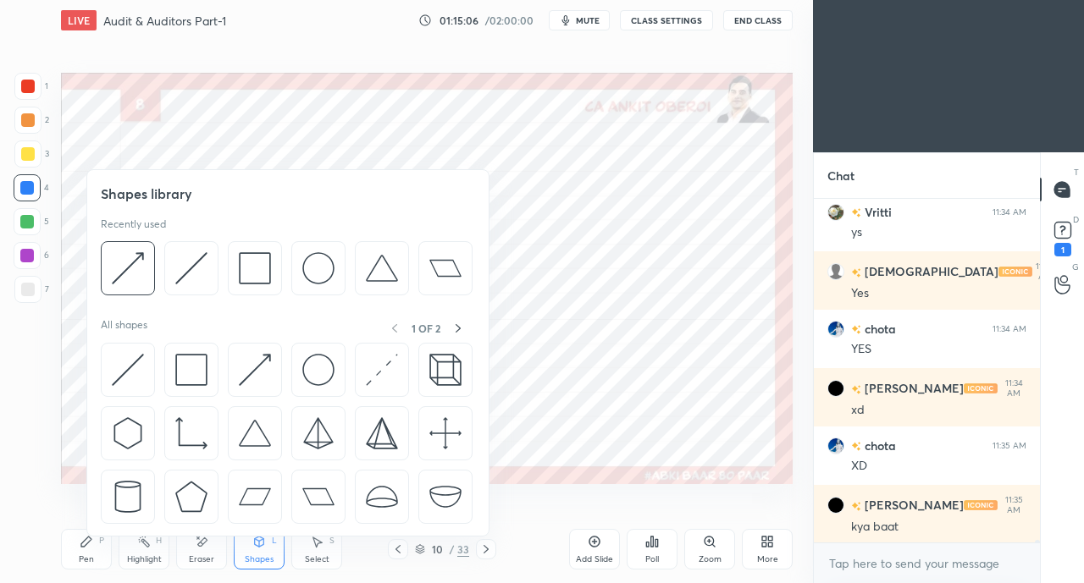
click at [259, 365] on img at bounding box center [255, 370] width 32 height 32
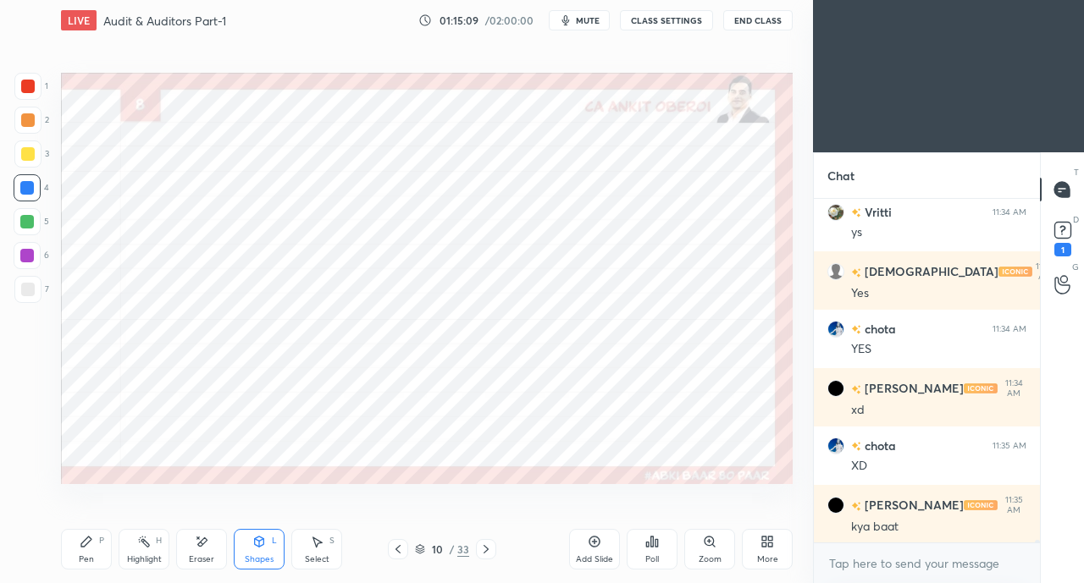
click at [24, 87] on div at bounding box center [28, 87] width 14 height 14
click at [195, 555] on div "Eraser" at bounding box center [201, 559] width 25 height 8
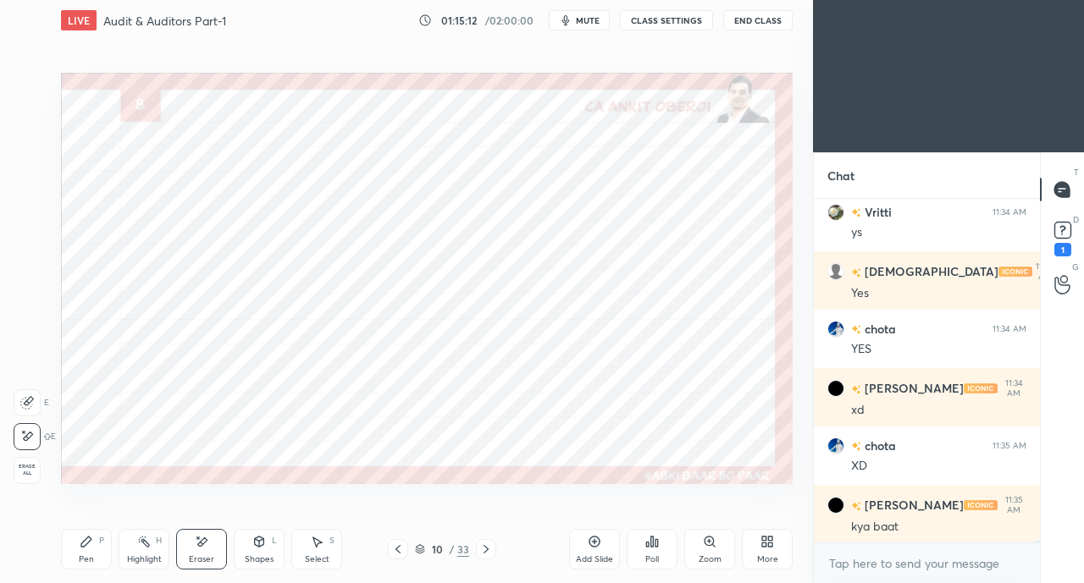
click at [120, 540] on div "Highlight H" at bounding box center [144, 549] width 51 height 41
click at [86, 559] on div "Pen" at bounding box center [86, 559] width 15 height 8
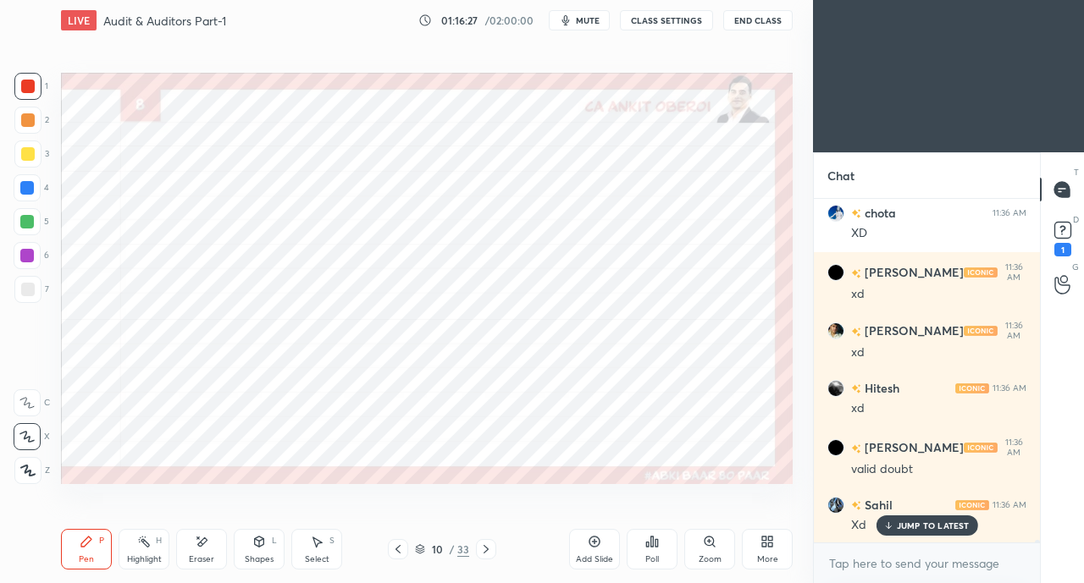
scroll to position [42435, 0]
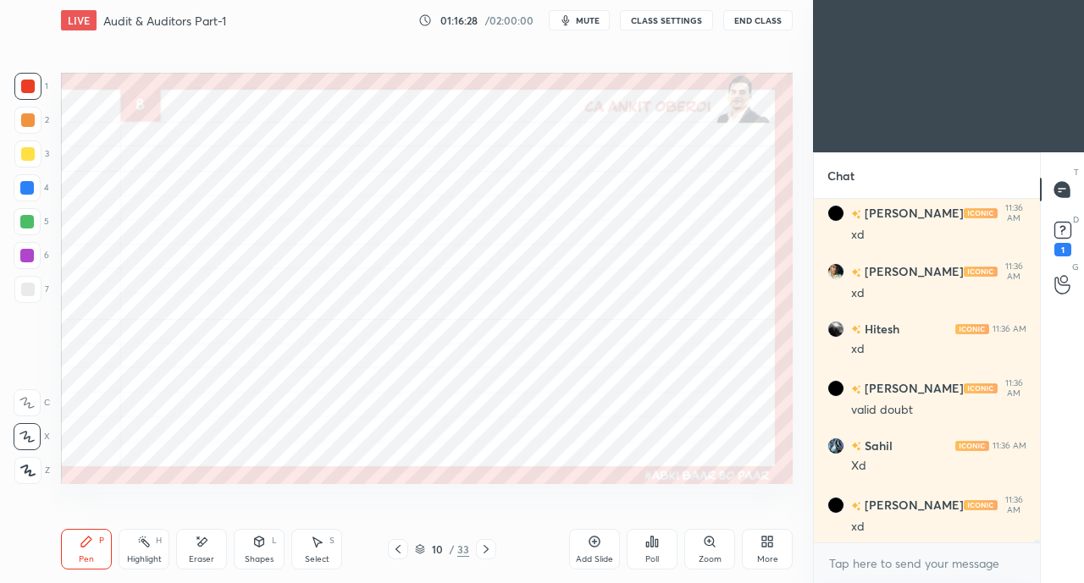
click at [25, 158] on div at bounding box center [28, 154] width 14 height 14
click at [25, 170] on div "3" at bounding box center [31, 158] width 35 height 34
click at [26, 187] on div at bounding box center [27, 188] width 14 height 14
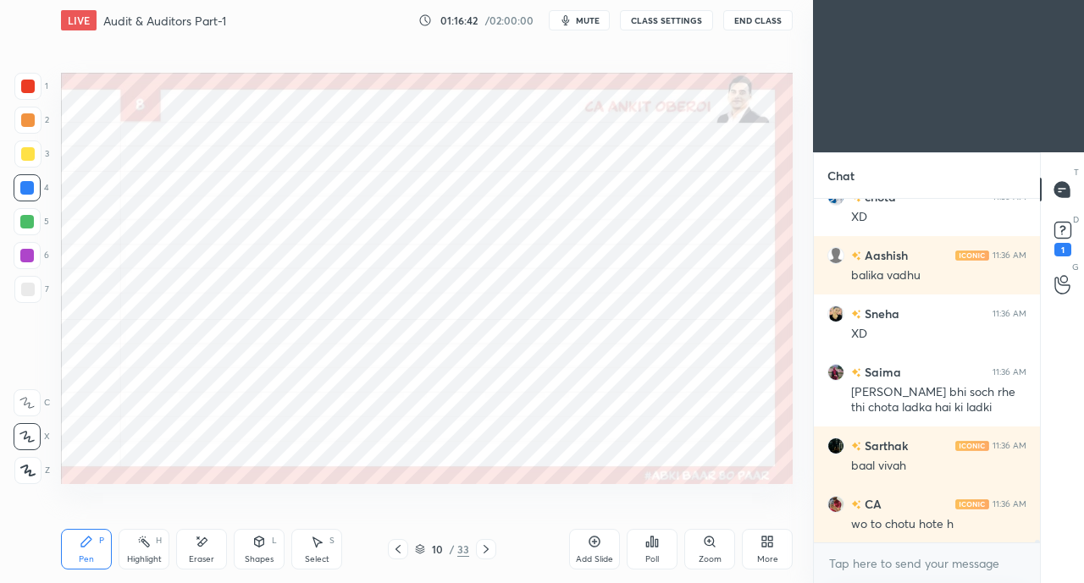
scroll to position [42858, 0]
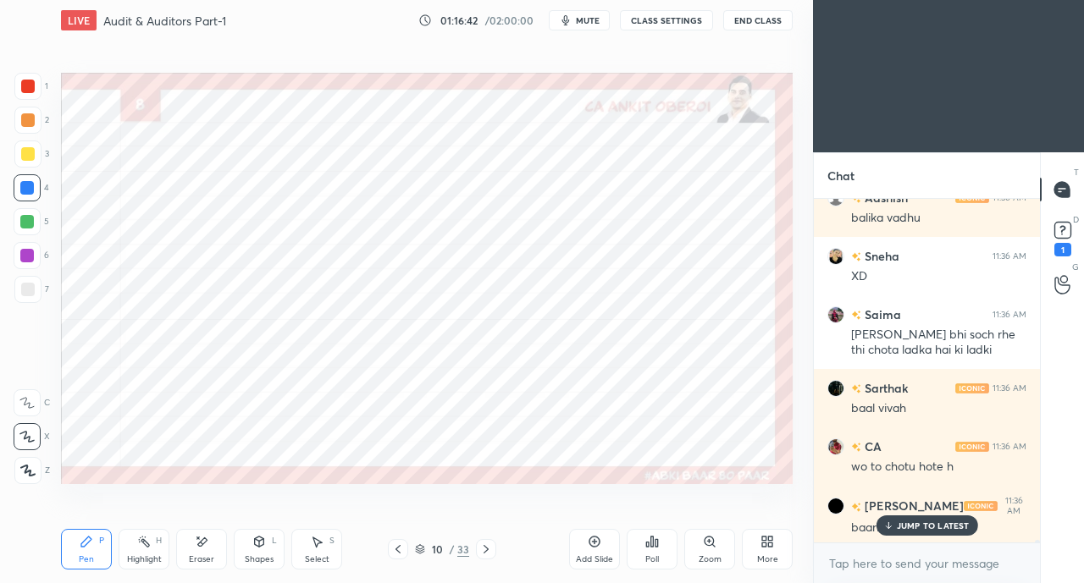
click at [912, 527] on p "JUMP TO LATEST" at bounding box center [933, 526] width 73 height 10
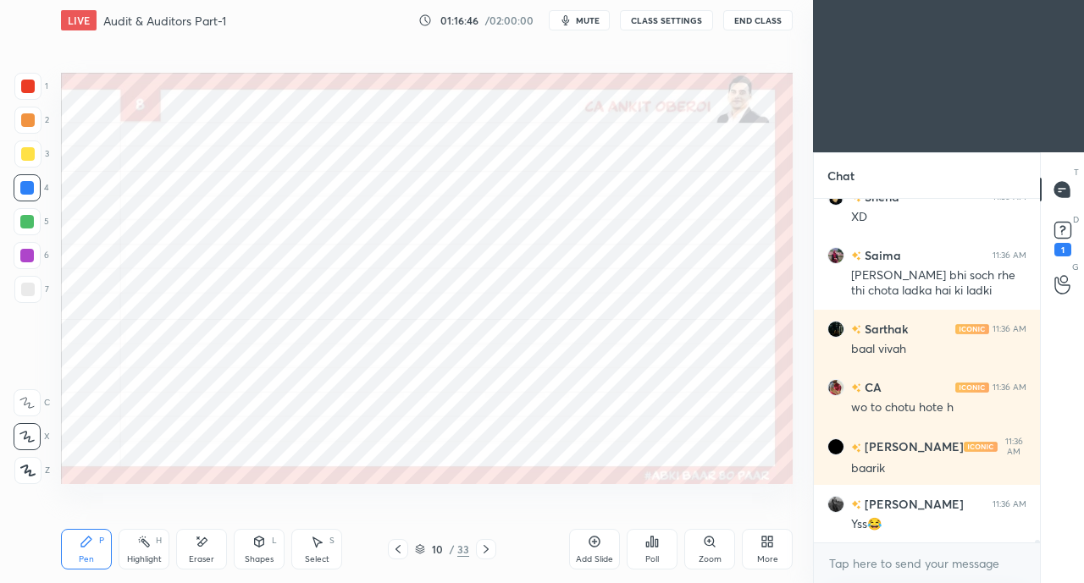
scroll to position [42975, 0]
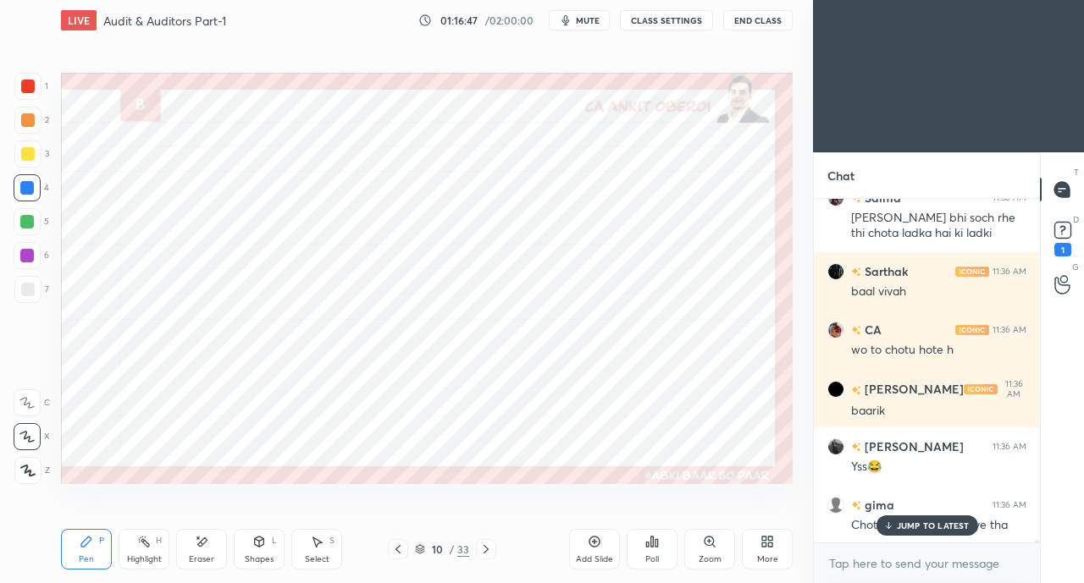
click at [910, 524] on p "JUMP TO LATEST" at bounding box center [933, 526] width 73 height 10
click at [397, 548] on icon at bounding box center [398, 550] width 14 height 14
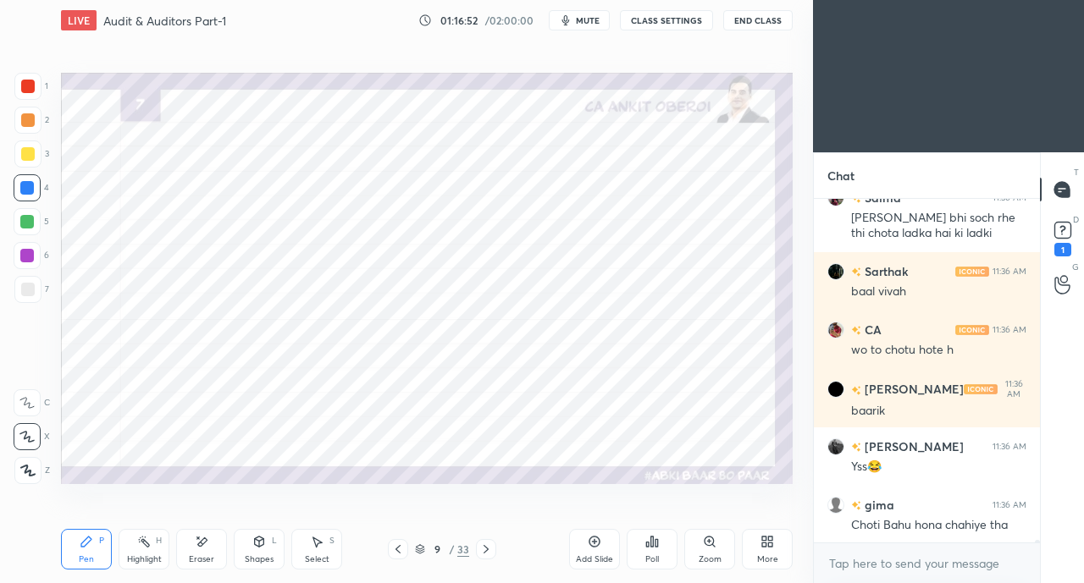
click at [397, 549] on icon at bounding box center [398, 550] width 14 height 14
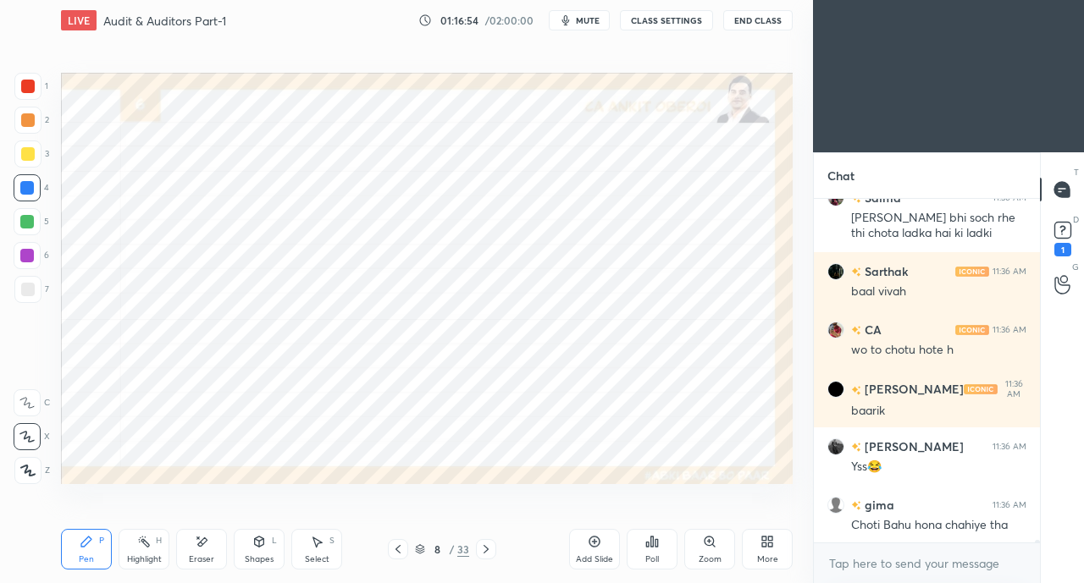
click at [489, 549] on icon at bounding box center [486, 550] width 14 height 14
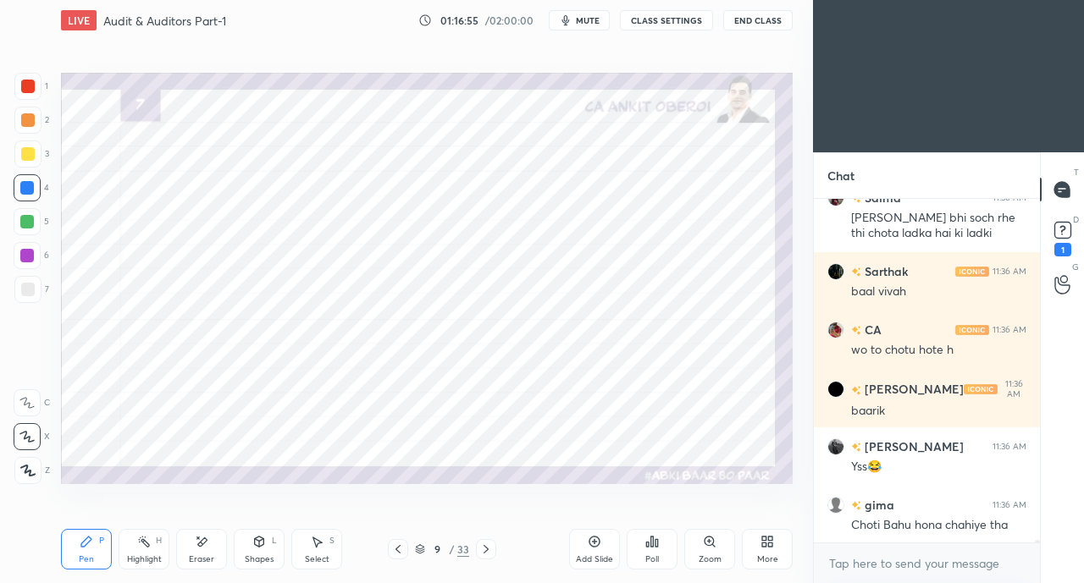
click at [486, 549] on icon at bounding box center [485, 549] width 5 height 8
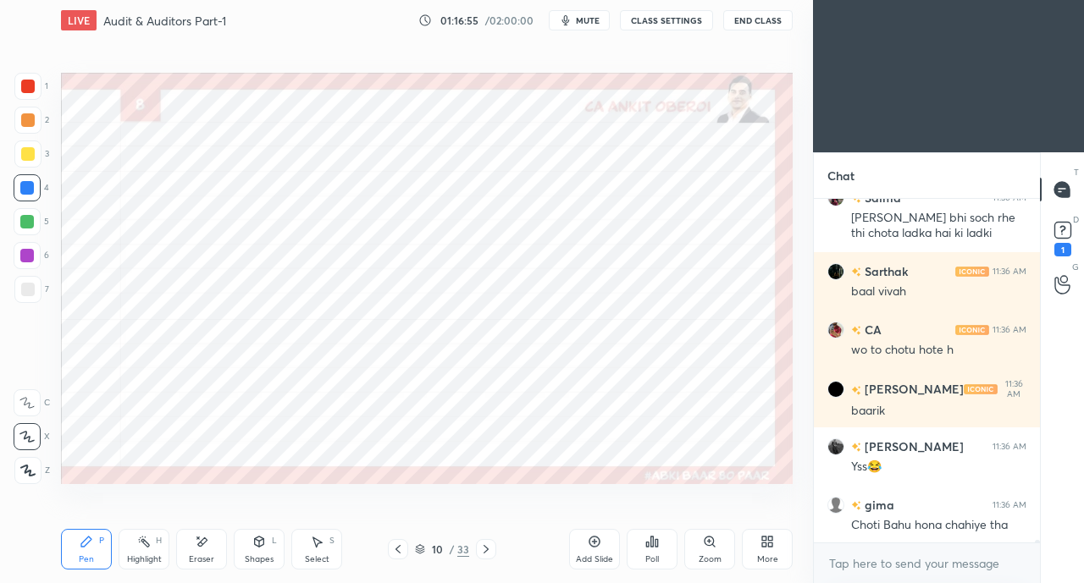
scroll to position [43034, 0]
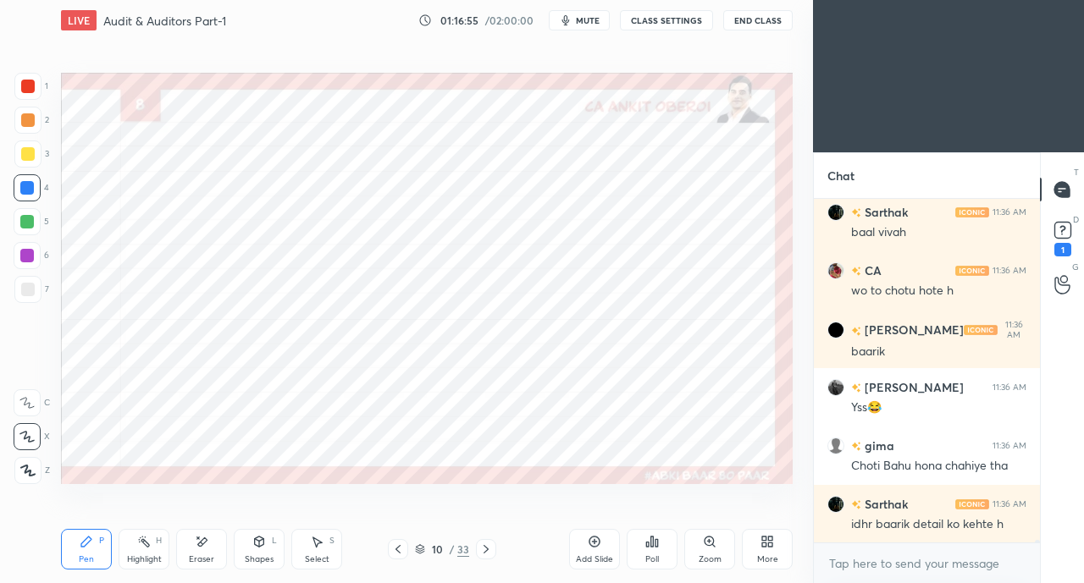
click at [486, 549] on icon at bounding box center [486, 550] width 14 height 14
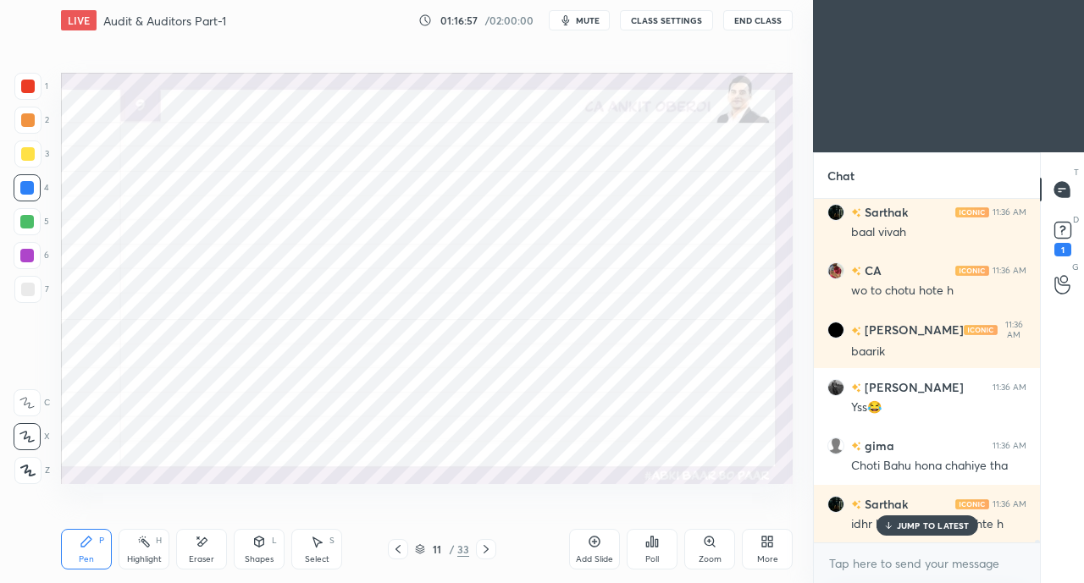
scroll to position [43092, 0]
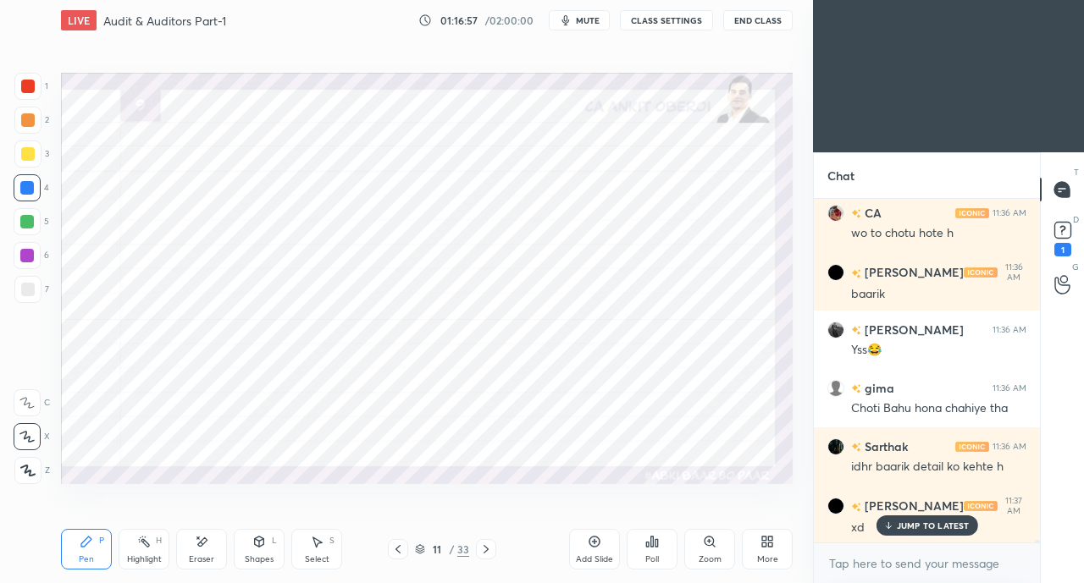
click at [396, 550] on icon at bounding box center [397, 549] width 5 height 8
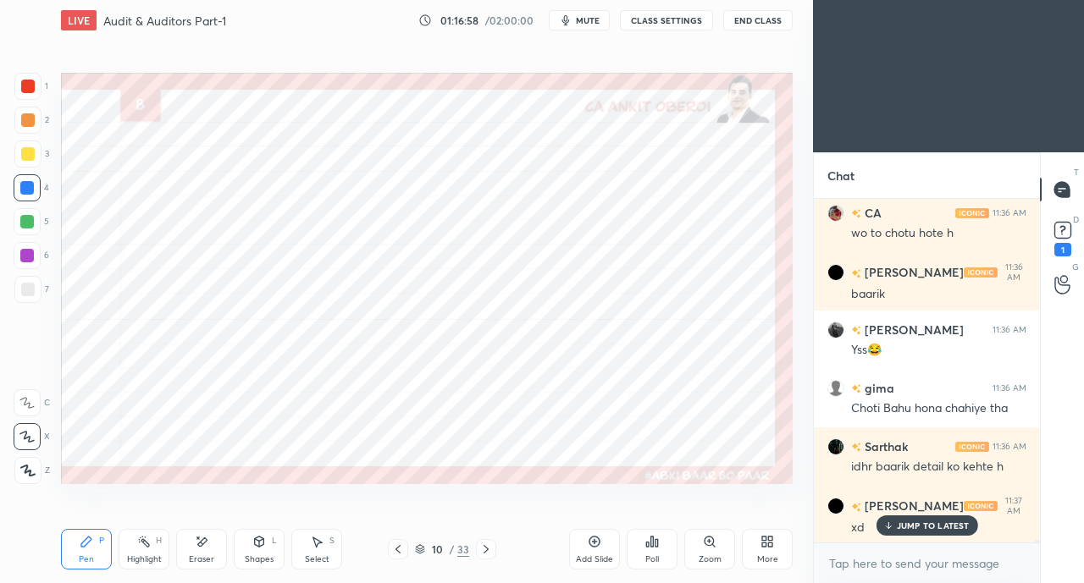
click at [397, 551] on icon at bounding box center [398, 550] width 14 height 14
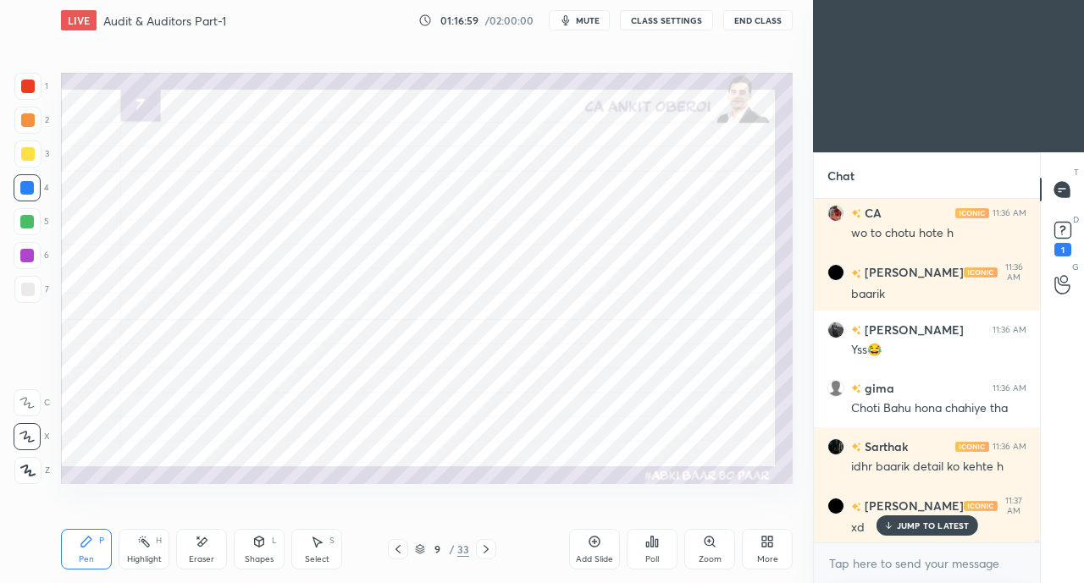
click at [394, 551] on icon at bounding box center [398, 550] width 14 height 14
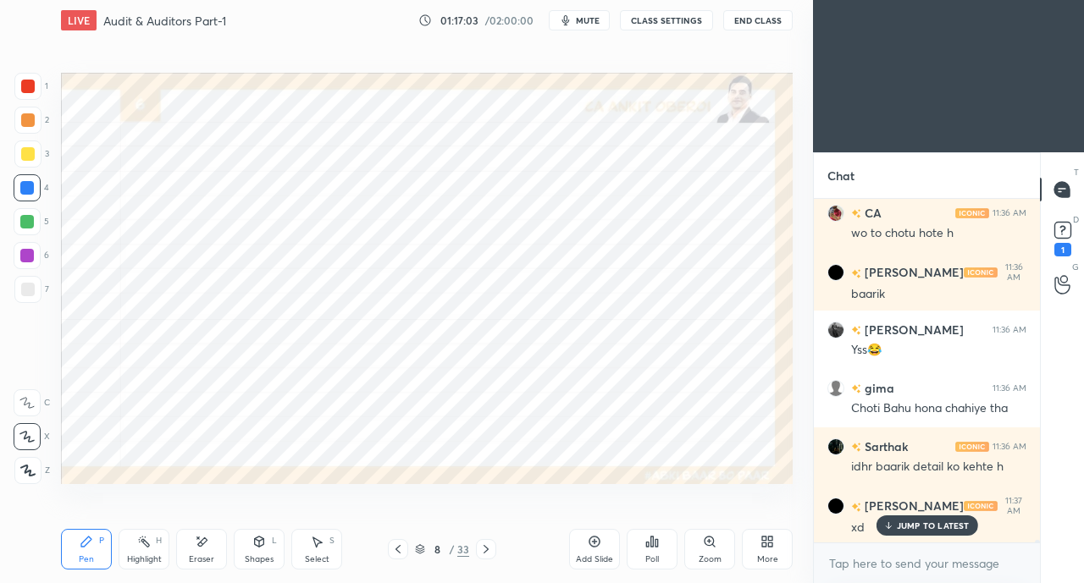
click at [922, 521] on p "JUMP TO LATEST" at bounding box center [933, 526] width 73 height 10
click at [766, 557] on div "More" at bounding box center [767, 559] width 21 height 8
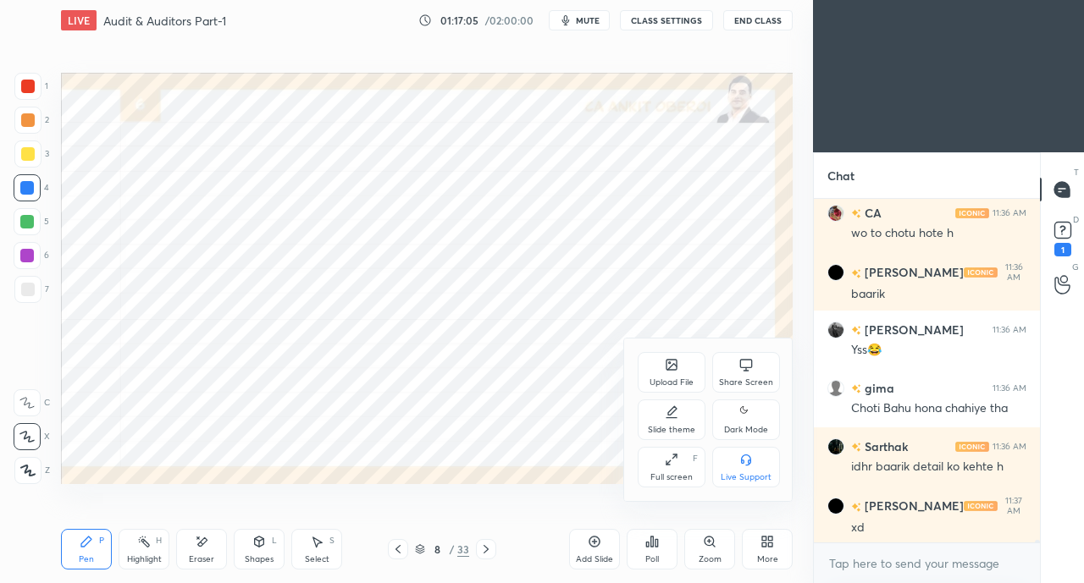
click at [737, 367] on div "Share Screen" at bounding box center [746, 372] width 68 height 41
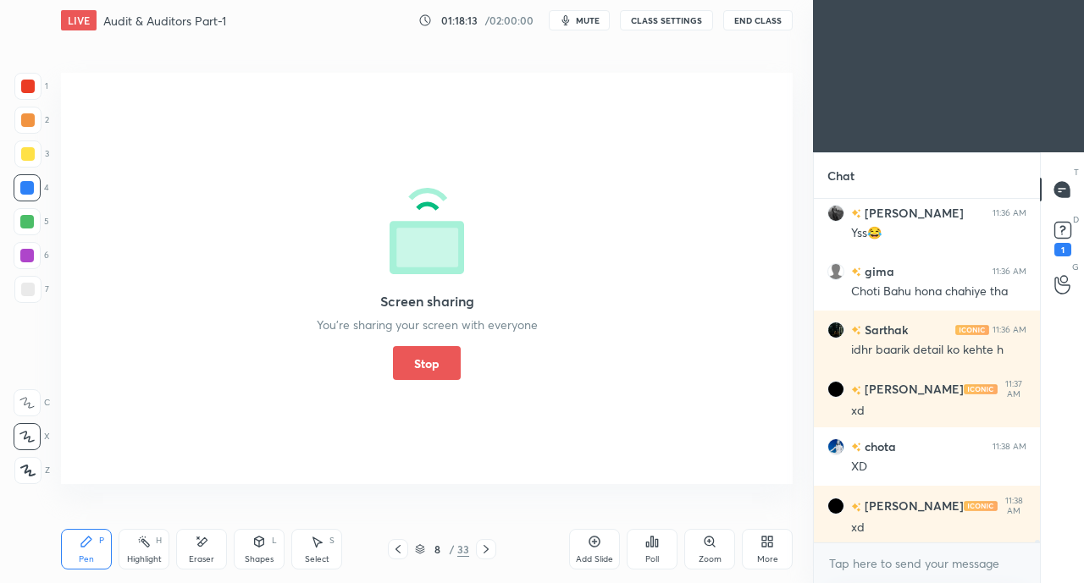
scroll to position [43268, 0]
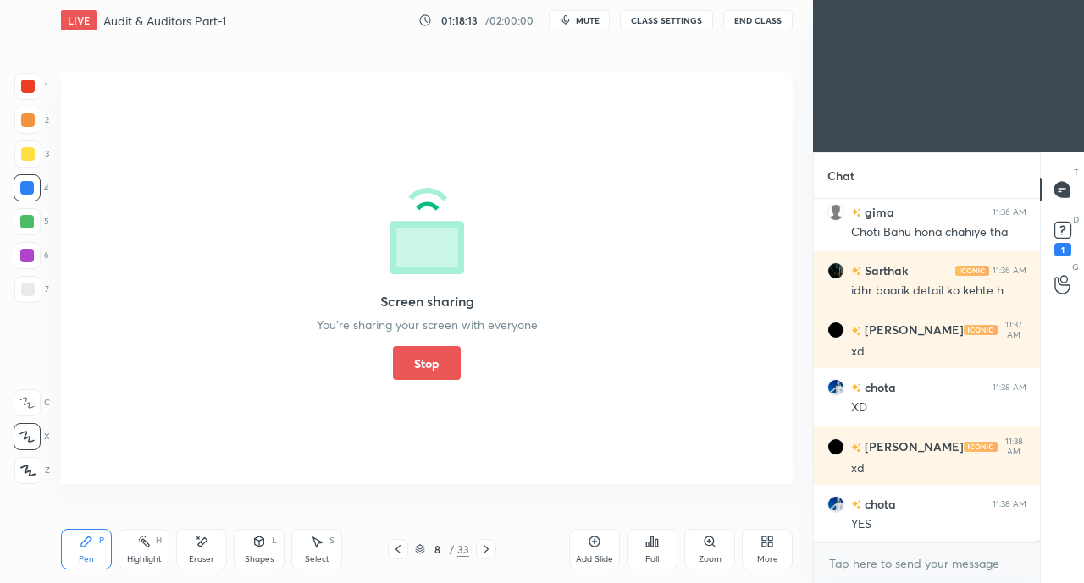
click at [411, 354] on button "Stop" at bounding box center [427, 363] width 68 height 34
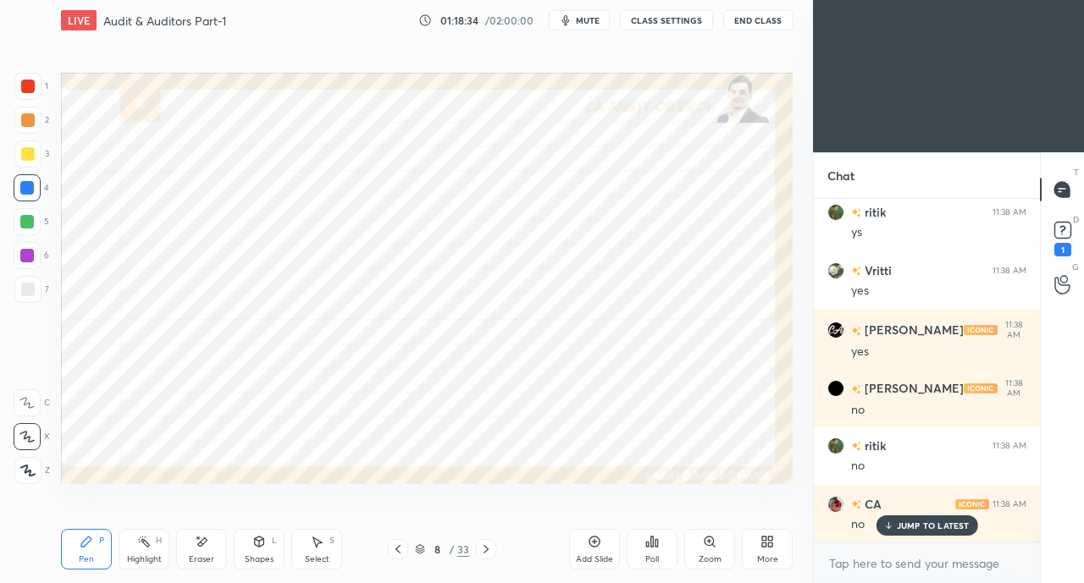
scroll to position [44026, 0]
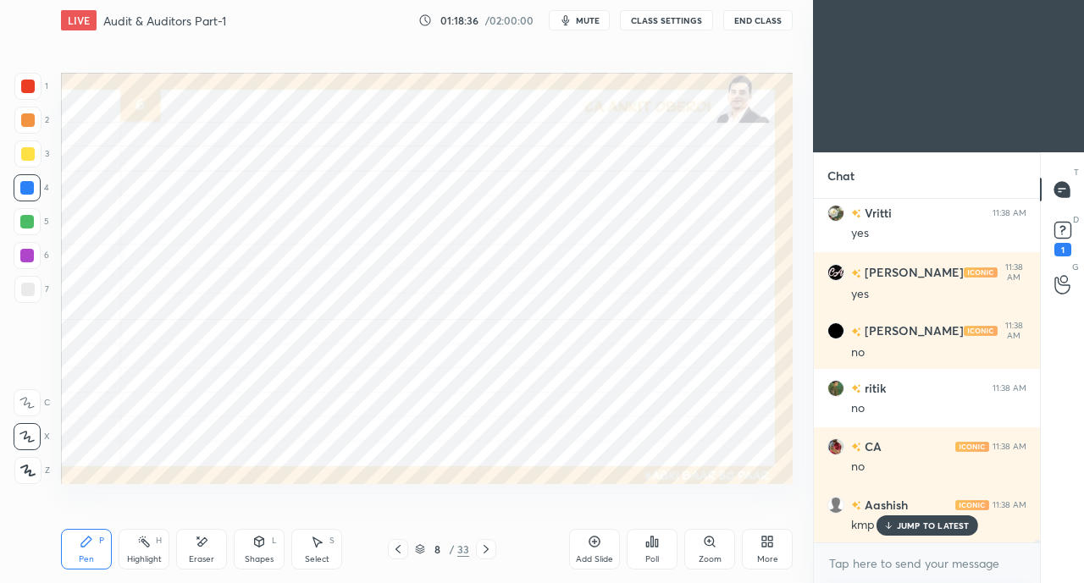
click at [892, 519] on div "JUMP TO LATEST" at bounding box center [926, 526] width 102 height 20
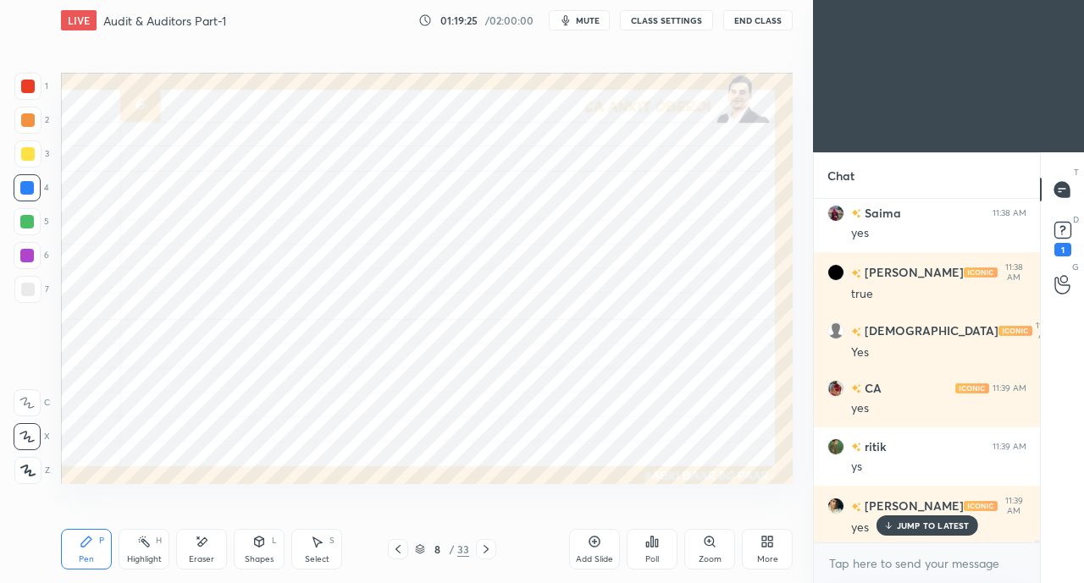
scroll to position [44494, 0]
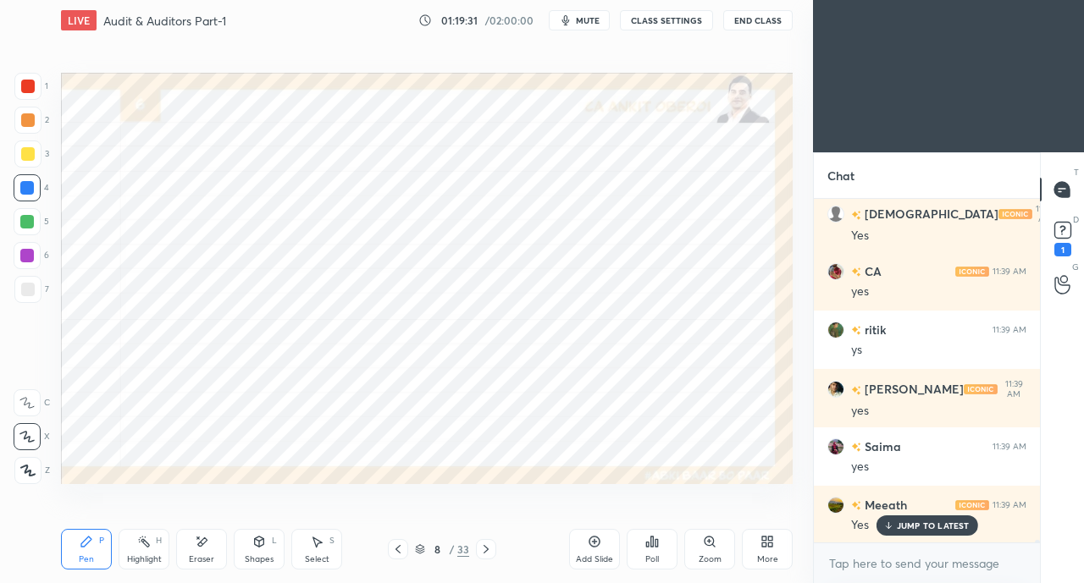
click at [745, 549] on div "More" at bounding box center [767, 549] width 51 height 41
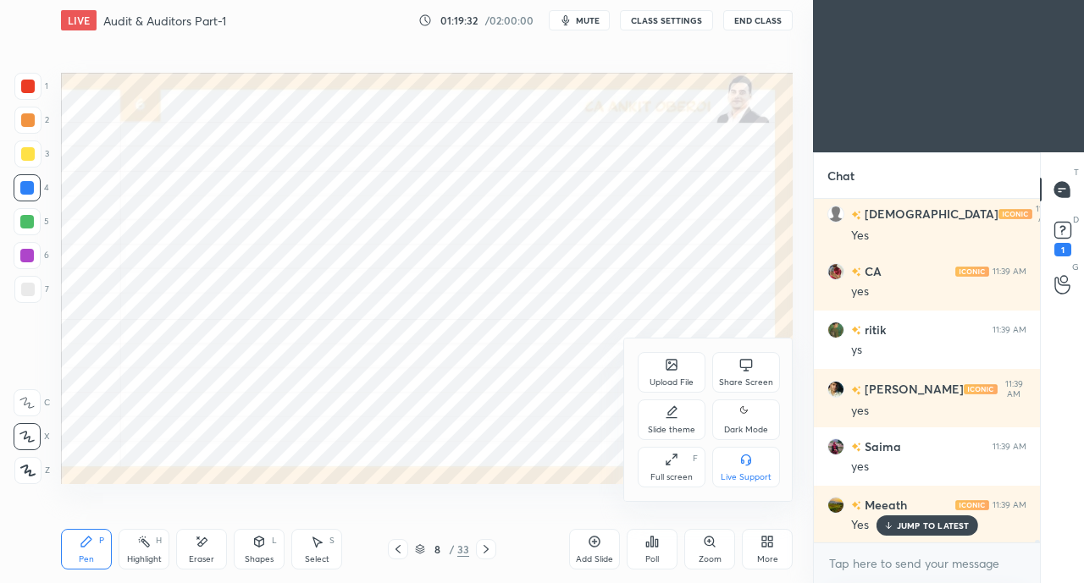
click at [740, 367] on icon at bounding box center [746, 363] width 13 height 9
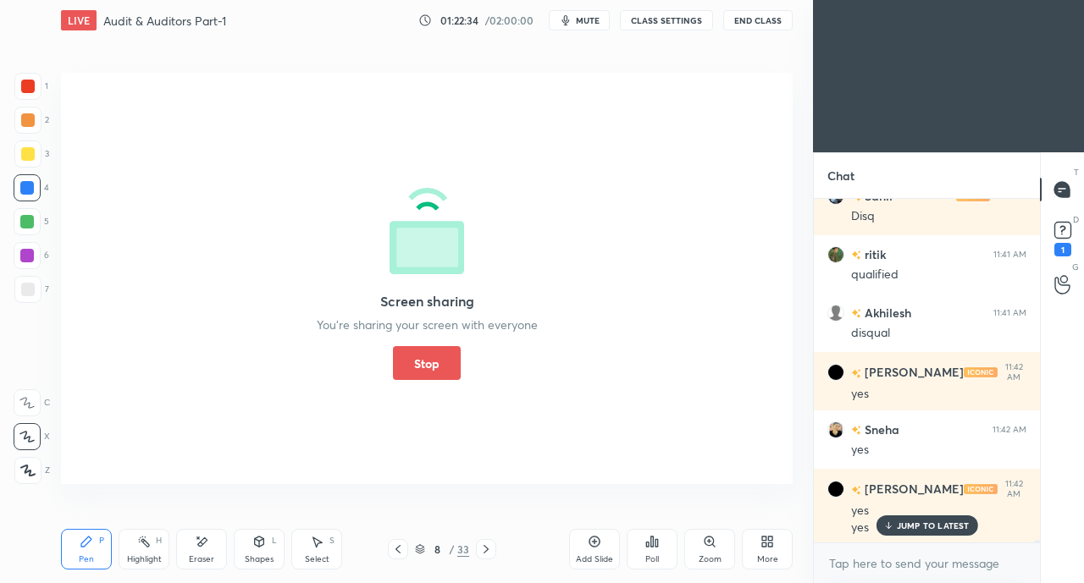
scroll to position [45271, 0]
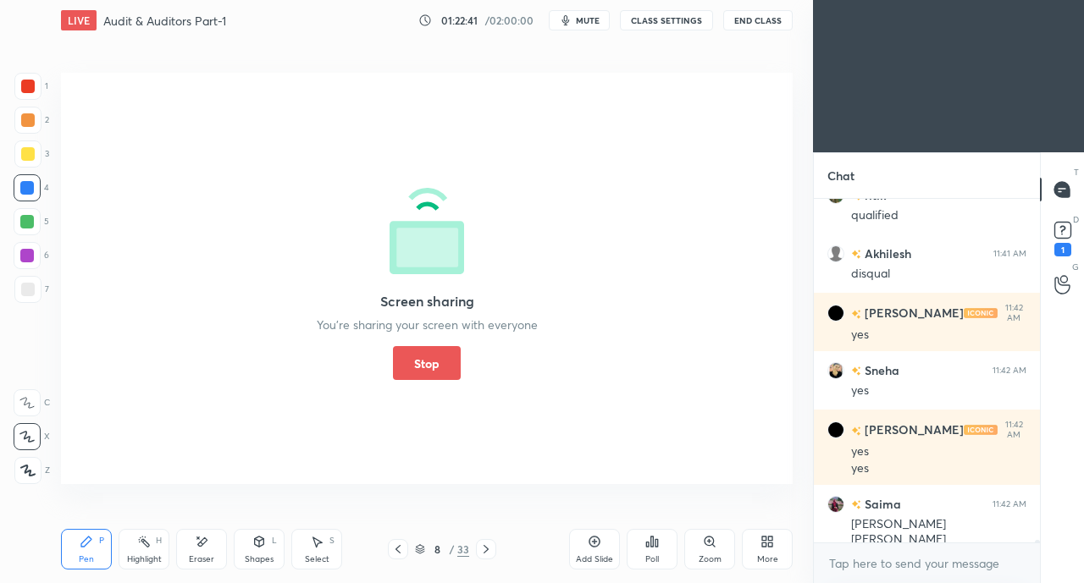
click at [398, 367] on button "Stop" at bounding box center [427, 363] width 68 height 34
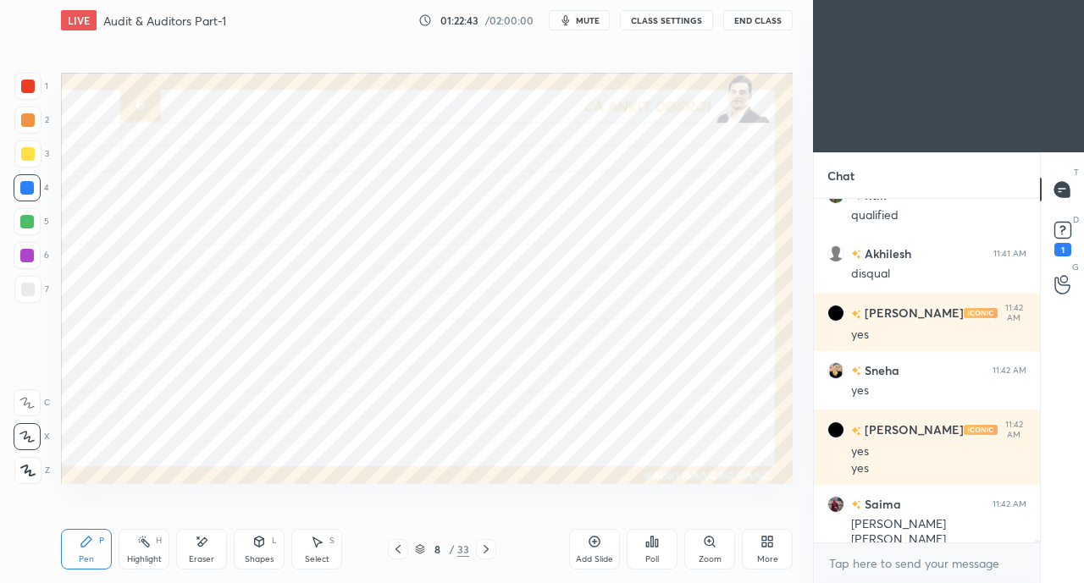
click at [486, 548] on icon at bounding box center [485, 549] width 5 height 8
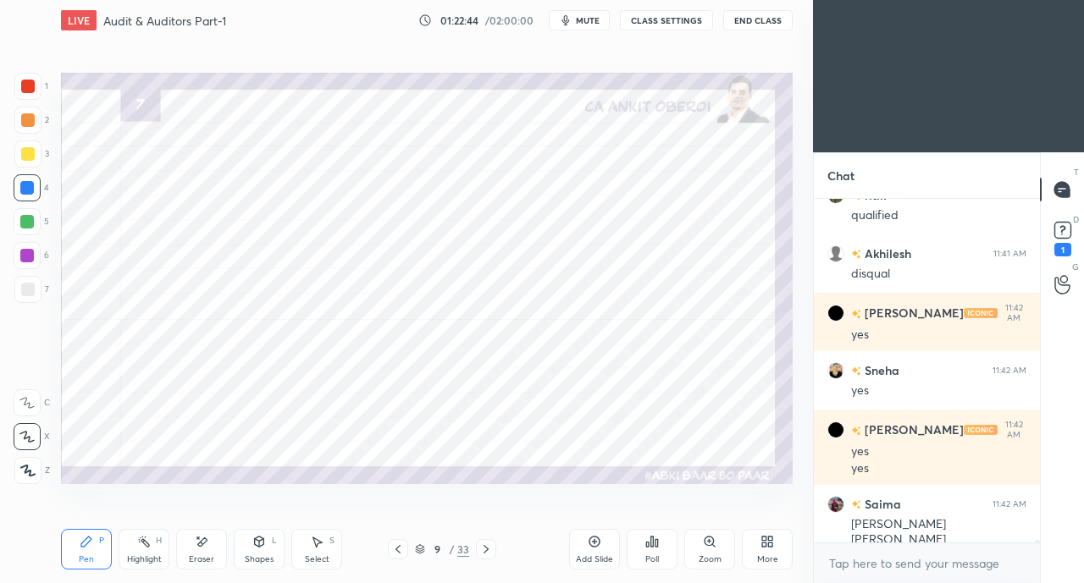
click at [484, 549] on icon at bounding box center [486, 550] width 14 height 14
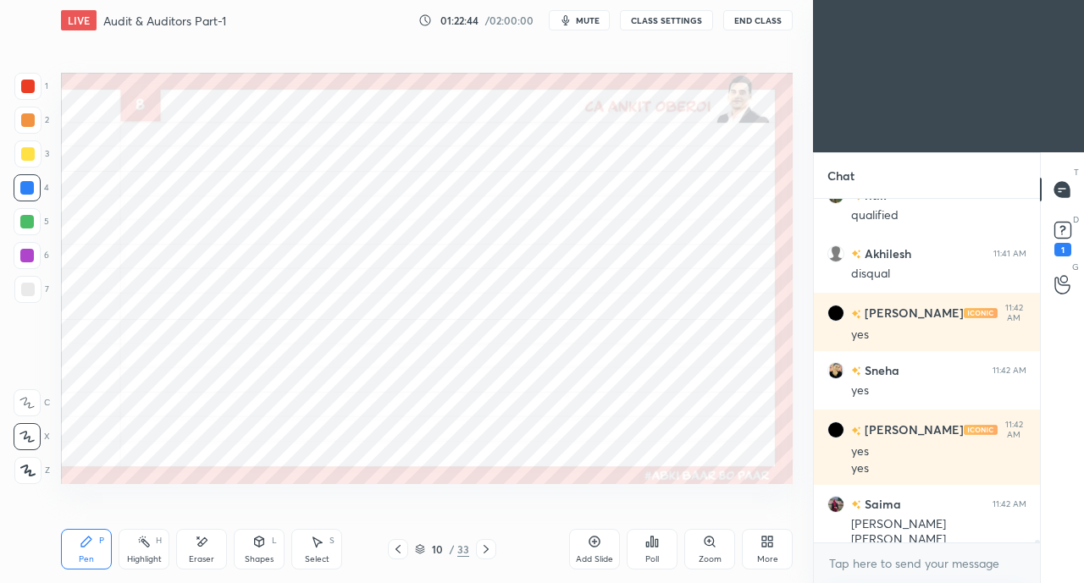
click at [483, 549] on icon at bounding box center [486, 550] width 14 height 14
click at [484, 549] on icon at bounding box center [486, 550] width 14 height 14
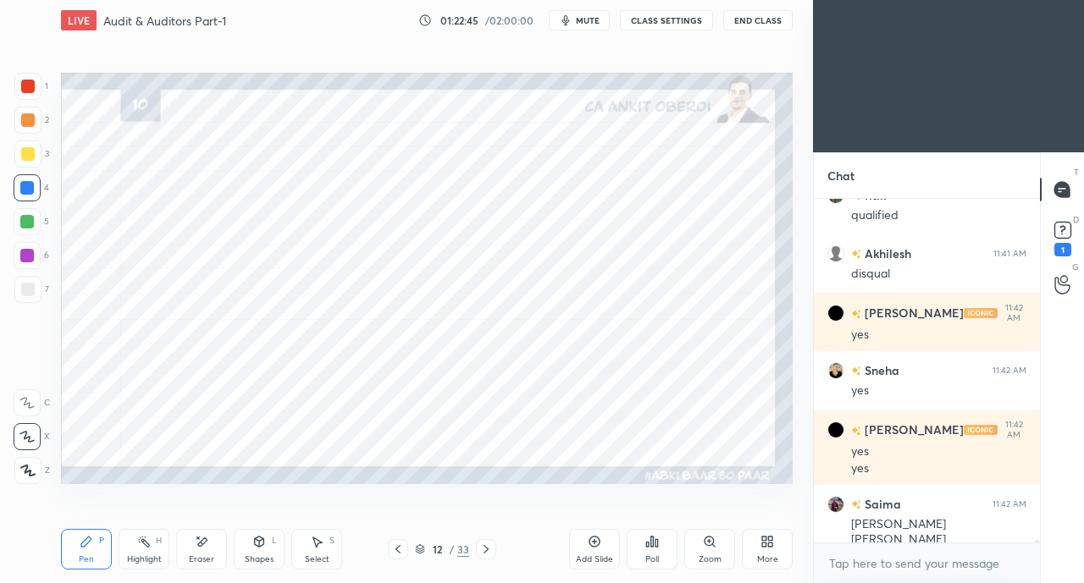
click at [403, 552] on icon at bounding box center [398, 550] width 14 height 14
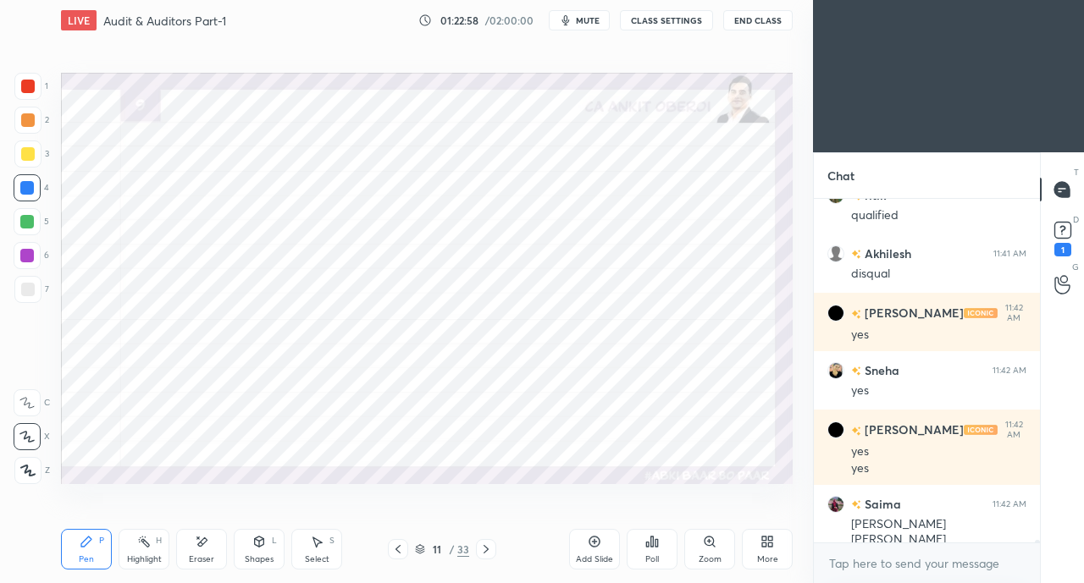
click at [30, 86] on div at bounding box center [28, 87] width 14 height 14
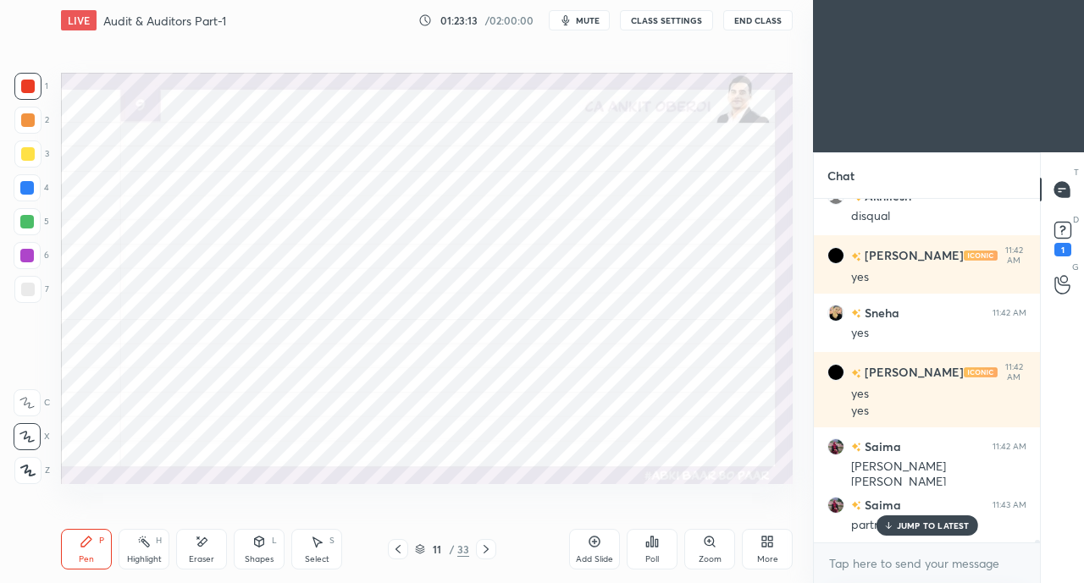
click at [893, 522] on icon at bounding box center [887, 526] width 11 height 10
click at [25, 185] on div at bounding box center [27, 188] width 14 height 14
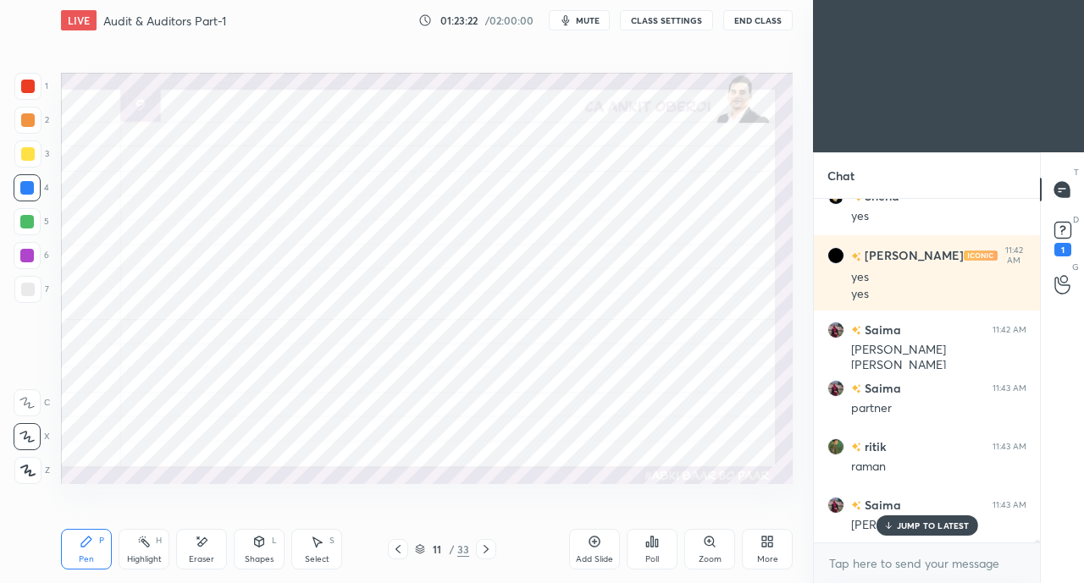
scroll to position [45504, 0]
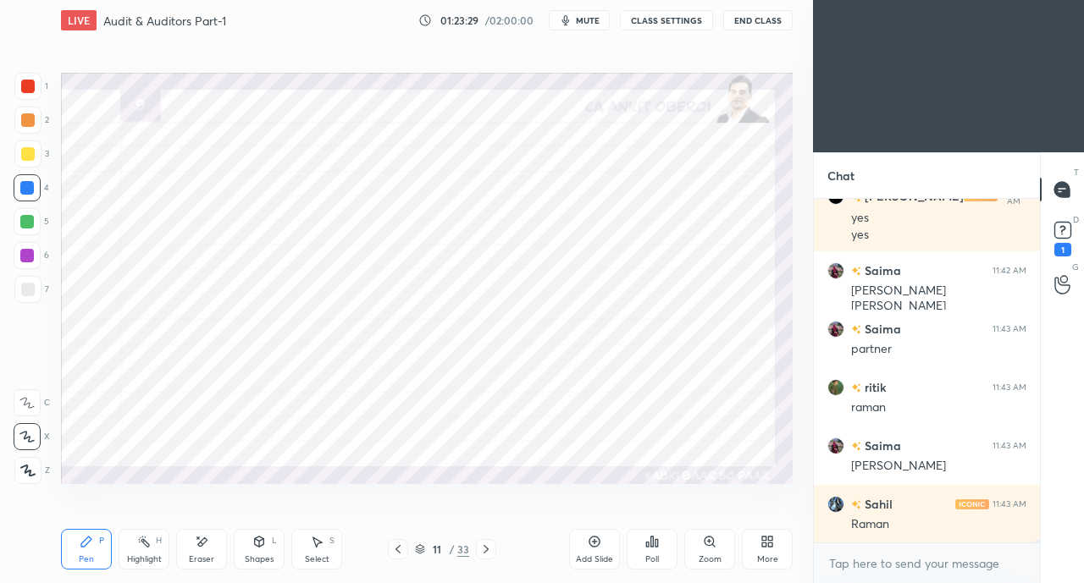
click at [34, 91] on div at bounding box center [28, 87] width 14 height 14
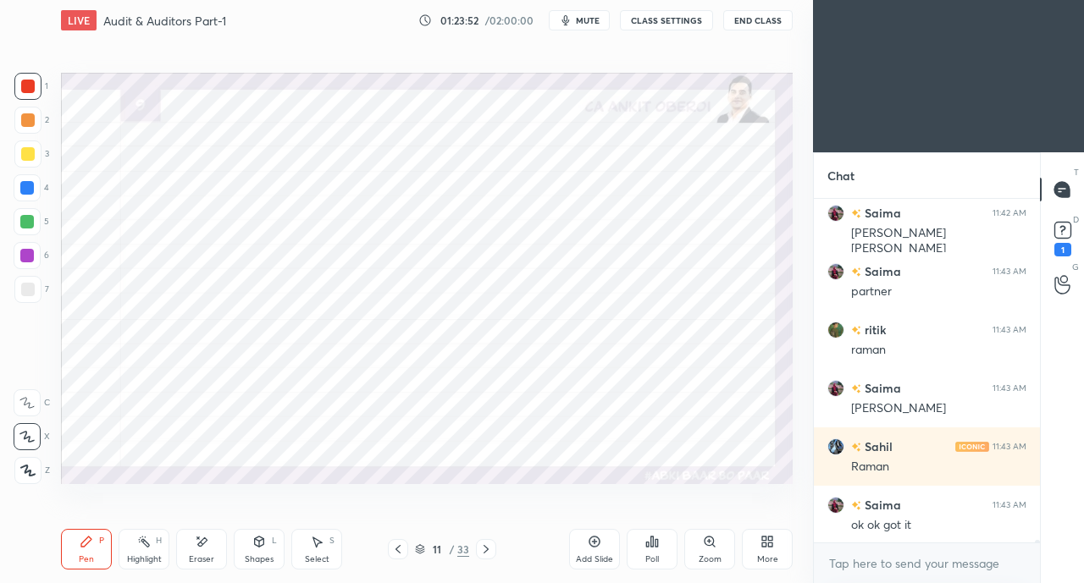
scroll to position [45621, 0]
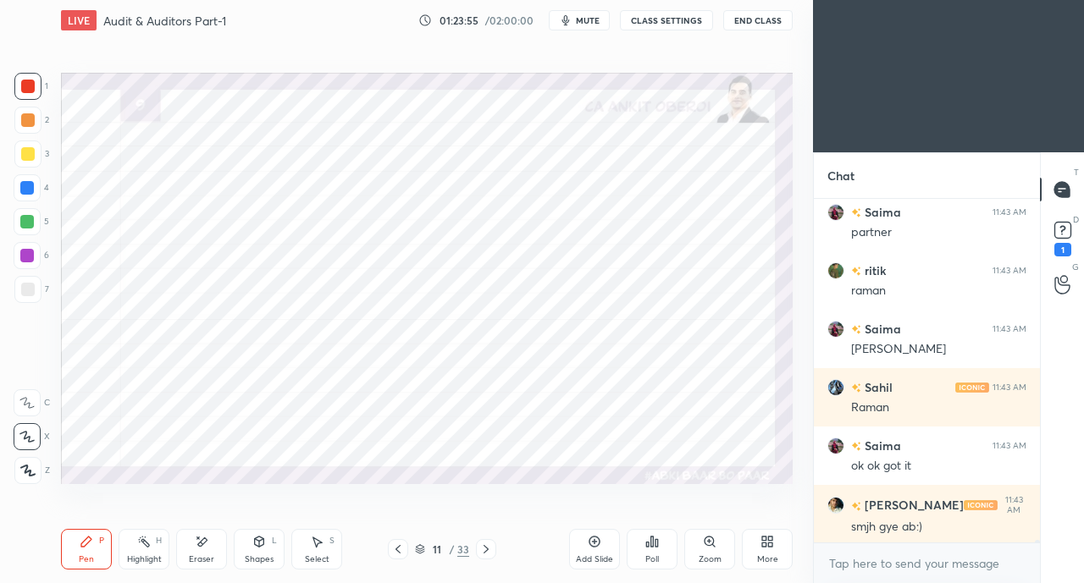
click at [27, 189] on div at bounding box center [27, 188] width 14 height 14
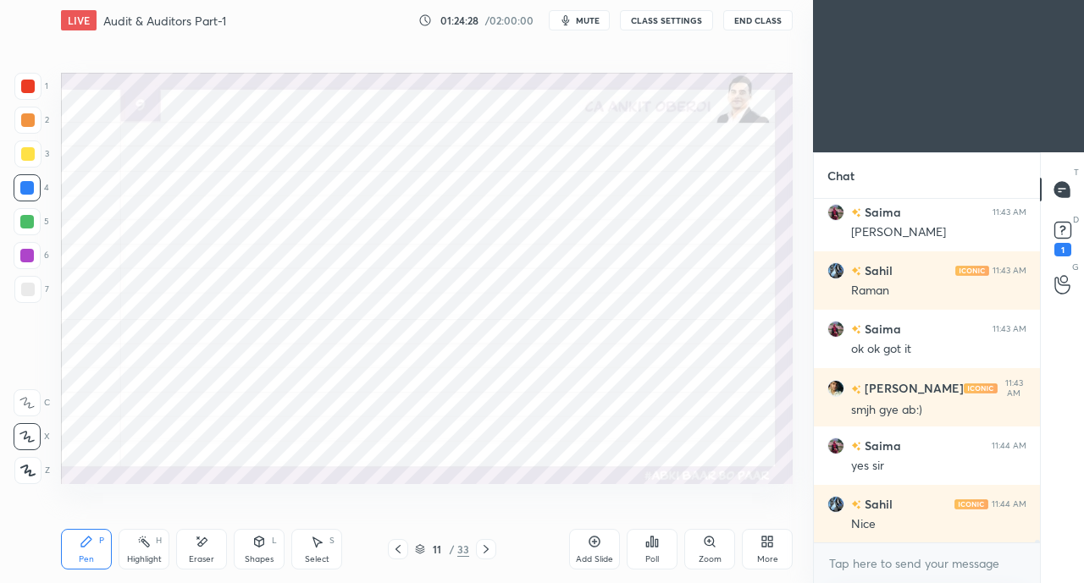
scroll to position [45796, 0]
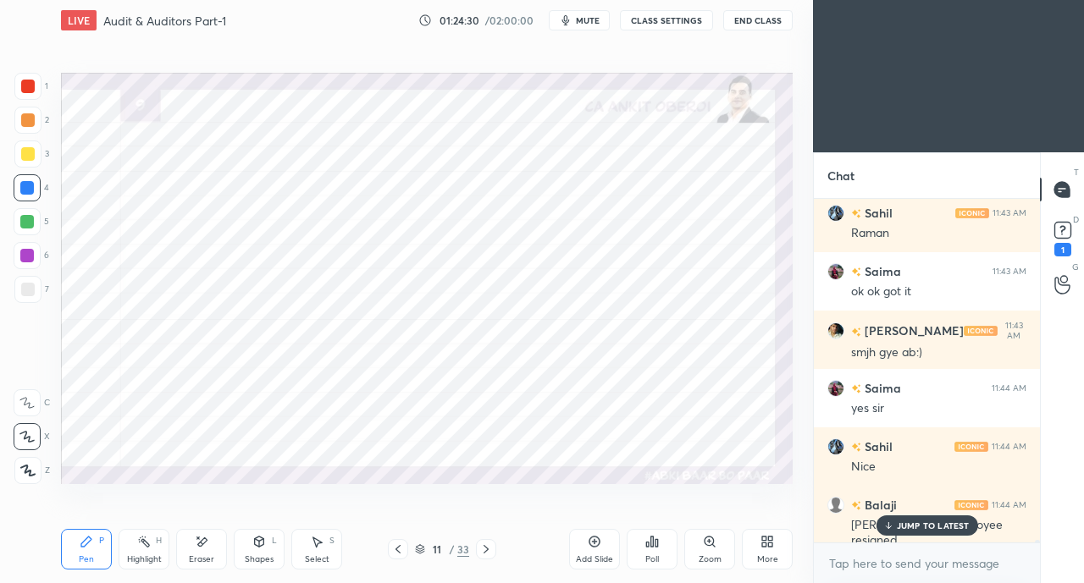
click at [911, 526] on p "JUMP TO LATEST" at bounding box center [933, 526] width 73 height 10
click at [400, 543] on div at bounding box center [398, 549] width 20 height 20
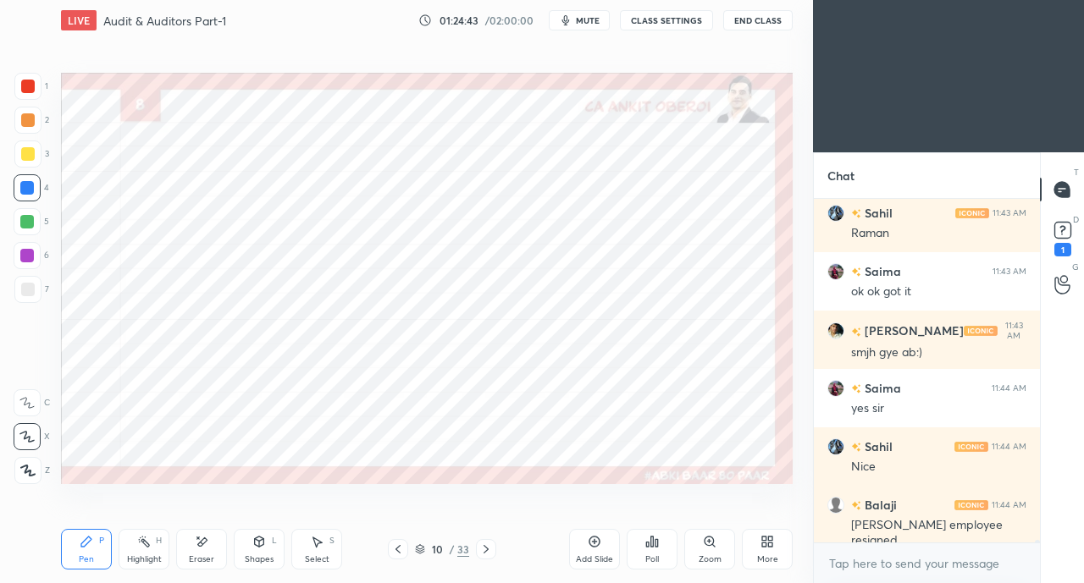
click at [395, 546] on icon at bounding box center [398, 550] width 14 height 14
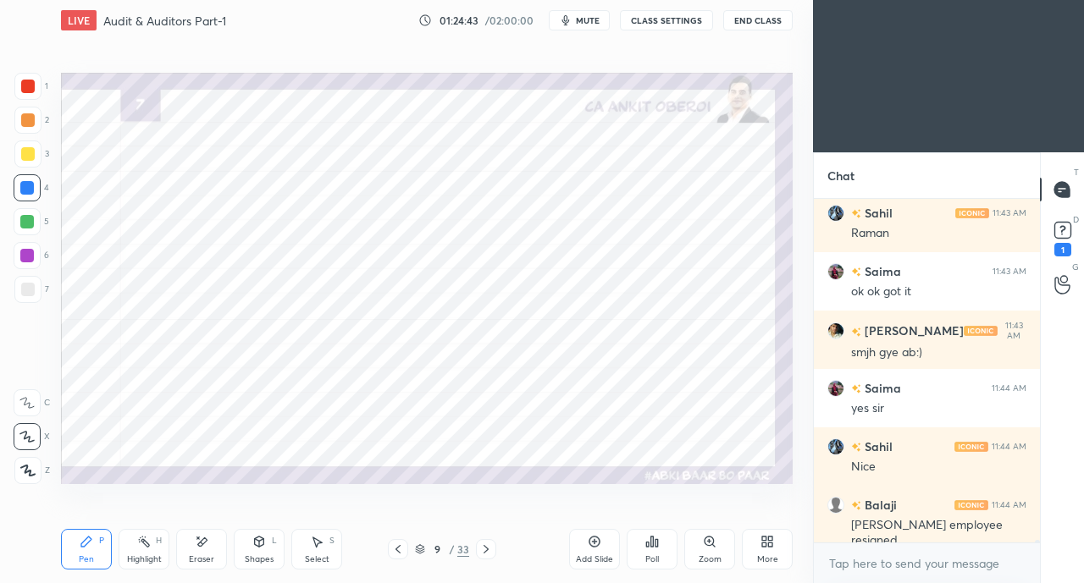
click at [396, 548] on icon at bounding box center [398, 550] width 14 height 14
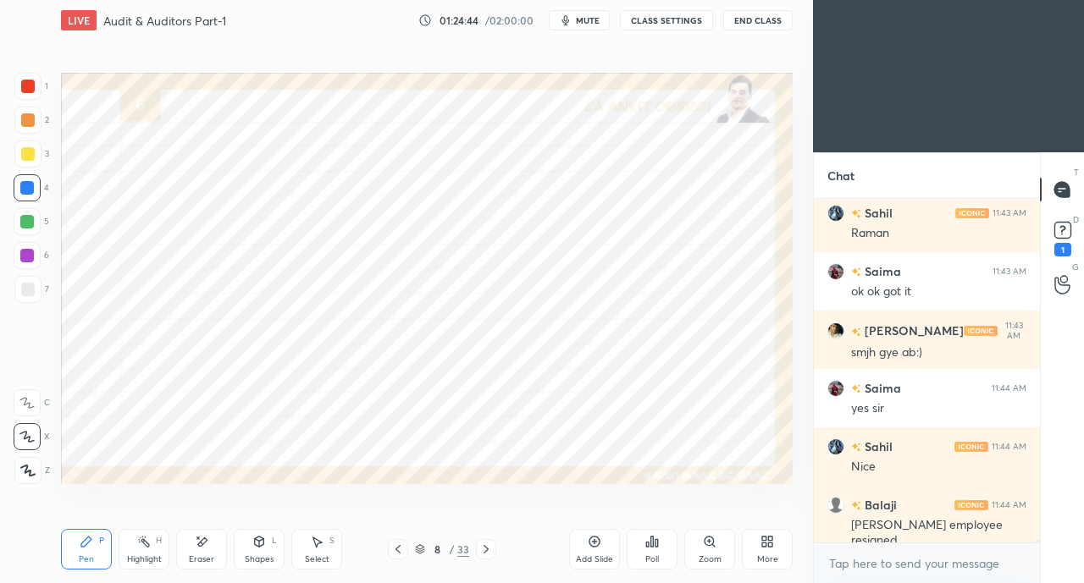
click at [397, 549] on icon at bounding box center [397, 549] width 5 height 8
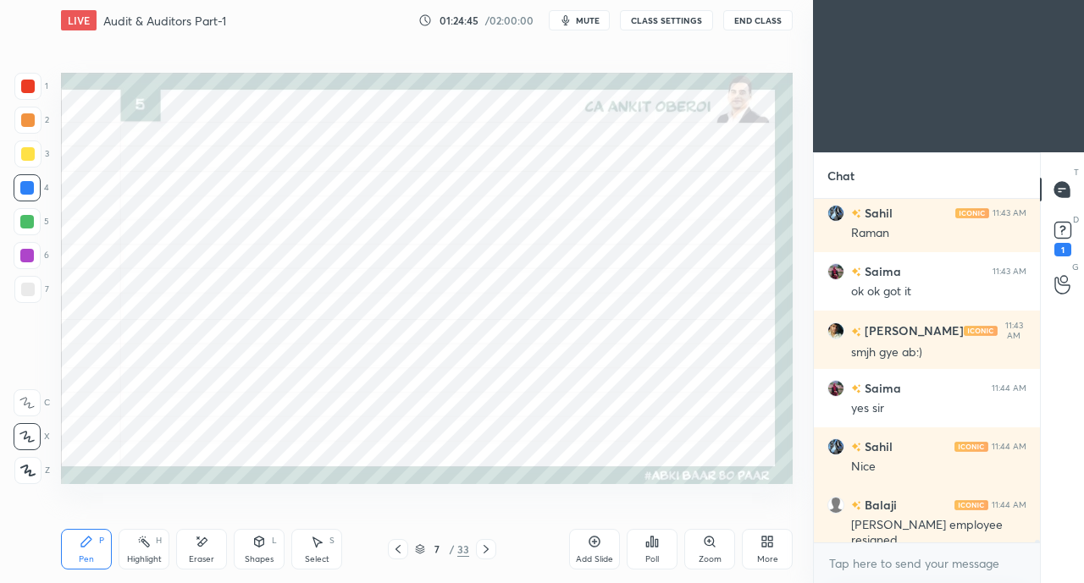
click at [484, 545] on icon at bounding box center [486, 550] width 14 height 14
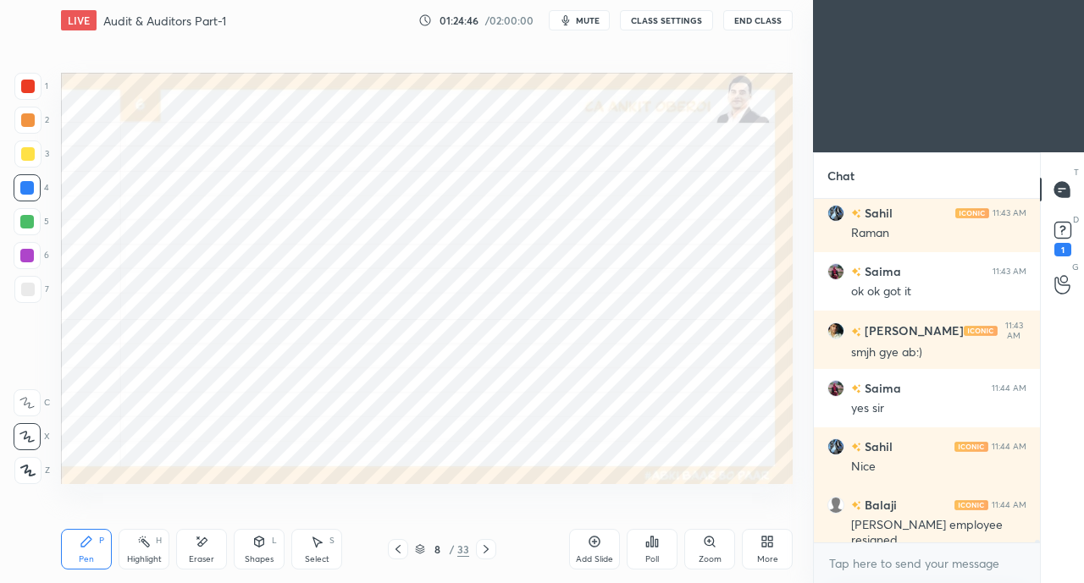
click at [483, 549] on icon at bounding box center [486, 550] width 14 height 14
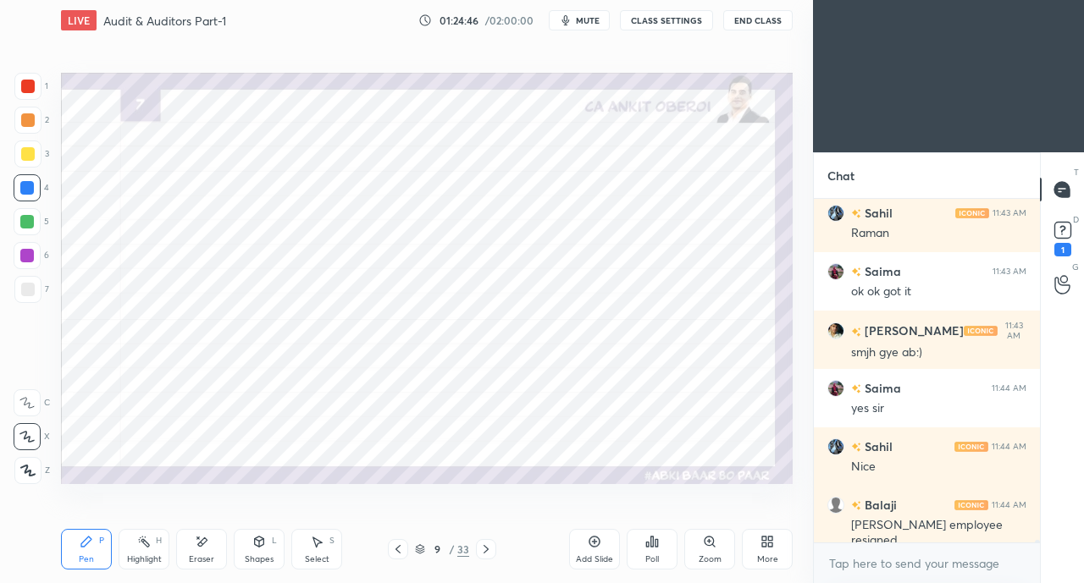
click at [485, 548] on icon at bounding box center [485, 549] width 5 height 8
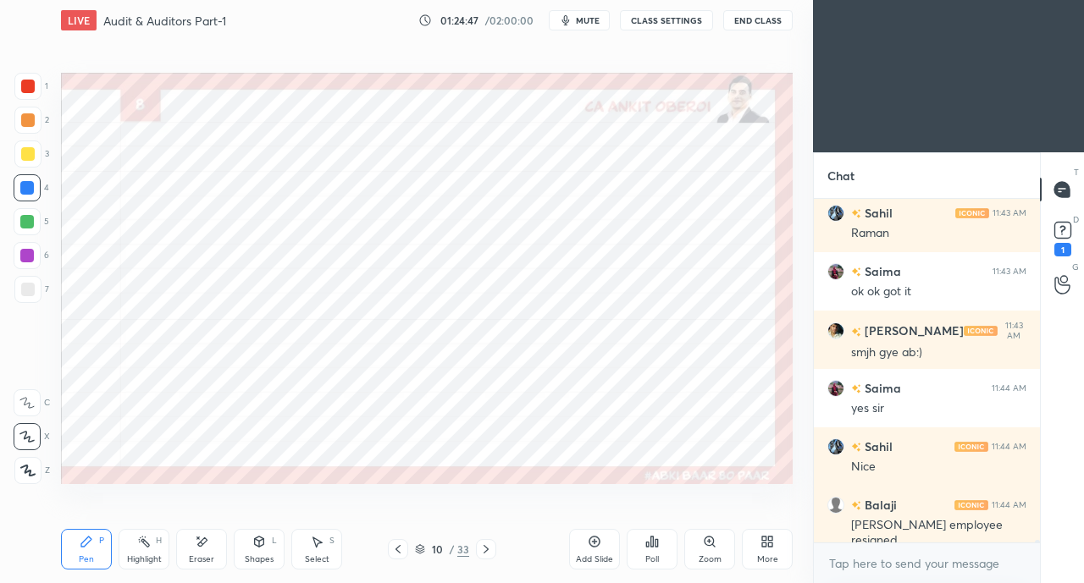
click at [486, 548] on icon at bounding box center [485, 549] width 5 height 8
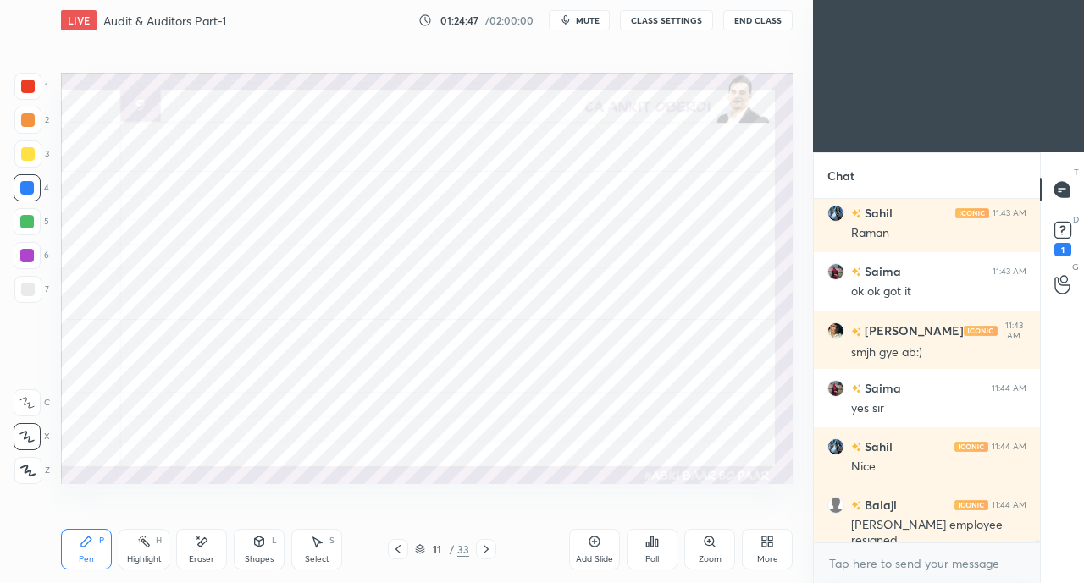
click at [488, 549] on icon at bounding box center [486, 550] width 14 height 14
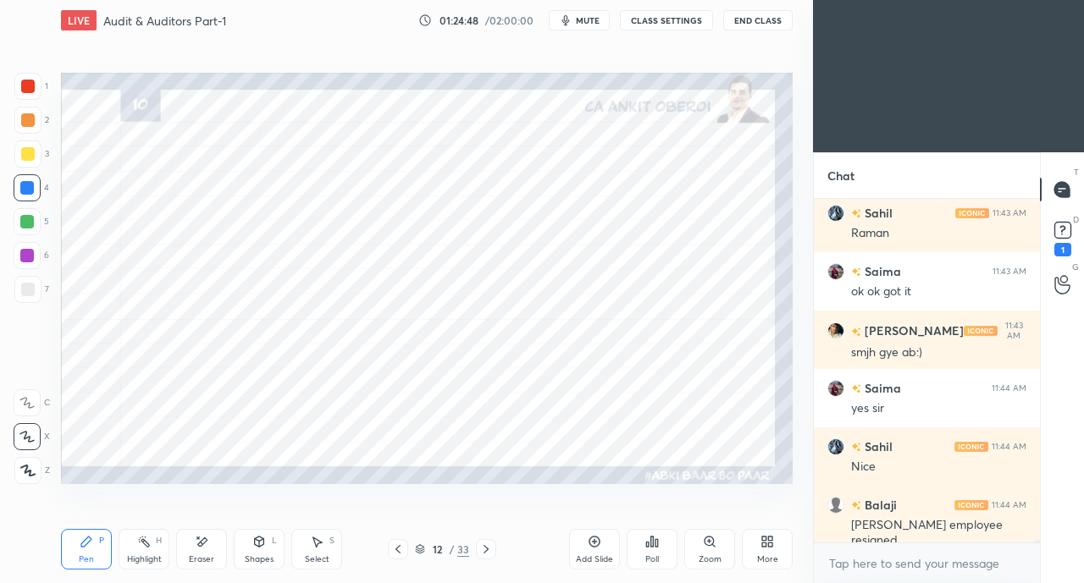
click at [398, 553] on icon at bounding box center [398, 550] width 14 height 14
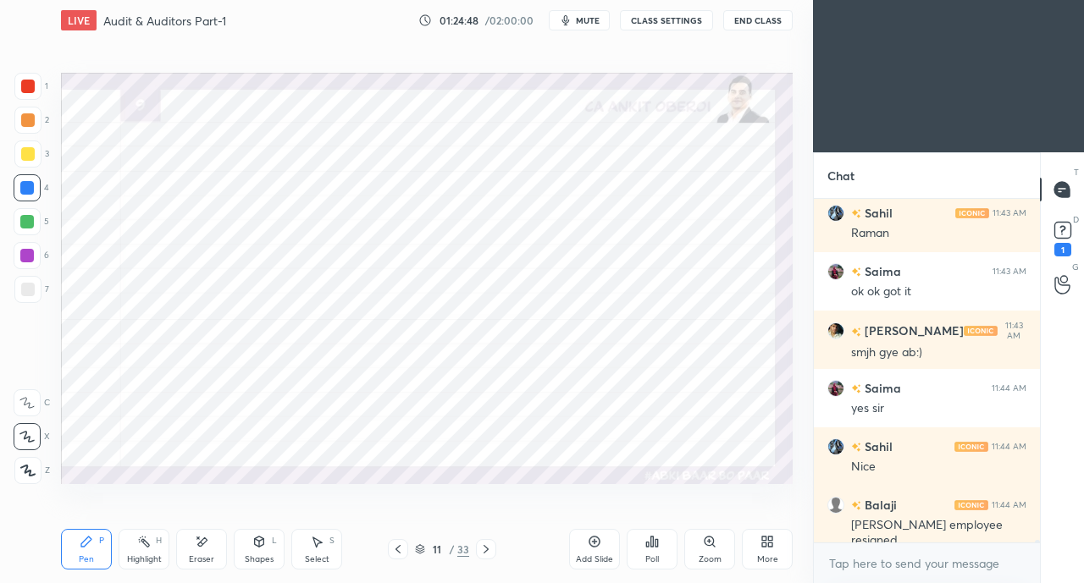
click at [400, 551] on icon at bounding box center [398, 550] width 14 height 14
click at [405, 551] on icon at bounding box center [398, 550] width 14 height 14
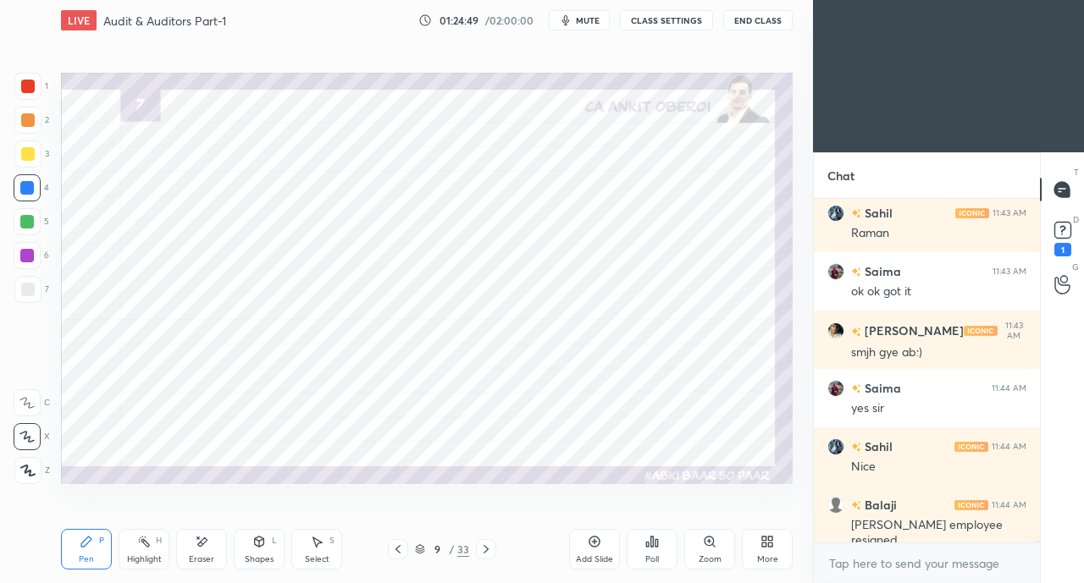
click at [405, 549] on icon at bounding box center [398, 550] width 14 height 14
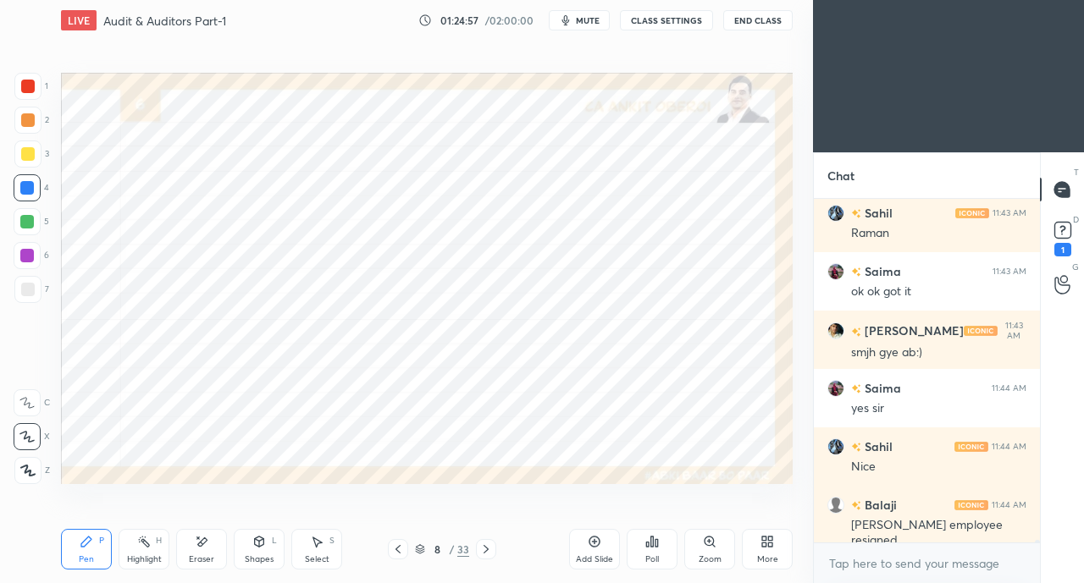
click at [489, 542] on div at bounding box center [486, 549] width 20 height 20
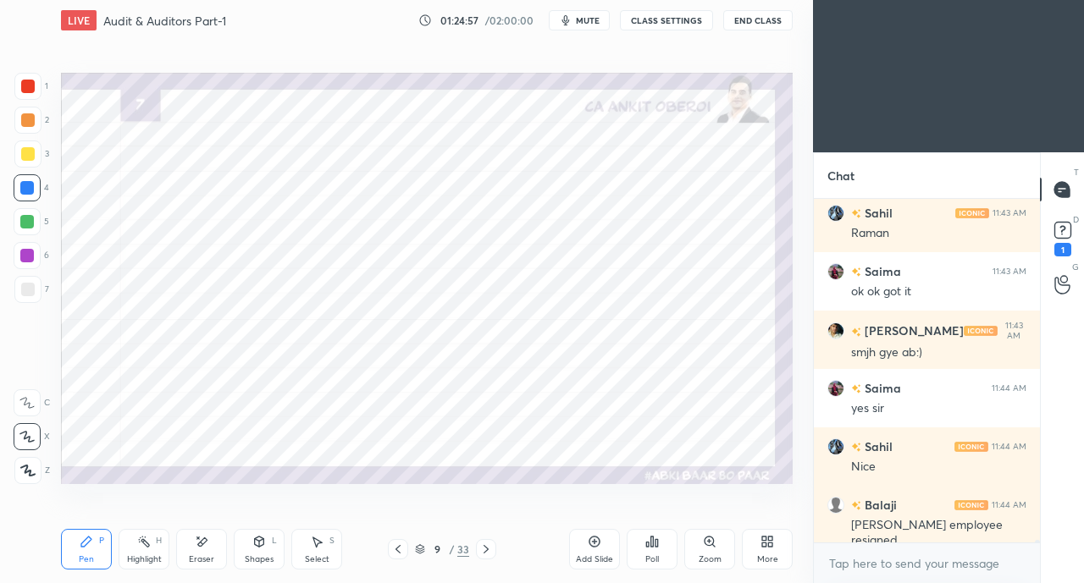
click at [485, 543] on div at bounding box center [486, 549] width 20 height 20
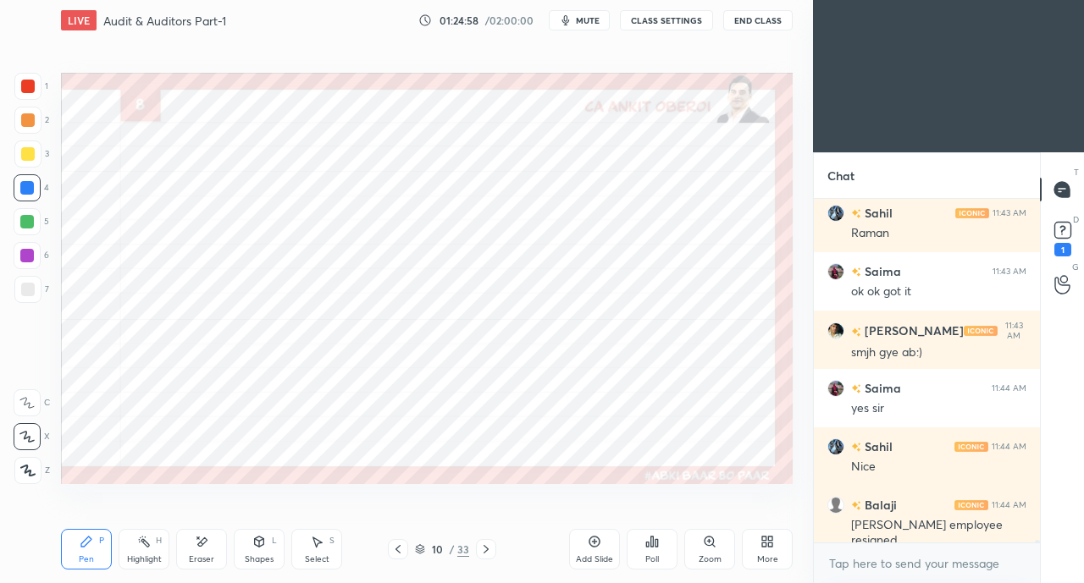
click at [485, 543] on icon at bounding box center [486, 550] width 14 height 14
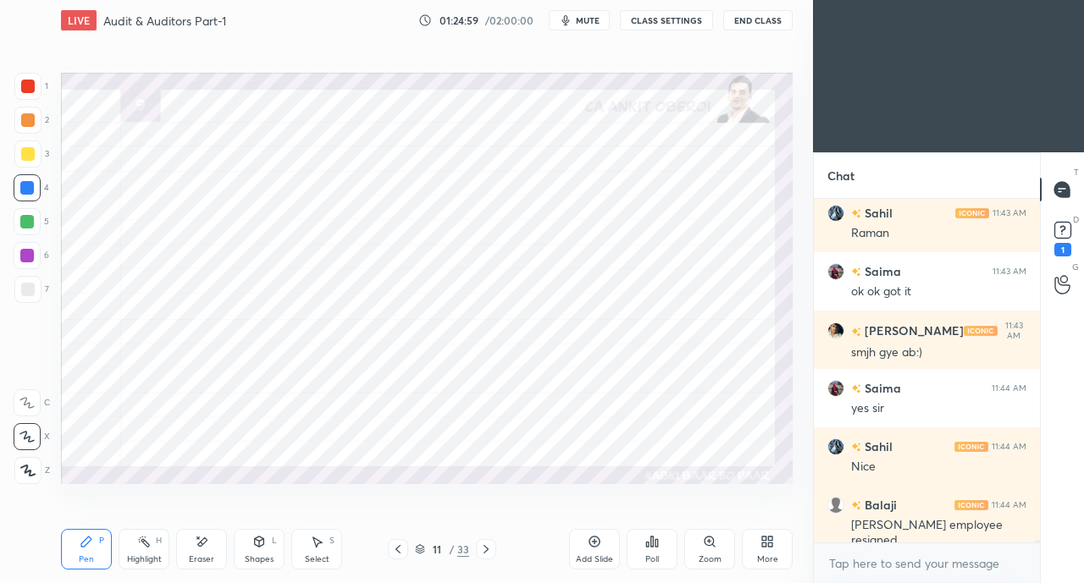
click at [483, 546] on icon at bounding box center [485, 549] width 5 height 8
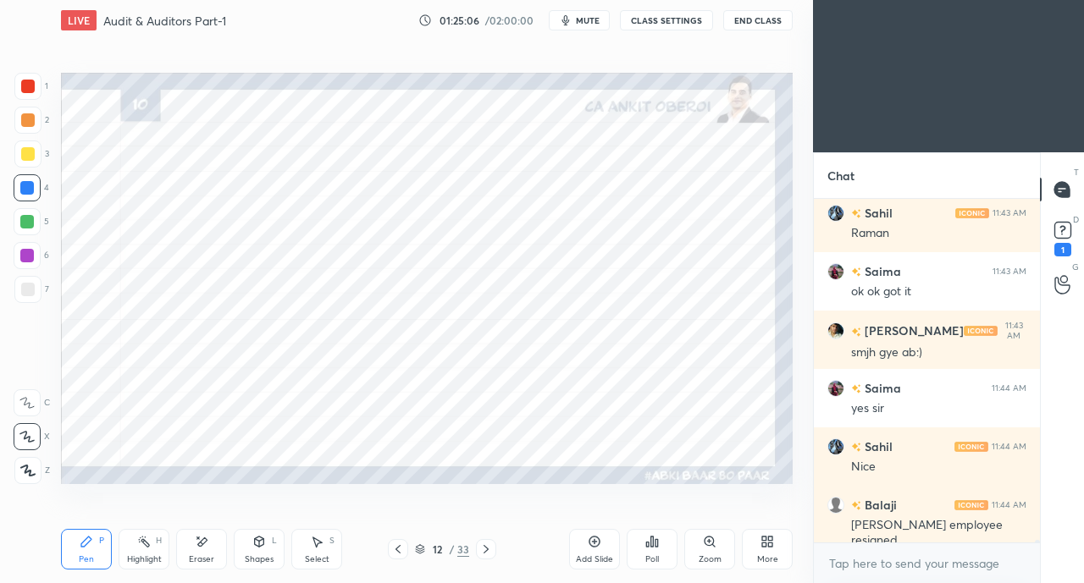
click at [203, 543] on icon at bounding box center [202, 542] width 9 height 8
click at [91, 546] on icon at bounding box center [87, 542] width 14 height 14
click at [203, 553] on div "Eraser" at bounding box center [201, 549] width 51 height 41
click at [269, 551] on div "Shapes L" at bounding box center [259, 549] width 51 height 41
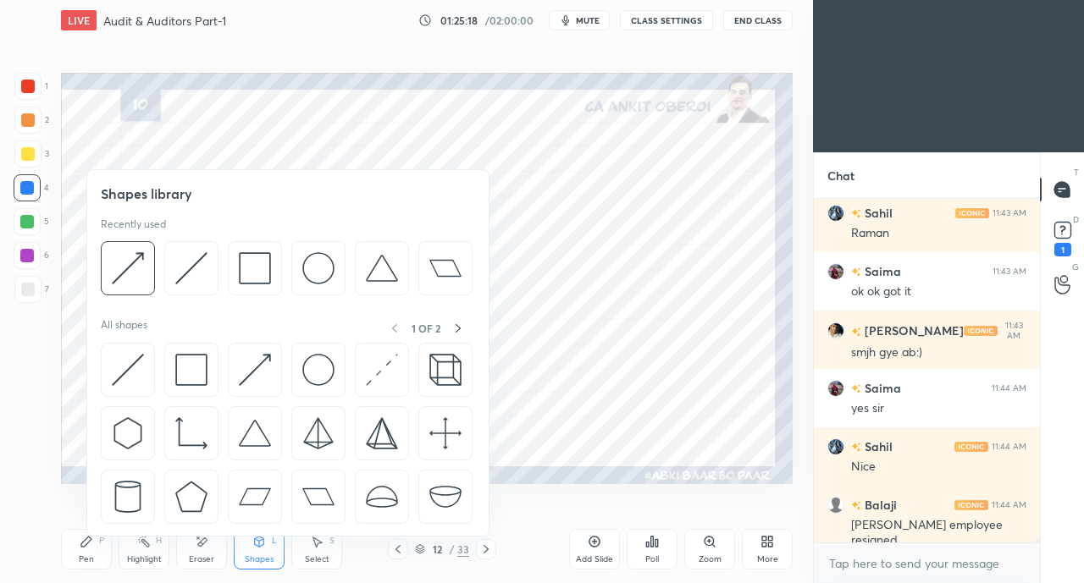
click at [252, 273] on img at bounding box center [255, 268] width 32 height 32
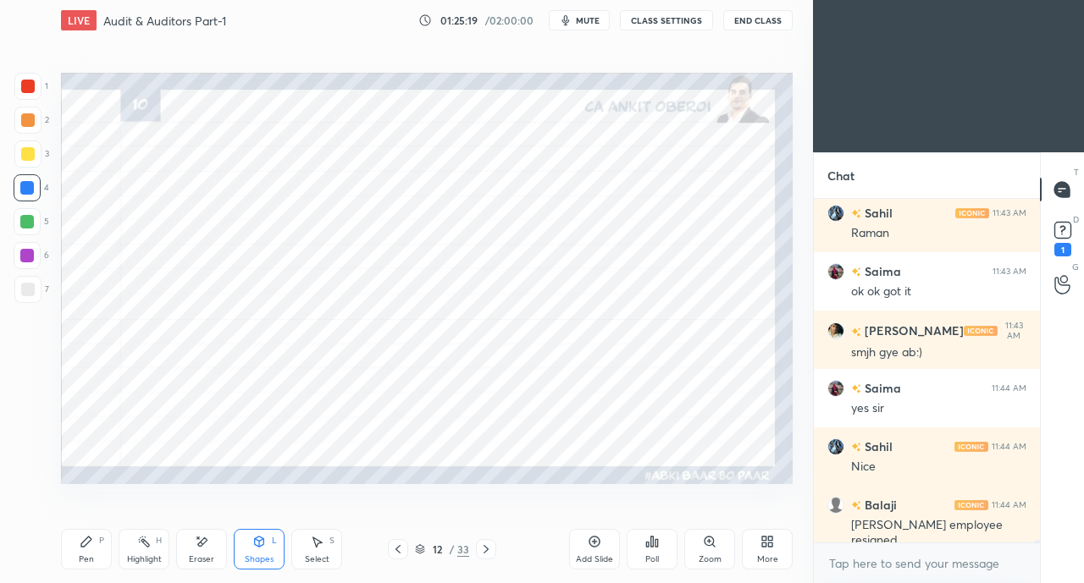
click at [36, 91] on div at bounding box center [27, 86] width 27 height 27
click at [266, 547] on div "Shapes L" at bounding box center [259, 549] width 51 height 41
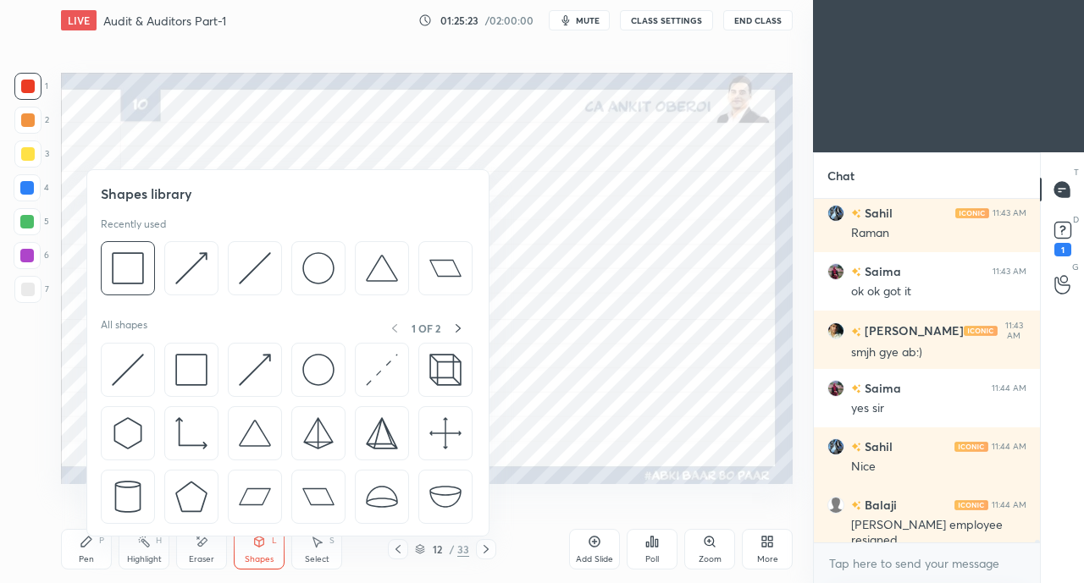
click at [251, 359] on img at bounding box center [255, 370] width 32 height 32
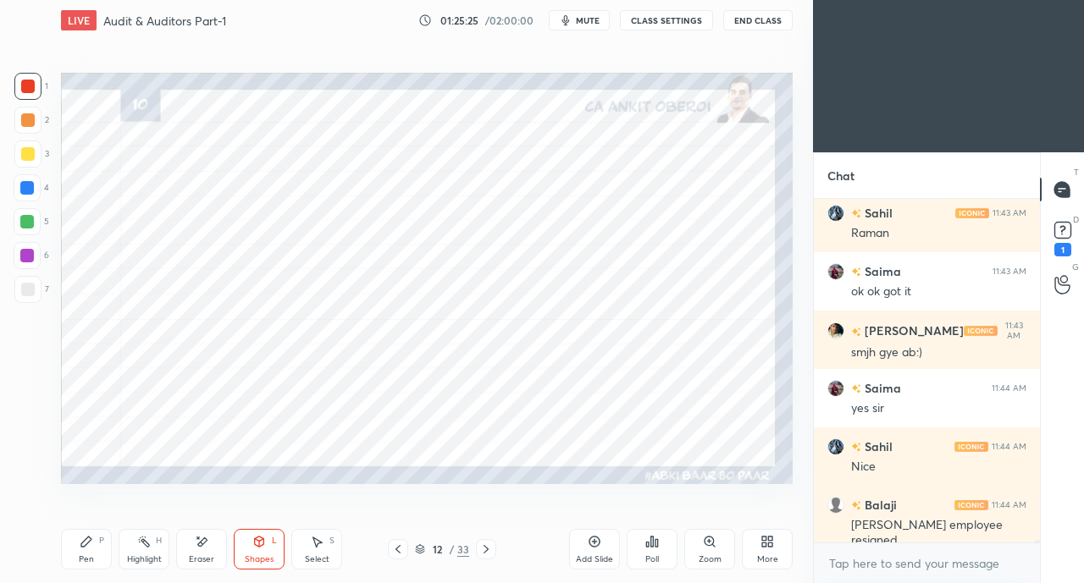
click at [91, 546] on icon at bounding box center [87, 542] width 14 height 14
click at [322, 549] on div "Select S" at bounding box center [316, 549] width 51 height 41
click at [579, 358] on div "0 ° Undo Copy Duplicate Duplicate to new slide Delete" at bounding box center [426, 278] width 731 height 411
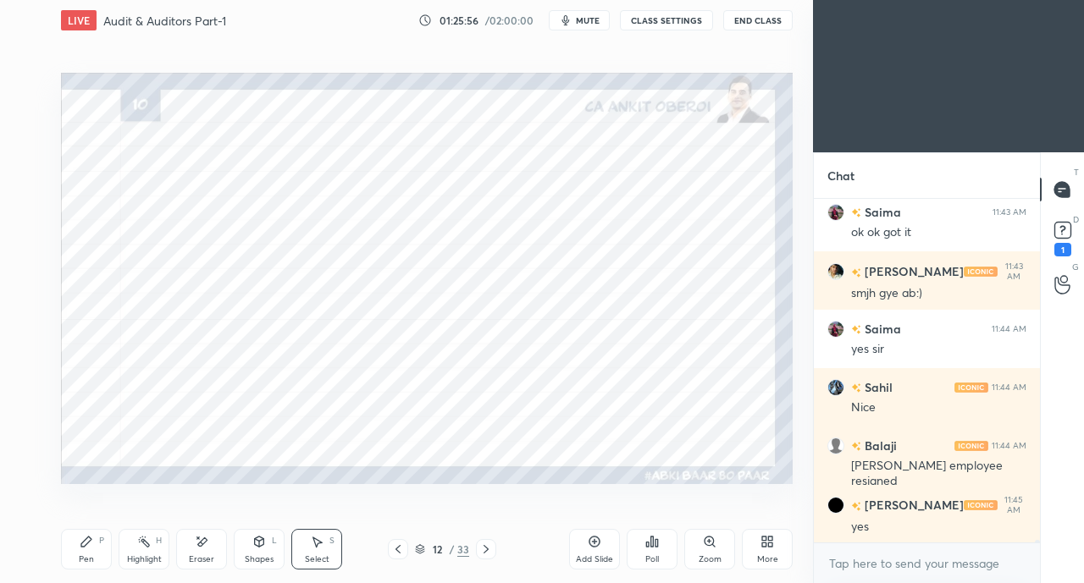
scroll to position [45913, 0]
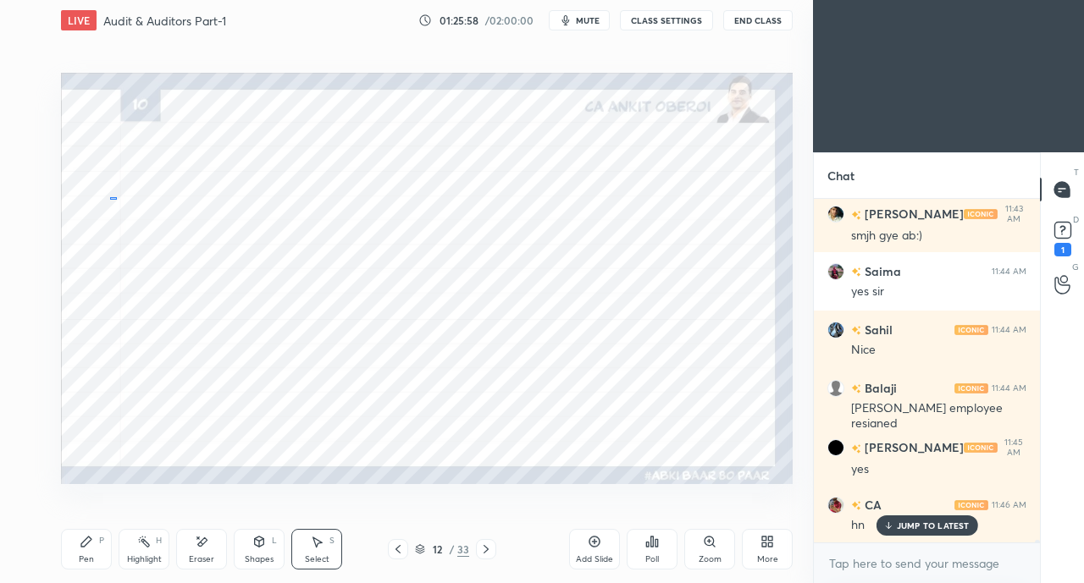
click at [116, 198] on div "0 ° Undo Copy Duplicate Duplicate to new slide Delete" at bounding box center [426, 278] width 731 height 411
click at [95, 540] on div "Pen P" at bounding box center [86, 549] width 51 height 41
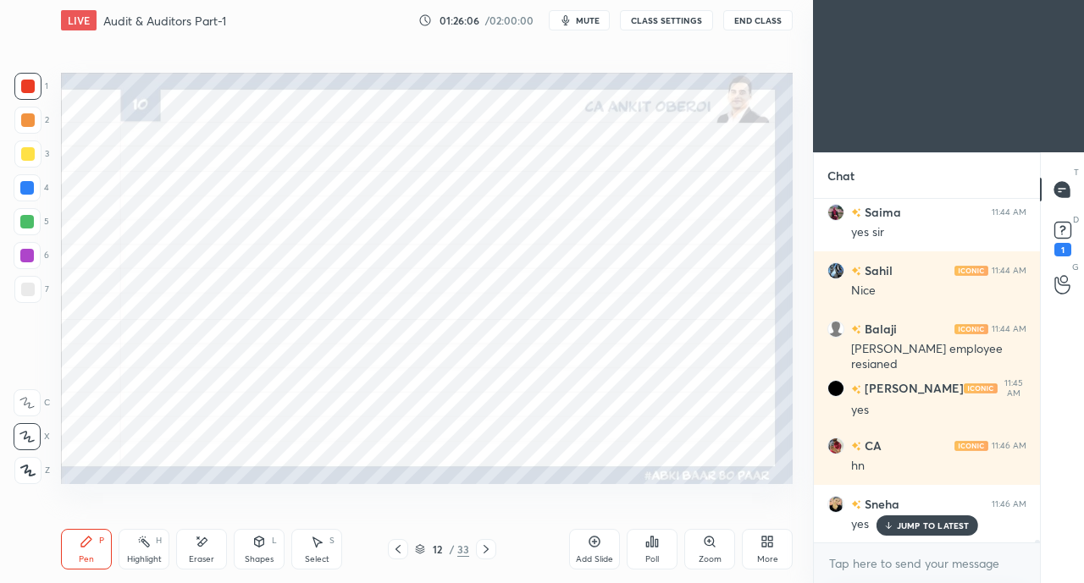
scroll to position [46029, 0]
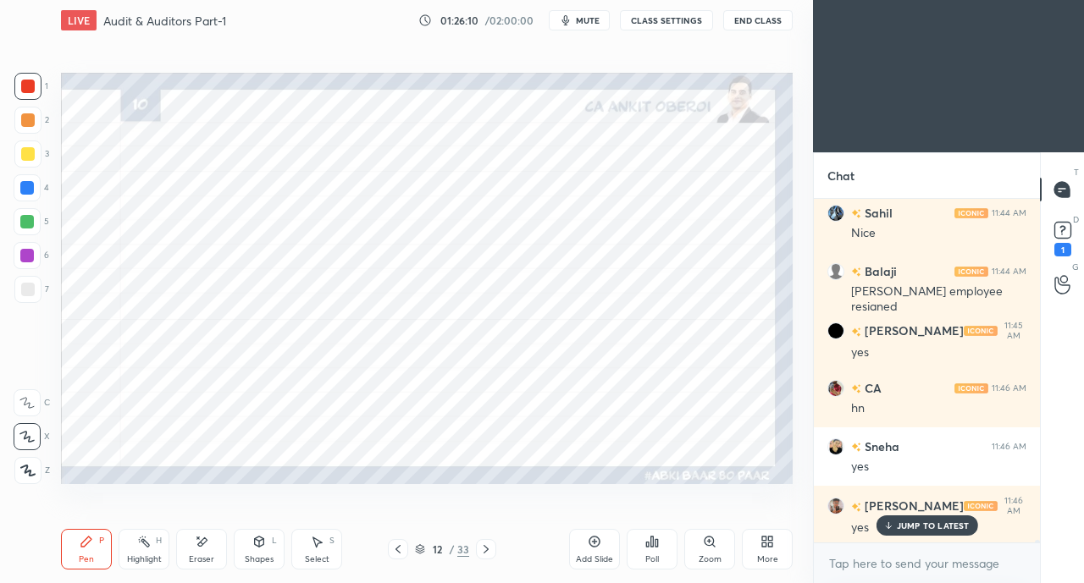
click at [323, 548] on div "Select S" at bounding box center [316, 549] width 51 height 41
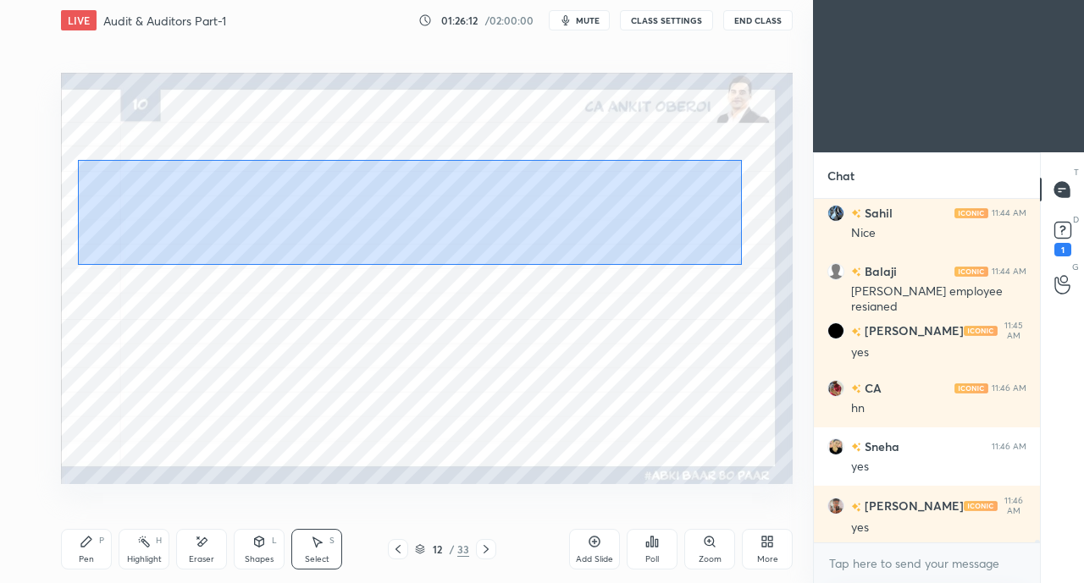
scroll to position [46089, 0]
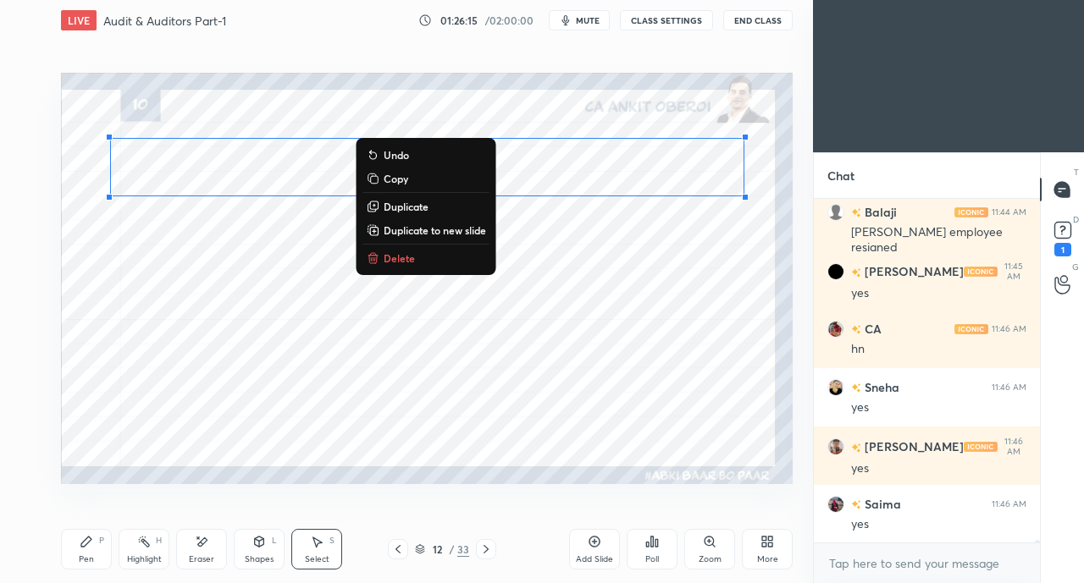
click at [496, 332] on div "0 ° Undo Copy Duplicate Duplicate to new slide Delete" at bounding box center [426, 278] width 731 height 411
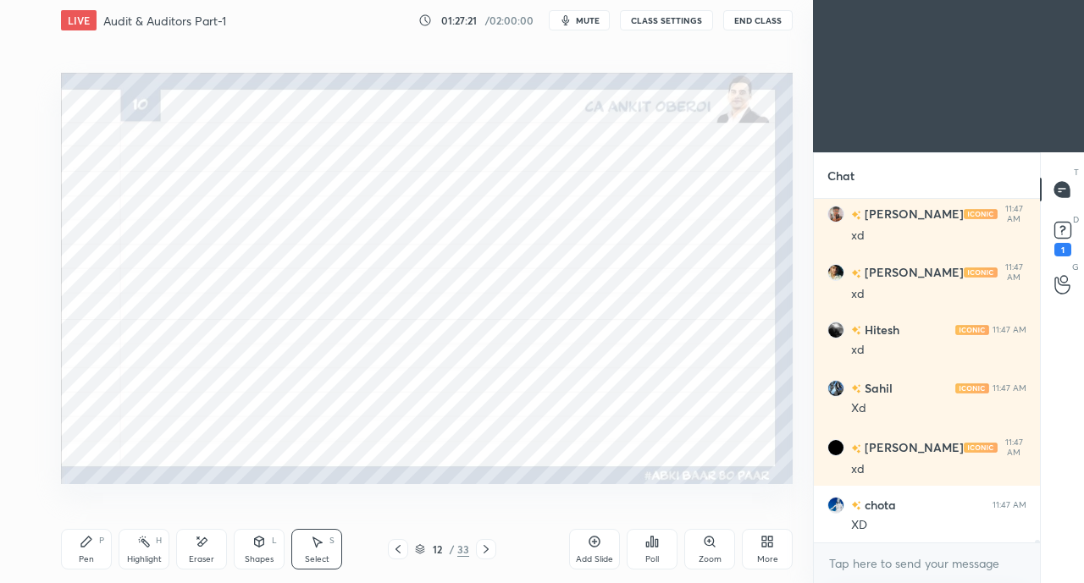
scroll to position [47155, 0]
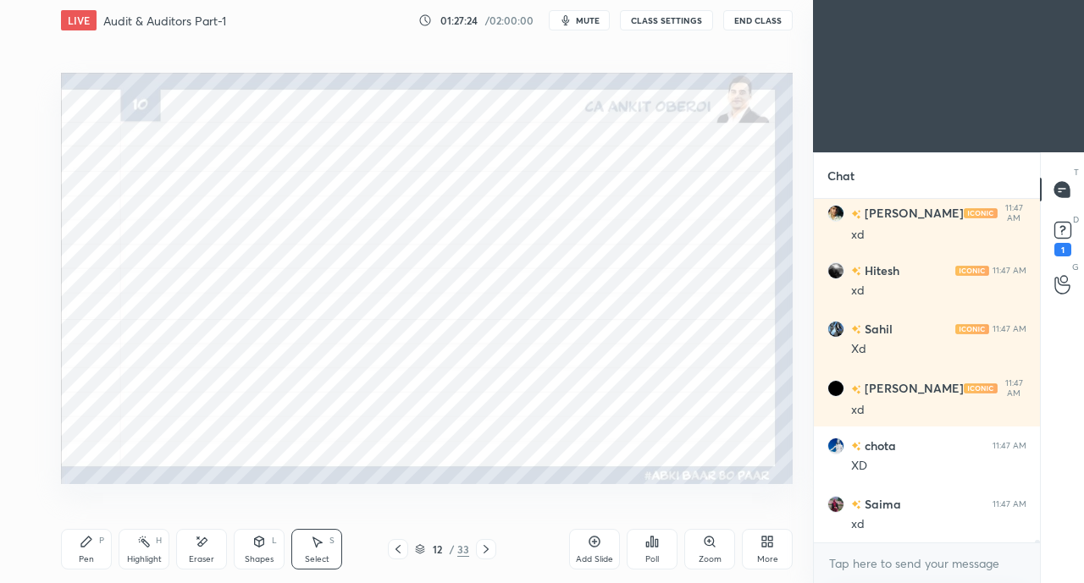
click at [86, 551] on div "Pen P" at bounding box center [86, 549] width 51 height 41
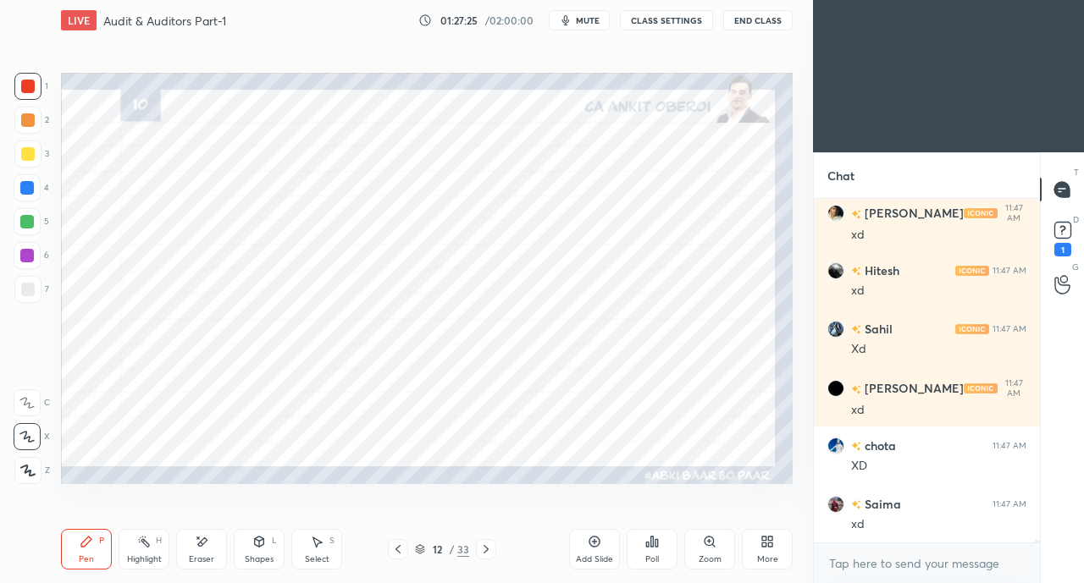
click at [29, 190] on div at bounding box center [27, 188] width 14 height 14
click at [32, 89] on div at bounding box center [28, 87] width 14 height 14
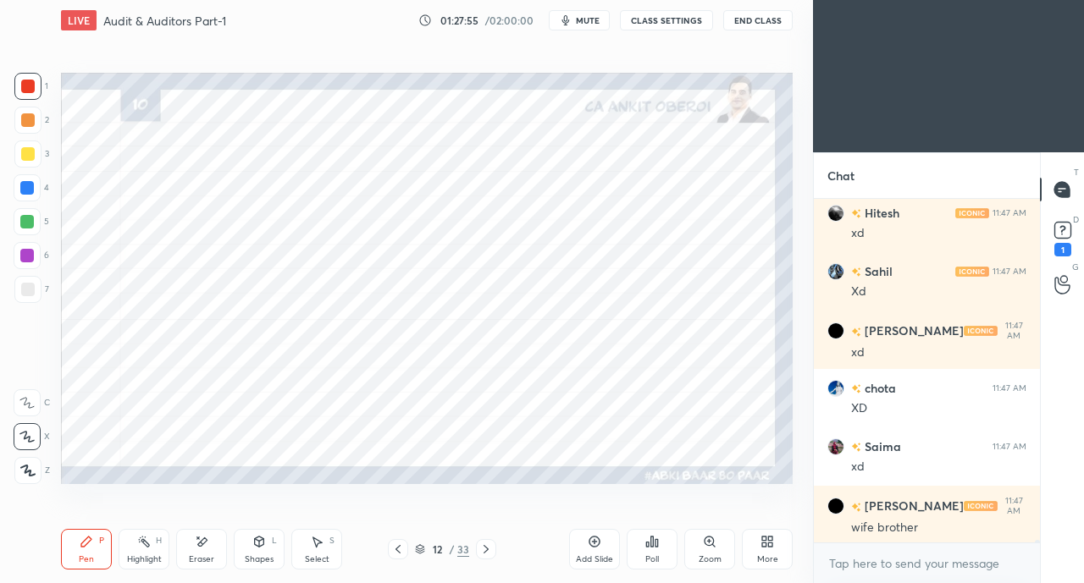
click at [199, 548] on icon at bounding box center [202, 542] width 14 height 14
click at [78, 554] on div "Pen P" at bounding box center [86, 549] width 51 height 41
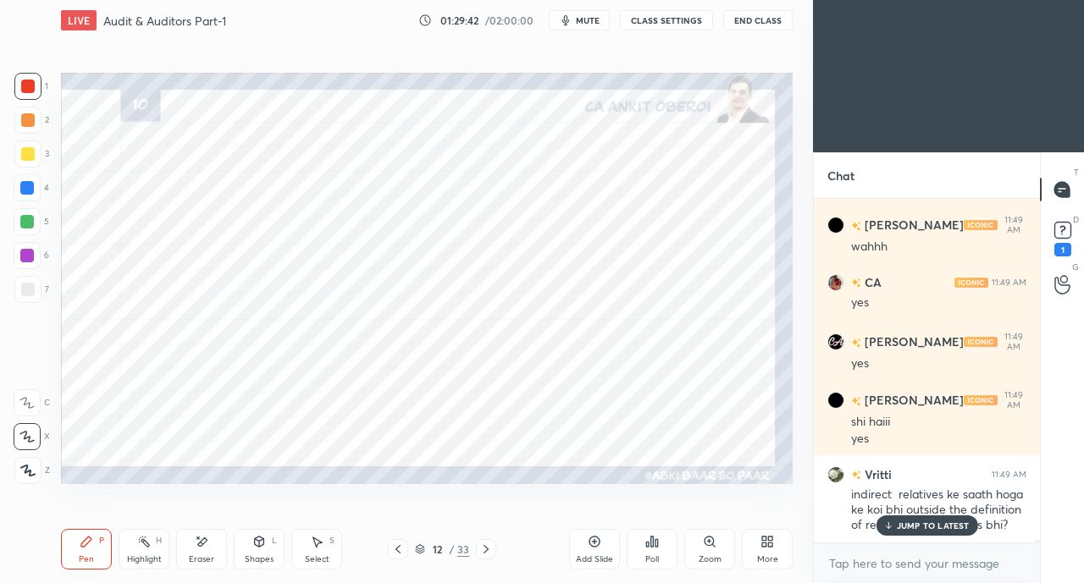
scroll to position [48153, 0]
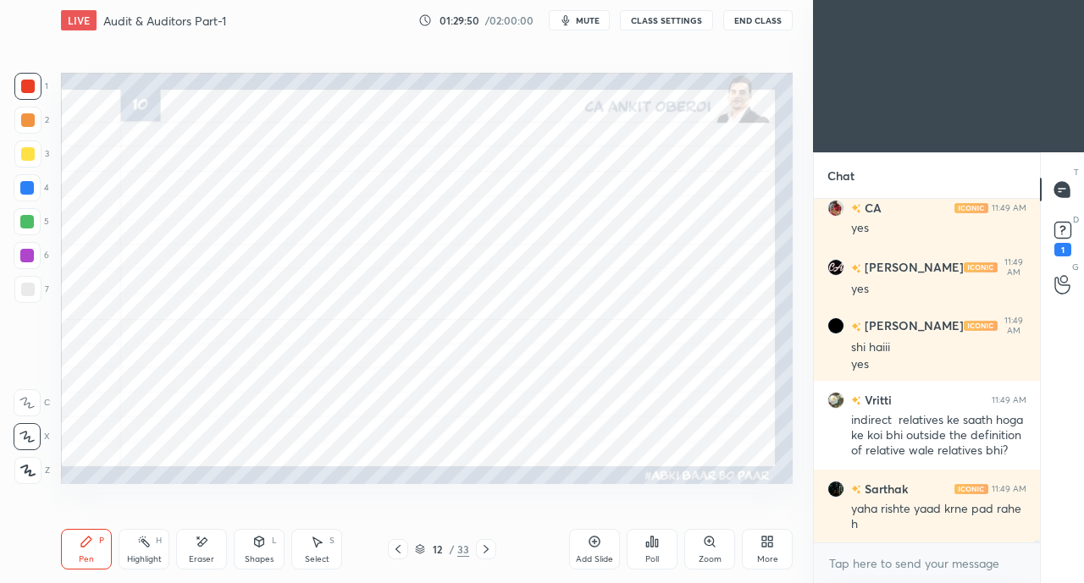
click at [28, 87] on div at bounding box center [28, 87] width 14 height 14
click at [29, 115] on div at bounding box center [28, 120] width 14 height 14
click at [34, 89] on div at bounding box center [28, 87] width 14 height 14
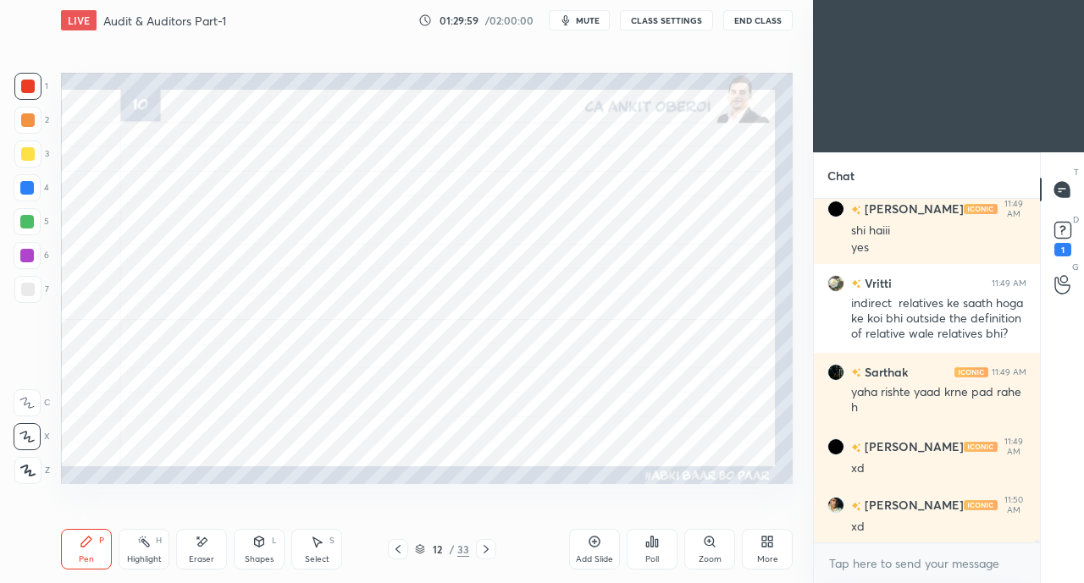
scroll to position [48373, 0]
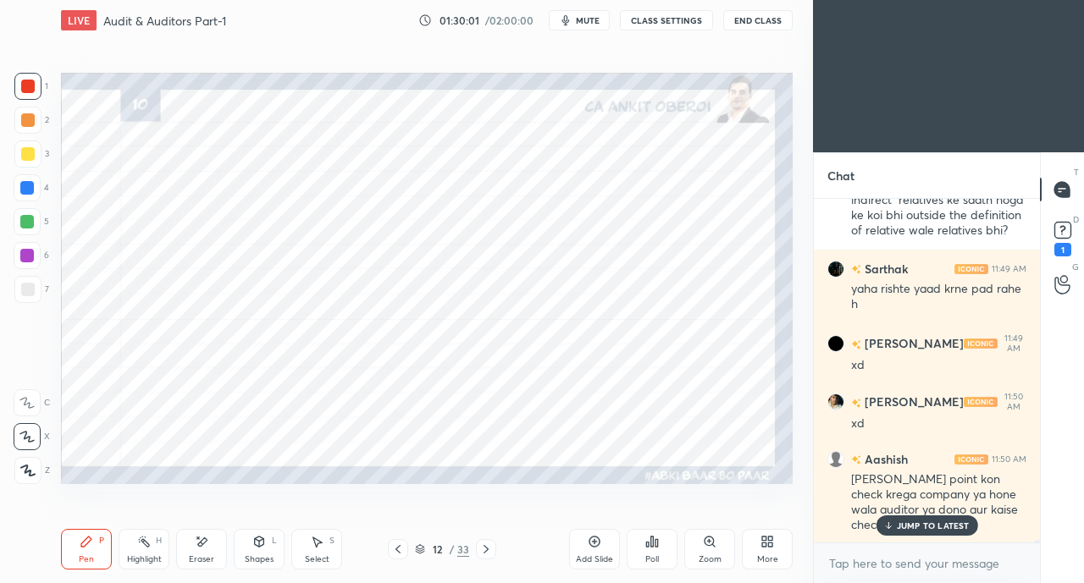
click at [907, 527] on p "JUMP TO LATEST" at bounding box center [933, 526] width 73 height 10
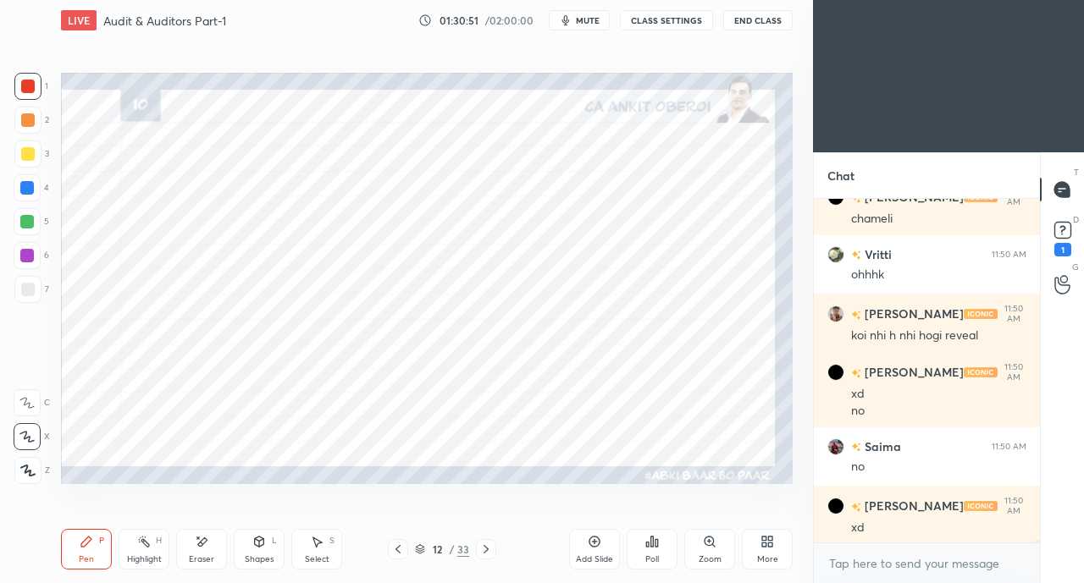
scroll to position [48931, 0]
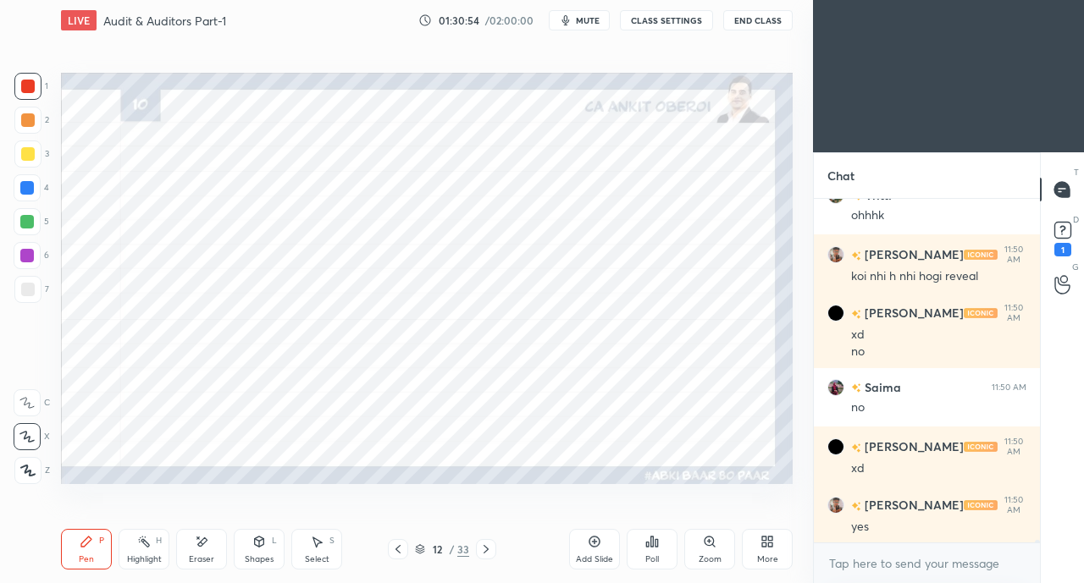
click at [30, 87] on div at bounding box center [28, 87] width 14 height 14
click at [29, 219] on div at bounding box center [27, 222] width 14 height 14
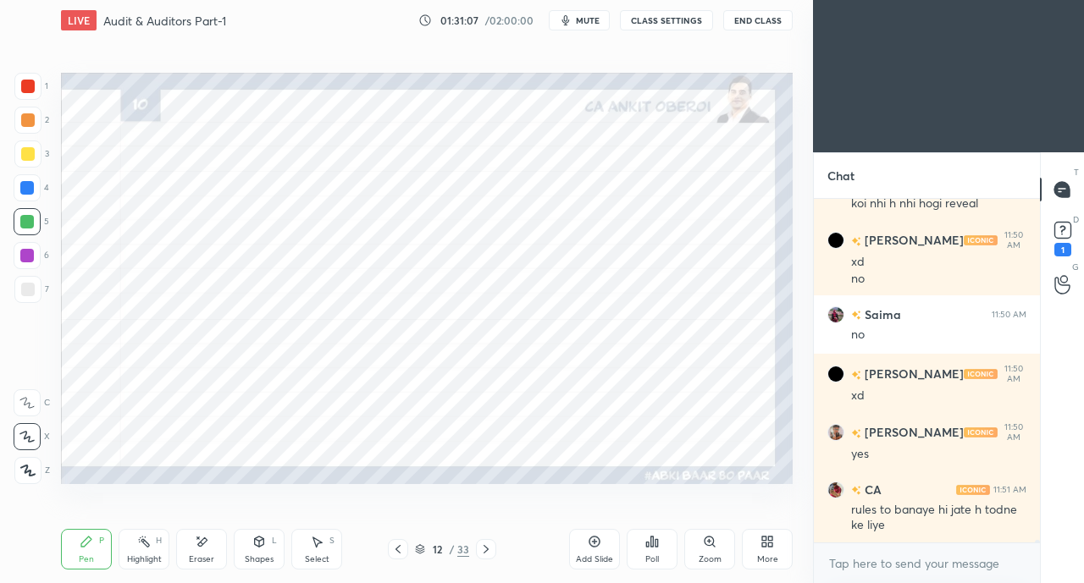
scroll to position [49079, 0]
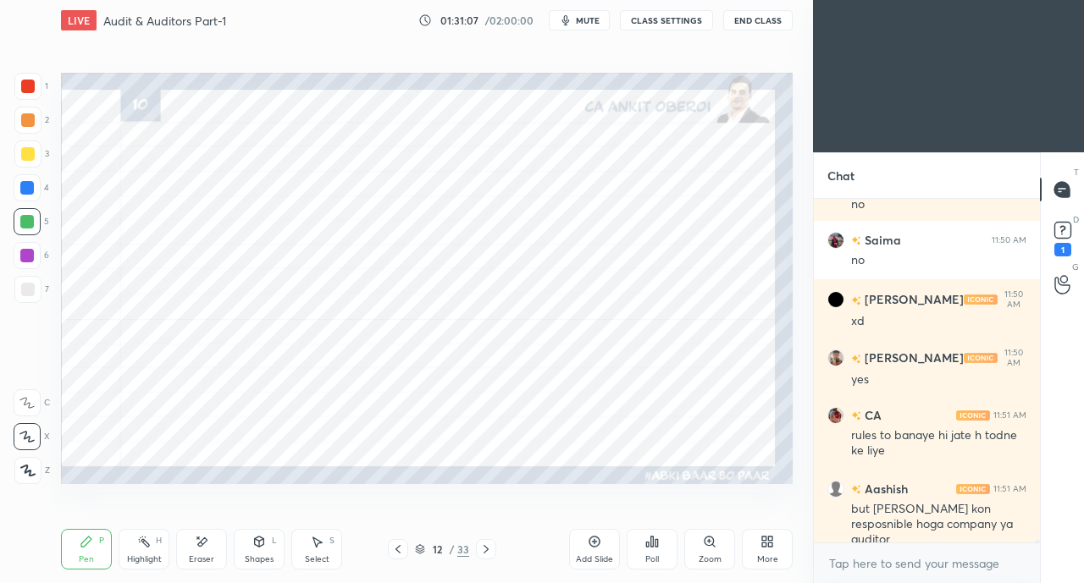
click at [898, 523] on div "but [PERSON_NAME] kon resposnible hoga company ya auditor" at bounding box center [938, 524] width 175 height 47
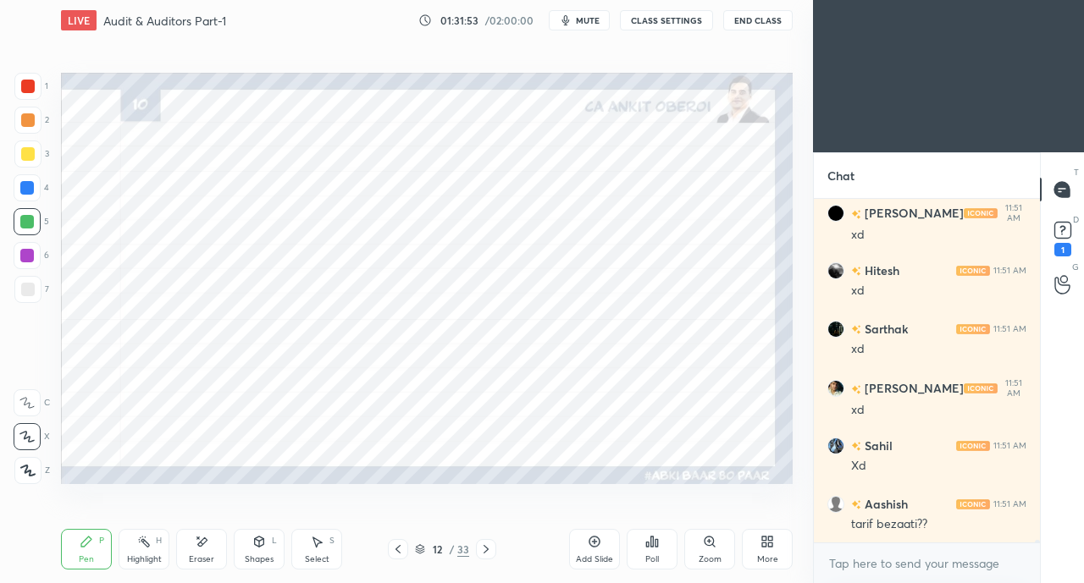
scroll to position [49487, 0]
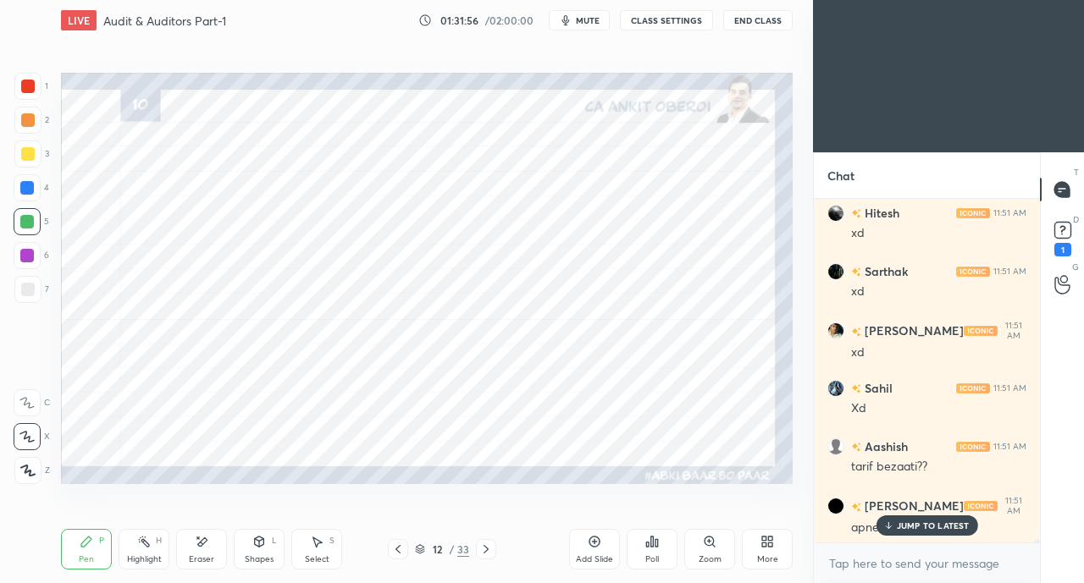
click at [902, 526] on p "JUMP TO LATEST" at bounding box center [933, 526] width 73 height 10
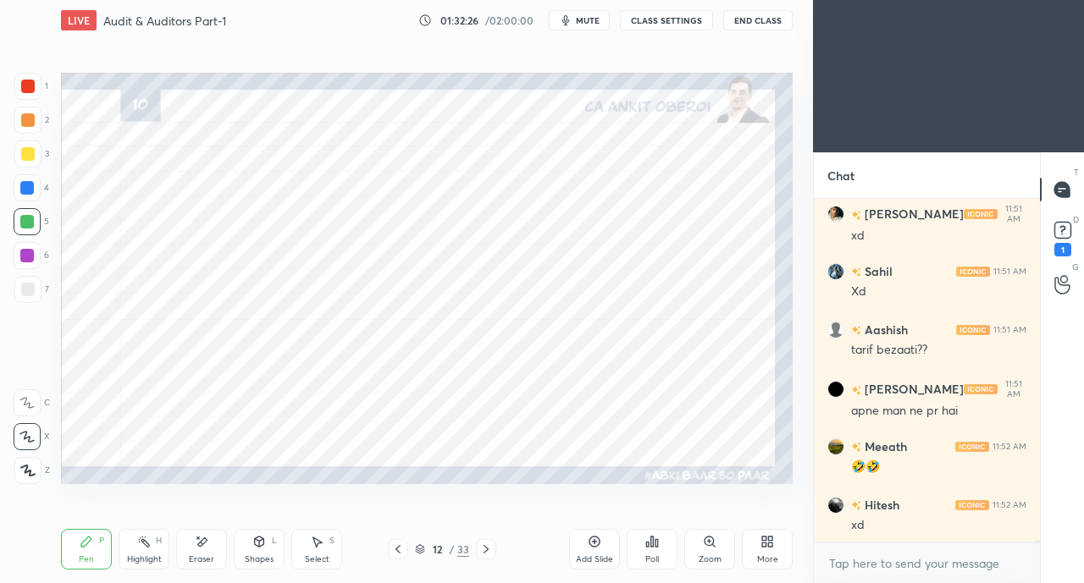
scroll to position [49663, 0]
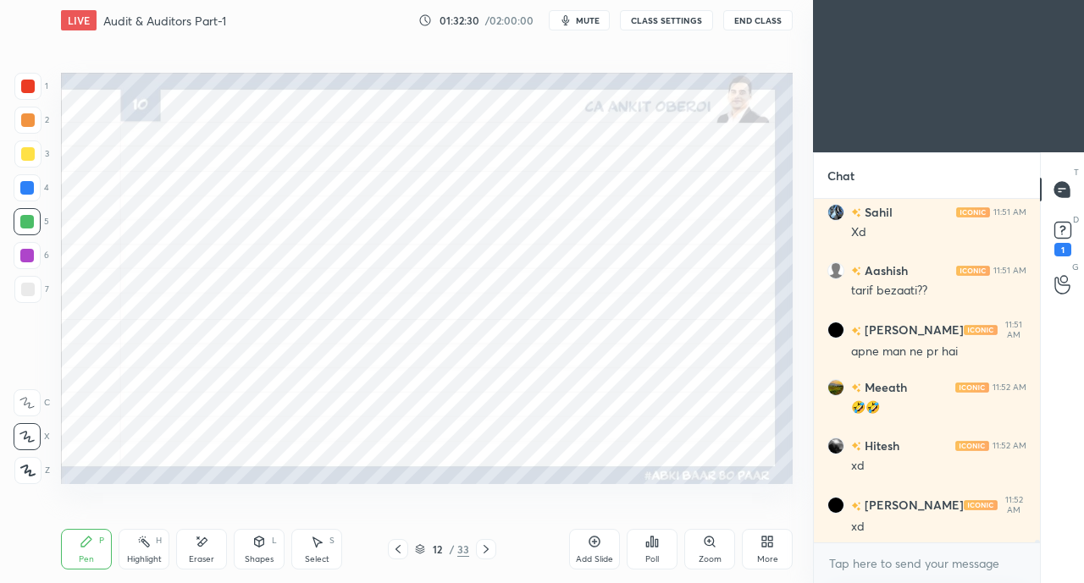
click at [23, 166] on div at bounding box center [27, 154] width 27 height 27
click at [29, 187] on div at bounding box center [27, 188] width 14 height 14
click at [23, 222] on div at bounding box center [27, 222] width 14 height 14
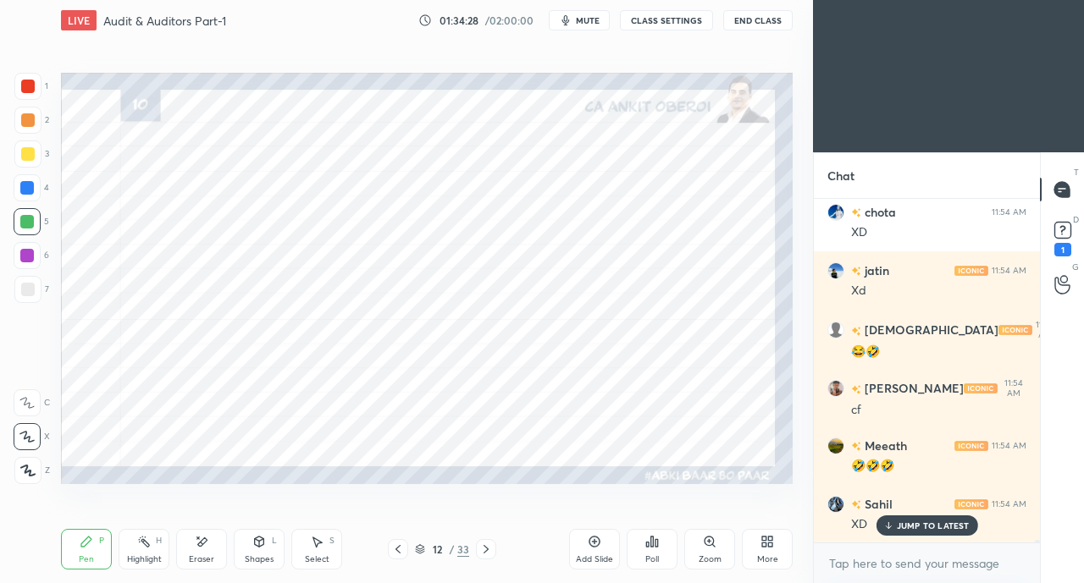
scroll to position [50789, 0]
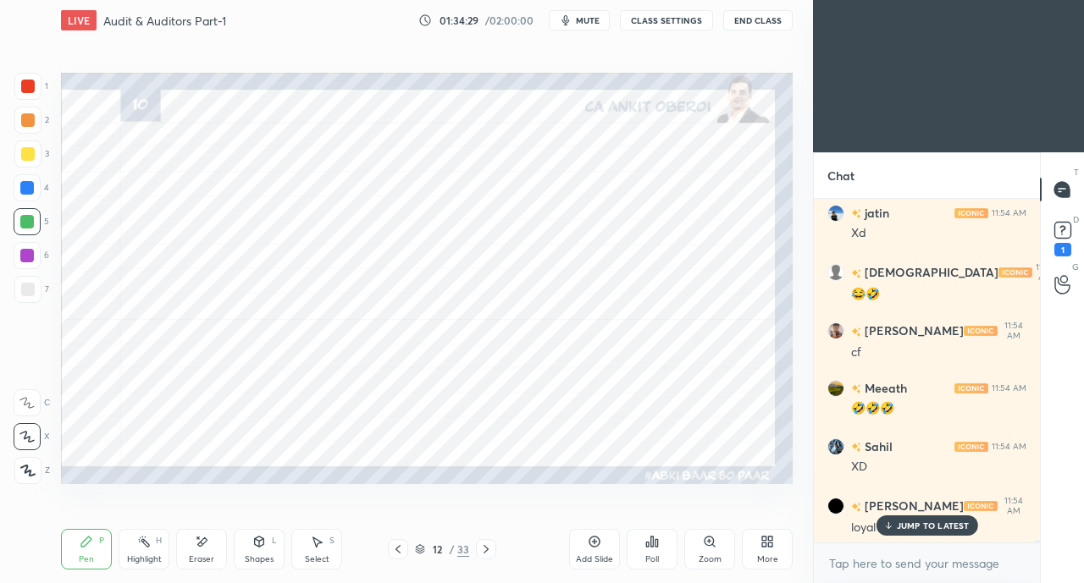
click at [908, 523] on p "JUMP TO LATEST" at bounding box center [933, 526] width 73 height 10
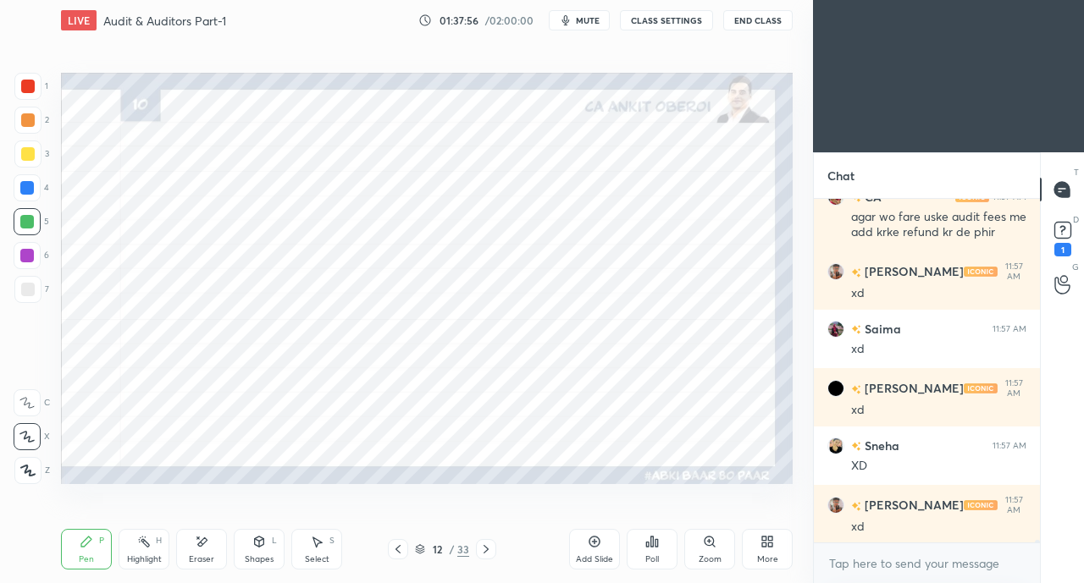
scroll to position [52876, 0]
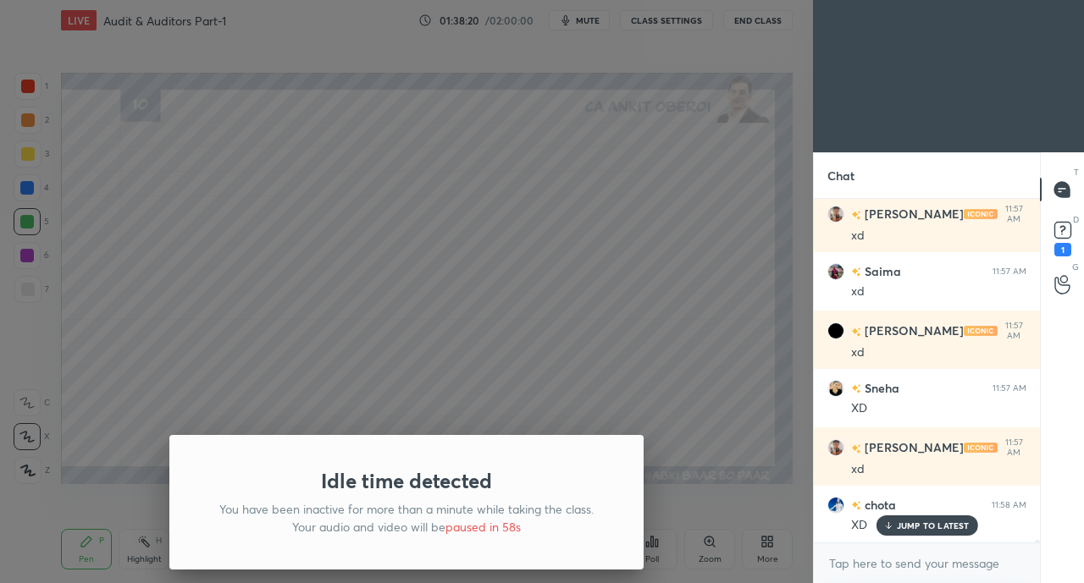
click at [237, 367] on div "Idle time detected You have been inactive for more than a minute while taking t…" at bounding box center [406, 291] width 813 height 583
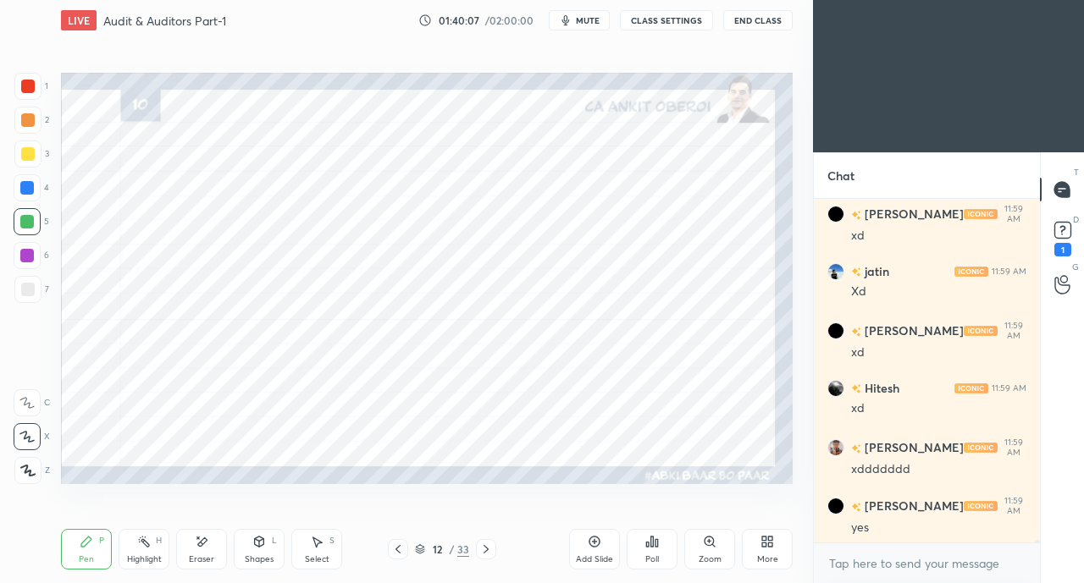
scroll to position [53770, 0]
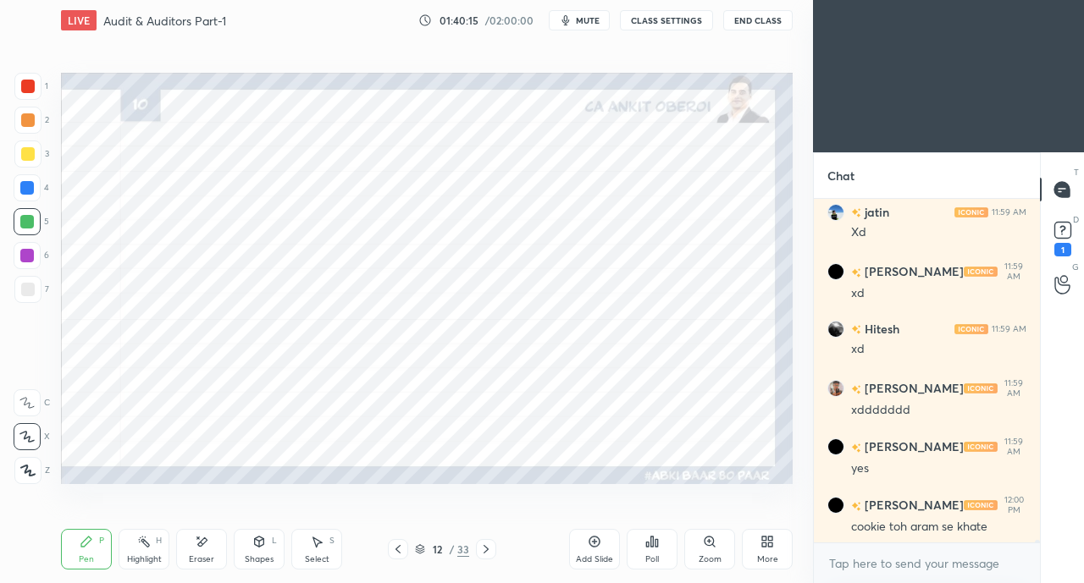
click at [22, 88] on div at bounding box center [28, 87] width 14 height 14
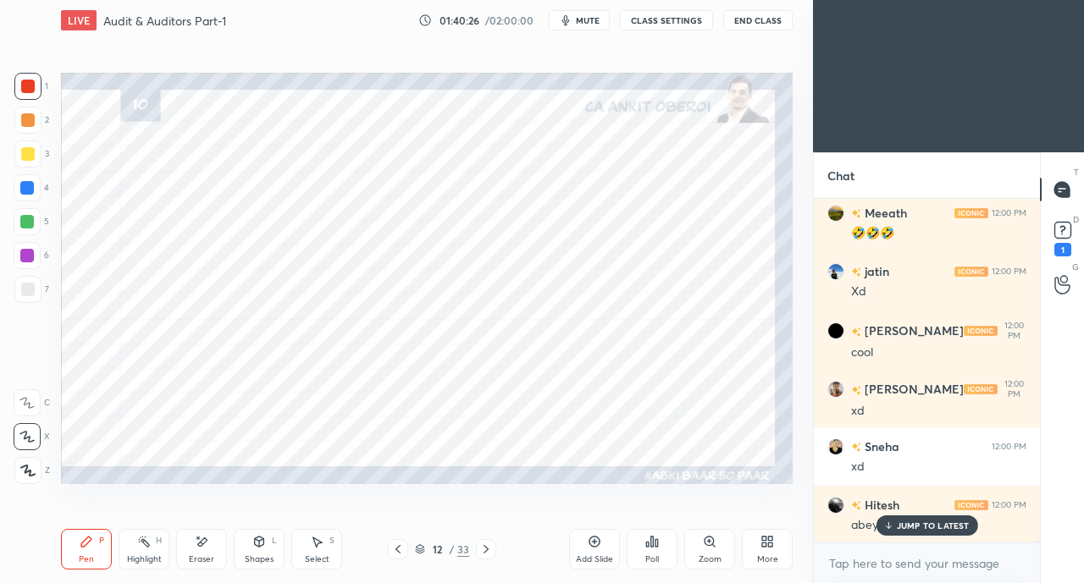
scroll to position [54255, 0]
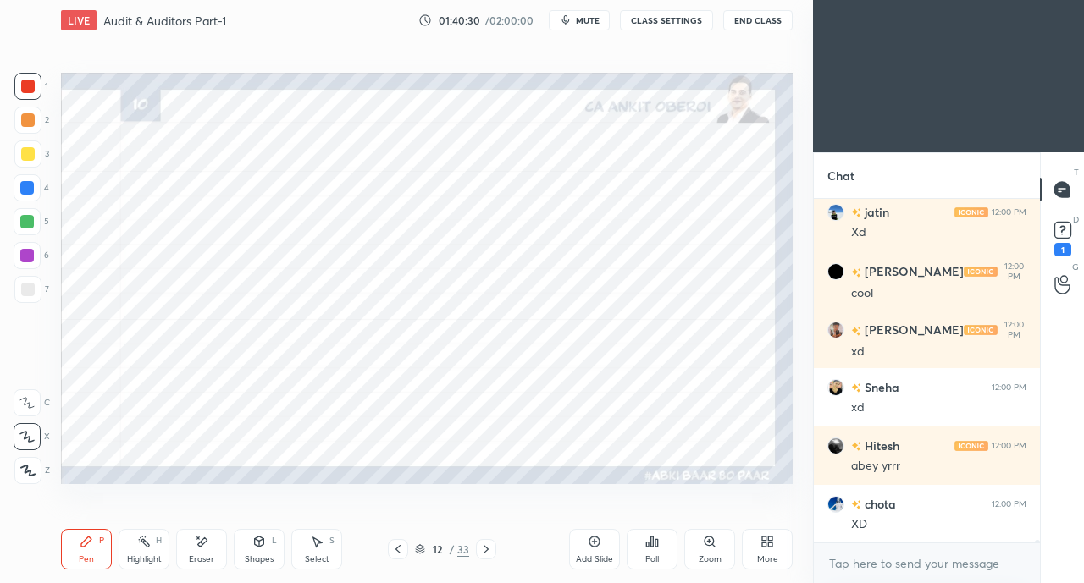
click at [217, 544] on div "Eraser" at bounding box center [201, 549] width 51 height 41
click at [83, 544] on icon at bounding box center [86, 542] width 10 height 10
click at [23, 190] on div at bounding box center [27, 188] width 14 height 14
click at [27, 91] on div at bounding box center [28, 87] width 14 height 14
click at [200, 549] on icon at bounding box center [202, 542] width 14 height 14
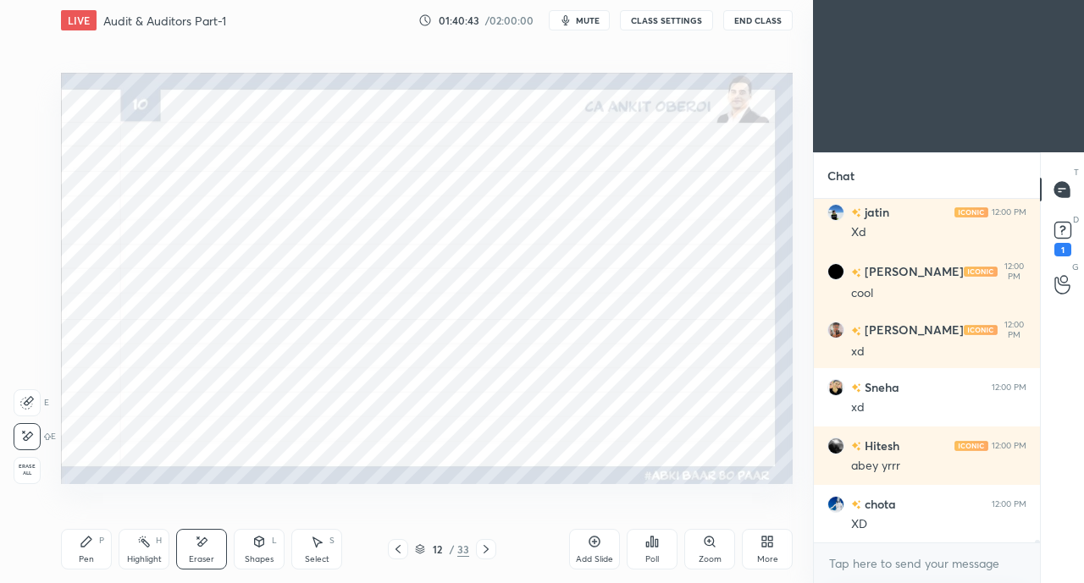
click at [87, 550] on div "Pen P" at bounding box center [86, 549] width 51 height 41
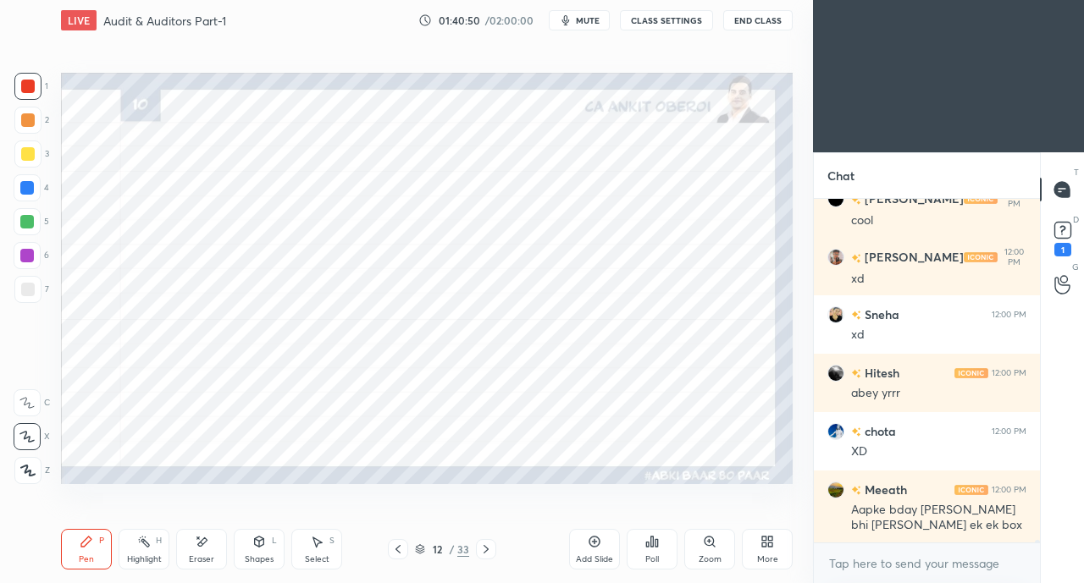
click at [753, 547] on div "More" at bounding box center [767, 549] width 51 height 41
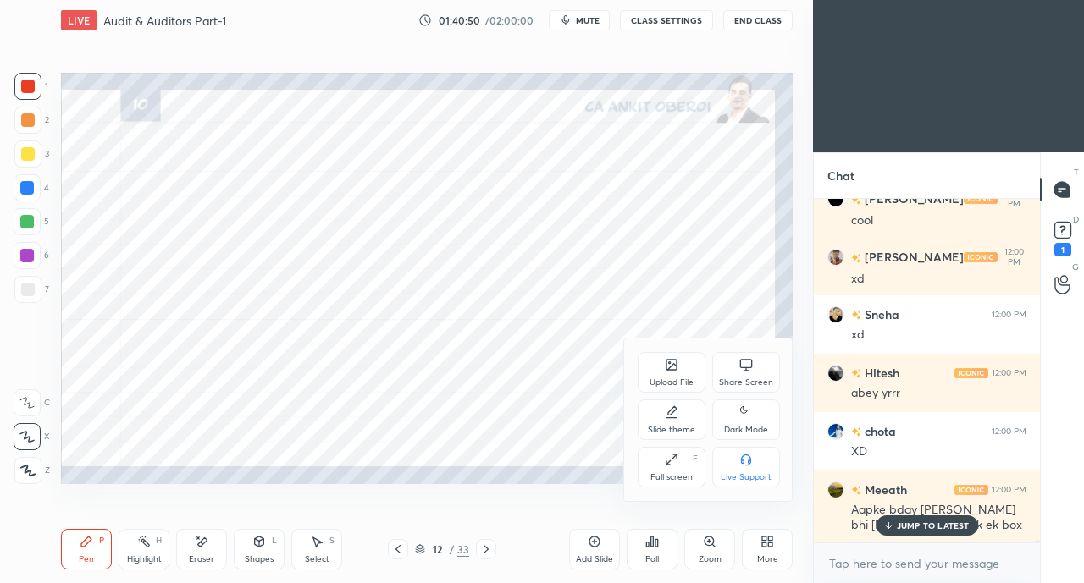
click at [889, 527] on div at bounding box center [542, 291] width 1084 height 583
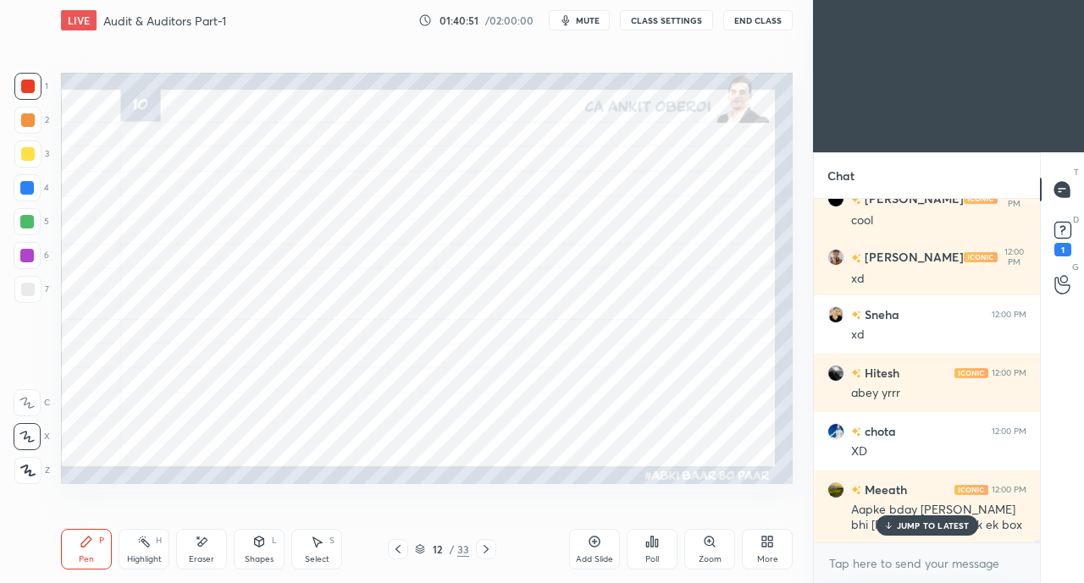
click at [897, 516] on div "JUMP TO LATEST" at bounding box center [926, 526] width 102 height 20
click at [764, 550] on div "More" at bounding box center [767, 549] width 51 height 41
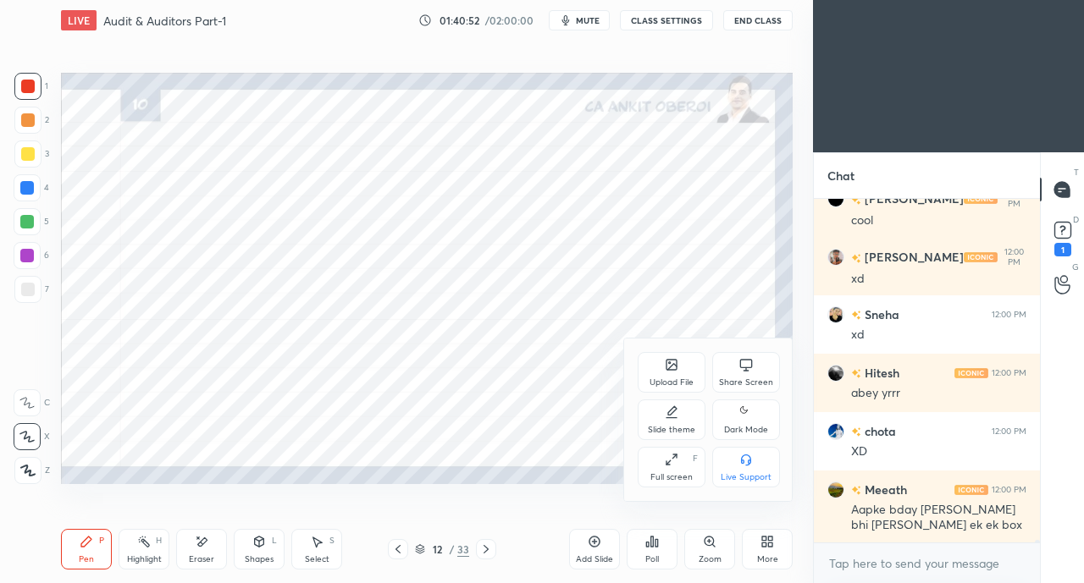
click at [749, 372] on icon at bounding box center [746, 365] width 14 height 14
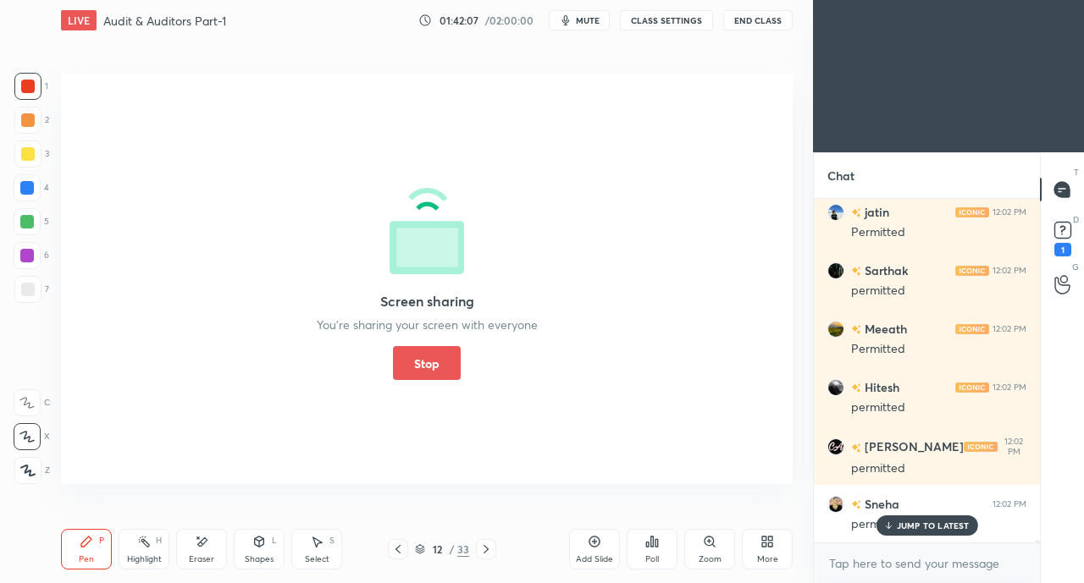
scroll to position [54927, 0]
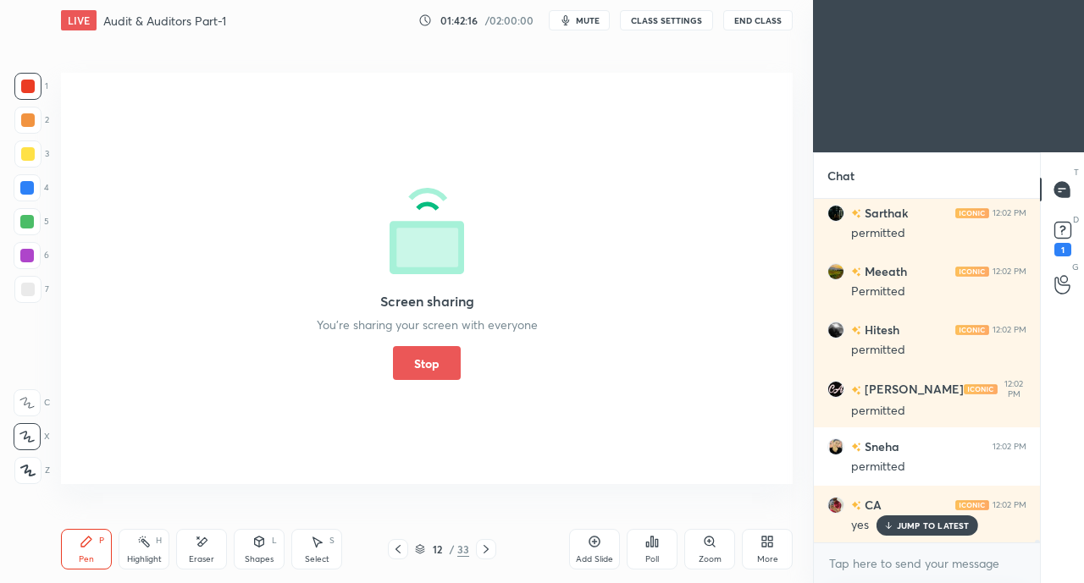
click at [425, 347] on button "Stop" at bounding box center [427, 363] width 68 height 34
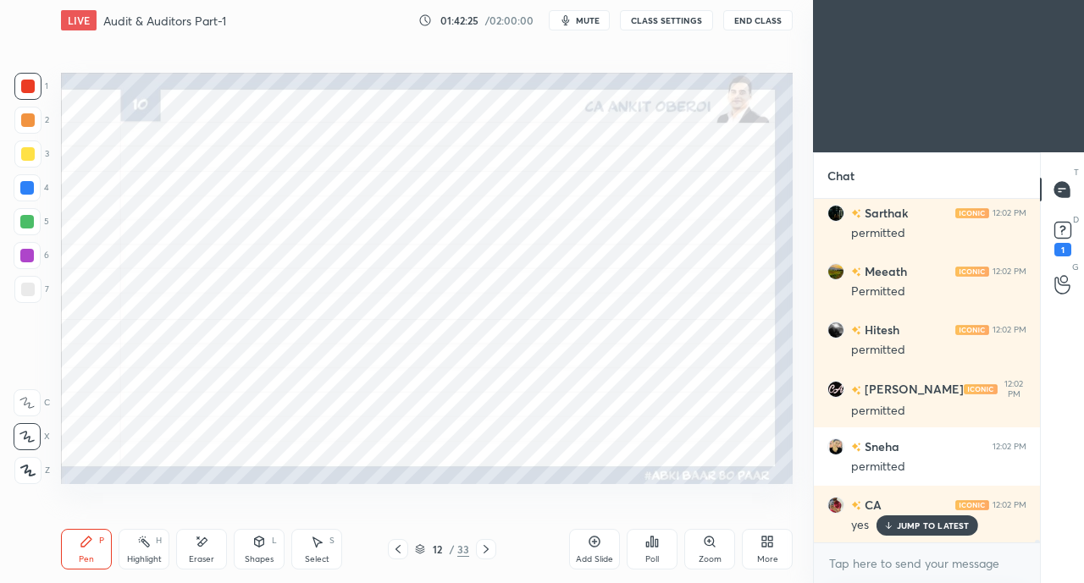
click at [27, 84] on div at bounding box center [28, 87] width 14 height 14
click at [893, 528] on icon at bounding box center [887, 526] width 11 height 10
click at [24, 195] on div at bounding box center [27, 187] width 27 height 27
click at [397, 548] on icon at bounding box center [398, 550] width 14 height 14
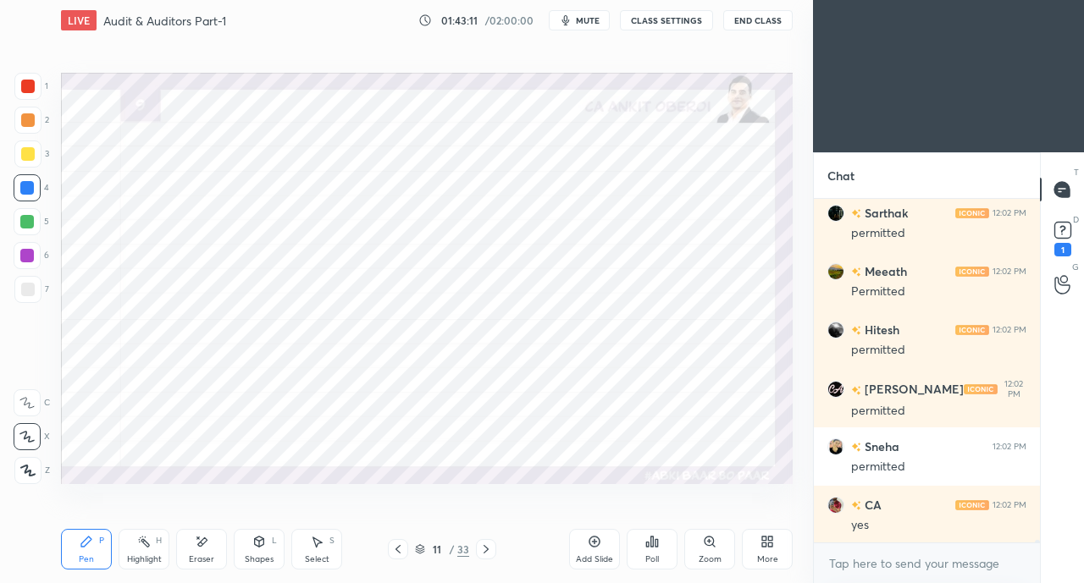
click at [397, 550] on icon at bounding box center [397, 549] width 5 height 8
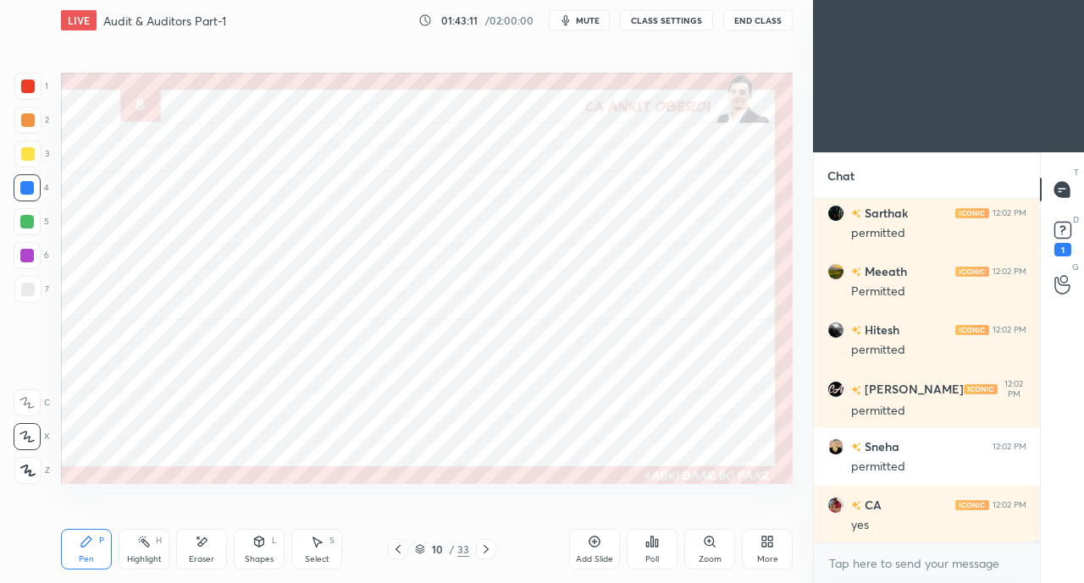
scroll to position [54986, 0]
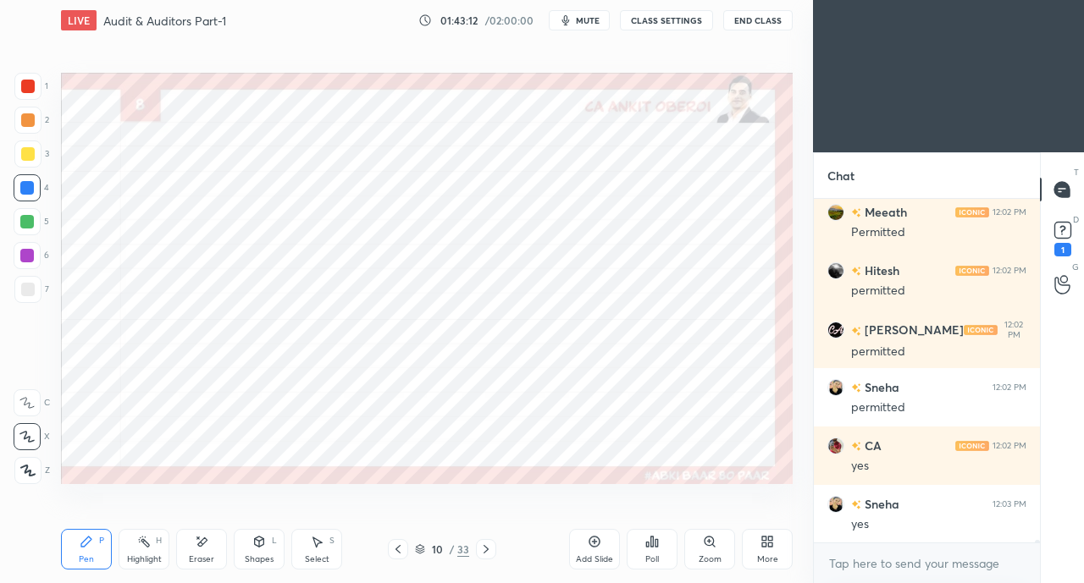
click at [396, 550] on icon at bounding box center [397, 549] width 5 height 8
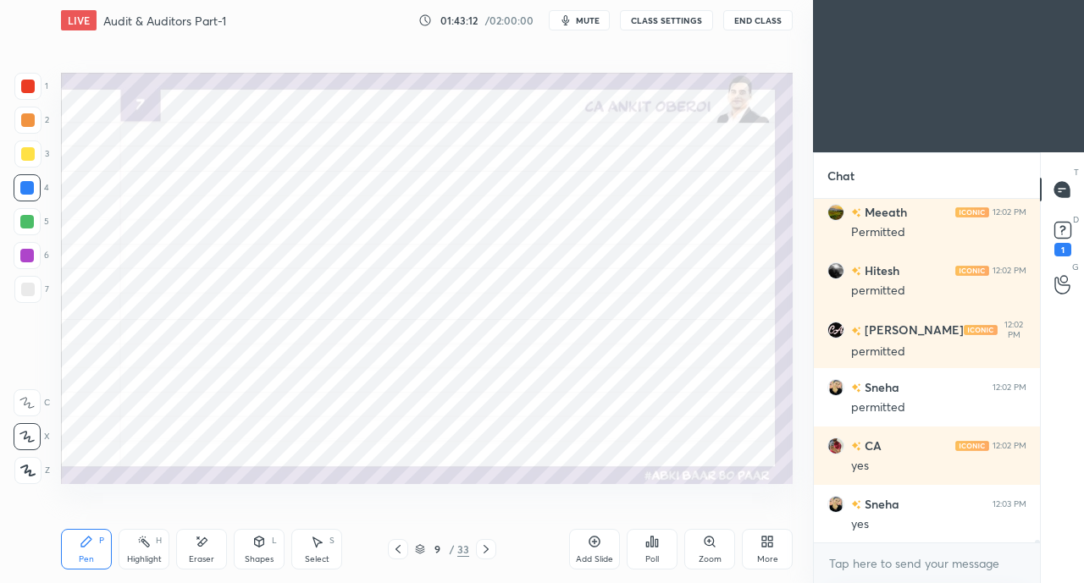
click at [396, 551] on icon at bounding box center [398, 550] width 14 height 14
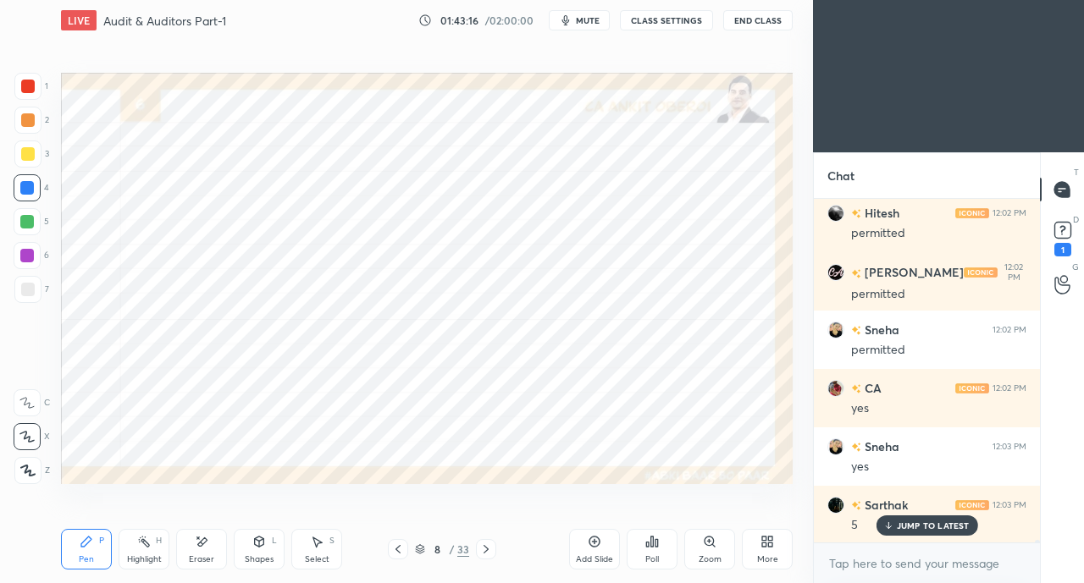
scroll to position [55103, 0]
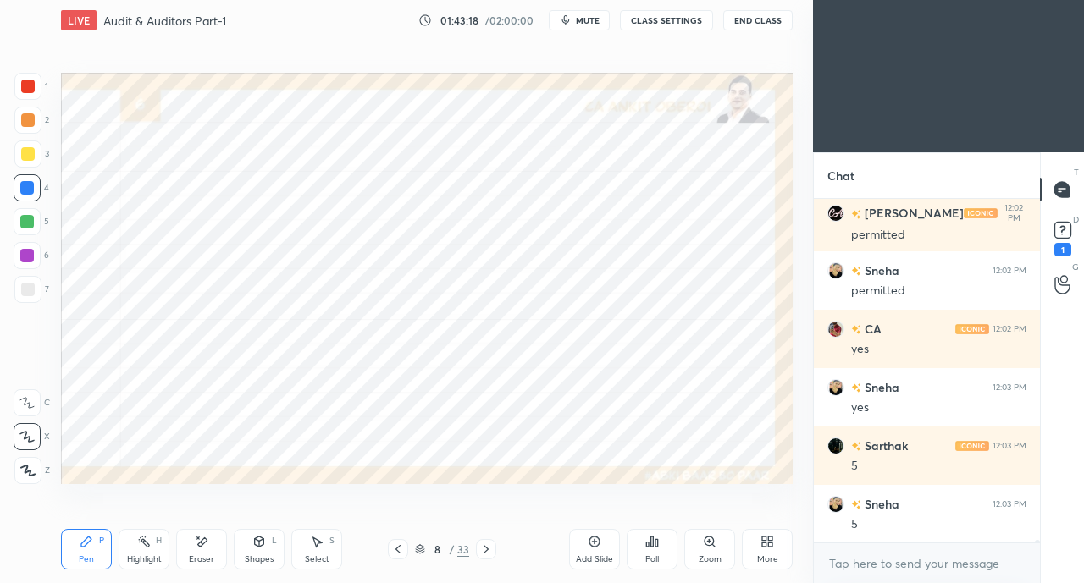
click at [488, 549] on icon at bounding box center [486, 550] width 14 height 14
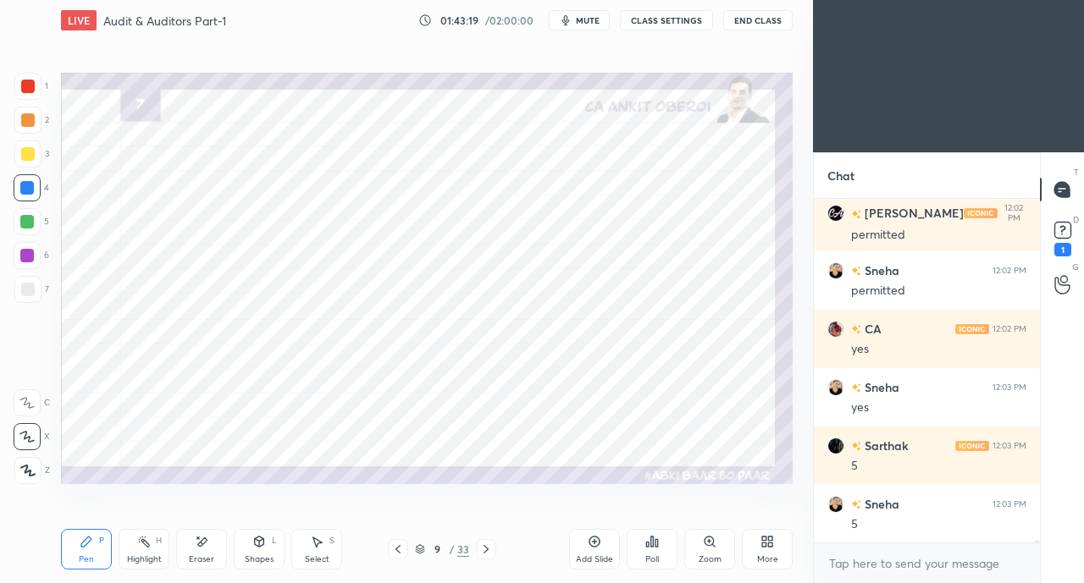
click at [488, 548] on icon at bounding box center [486, 550] width 14 height 14
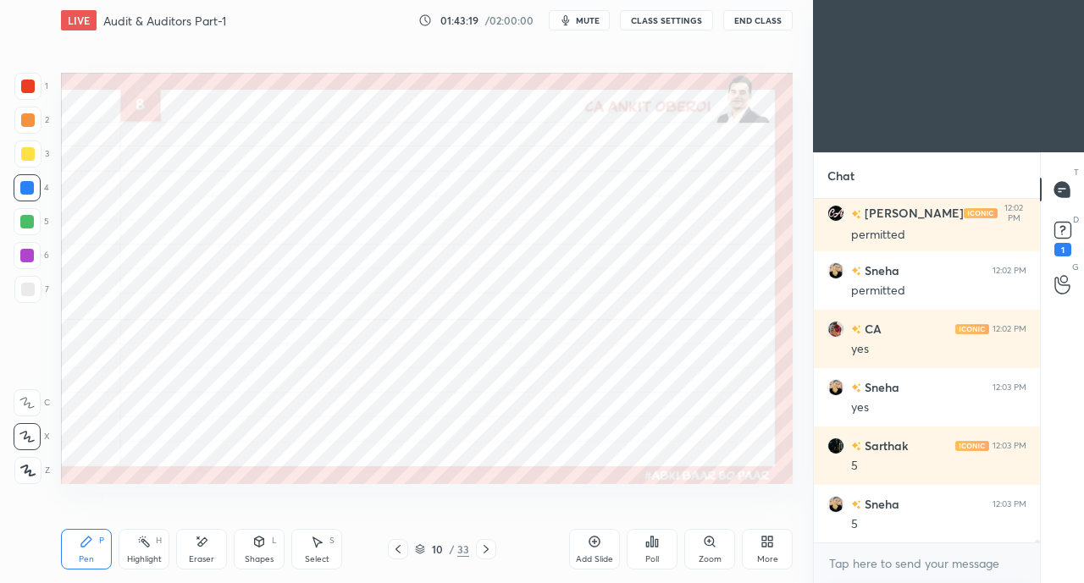
click at [488, 548] on icon at bounding box center [486, 550] width 14 height 14
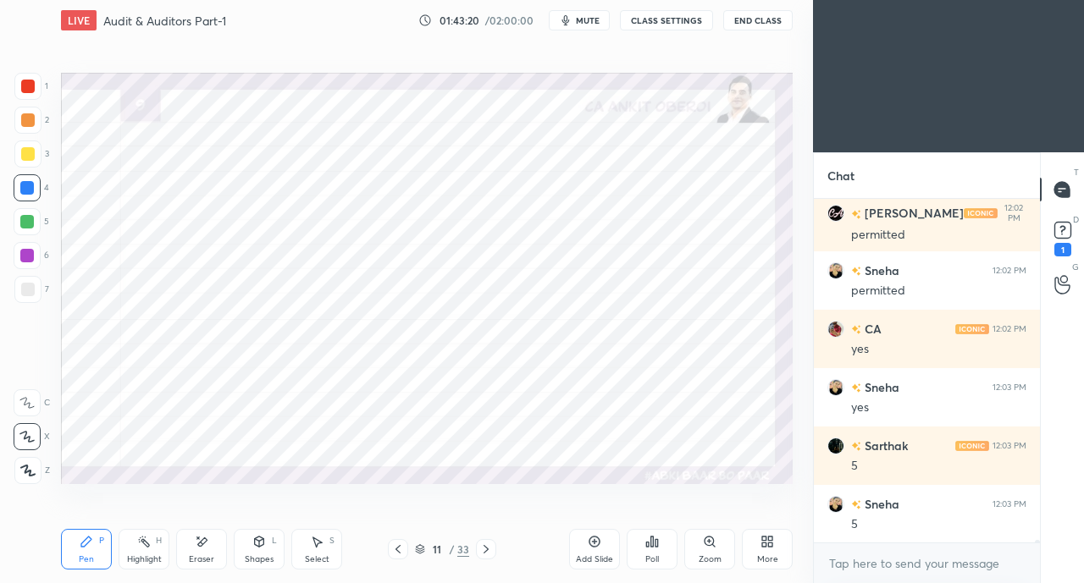
click at [488, 548] on icon at bounding box center [486, 550] width 14 height 14
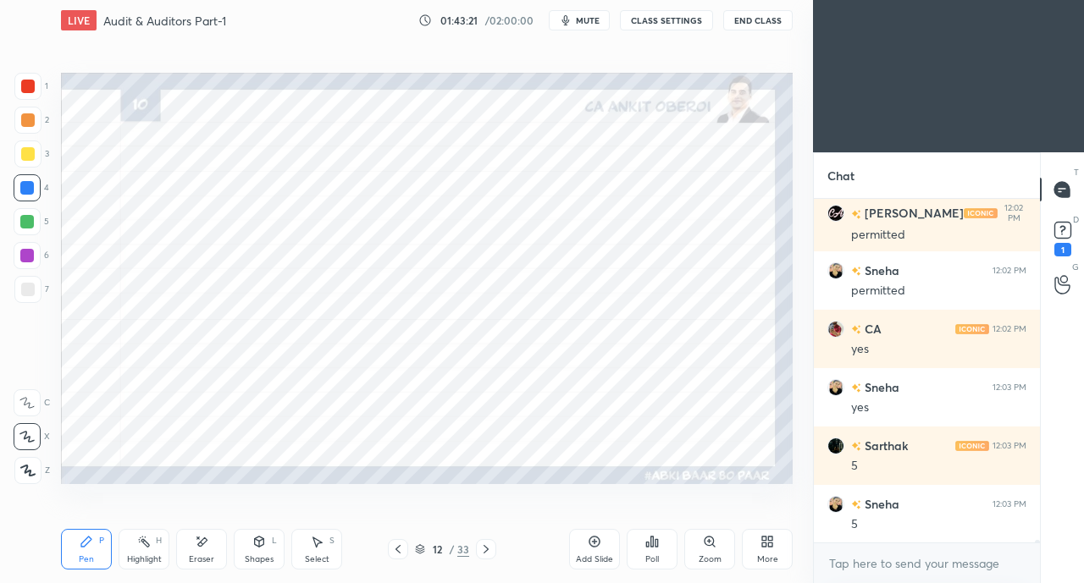
click at [488, 549] on icon at bounding box center [486, 550] width 14 height 14
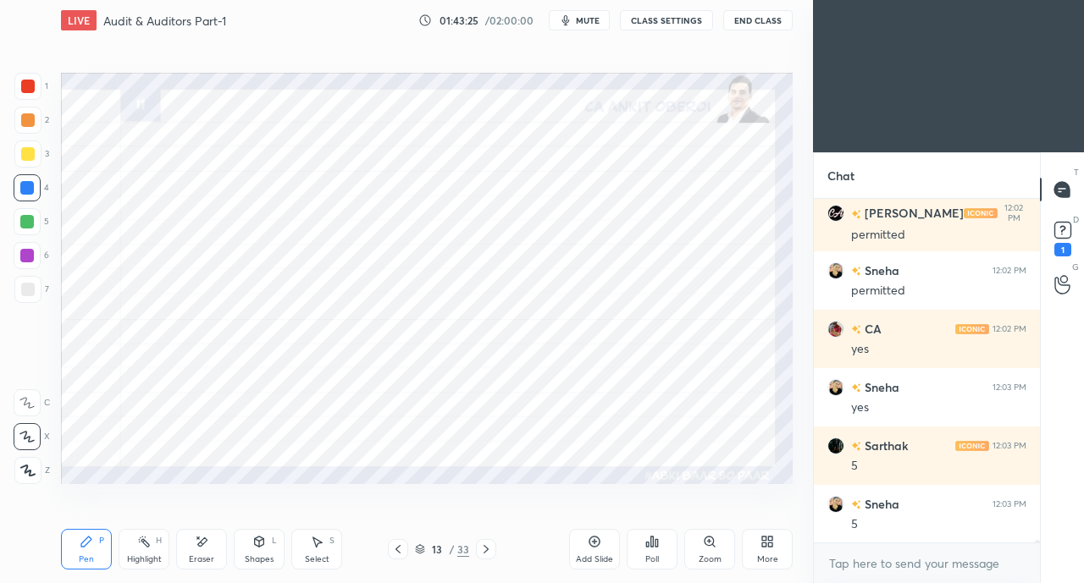
click at [29, 77] on div at bounding box center [27, 86] width 27 height 27
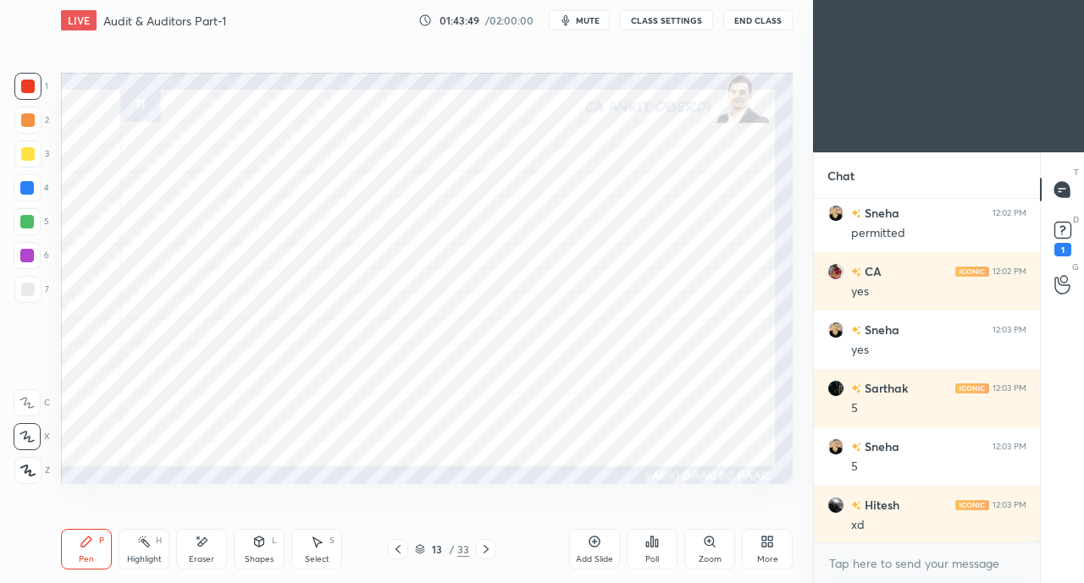
click at [34, 194] on div at bounding box center [27, 187] width 27 height 27
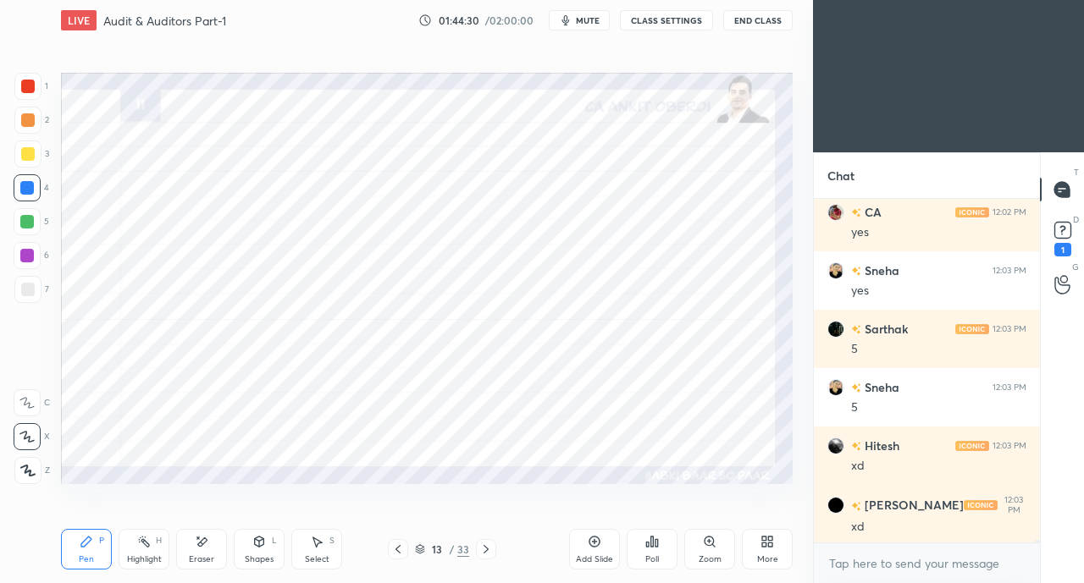
click at [30, 87] on div at bounding box center [28, 87] width 14 height 14
click at [254, 548] on icon at bounding box center [259, 542] width 14 height 14
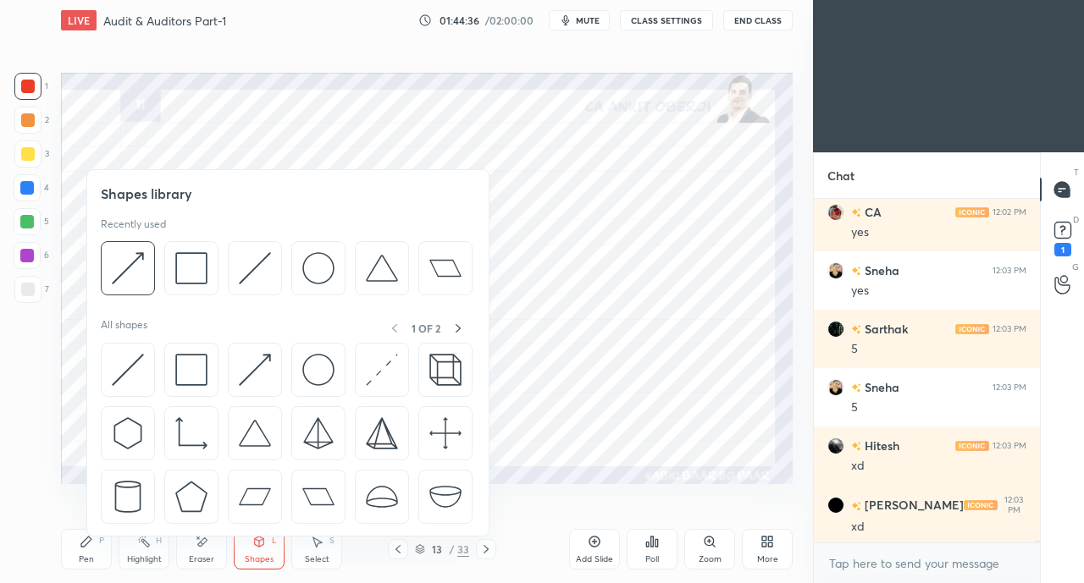
click at [126, 369] on img at bounding box center [128, 370] width 32 height 32
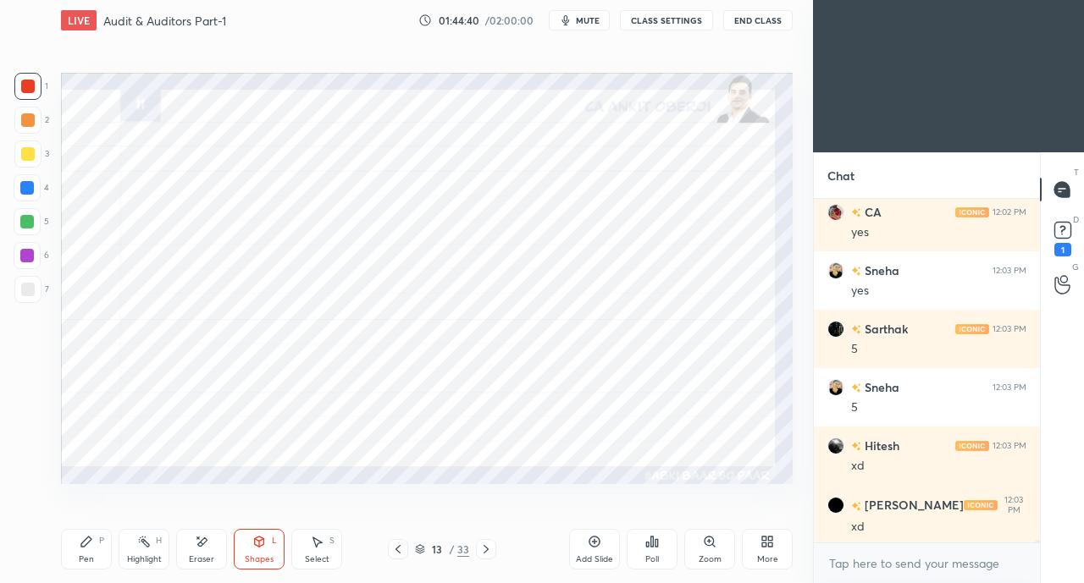
scroll to position [55277, 0]
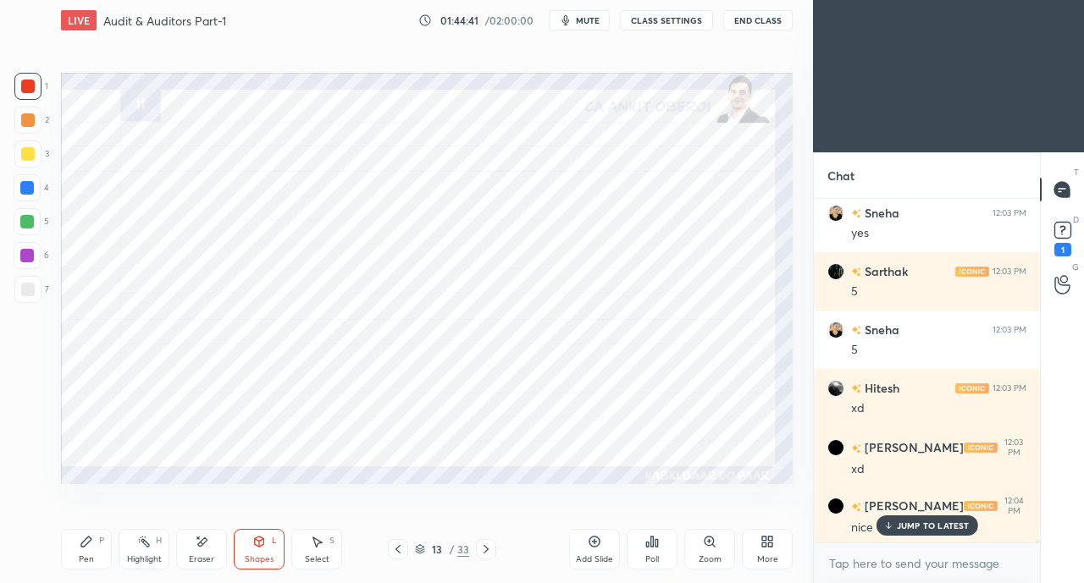
click at [887, 522] on icon at bounding box center [887, 526] width 11 height 10
click at [254, 546] on icon at bounding box center [259, 542] width 14 height 14
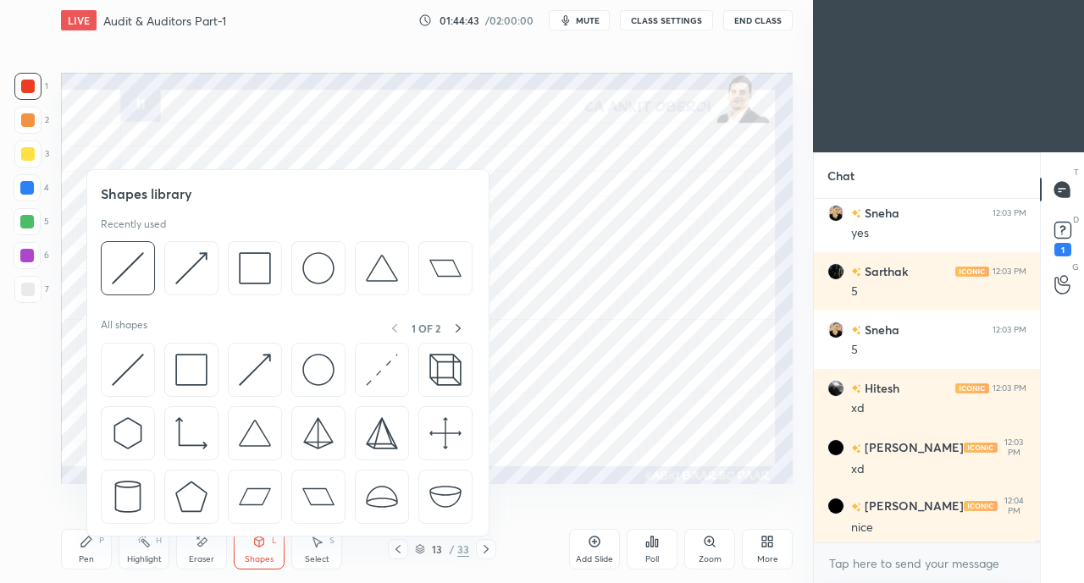
click at [134, 367] on img at bounding box center [128, 370] width 32 height 32
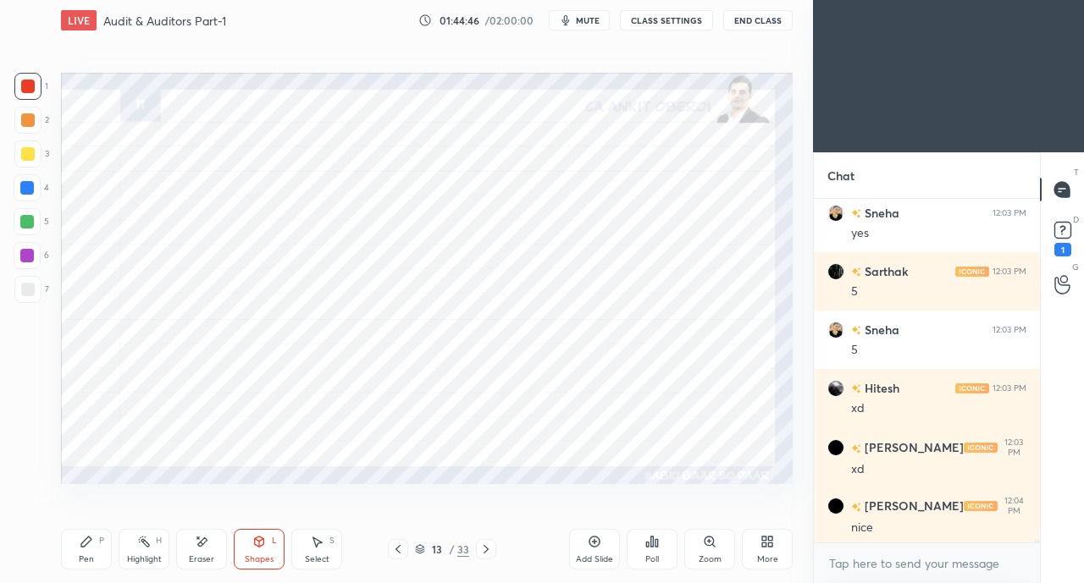
click at [81, 553] on div "Pen P" at bounding box center [86, 549] width 51 height 41
click at [198, 540] on icon at bounding box center [202, 542] width 14 height 14
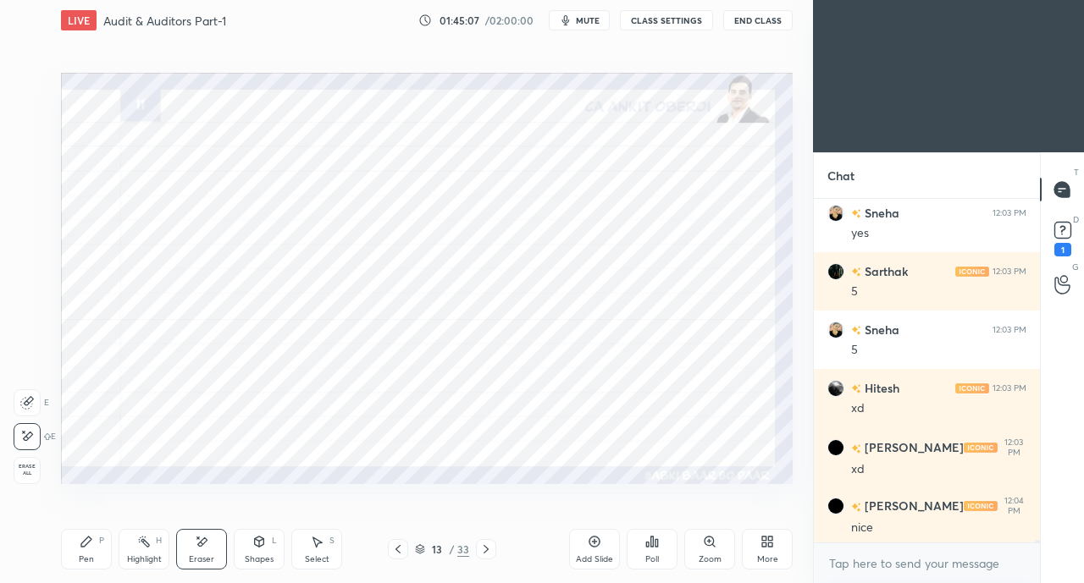
click at [93, 538] on div "Pen P" at bounding box center [86, 549] width 51 height 41
click at [259, 550] on div "Shapes L" at bounding box center [259, 549] width 51 height 41
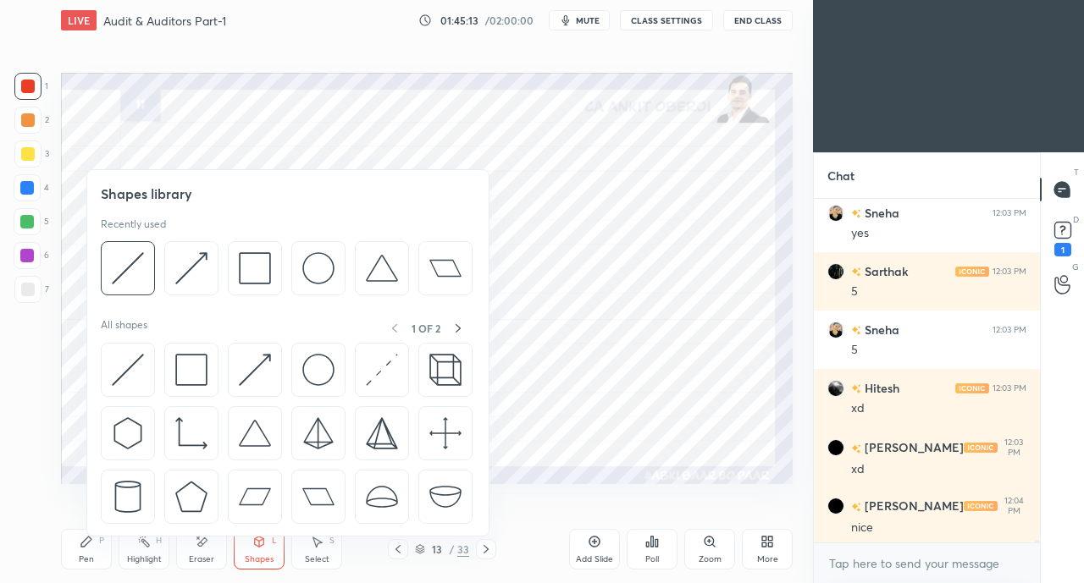
click at [240, 363] on img at bounding box center [255, 370] width 32 height 32
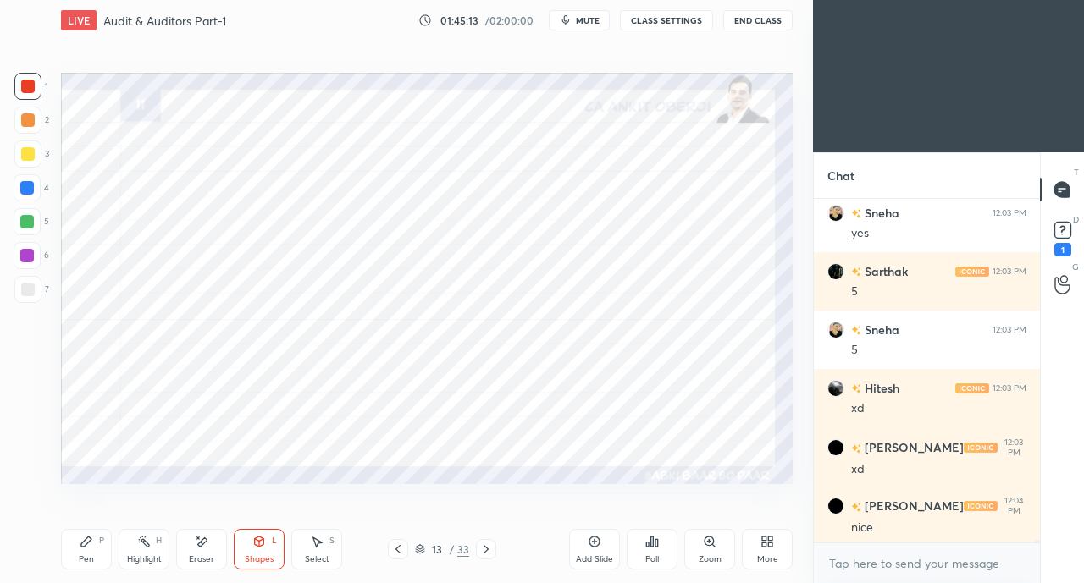
click at [24, 192] on div at bounding box center [27, 188] width 14 height 14
click at [84, 542] on icon at bounding box center [86, 542] width 10 height 10
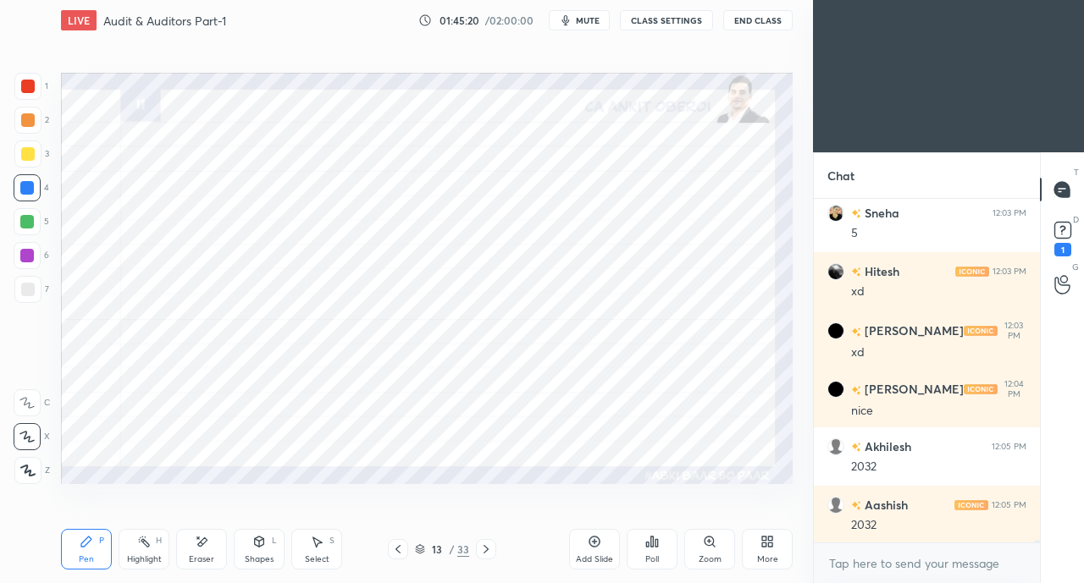
scroll to position [55453, 0]
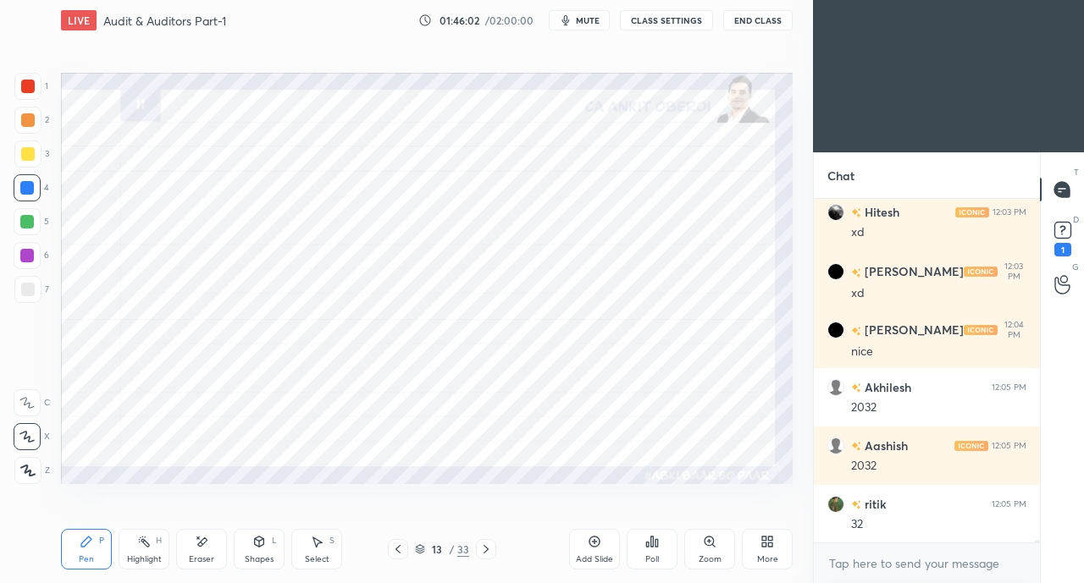
click at [397, 549] on icon at bounding box center [397, 549] width 5 height 8
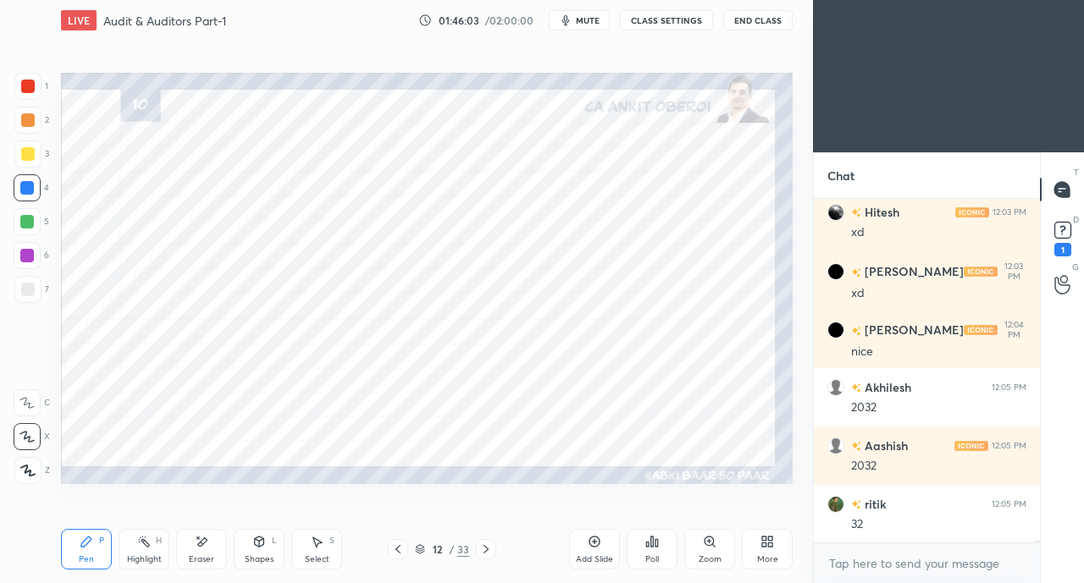
click at [396, 546] on icon at bounding box center [398, 550] width 14 height 14
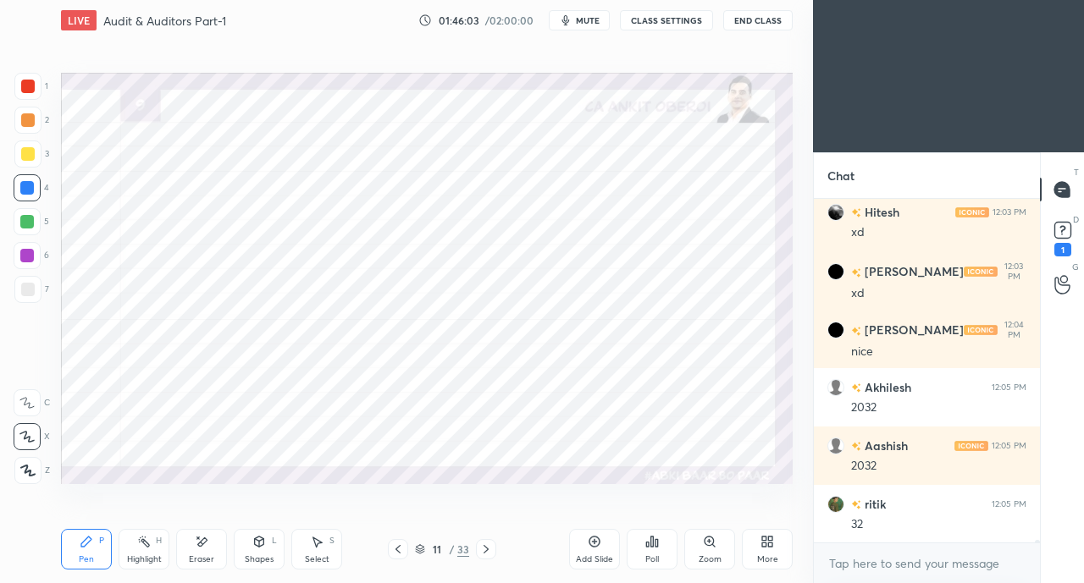
click at [395, 546] on icon at bounding box center [398, 550] width 14 height 14
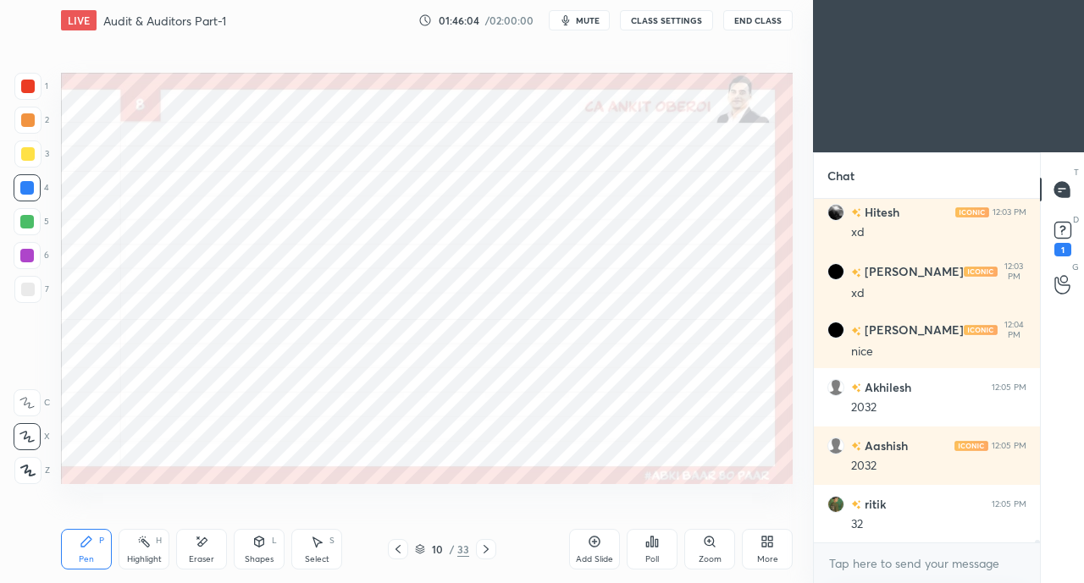
click at [394, 548] on icon at bounding box center [398, 550] width 14 height 14
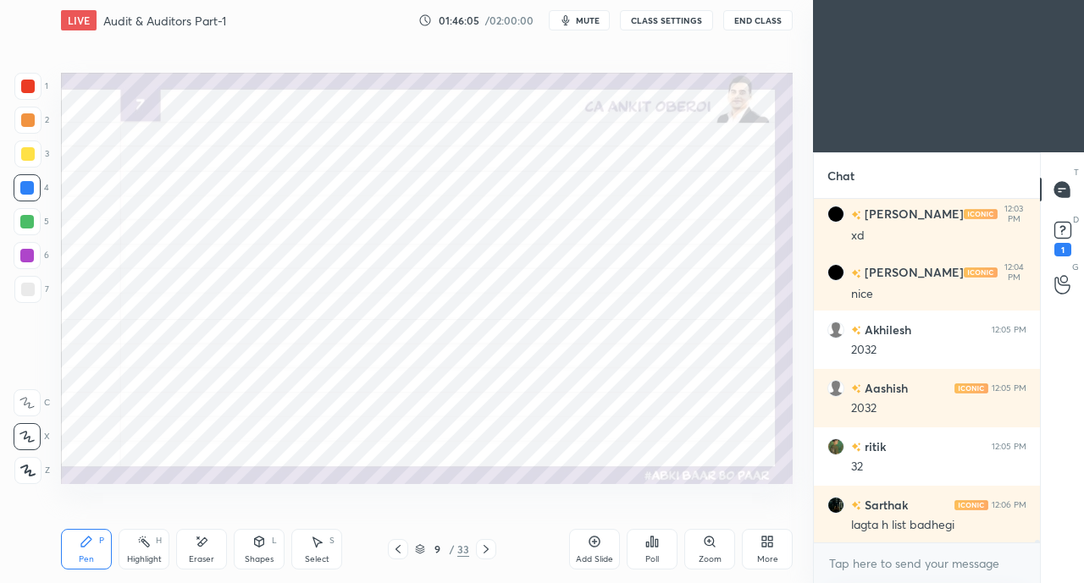
click at [395, 548] on icon at bounding box center [398, 550] width 14 height 14
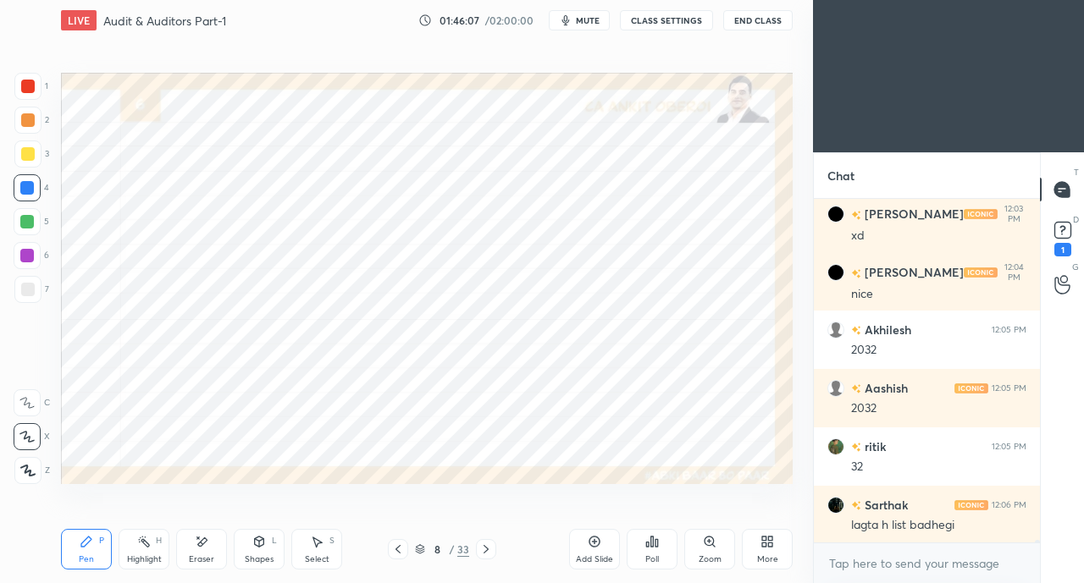
click at [488, 548] on icon at bounding box center [486, 550] width 14 height 14
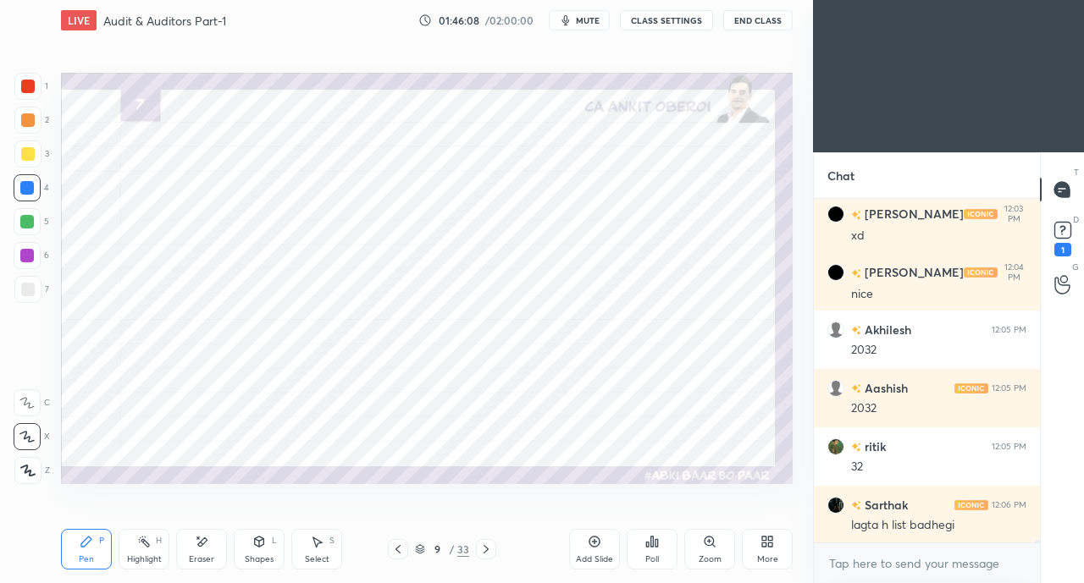
click at [487, 546] on icon at bounding box center [486, 550] width 14 height 14
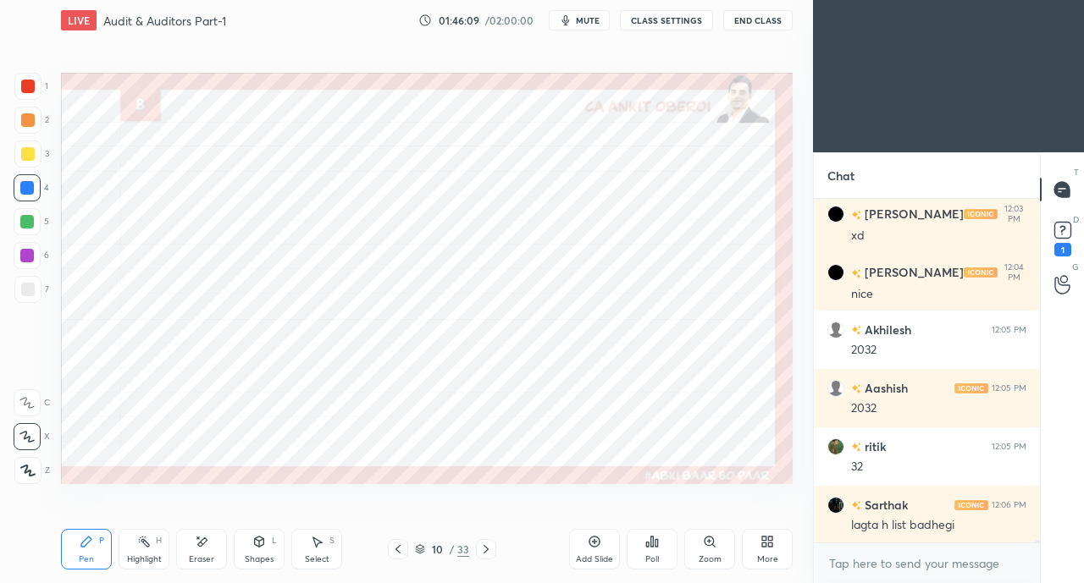
click at [486, 545] on icon at bounding box center [486, 550] width 14 height 14
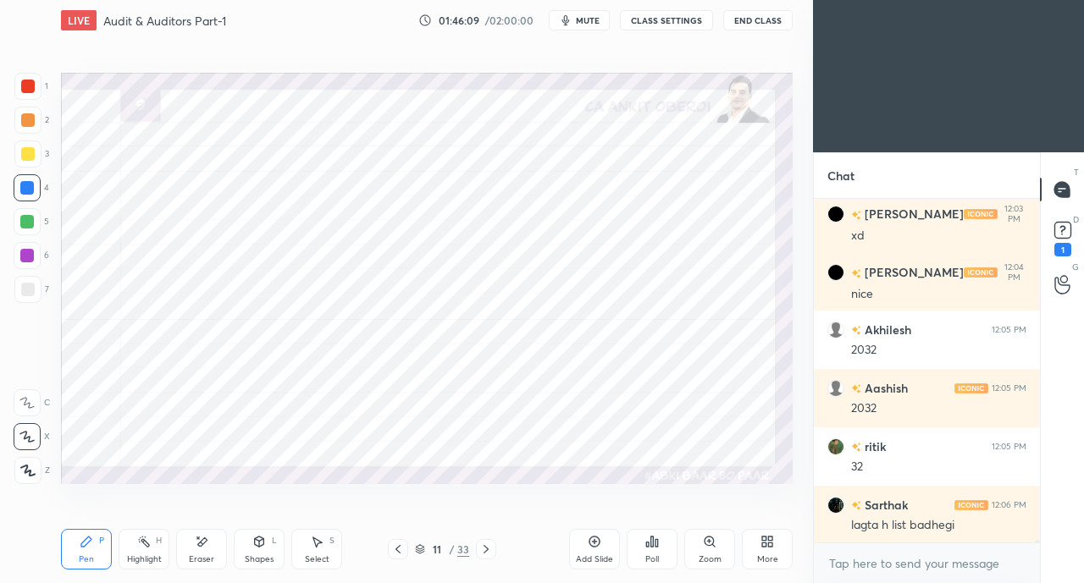
click at [485, 546] on icon at bounding box center [486, 550] width 14 height 14
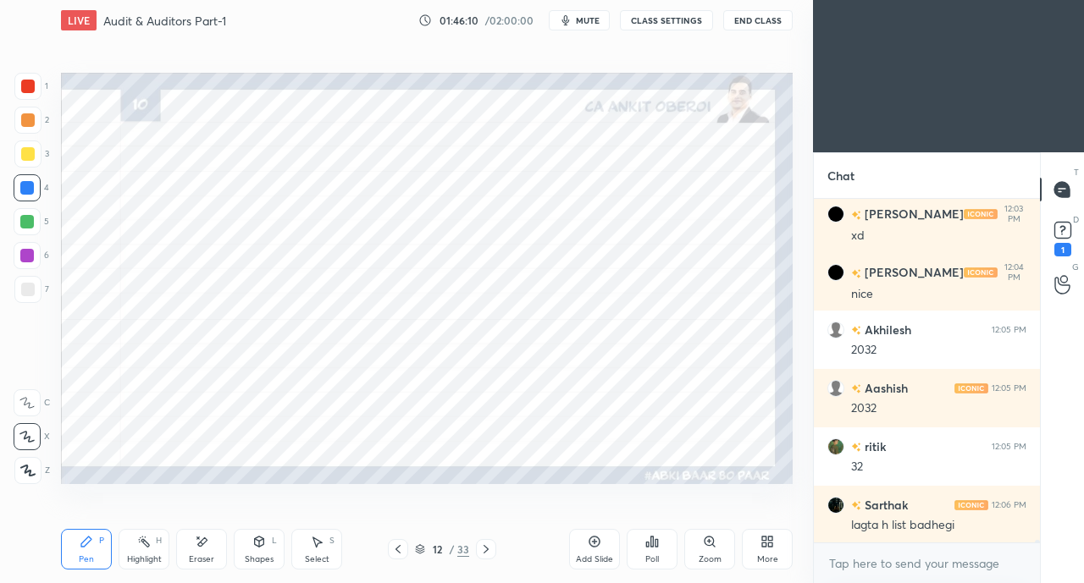
click at [484, 547] on icon at bounding box center [485, 549] width 5 height 8
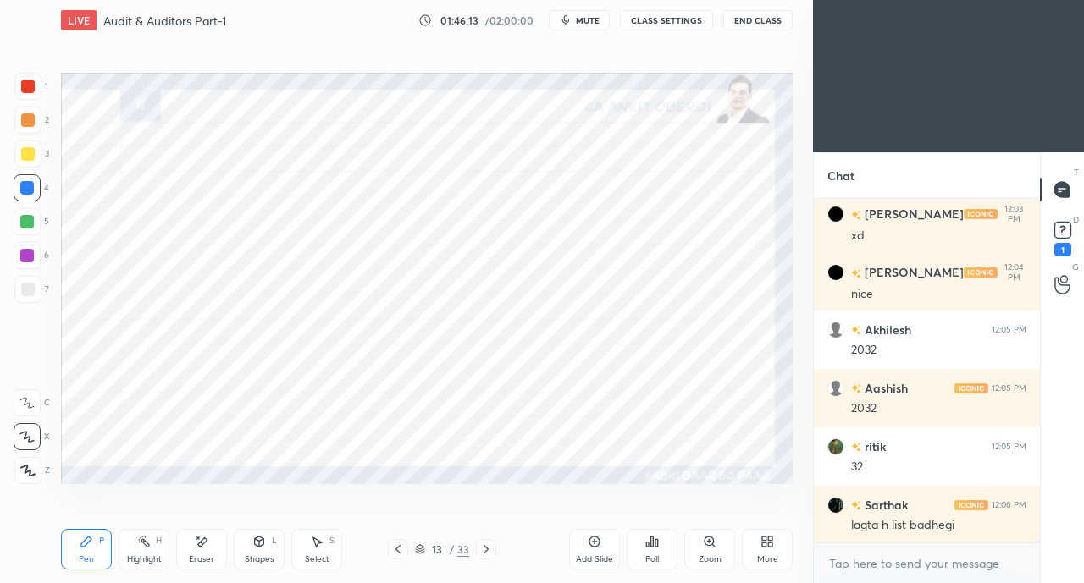
click at [491, 551] on icon at bounding box center [486, 550] width 14 height 14
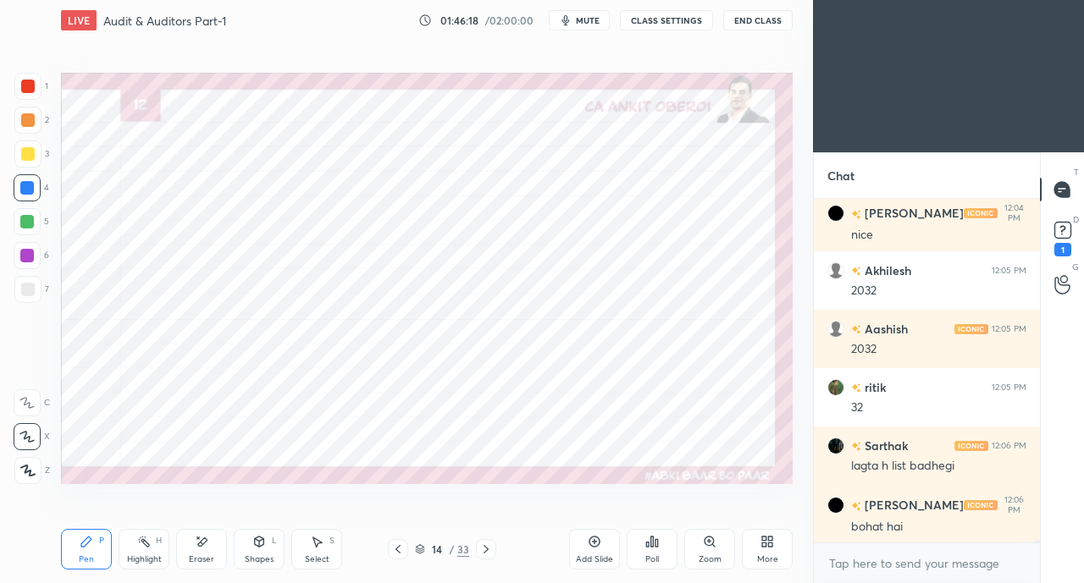
scroll to position [55628, 0]
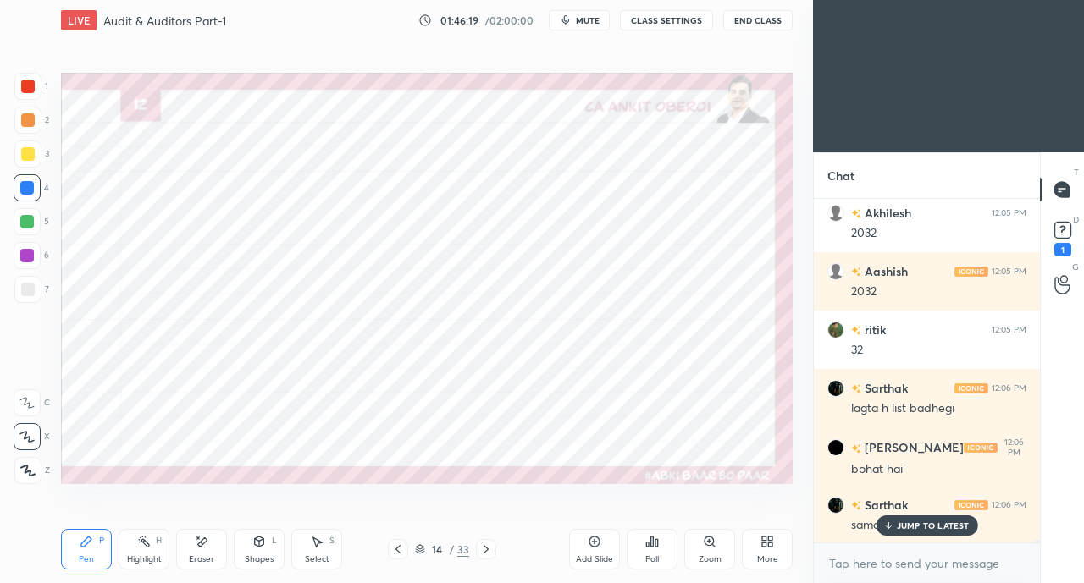
click at [912, 515] on div "samate h" at bounding box center [938, 524] width 175 height 20
click at [906, 525] on p "JUMP TO LATEST" at bounding box center [933, 526] width 73 height 10
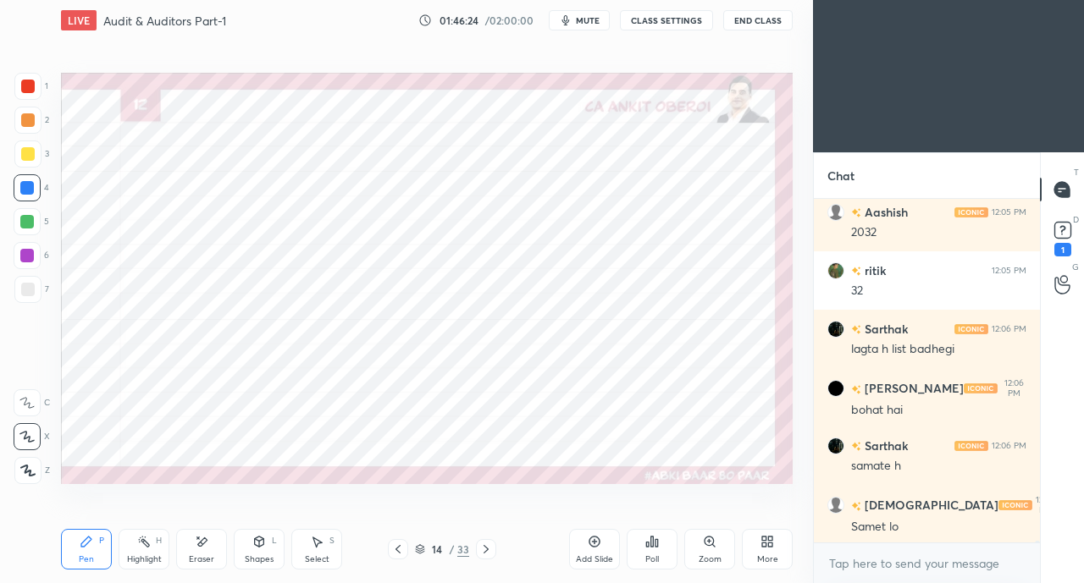
scroll to position [55745, 0]
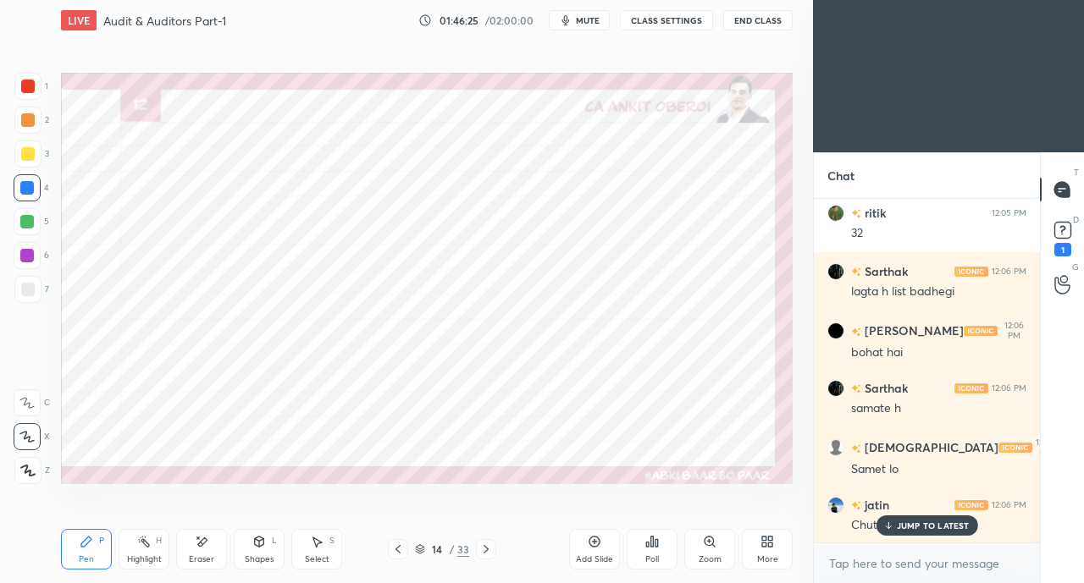
click at [394, 549] on icon at bounding box center [398, 550] width 14 height 14
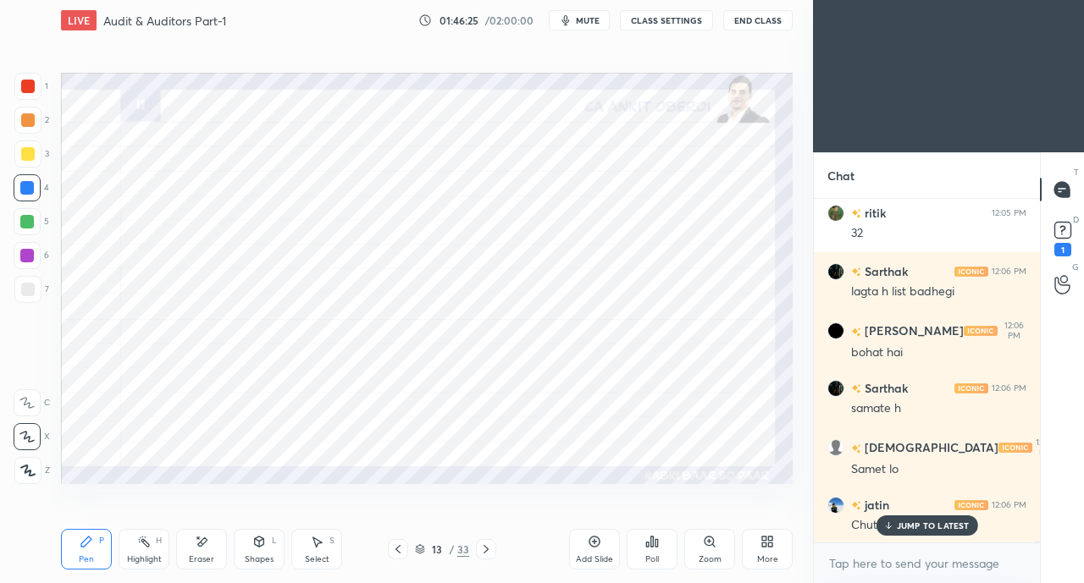
click at [395, 548] on icon at bounding box center [398, 550] width 14 height 14
click at [396, 548] on icon at bounding box center [398, 550] width 14 height 14
click at [395, 549] on icon at bounding box center [398, 550] width 14 height 14
click at [396, 549] on icon at bounding box center [398, 550] width 14 height 14
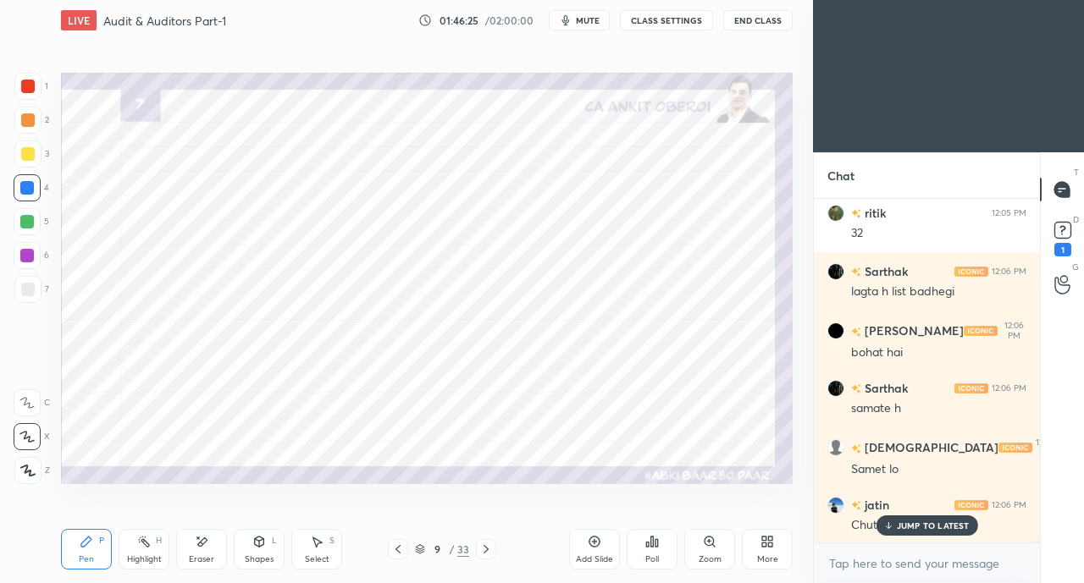
click at [396, 549] on icon at bounding box center [398, 550] width 14 height 14
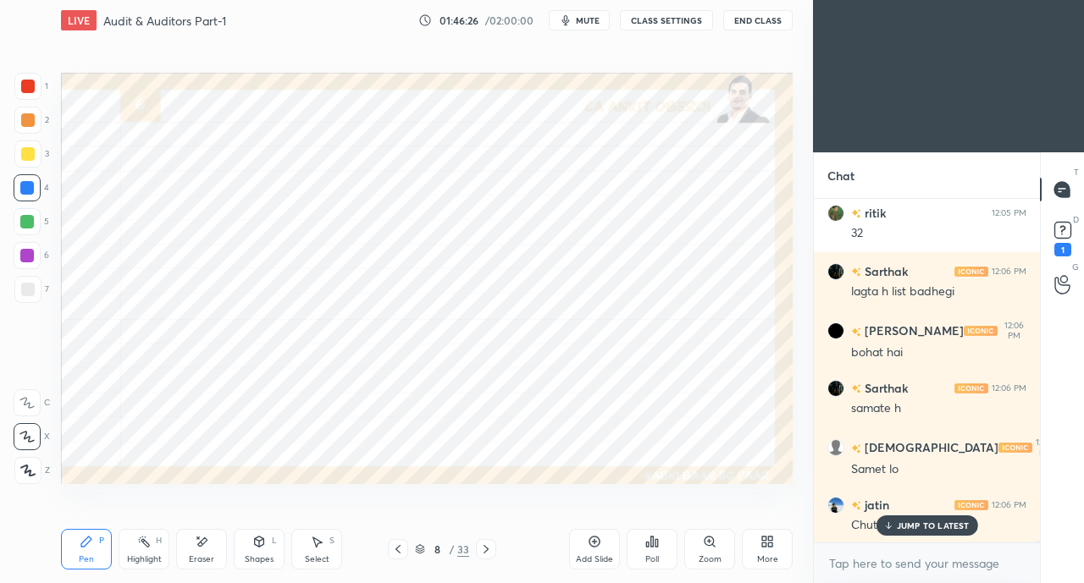
click at [395, 549] on icon at bounding box center [398, 550] width 14 height 14
click at [396, 549] on icon at bounding box center [398, 550] width 14 height 14
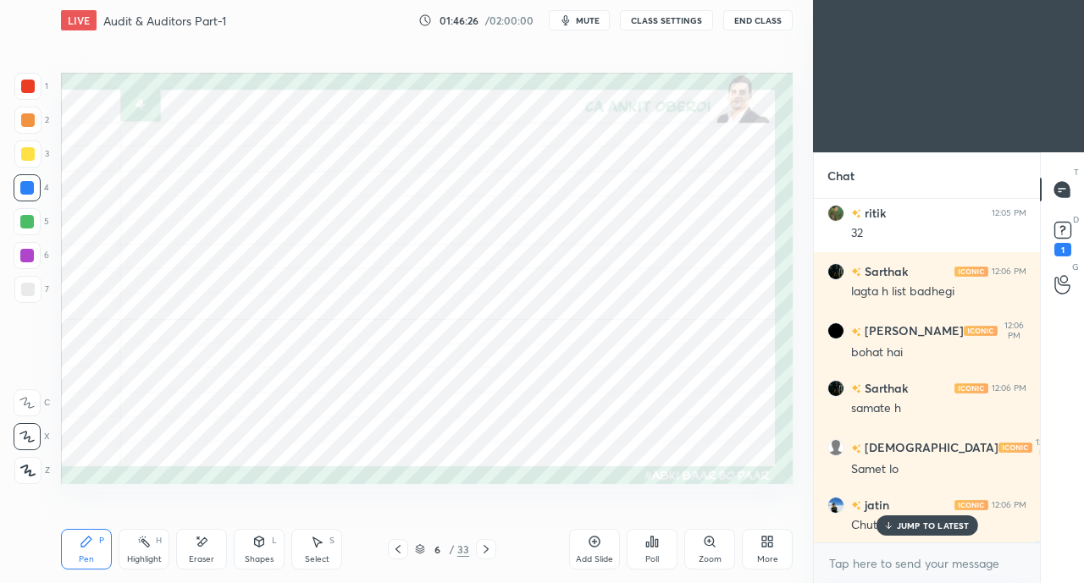
click at [395, 548] on icon at bounding box center [398, 550] width 14 height 14
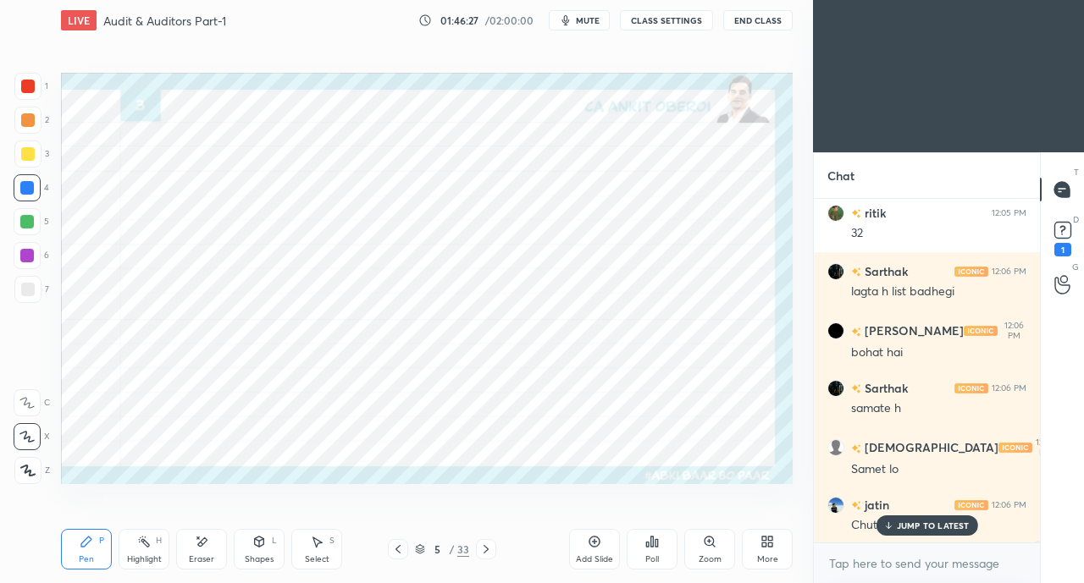
click at [394, 548] on icon at bounding box center [398, 550] width 14 height 14
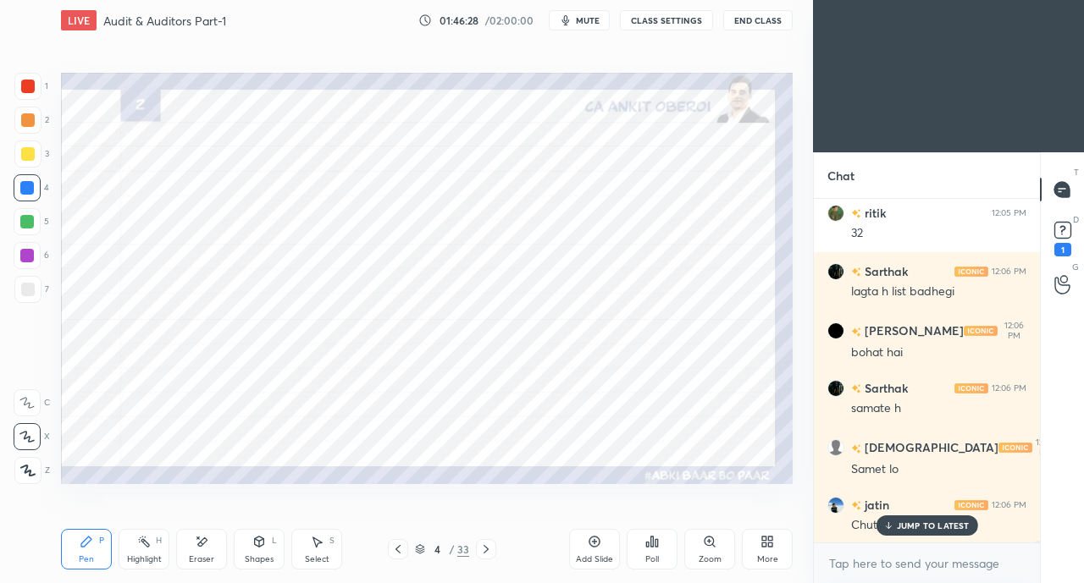
click at [476, 545] on div at bounding box center [486, 549] width 20 height 20
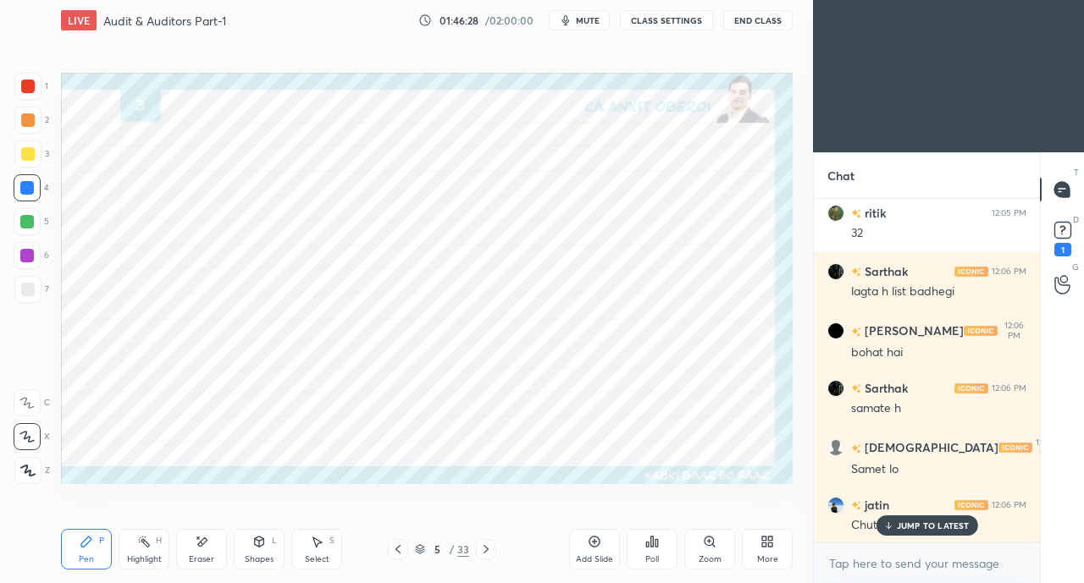
click at [481, 544] on icon at bounding box center [486, 550] width 14 height 14
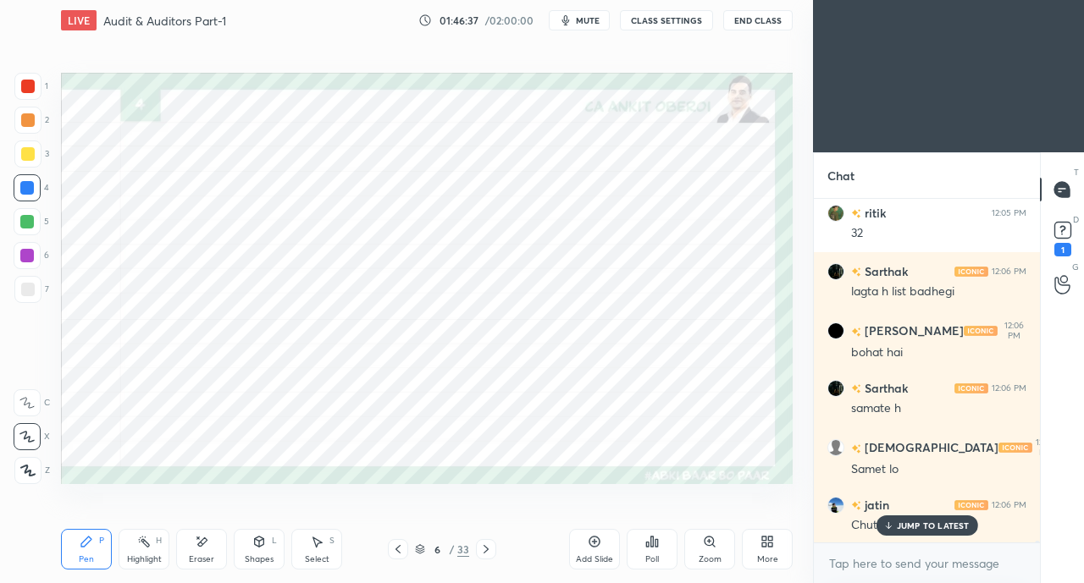
click at [484, 549] on icon at bounding box center [486, 550] width 14 height 14
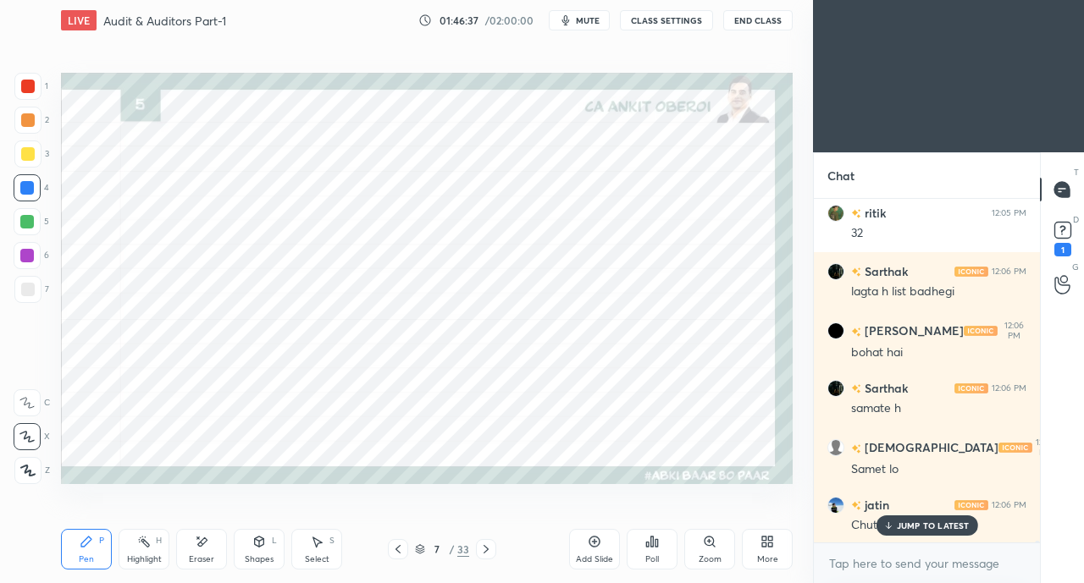
click at [487, 545] on icon at bounding box center [486, 550] width 14 height 14
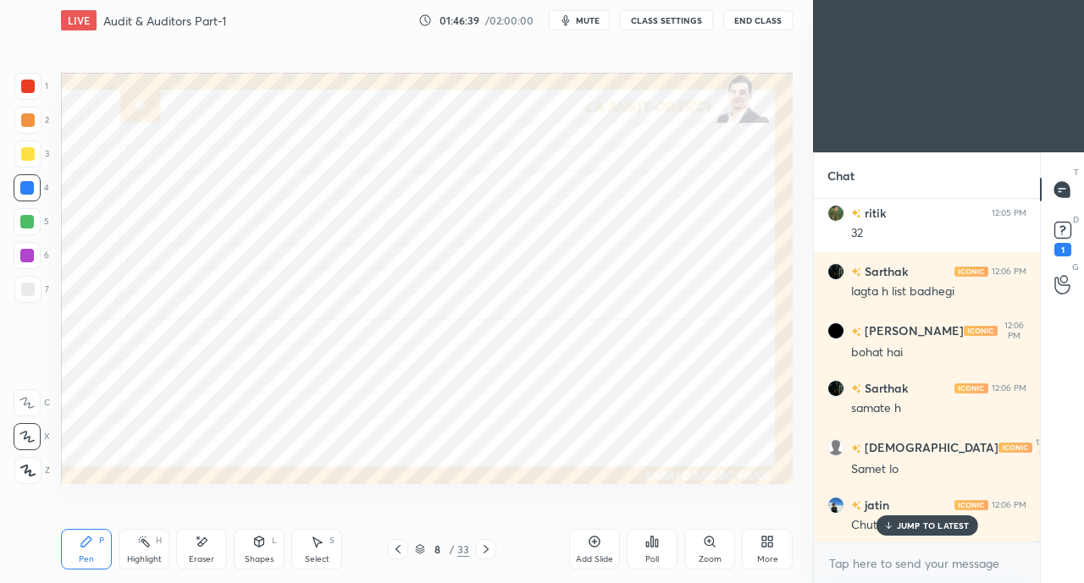
click at [476, 541] on div at bounding box center [486, 549] width 20 height 20
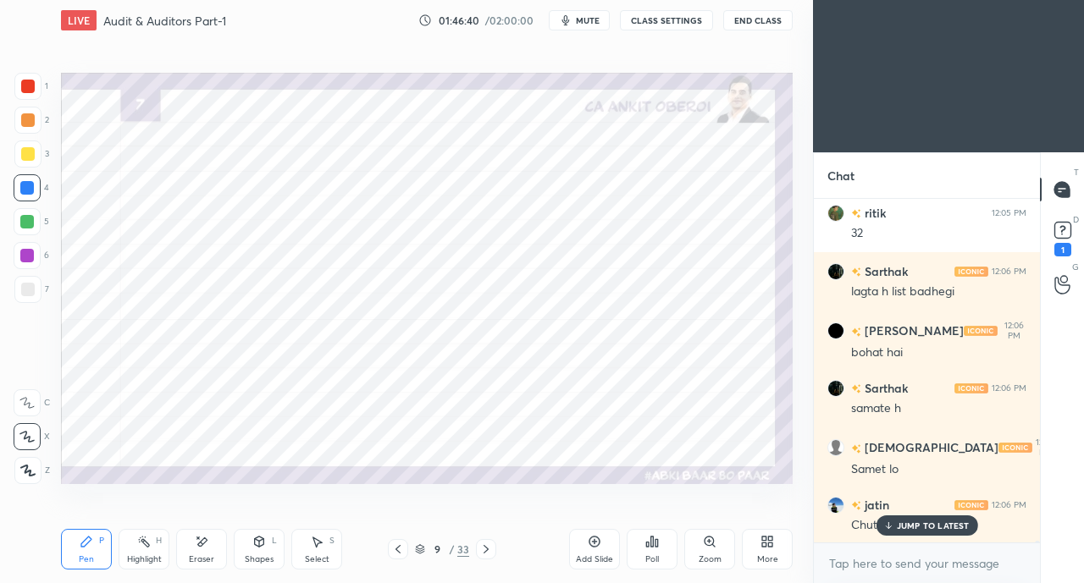
click at [484, 547] on icon at bounding box center [485, 549] width 5 height 8
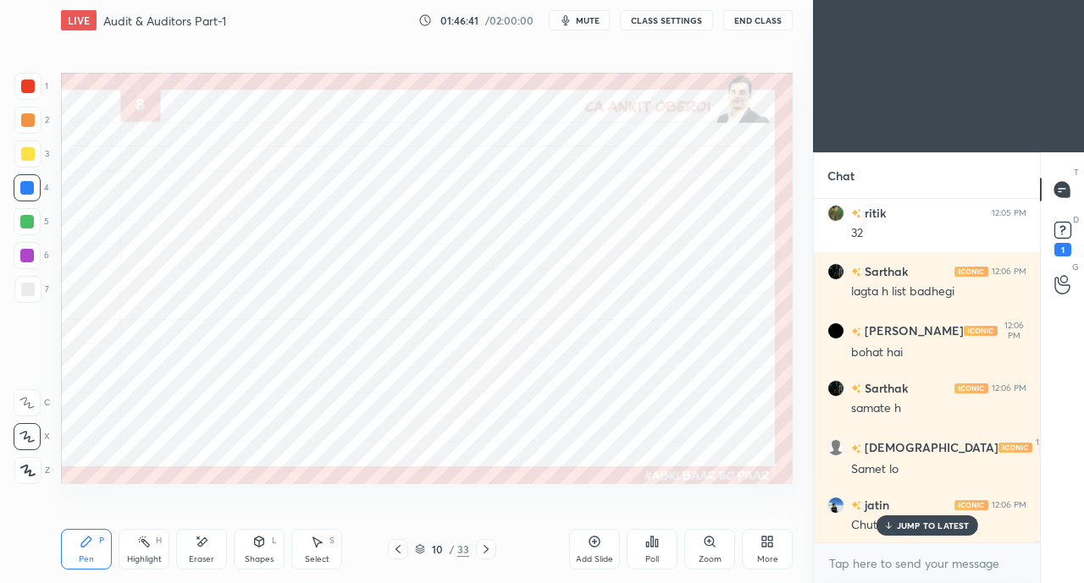
click at [488, 551] on icon at bounding box center [486, 550] width 14 height 14
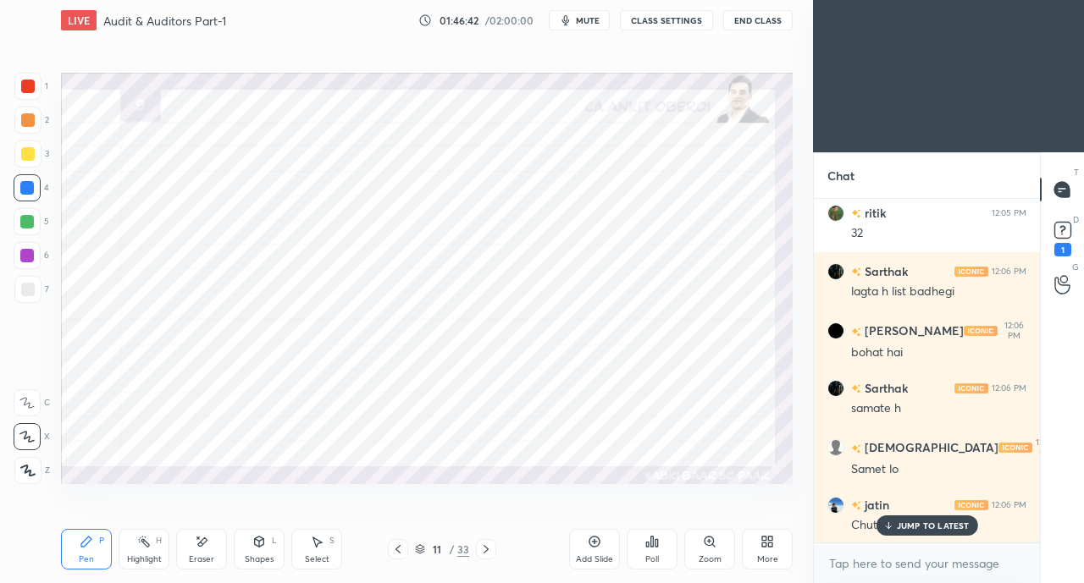
click at [909, 524] on p "JUMP TO LATEST" at bounding box center [933, 526] width 73 height 10
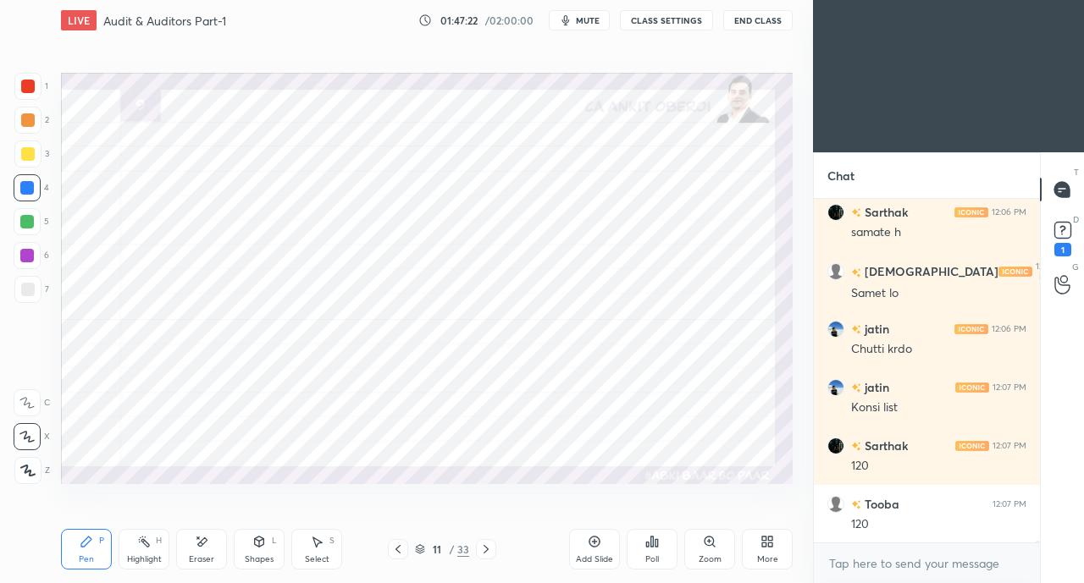
scroll to position [55978, 0]
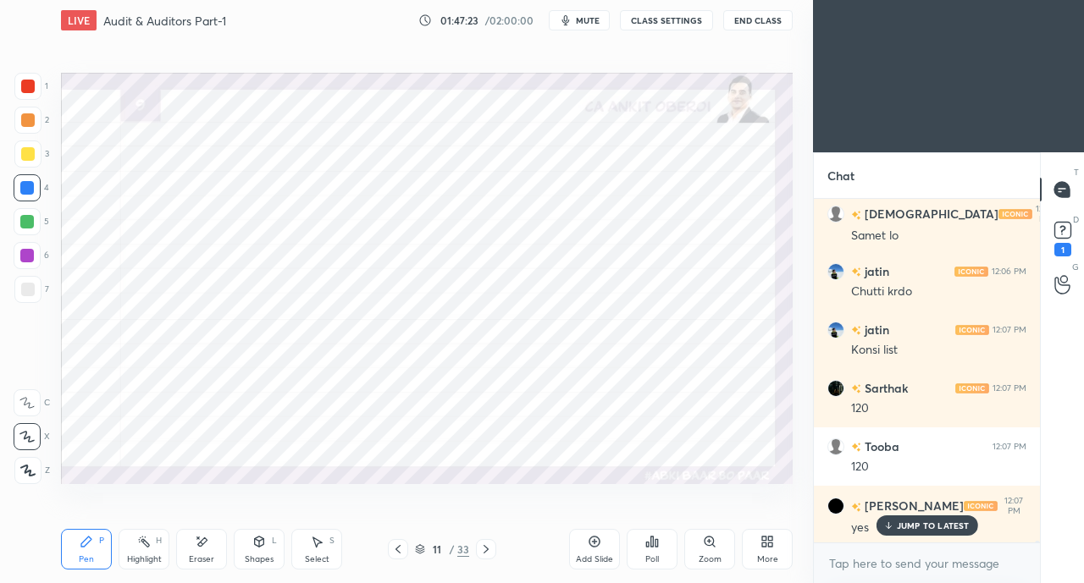
click at [765, 543] on icon at bounding box center [764, 545] width 4 height 4
click at [742, 365] on icon at bounding box center [746, 365] width 14 height 14
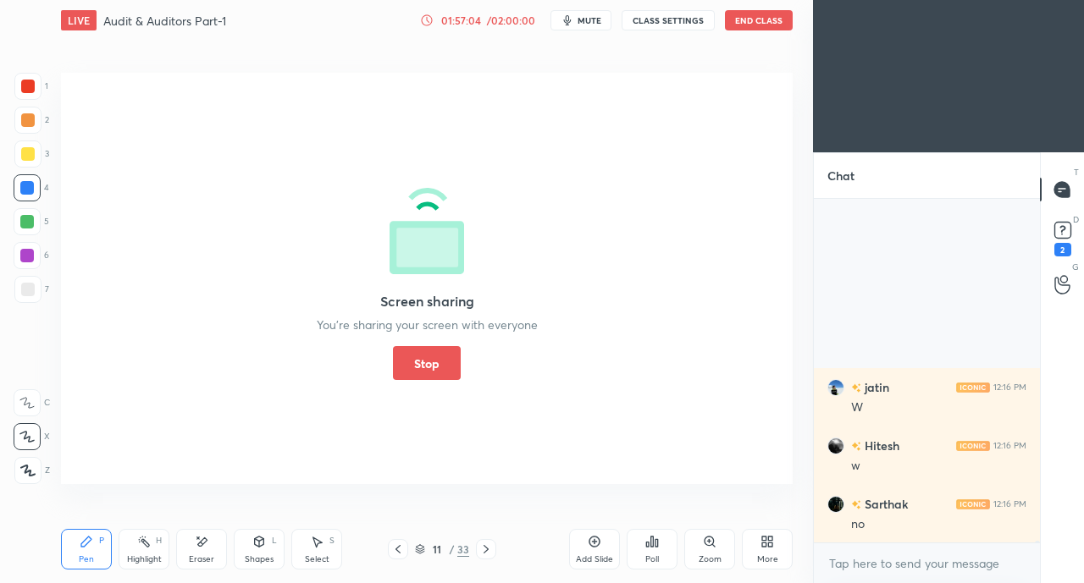
scroll to position [58406, 0]
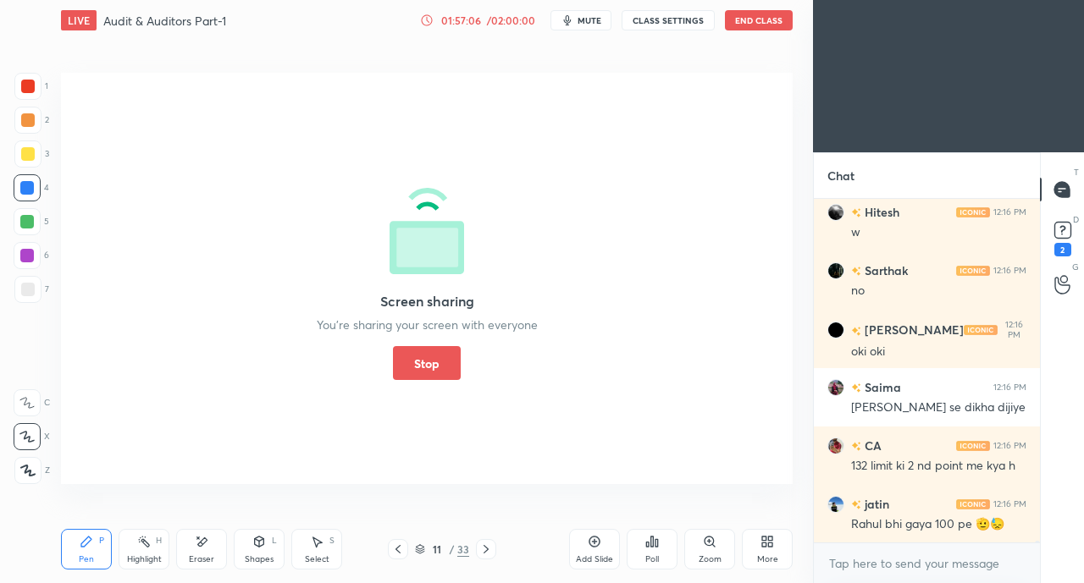
click at [429, 360] on button "Stop" at bounding box center [427, 363] width 68 height 34
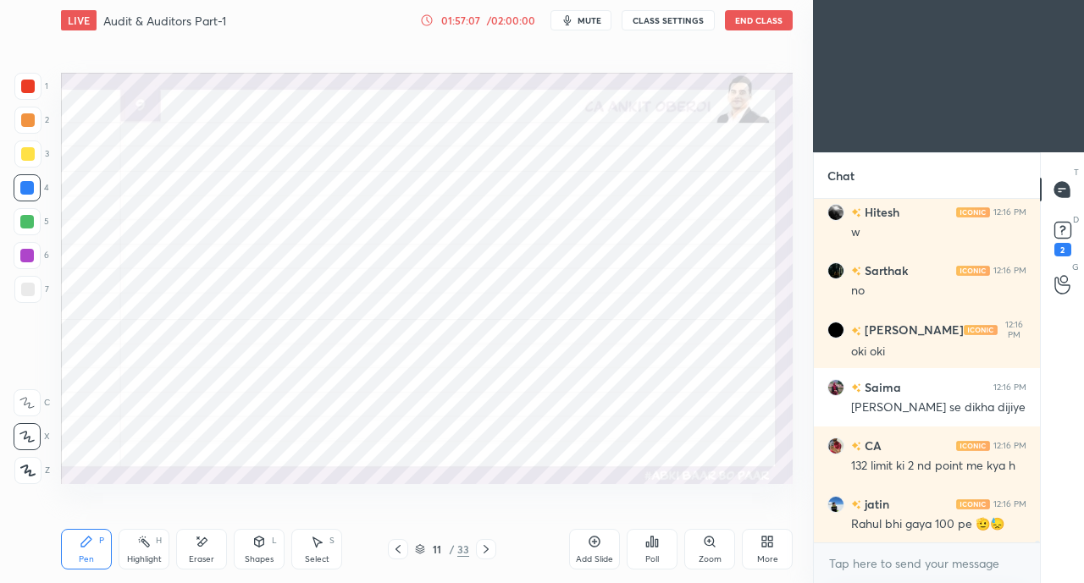
scroll to position [58464, 0]
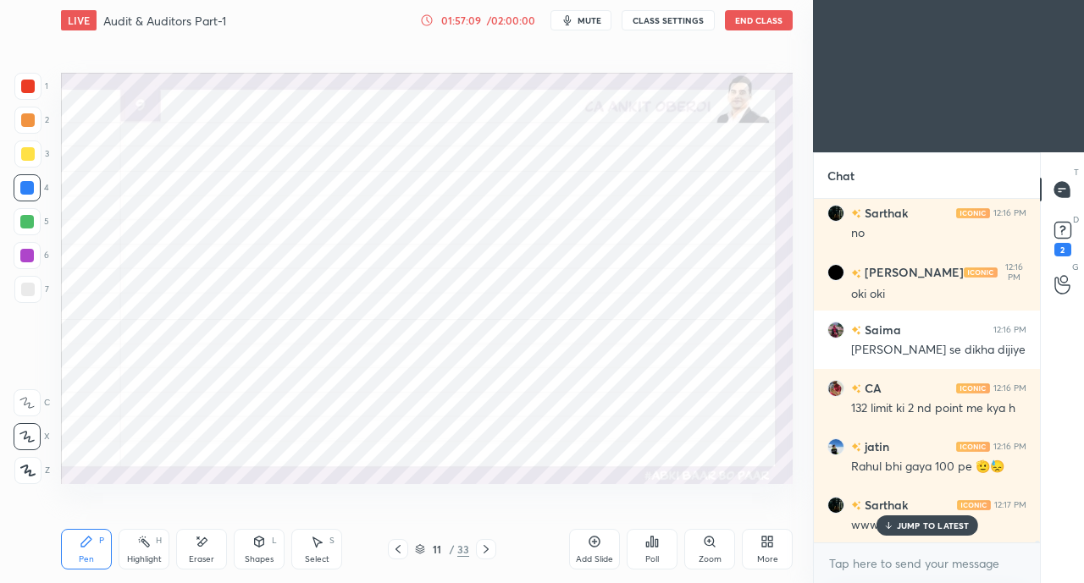
click at [913, 521] on p "JUMP TO LATEST" at bounding box center [933, 526] width 73 height 10
click at [779, 552] on div "More" at bounding box center [767, 549] width 51 height 41
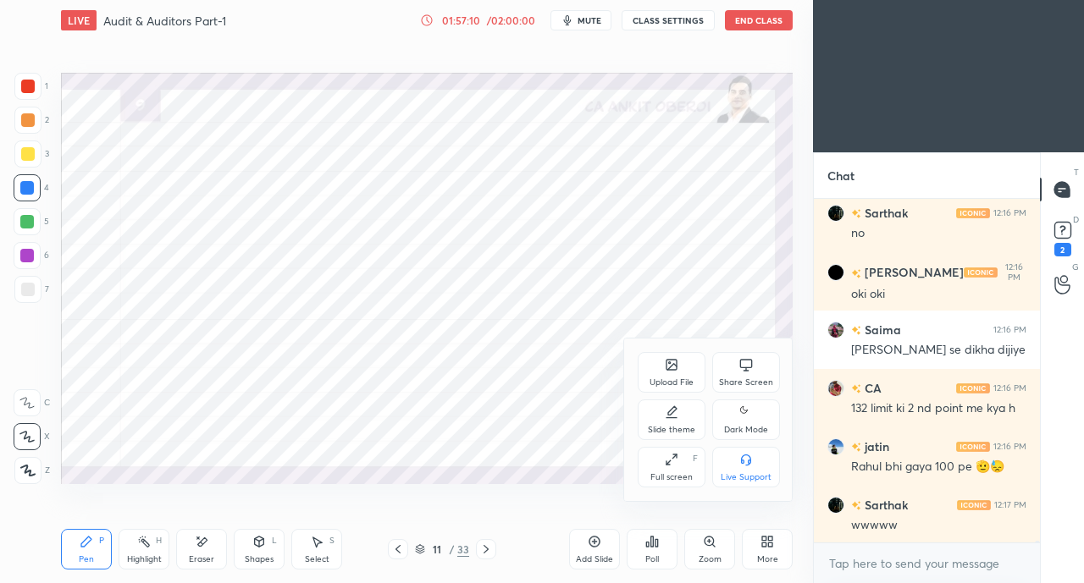
click at [744, 370] on icon at bounding box center [746, 365] width 14 height 14
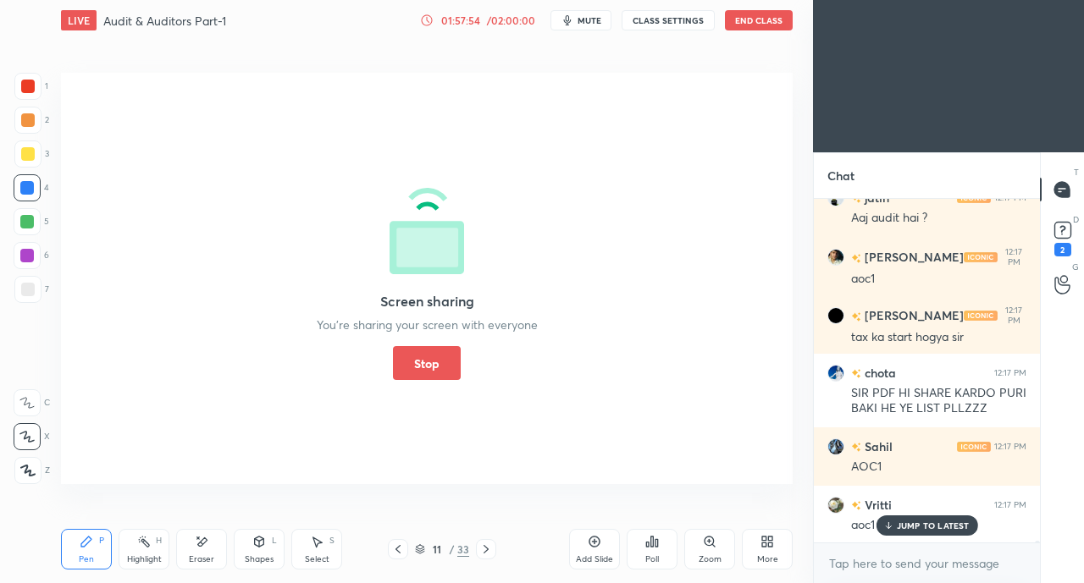
scroll to position [59329, 0]
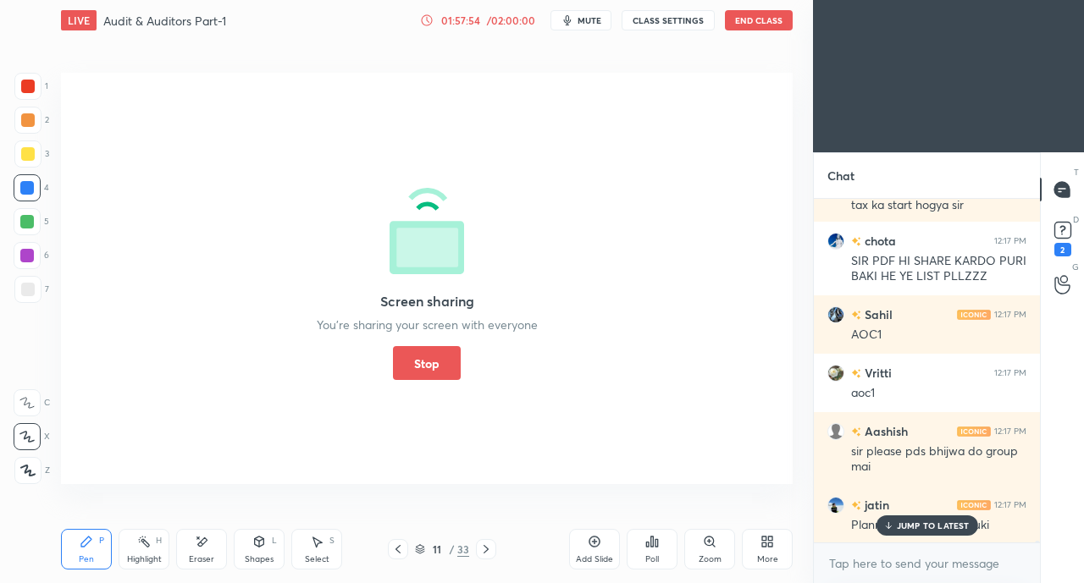
click at [914, 527] on p "JUMP TO LATEST" at bounding box center [933, 526] width 73 height 10
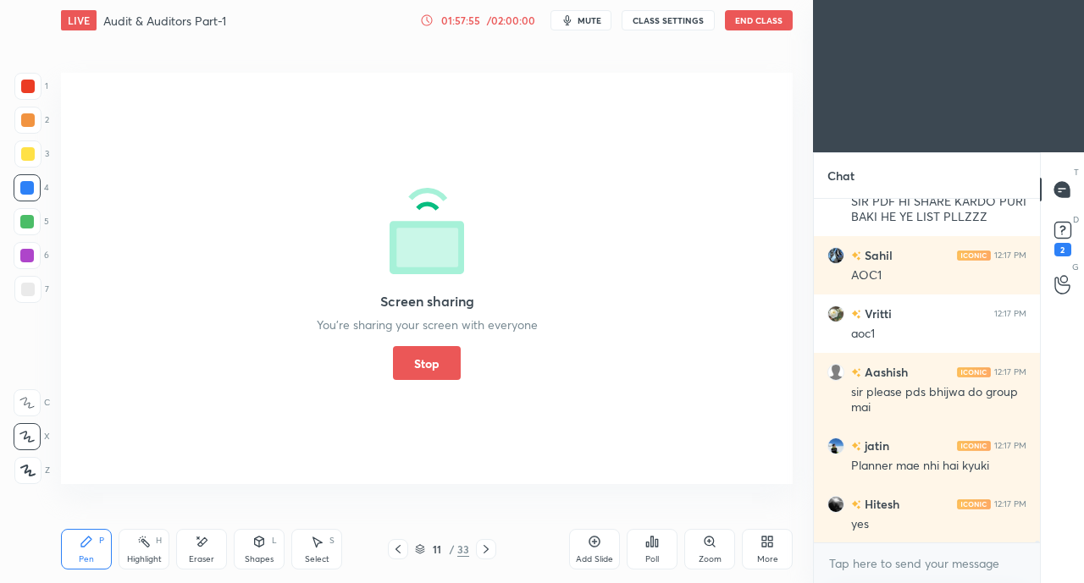
click at [432, 366] on button "Stop" at bounding box center [427, 363] width 68 height 34
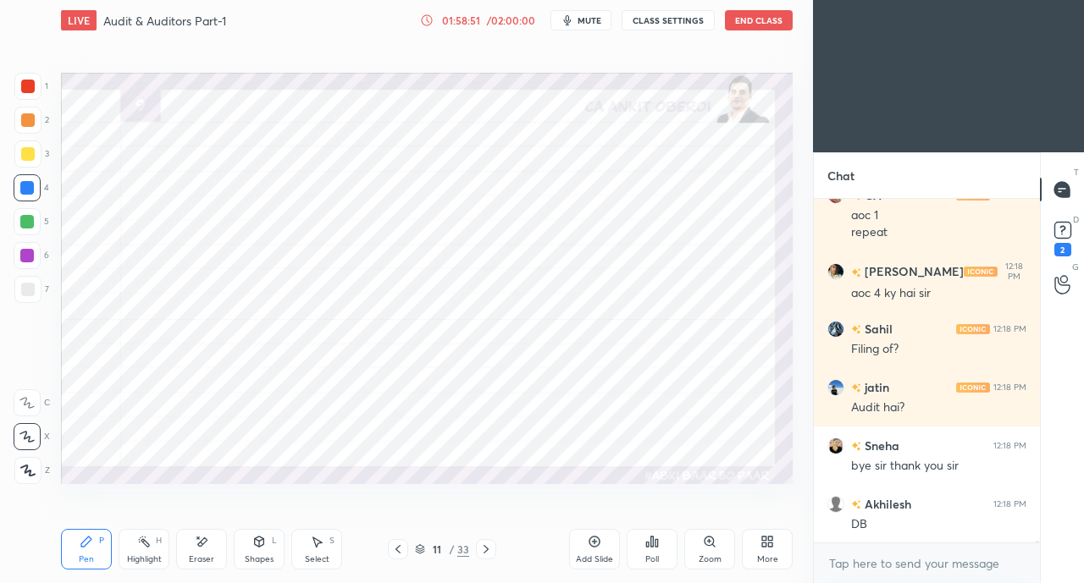
scroll to position [59813, 0]
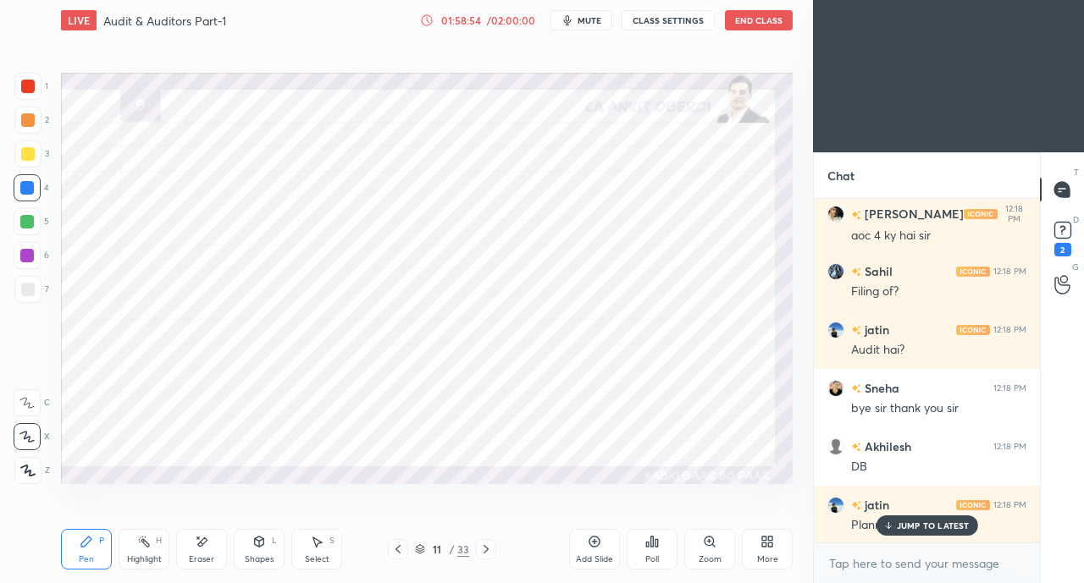
click at [924, 523] on p "JUMP TO LATEST" at bounding box center [933, 526] width 73 height 10
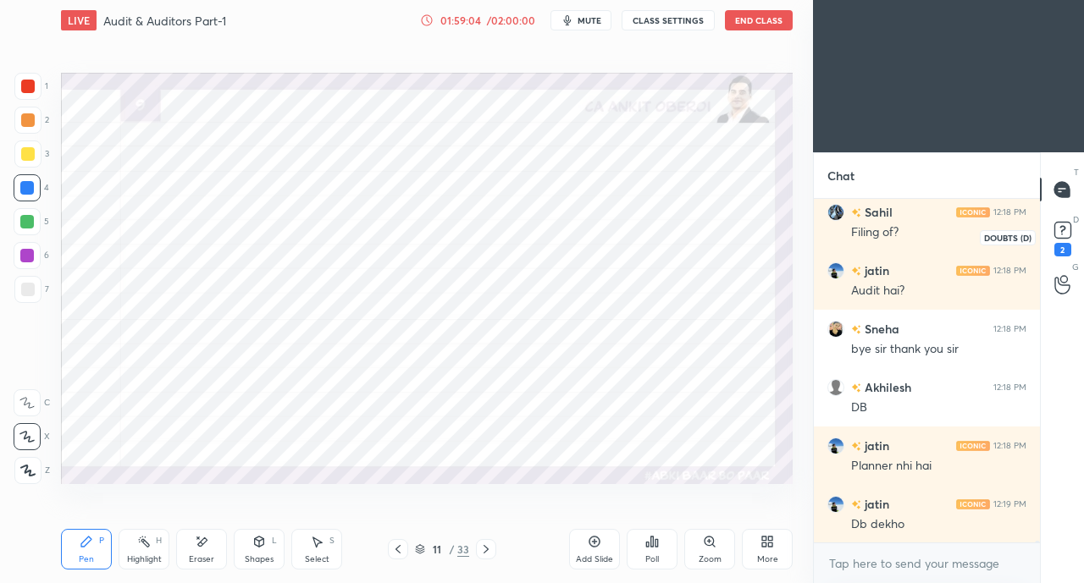
click at [1065, 229] on rect at bounding box center [1062, 231] width 16 height 16
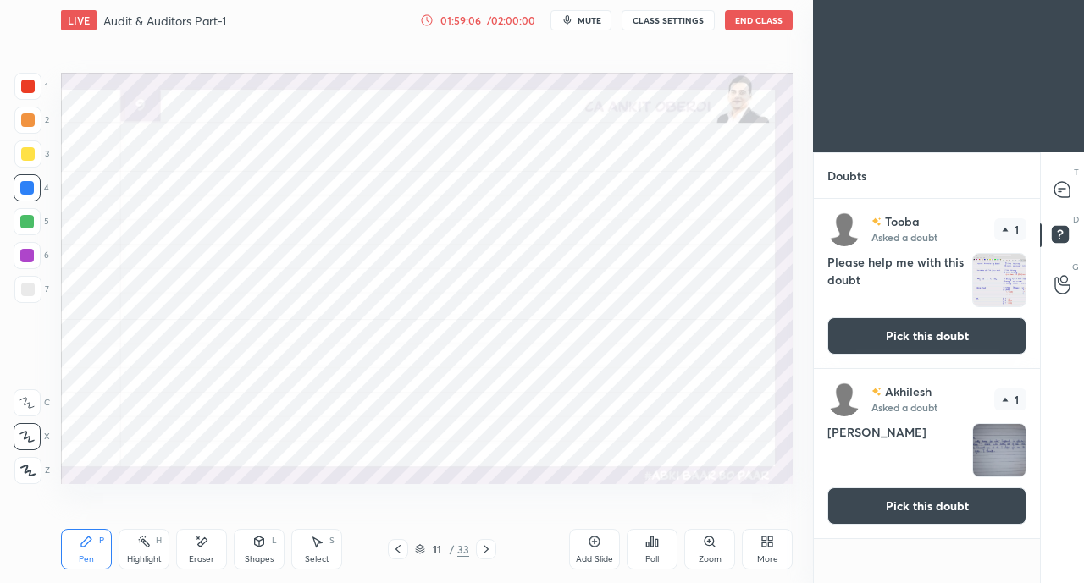
click at [936, 495] on button "Pick this doubt" at bounding box center [926, 506] width 199 height 37
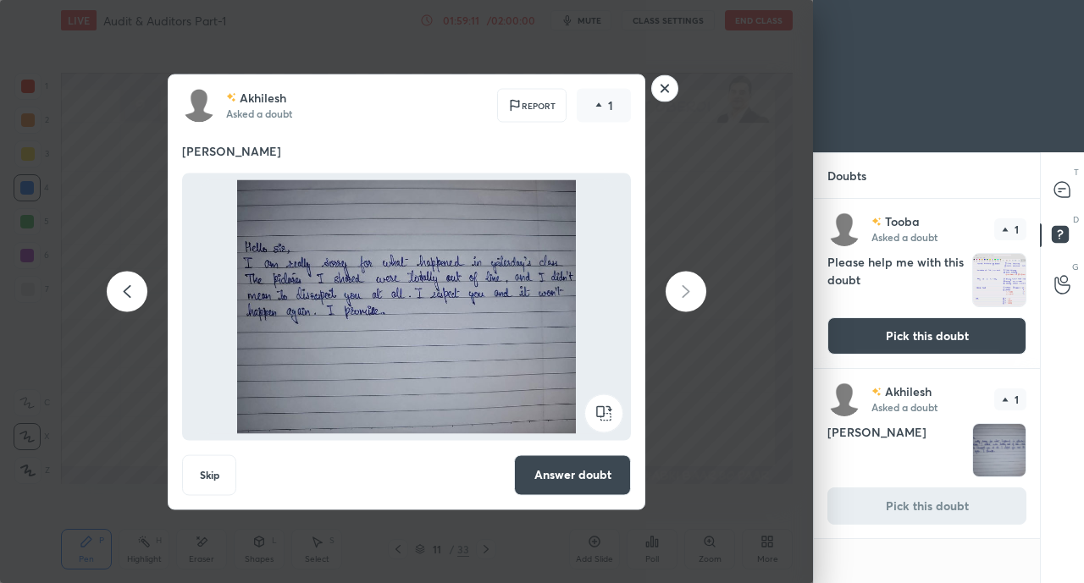
click at [574, 469] on button "Answer doubt" at bounding box center [572, 475] width 117 height 41
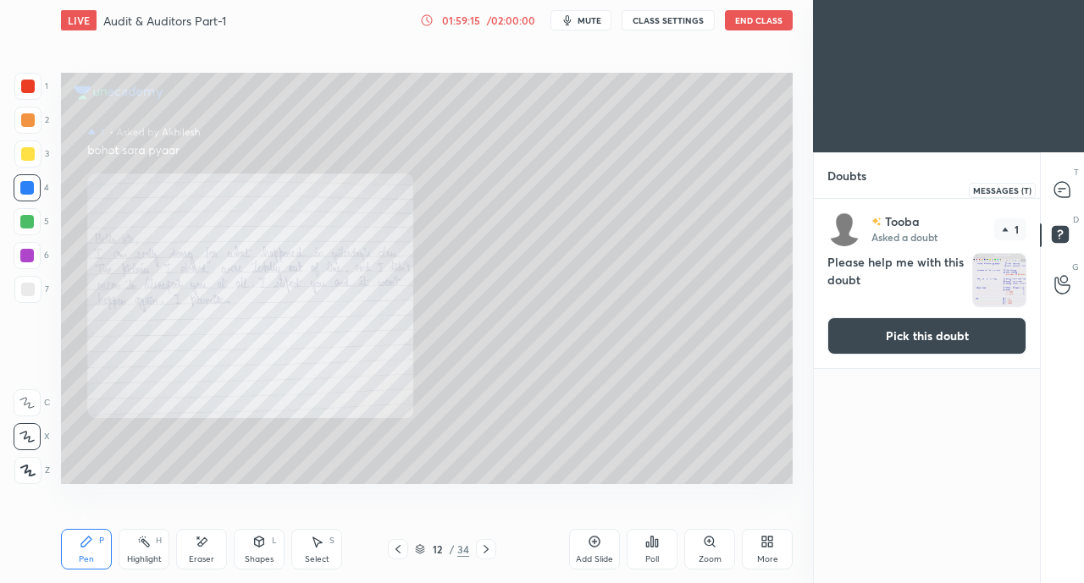
click at [1062, 199] on div at bounding box center [1063, 189] width 34 height 30
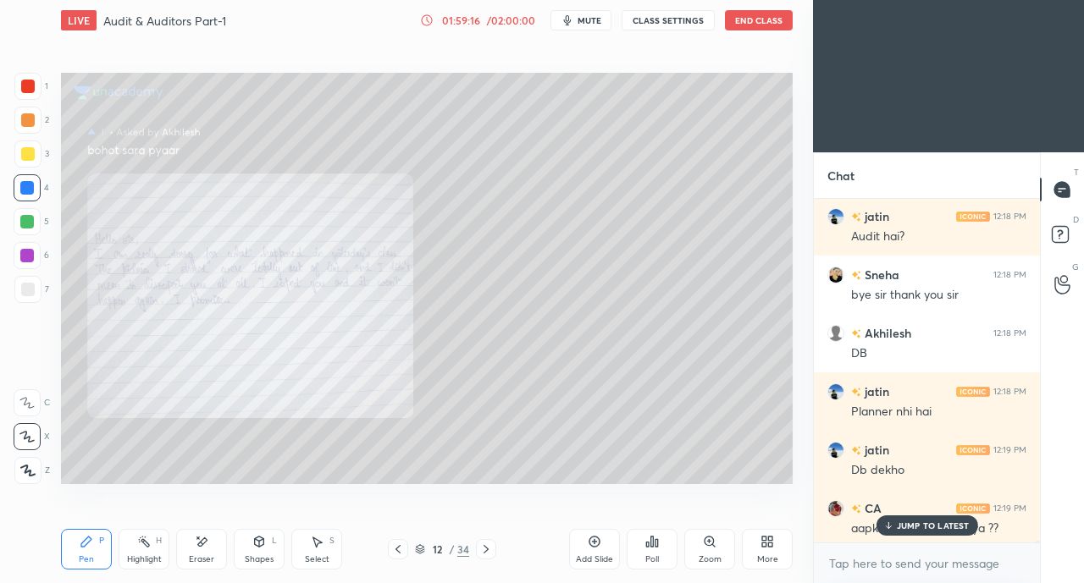
scroll to position [60197, 0]
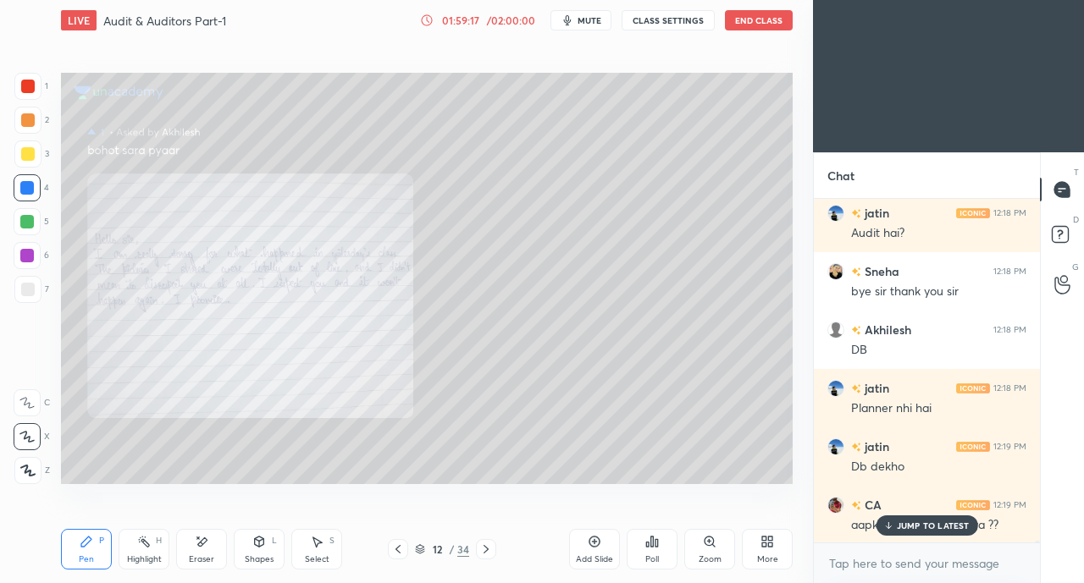
click at [910, 524] on p "JUMP TO LATEST" at bounding box center [933, 526] width 73 height 10
click at [719, 551] on div "Zoom" at bounding box center [709, 549] width 51 height 41
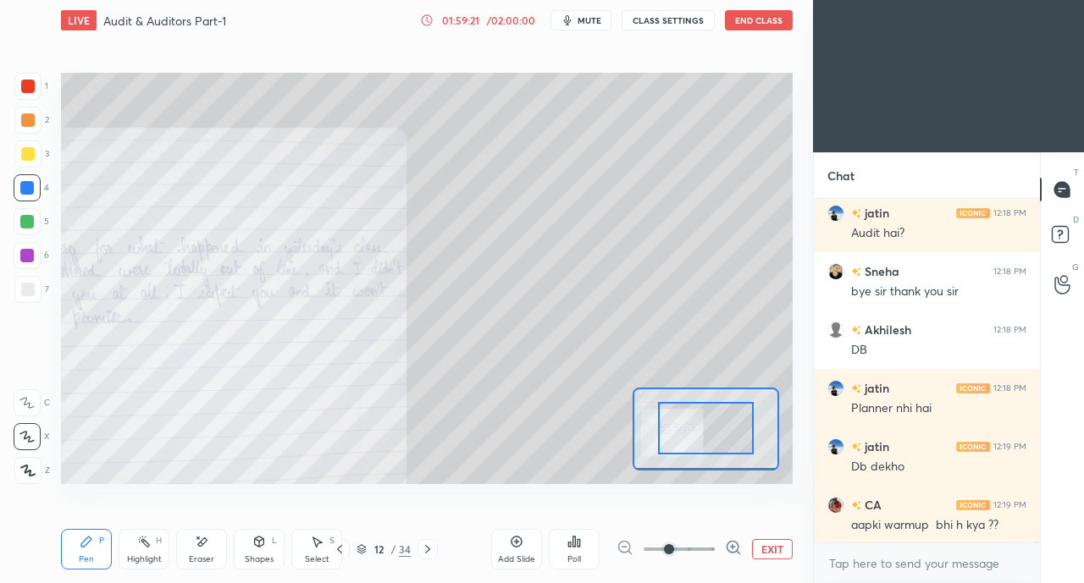
drag, startPoint x: 707, startPoint y: 433, endPoint x: 685, endPoint y: 434, distance: 22.0
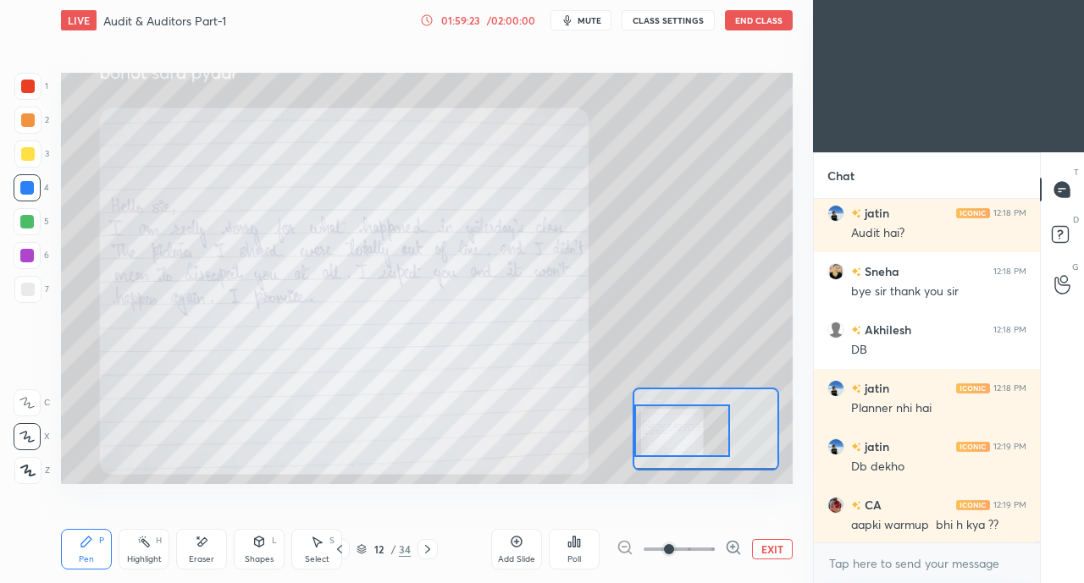
drag, startPoint x: 685, startPoint y: 434, endPoint x: 654, endPoint y: 437, distance: 31.4
click at [654, 437] on div at bounding box center [682, 431] width 96 height 52
click at [30, 83] on div at bounding box center [28, 87] width 14 height 14
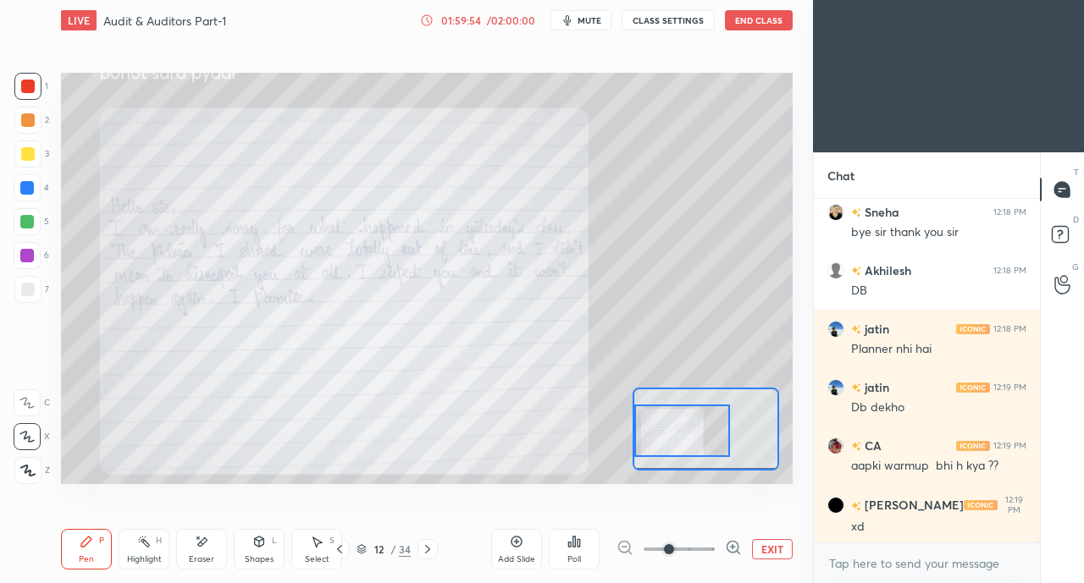
scroll to position [60314, 0]
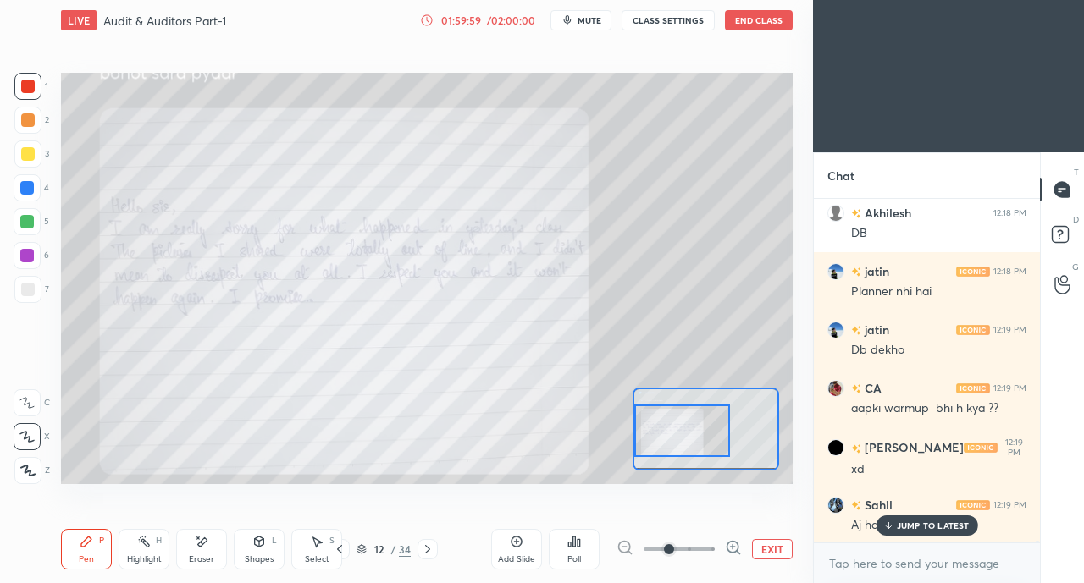
click at [925, 523] on p "JUMP TO LATEST" at bounding box center [933, 526] width 73 height 10
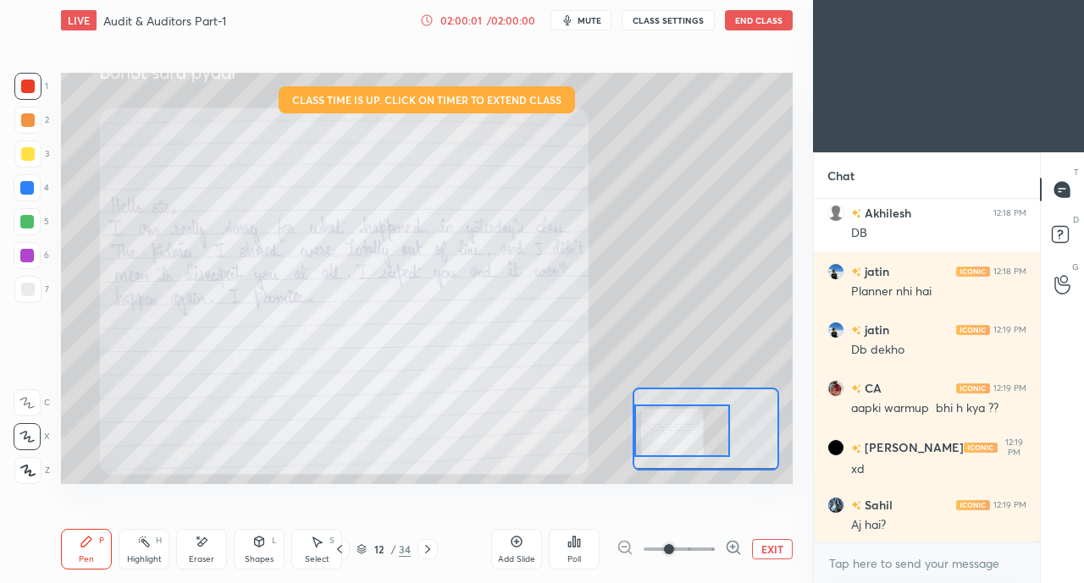
click at [449, 492] on div "Setting up your live class Class time is up. Click on timer to extend class Pol…" at bounding box center [426, 278] width 745 height 475
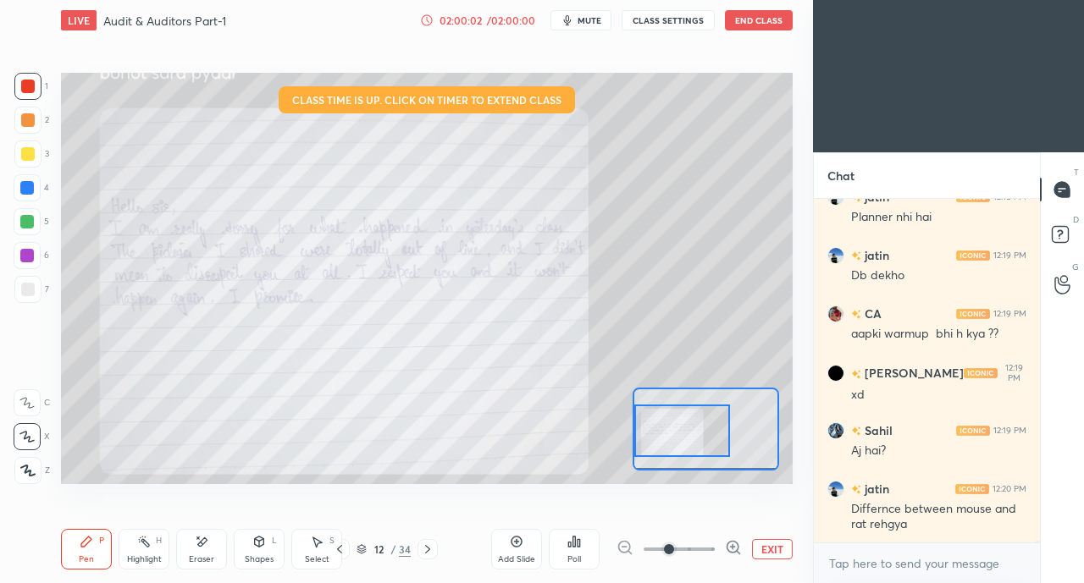
click at [426, 546] on icon at bounding box center [428, 550] width 14 height 14
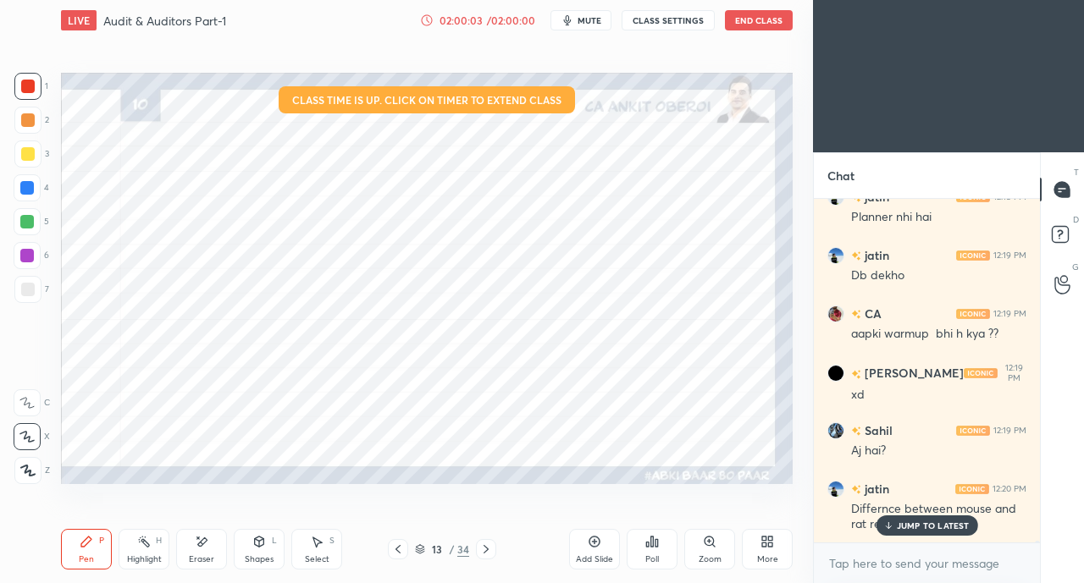
scroll to position [60446, 0]
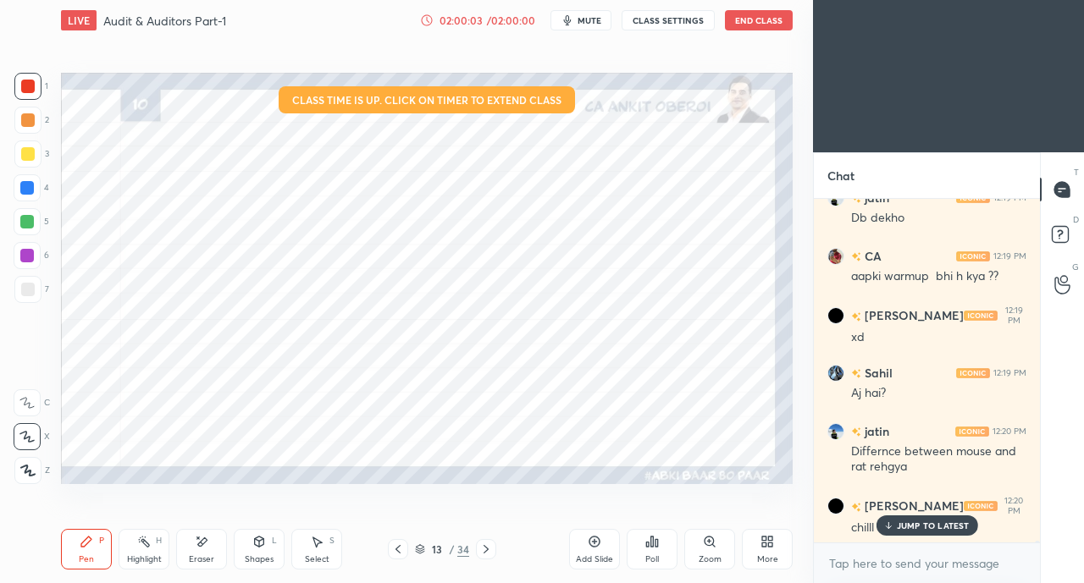
click at [391, 543] on icon at bounding box center [398, 550] width 14 height 14
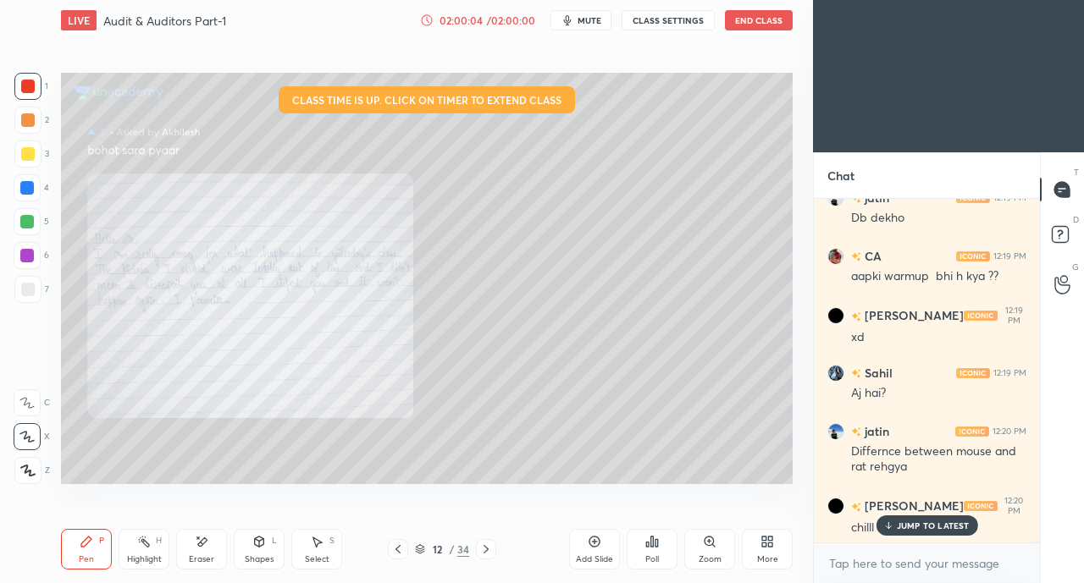
click at [927, 535] on div "JUMP TO LATEST" at bounding box center [926, 526] width 102 height 20
click at [482, 547] on icon at bounding box center [486, 550] width 14 height 14
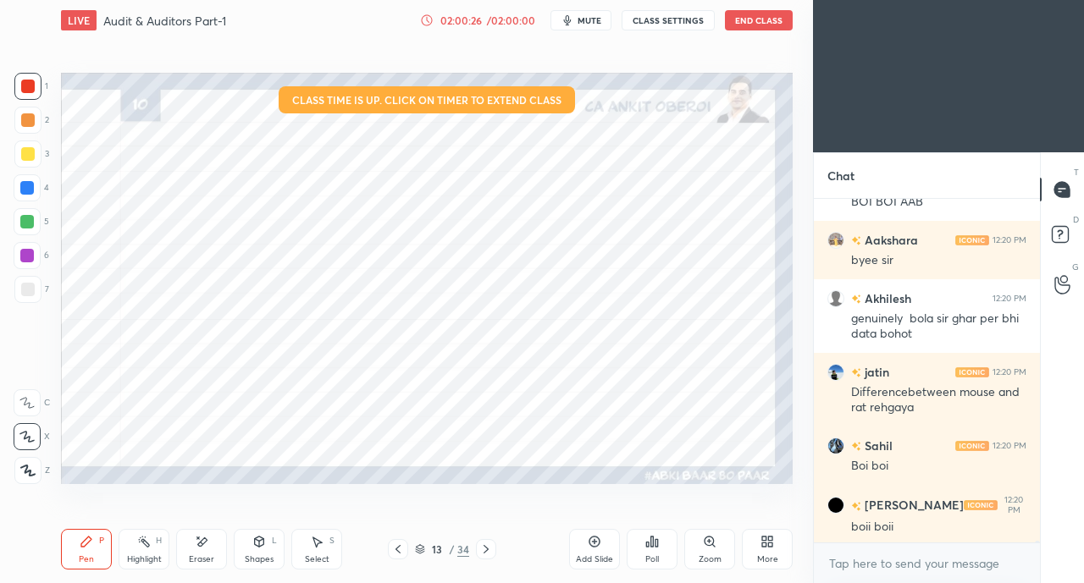
scroll to position [60944, 0]
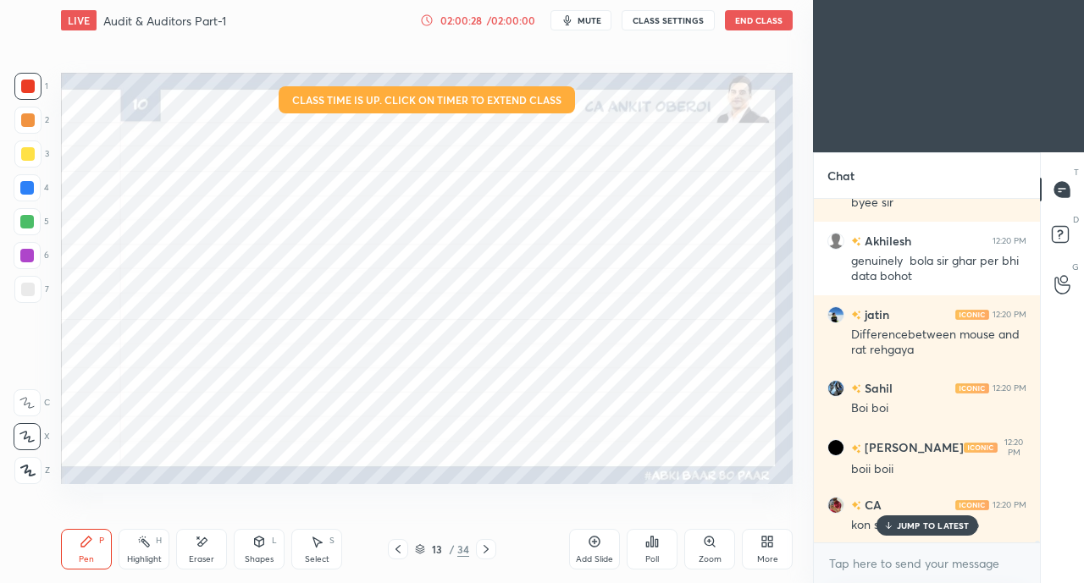
click at [904, 525] on p "JUMP TO LATEST" at bounding box center [933, 526] width 73 height 10
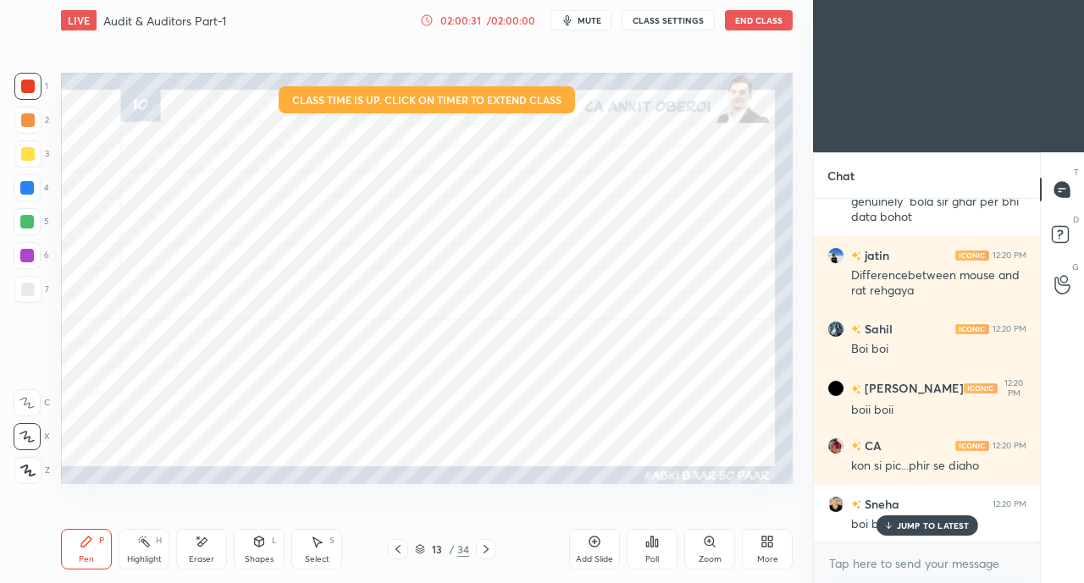
scroll to position [61061, 0]
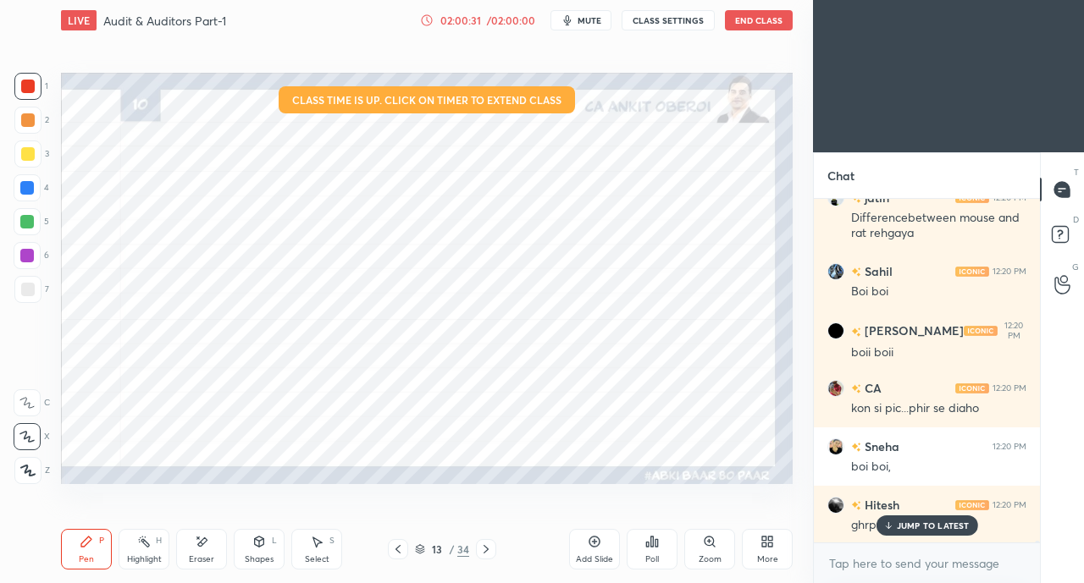
click at [756, 26] on button "End Class" at bounding box center [759, 20] width 68 height 20
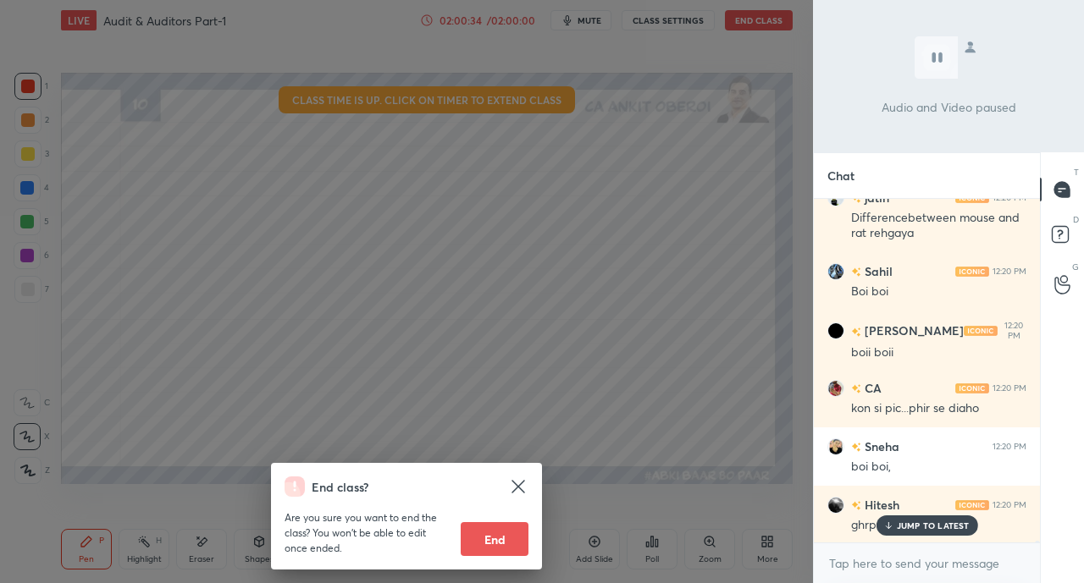
click at [913, 529] on p "JUMP TO LATEST" at bounding box center [933, 526] width 73 height 10
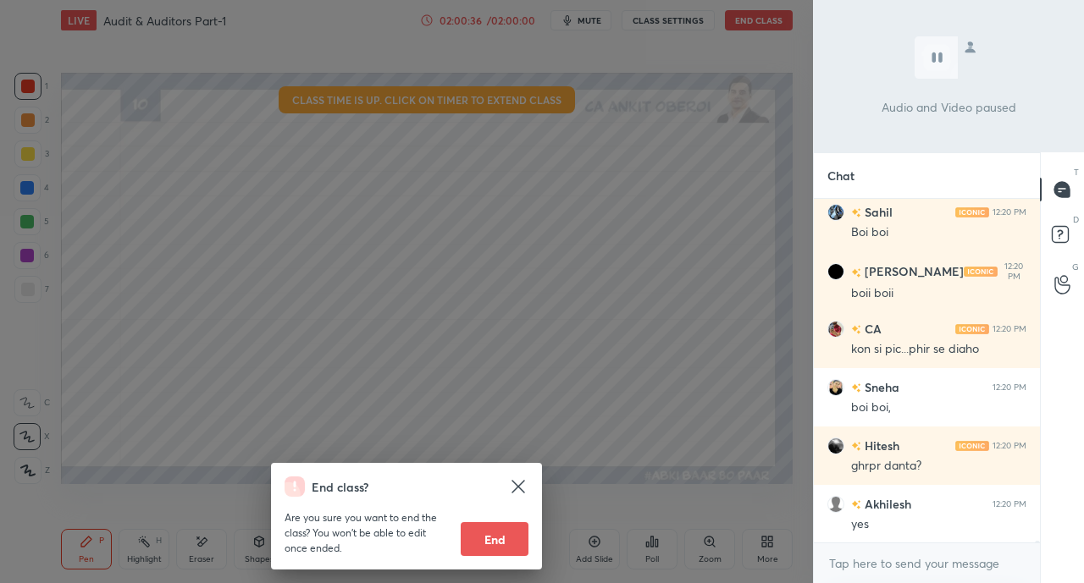
click at [502, 531] on button "End" at bounding box center [495, 539] width 68 height 34
type textarea "x"
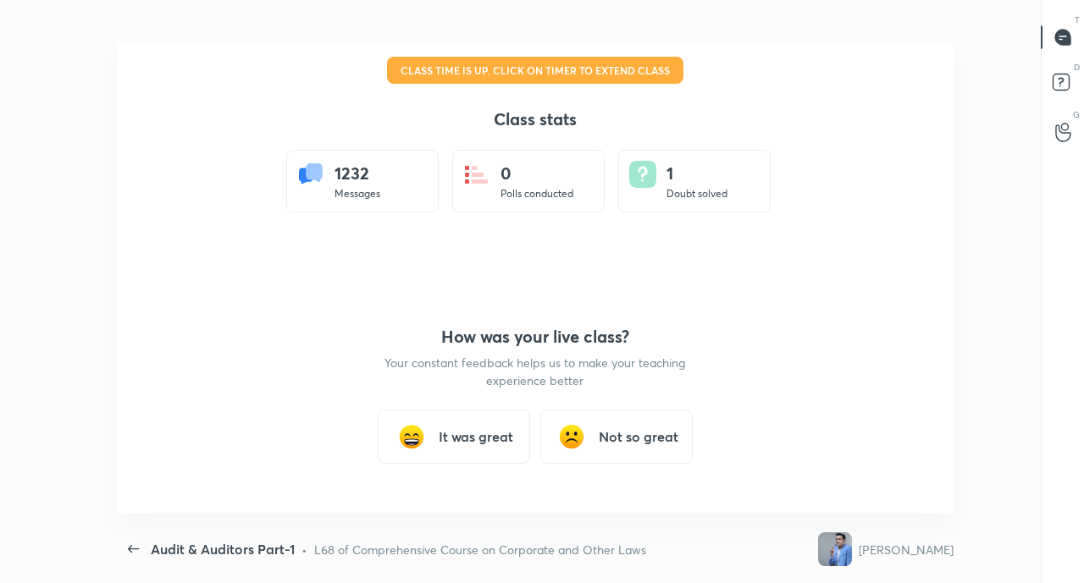
scroll to position [0, 0]
